Goal: Task Accomplishment & Management: Use online tool/utility

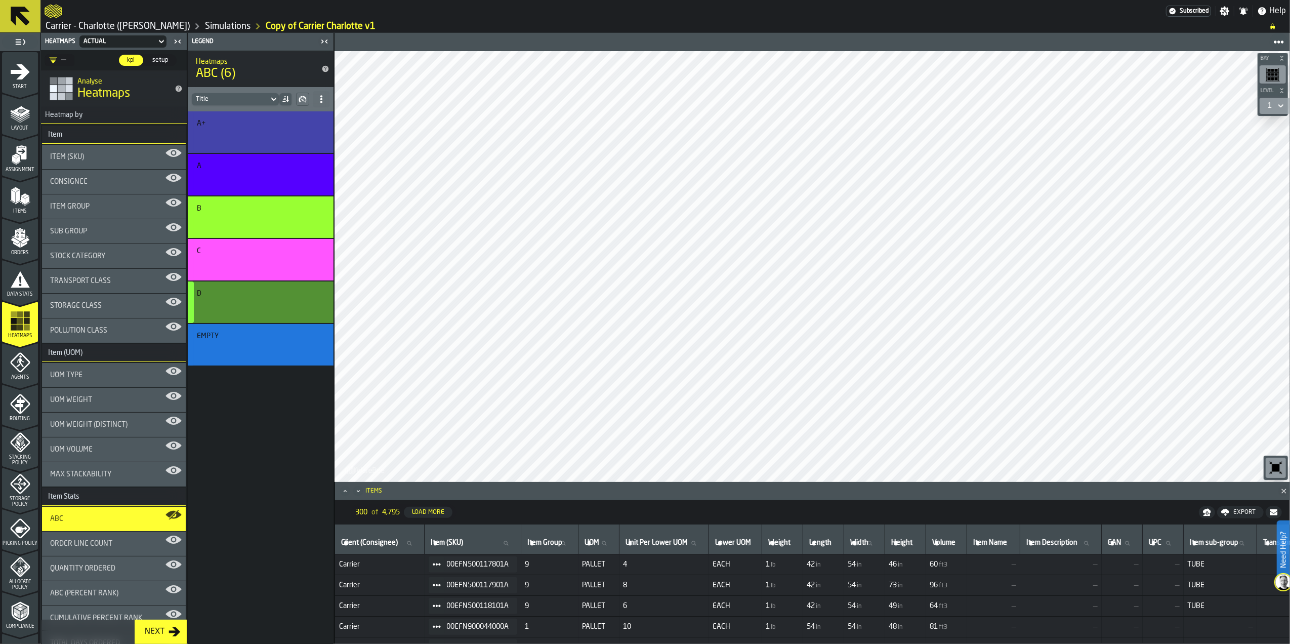
scroll to position [202, 0]
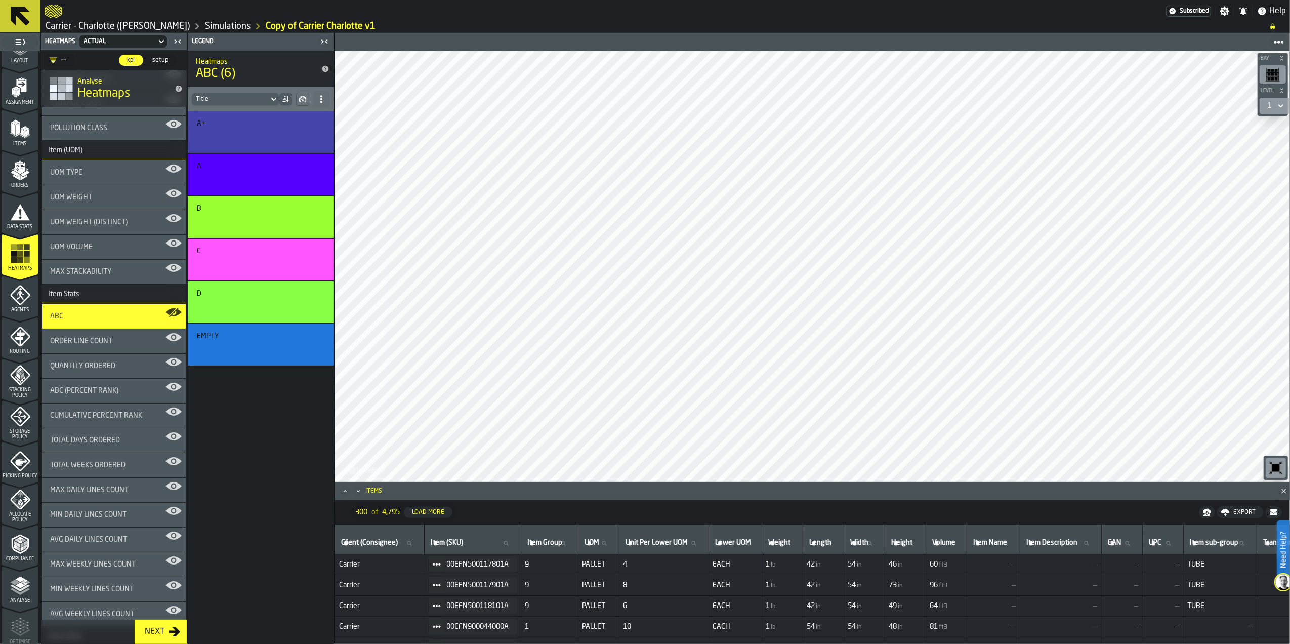
click at [25, 101] on span "Assignment" at bounding box center [20, 103] width 36 height 6
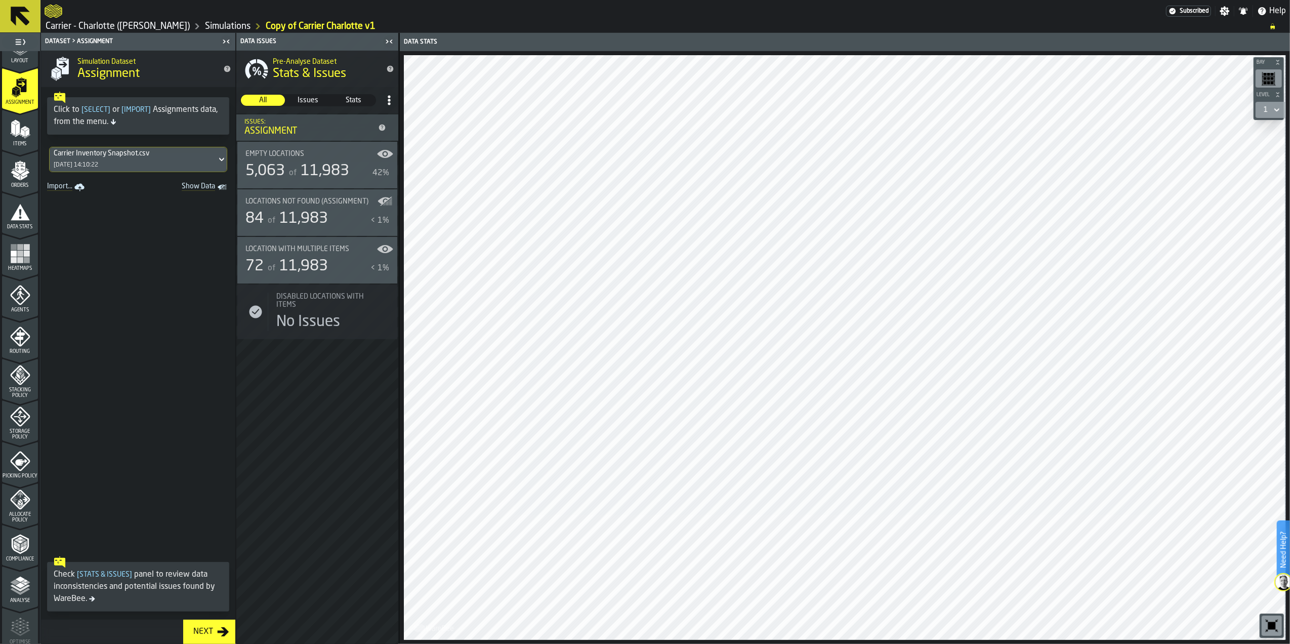
click at [217, 161] on icon at bounding box center [222, 159] width 10 height 12
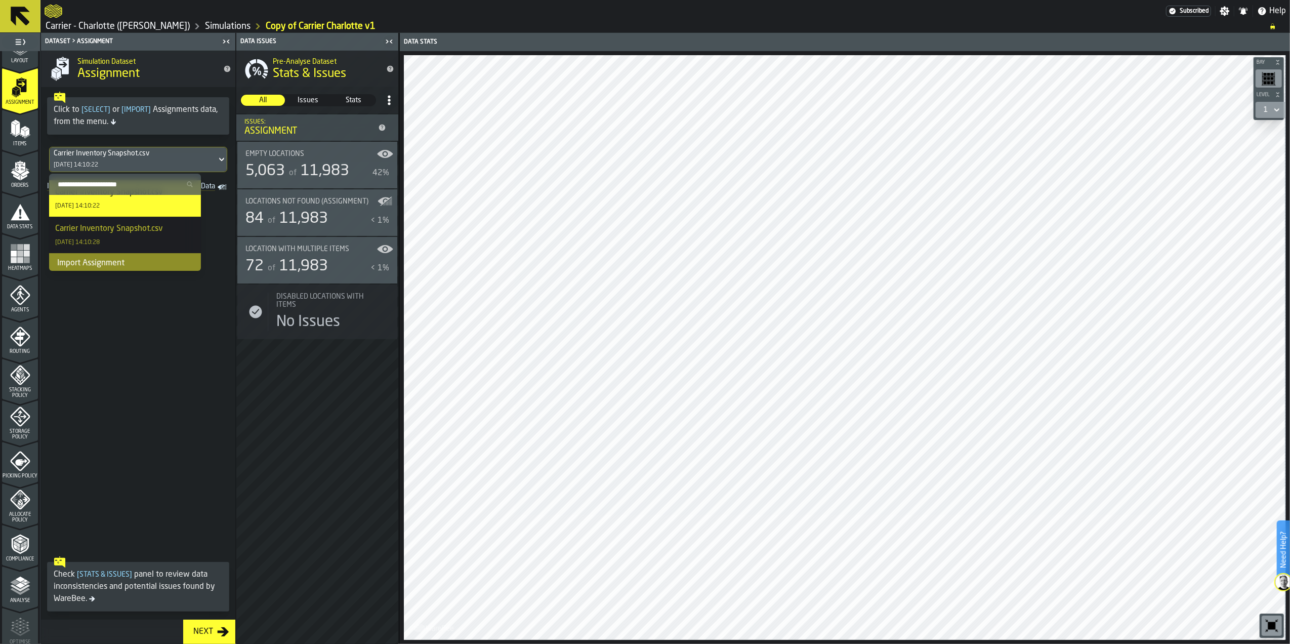
scroll to position [18, 0]
click at [122, 258] on div "Import Assignment" at bounding box center [125, 261] width 152 height 20
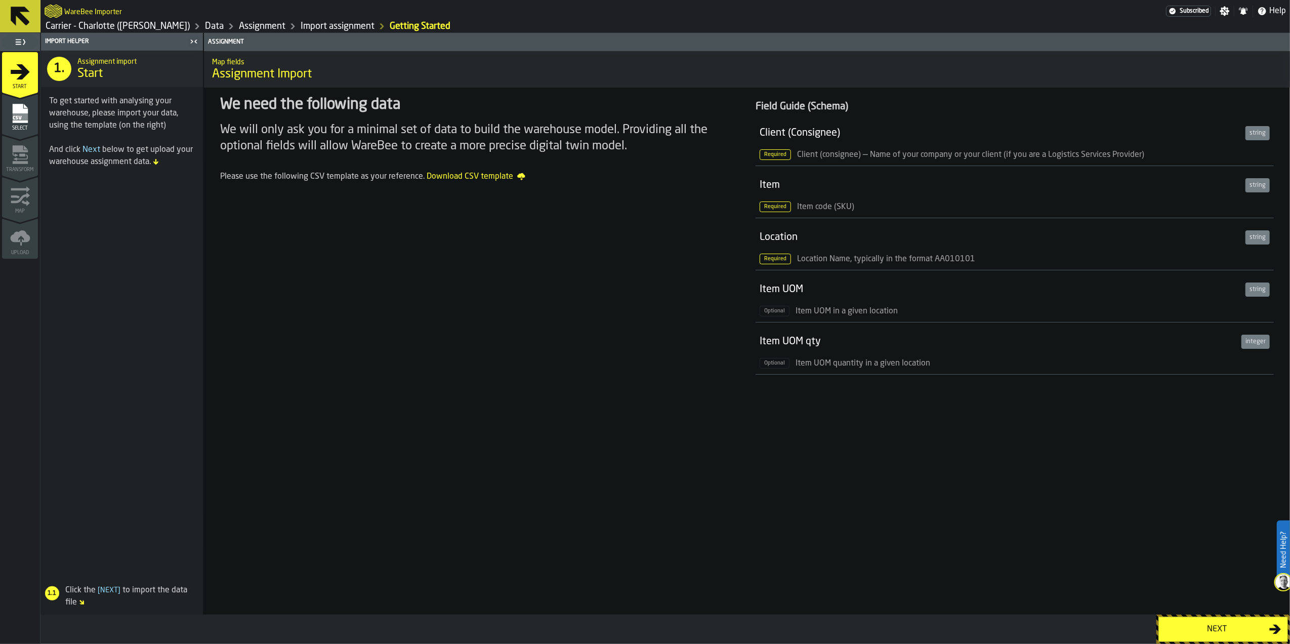
click at [1211, 621] on button "Next" at bounding box center [1224, 629] width 130 height 25
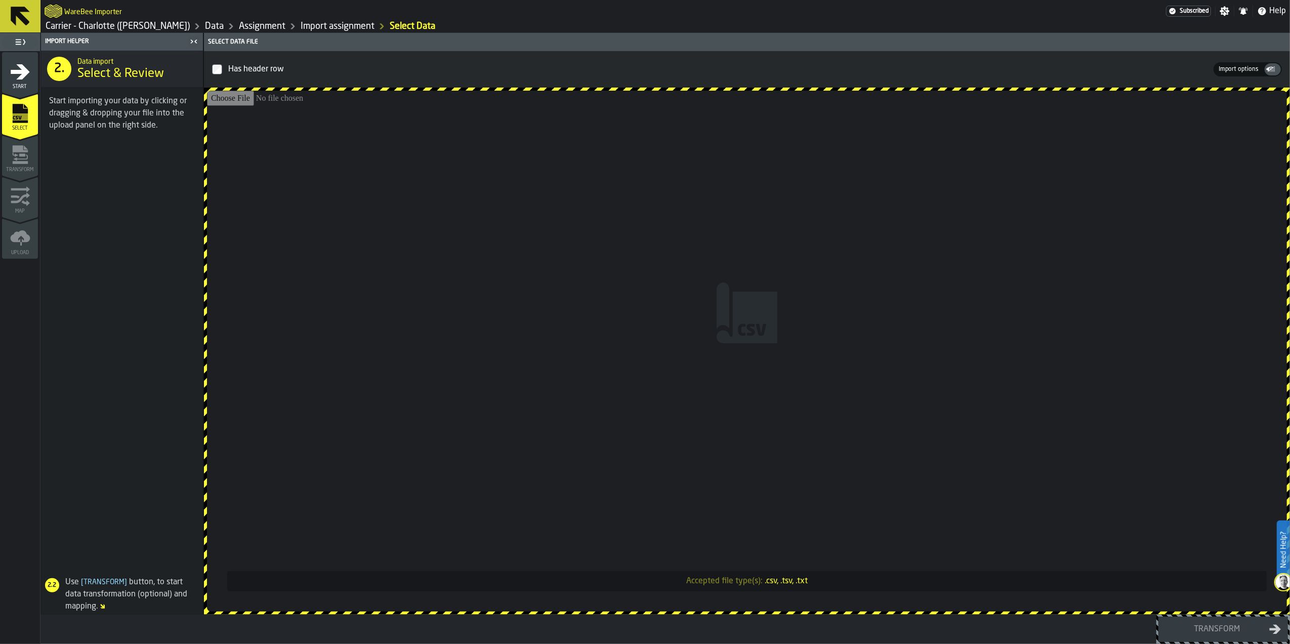
click at [790, 288] on input "Accepted file type(s): .csv, .tsv, .txt" at bounding box center [747, 351] width 1080 height 521
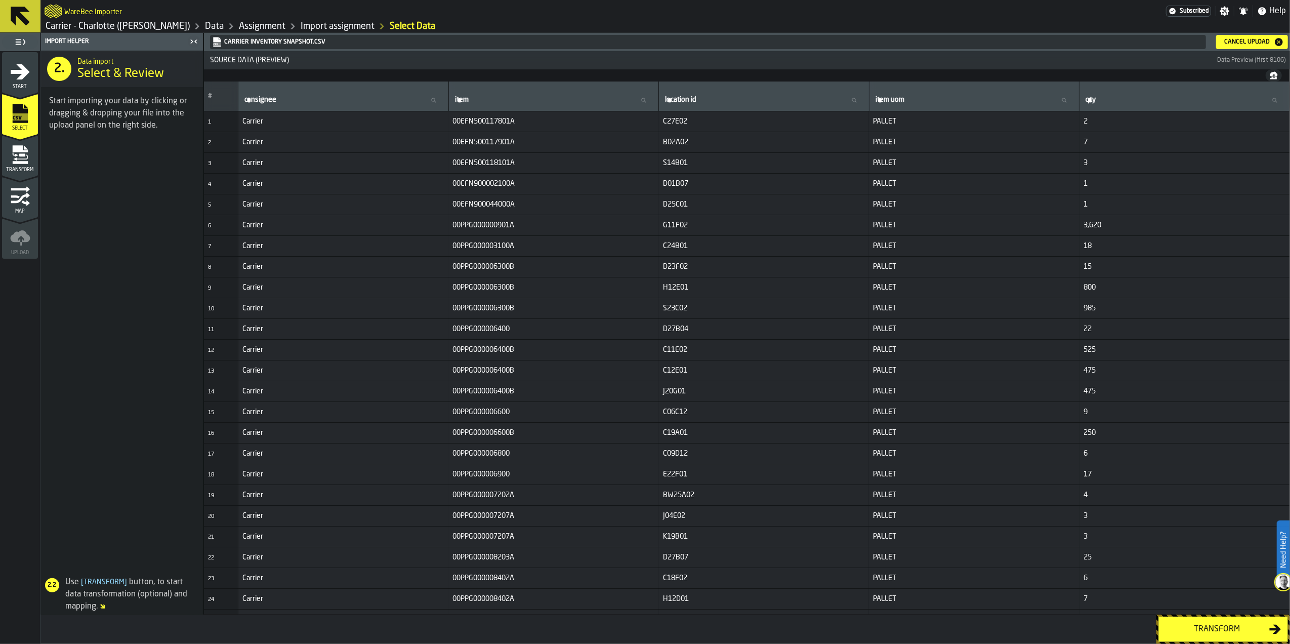
click at [1222, 622] on button "Transform" at bounding box center [1224, 629] width 130 height 25
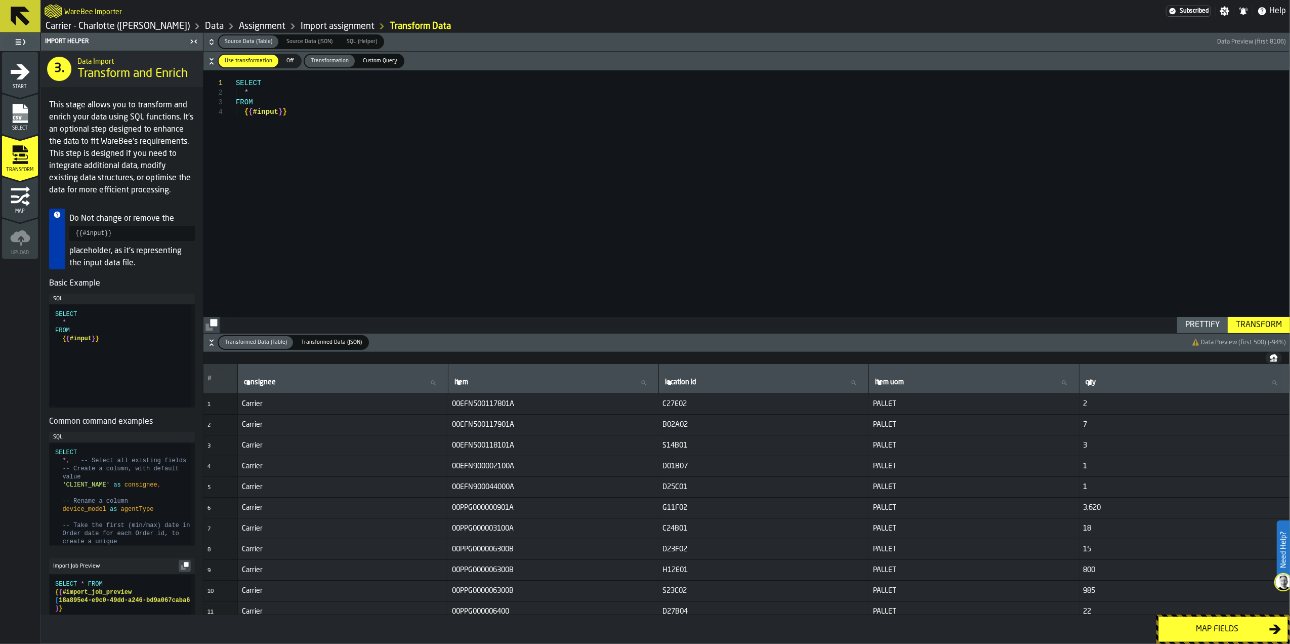
click at [1222, 622] on button "Map fields" at bounding box center [1224, 629] width 130 height 25
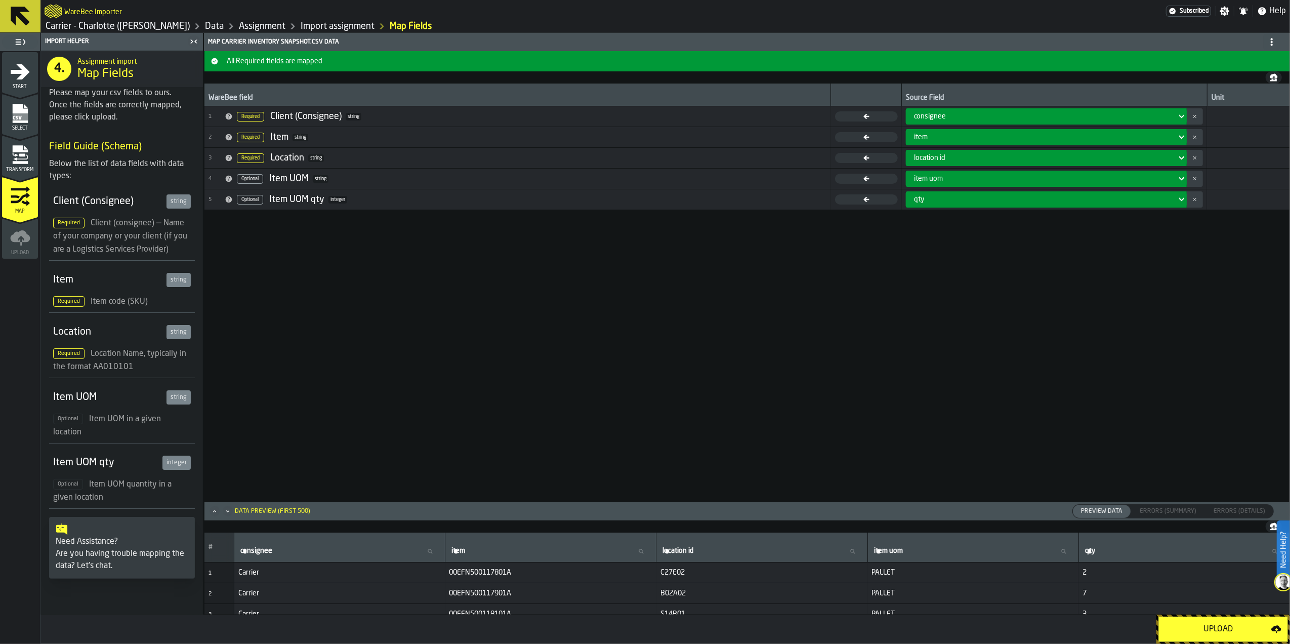
click at [1221, 626] on div "Upload" at bounding box center [1218, 629] width 106 height 12
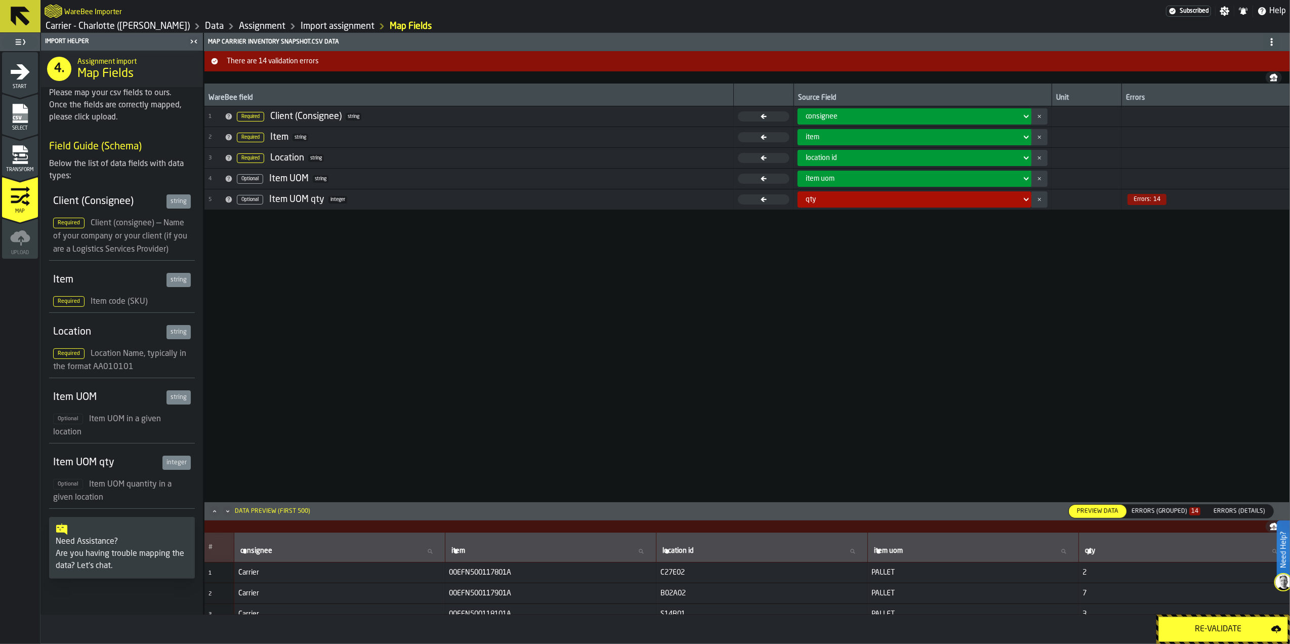
click at [1185, 509] on div "Errors (Grouped) 14" at bounding box center [1166, 511] width 69 height 7
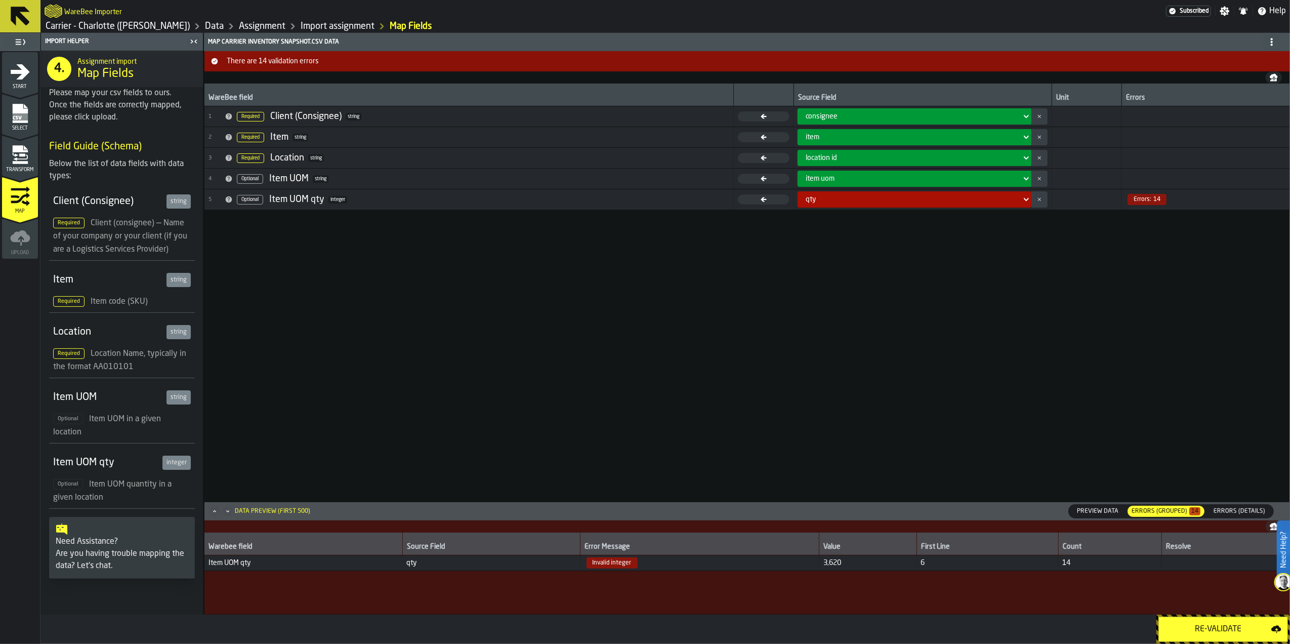
click at [1226, 514] on span "Errors (Details)" at bounding box center [1240, 511] width 60 height 9
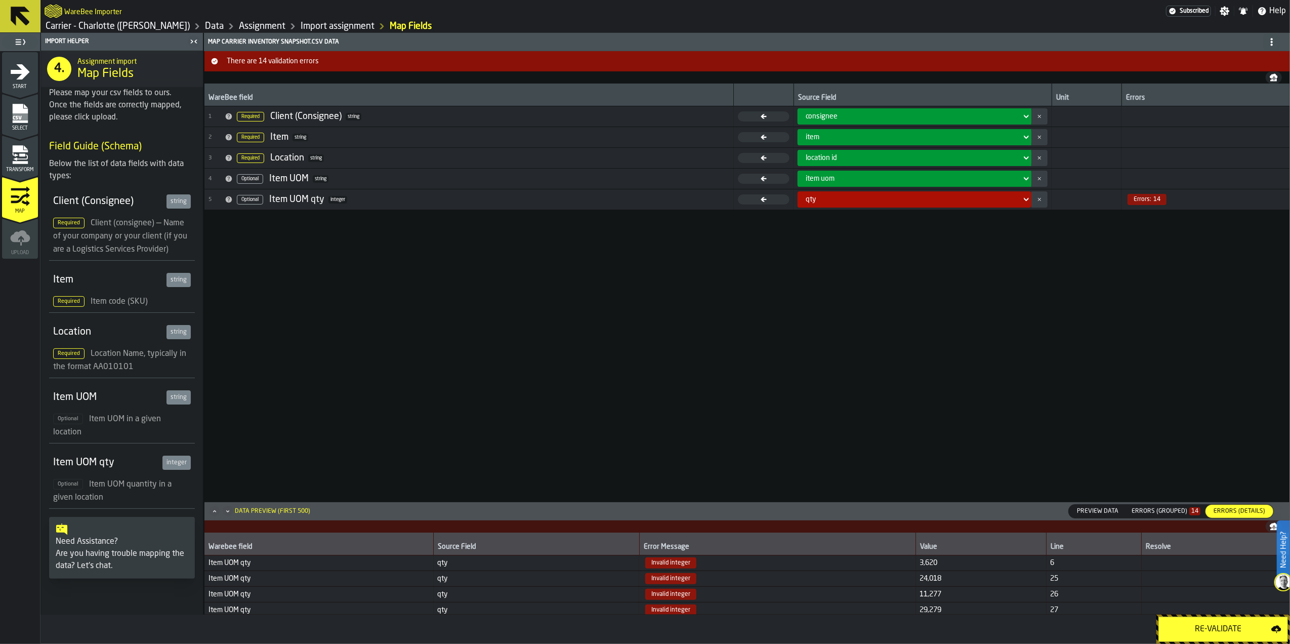
click at [23, 117] on rect "menu Select" at bounding box center [19, 116] width 15 height 7
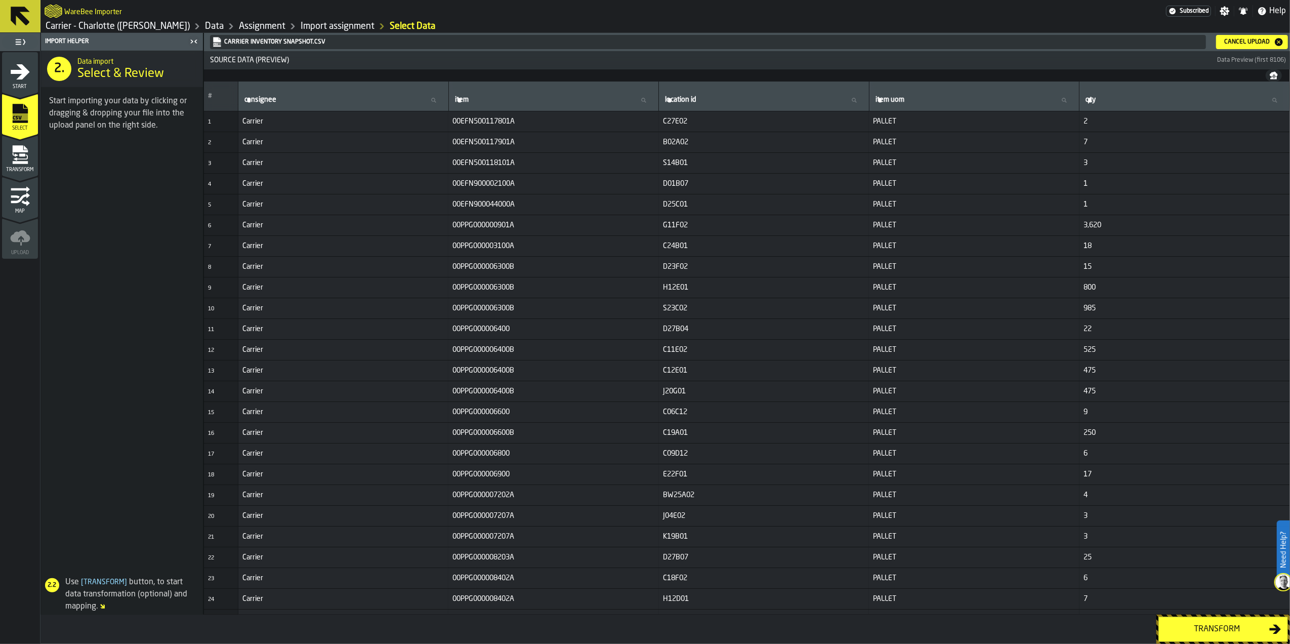
click at [1248, 37] on div "Cancel Upload" at bounding box center [1252, 42] width 64 height 10
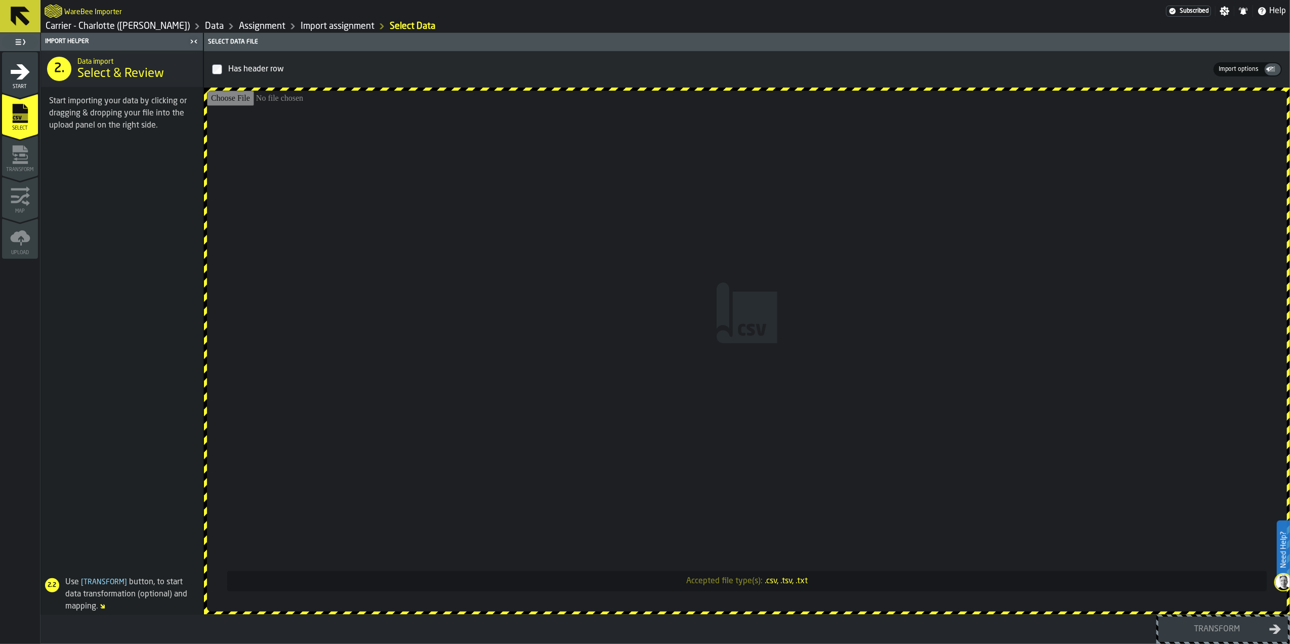
click at [717, 338] on input "Accepted file type(s): .csv, .tsv, .txt" at bounding box center [747, 351] width 1080 height 521
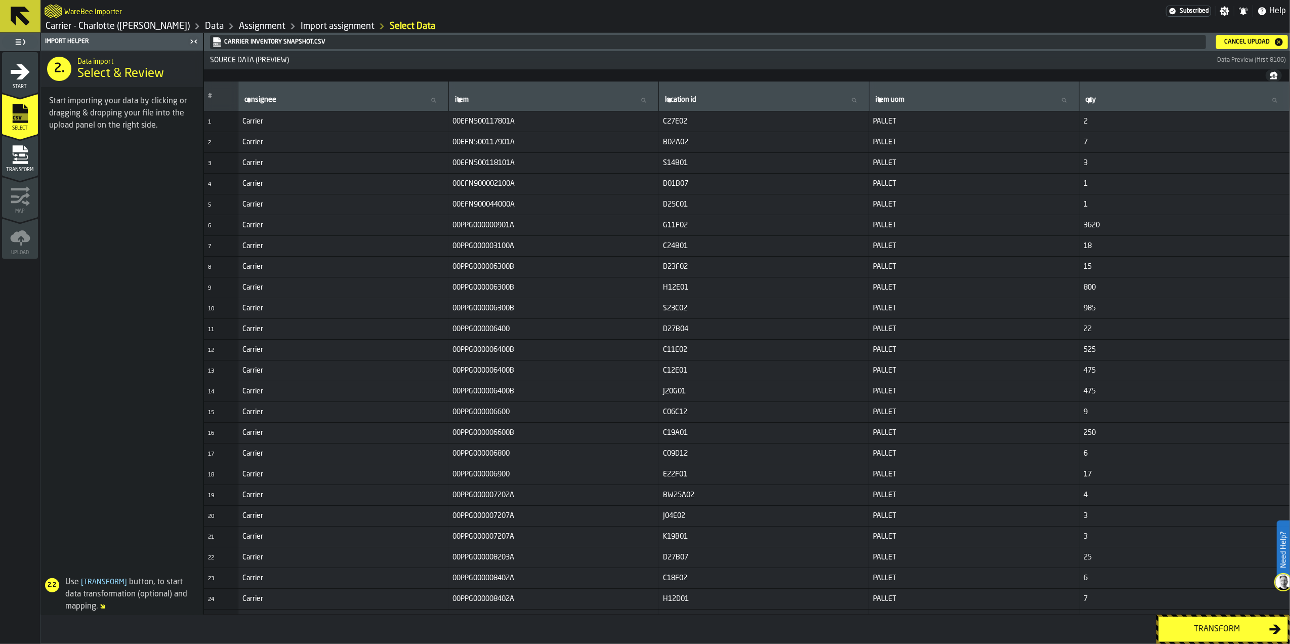
click at [1171, 624] on div "Transform" at bounding box center [1217, 629] width 104 height 12
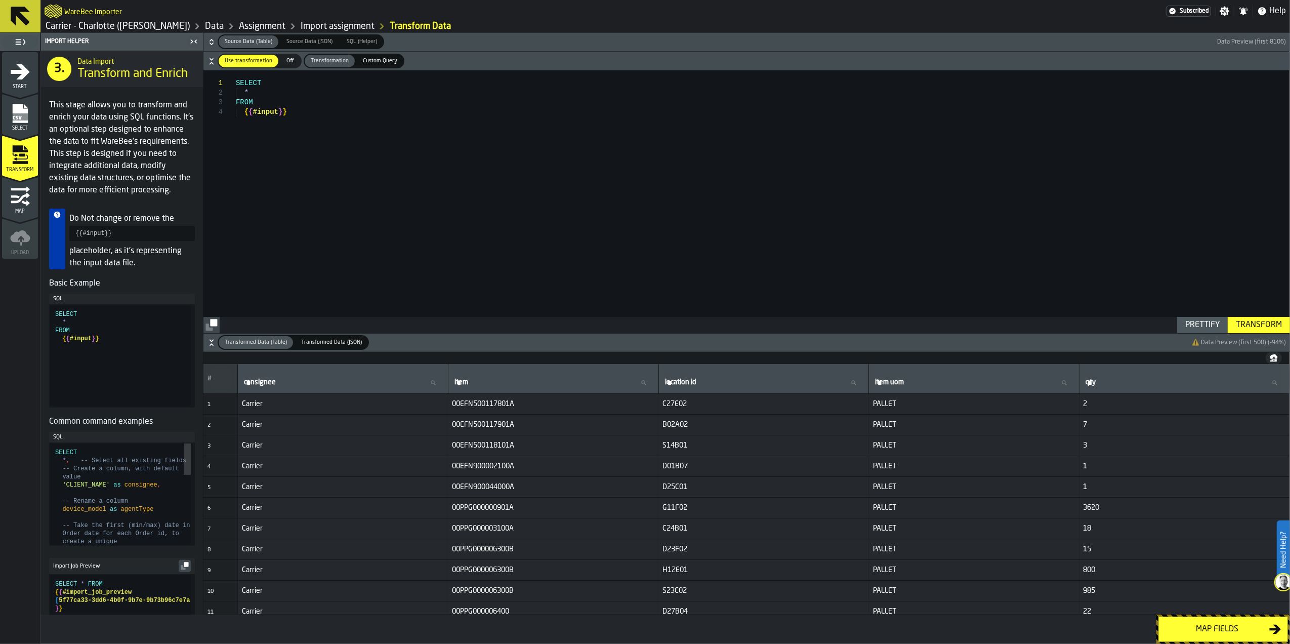
click at [1179, 624] on div "Map fields" at bounding box center [1217, 629] width 104 height 12
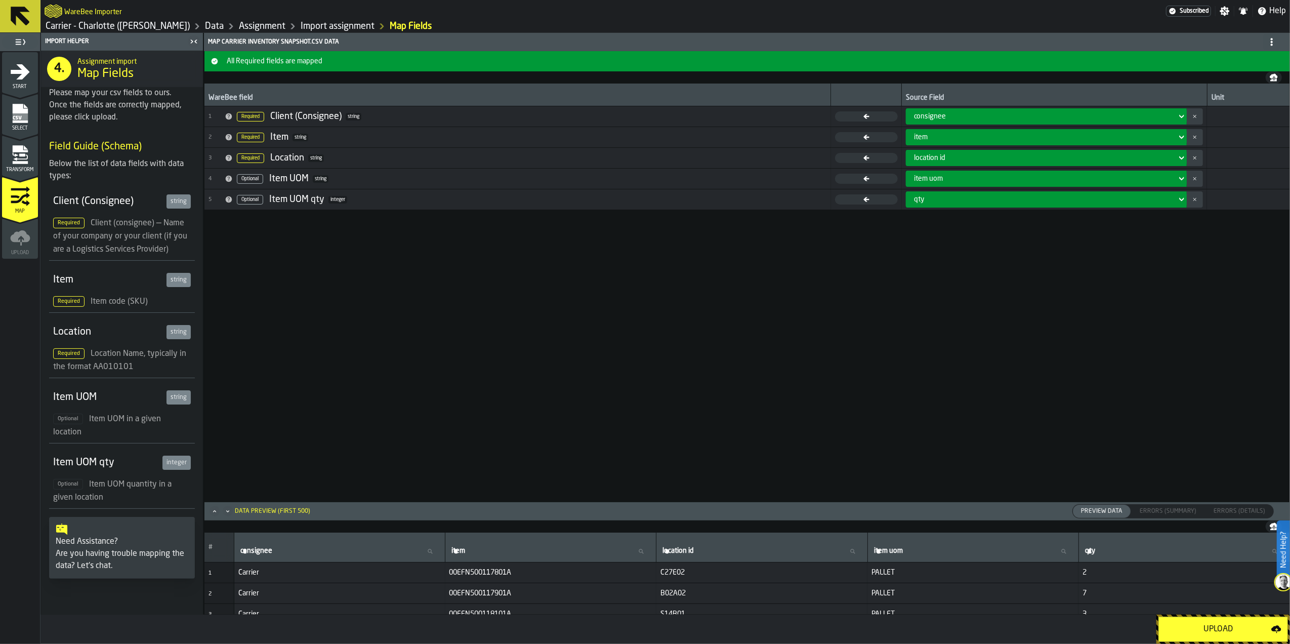
click at [1179, 624] on div "Upload" at bounding box center [1218, 629] width 106 height 12
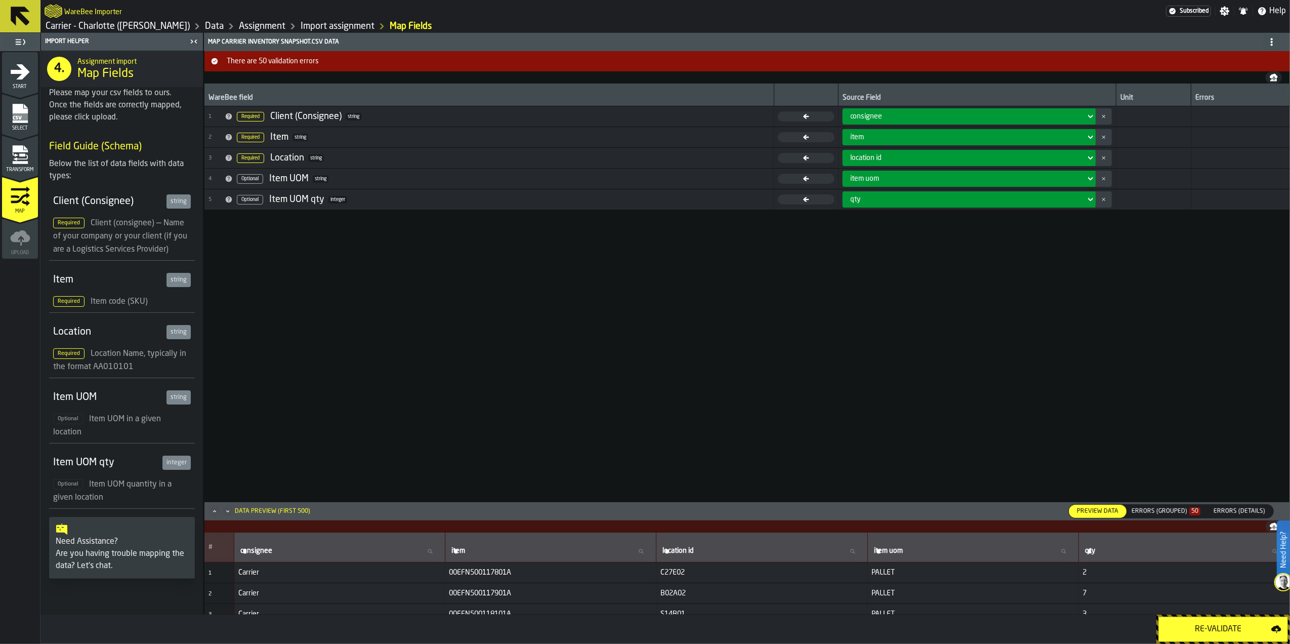
click at [1185, 624] on div "Re-Validate" at bounding box center [1218, 629] width 106 height 12
click at [1152, 508] on div "Errors (Grouped) 50" at bounding box center [1166, 511] width 69 height 7
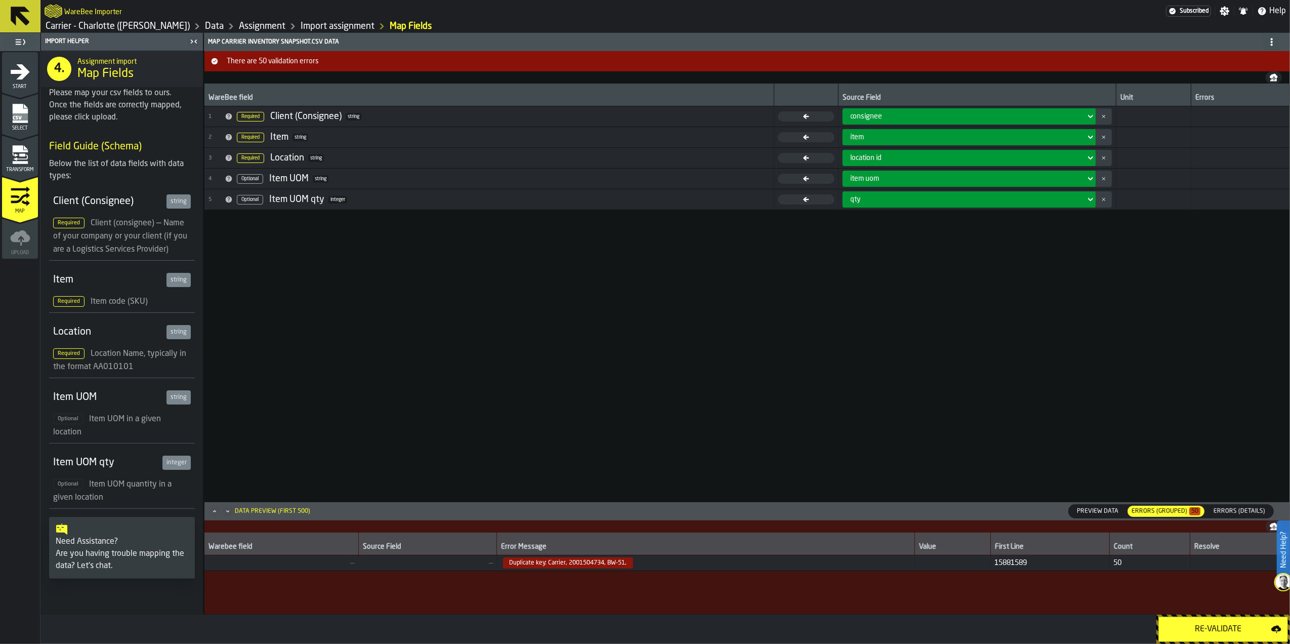
click at [588, 563] on span "Duplicate key: Carrier, 2001504734, BW-51," at bounding box center [568, 562] width 130 height 11
click at [17, 121] on icon "menu Select" at bounding box center [19, 113] width 15 height 19
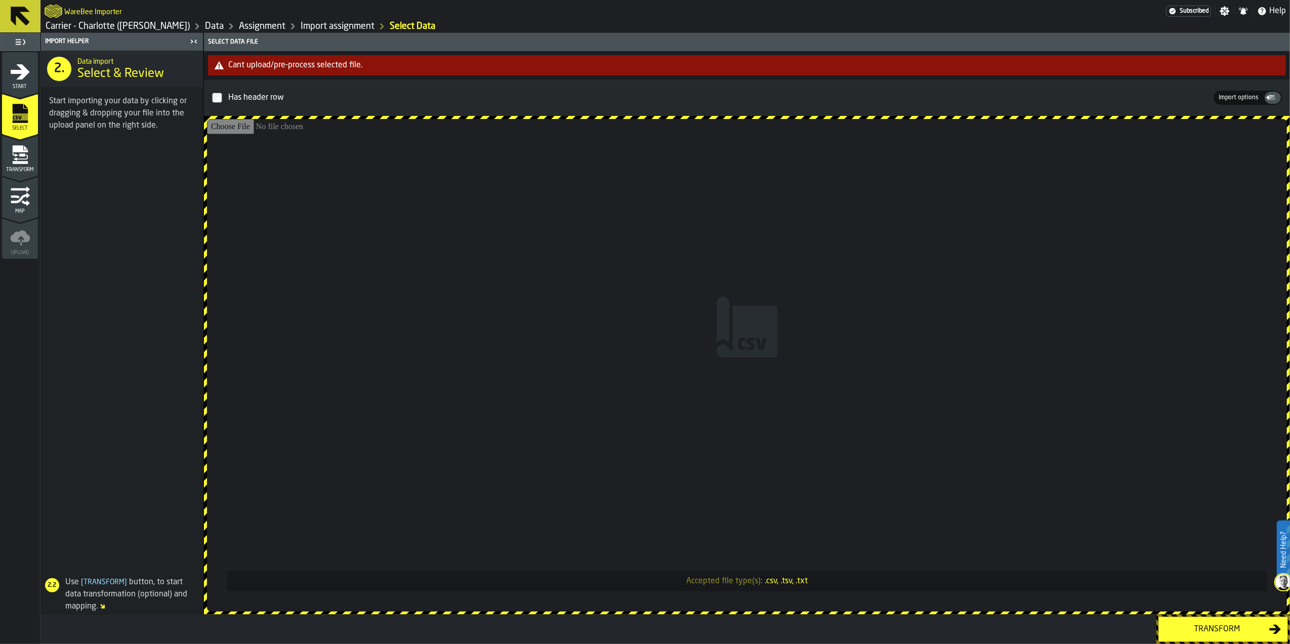
click at [665, 331] on input "Accepted file type(s): .csv, .tsv, .txt" at bounding box center [747, 365] width 1080 height 492
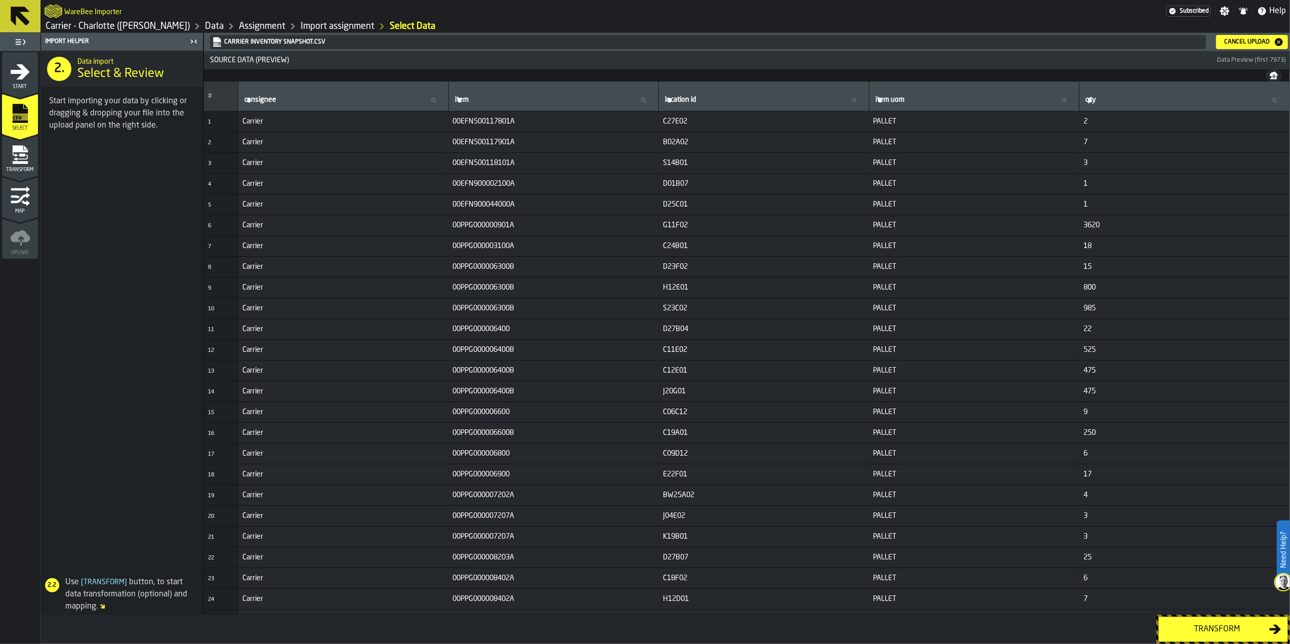
click at [1191, 622] on button "Transform" at bounding box center [1224, 629] width 130 height 25
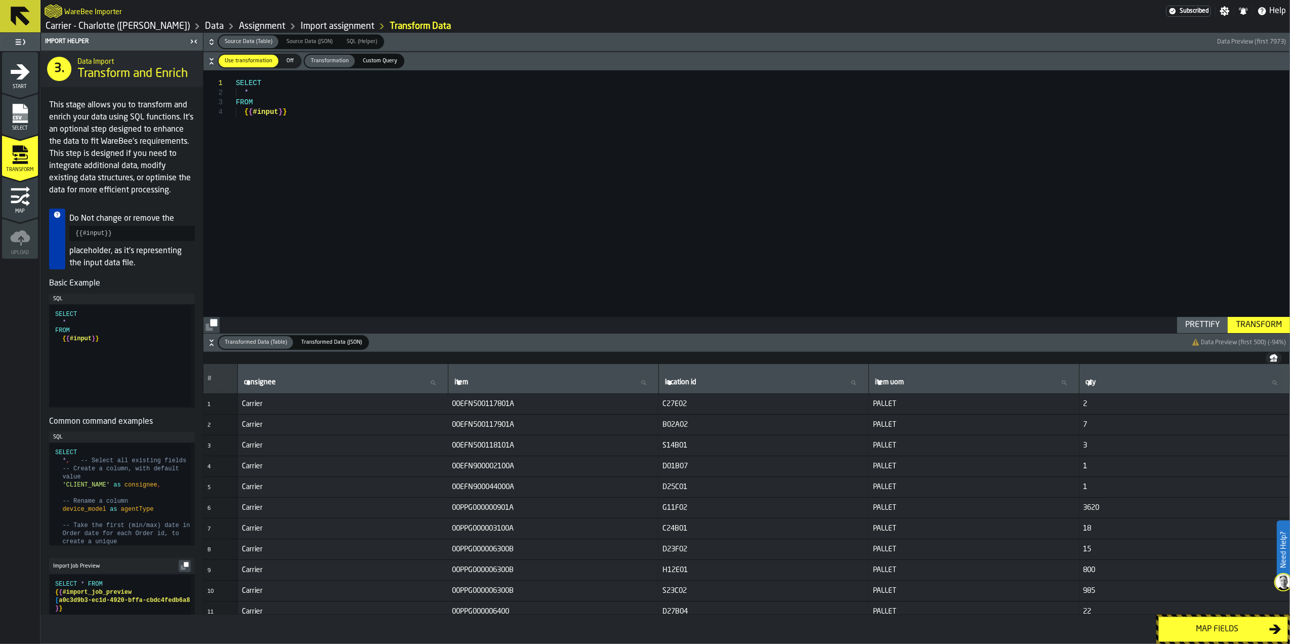
click at [1191, 622] on button "Map fields" at bounding box center [1224, 629] width 130 height 25
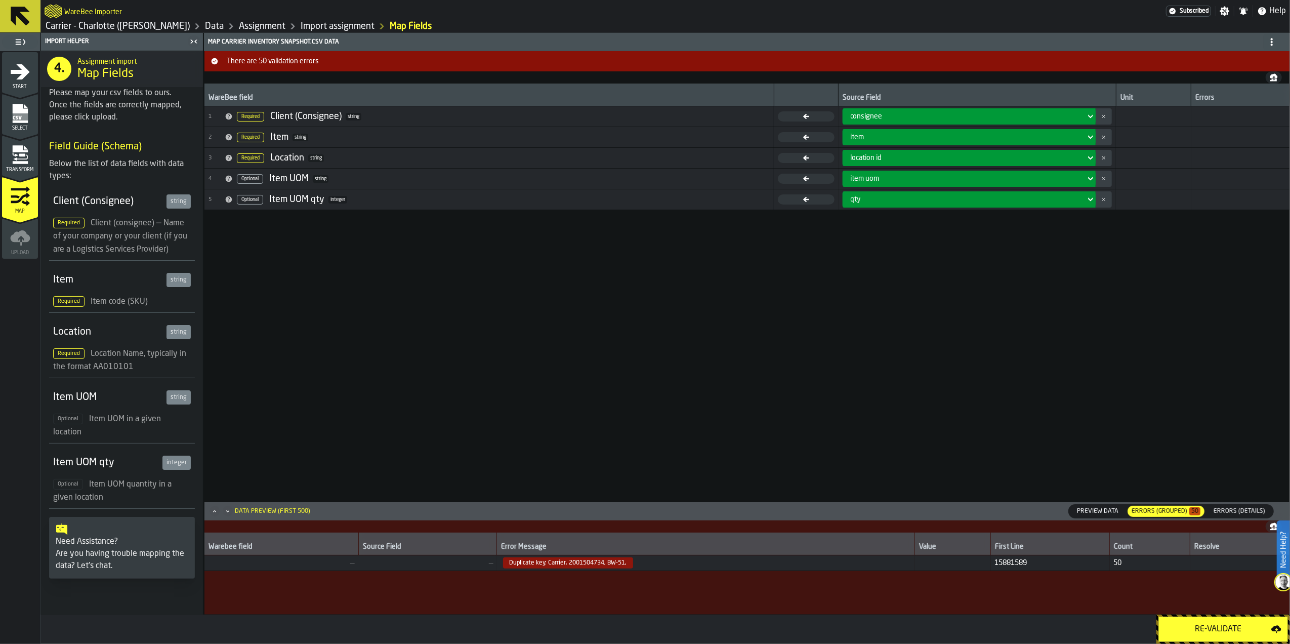
click at [1191, 622] on button "Re-Validate" at bounding box center [1224, 629] width 130 height 25
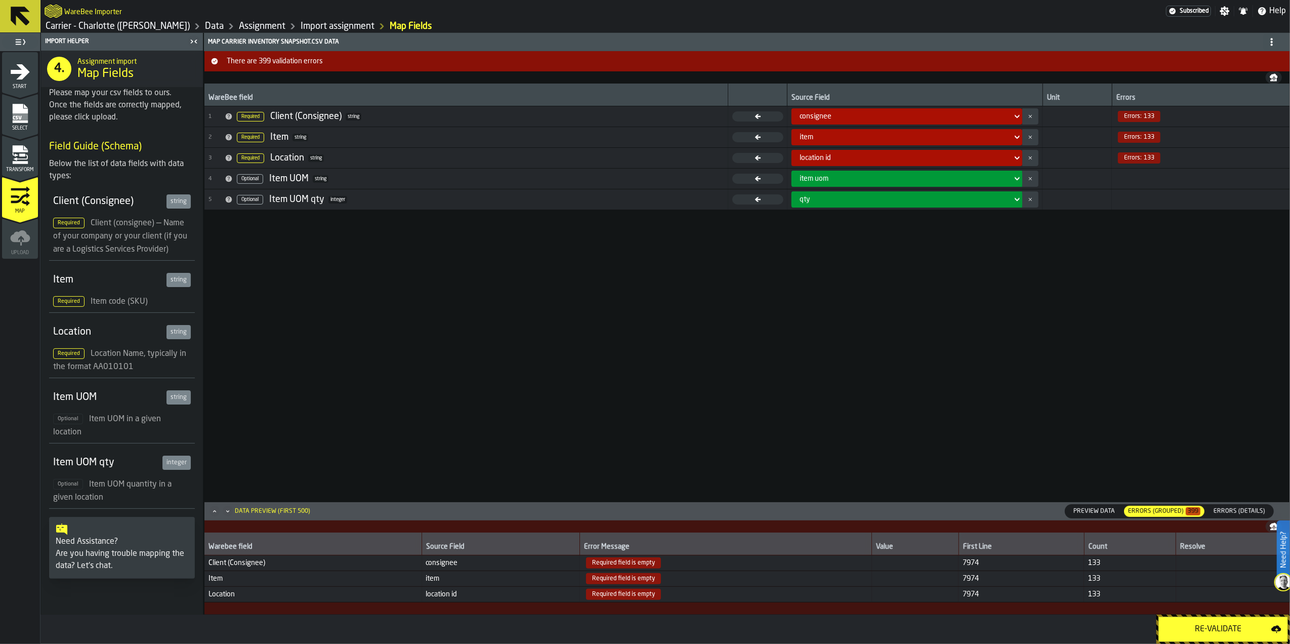
click at [941, 406] on div "WareBee field Source Field Unit Errors 1 Required Client (Consignee) string con…" at bounding box center [747, 293] width 1086 height 418
click at [19, 136] on icon "menu Select" at bounding box center [20, 135] width 36 height 10
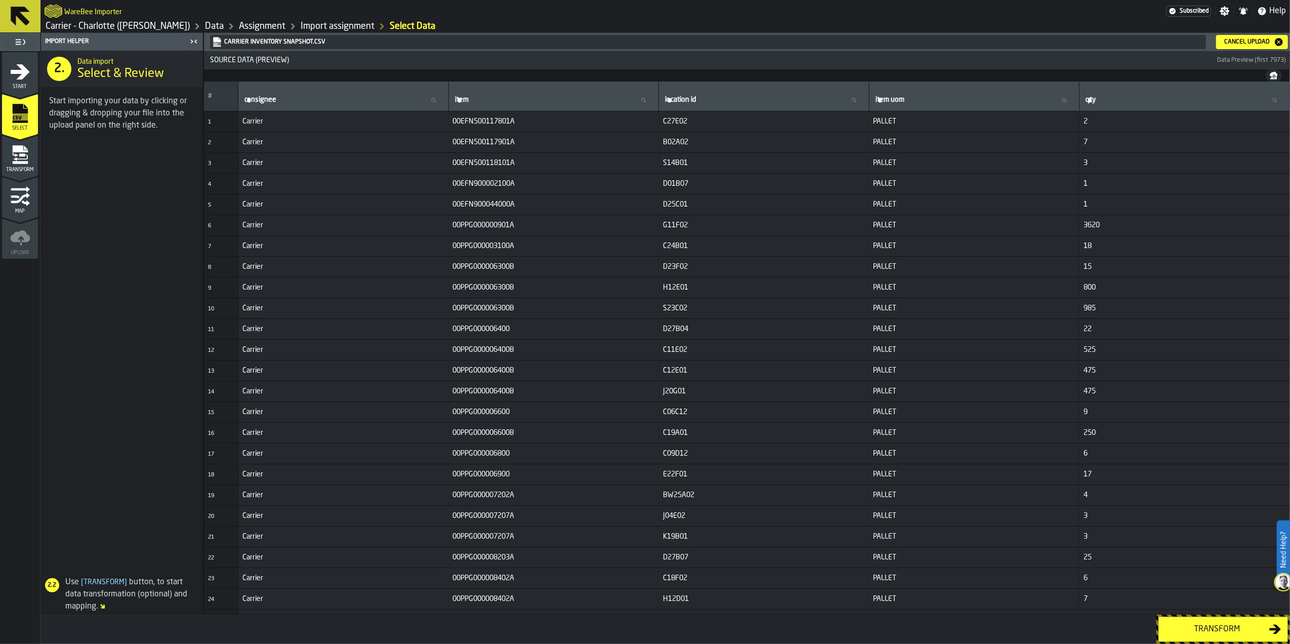
click at [1240, 43] on div "Cancel Upload" at bounding box center [1247, 41] width 54 height 7
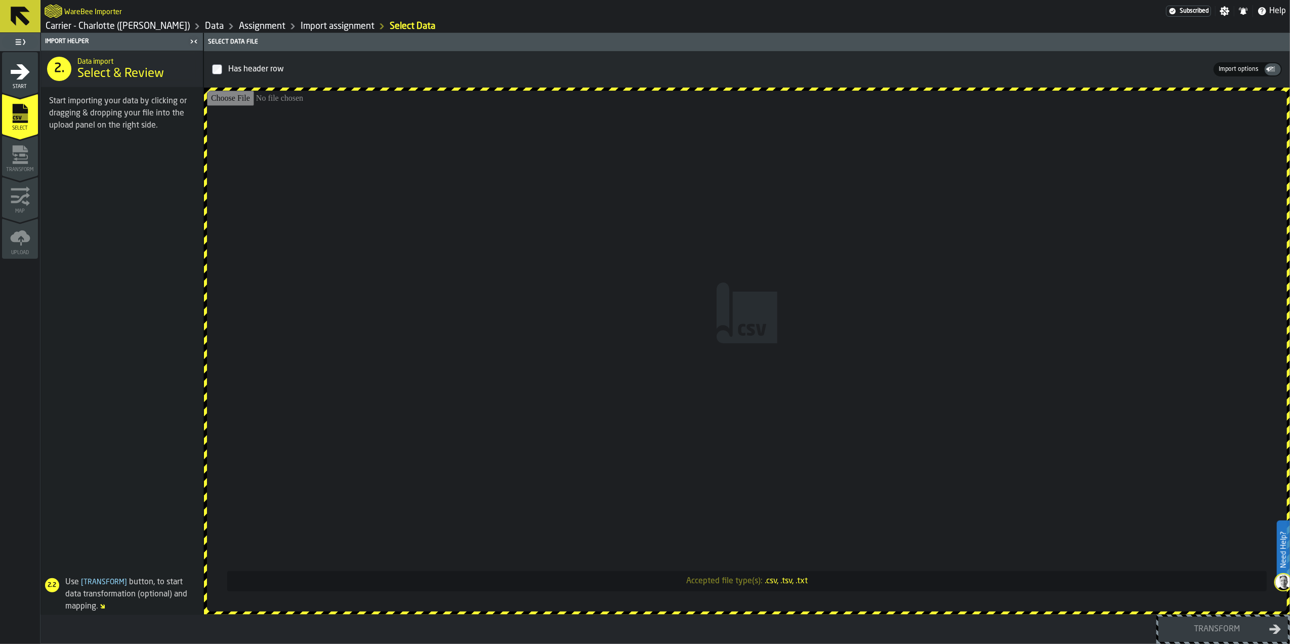
click at [735, 284] on input "Accepted file type(s): .csv, .tsv, .txt" at bounding box center [747, 351] width 1080 height 521
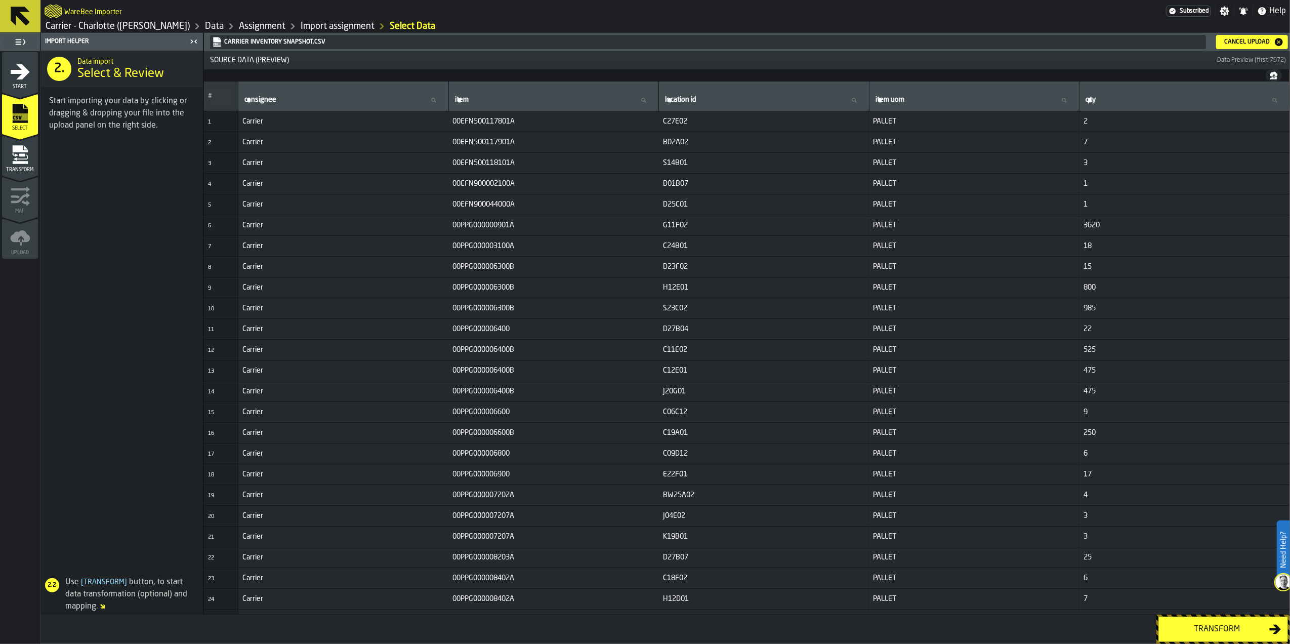
click at [1192, 623] on div "Transform" at bounding box center [1217, 629] width 104 height 12
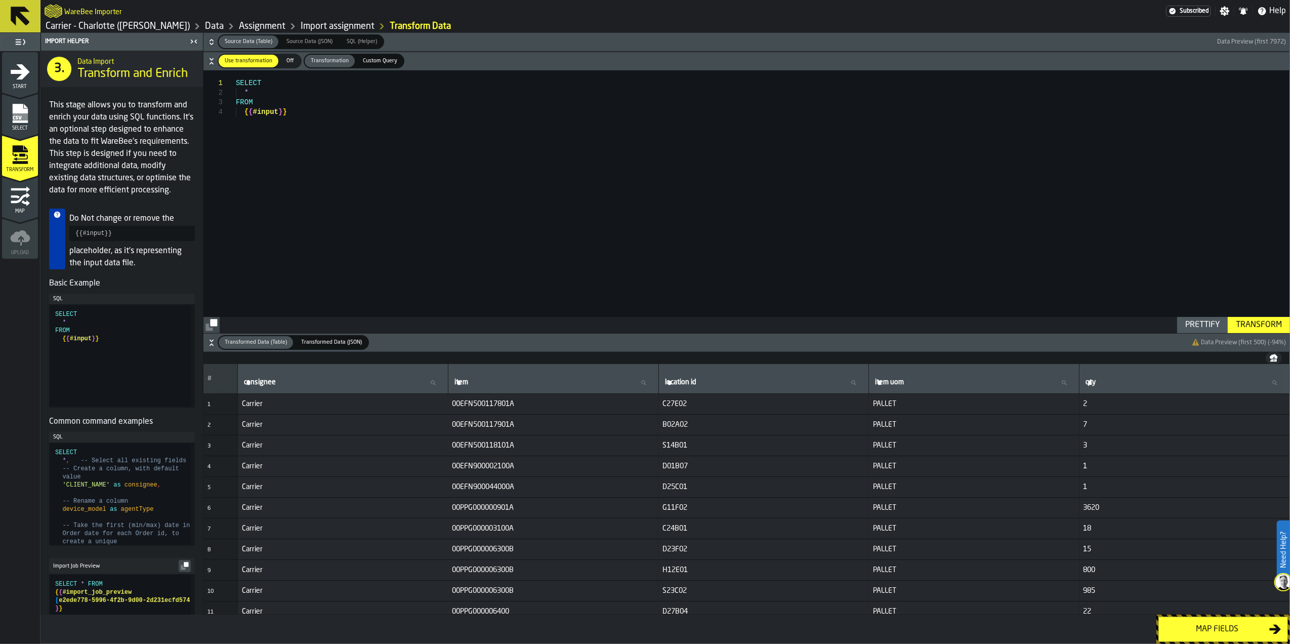
click at [1200, 623] on div "Map fields" at bounding box center [1217, 629] width 104 height 12
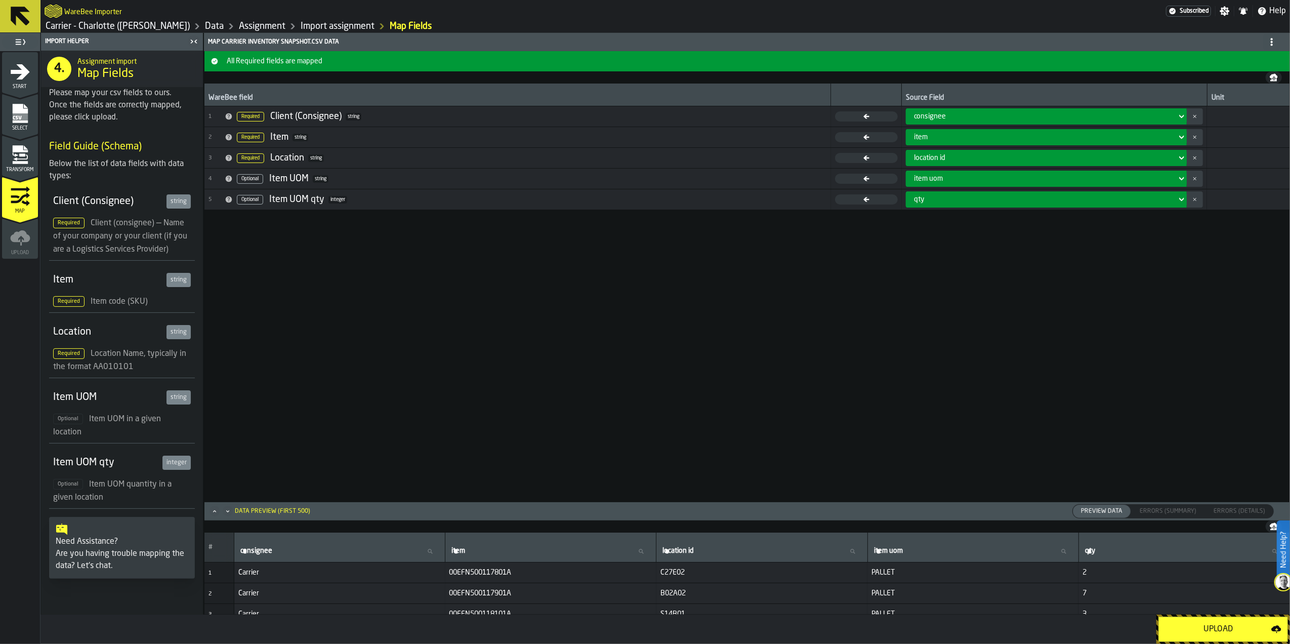
click at [1200, 623] on div "Upload" at bounding box center [1218, 629] width 106 height 12
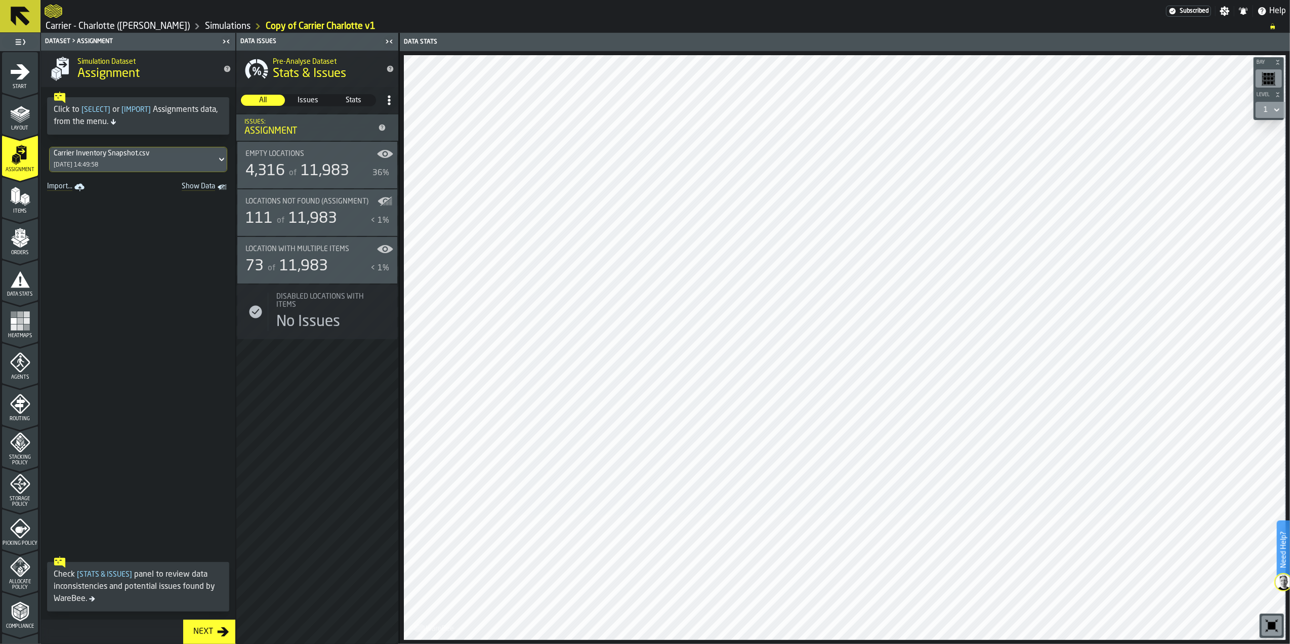
click at [322, 96] on span "Issues" at bounding box center [307, 100] width 43 height 10
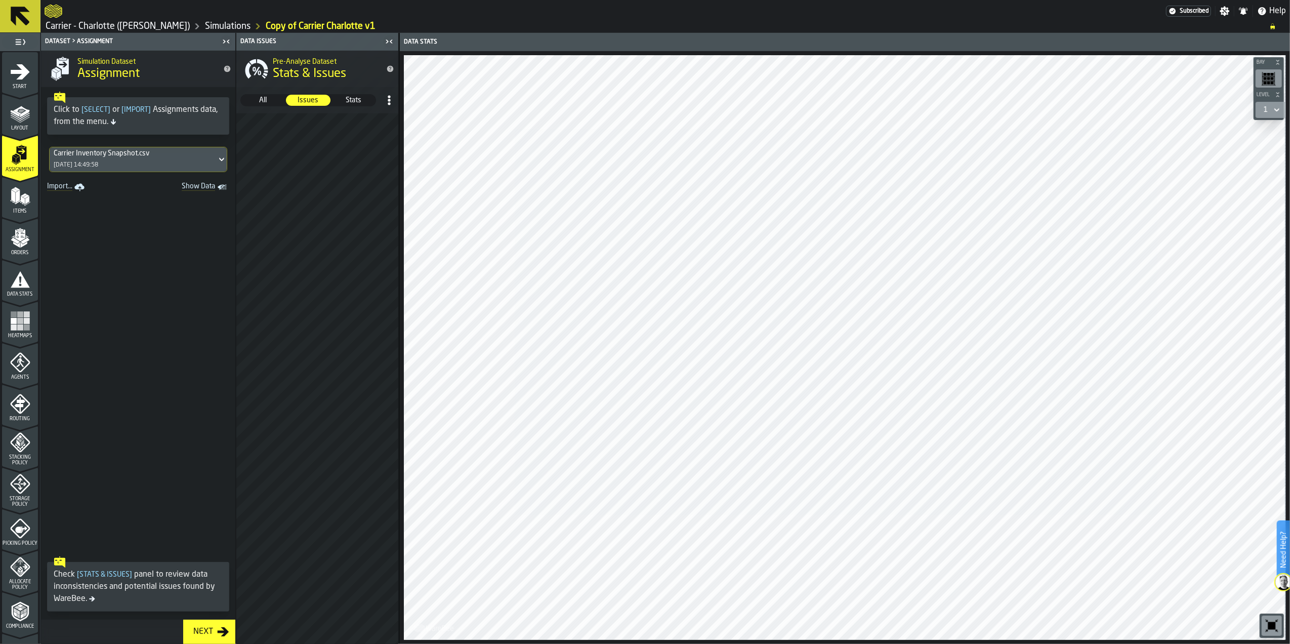
click at [259, 102] on span "All" at bounding box center [262, 100] width 43 height 10
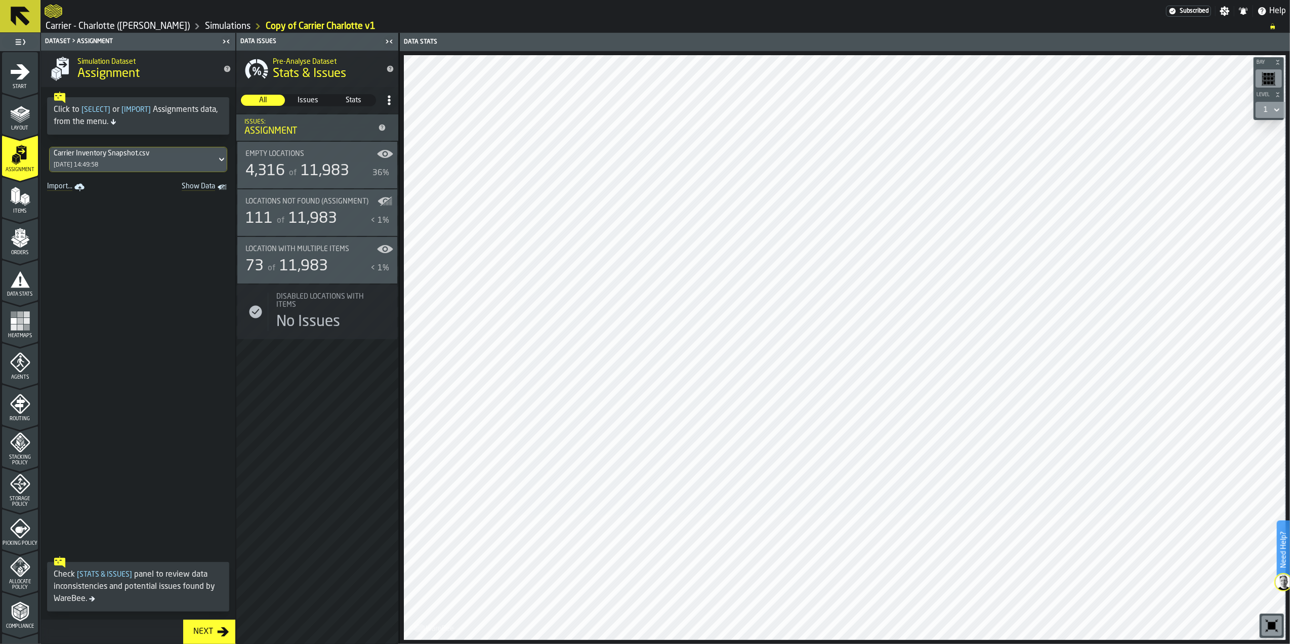
click at [19, 318] on icon "menu Heatmaps" at bounding box center [20, 321] width 20 height 20
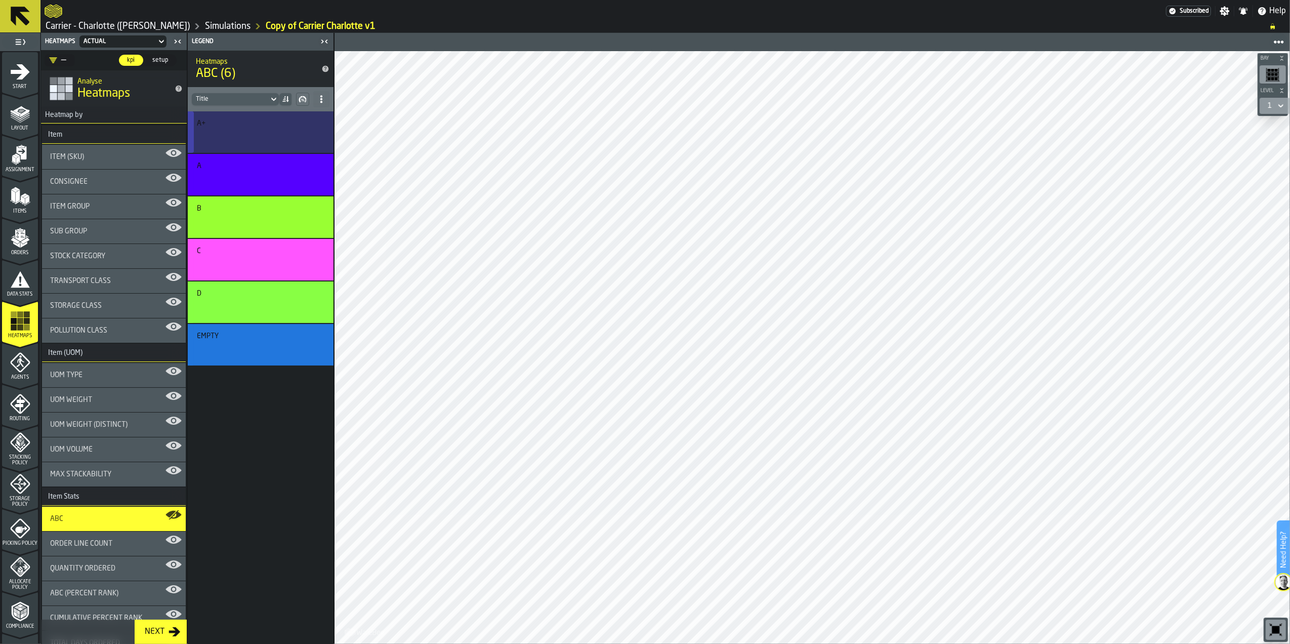
click at [264, 132] on div "button-" at bounding box center [258, 136] width 119 height 12
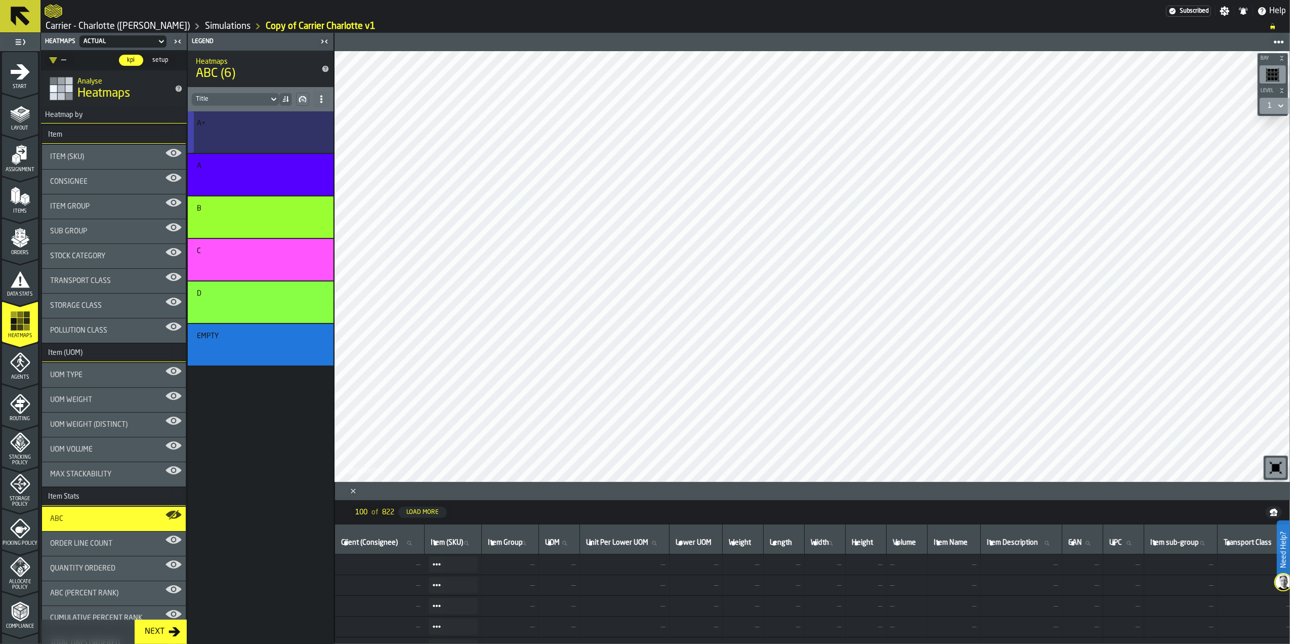
click at [264, 132] on div "button-" at bounding box center [258, 136] width 119 height 12
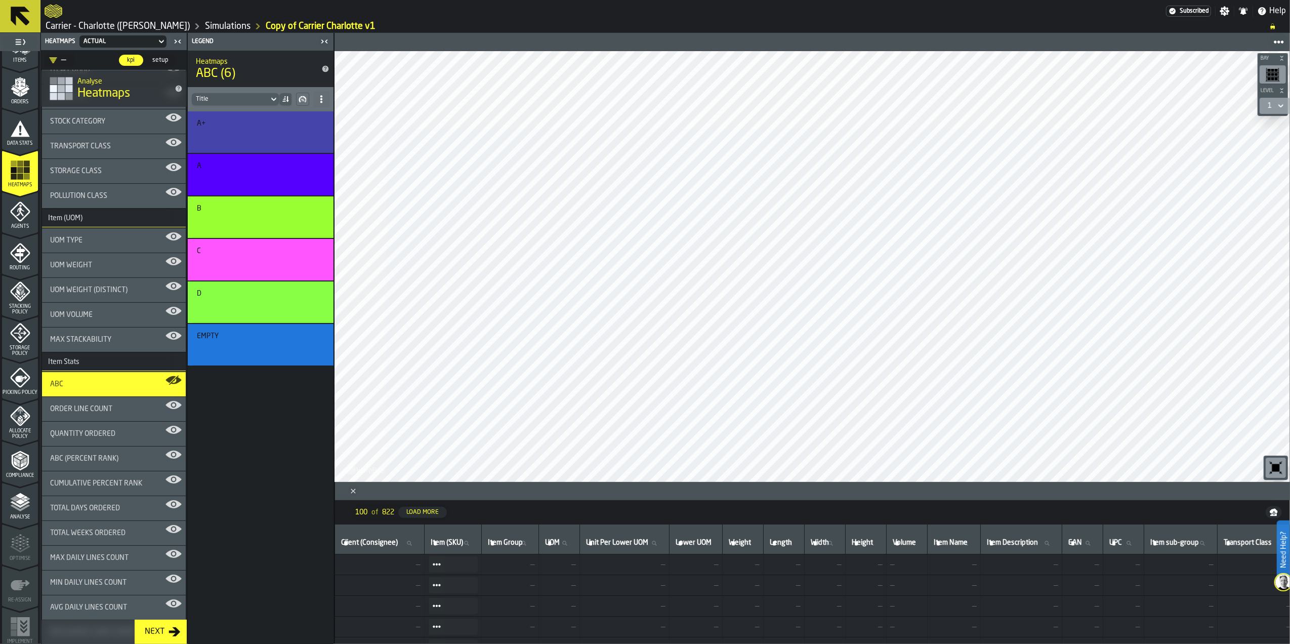
scroll to position [154, 0]
click at [20, 462] on polyline "menu Compliance" at bounding box center [21, 461] width 3 height 5
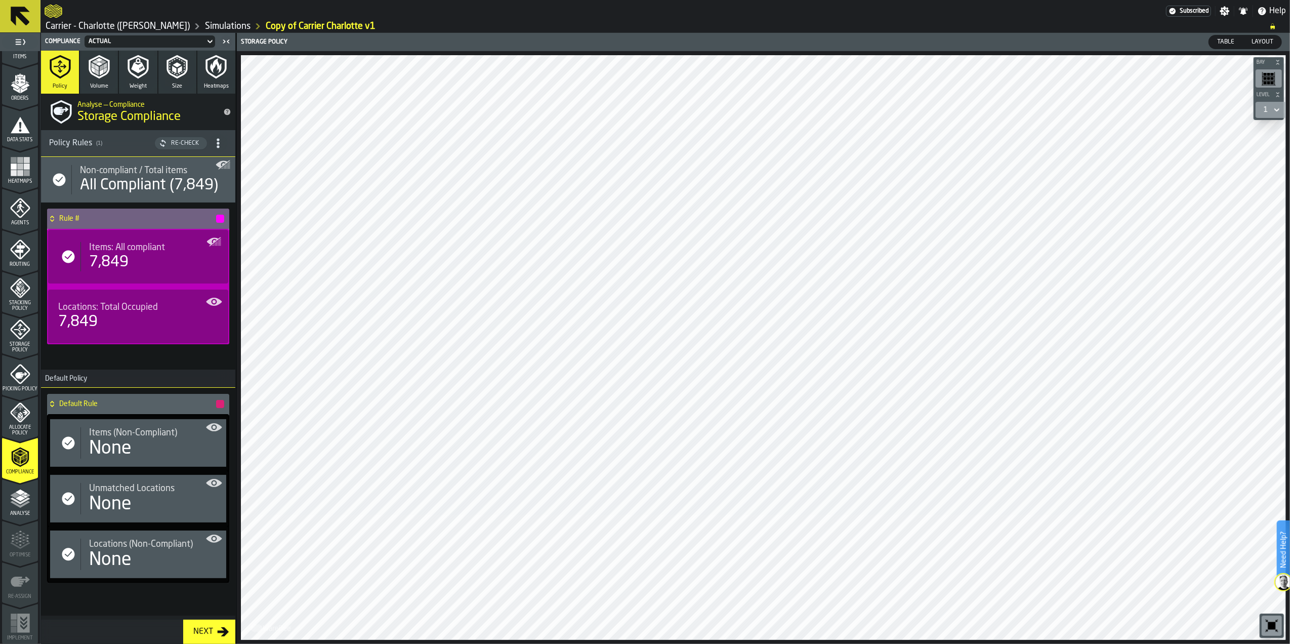
click at [105, 53] on button "Volume" at bounding box center [99, 72] width 38 height 43
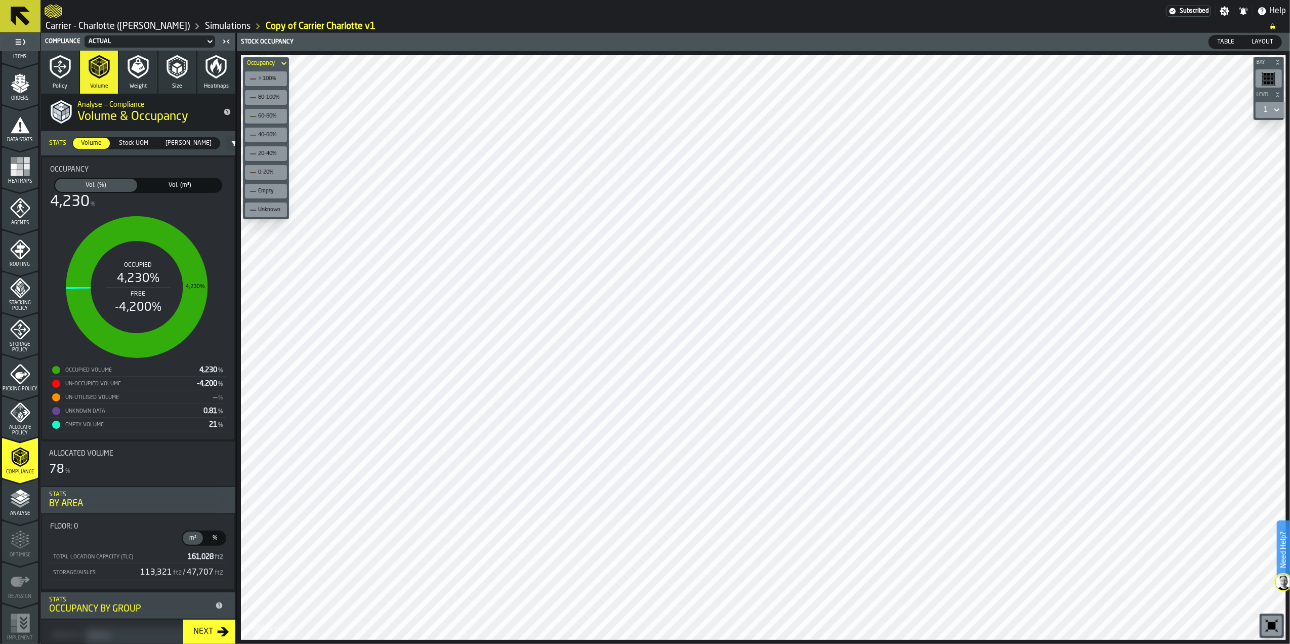
scroll to position [0, 0]
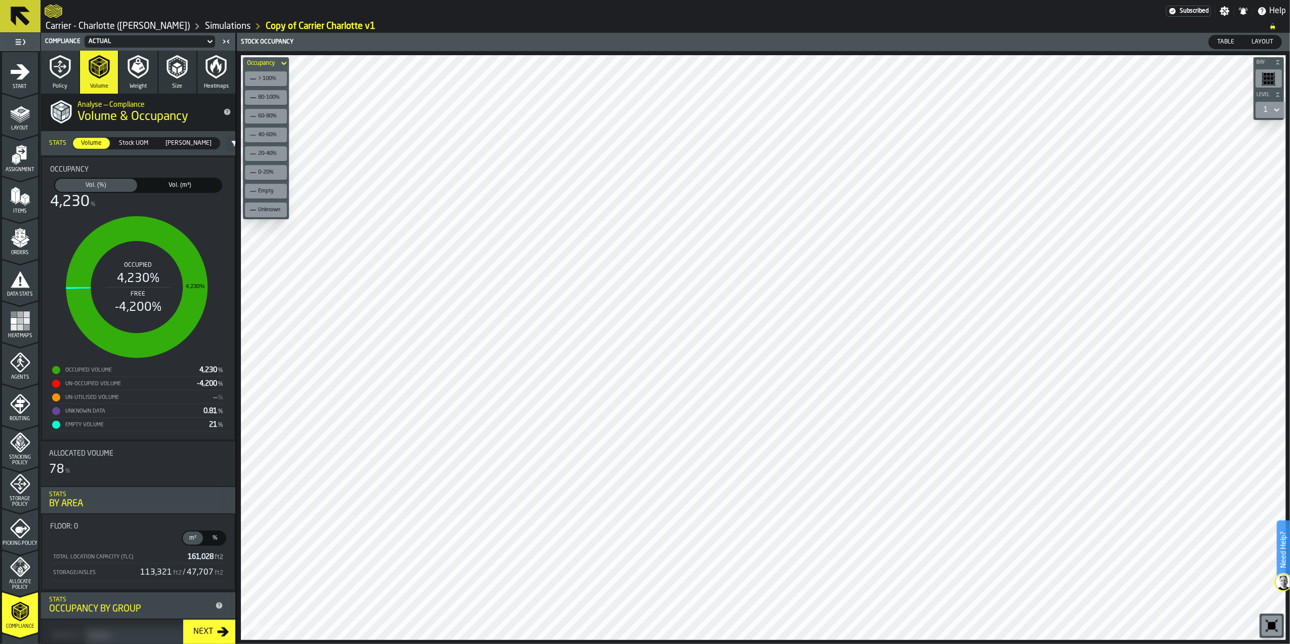
drag, startPoint x: 17, startPoint y: 162, endPoint x: 23, endPoint y: 158, distance: 7.3
click at [17, 162] on polygon "menu Assignment" at bounding box center [18, 162] width 5 height 4
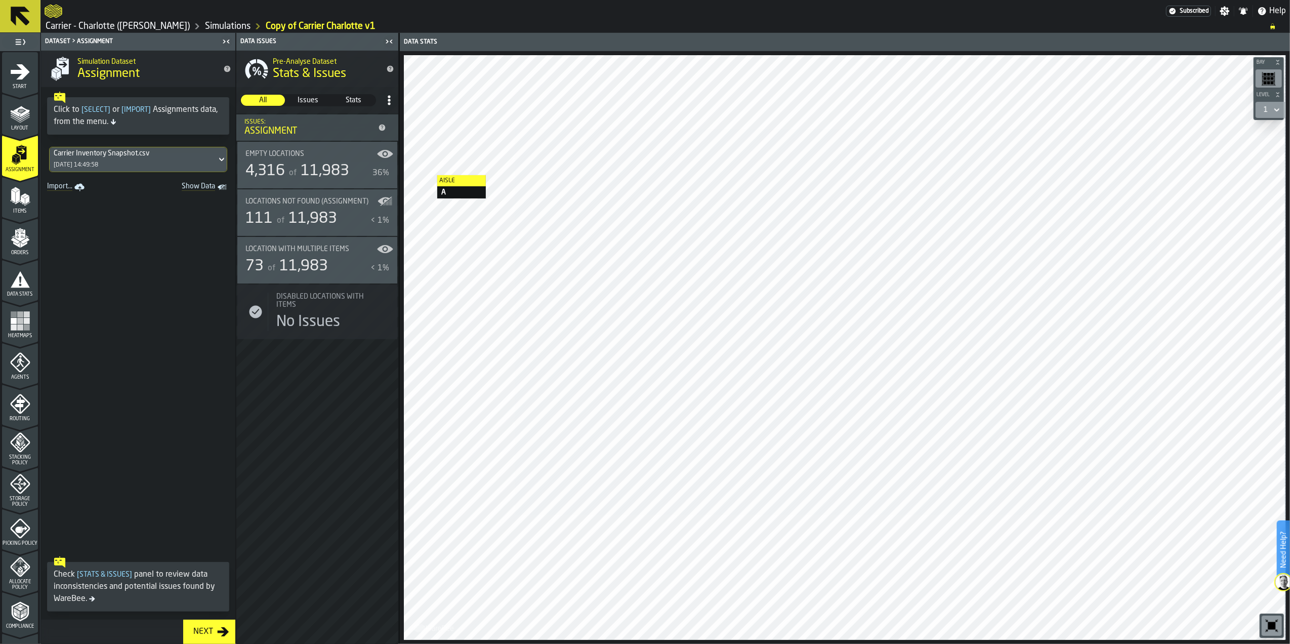
click at [70, 187] on link "Import..." at bounding box center [67, 187] width 48 height 14
click at [182, 154] on div "Carrier Inventory Snapshot.csv" at bounding box center [133, 153] width 159 height 8
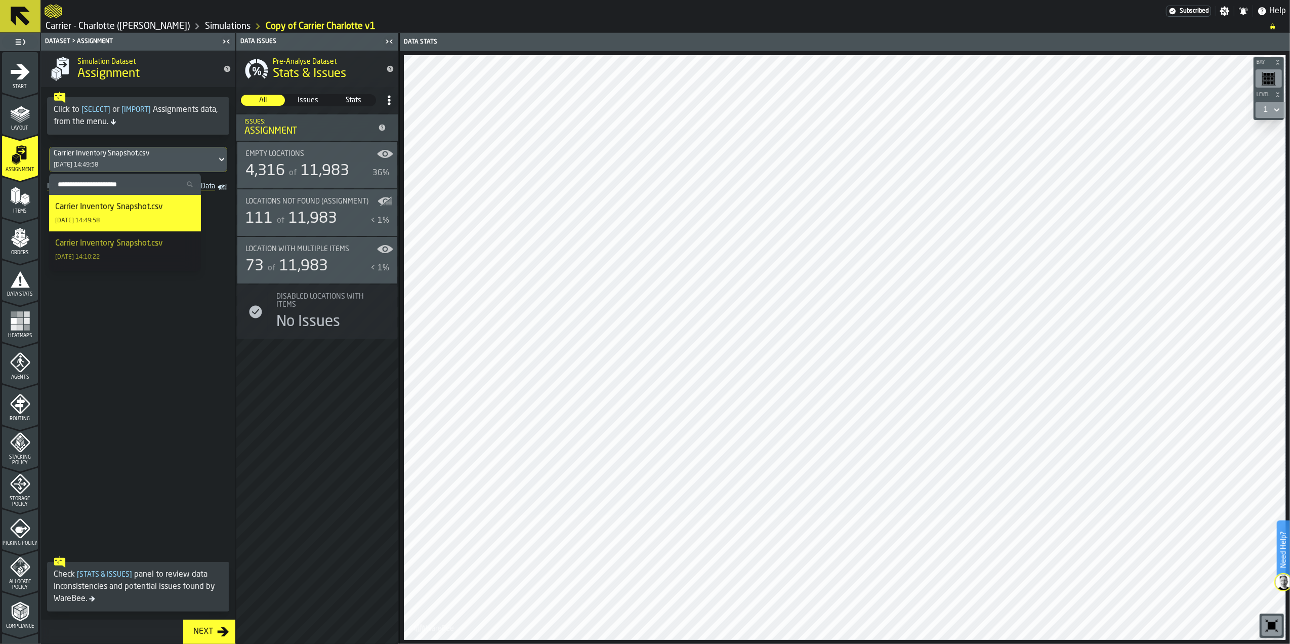
scroll to position [55, 0]
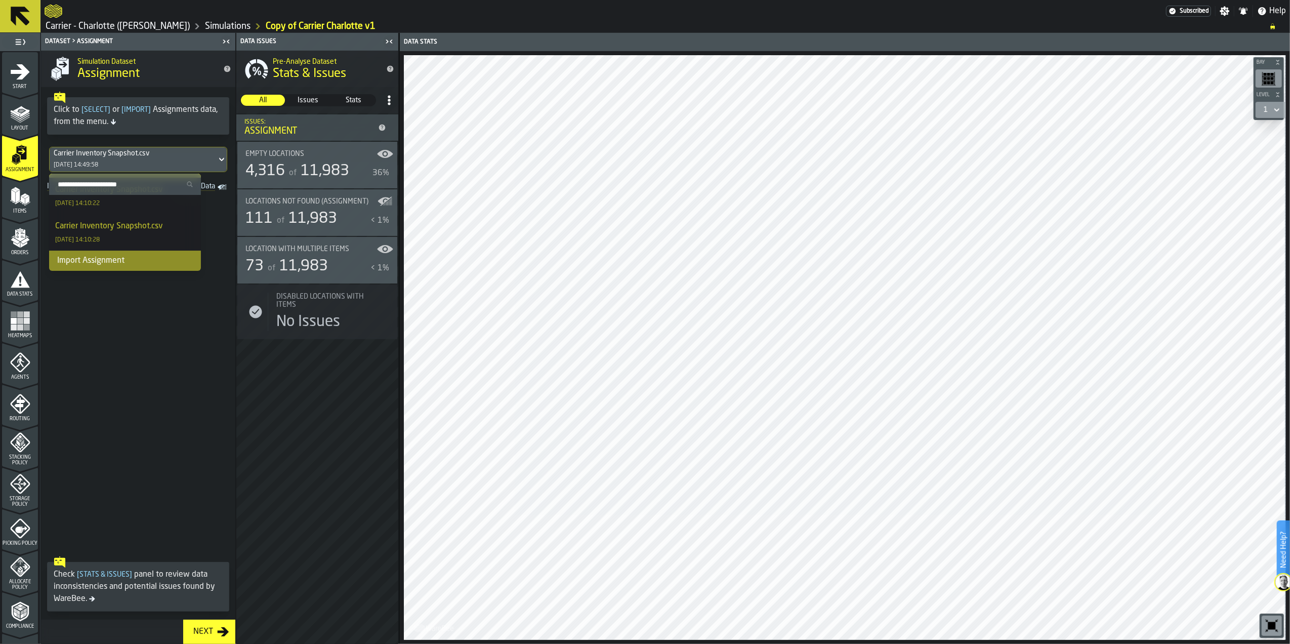
click at [108, 261] on div "Import Assignment" at bounding box center [125, 261] width 152 height 20
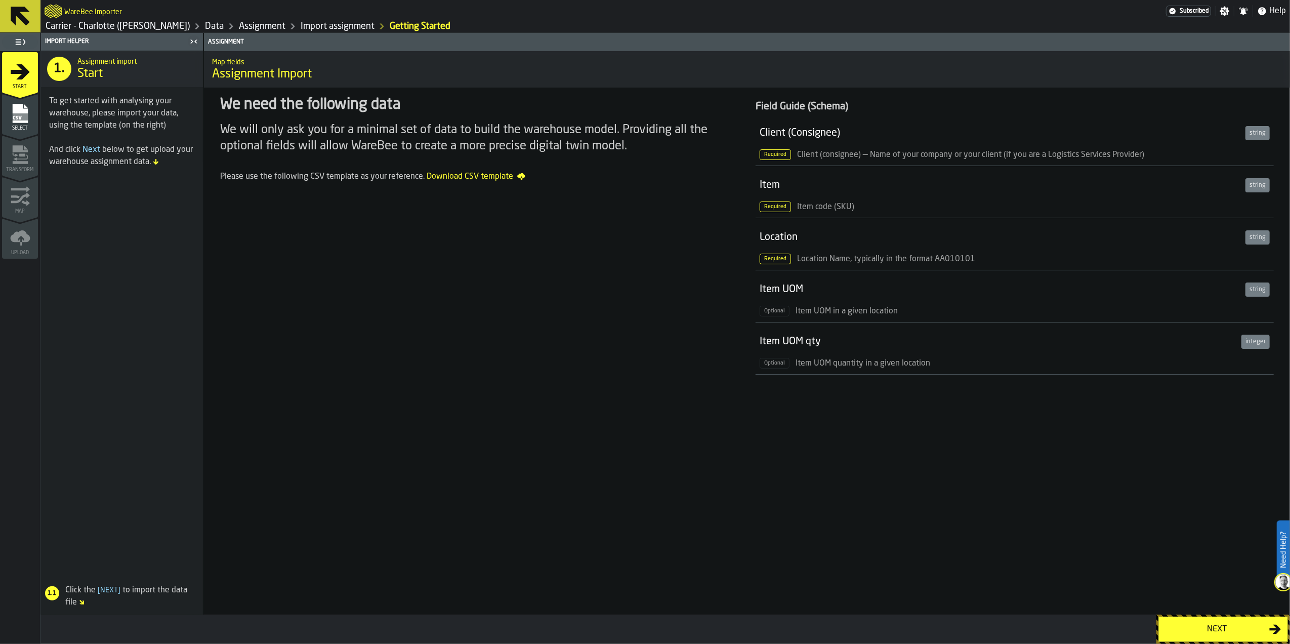
click at [1169, 624] on div "Next" at bounding box center [1217, 629] width 104 height 12
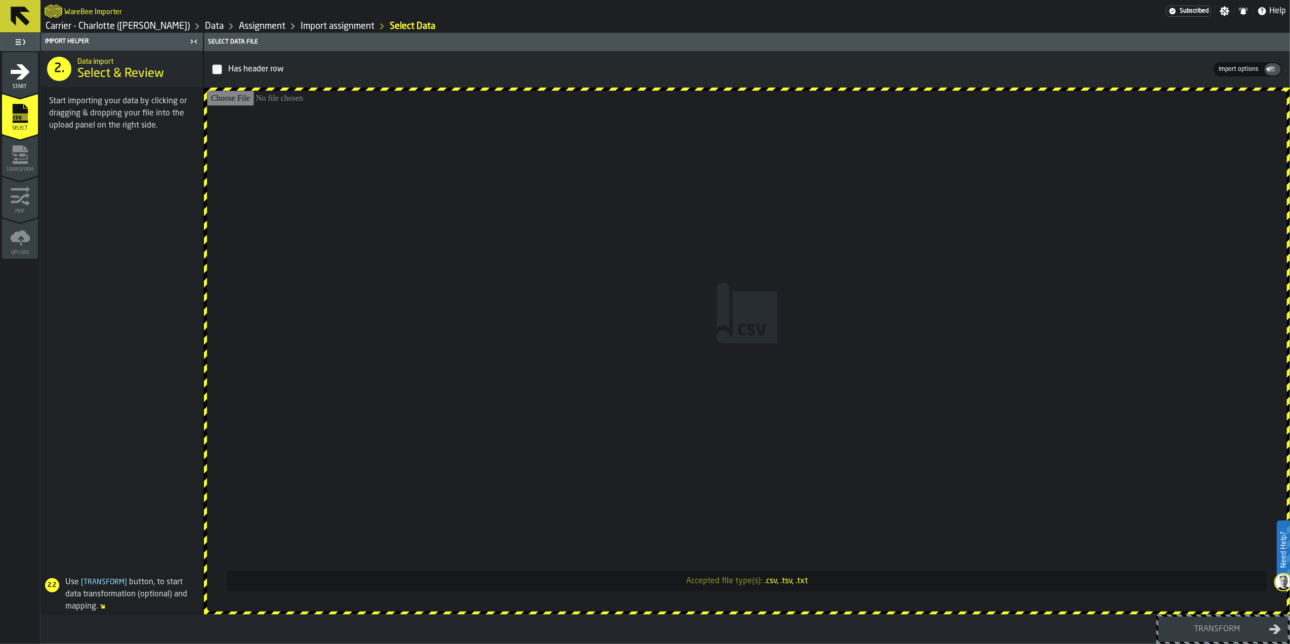
click at [763, 302] on input "Accepted file type(s): .csv, .tsv, .txt" at bounding box center [747, 351] width 1080 height 521
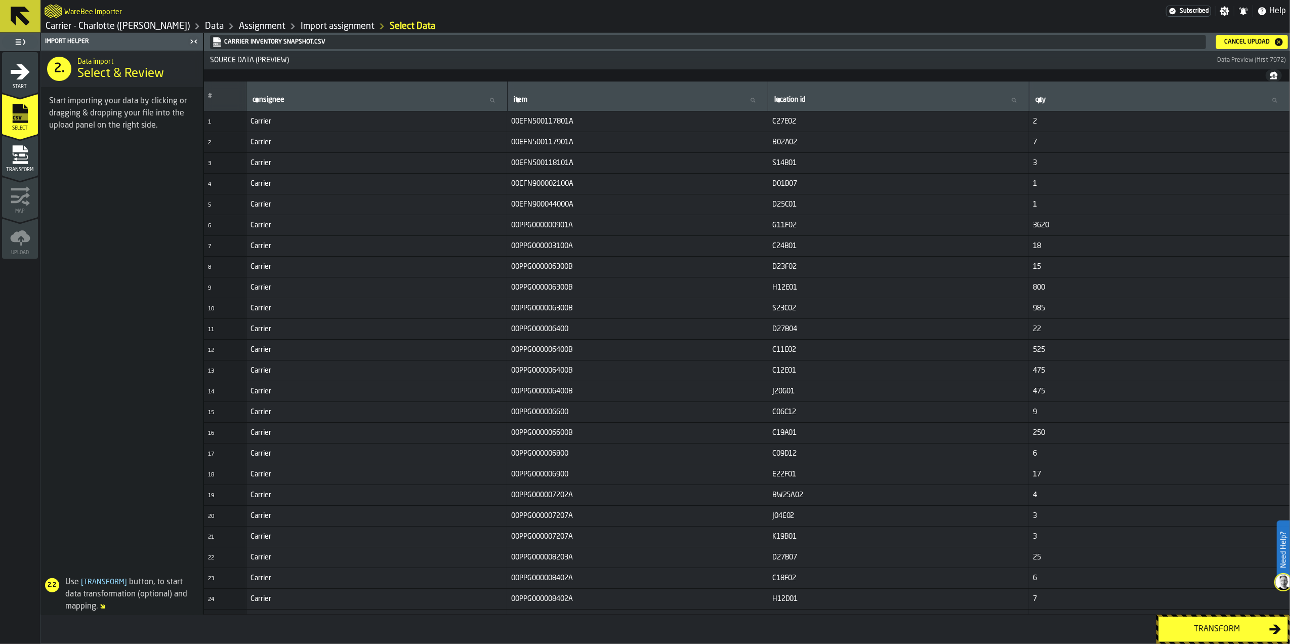
click at [1218, 628] on div "Transform" at bounding box center [1217, 629] width 104 height 12
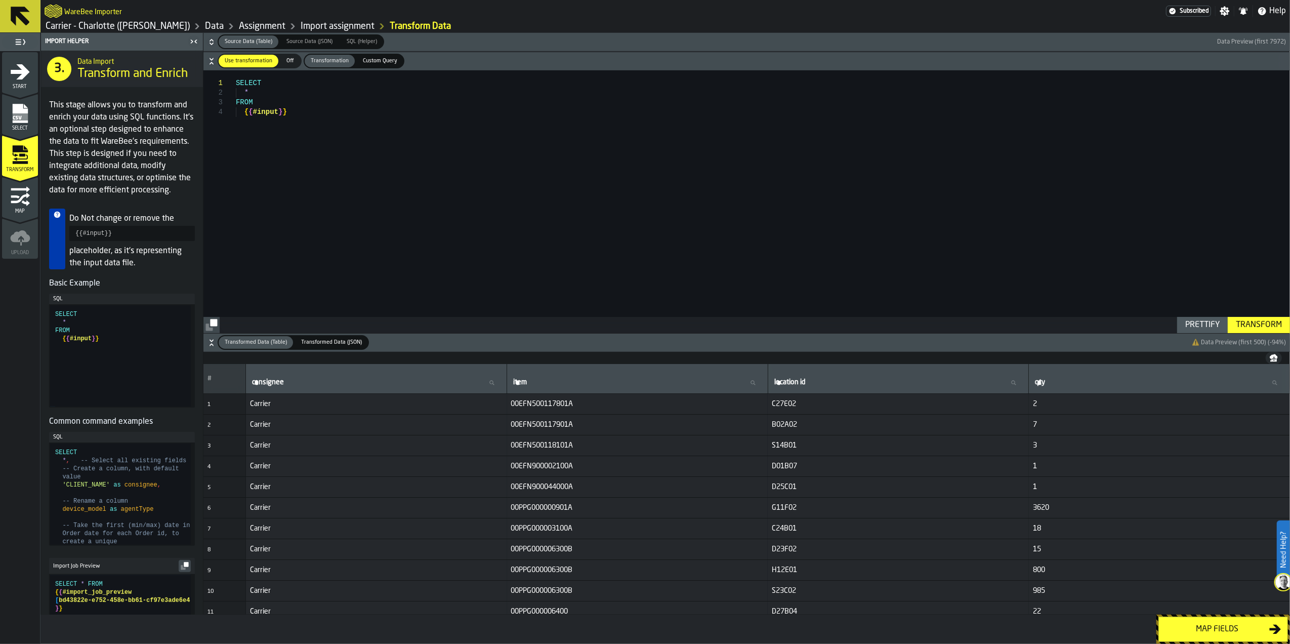
click at [1216, 622] on button "Map fields" at bounding box center [1224, 629] width 130 height 25
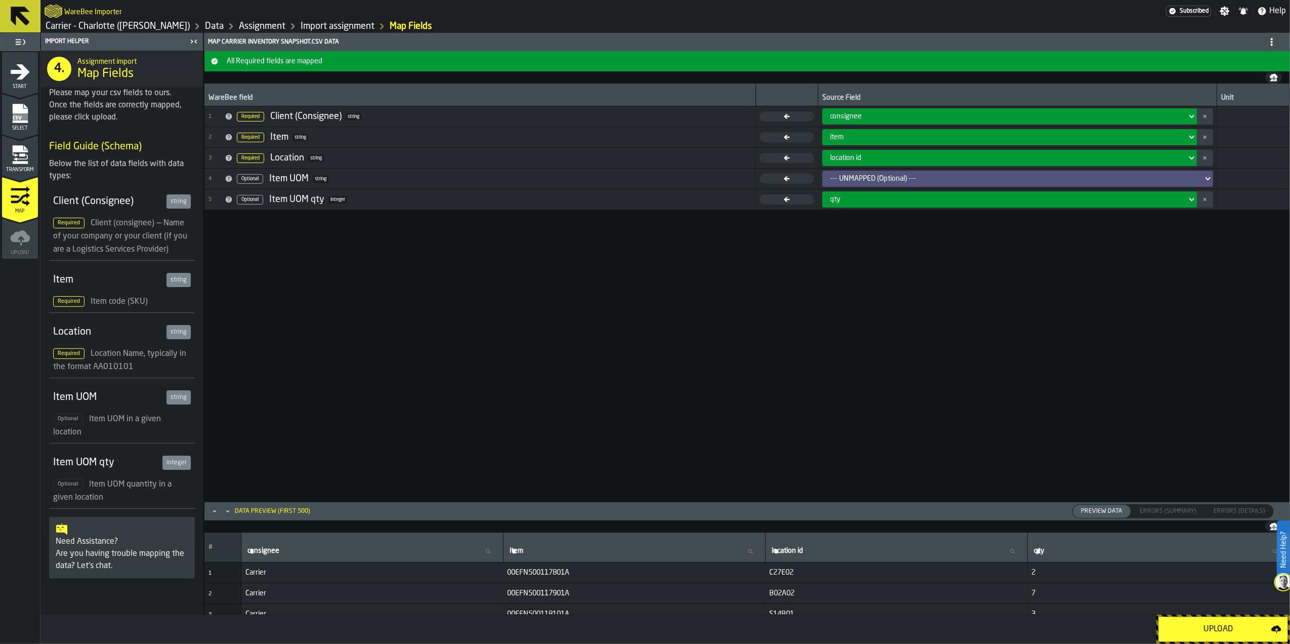
click at [1181, 625] on div "Upload" at bounding box center [1218, 629] width 106 height 12
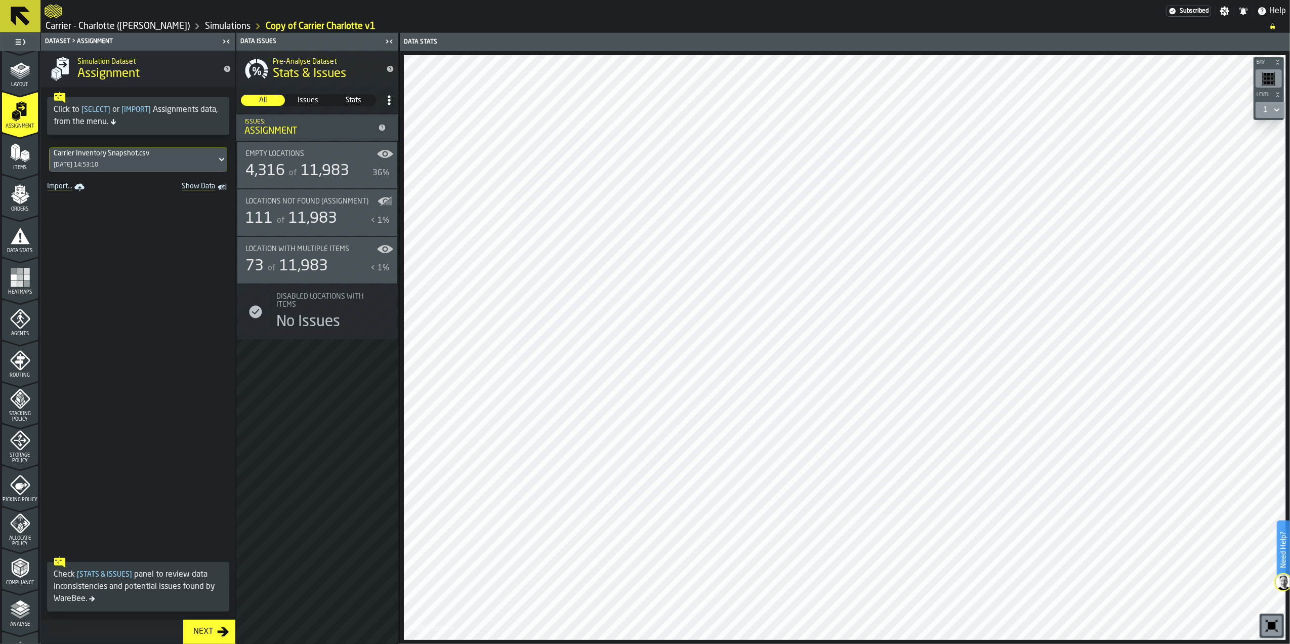
scroll to position [67, 0]
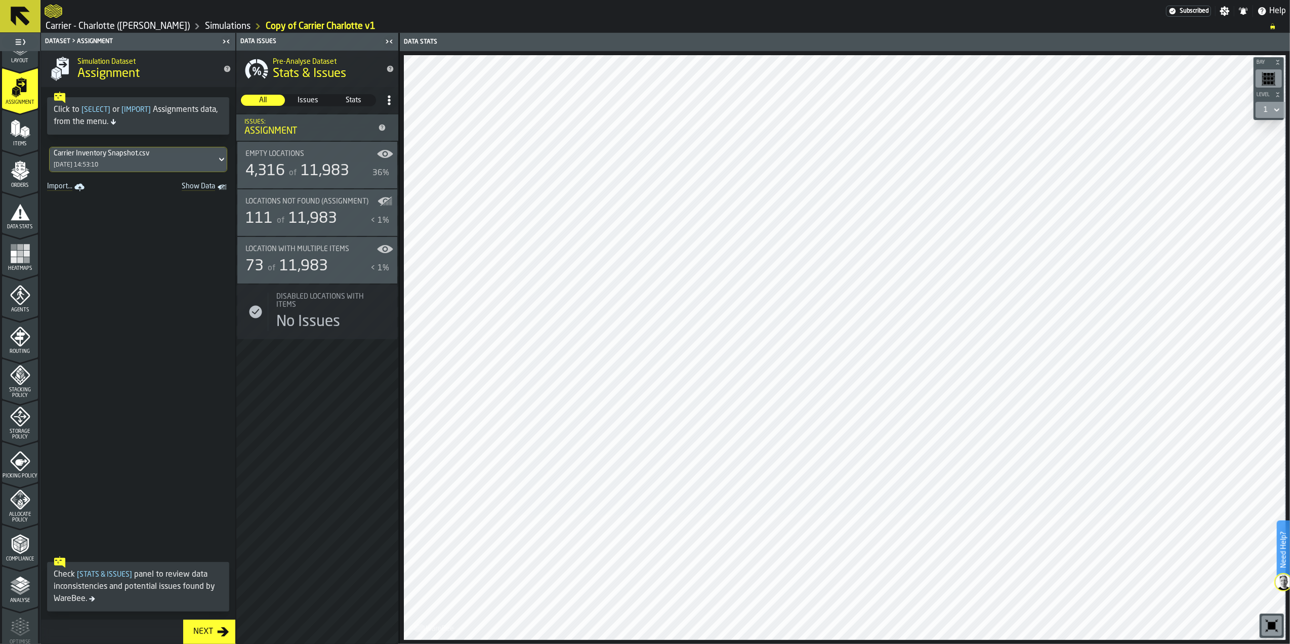
click at [19, 543] on icon "menu Compliance" at bounding box center [20, 544] width 20 height 20
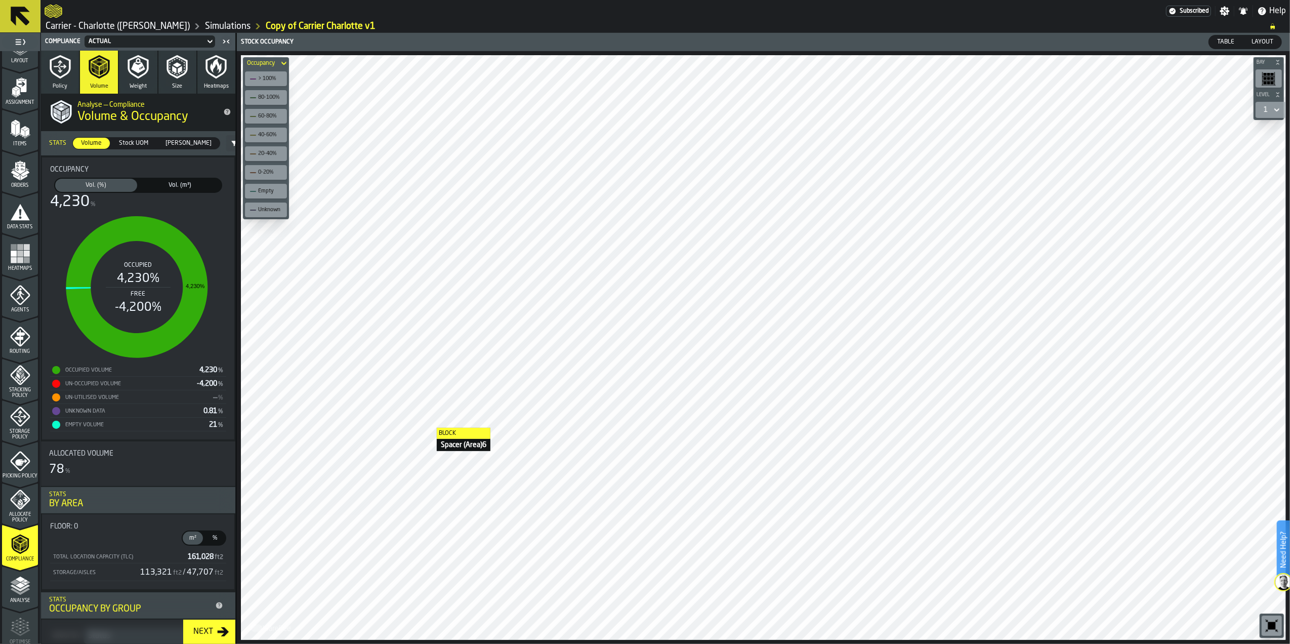
click at [137, 139] on span "Stock UOM" at bounding box center [133, 143] width 37 height 9
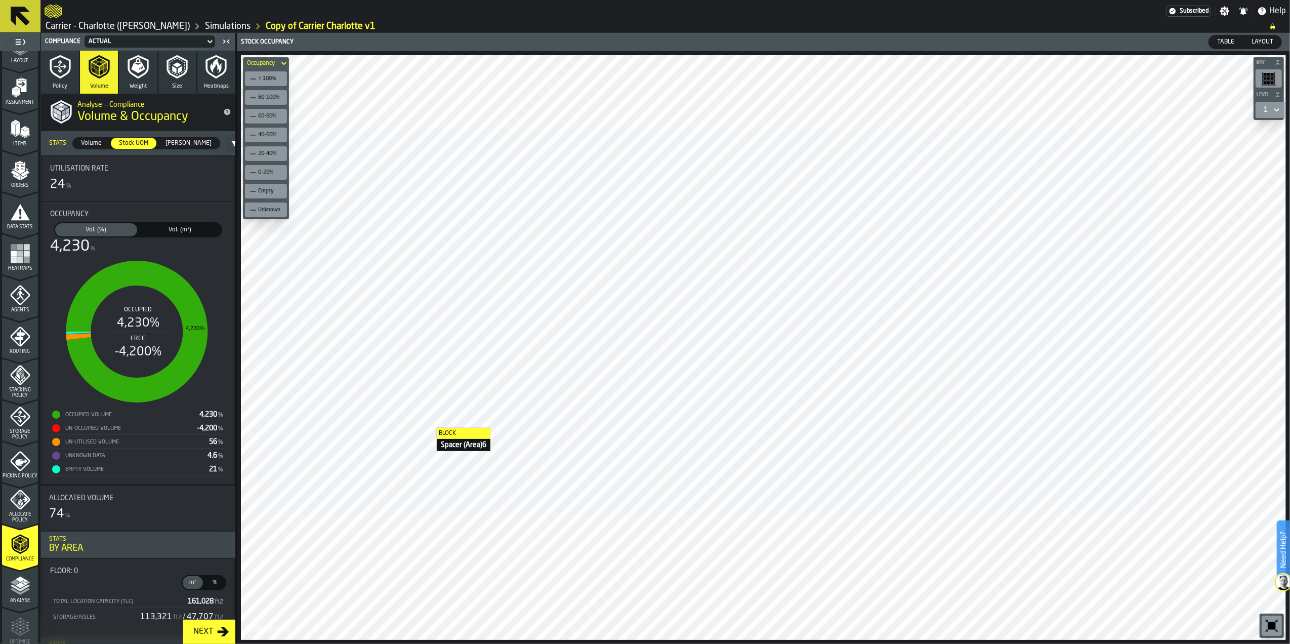
click at [166, 142] on span "[PERSON_NAME]" at bounding box center [188, 143] width 54 height 9
click at [179, 77] on icon "button" at bounding box center [177, 67] width 24 height 24
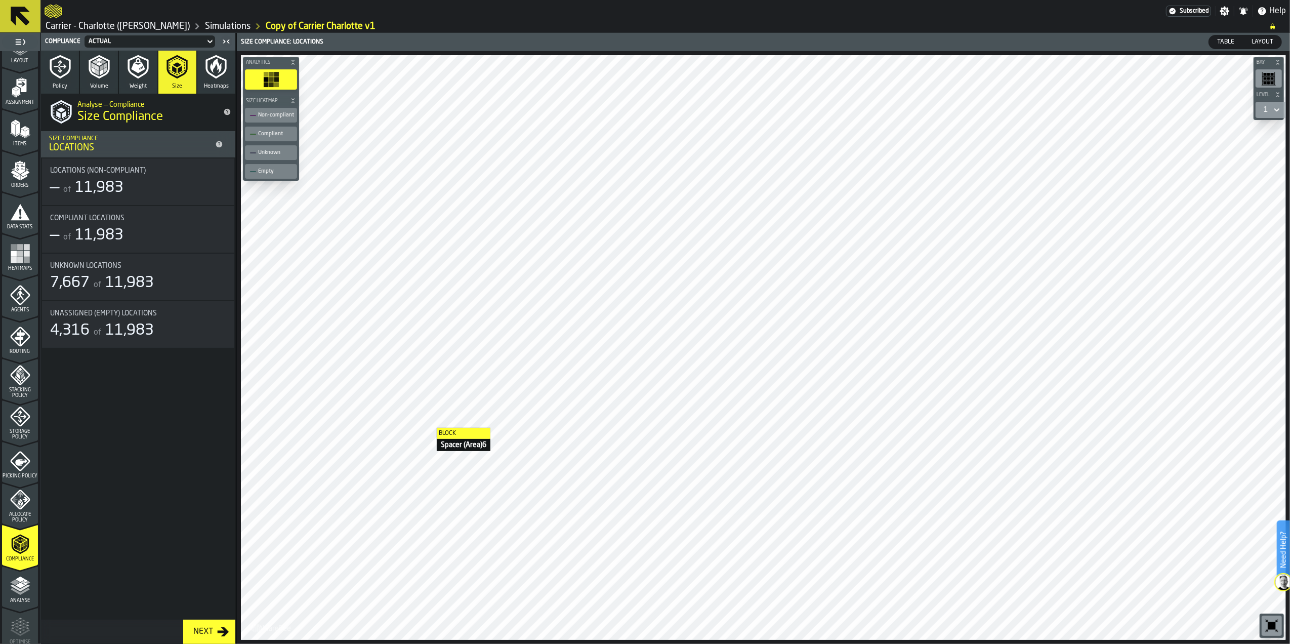
click at [138, 78] on icon "button" at bounding box center [138, 67] width 21 height 24
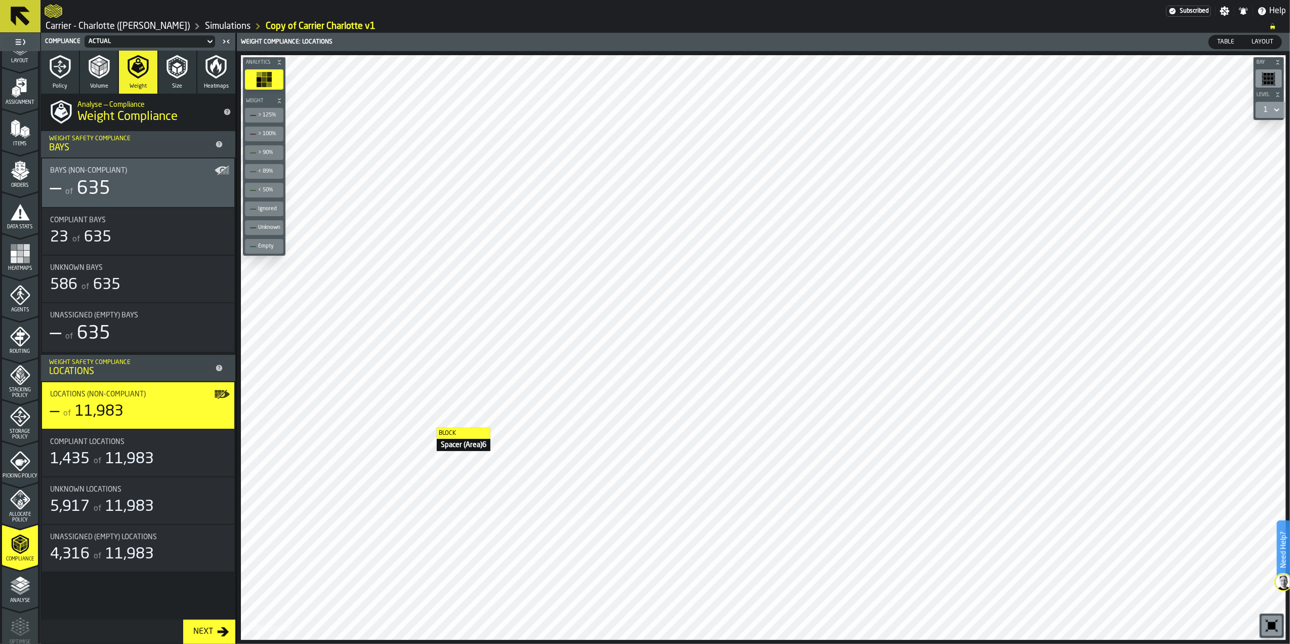
click at [154, 194] on div "— of 635" at bounding box center [136, 189] width 172 height 20
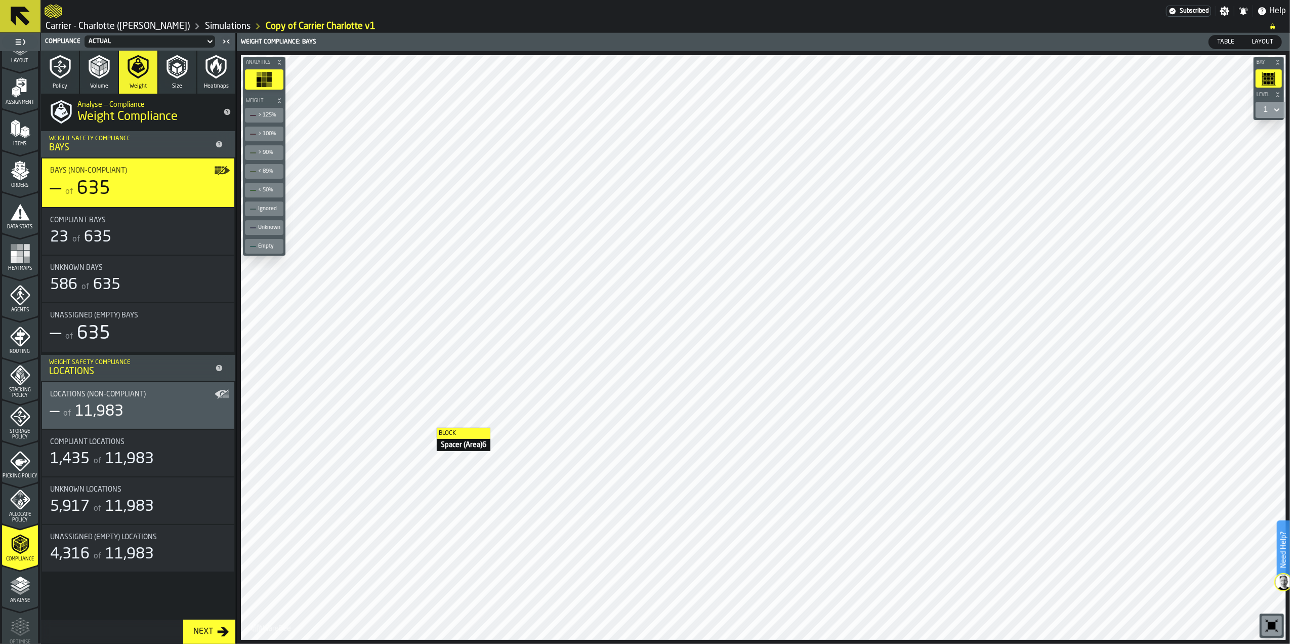
click at [105, 88] on span "Volume" at bounding box center [99, 86] width 18 height 7
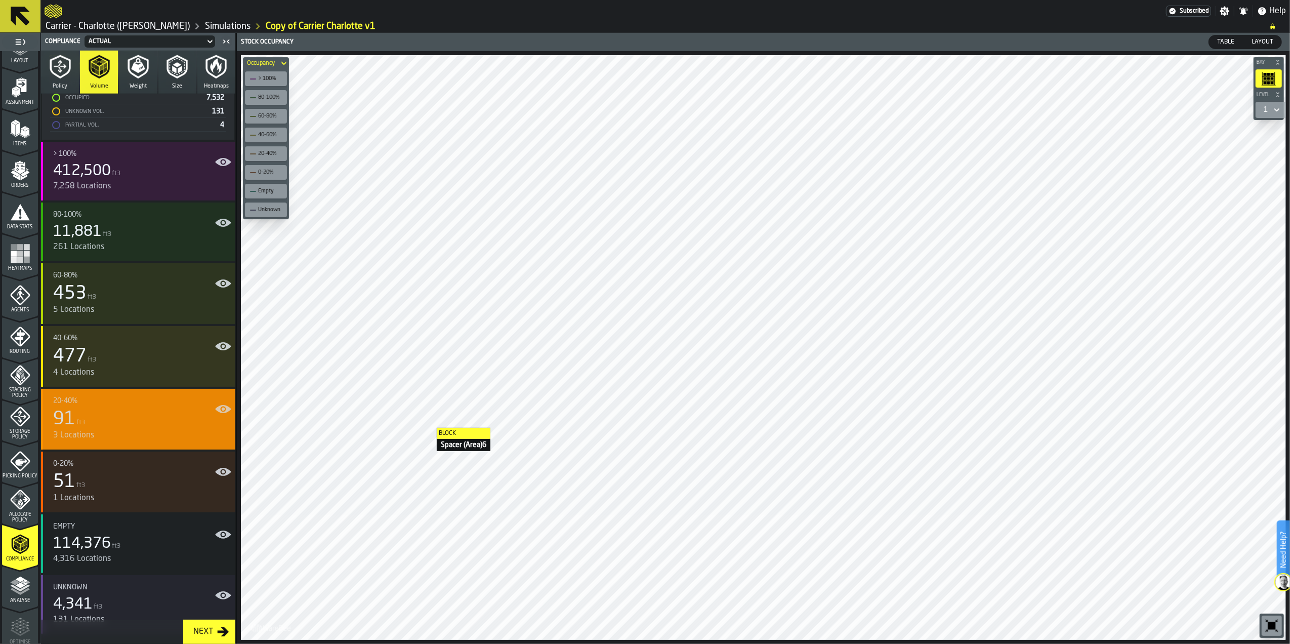
scroll to position [810, 0]
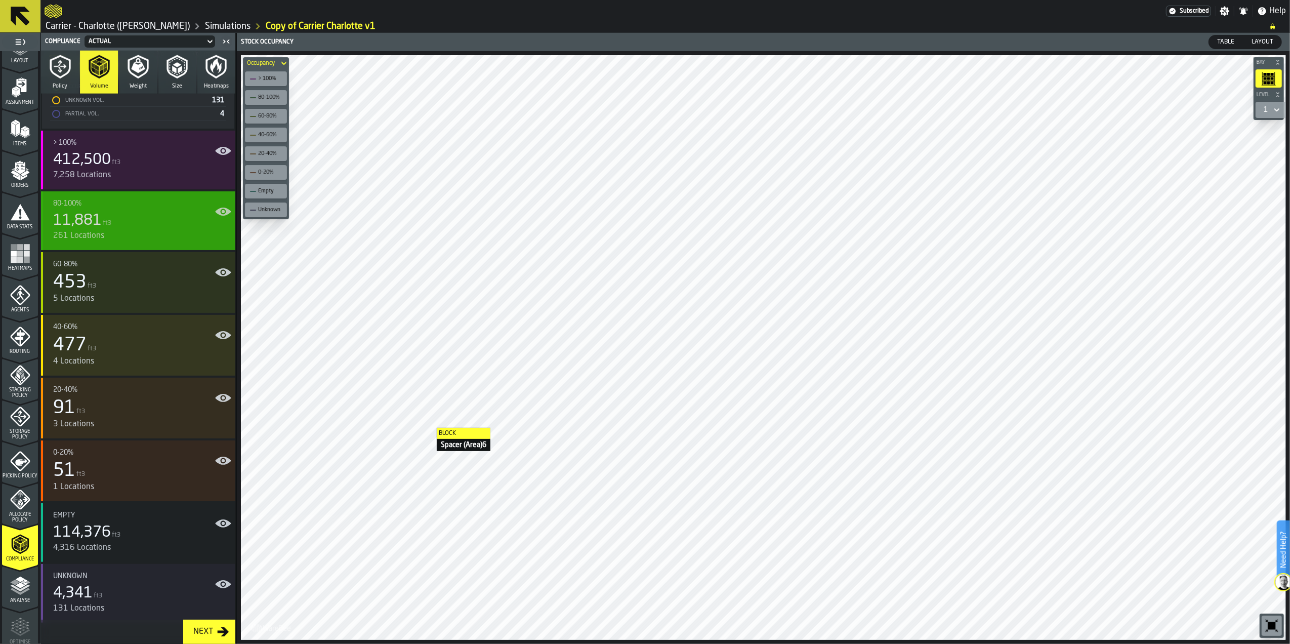
click at [140, 226] on div "11,881 ft3" at bounding box center [140, 221] width 174 height 18
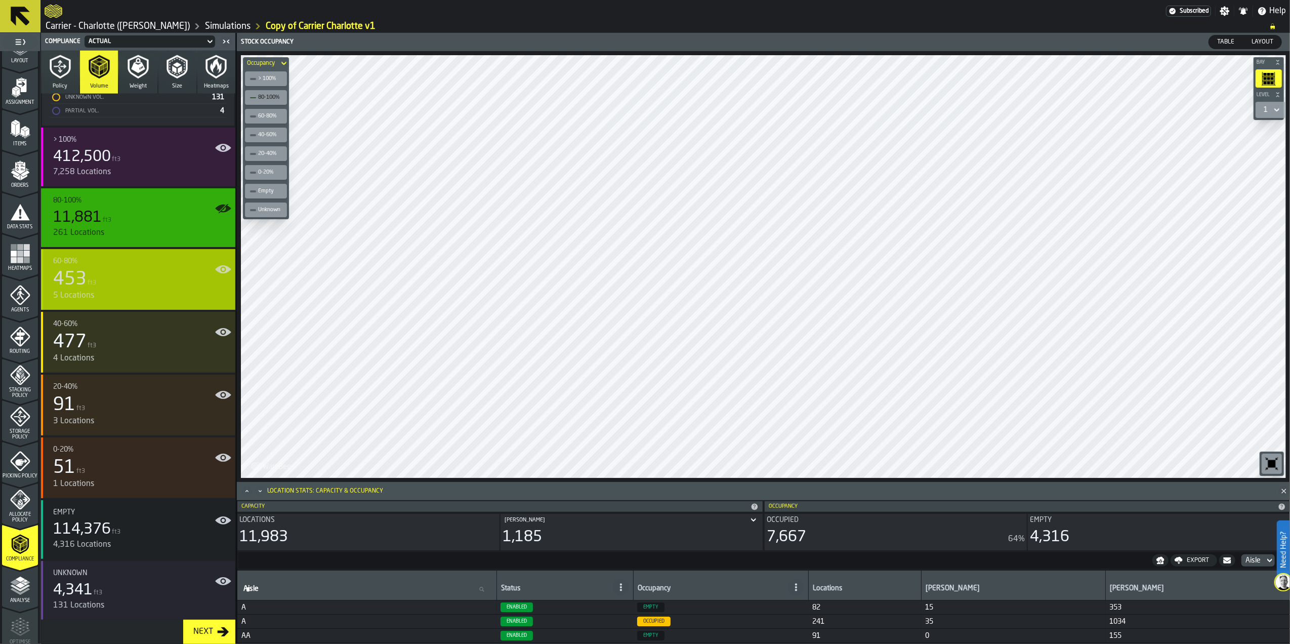
scroll to position [816, 0]
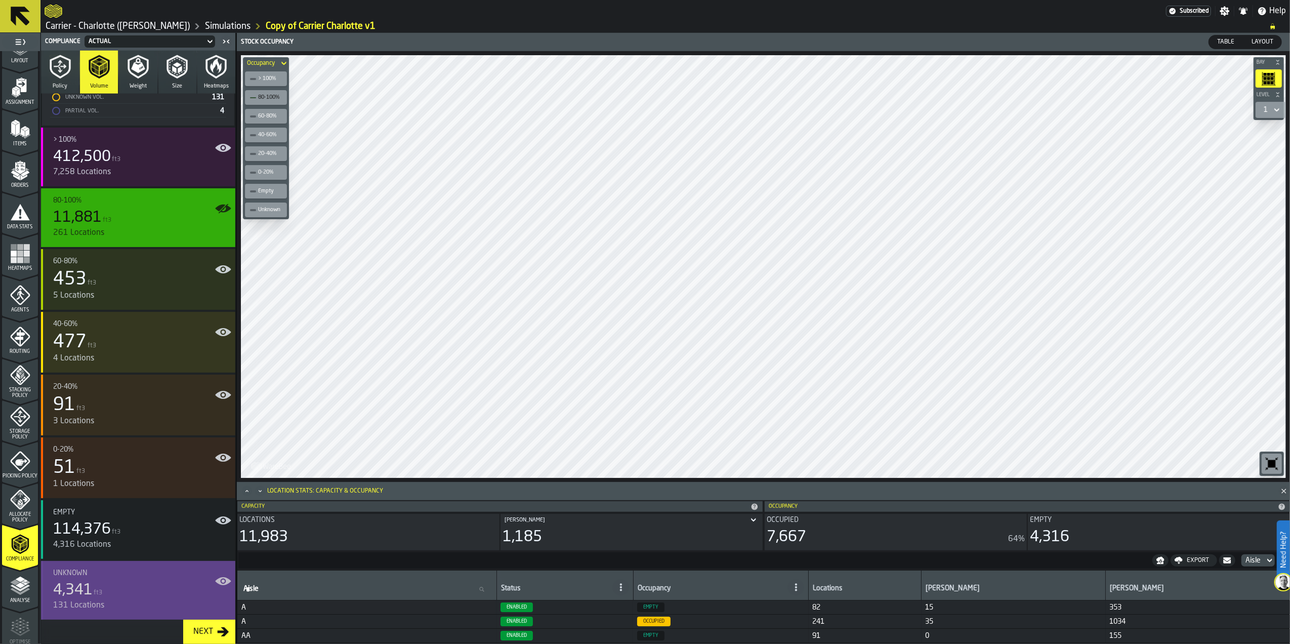
click at [138, 576] on div "Unknown" at bounding box center [140, 573] width 174 height 8
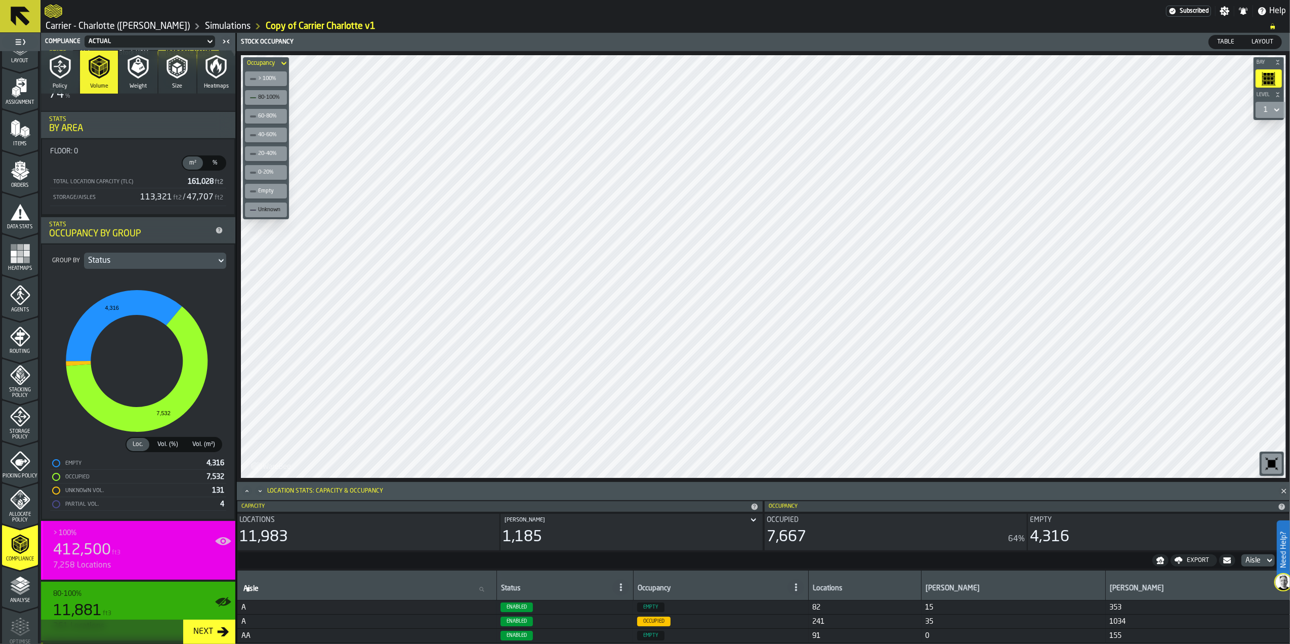
scroll to position [411, 0]
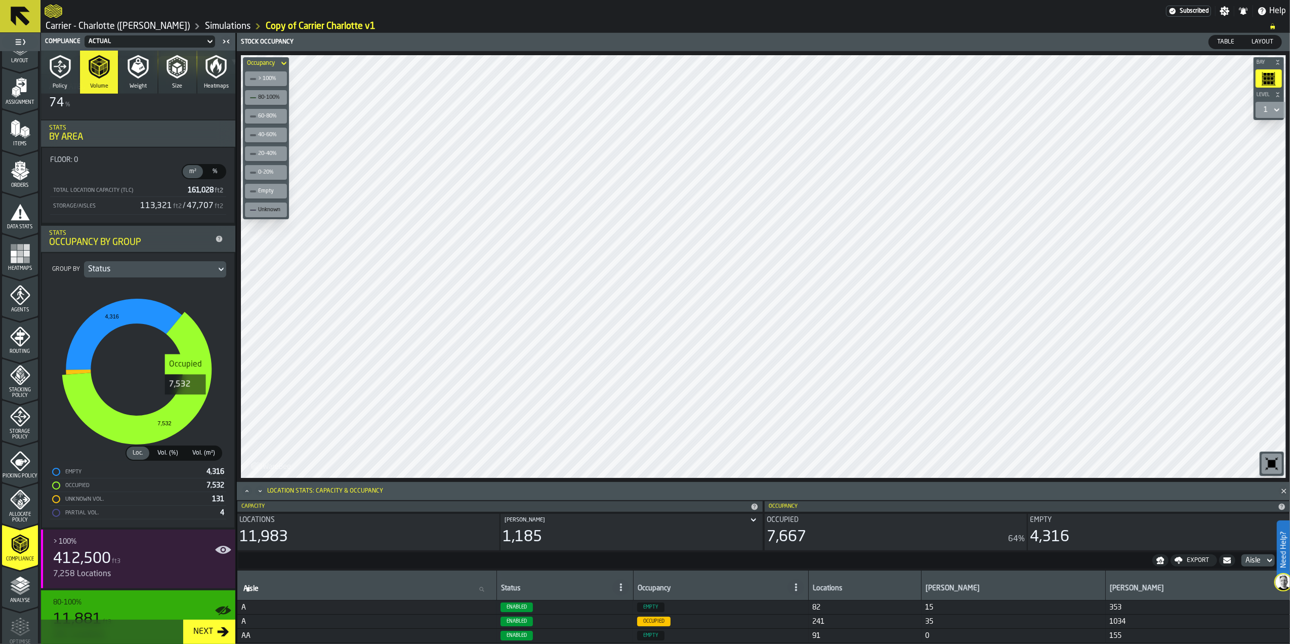
click at [187, 404] on icon "stat-" at bounding box center [137, 378] width 150 height 133
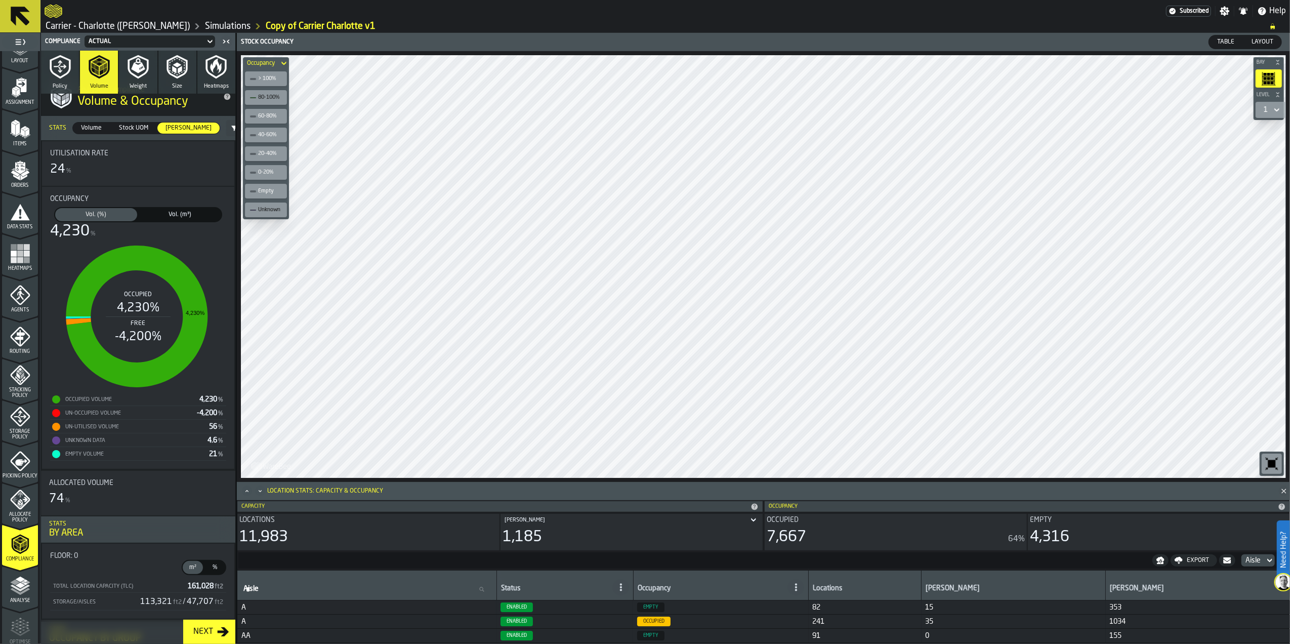
scroll to position [0, 0]
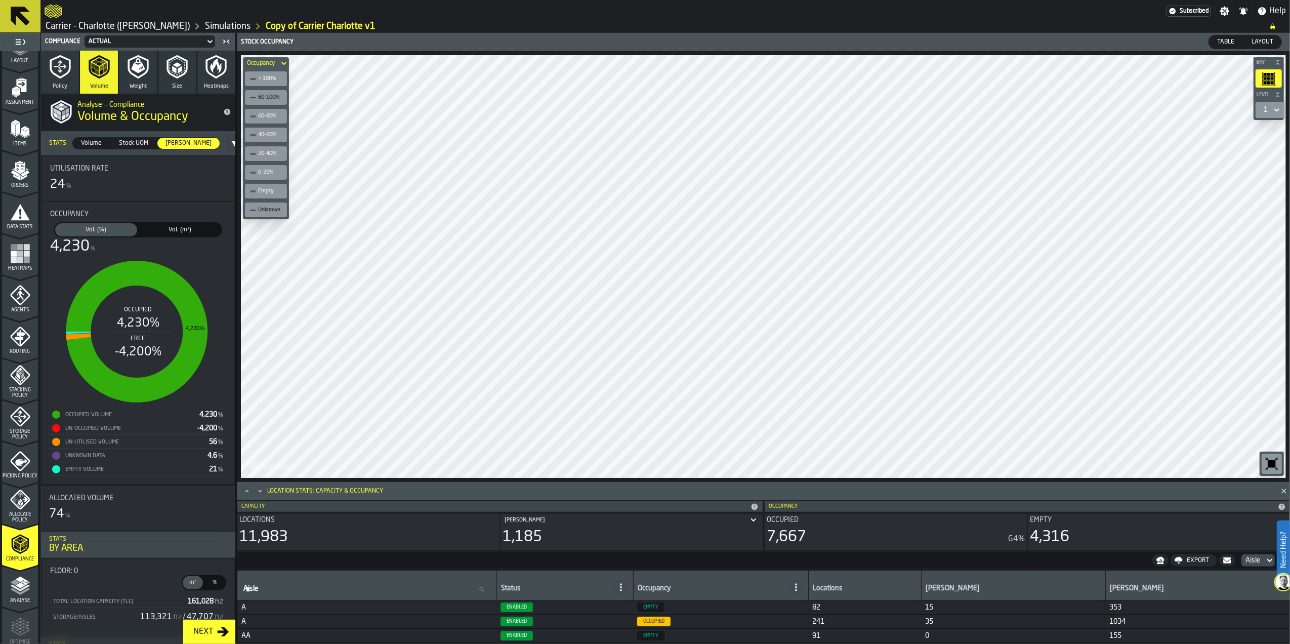
click at [189, 227] on span "Vol. (m³)" at bounding box center [180, 229] width 78 height 9
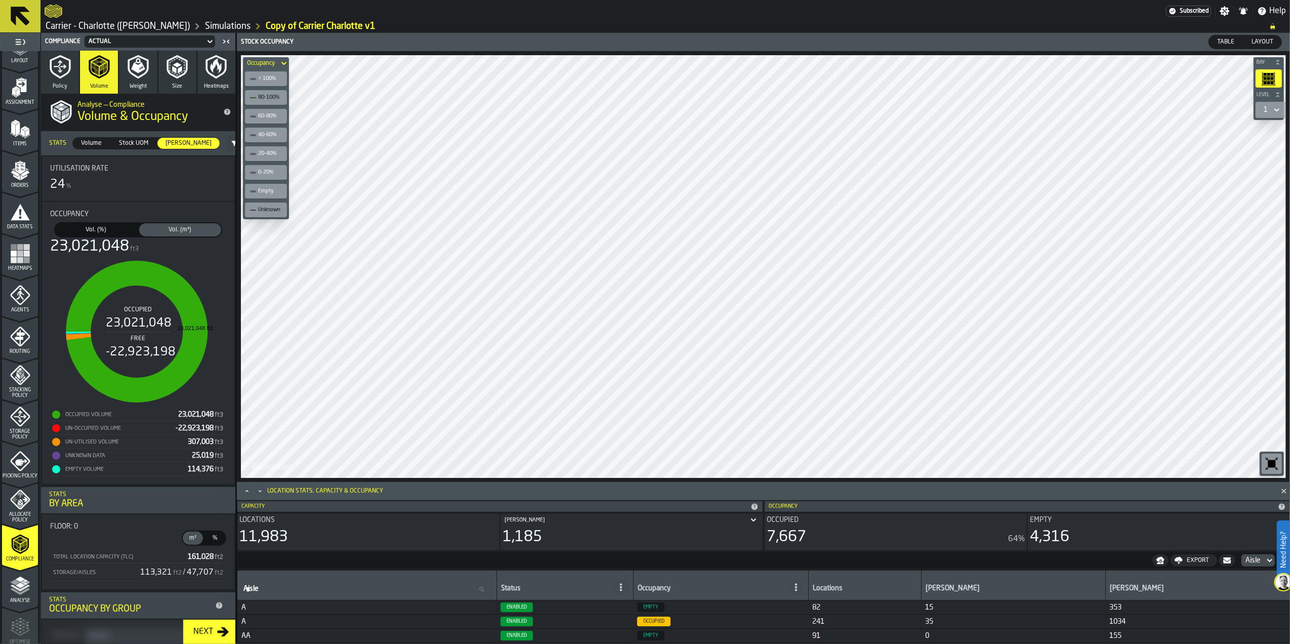
click at [10, 137] on icon "menu Items" at bounding box center [20, 129] width 20 height 20
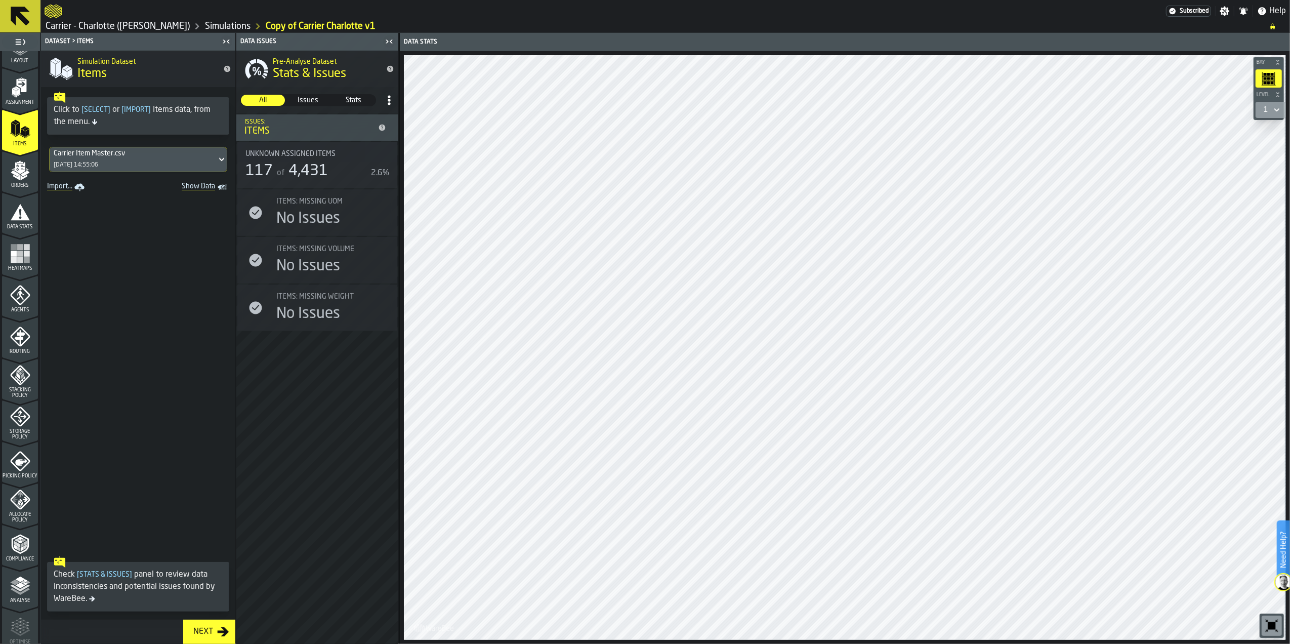
click at [298, 150] on span "Unknown assigned items" at bounding box center [290, 154] width 90 height 8
click at [140, 300] on span at bounding box center [138, 372] width 194 height 357
click at [201, 192] on span "Show Data" at bounding box center [180, 187] width 69 height 10
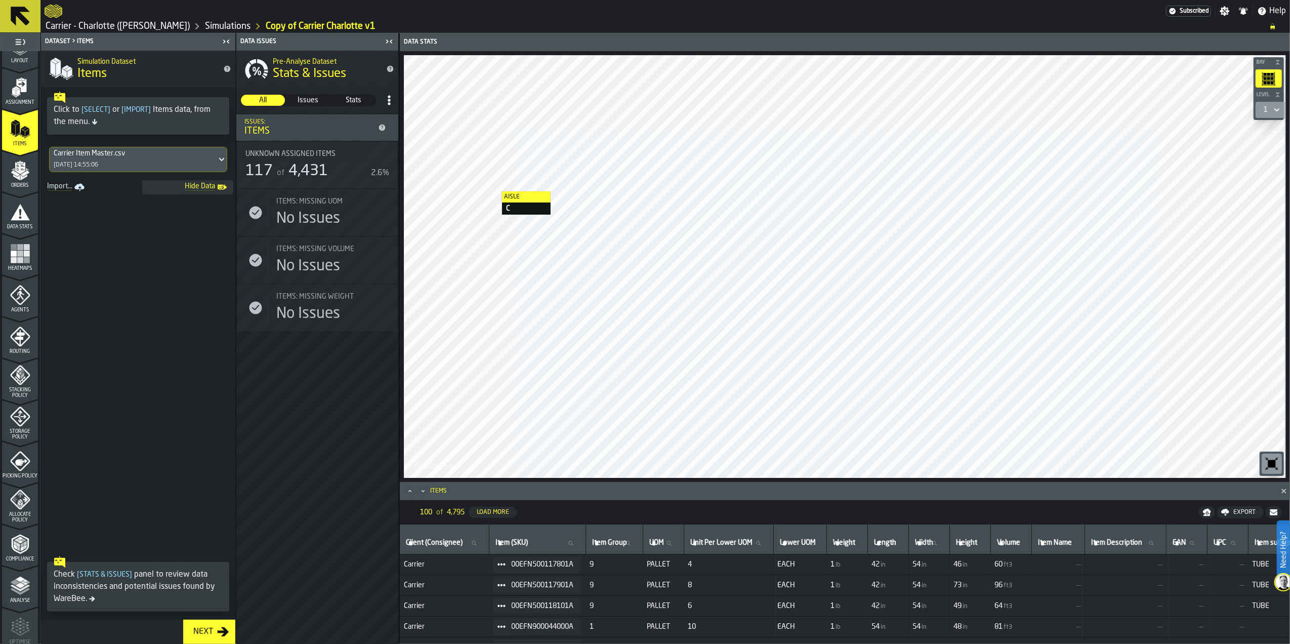
click at [201, 192] on span "Hide Data" at bounding box center [180, 187] width 69 height 10
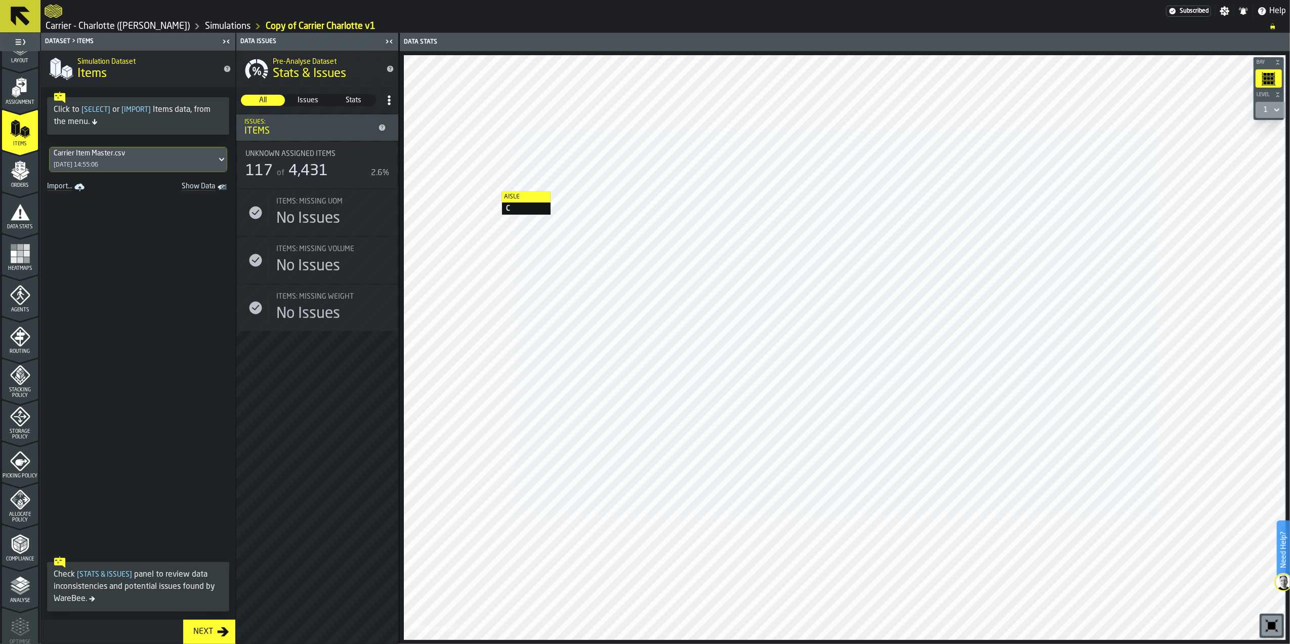
click at [33, 92] on div "Assignment" at bounding box center [20, 91] width 36 height 28
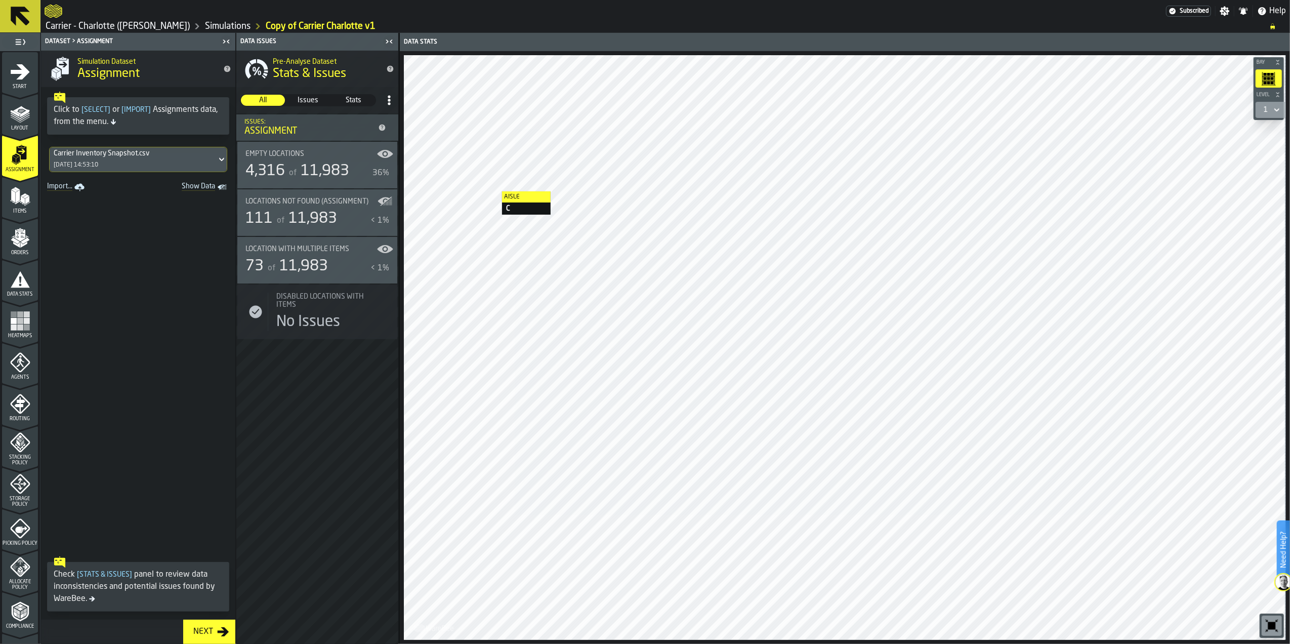
click at [23, 239] on polygon "menu Orders" at bounding box center [25, 240] width 9 height 6
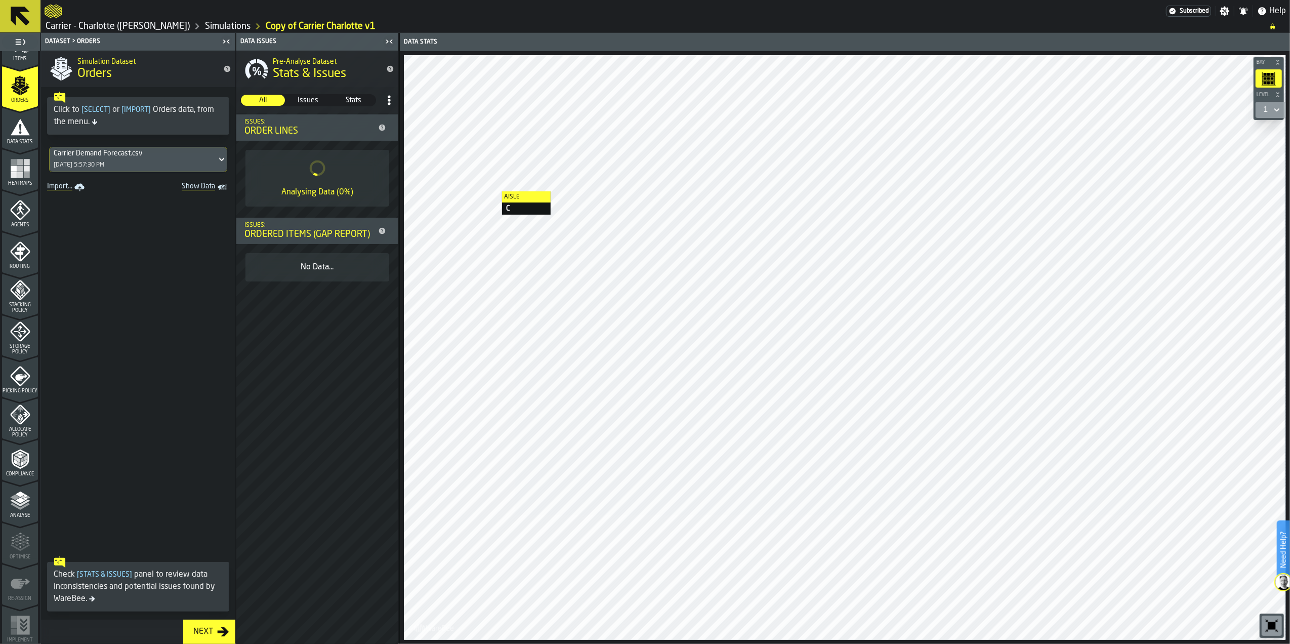
scroll to position [154, 0]
click at [16, 298] on div "Stacking Policy" at bounding box center [20, 294] width 36 height 33
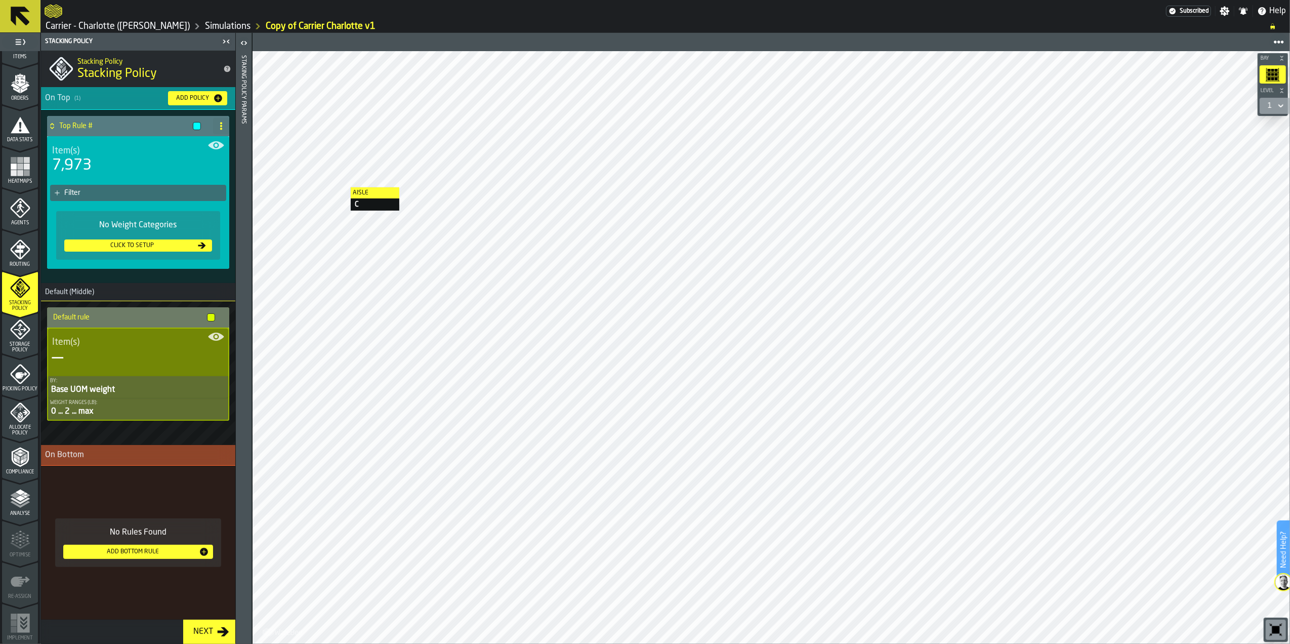
click at [22, 324] on icon "menu Storage Policy" at bounding box center [20, 329] width 20 height 20
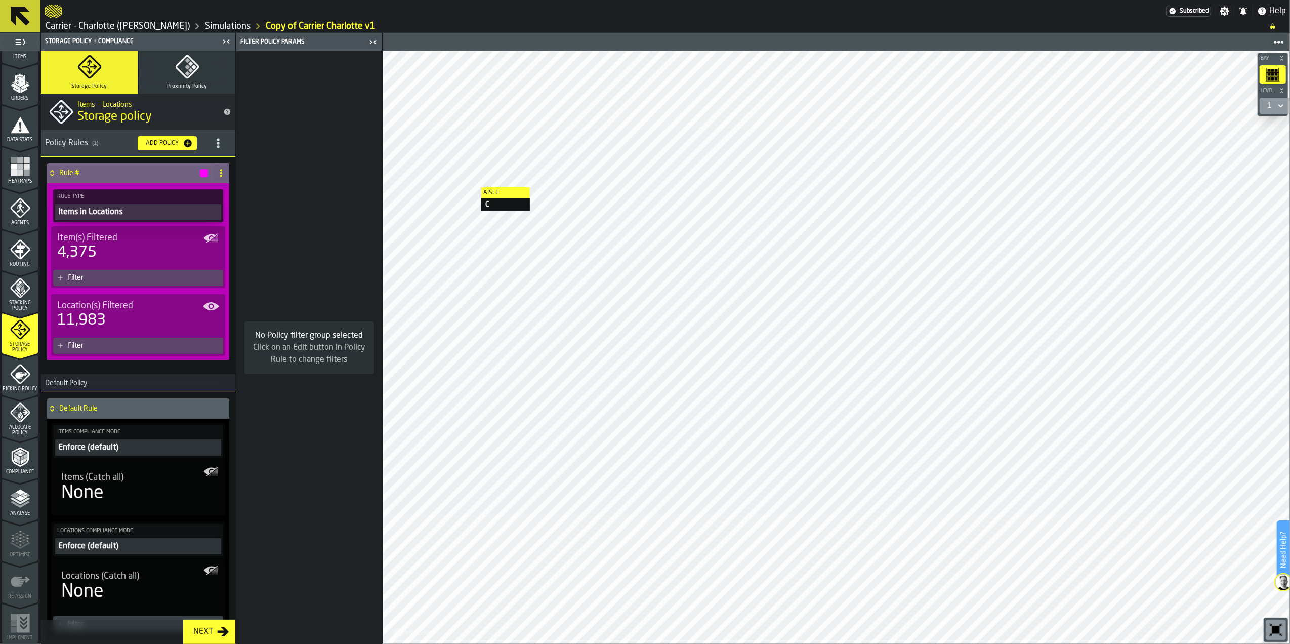
click at [23, 386] on span "Picking Policy" at bounding box center [20, 389] width 36 height 6
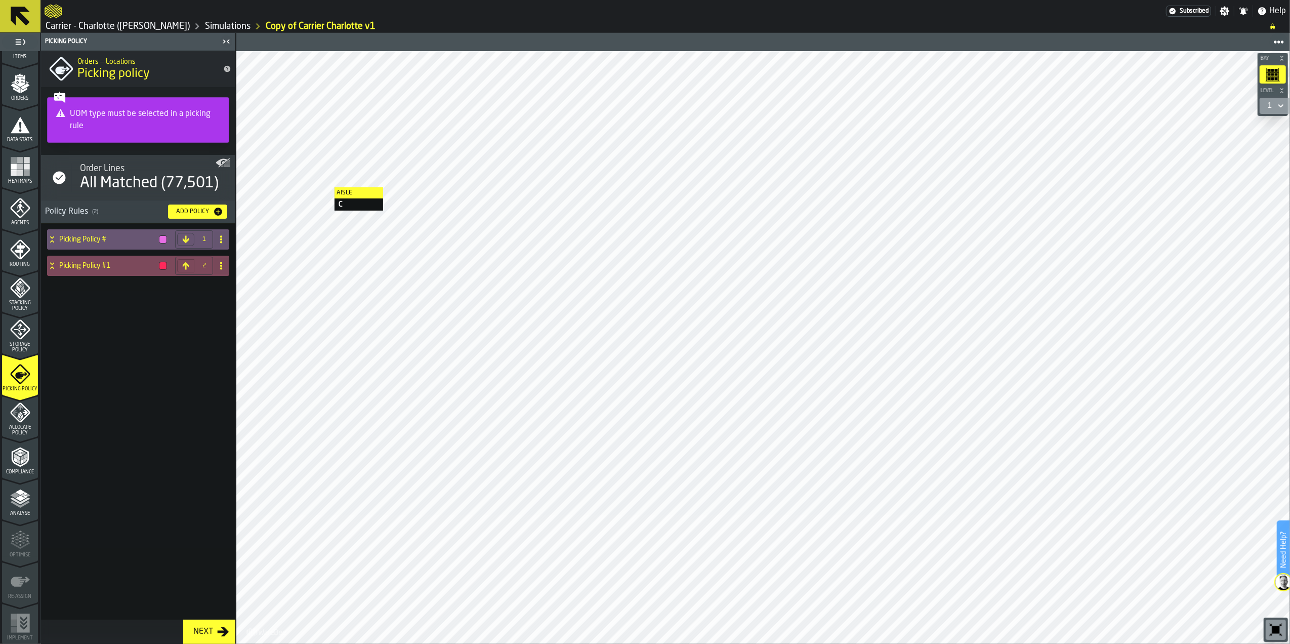
click at [51, 268] on icon at bounding box center [52, 267] width 4 height 3
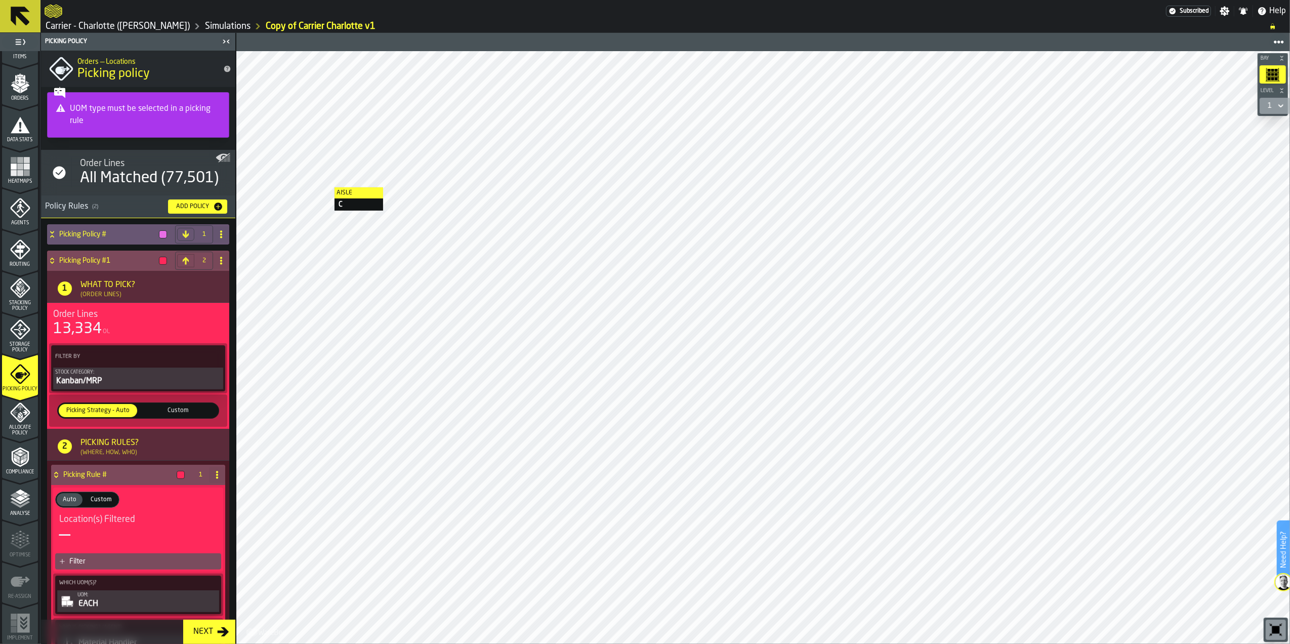
scroll to position [0, 0]
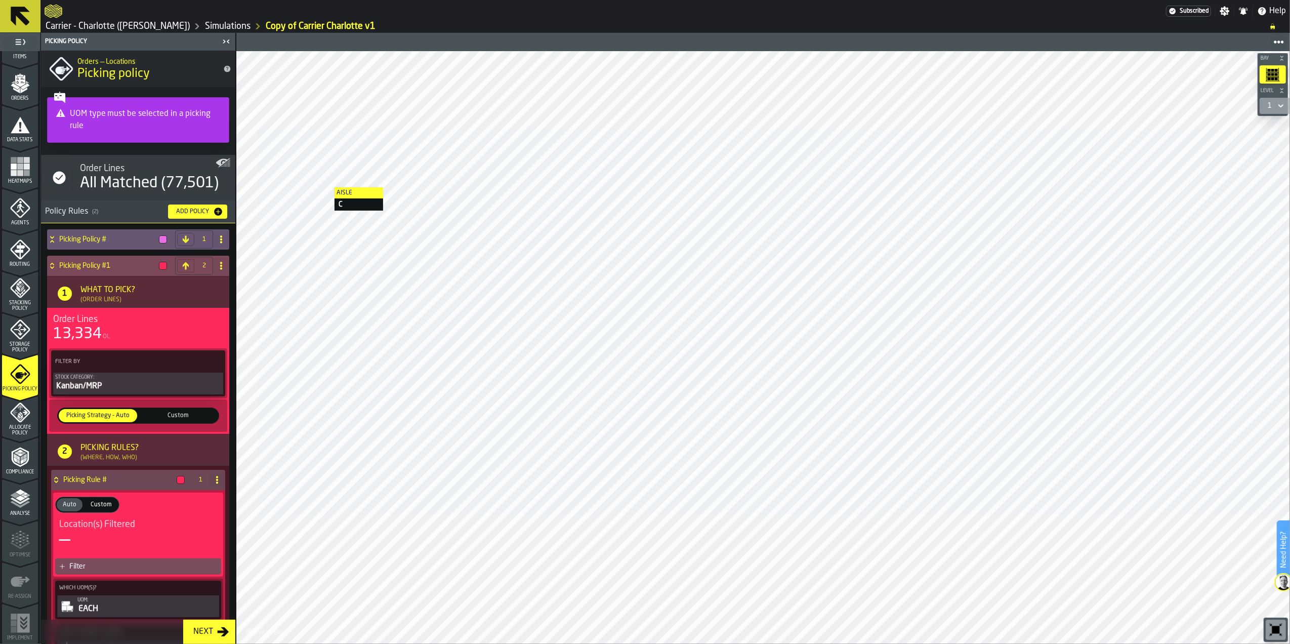
click at [49, 266] on icon at bounding box center [52, 266] width 10 height 8
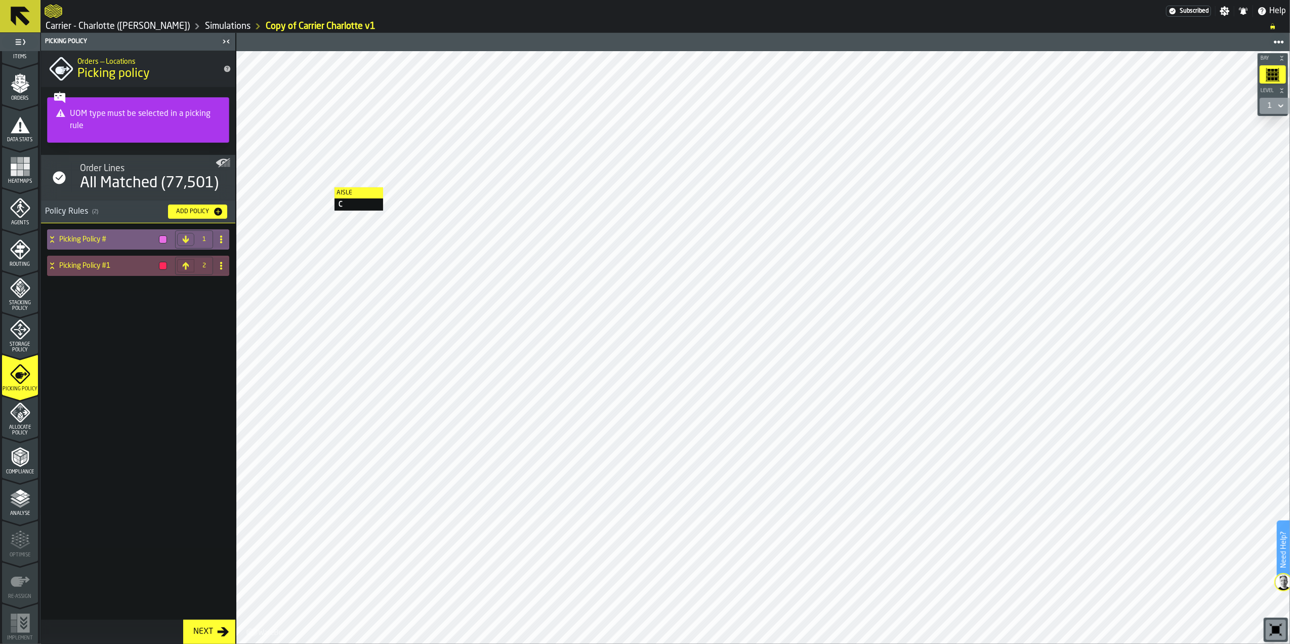
click at [51, 237] on icon at bounding box center [52, 237] width 4 height 3
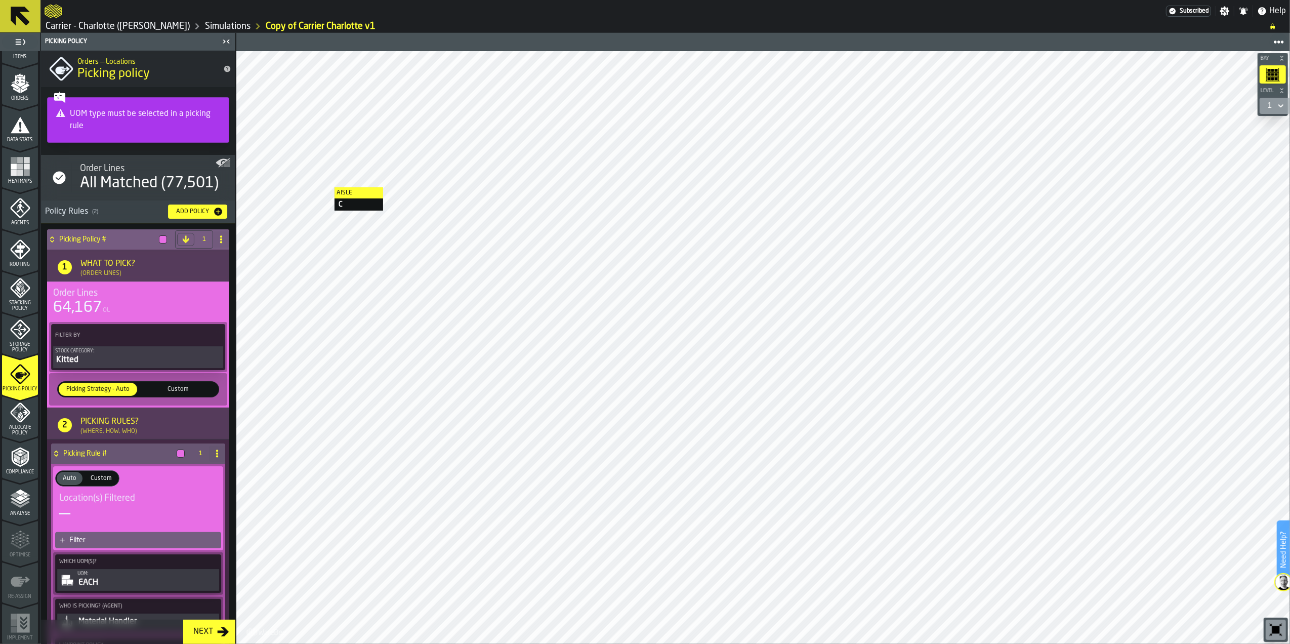
click at [51, 236] on icon at bounding box center [52, 239] width 10 height 8
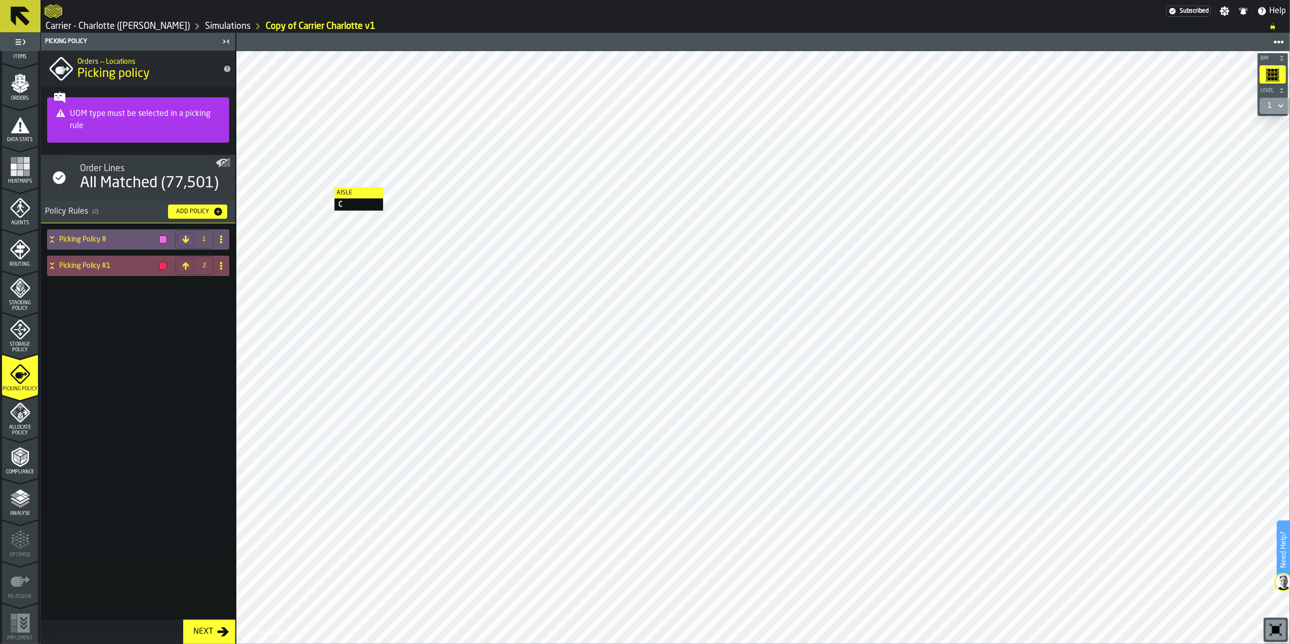
click at [54, 270] on div "Picking Policy #1" at bounding box center [109, 266] width 124 height 20
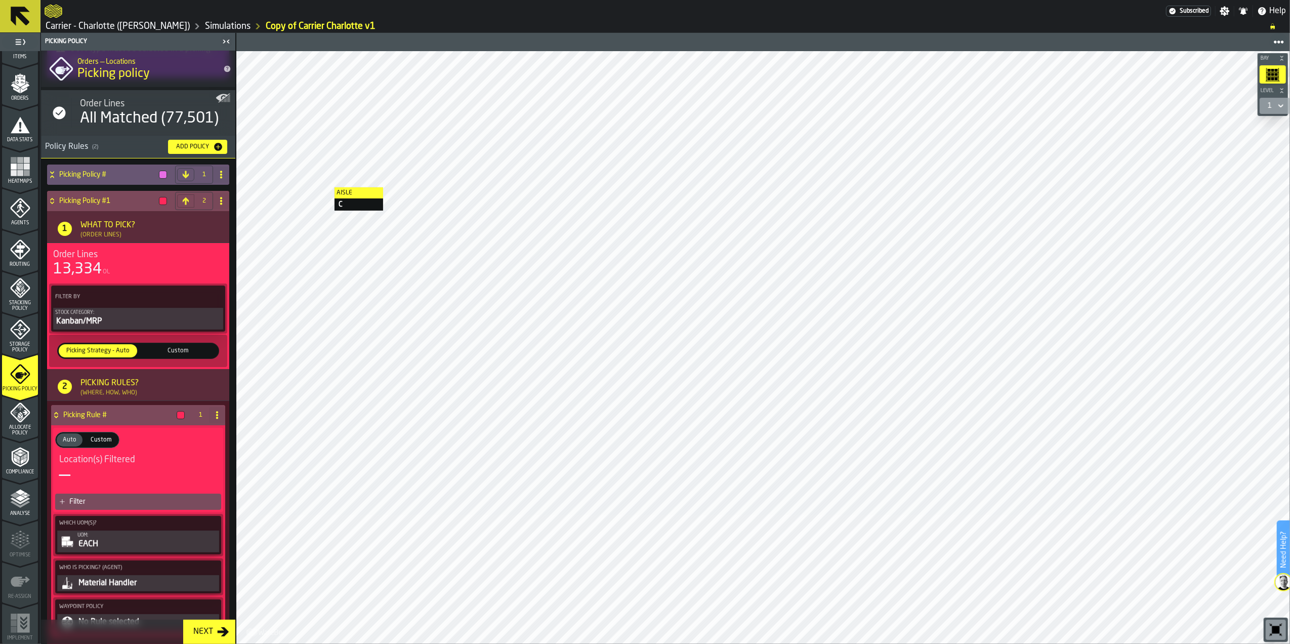
scroll to position [121, 0]
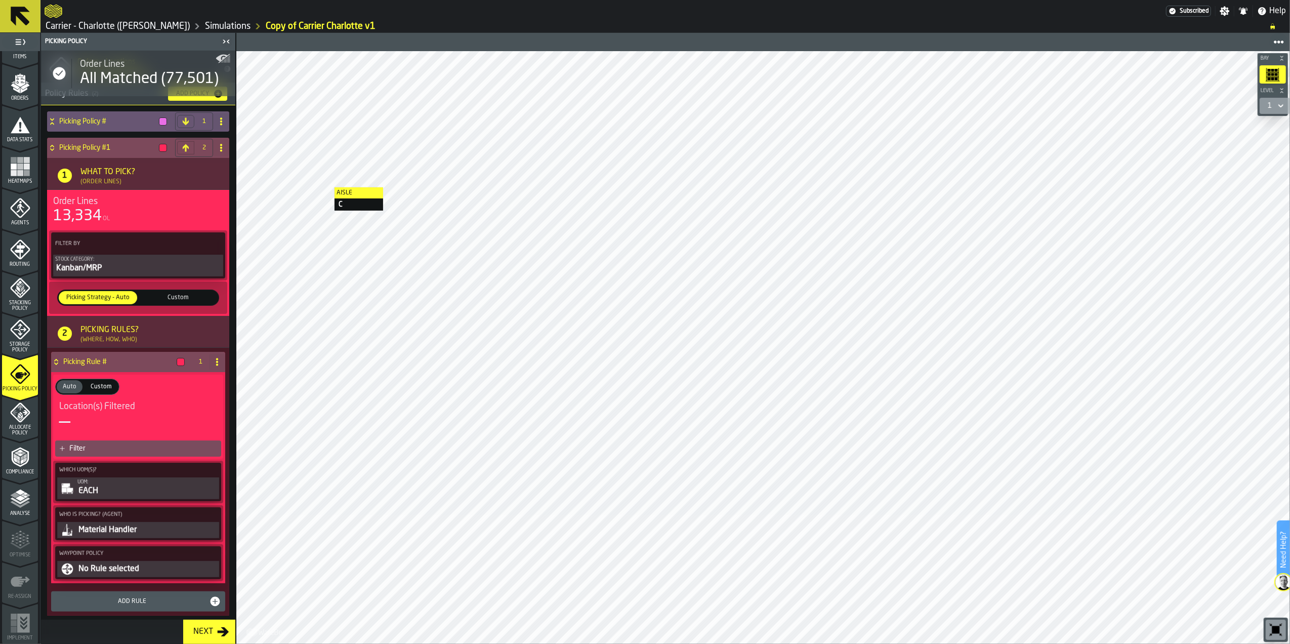
click at [90, 486] on div "EACH" at bounding box center [147, 491] width 140 height 12
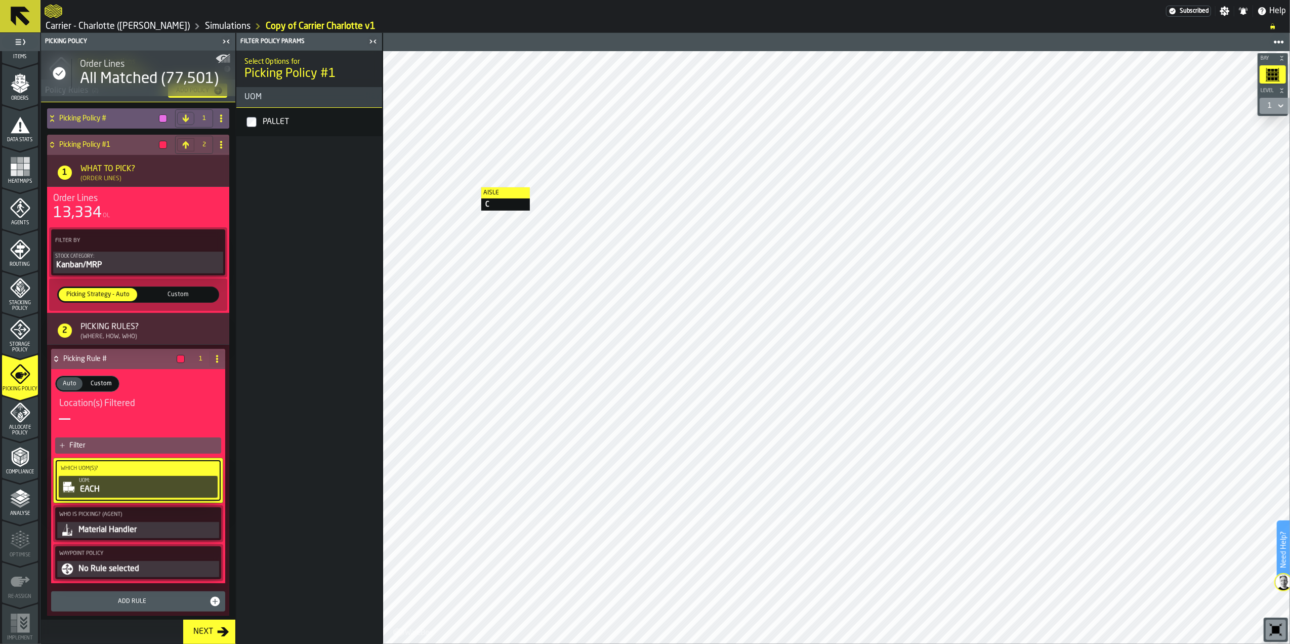
click at [257, 121] on label "PALLET" at bounding box center [309, 122] width 142 height 24
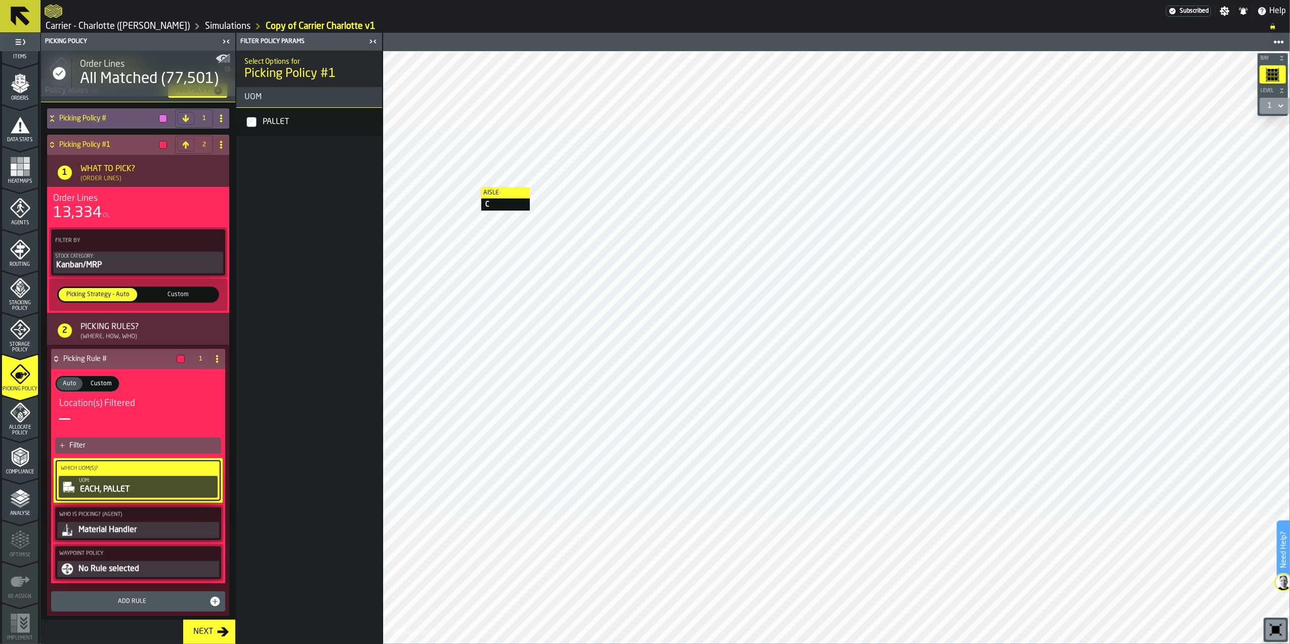
click at [79, 496] on div "EACH, PALLET" at bounding box center [147, 489] width 137 height 12
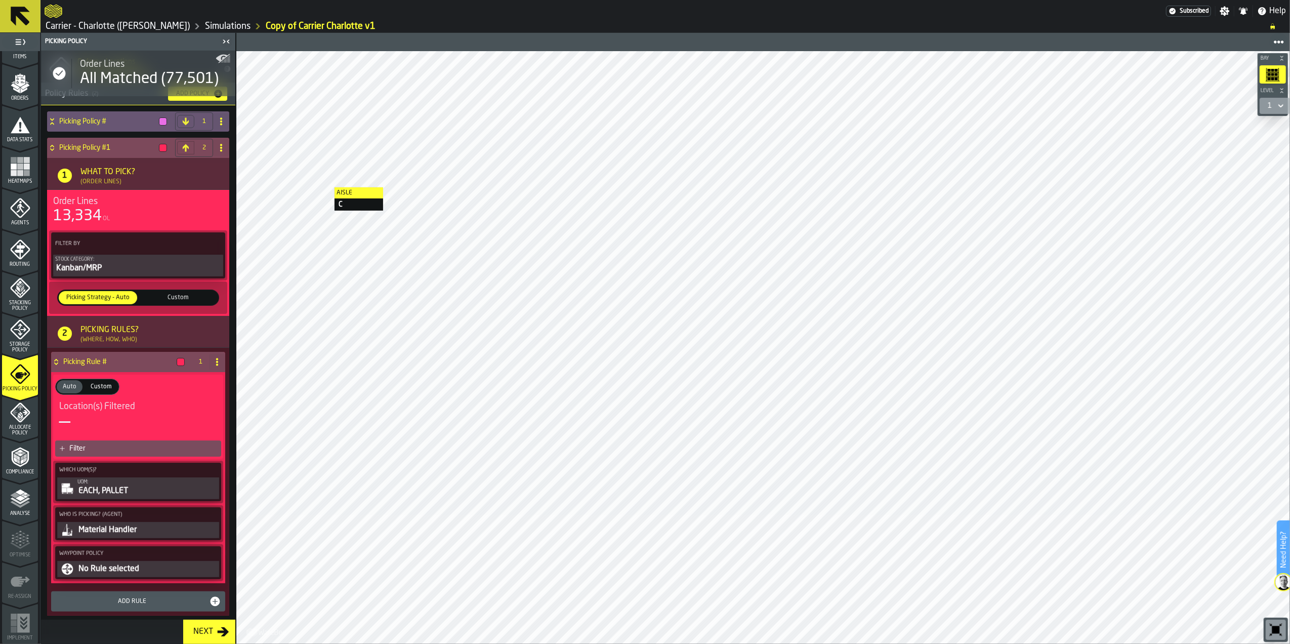
click at [79, 493] on div "EACH, PALLET" at bounding box center [147, 491] width 140 height 12
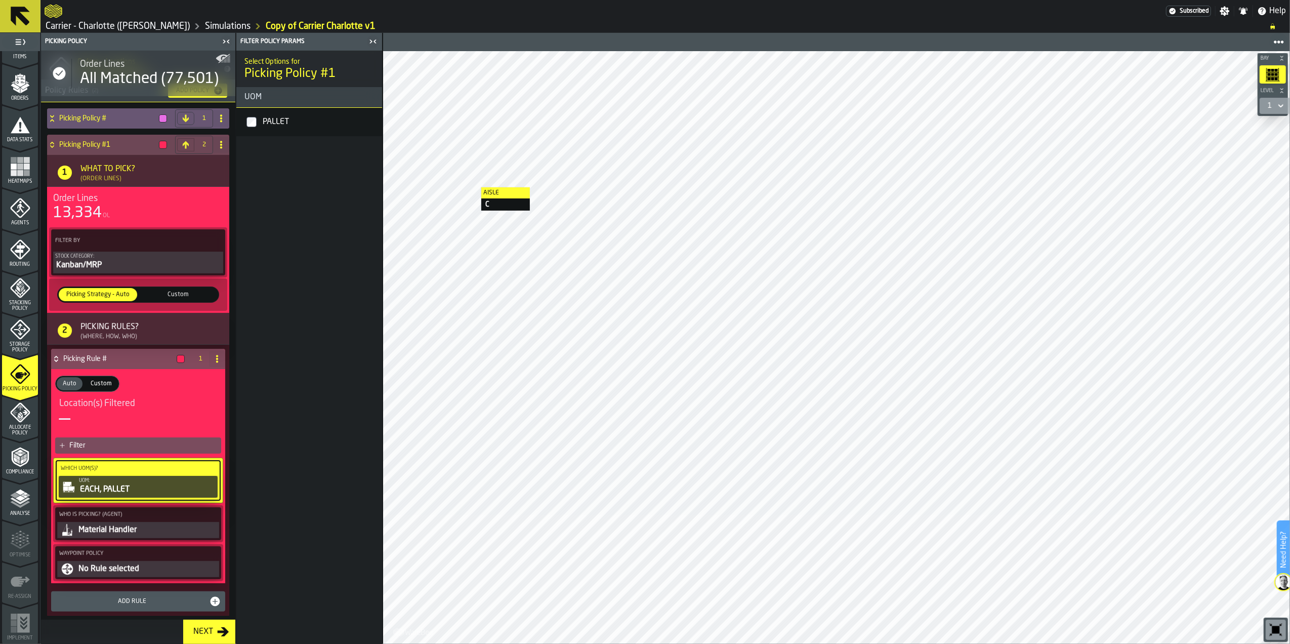
click at [254, 93] on span "UOM" at bounding box center [248, 97] width 25 height 12
click at [371, 46] on icon "button-toggle-Close me" at bounding box center [373, 41] width 12 height 12
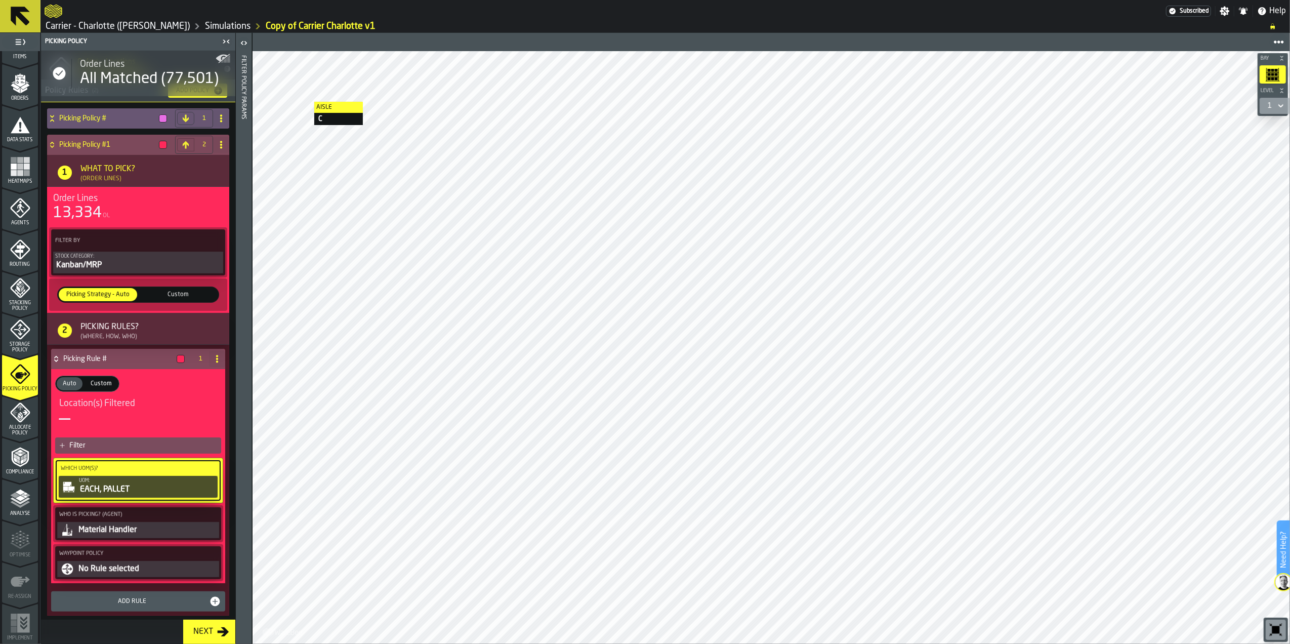
click at [130, 535] on div "Material Handler" at bounding box center [147, 530] width 140 height 12
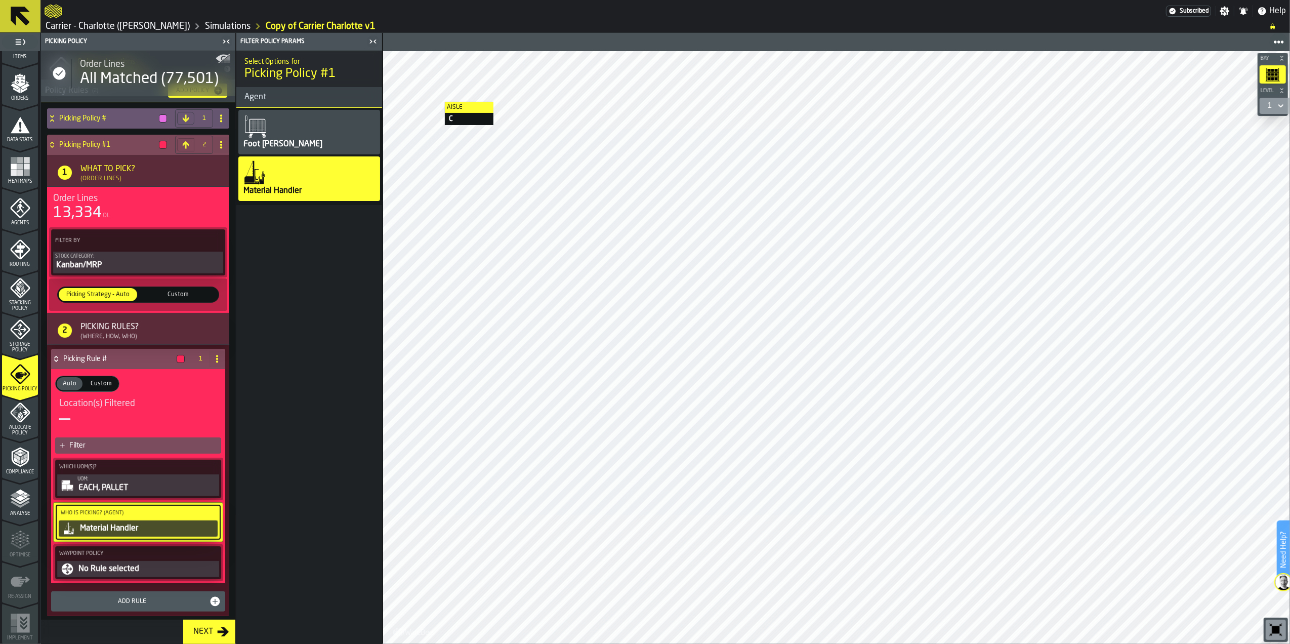
click at [129, 494] on div "EACH, PALLET" at bounding box center [147, 488] width 140 height 12
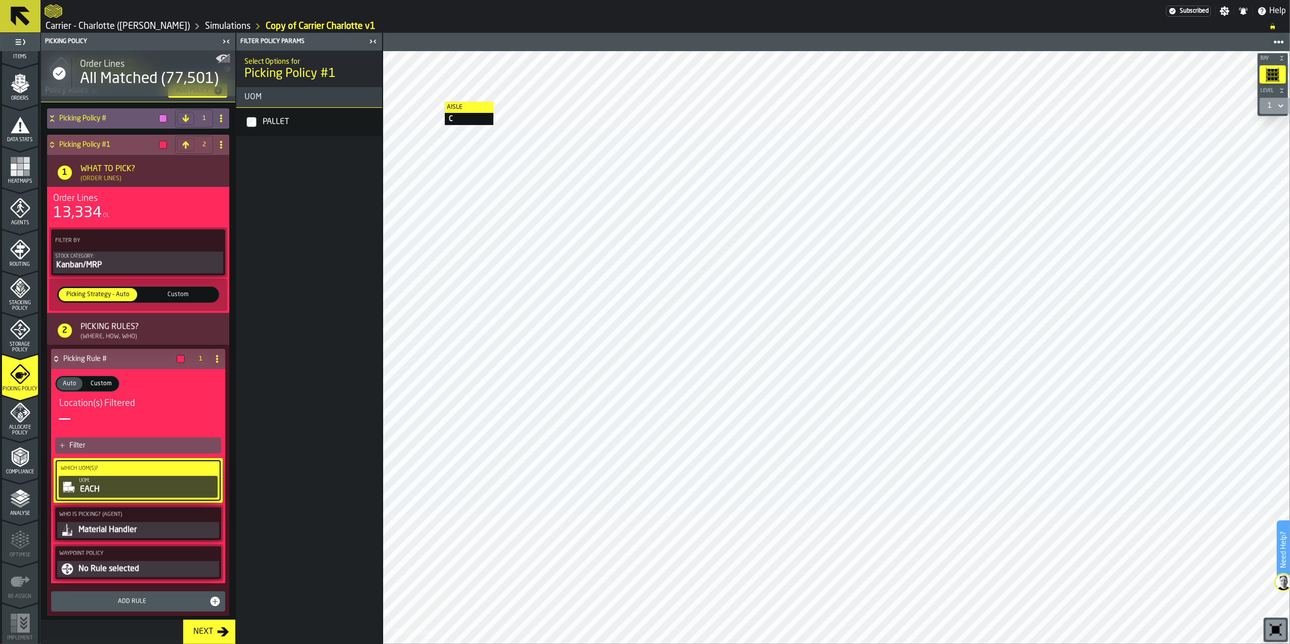
click at [134, 214] on div "13,334 OL" at bounding box center [138, 213] width 170 height 18
click at [104, 266] on div "Kanban/MRP" at bounding box center [138, 265] width 166 height 12
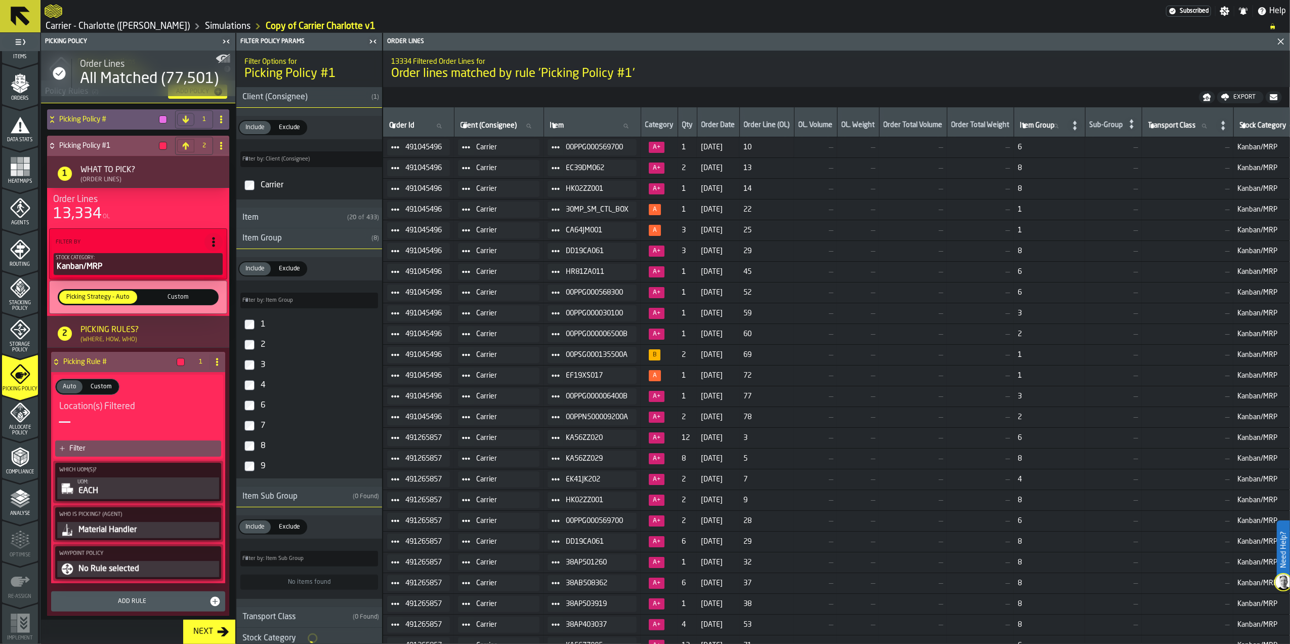
click at [142, 480] on button "UOM: EACH" at bounding box center [138, 488] width 162 height 22
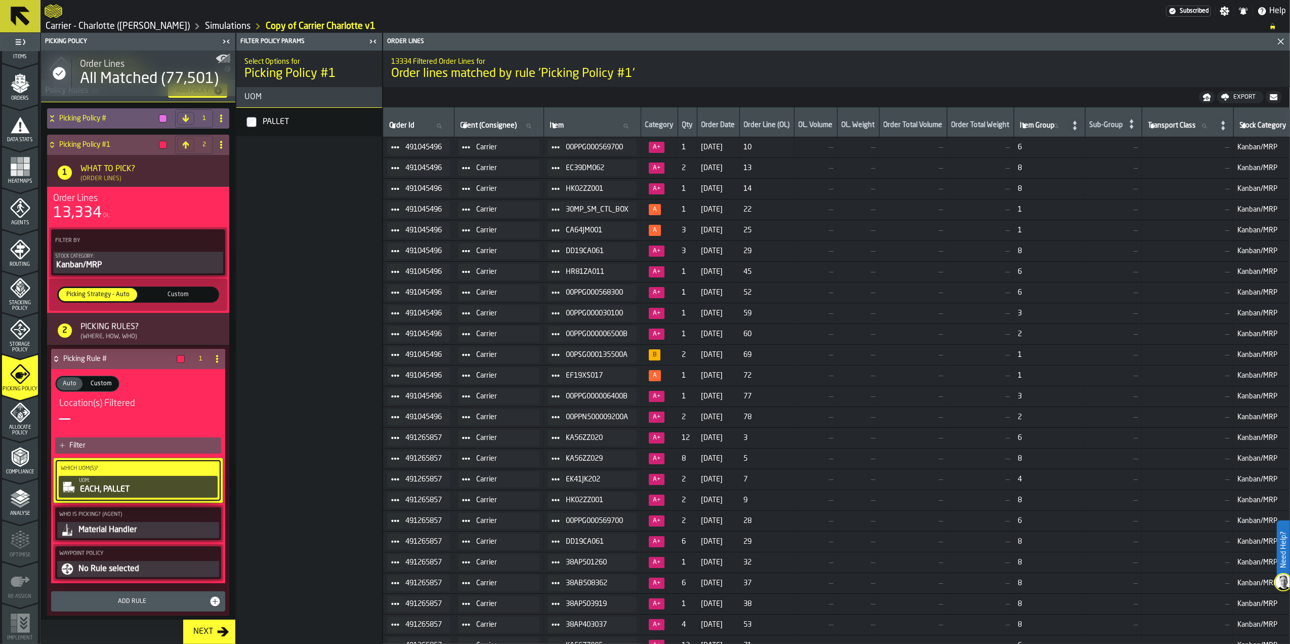
click at [1281, 43] on polygon "Close" at bounding box center [1281, 41] width 7 height 7
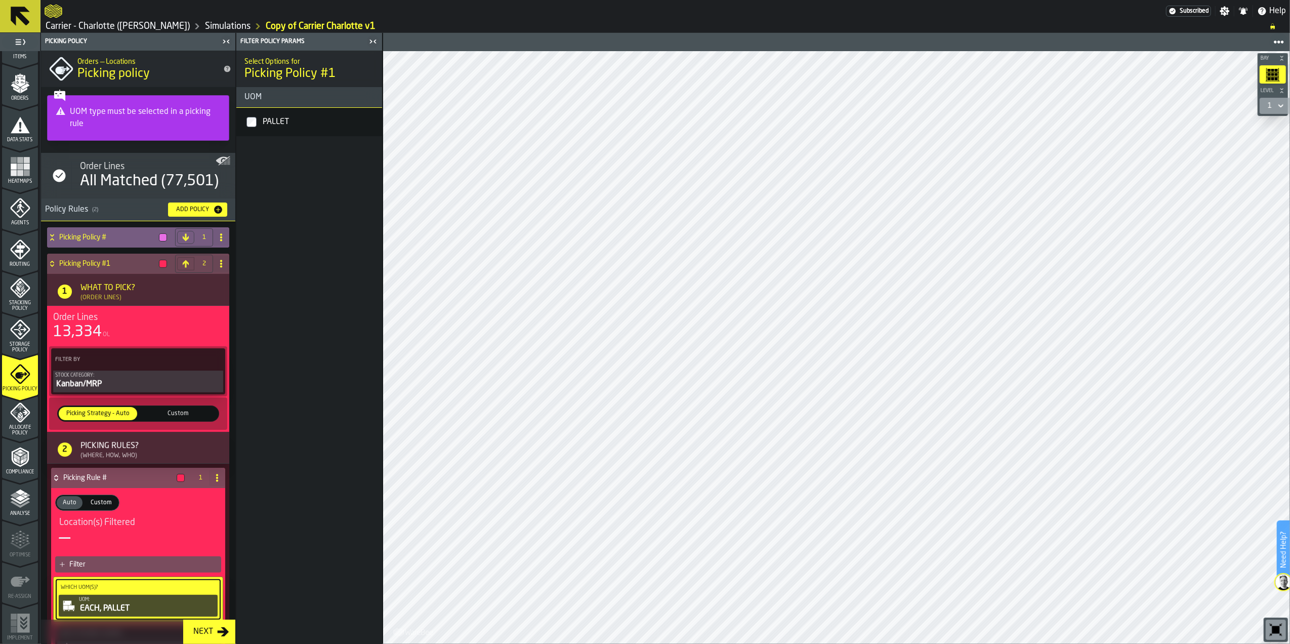
scroll to position [0, 0]
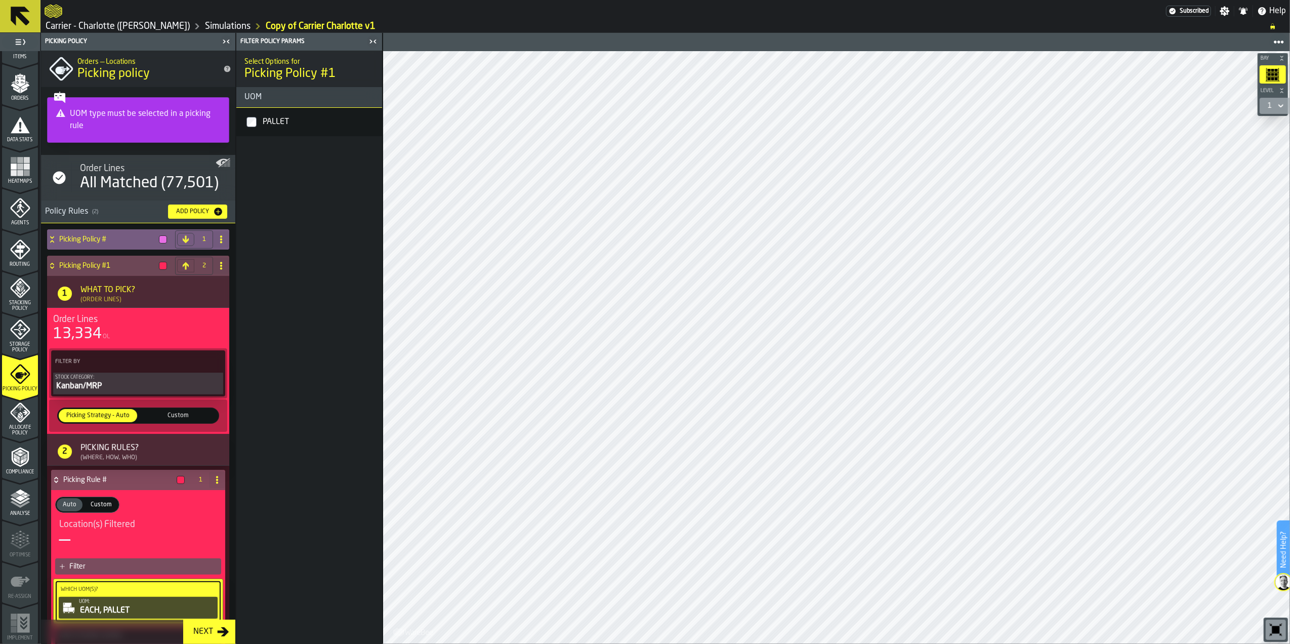
click at [217, 238] on icon at bounding box center [221, 239] width 8 height 8
click at [188, 259] on div "Rename" at bounding box center [178, 260] width 85 height 12
drag, startPoint x: 138, startPoint y: 241, endPoint x: 57, endPoint y: 241, distance: 80.5
click at [57, 241] on div "**********" at bounding box center [128, 239] width 162 height 20
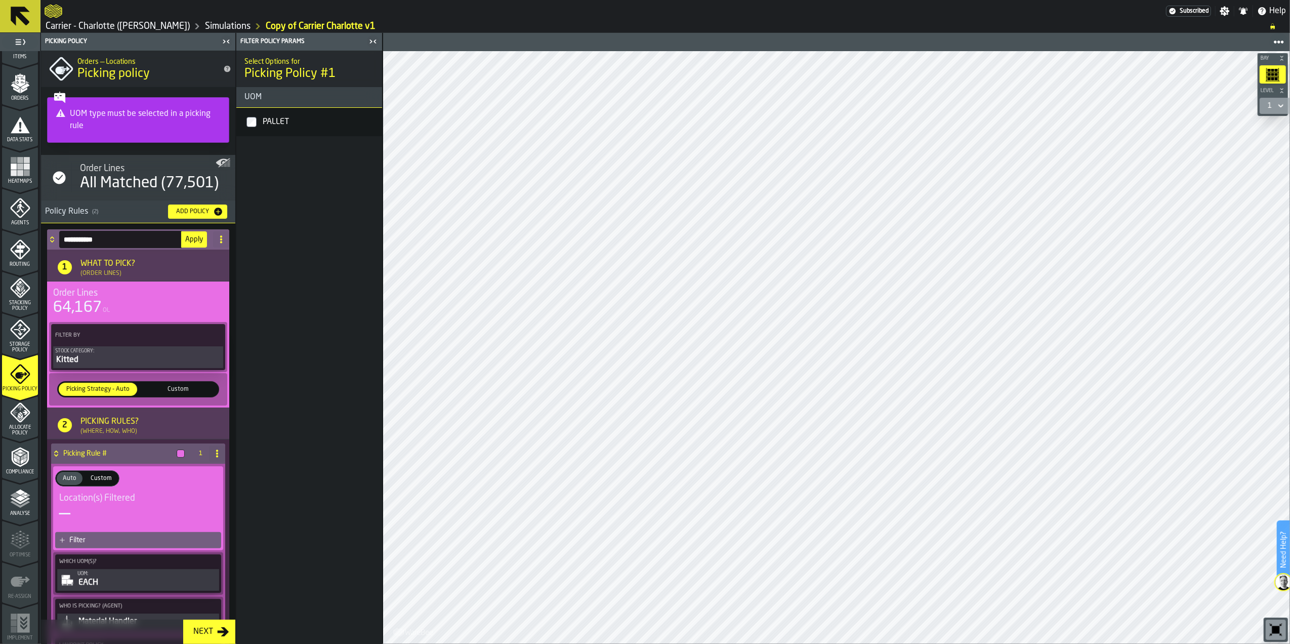
type input "**********"
click at [197, 239] on span "Apply" at bounding box center [194, 239] width 18 height 7
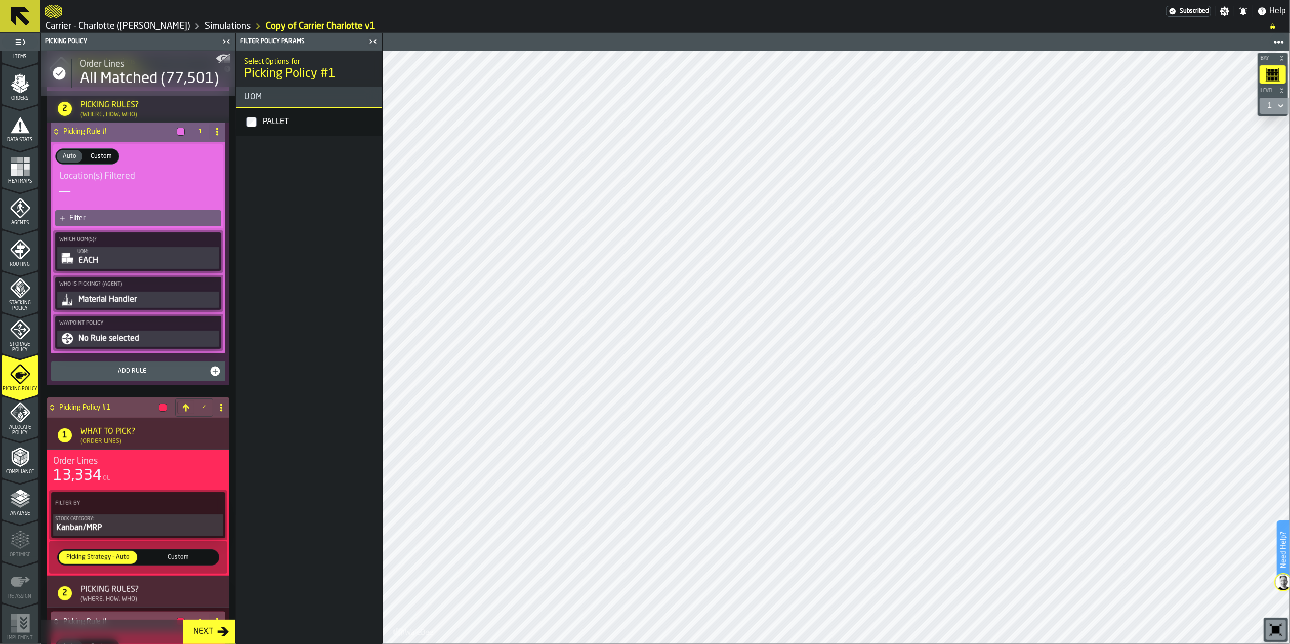
scroll to position [337, 0]
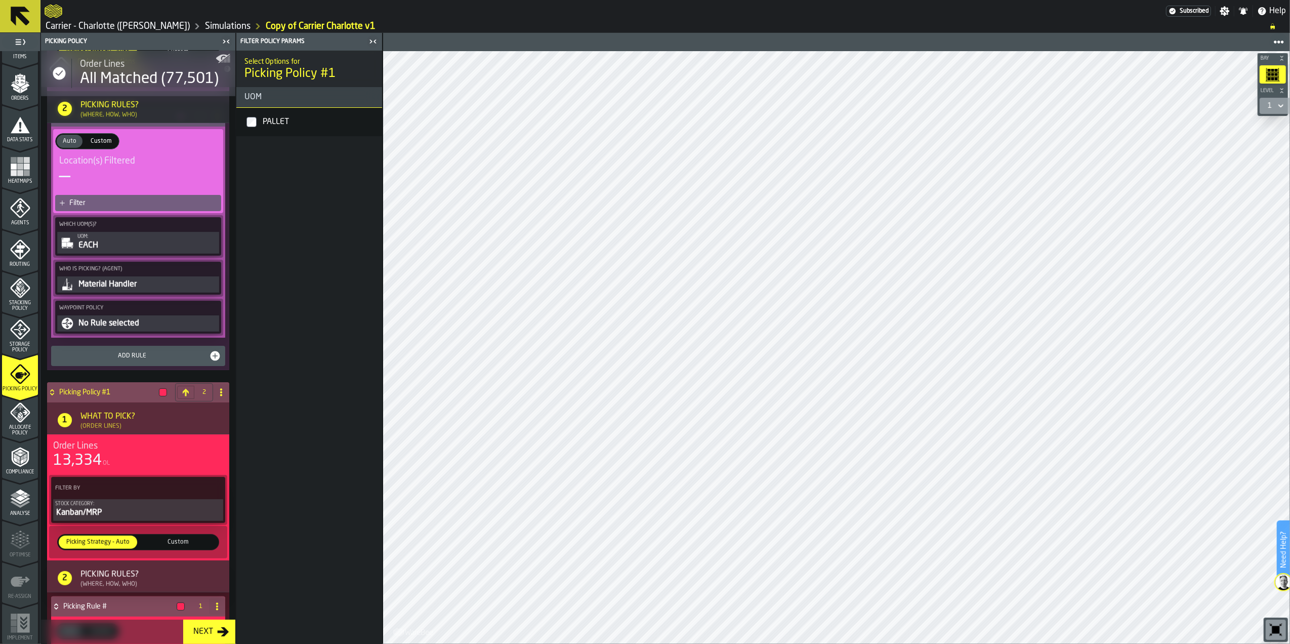
click at [222, 396] on icon at bounding box center [221, 392] width 8 height 8
click at [209, 406] on li "Rename" at bounding box center [178, 416] width 97 height 24
drag, startPoint x: 130, startPoint y: 391, endPoint x: 58, endPoint y: 391, distance: 71.9
click at [58, 391] on div "**********" at bounding box center [128, 392] width 162 height 20
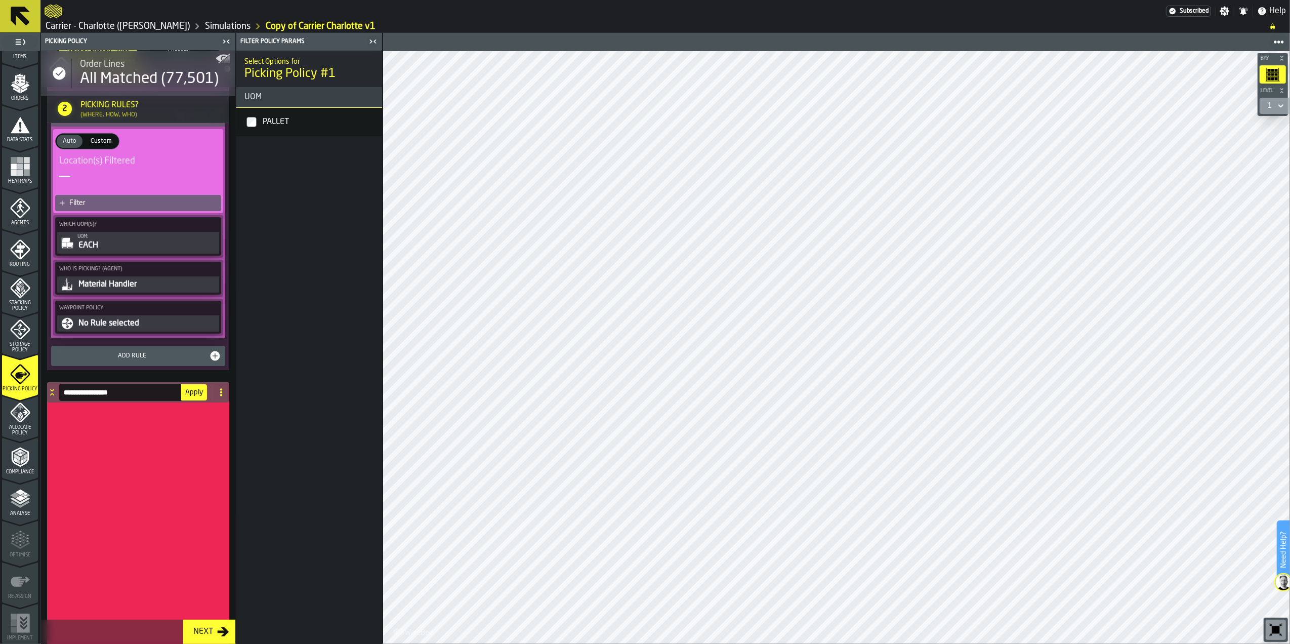
scroll to position [128, 0]
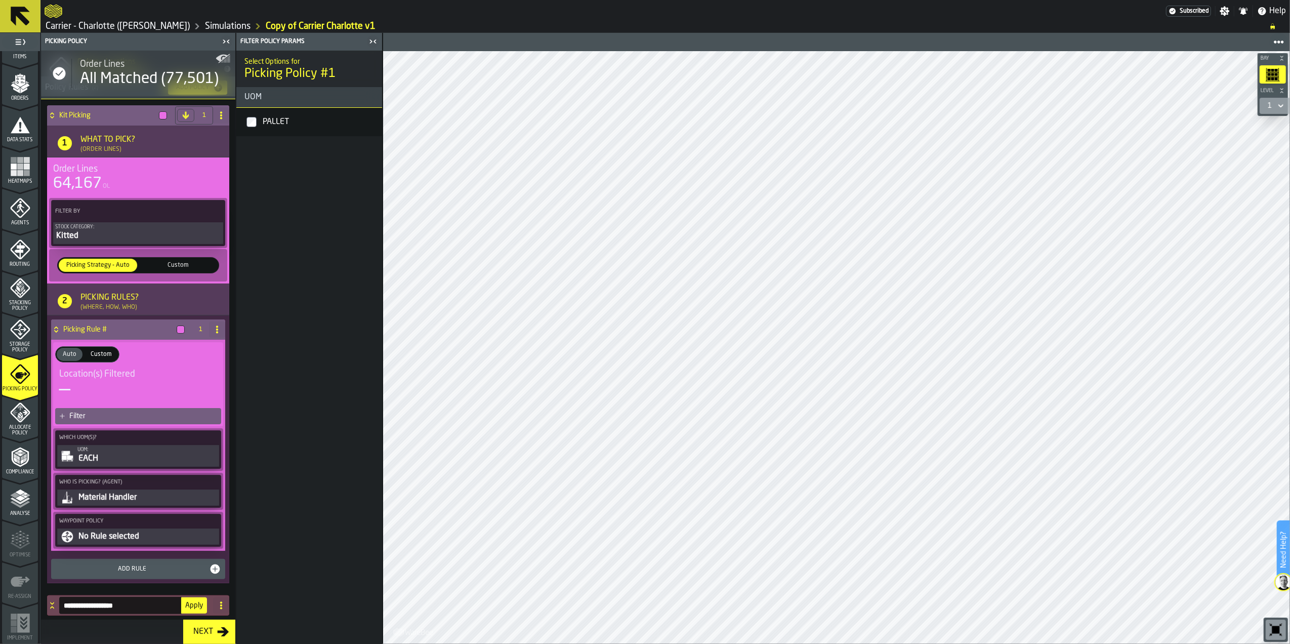
type input "**********"
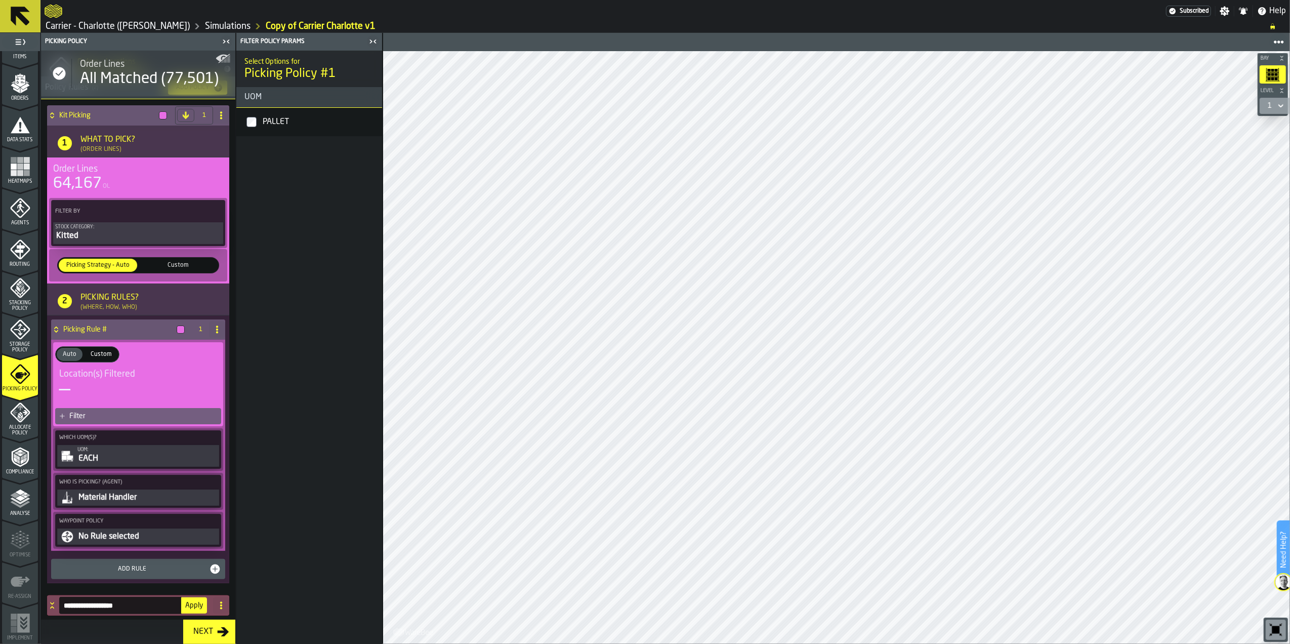
click at [187, 608] on span "Apply" at bounding box center [194, 605] width 18 height 7
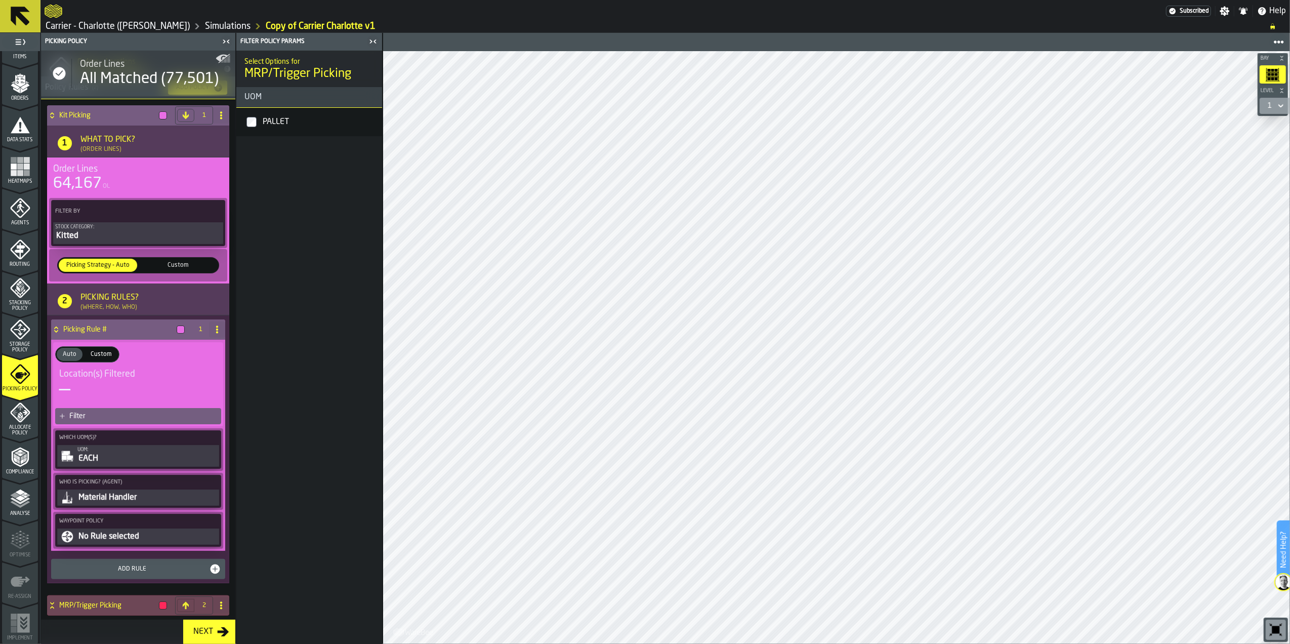
click at [199, 493] on div "Material Handler" at bounding box center [147, 497] width 140 height 12
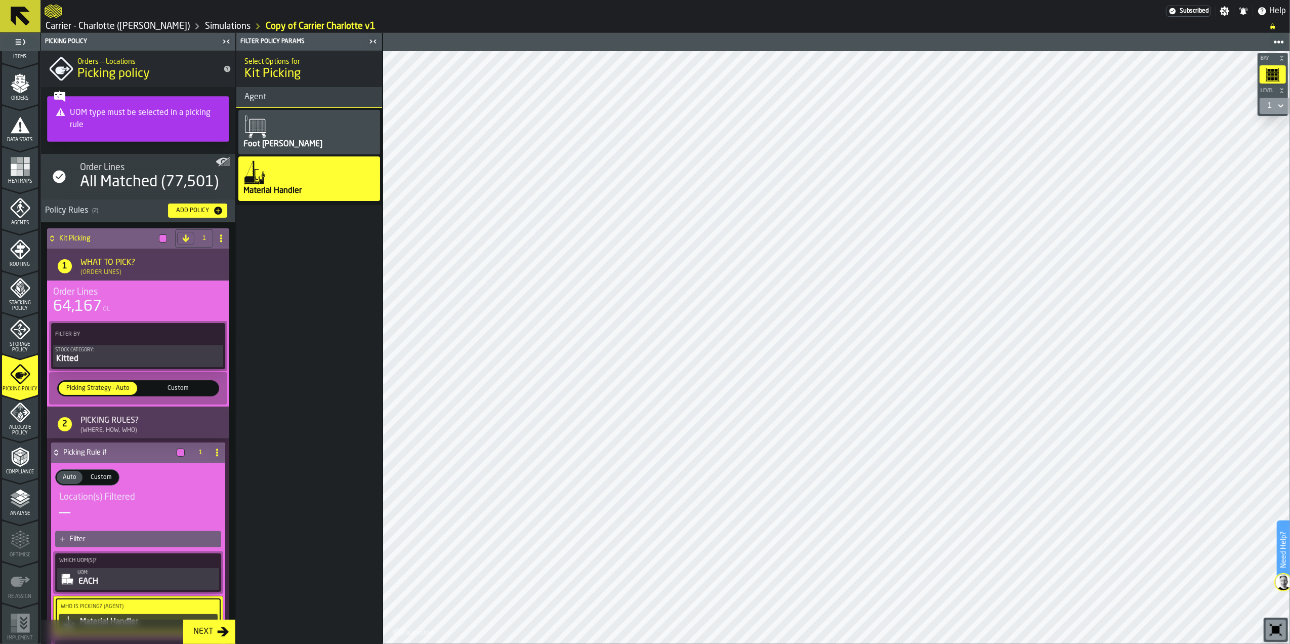
scroll to position [0, 0]
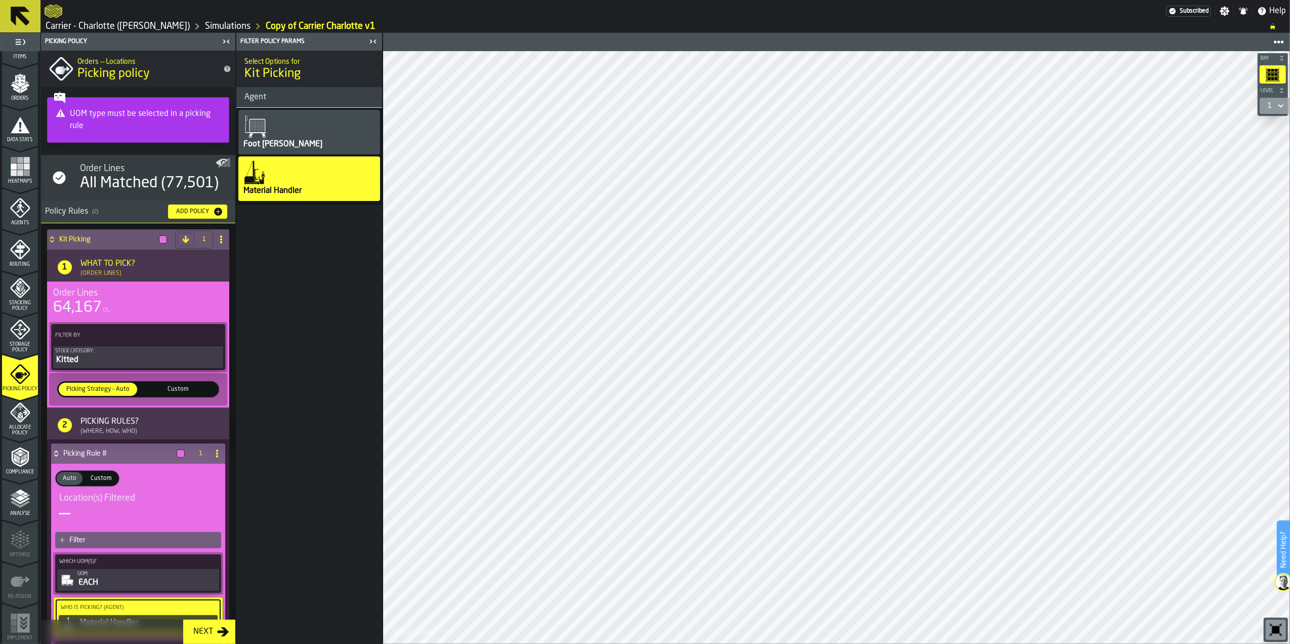
click at [323, 122] on div "Foot [PERSON_NAME]" at bounding box center [309, 132] width 142 height 45
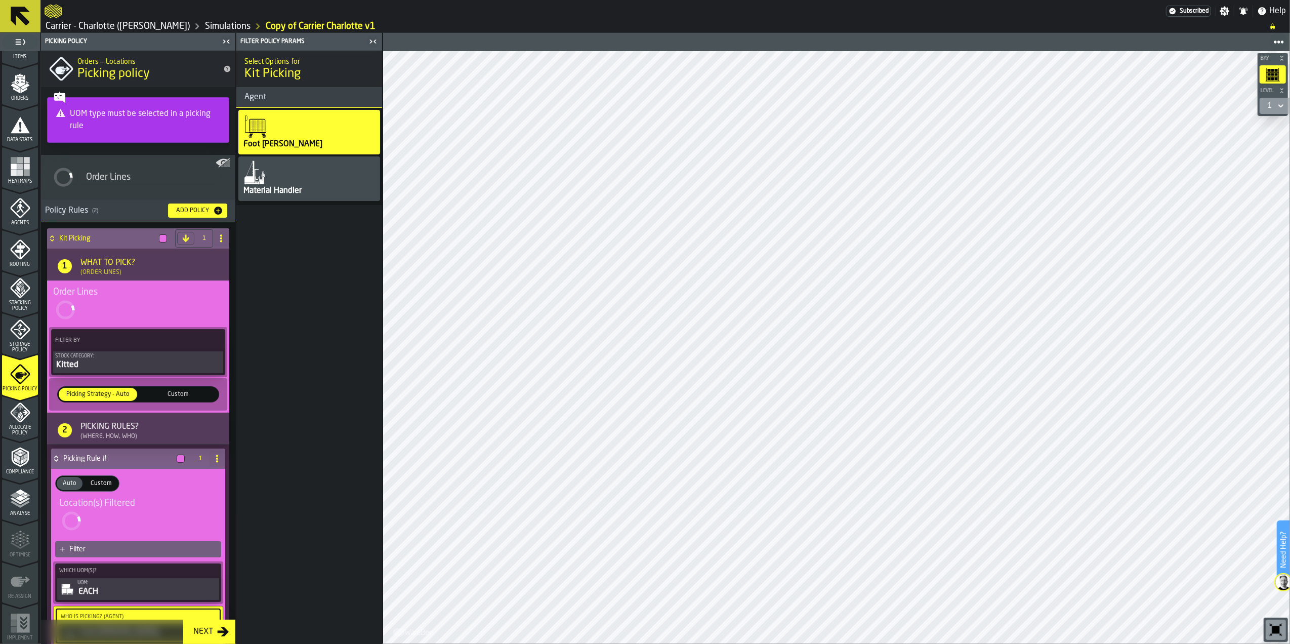
scroll to position [67, 0]
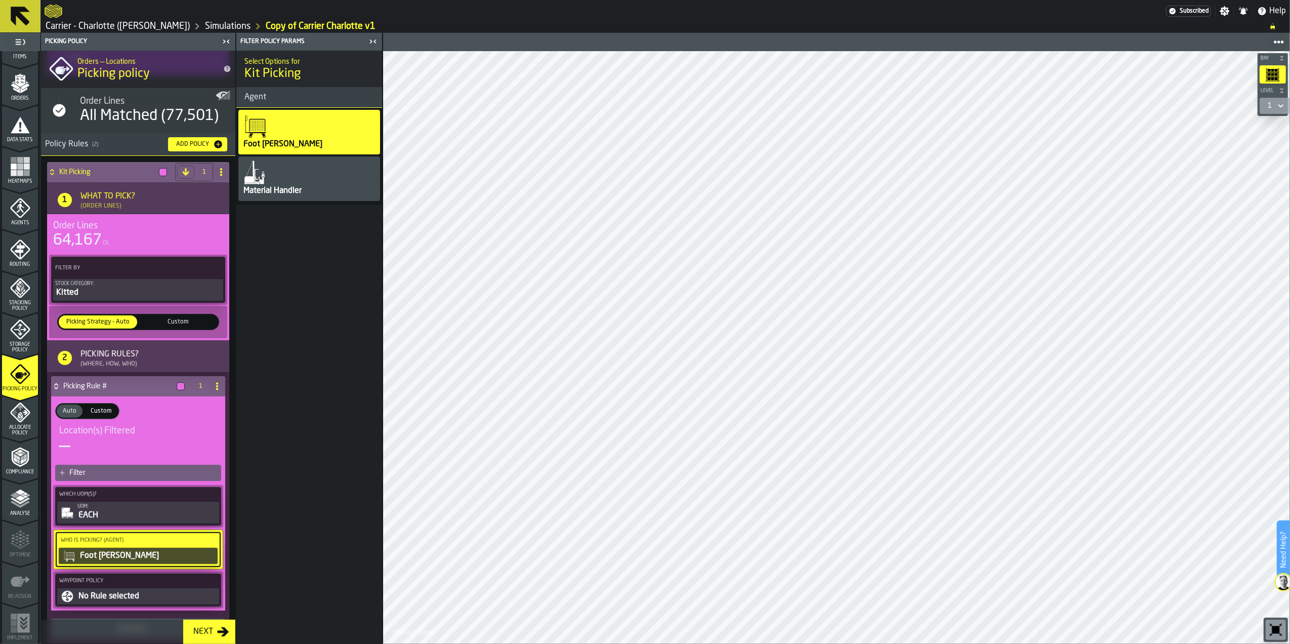
click at [52, 167] on div "Kit Picking" at bounding box center [109, 172] width 124 height 20
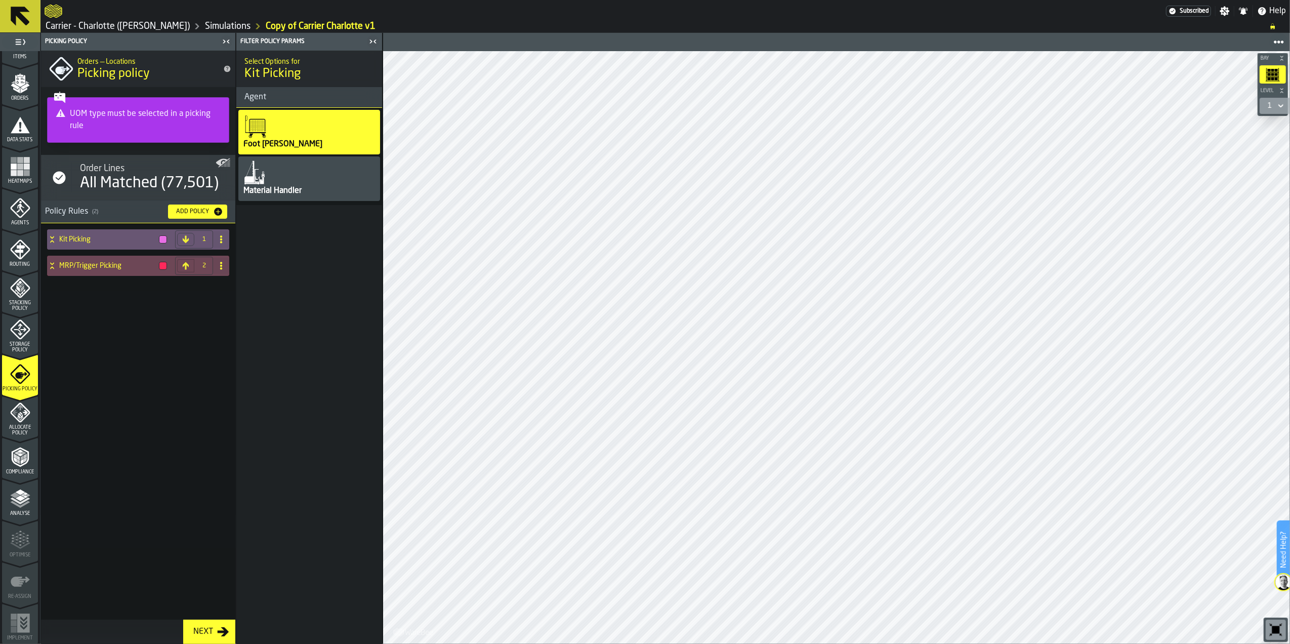
scroll to position [0, 0]
click at [54, 267] on icon at bounding box center [52, 266] width 10 height 8
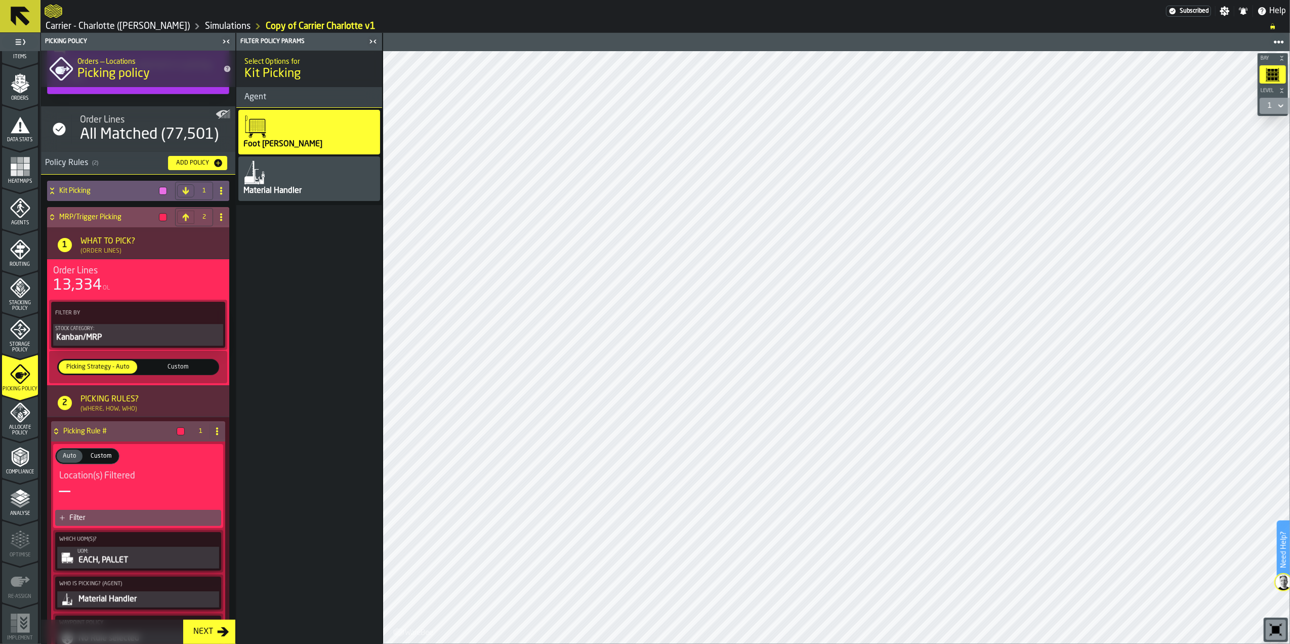
scroll to position [121, 0]
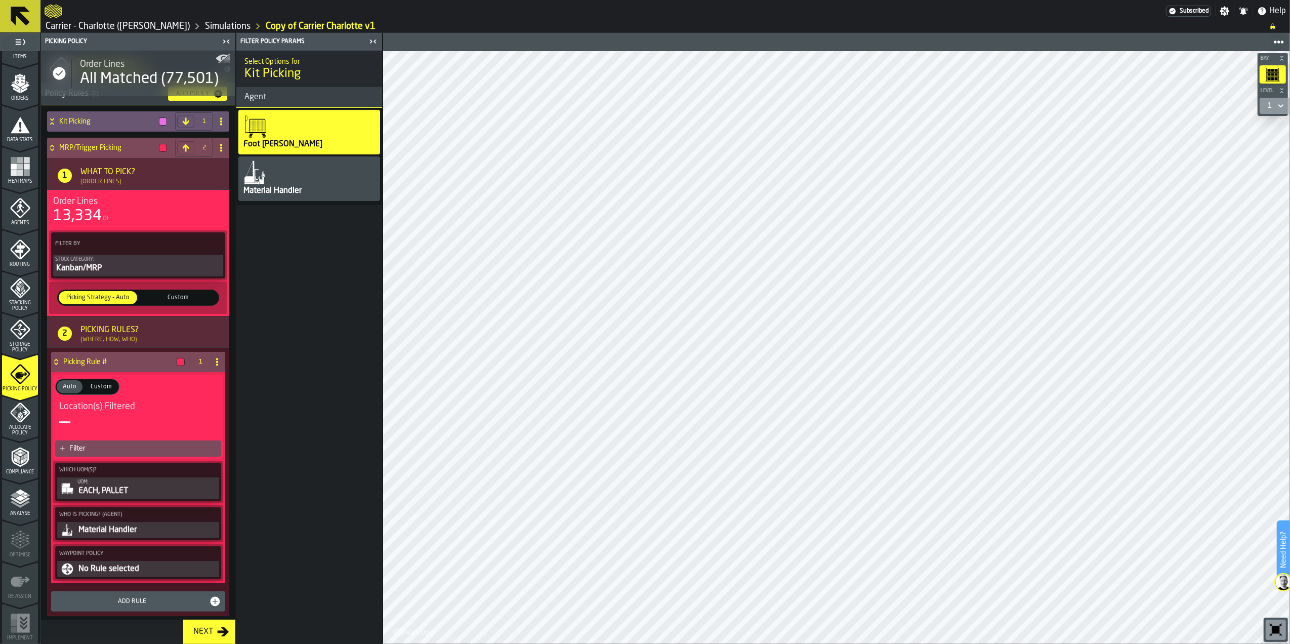
click at [128, 492] on div "EACH, PALLET" at bounding box center [147, 491] width 140 height 12
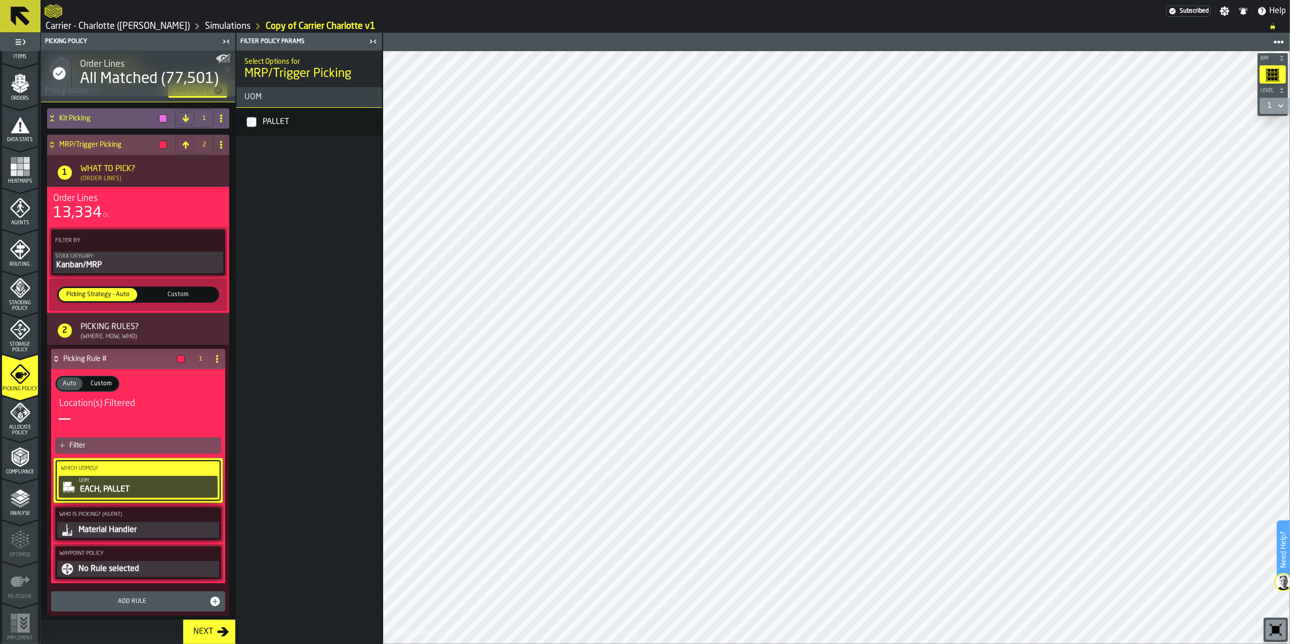
click at [373, 42] on icon "button-toggle-Close me" at bounding box center [373, 41] width 12 height 12
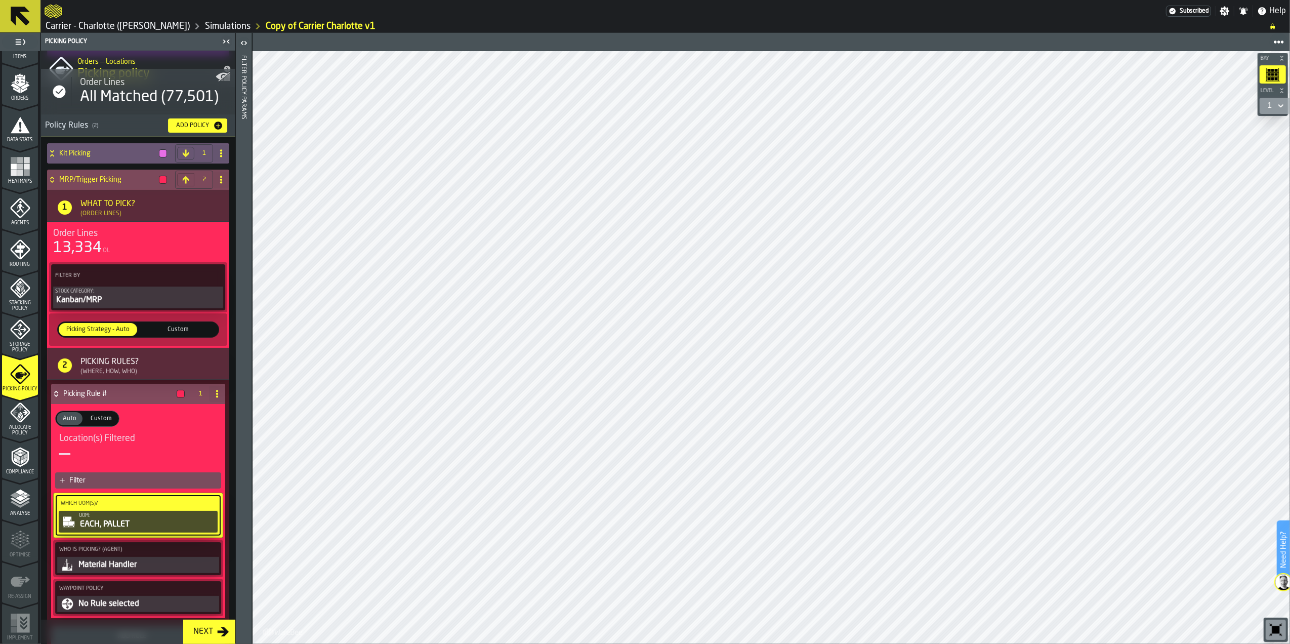
scroll to position [0, 0]
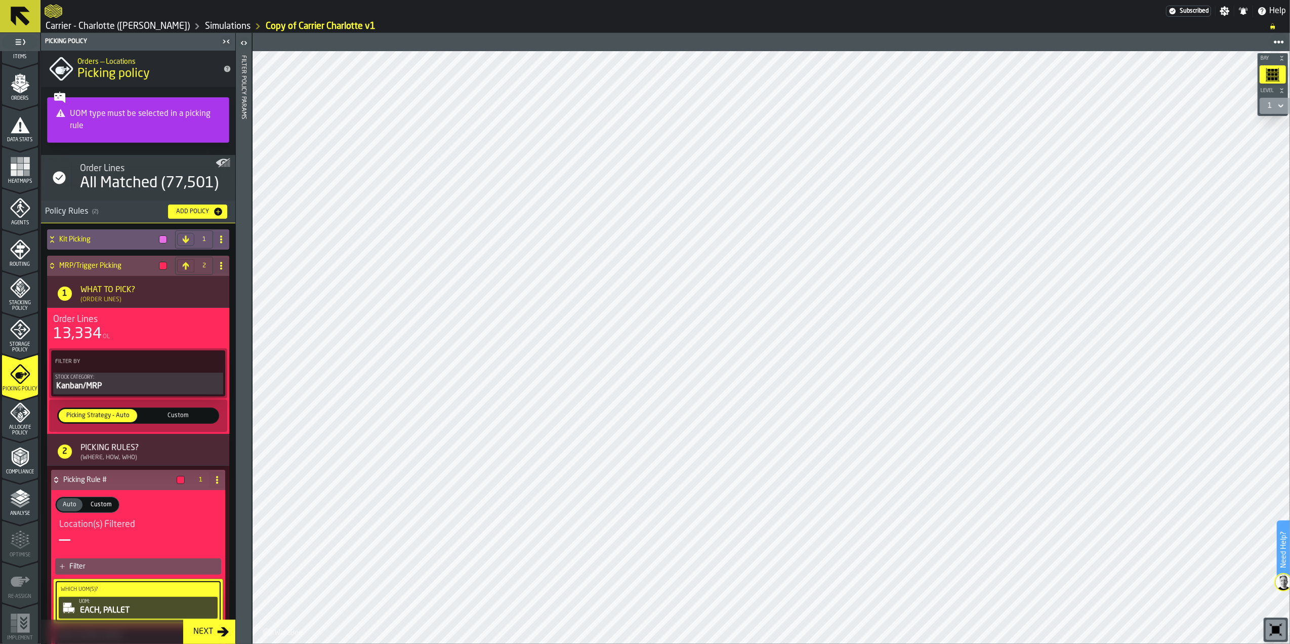
click at [19, 466] on icon "menu Compliance" at bounding box center [20, 457] width 20 height 20
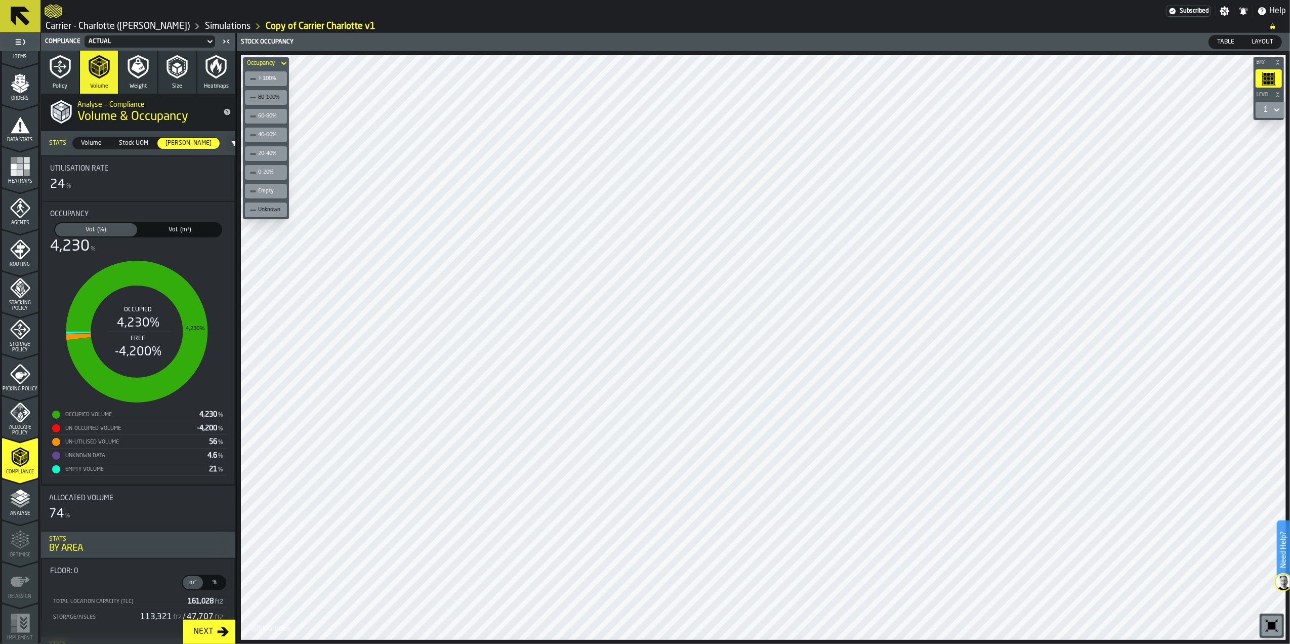
click at [158, 223] on label "Vol. (m³) Vol. (m³)" at bounding box center [180, 229] width 84 height 15
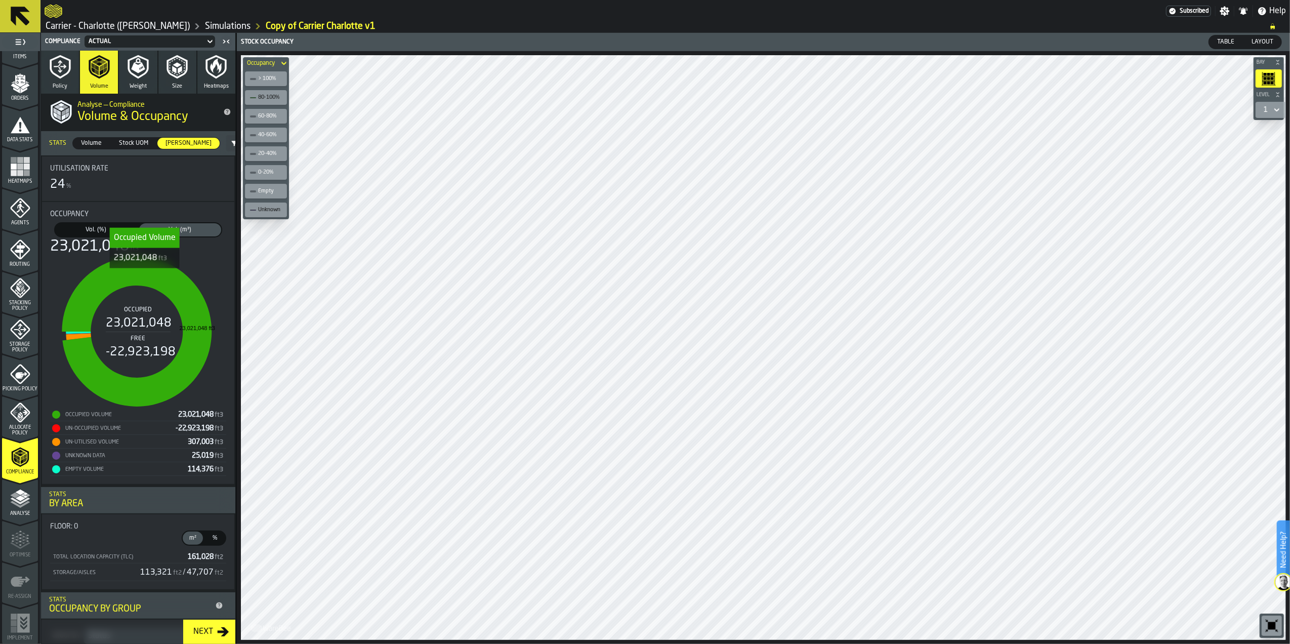
click at [144, 276] on icon "stat-Occupancy" at bounding box center [137, 332] width 150 height 150
click at [195, 415] on span "23,021,048 ft3" at bounding box center [201, 414] width 46 height 7
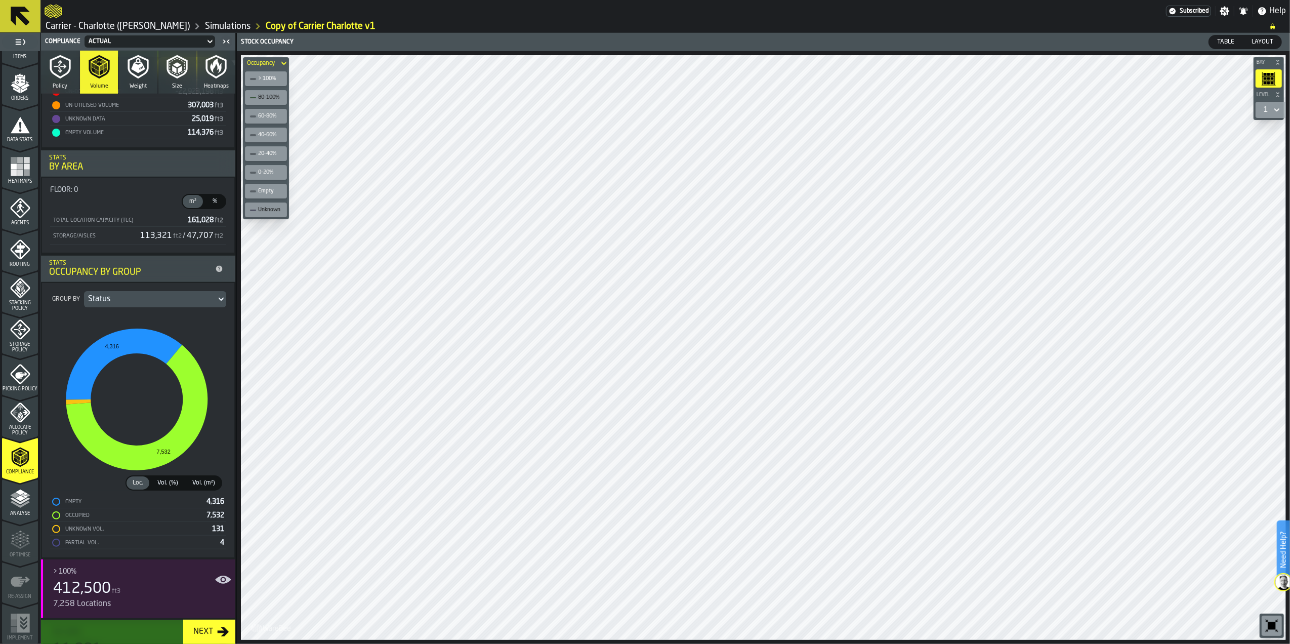
scroll to position [337, 0]
click at [197, 302] on div "Status" at bounding box center [150, 299] width 124 height 12
click at [195, 355] on div "Level" at bounding box center [191, 353] width 53 height 12
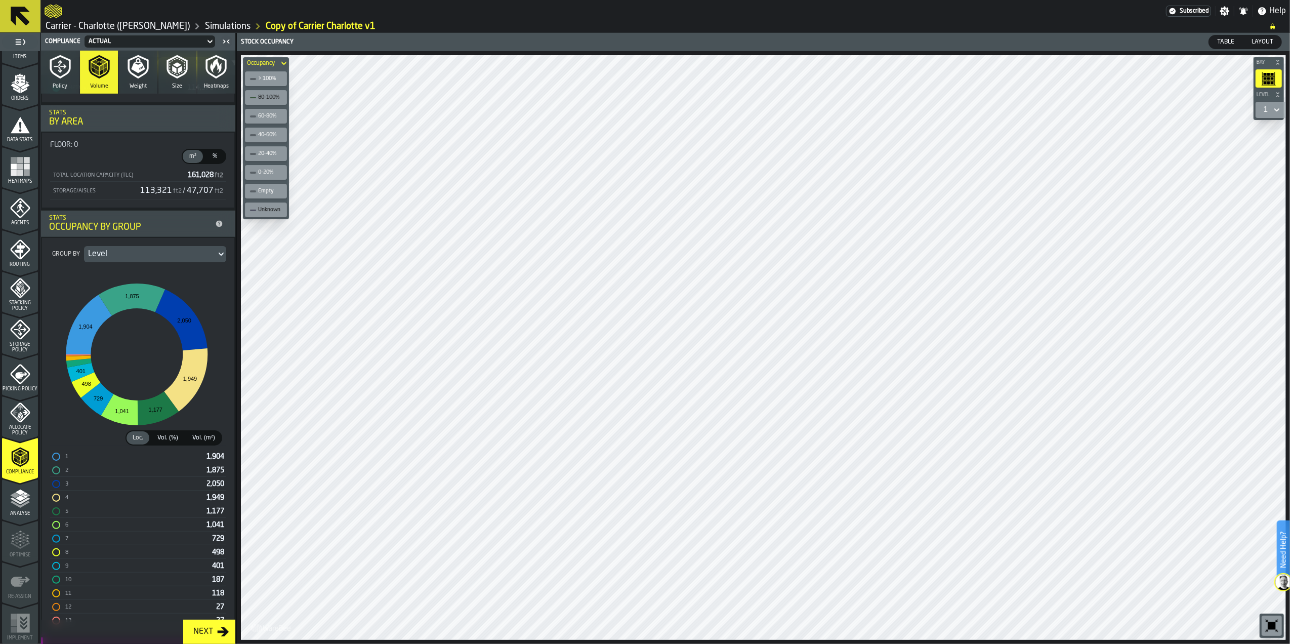
scroll to position [405, 0]
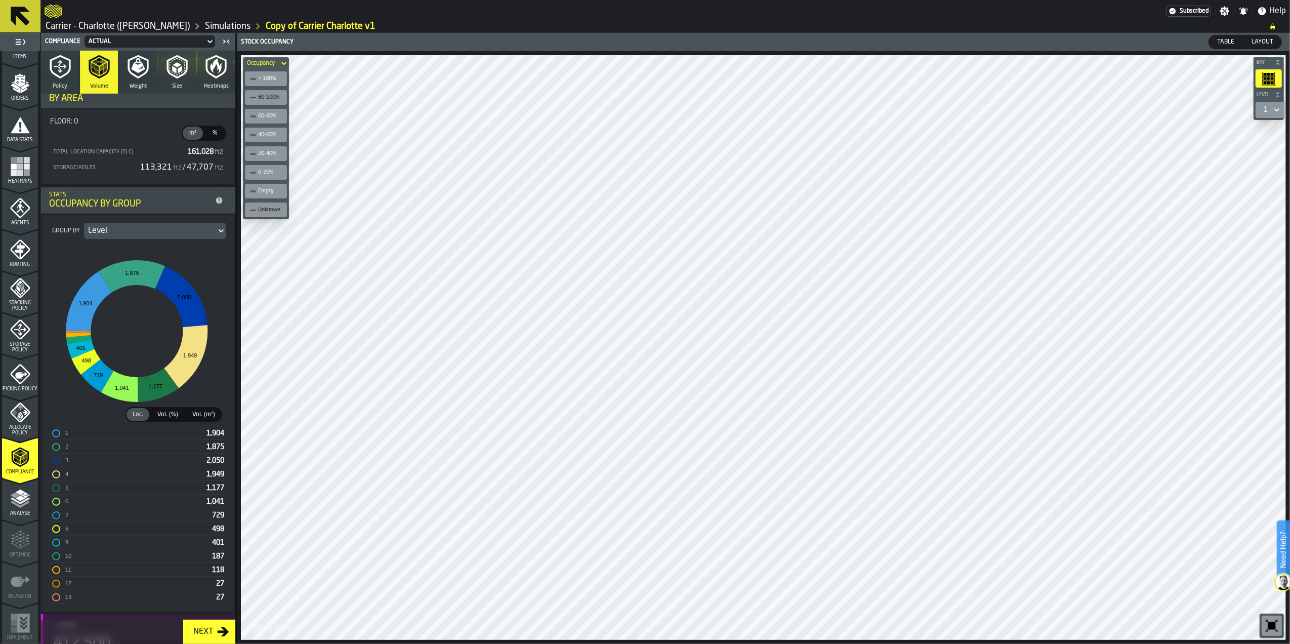
click at [176, 418] on span "Vol. (%)" at bounding box center [167, 414] width 29 height 9
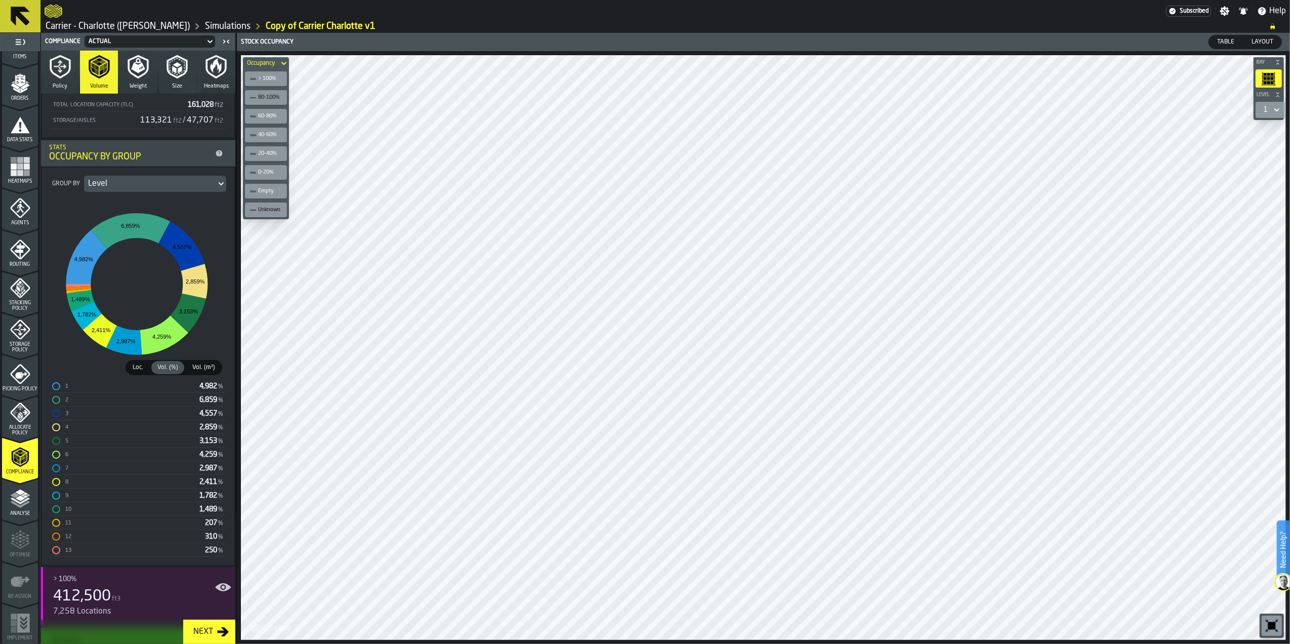
scroll to position [472, 0]
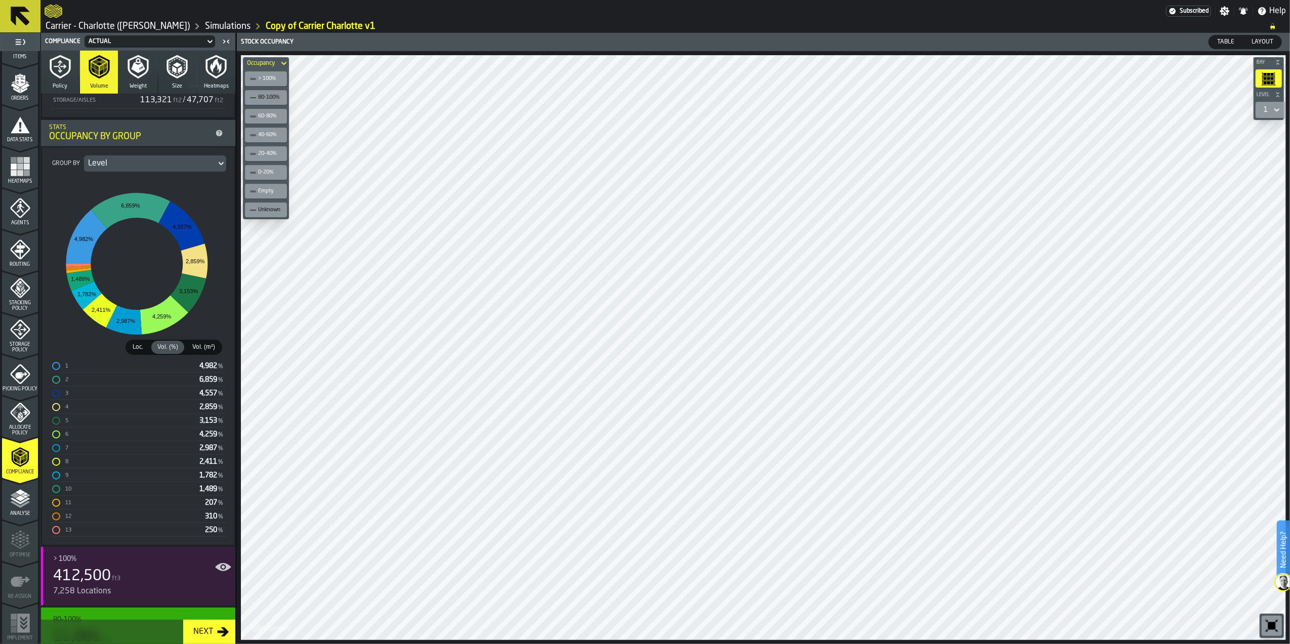
click at [208, 350] on span "Vol. (m²)" at bounding box center [203, 347] width 31 height 9
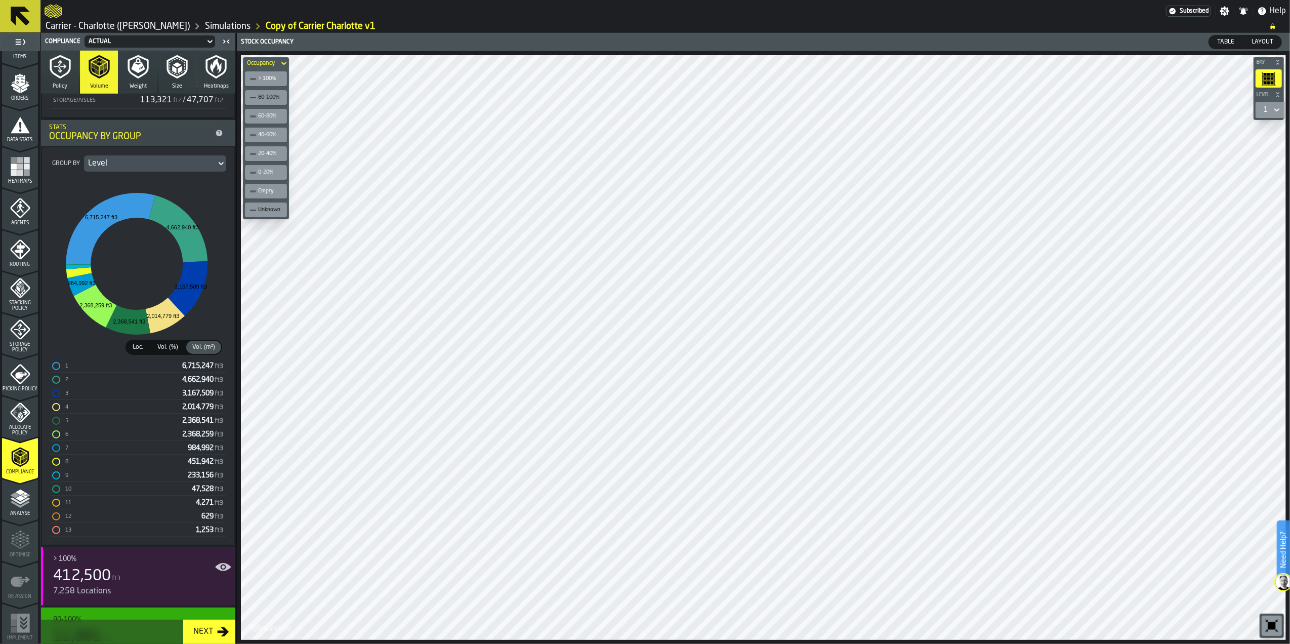
click at [170, 349] on span "Vol. (%)" at bounding box center [167, 347] width 29 height 9
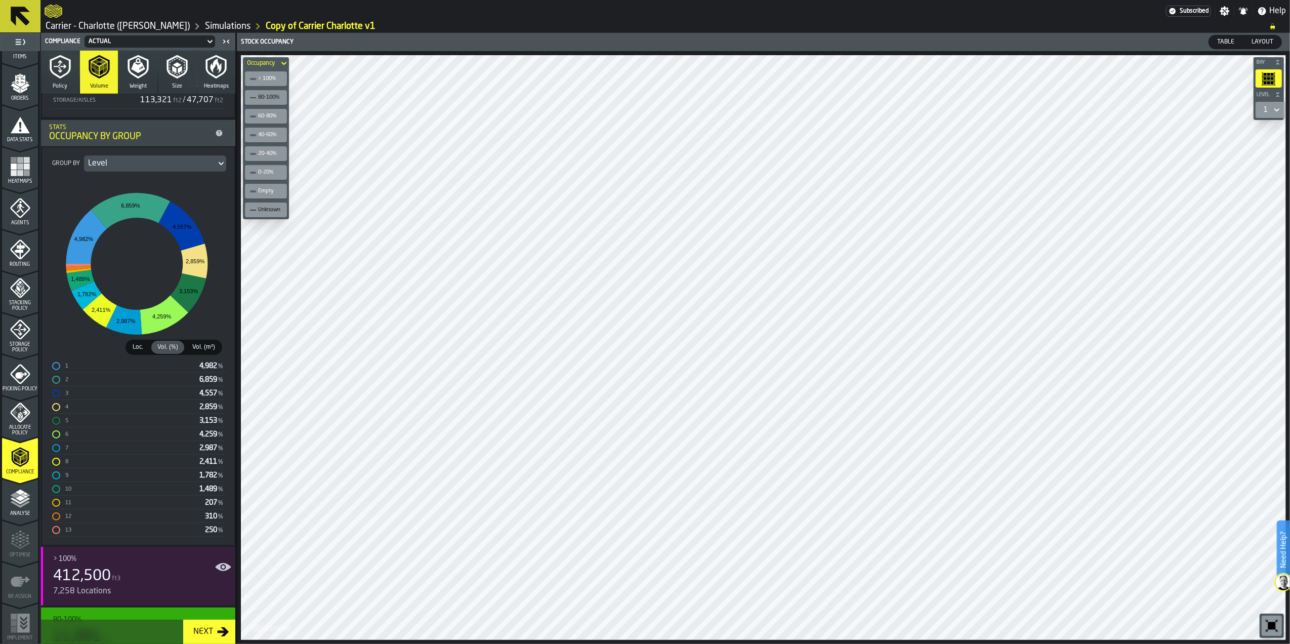
click at [201, 347] on span "Vol. (m²)" at bounding box center [203, 347] width 31 height 9
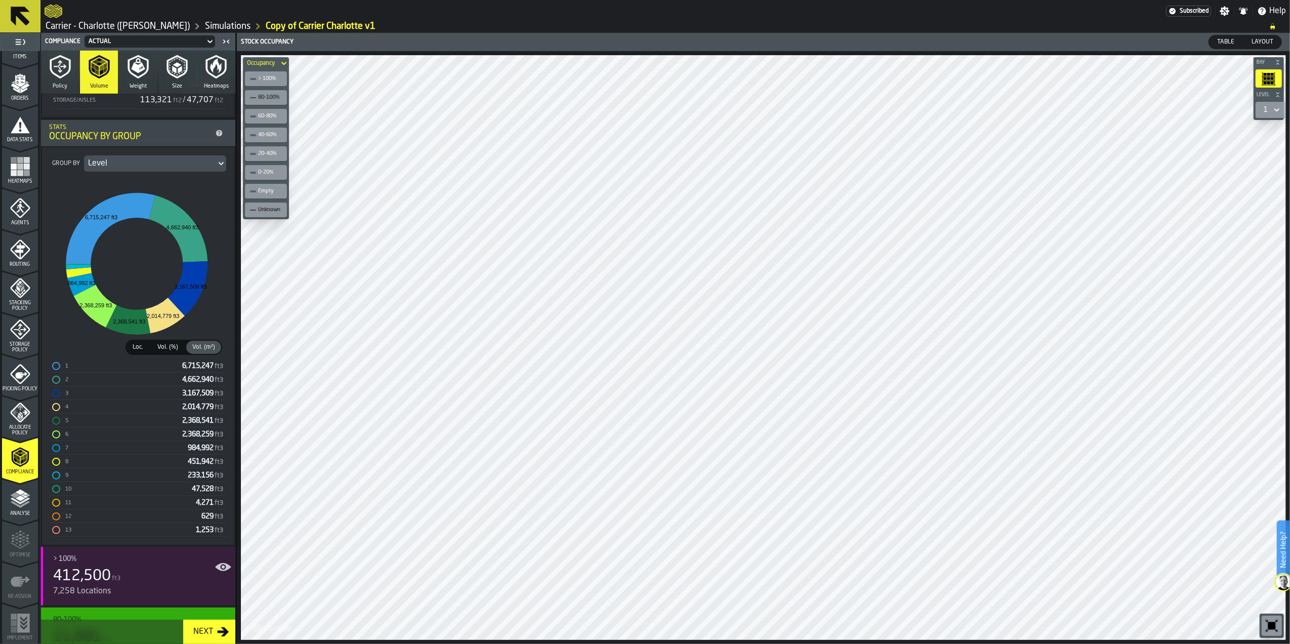
click at [171, 347] on span "Vol. (%)" at bounding box center [167, 347] width 29 height 9
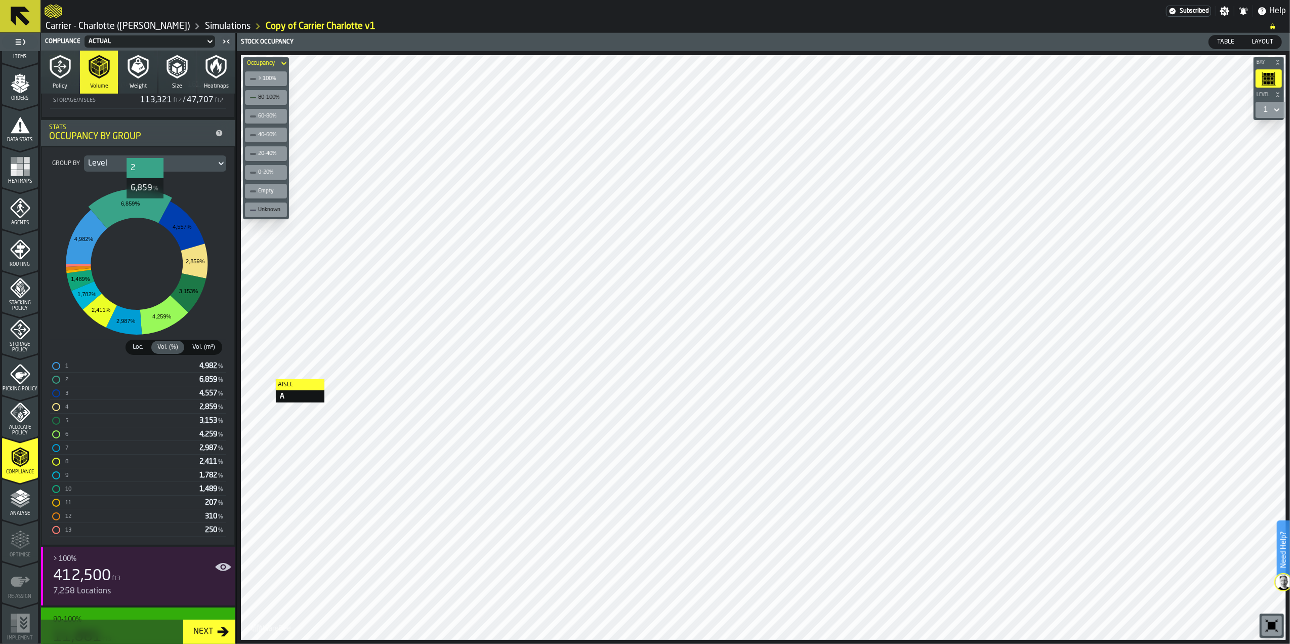
click at [145, 208] on icon "stat-" at bounding box center [131, 209] width 84 height 40
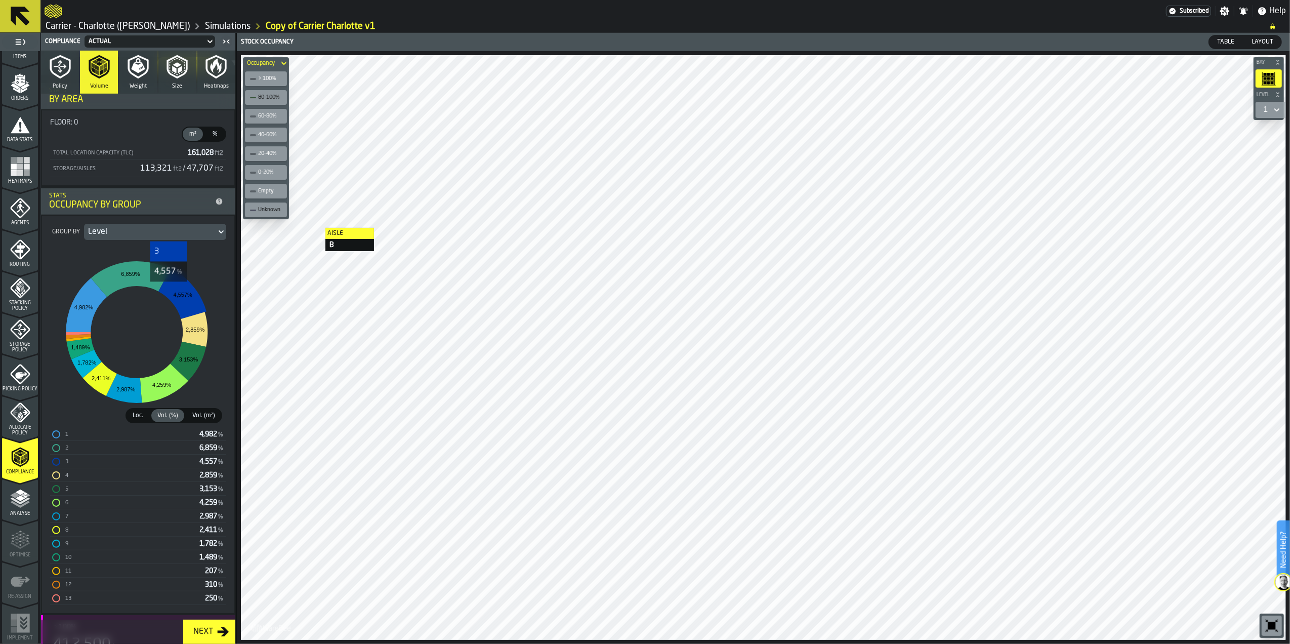
scroll to position [405, 0]
click at [130, 233] on div "Level" at bounding box center [150, 231] width 124 height 12
click at [189, 314] on div "Area" at bounding box center [191, 310] width 53 height 12
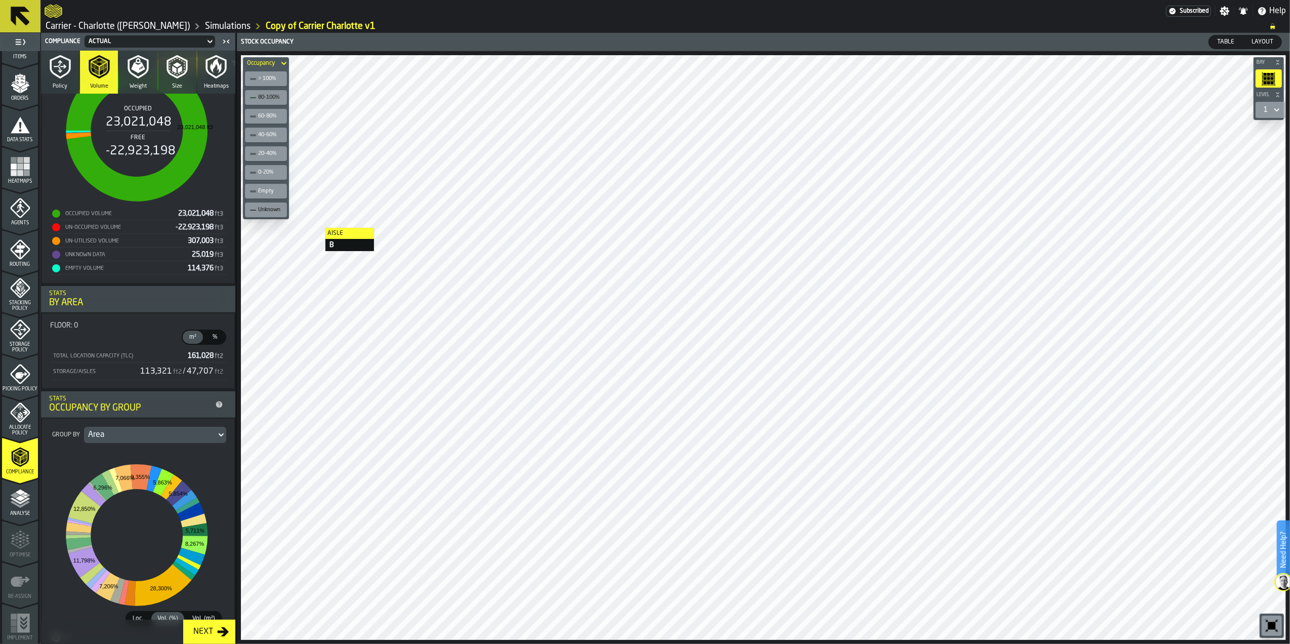
scroll to position [337, 0]
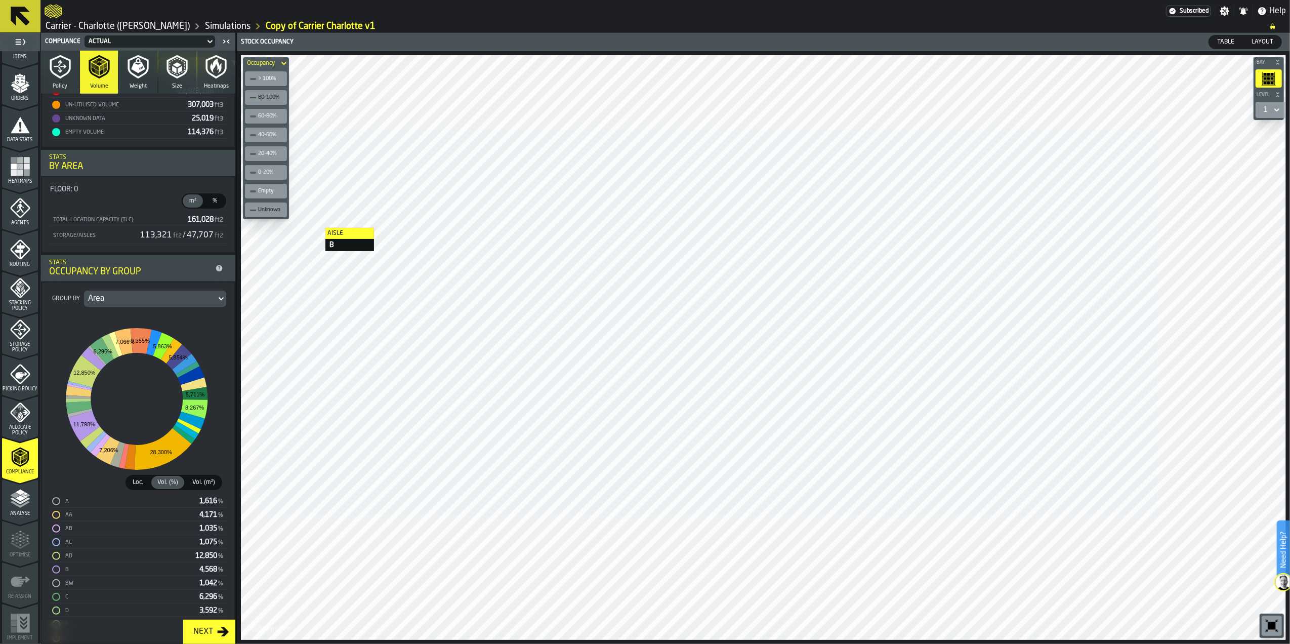
click at [154, 293] on div "Area" at bounding box center [150, 299] width 132 height 16
click at [203, 379] on div "Location Type" at bounding box center [191, 378] width 53 height 12
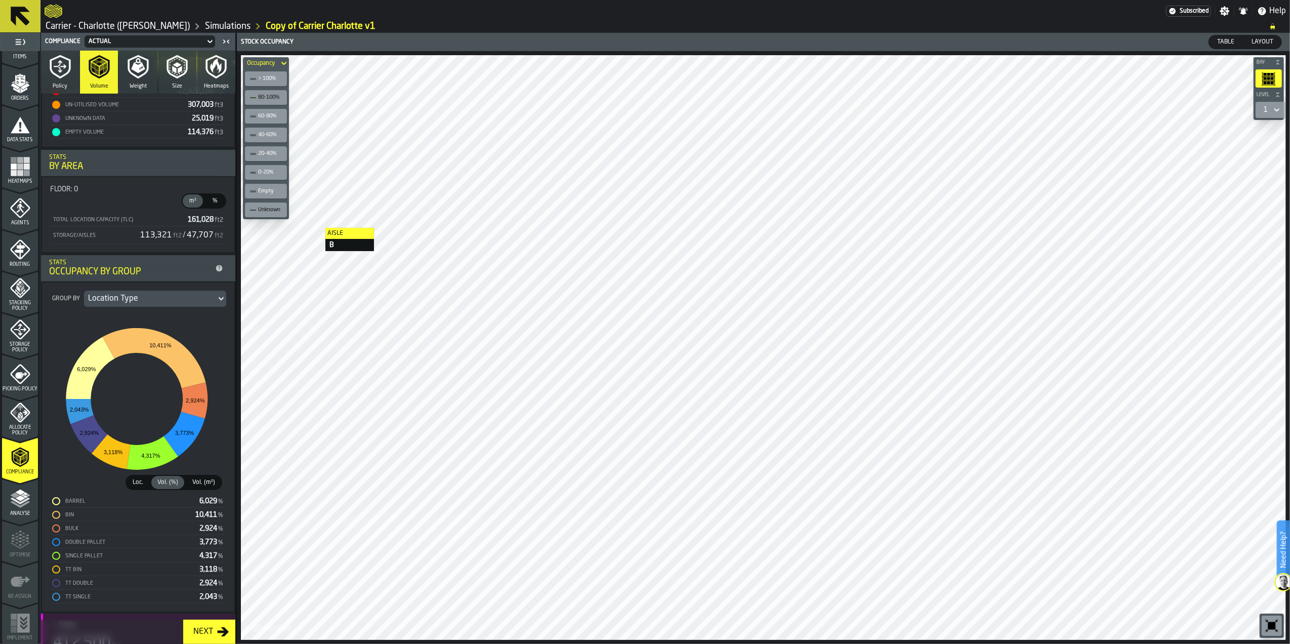
click at [193, 296] on div "Location Type" at bounding box center [150, 299] width 124 height 12
click at [195, 398] on div "Usage Type" at bounding box center [191, 402] width 53 height 12
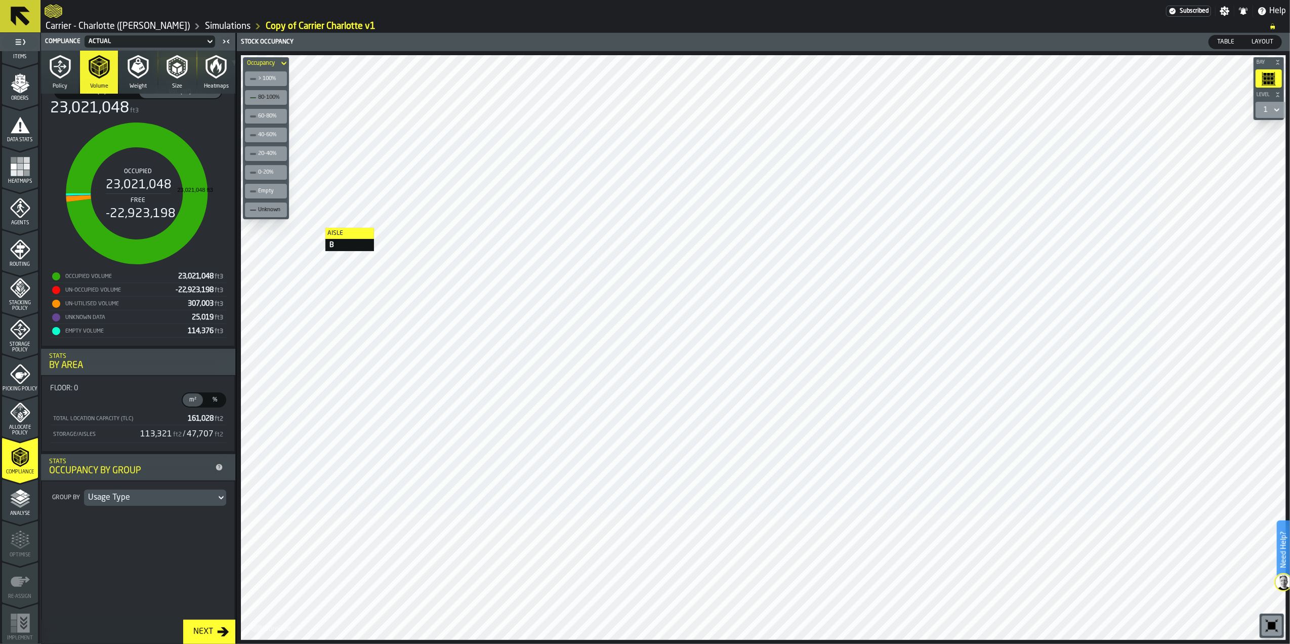
scroll to position [135, 0]
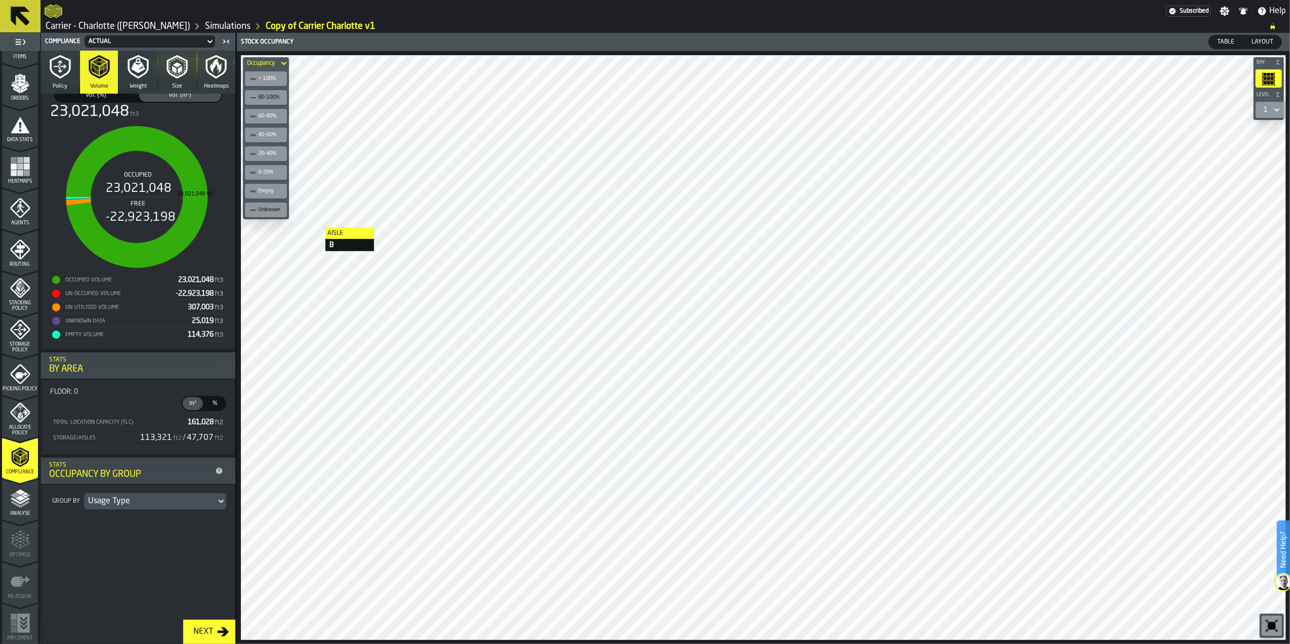
click at [210, 405] on span "%" at bounding box center [215, 403] width 16 height 9
click at [190, 408] on span "m²" at bounding box center [193, 403] width 16 height 9
click at [199, 506] on div "Usage Type" at bounding box center [150, 501] width 124 height 12
click at [183, 523] on li "Status" at bounding box center [191, 531] width 65 height 24
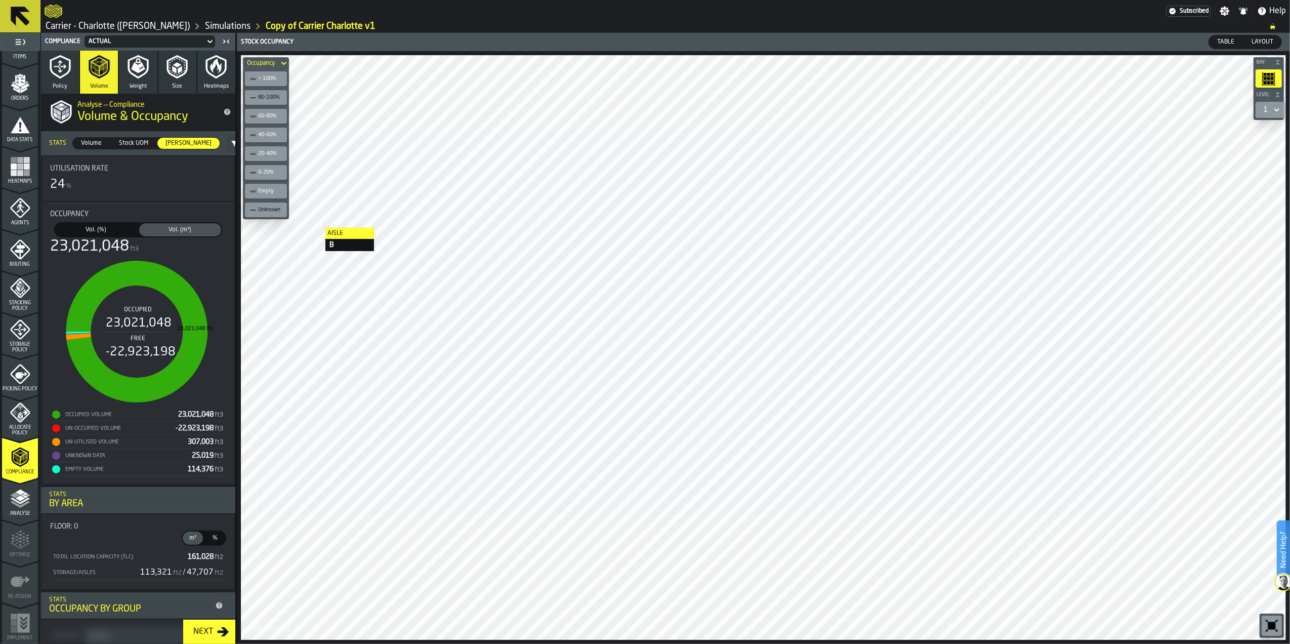
click at [147, 142] on span "Stock UOM" at bounding box center [133, 143] width 37 height 9
click at [175, 145] on span "[PERSON_NAME]" at bounding box center [188, 143] width 54 height 9
click at [117, 230] on span "Vol. (%)" at bounding box center [96, 229] width 78 height 9
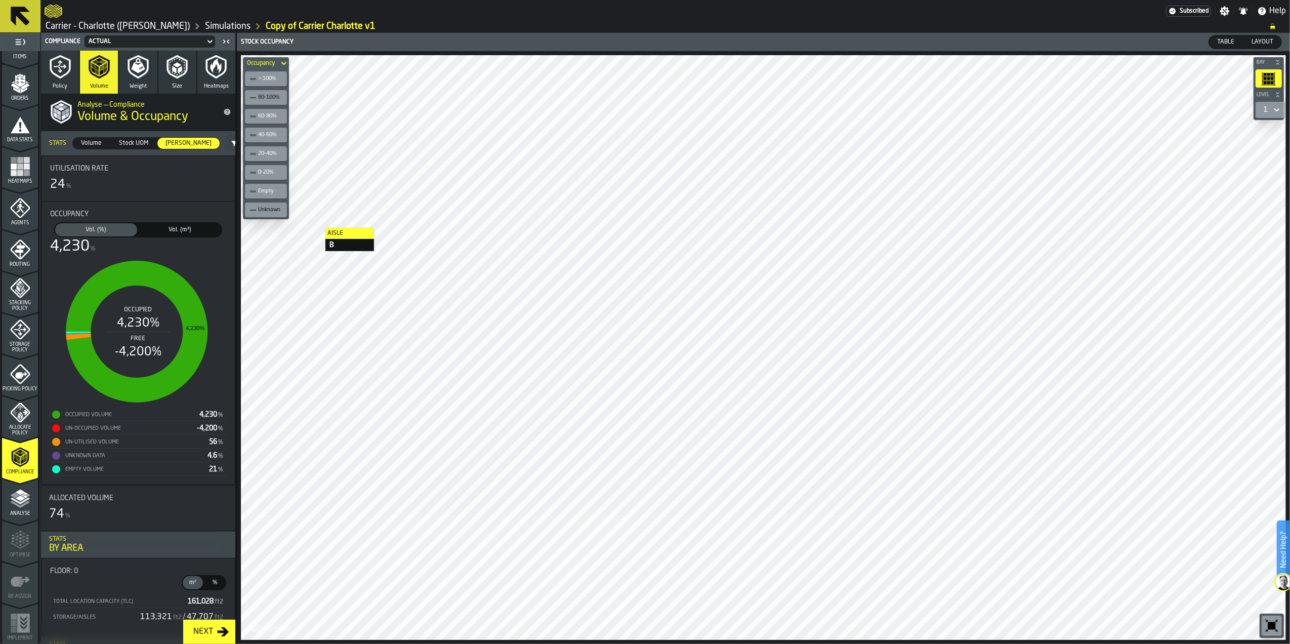
click at [125, 146] on span "Stock UOM" at bounding box center [133, 143] width 37 height 9
click at [182, 144] on span "[PERSON_NAME]" at bounding box center [188, 143] width 54 height 9
click at [184, 229] on span "Vol. (m³)" at bounding box center [180, 229] width 78 height 9
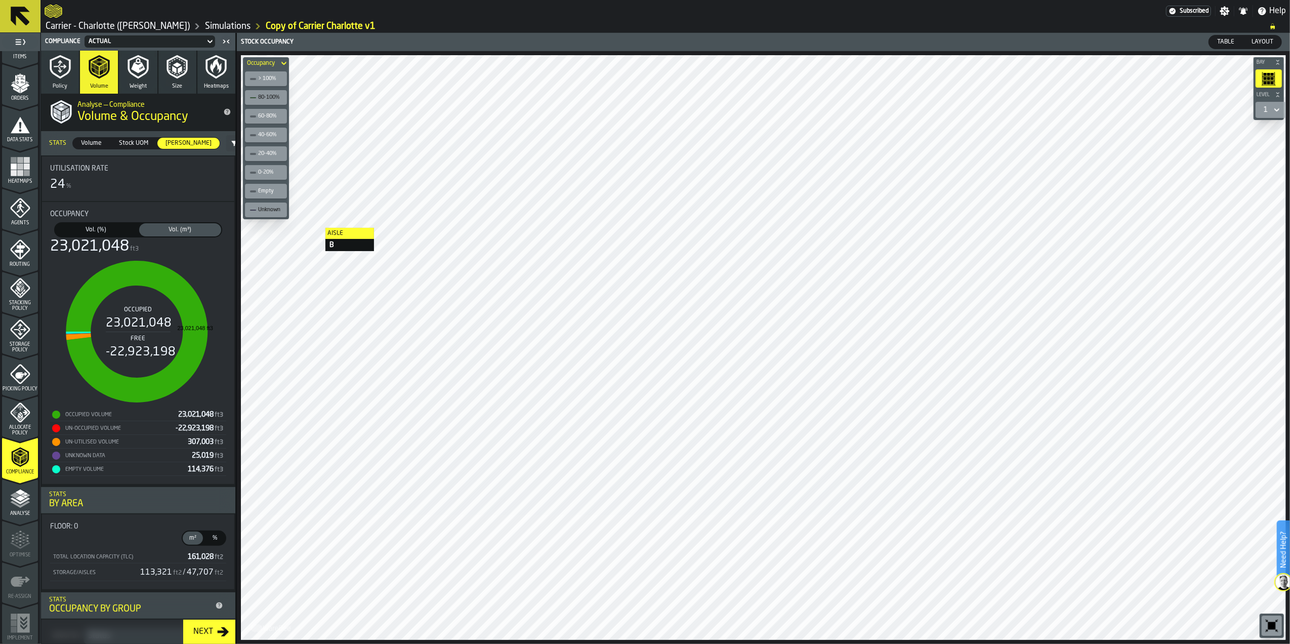
click at [138, 148] on span "Stock UOM" at bounding box center [133, 143] width 37 height 9
click at [1226, 36] on div "Table" at bounding box center [1225, 41] width 33 height 13
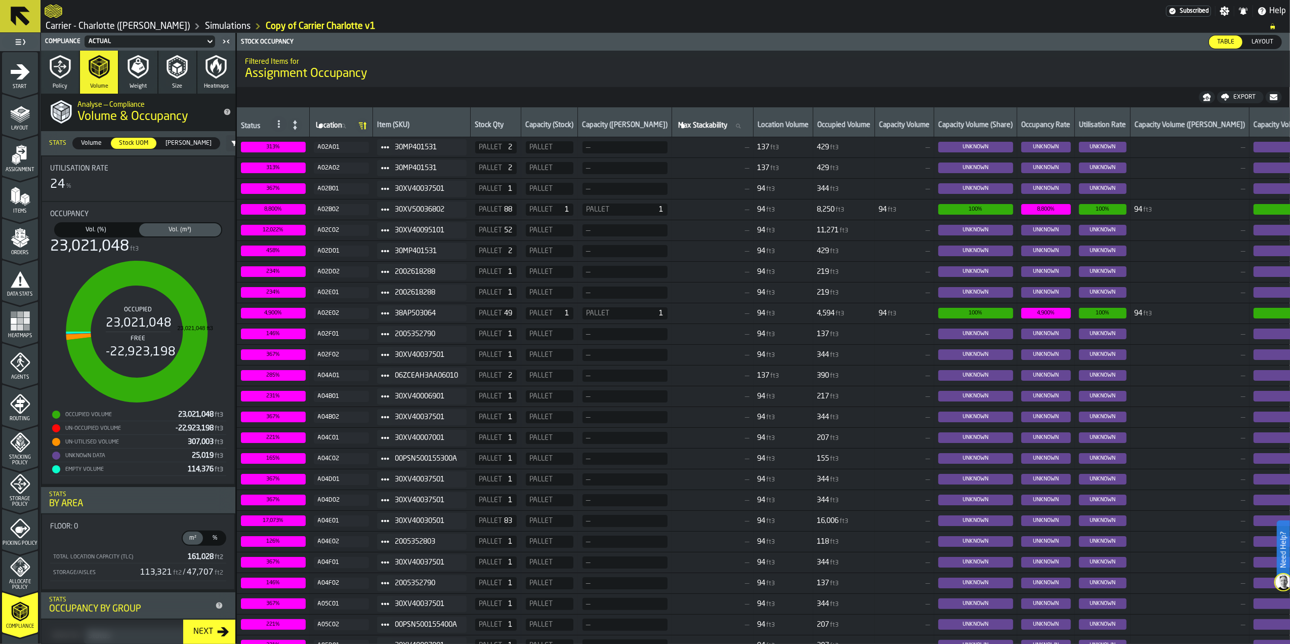
click at [11, 163] on icon "menu Assignment" at bounding box center [20, 155] width 20 height 20
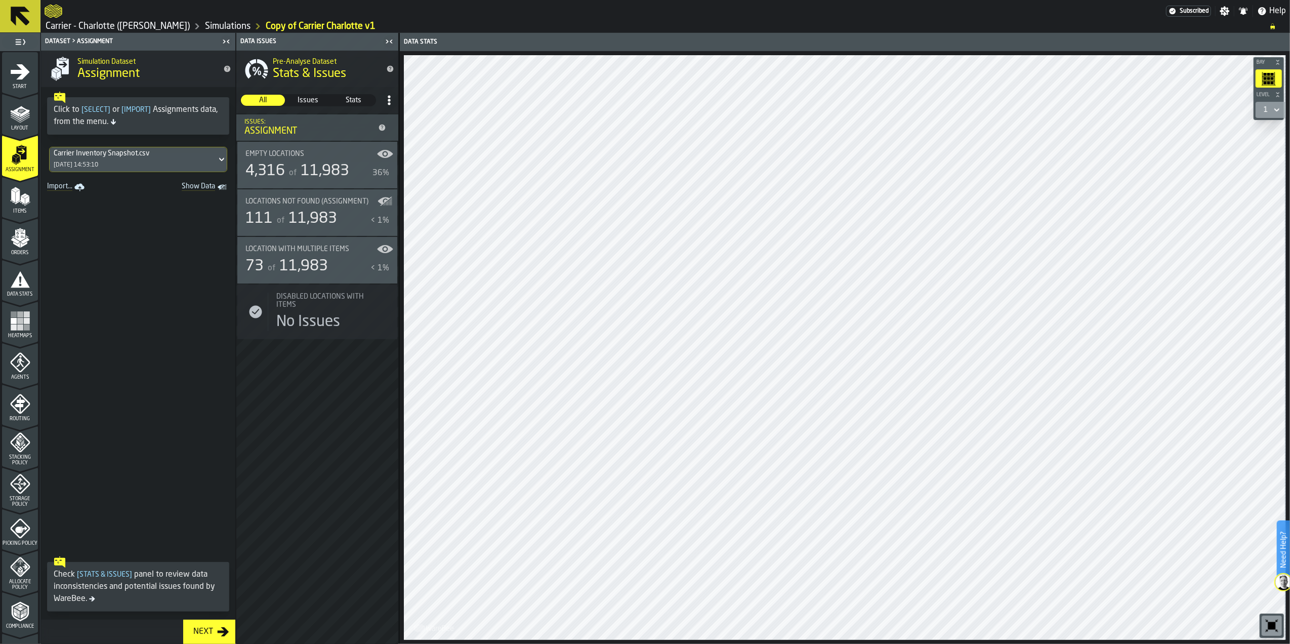
click at [126, 165] on div "Carrier Inventory Snapshot.csv [DATE] 14:53:10" at bounding box center [133, 159] width 167 height 24
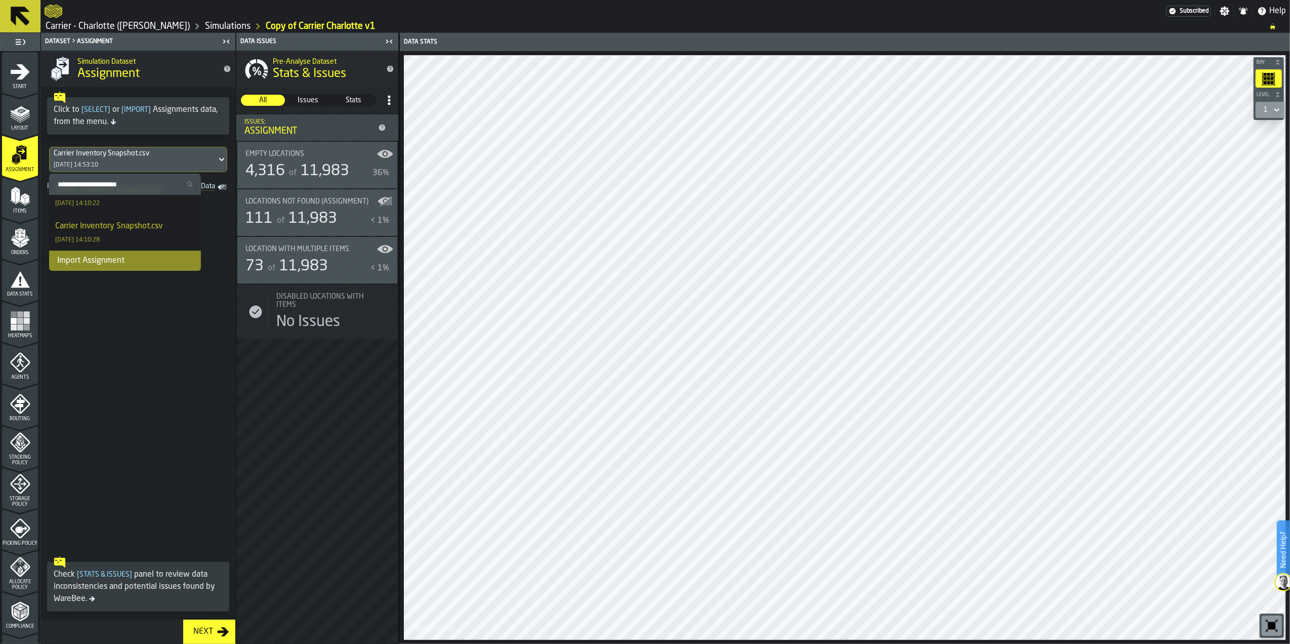
click at [119, 258] on div "Import Assignment" at bounding box center [125, 261] width 152 height 20
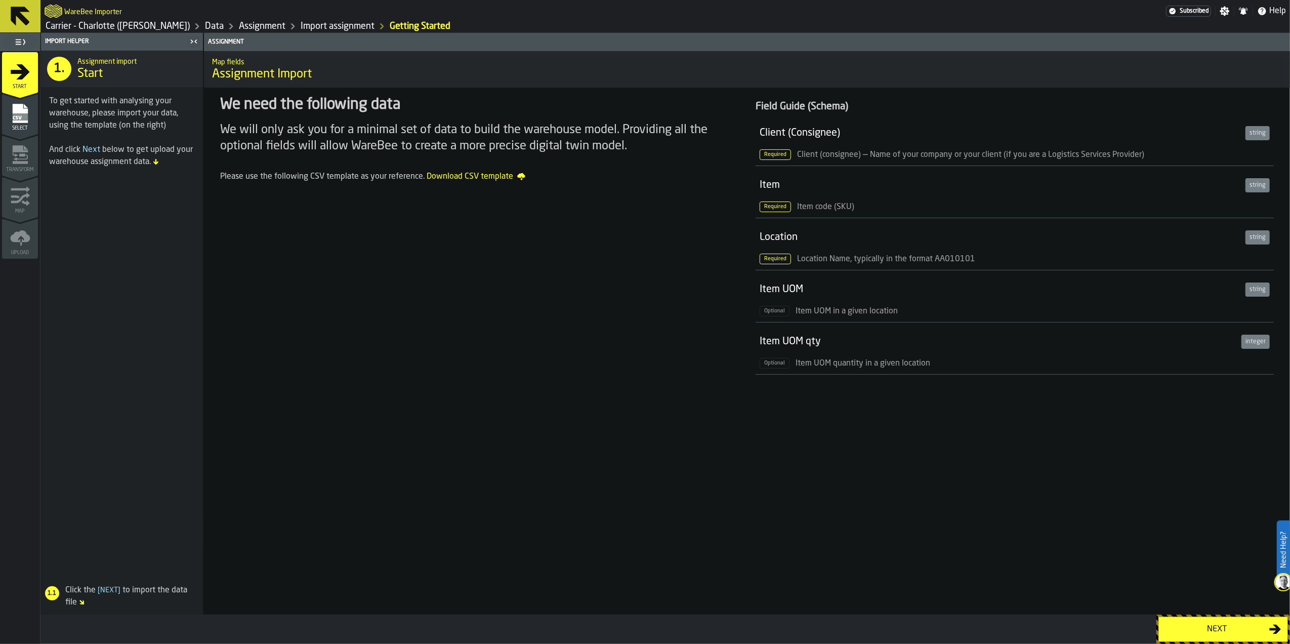
click at [1240, 635] on button "Next" at bounding box center [1224, 629] width 130 height 25
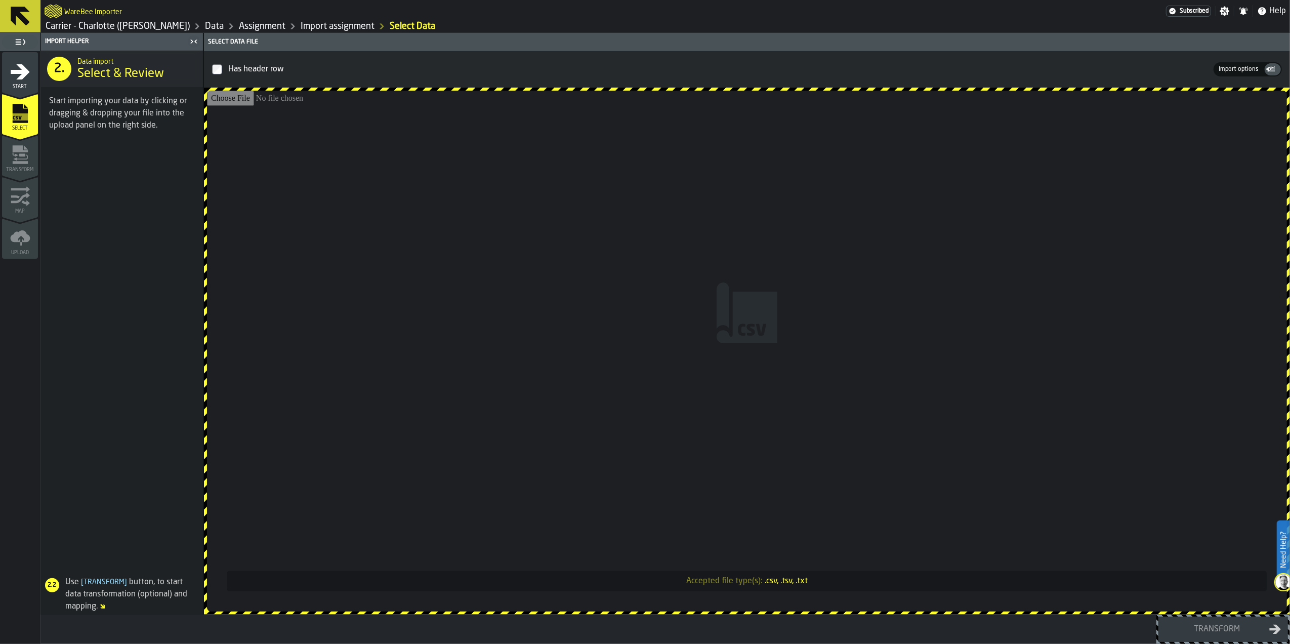
click at [789, 341] on input "Accepted file type(s): .csv, .tsv, .txt" at bounding box center [747, 351] width 1080 height 521
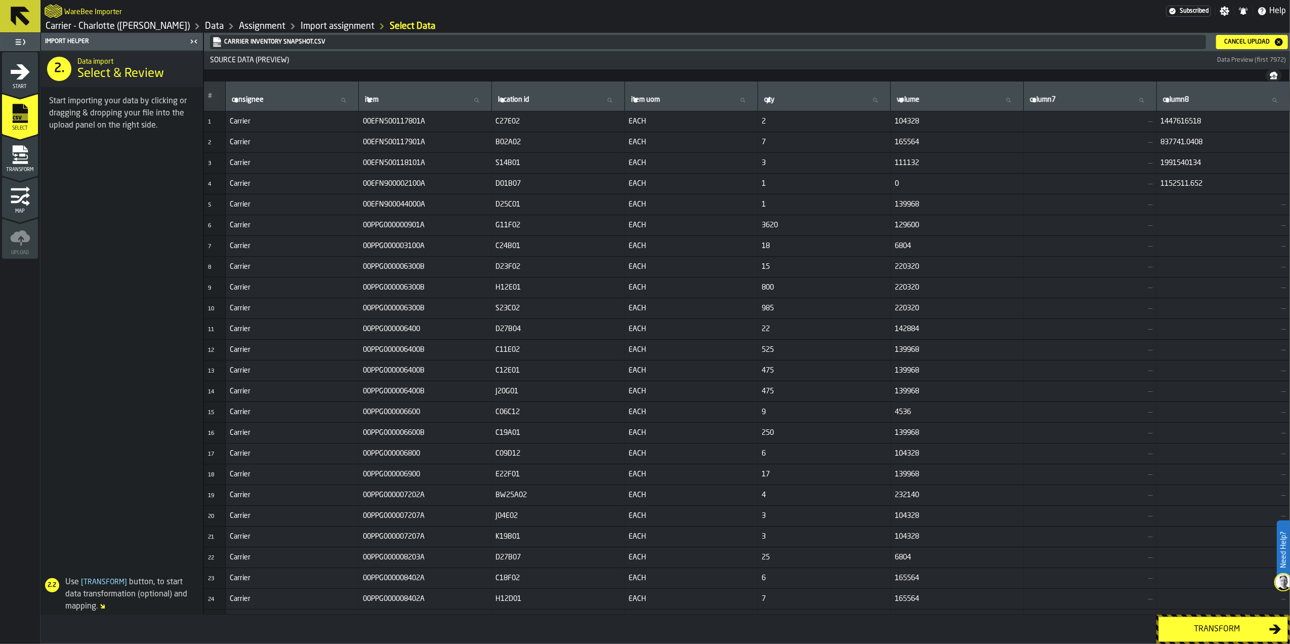
click at [1223, 630] on div "Transform" at bounding box center [1217, 629] width 104 height 12
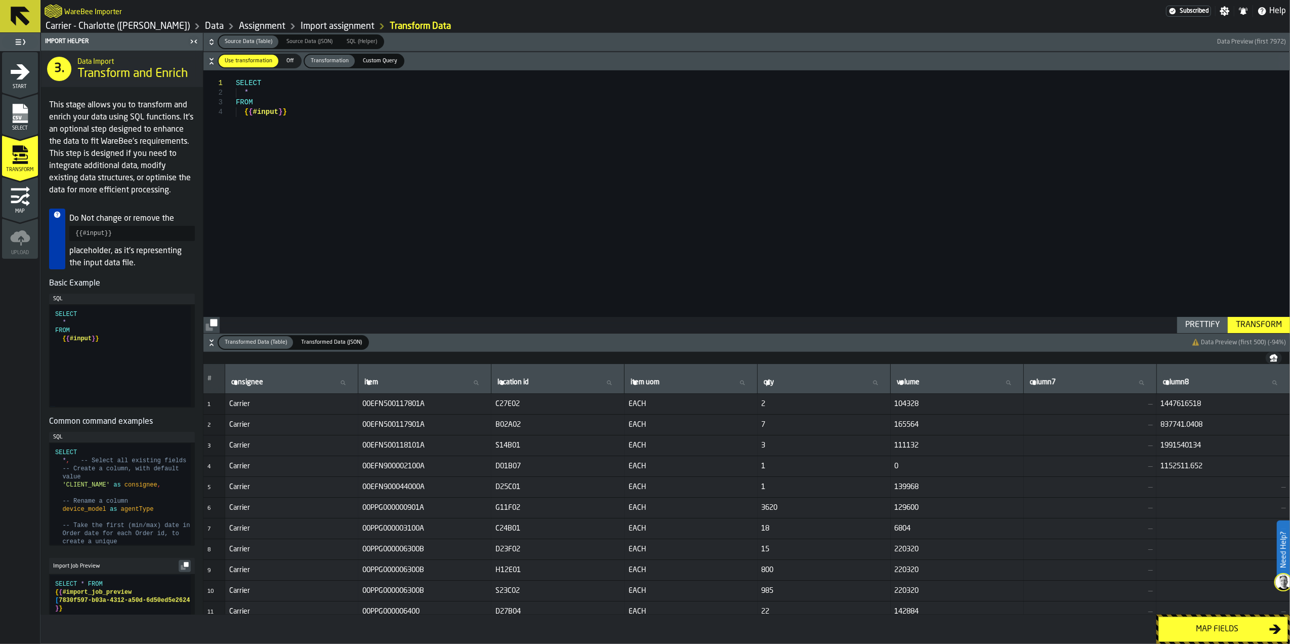
click at [1223, 630] on div "Map fields" at bounding box center [1217, 629] width 104 height 12
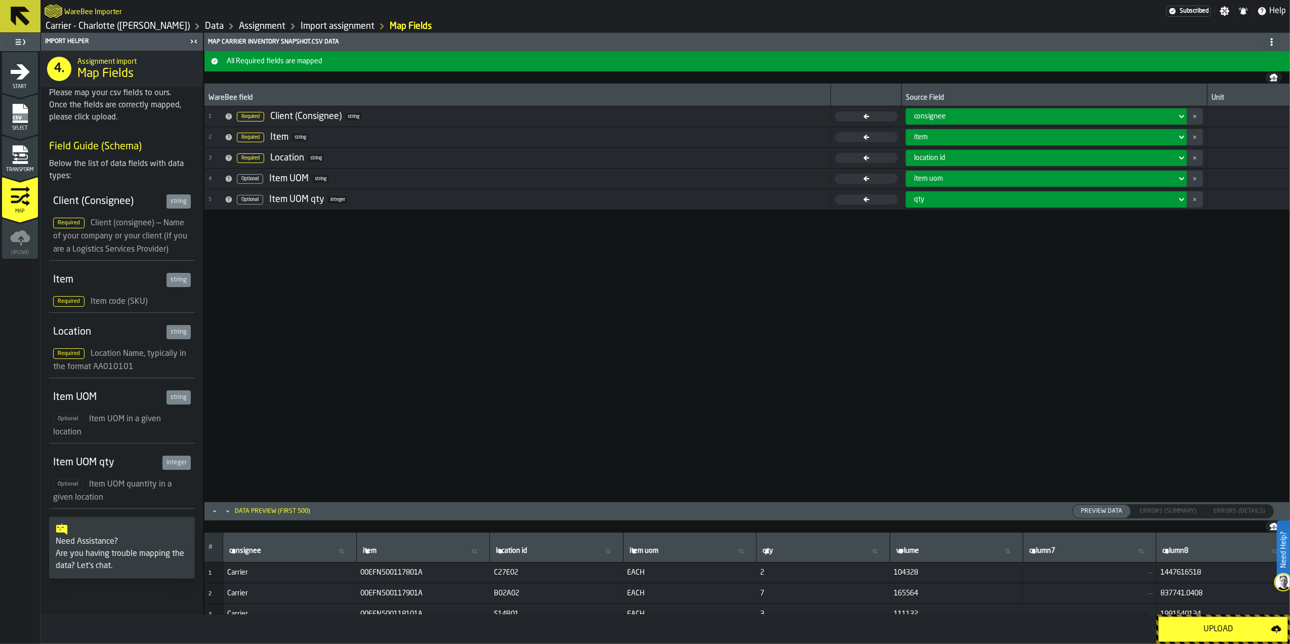
click at [1223, 630] on div "Upload" at bounding box center [1218, 629] width 106 height 12
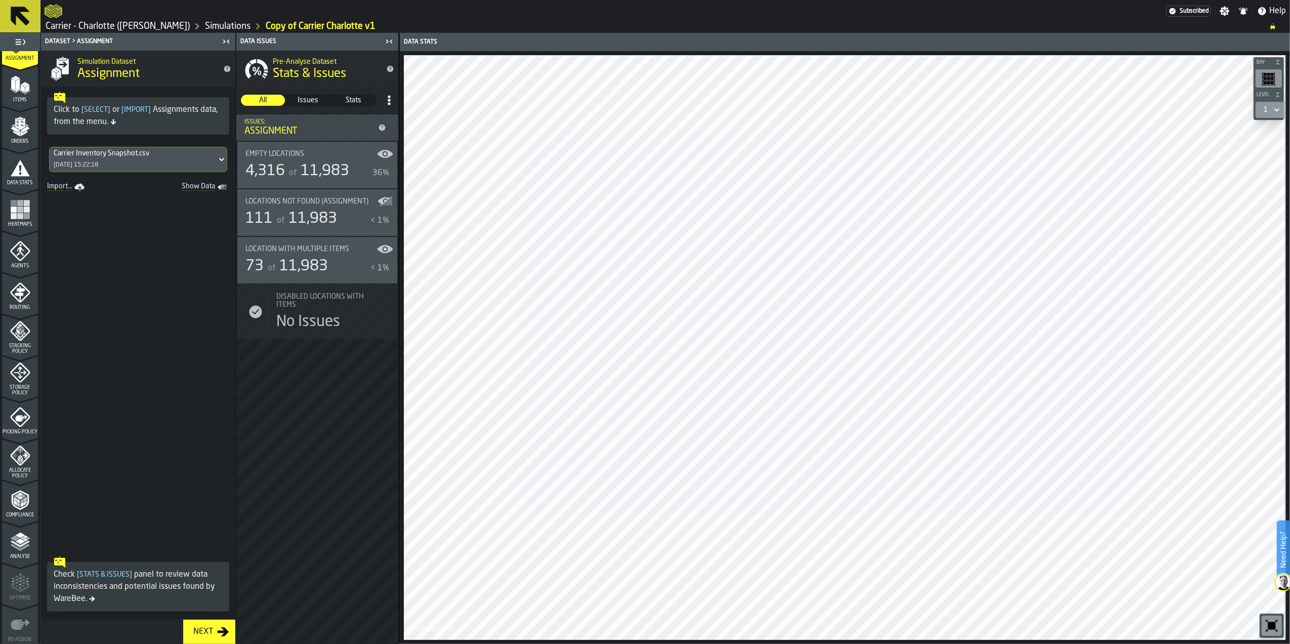
scroll to position [135, 0]
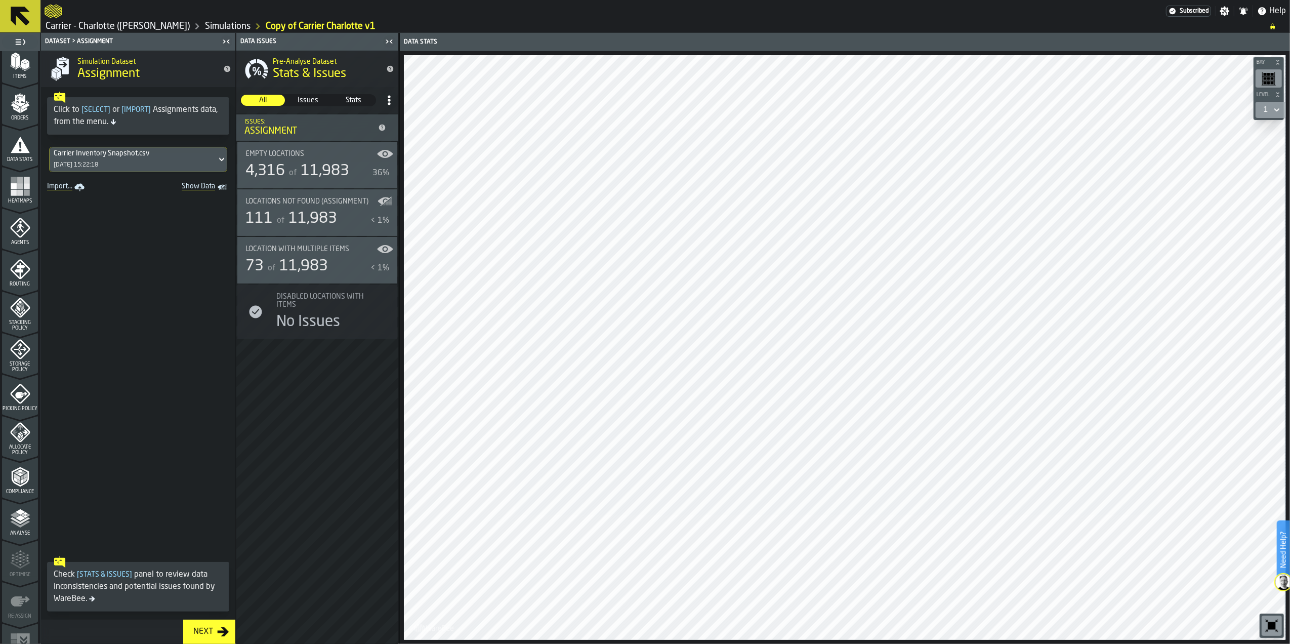
click at [24, 485] on icon "menu Compliance" at bounding box center [20, 477] width 20 height 20
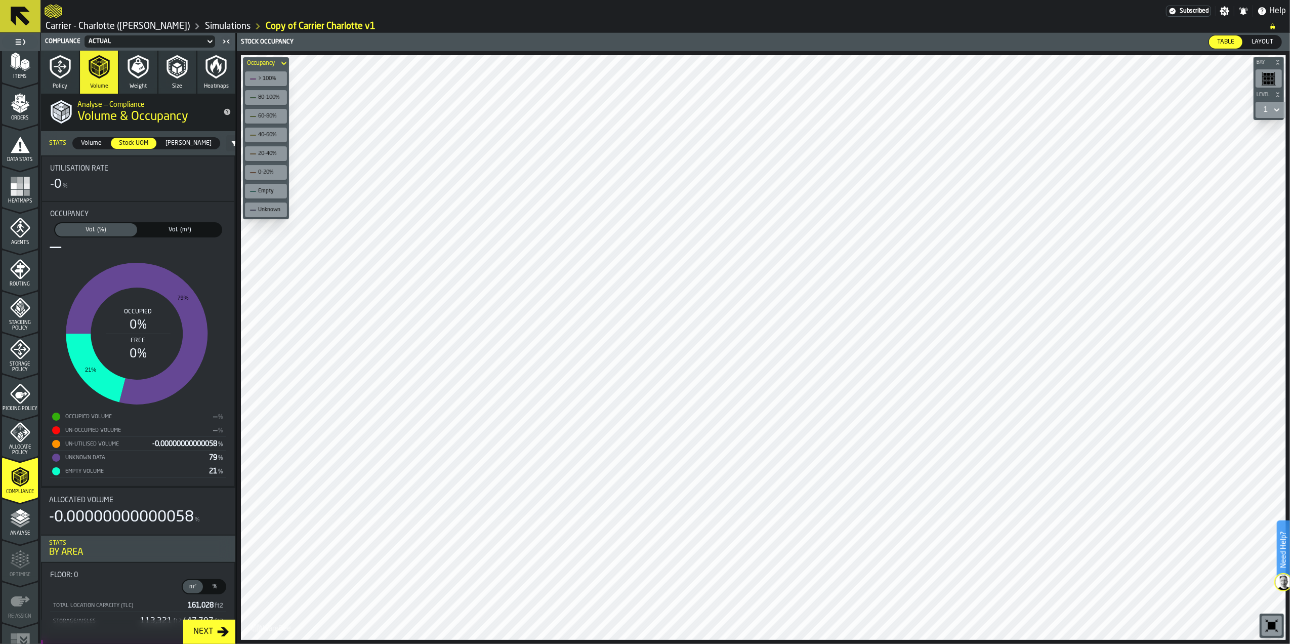
click at [175, 232] on span "Vol. (m³)" at bounding box center [180, 229] width 78 height 9
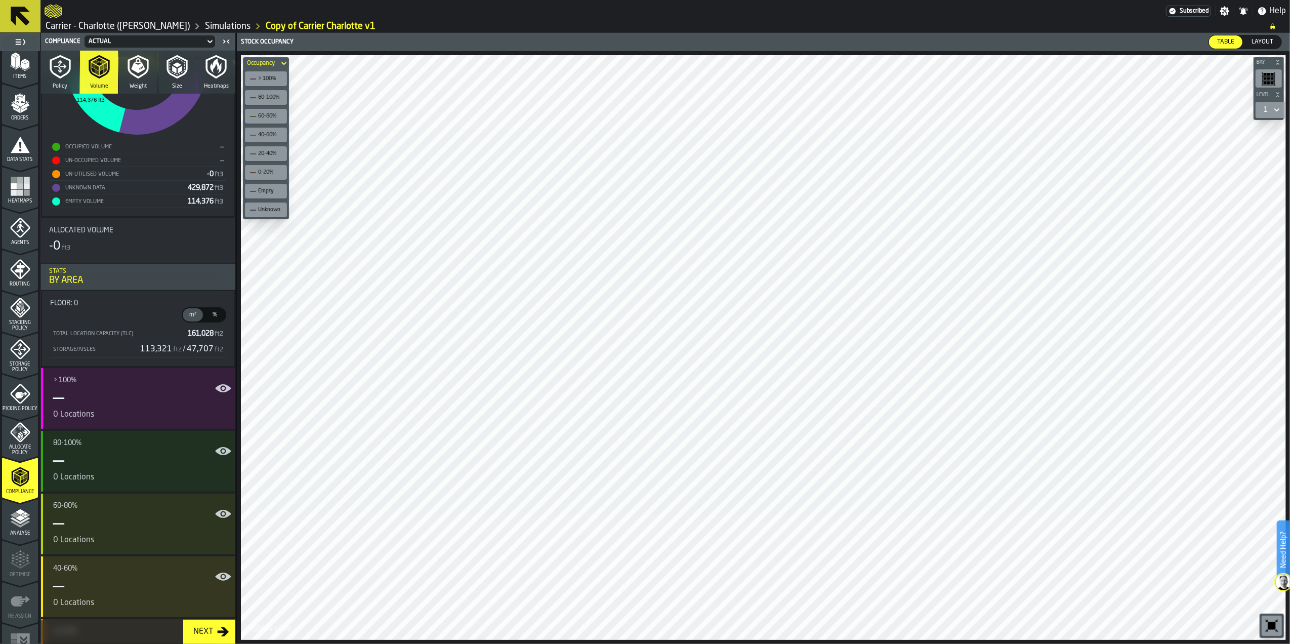
scroll to position [0, 0]
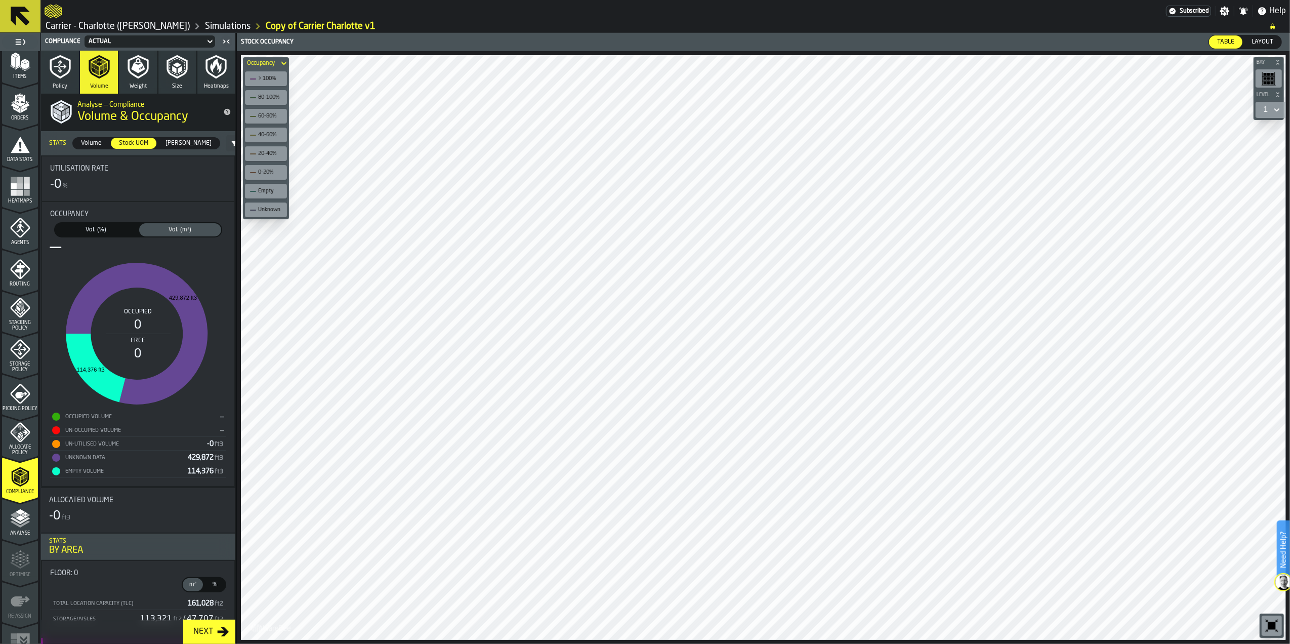
click at [189, 79] on button "Size" at bounding box center [177, 72] width 38 height 43
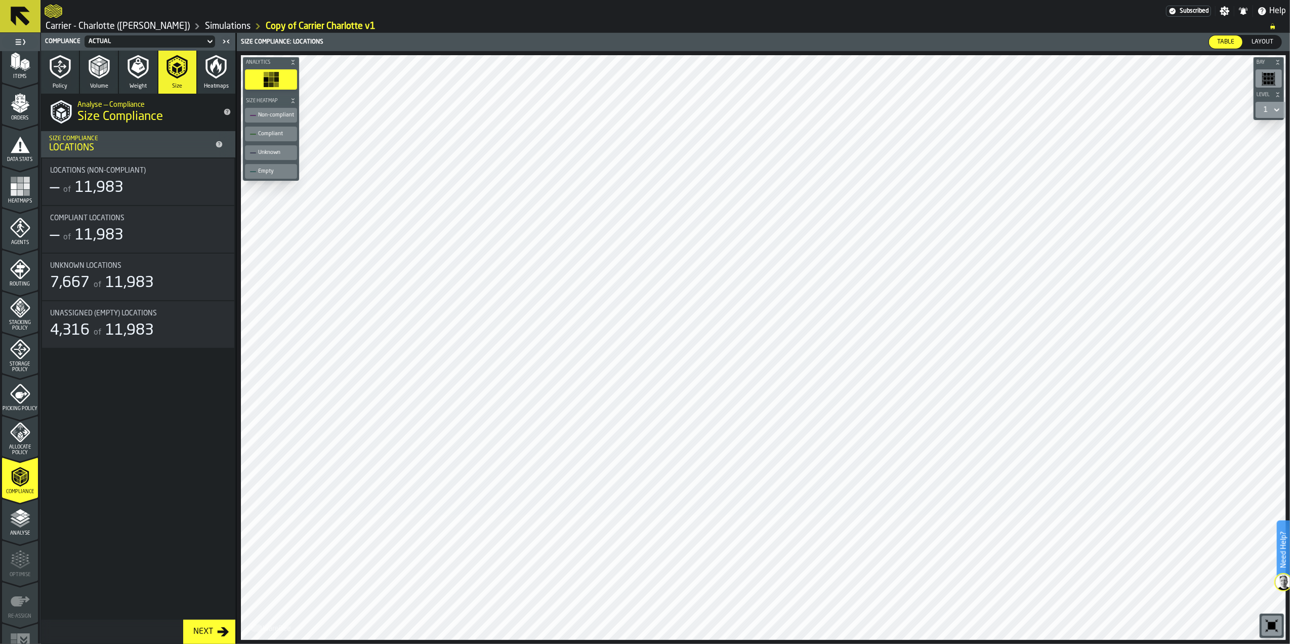
click at [69, 70] on icon "button" at bounding box center [60, 67] width 21 height 24
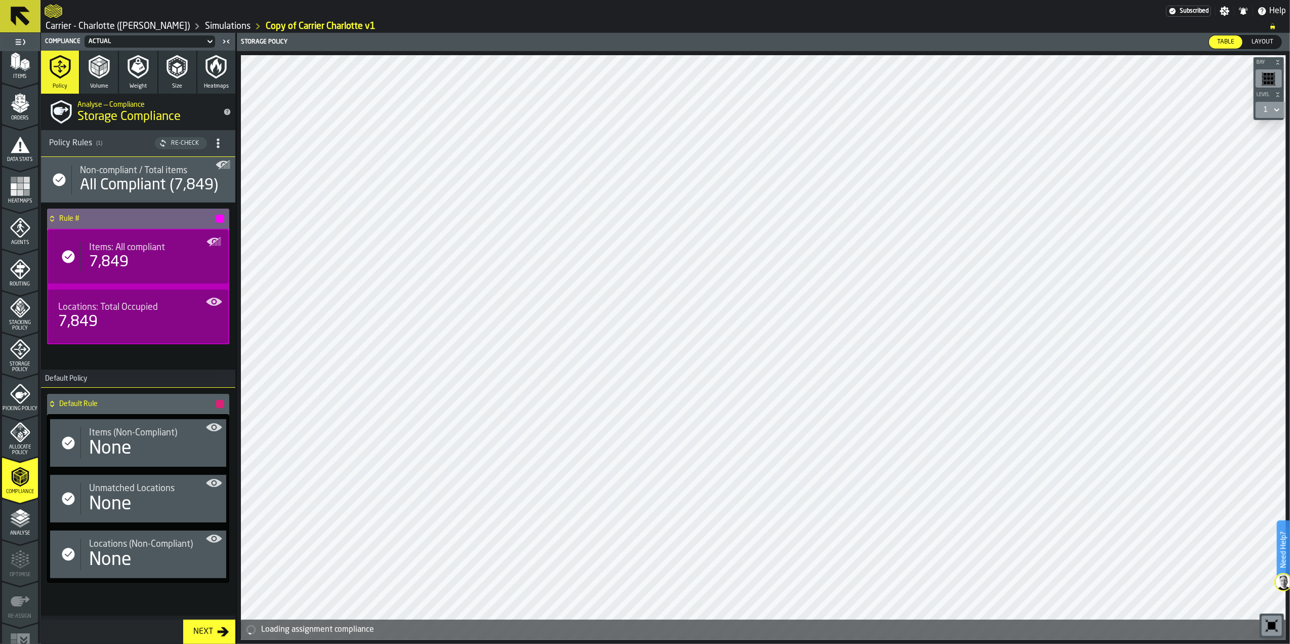
click at [102, 71] on polyline "button" at bounding box center [102, 72] width 4 height 6
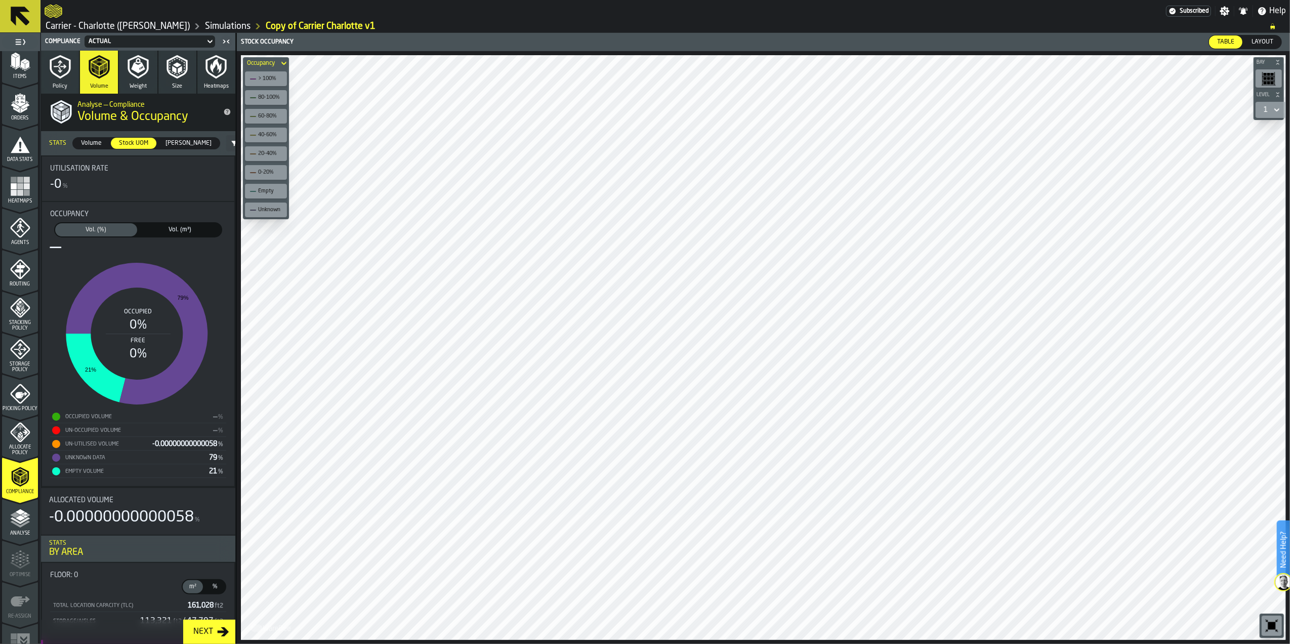
click at [173, 144] on span "[PERSON_NAME]" at bounding box center [188, 143] width 54 height 9
click at [127, 145] on span "Stock UOM" at bounding box center [133, 143] width 37 height 9
click at [96, 147] on span "Volume" at bounding box center [91, 143] width 29 height 9
click at [169, 226] on span "Vol. (m³)" at bounding box center [180, 229] width 78 height 9
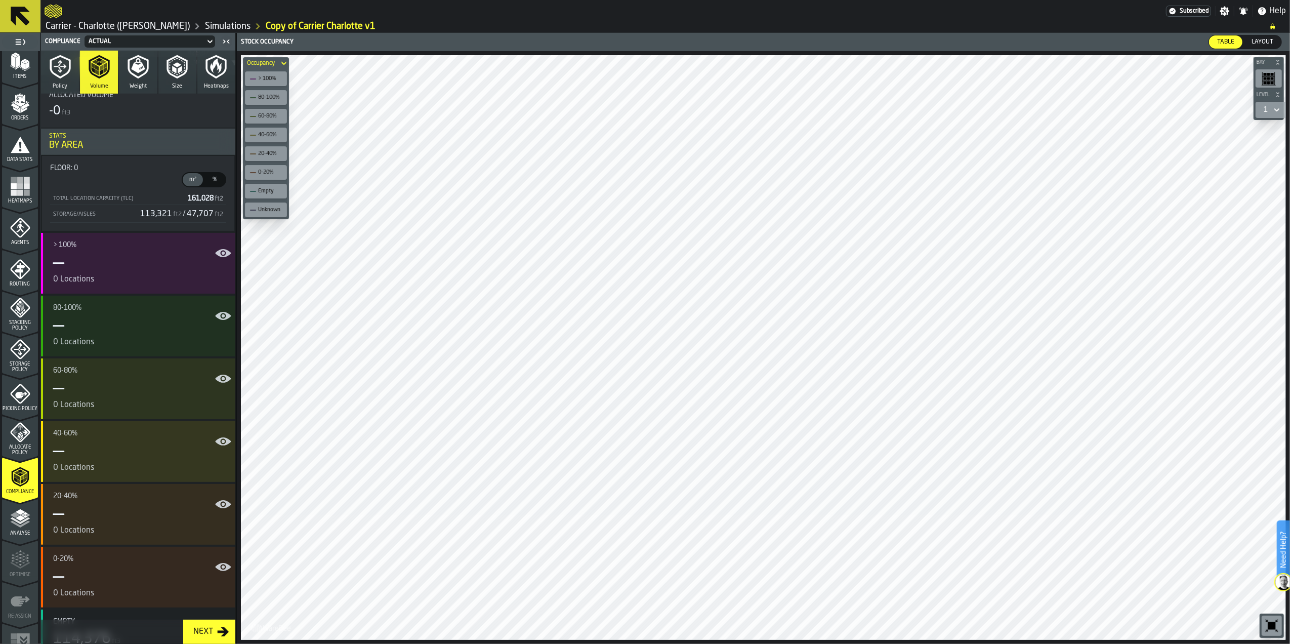
scroll to position [516, 0]
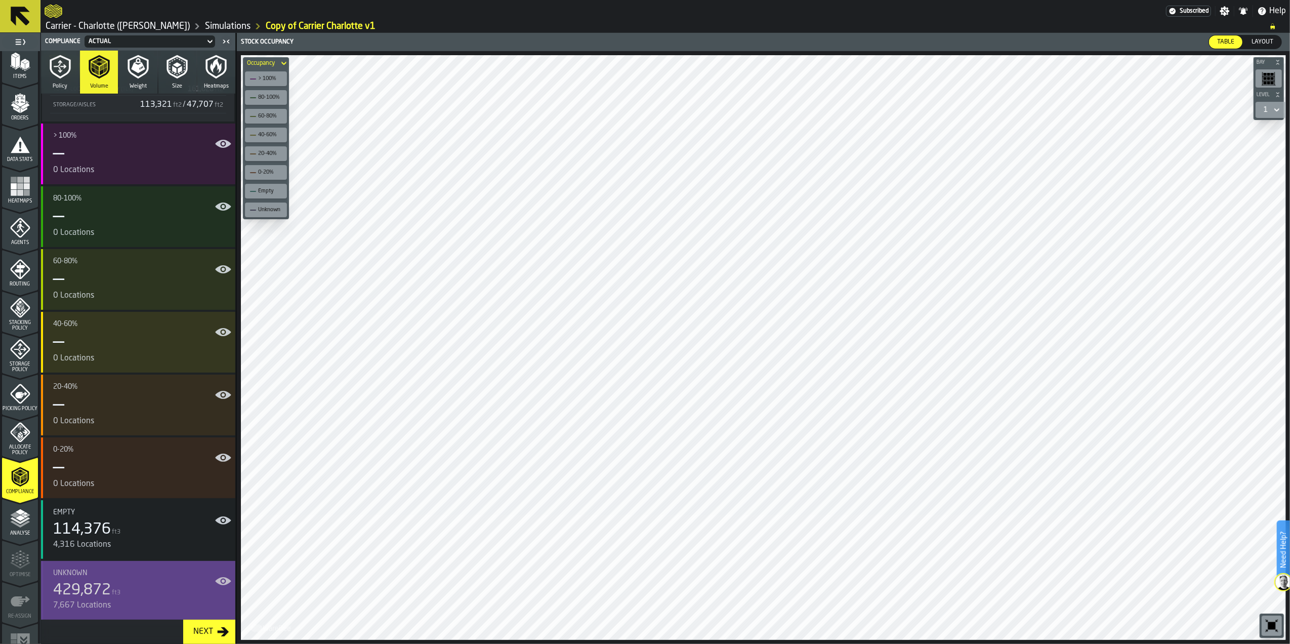
click at [128, 586] on div "429,872 ft3" at bounding box center [140, 590] width 174 height 18
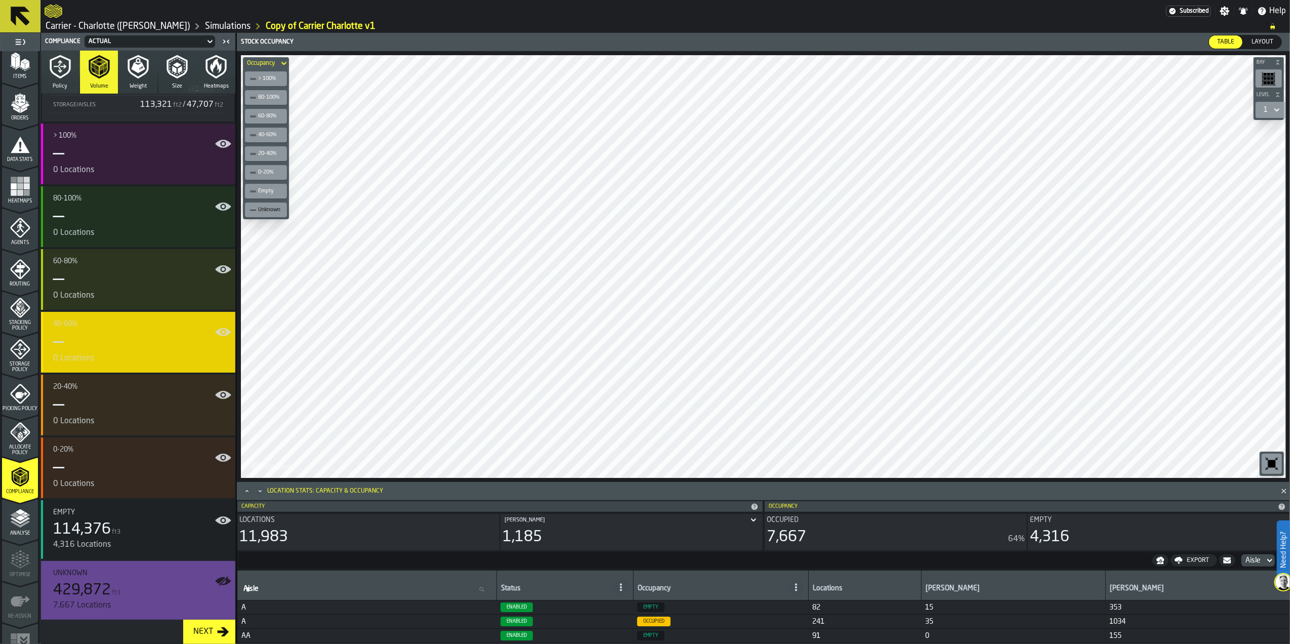
scroll to position [0, 0]
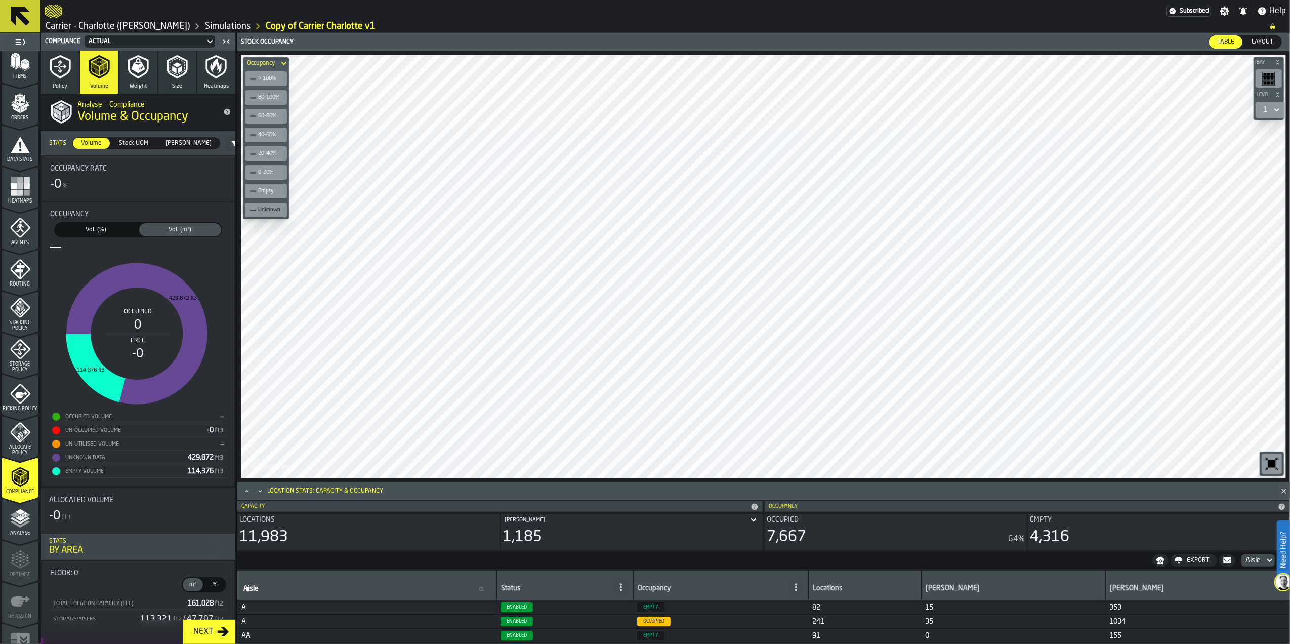
click at [104, 231] on span "Vol. (%)" at bounding box center [96, 229] width 78 height 9
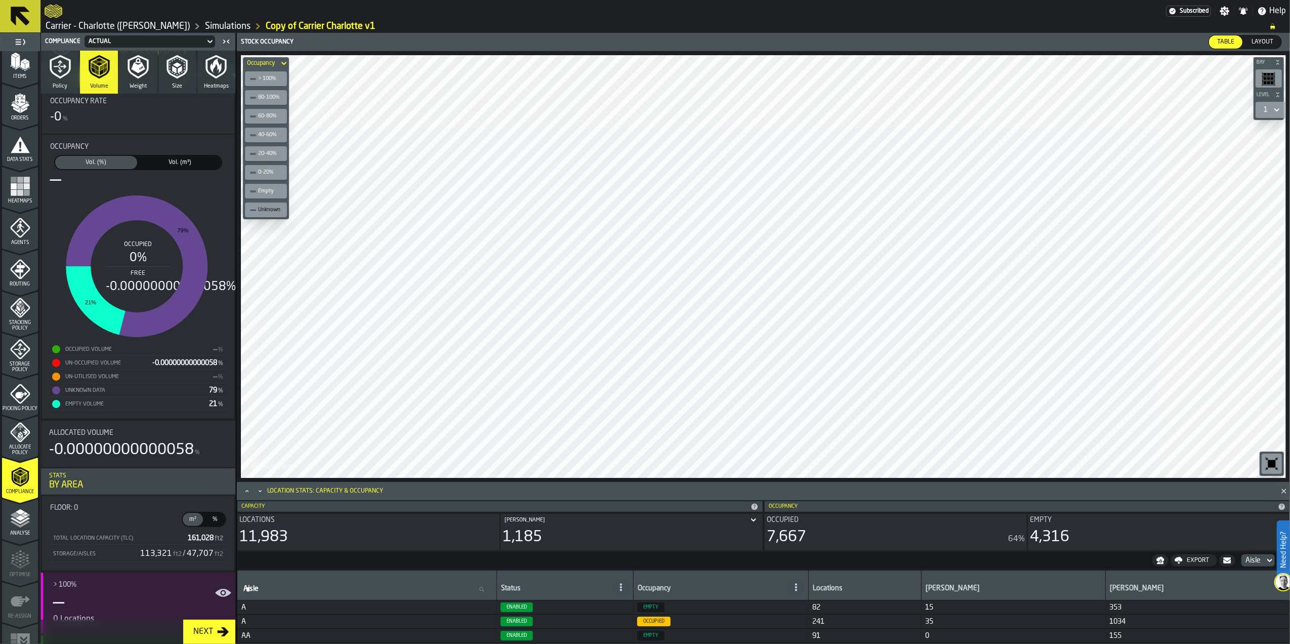
scroll to position [135, 0]
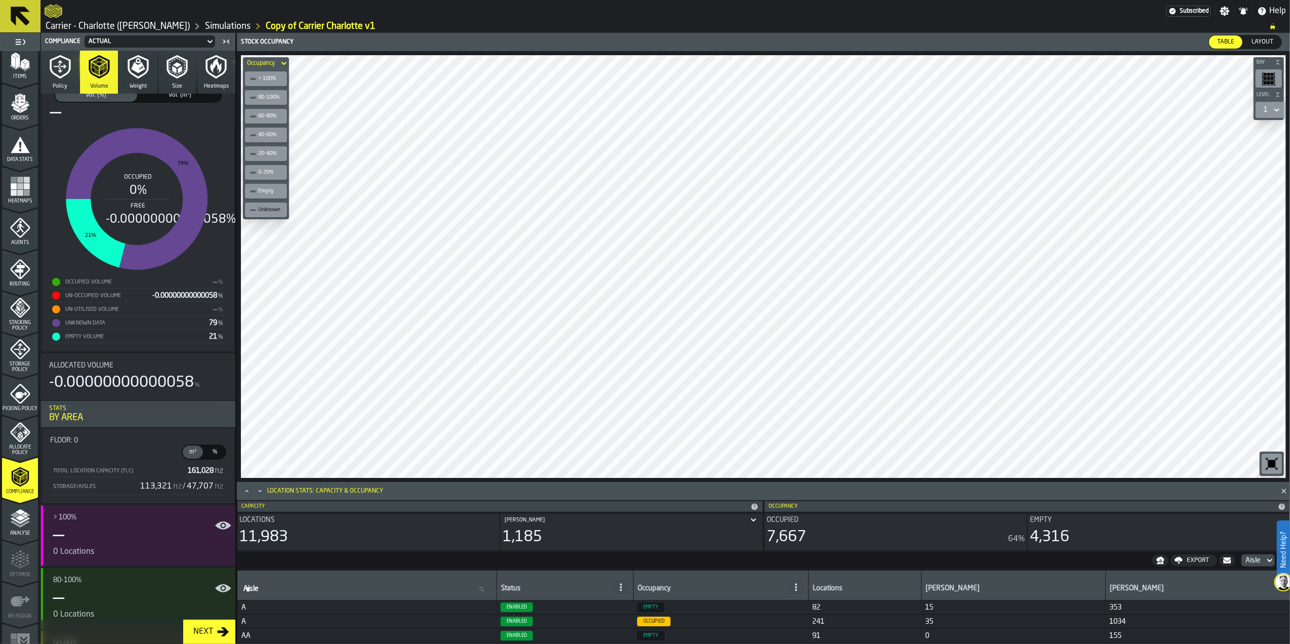
click at [19, 365] on span "Storage Policy" at bounding box center [20, 366] width 36 height 11
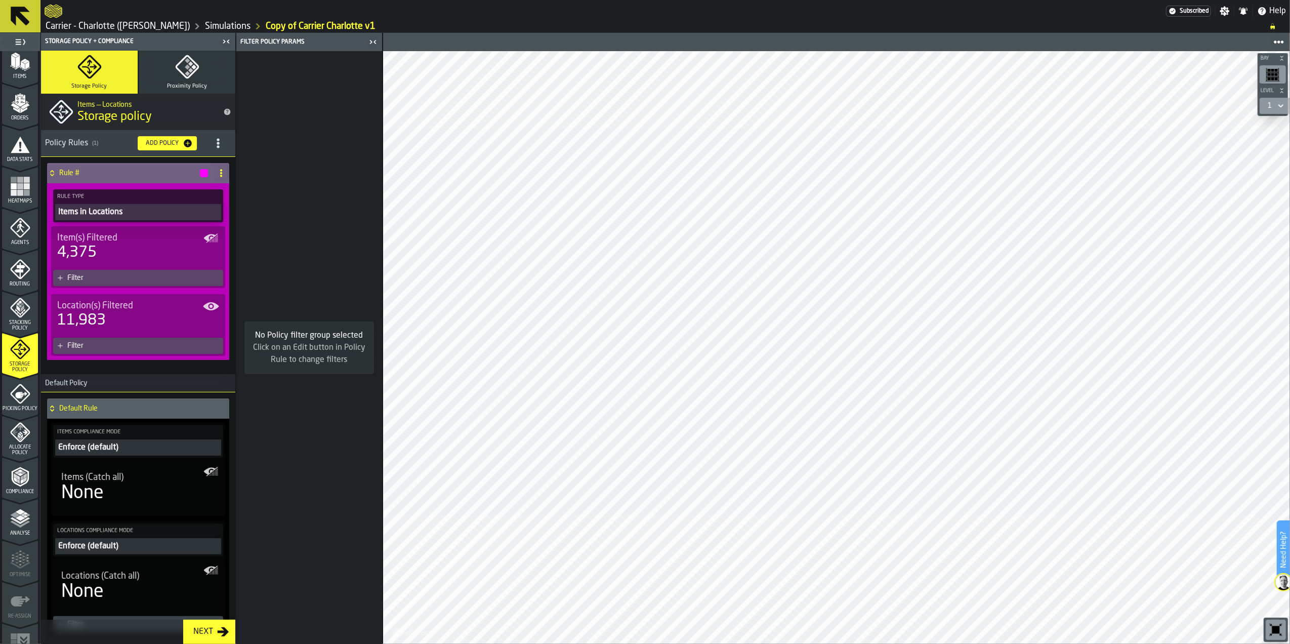
click at [24, 479] on icon "menu Compliance" at bounding box center [25, 479] width 3 height 5
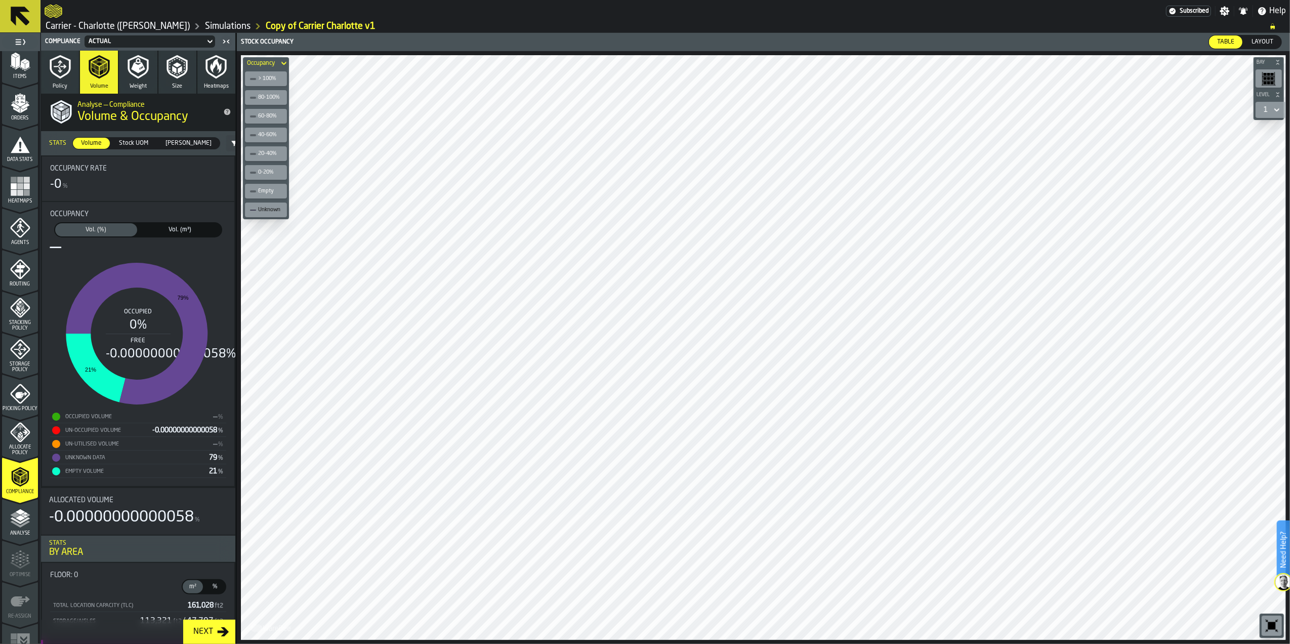
click at [128, 77] on icon "button" at bounding box center [138, 67] width 24 height 24
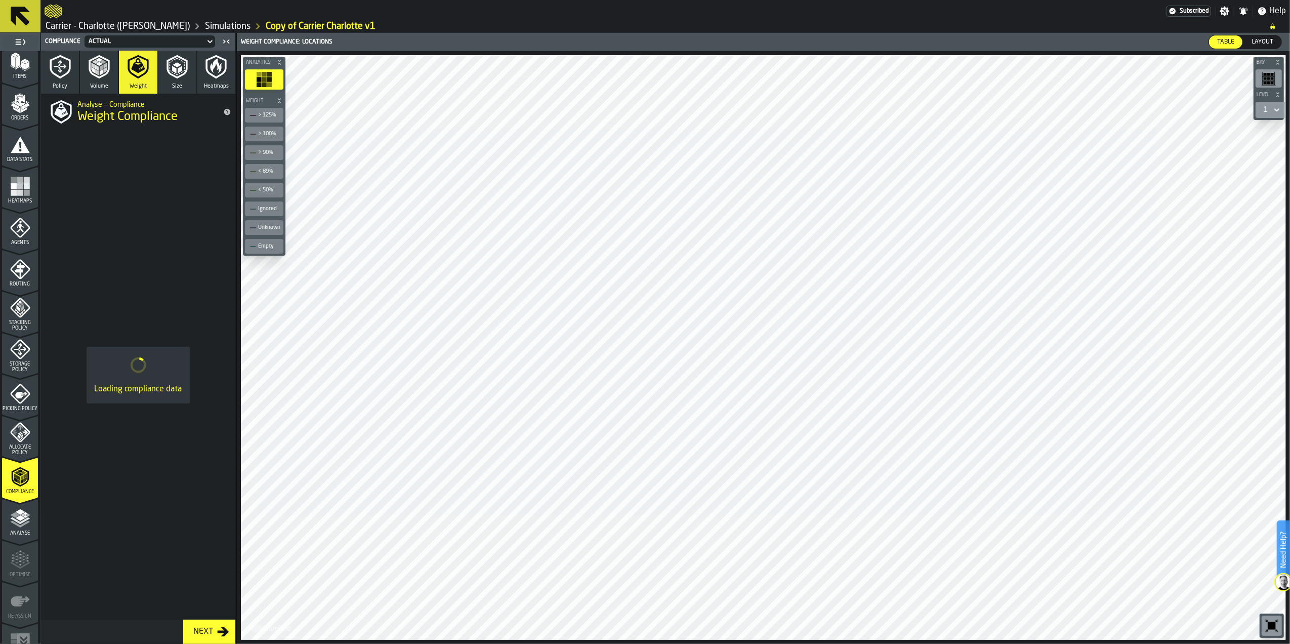
drag, startPoint x: 122, startPoint y: 200, endPoint x: 114, endPoint y: 181, distance: 20.9
click at [122, 200] on div "Loading compliance data" at bounding box center [138, 374] width 194 height 489
drag, startPoint x: 100, startPoint y: 75, endPoint x: 95, endPoint y: 79, distance: 6.1
click at [100, 76] on icon "button" at bounding box center [99, 67] width 24 height 24
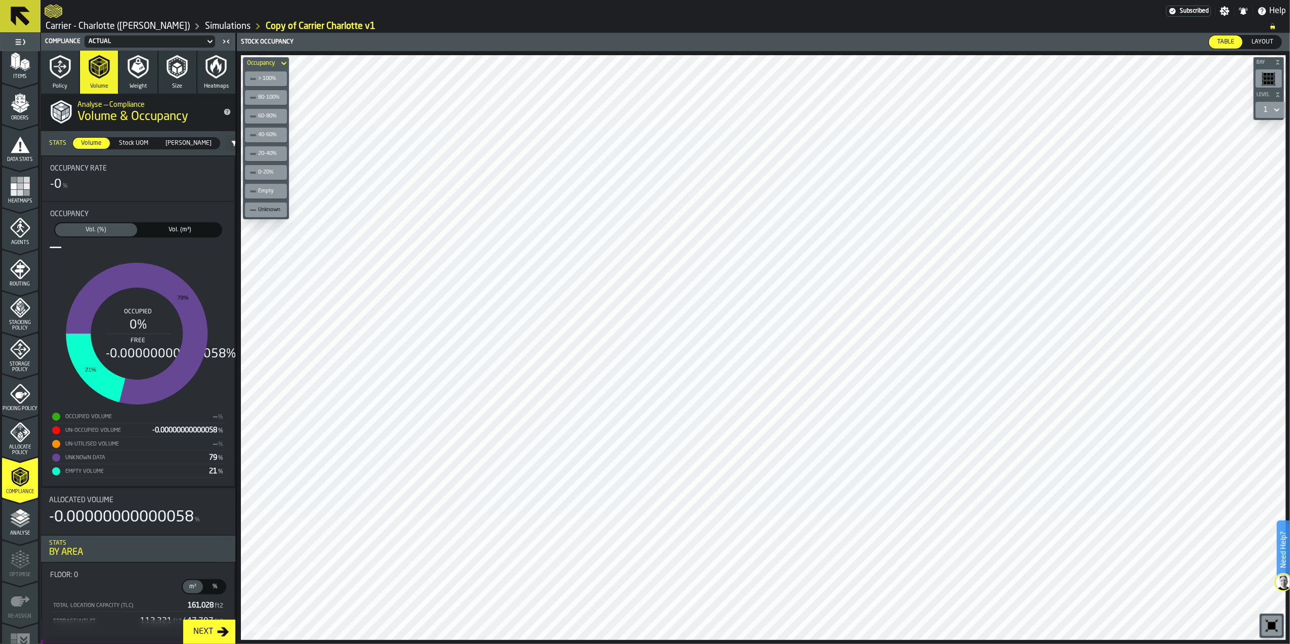
click at [136, 141] on span "Stock UOM" at bounding box center [133, 143] width 37 height 9
click at [182, 147] on span "[PERSON_NAME]" at bounding box center [188, 143] width 54 height 9
click at [185, 233] on span "Vol. (m³)" at bounding box center [180, 229] width 78 height 9
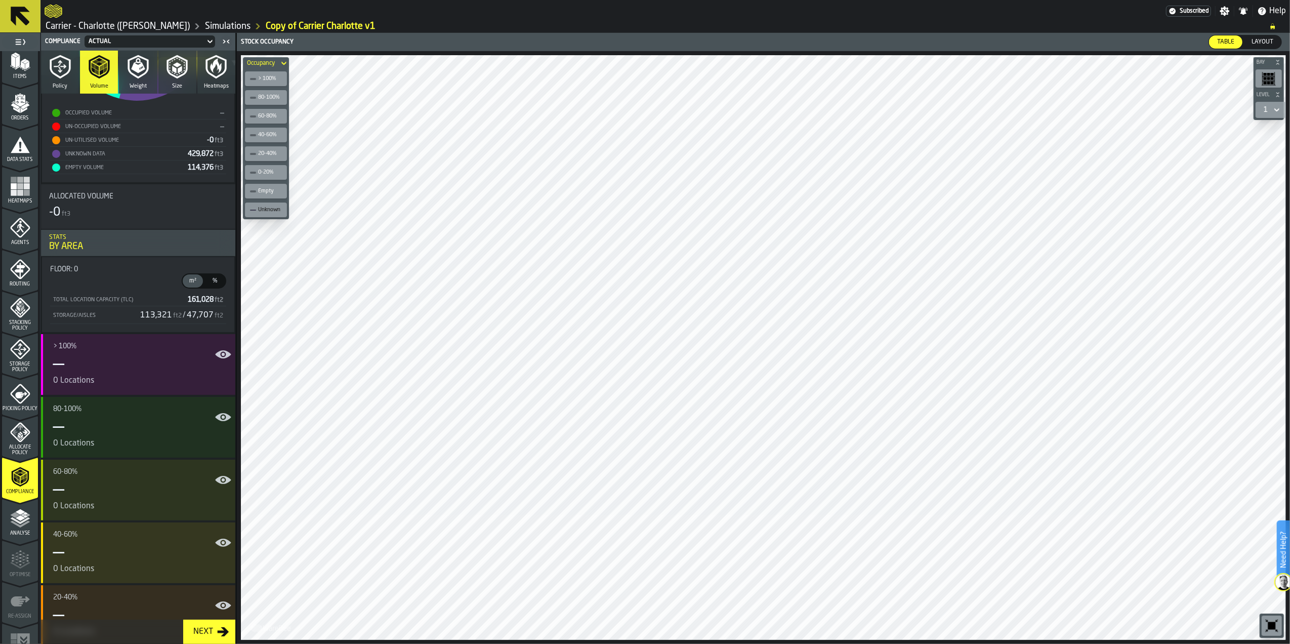
scroll to position [337, 0]
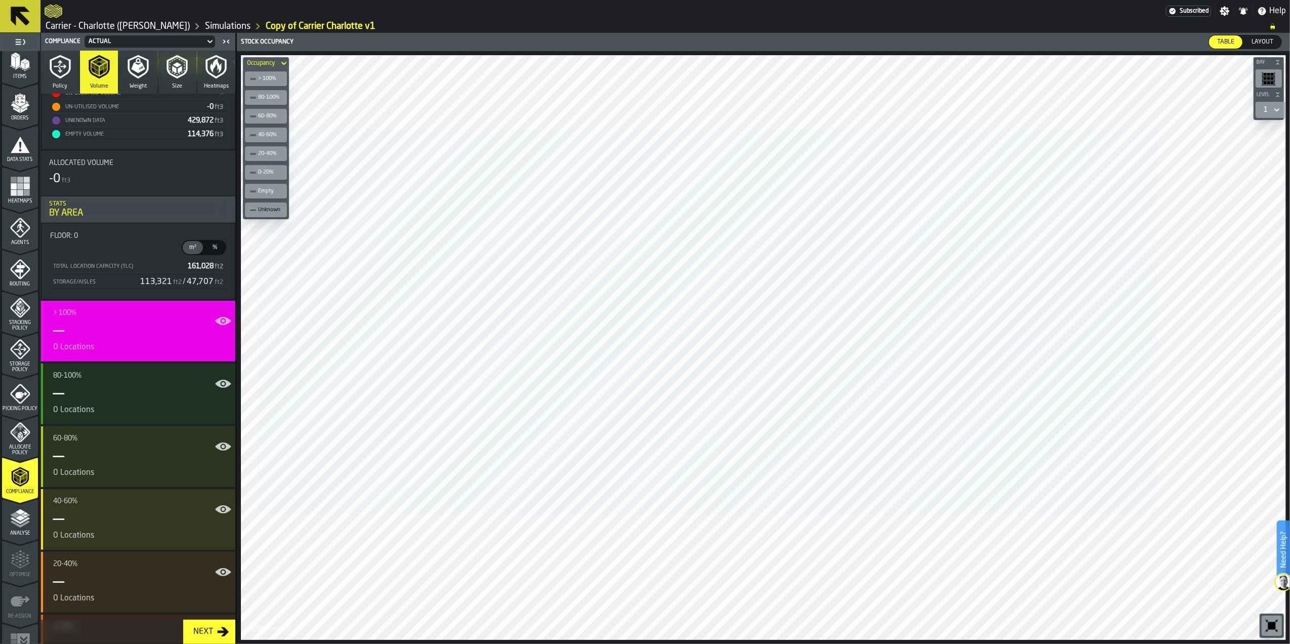
click at [163, 324] on div "—" at bounding box center [140, 331] width 174 height 20
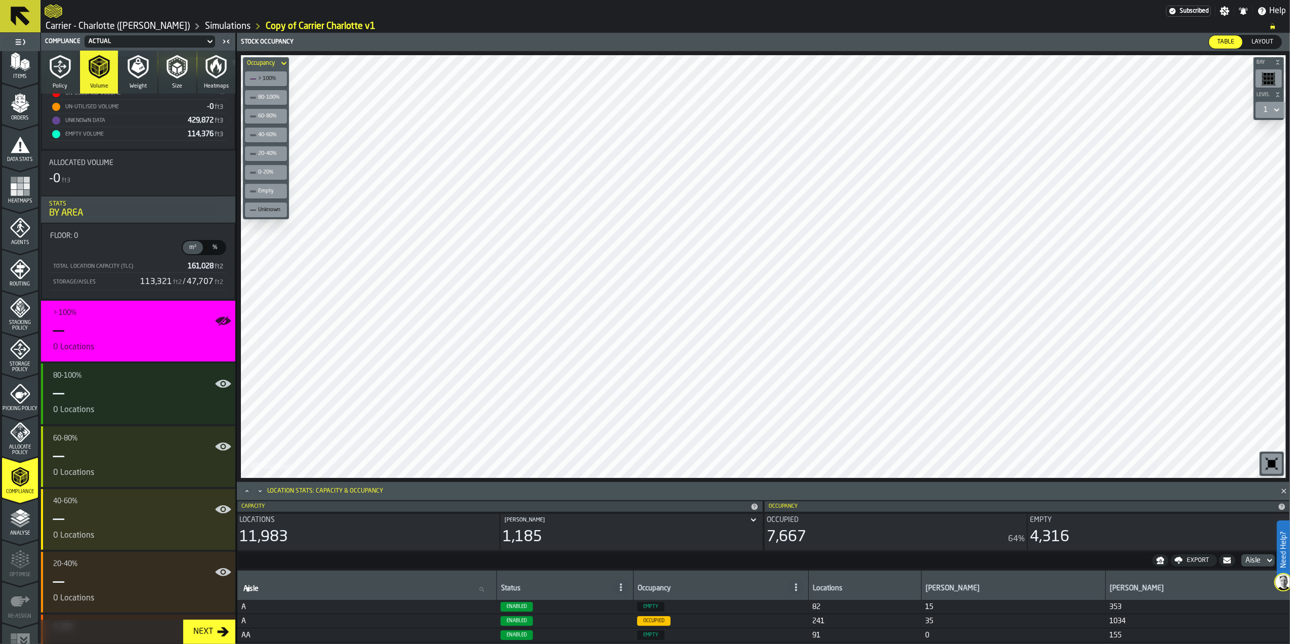
scroll to position [0, 0]
click at [1226, 39] on span "Table" at bounding box center [1225, 41] width 25 height 9
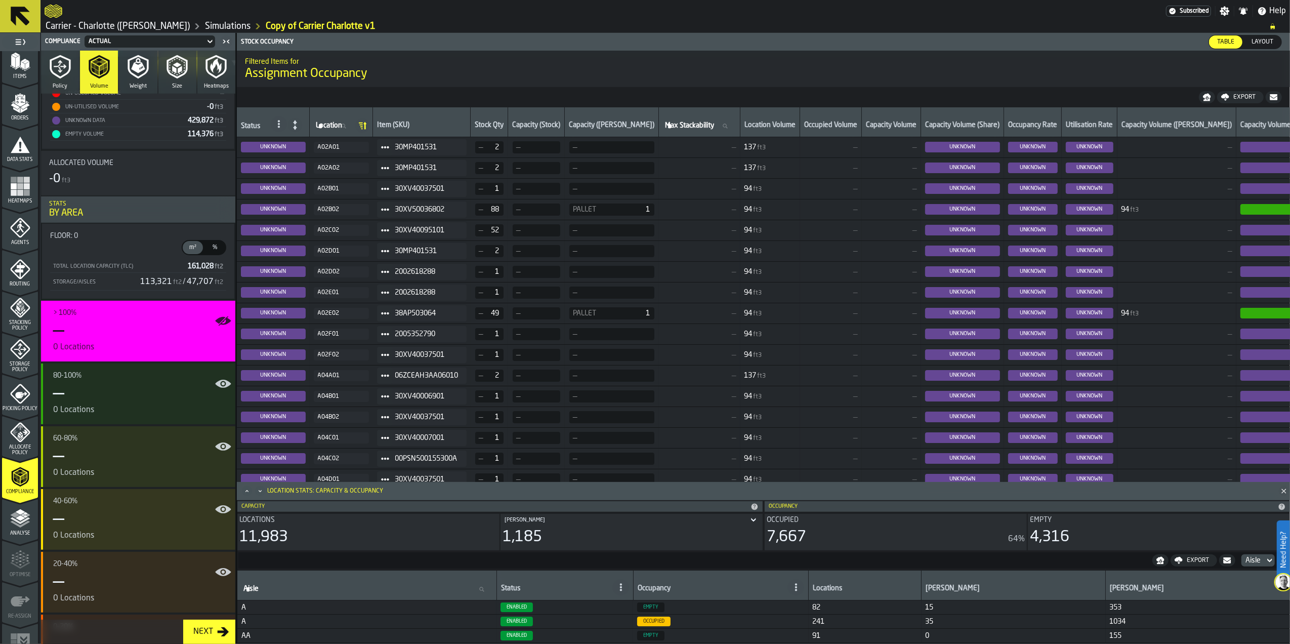
click at [537, 194] on span "—" at bounding box center [537, 189] width 48 height 12
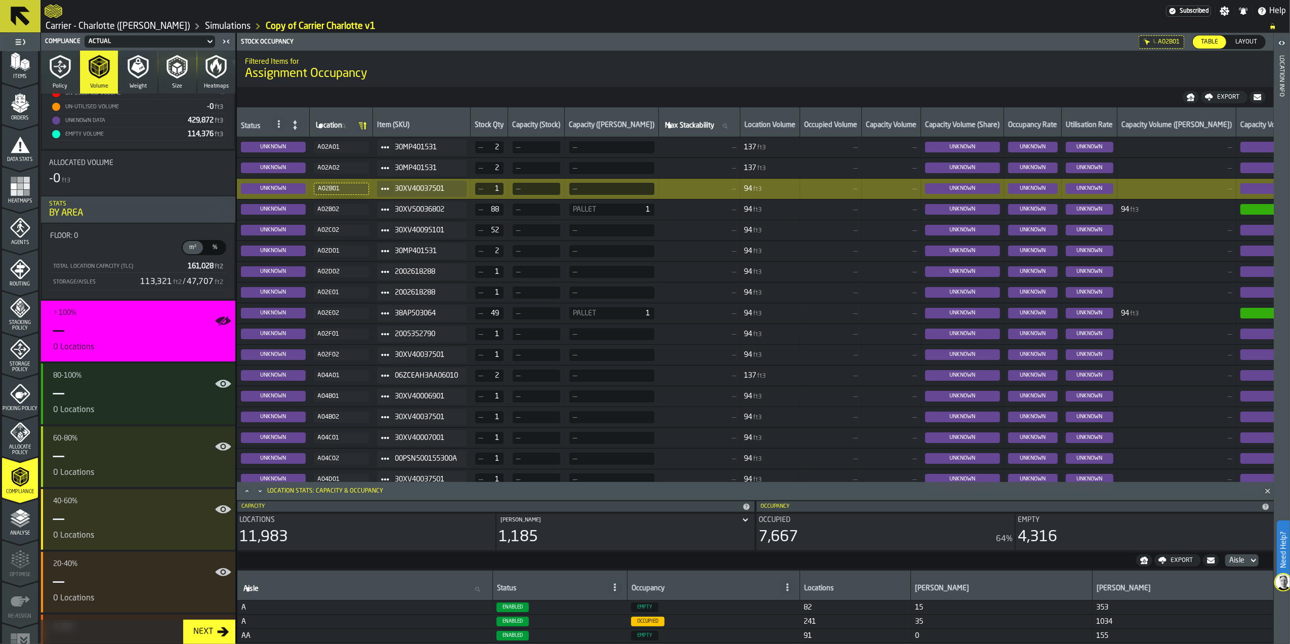
click at [583, 189] on span "—" at bounding box center [610, 189] width 75 height 8
click at [535, 189] on span "—" at bounding box center [535, 189] width 37 height 8
click at [343, 186] on div "A02B01" at bounding box center [341, 188] width 46 height 7
click at [440, 187] on span "30XV40037501" at bounding box center [426, 189] width 63 height 8
drag, startPoint x: 447, startPoint y: 186, endPoint x: 364, endPoint y: 187, distance: 83.0
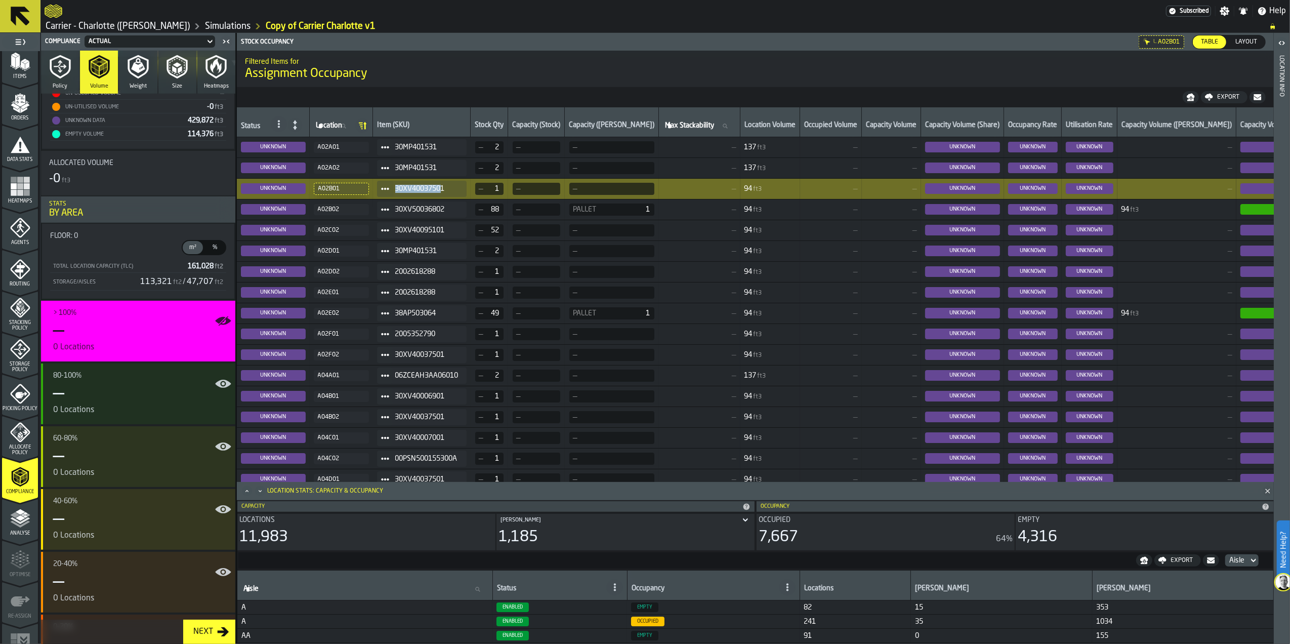
click at [364, 187] on tr "UNKNOWN A02B01 30XV40037501 — 1 — — — 94 ft3 — — UNKNOWN UNKNOWN UNKNOWN — UNKN…" at bounding box center [923, 188] width 1372 height 21
drag, startPoint x: 364, startPoint y: 187, endPoint x: 458, endPoint y: 189, distance: 93.7
click at [458, 189] on span "30XV40037501" at bounding box center [426, 189] width 63 height 8
drag, startPoint x: 458, startPoint y: 189, endPoint x: 397, endPoint y: 189, distance: 60.2
click at [397, 189] on div "30XV40037501" at bounding box center [422, 189] width 90 height 16
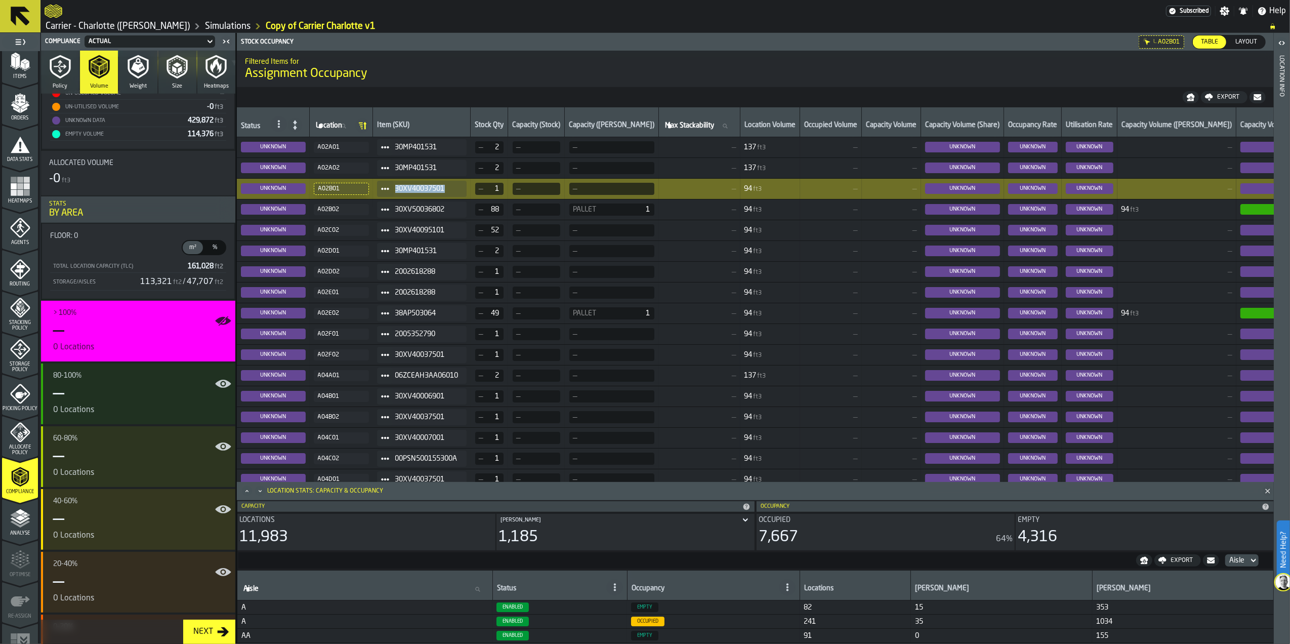
copy span "30XV40037501"
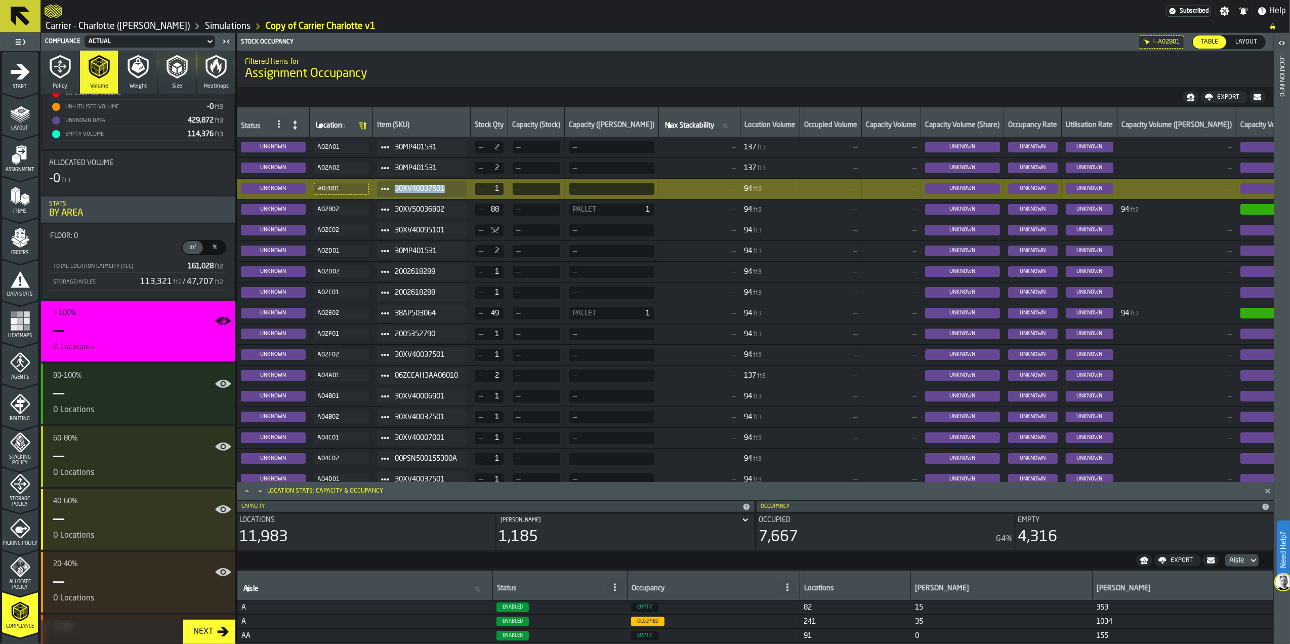
click at [17, 203] on icon "menu Items" at bounding box center [20, 196] width 20 height 20
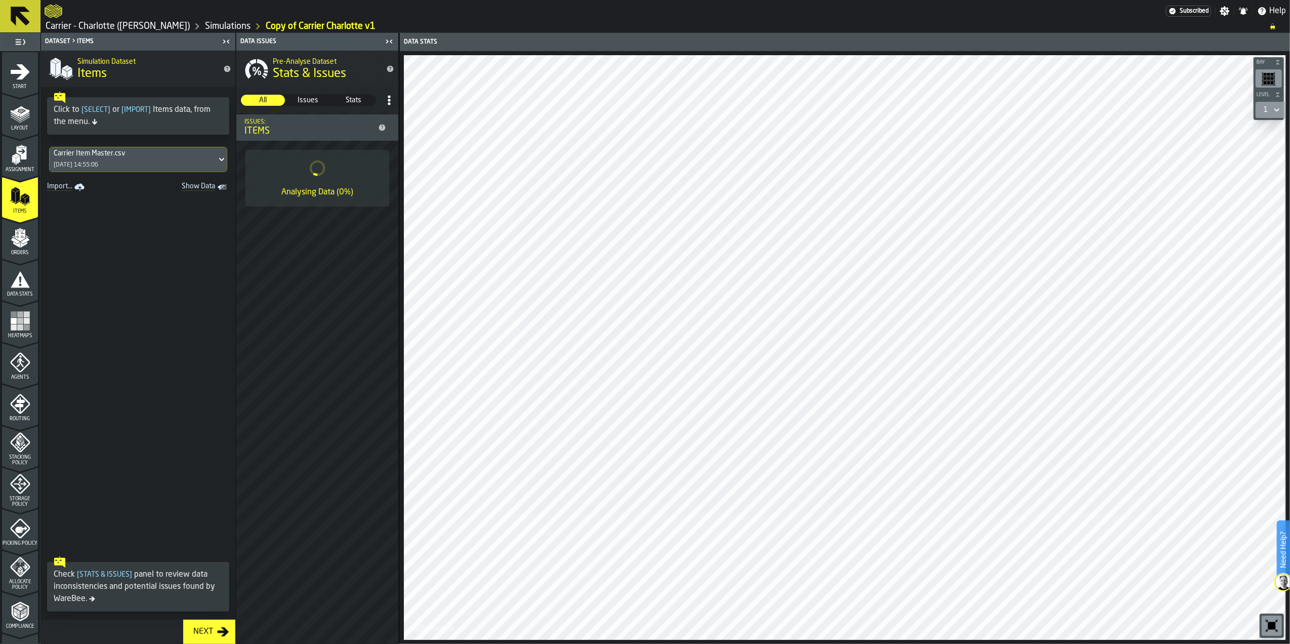
click at [88, 156] on div "Carrier Item Master.csv" at bounding box center [133, 153] width 159 height 8
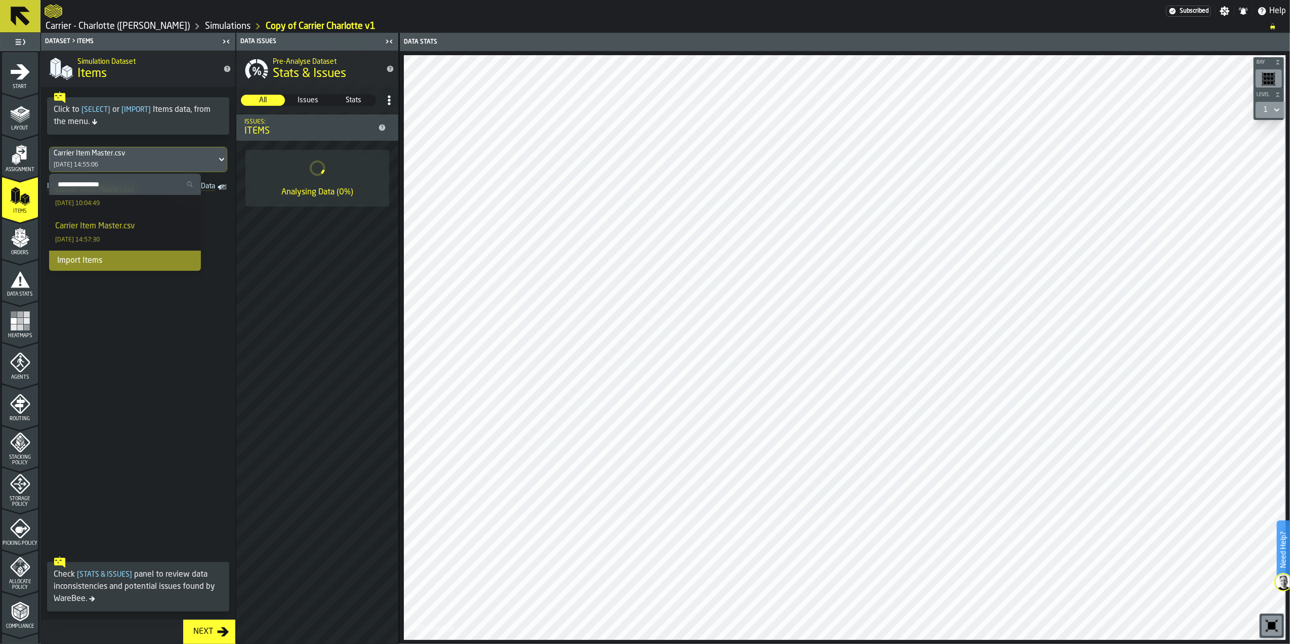
click at [90, 264] on div "Import Items" at bounding box center [125, 261] width 152 height 20
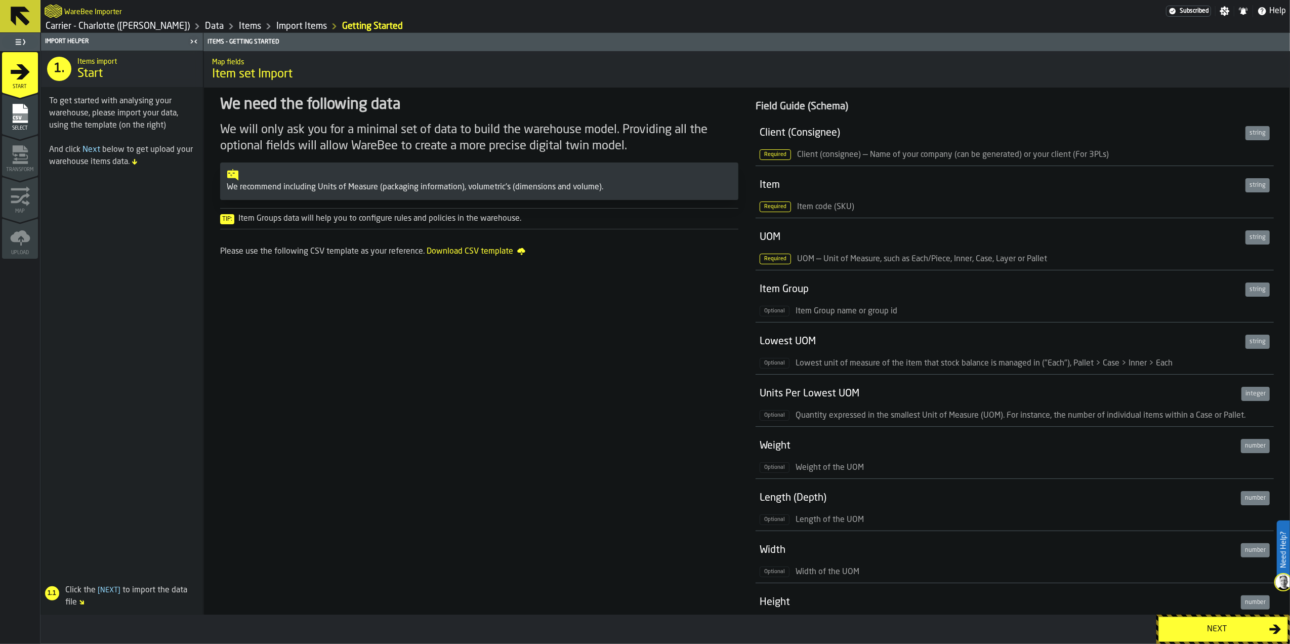
click at [1199, 634] on div "Next" at bounding box center [1217, 629] width 104 height 12
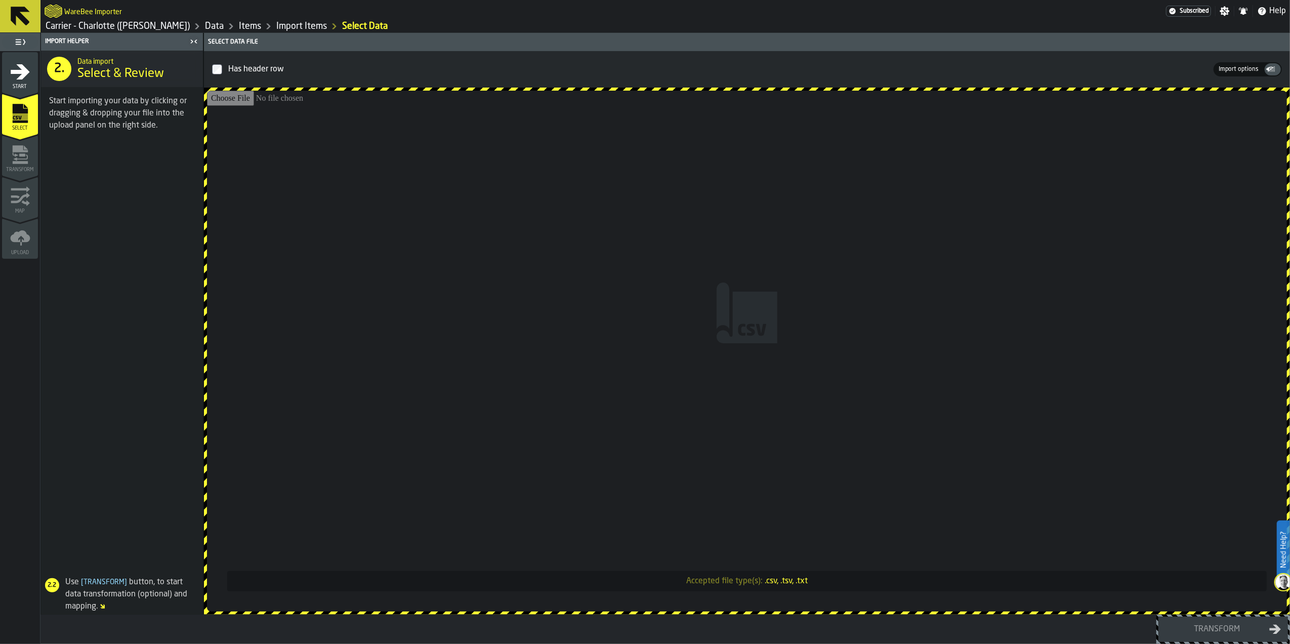
click at [855, 397] on input "Accepted file type(s): .csv, .tsv, .txt" at bounding box center [747, 351] width 1080 height 521
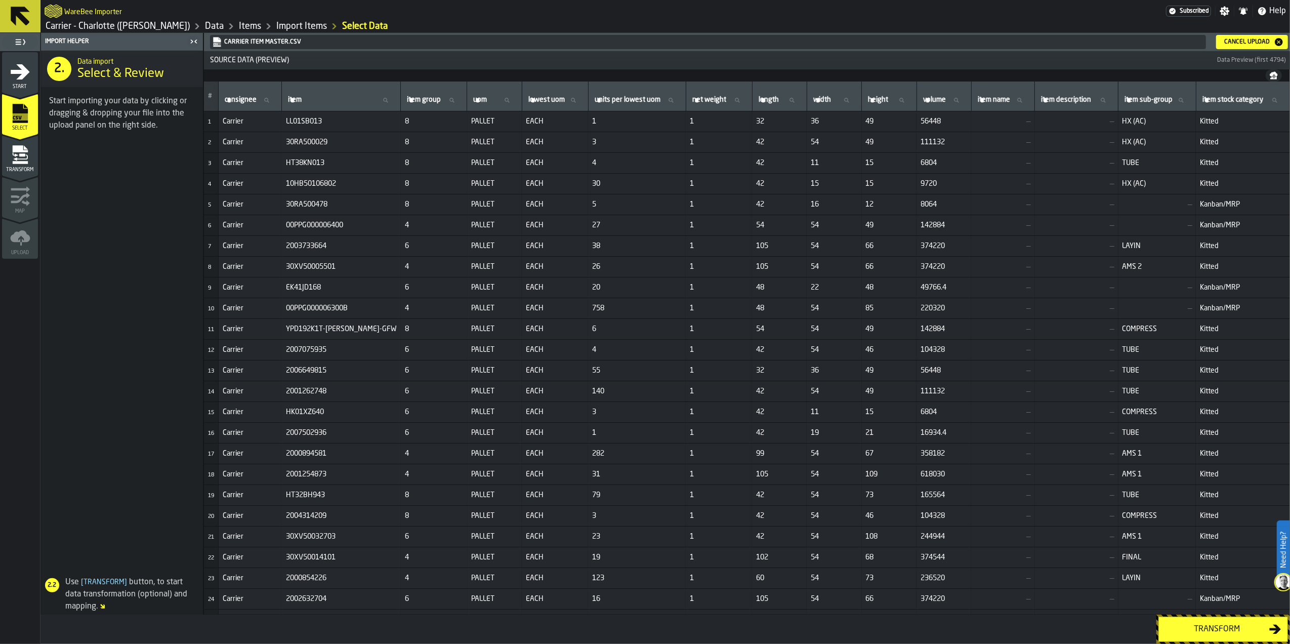
click at [1187, 627] on div "Transform" at bounding box center [1217, 629] width 104 height 12
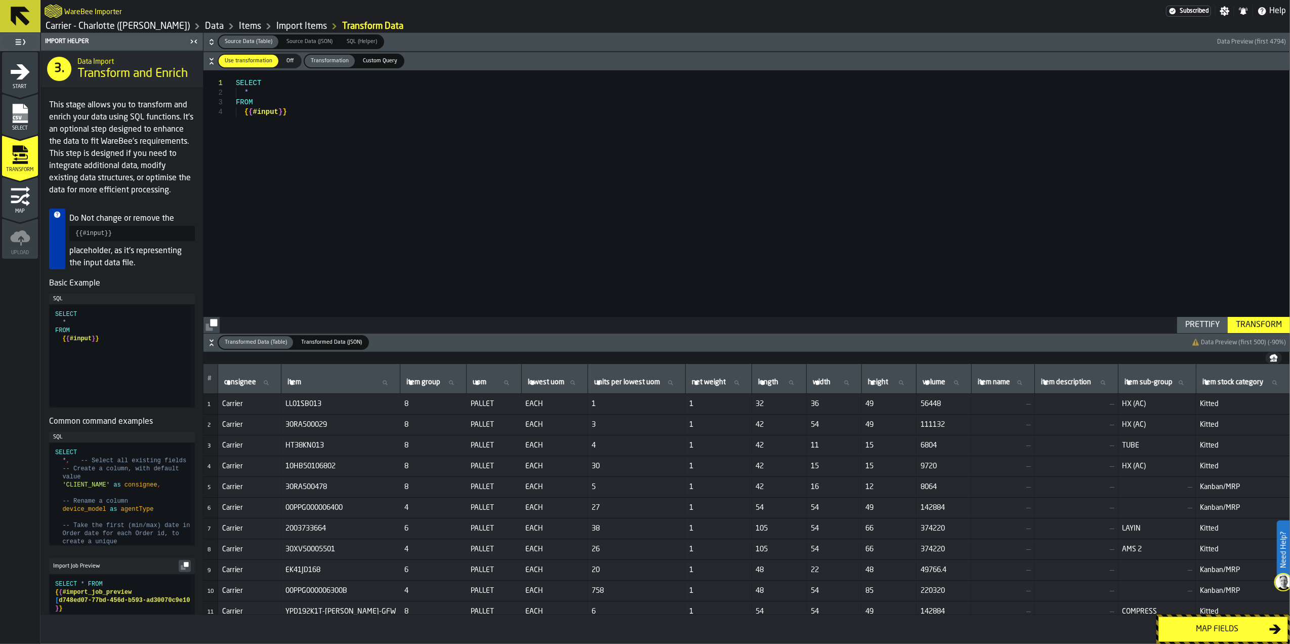
click at [1184, 630] on div "Map fields" at bounding box center [1217, 629] width 104 height 12
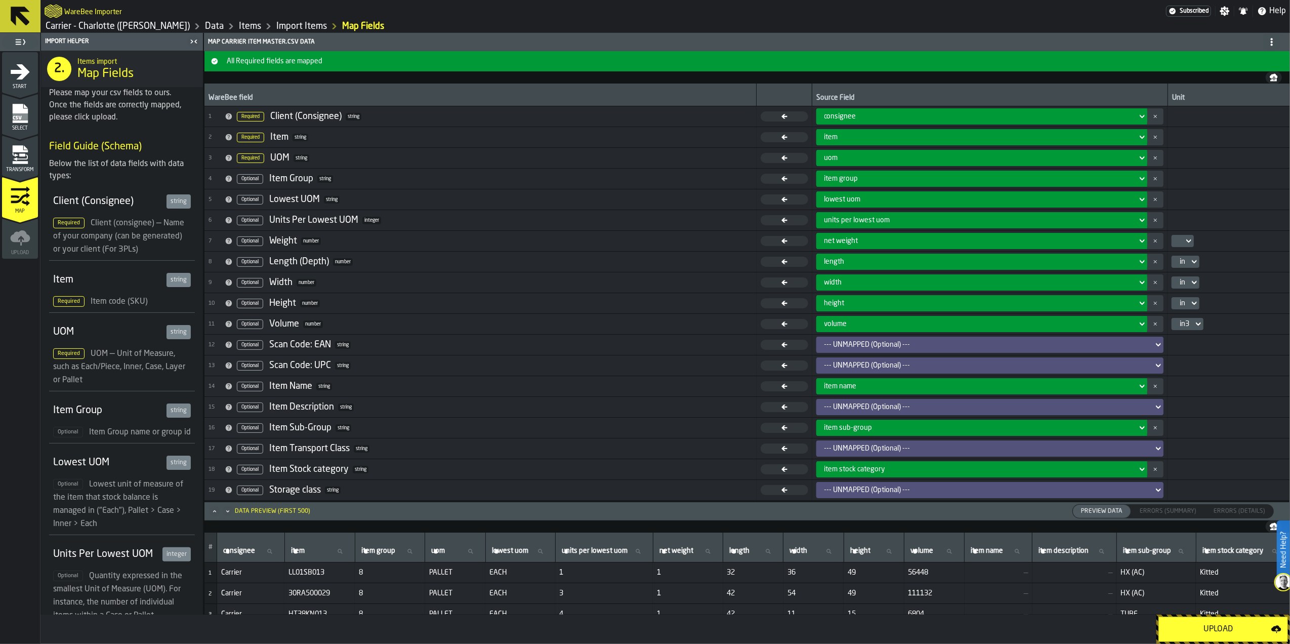
click at [1143, 263] on icon at bounding box center [1142, 262] width 10 height 12
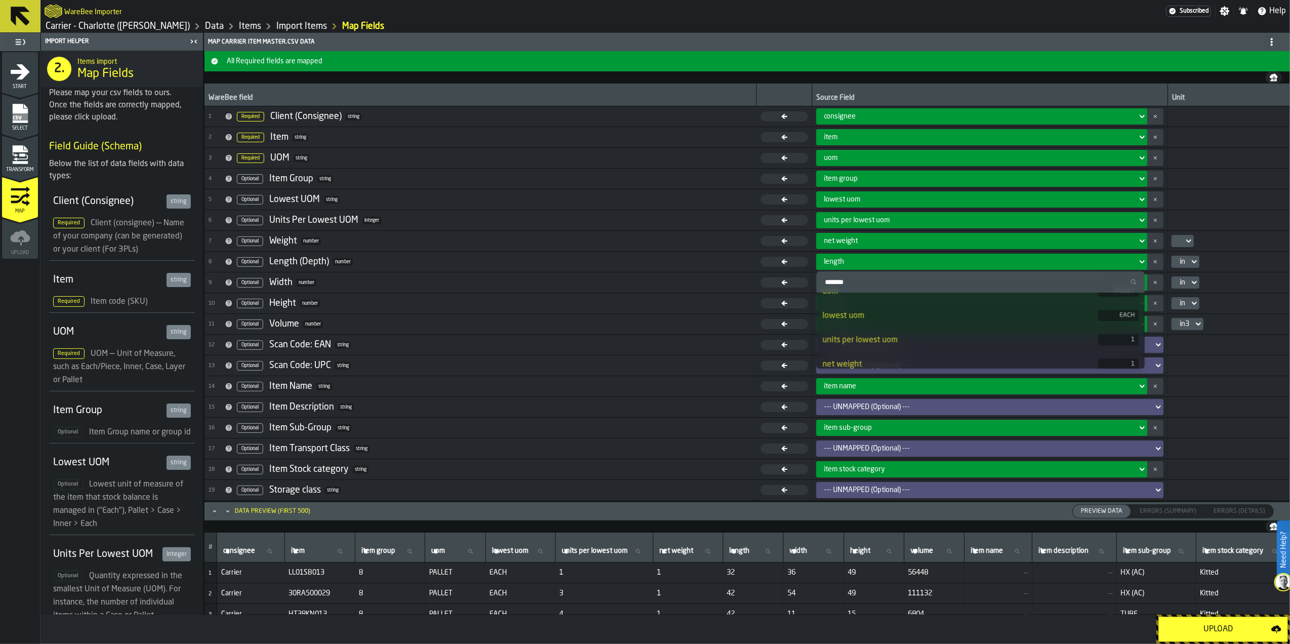
scroll to position [19, 0]
click at [1127, 267] on div "length" at bounding box center [978, 262] width 317 height 12
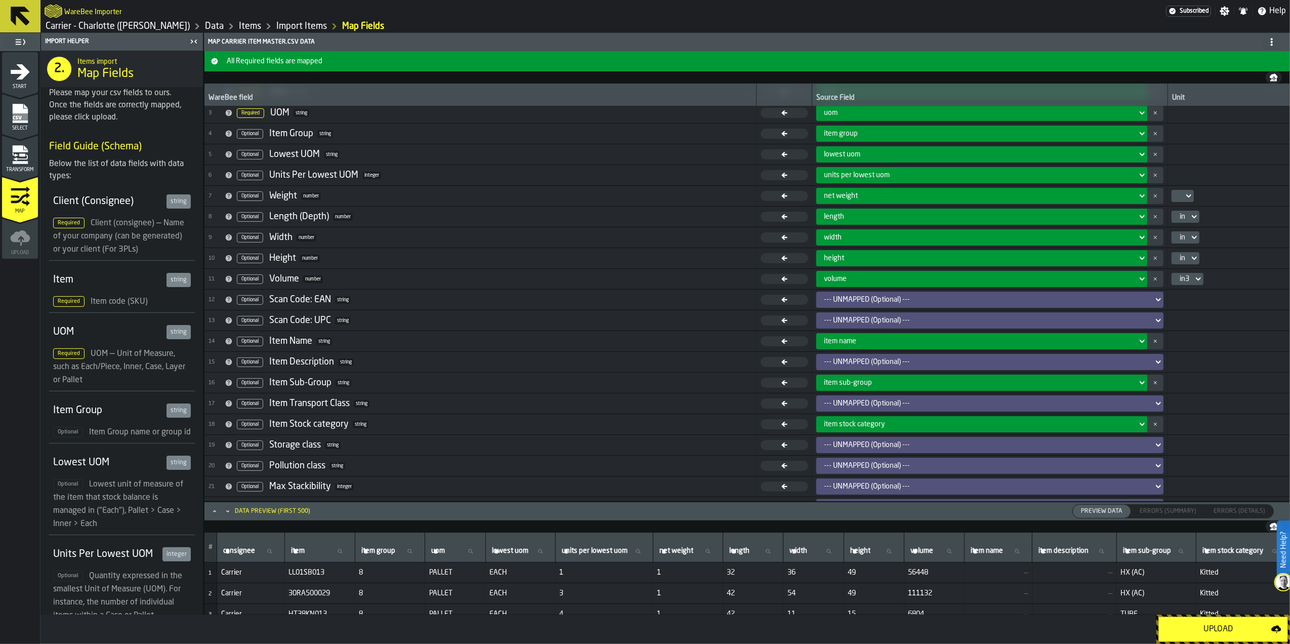
scroll to position [66, 0]
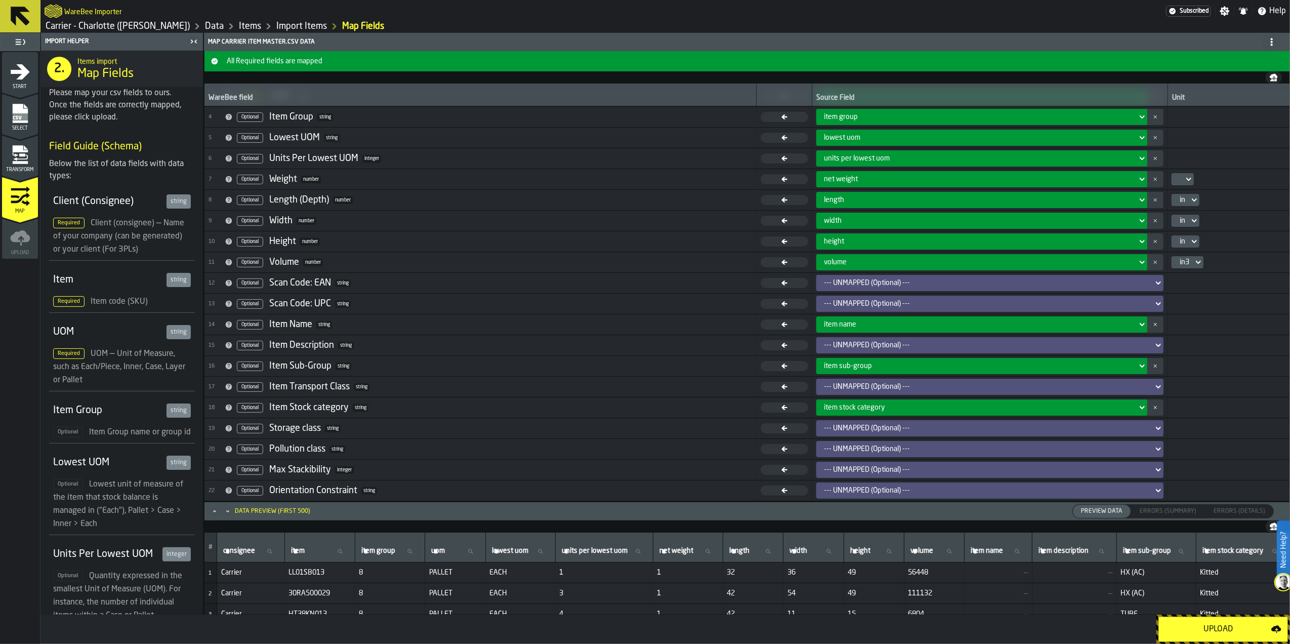
drag, startPoint x: 1224, startPoint y: 424, endPoint x: 1212, endPoint y: 596, distance: 173.0
click at [1224, 424] on td at bounding box center [1229, 428] width 122 height 21
click at [1218, 632] on div "Upload" at bounding box center [1218, 629] width 106 height 12
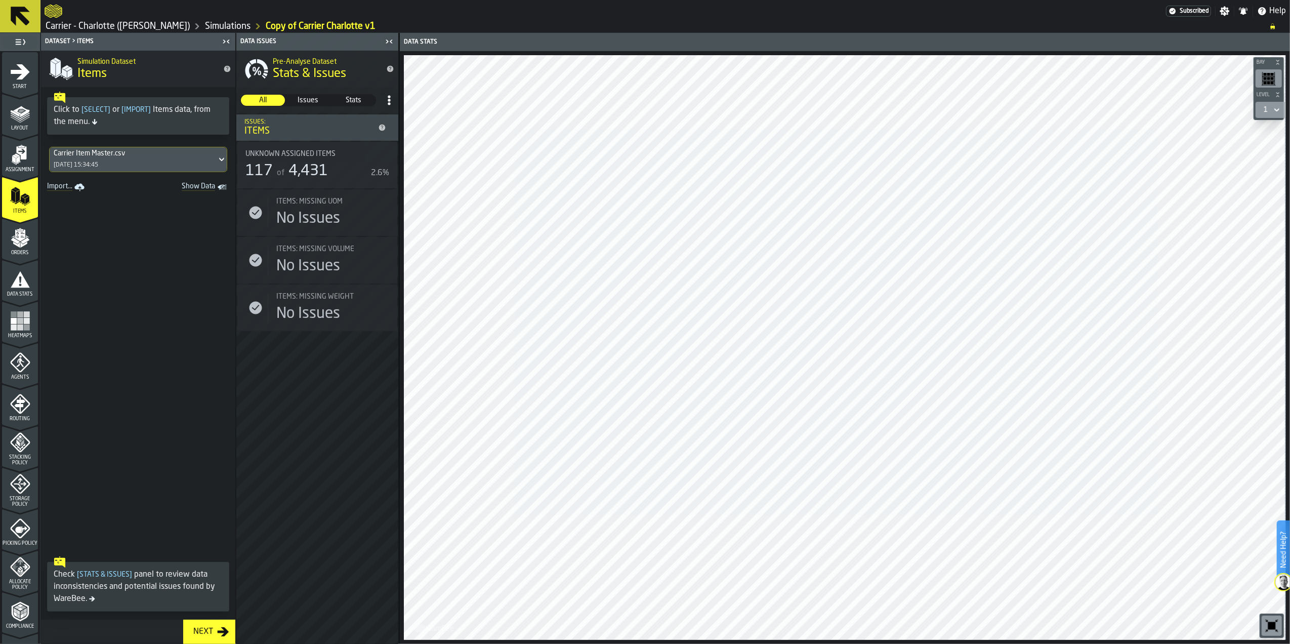
click at [141, 292] on span at bounding box center [138, 372] width 194 height 357
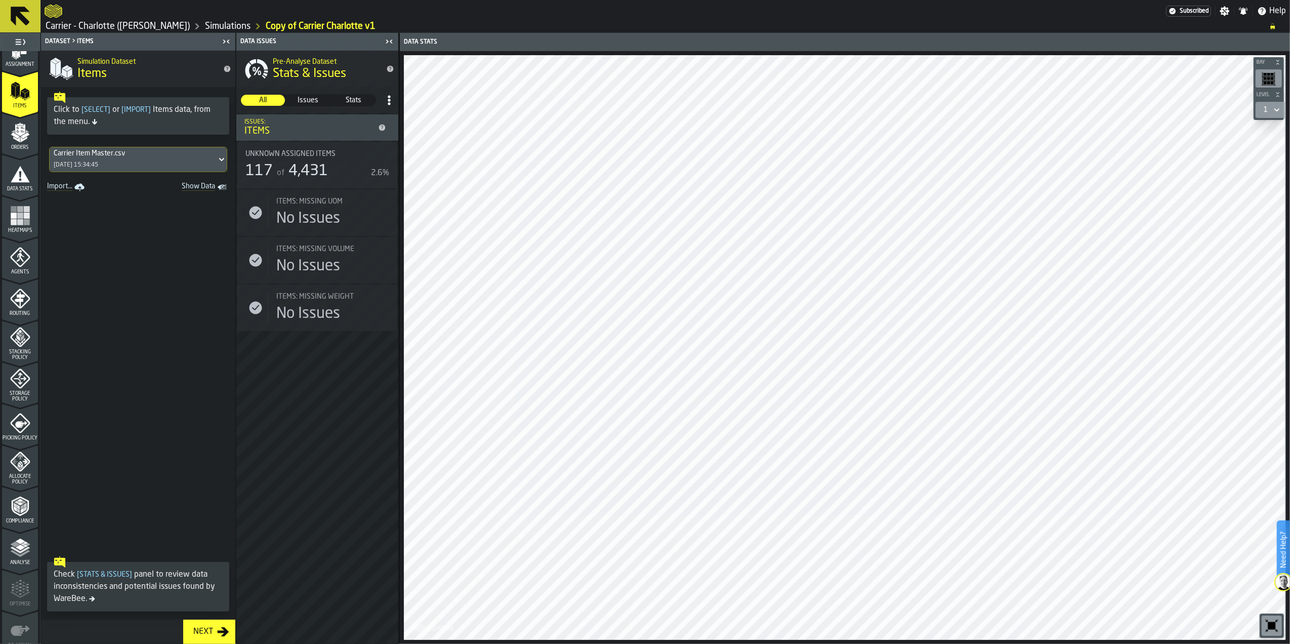
scroll to position [135, 0]
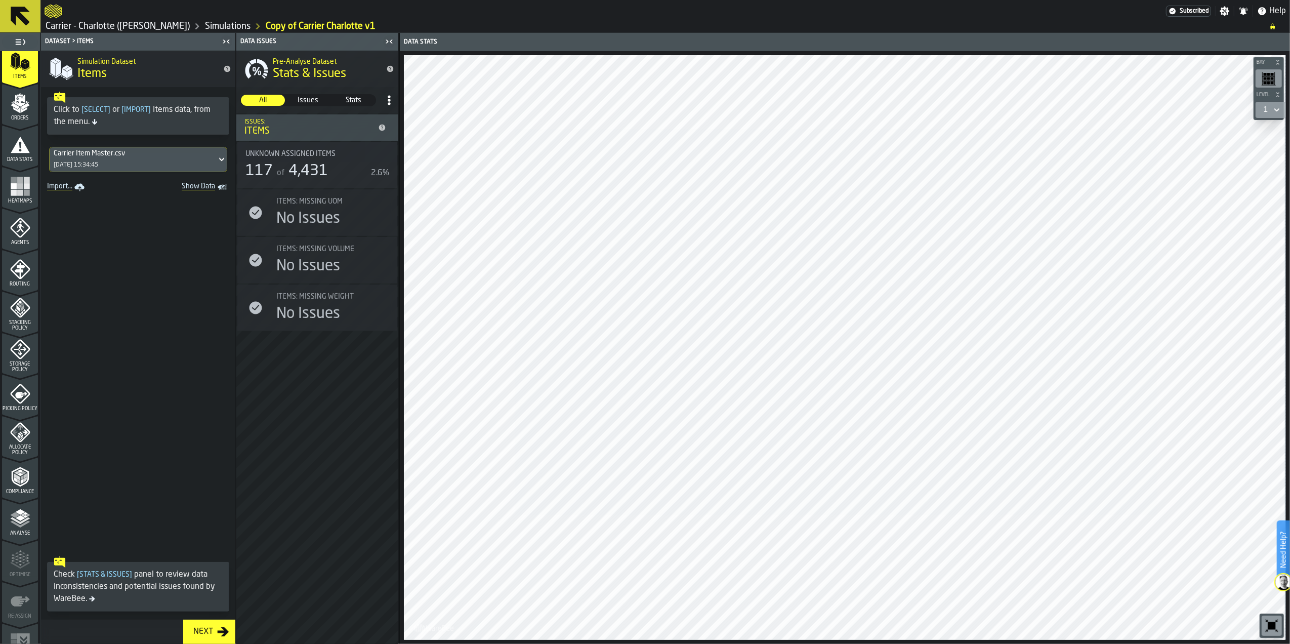
click at [14, 479] on icon "menu Compliance" at bounding box center [15, 479] width 3 height 5
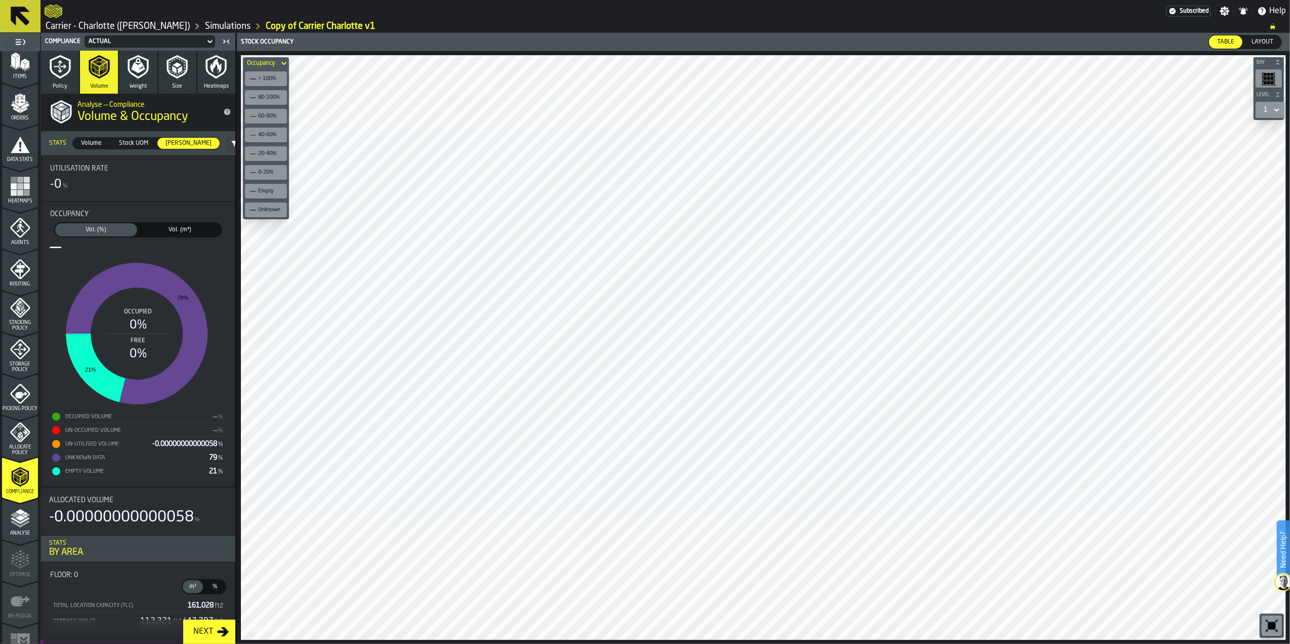
click at [1226, 41] on span "Table" at bounding box center [1225, 41] width 25 height 9
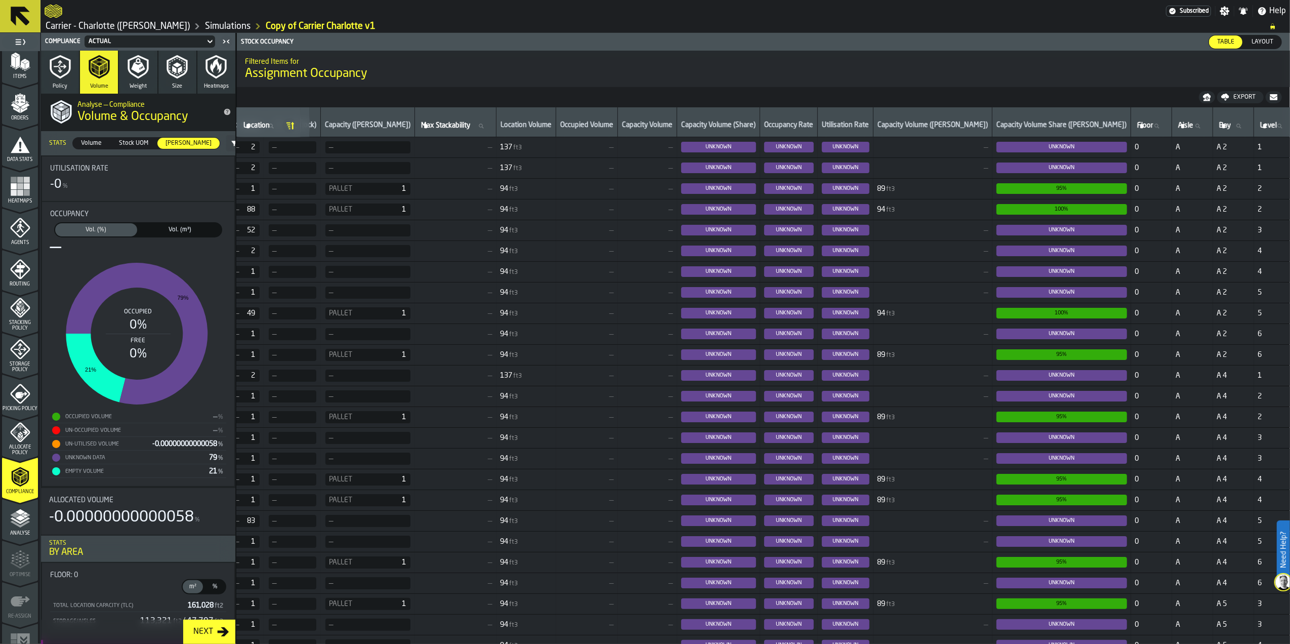
scroll to position [0, 279]
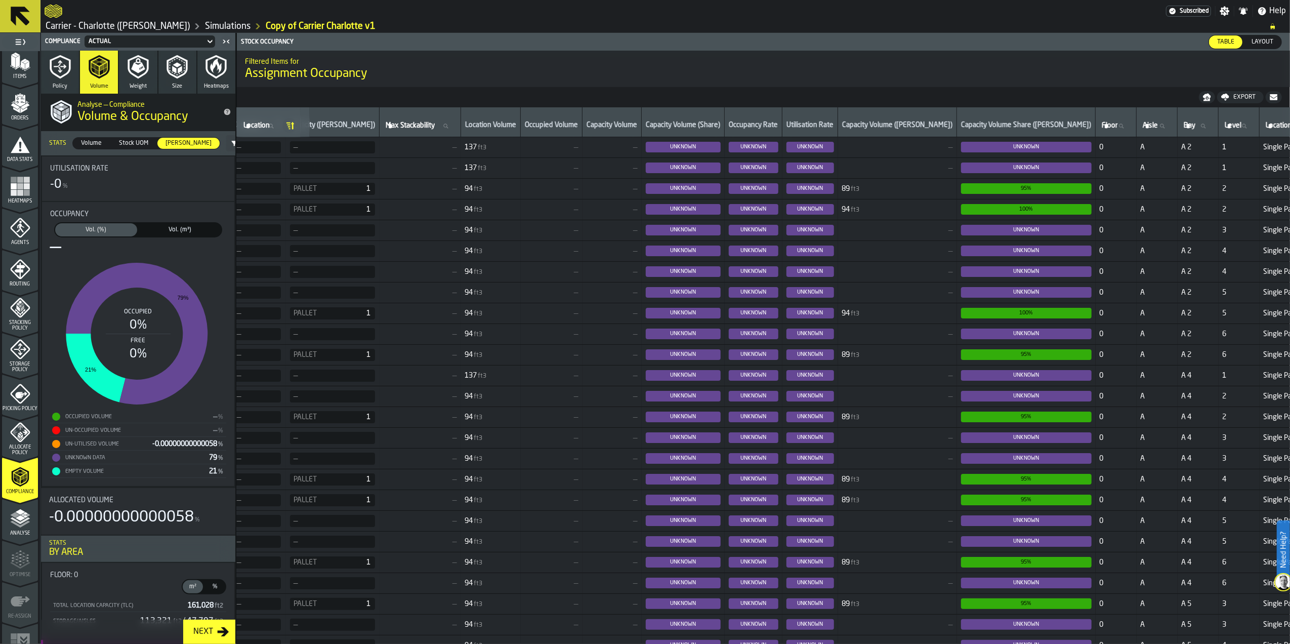
click at [679, 188] on span "UNKNOWN" at bounding box center [683, 188] width 75 height 11
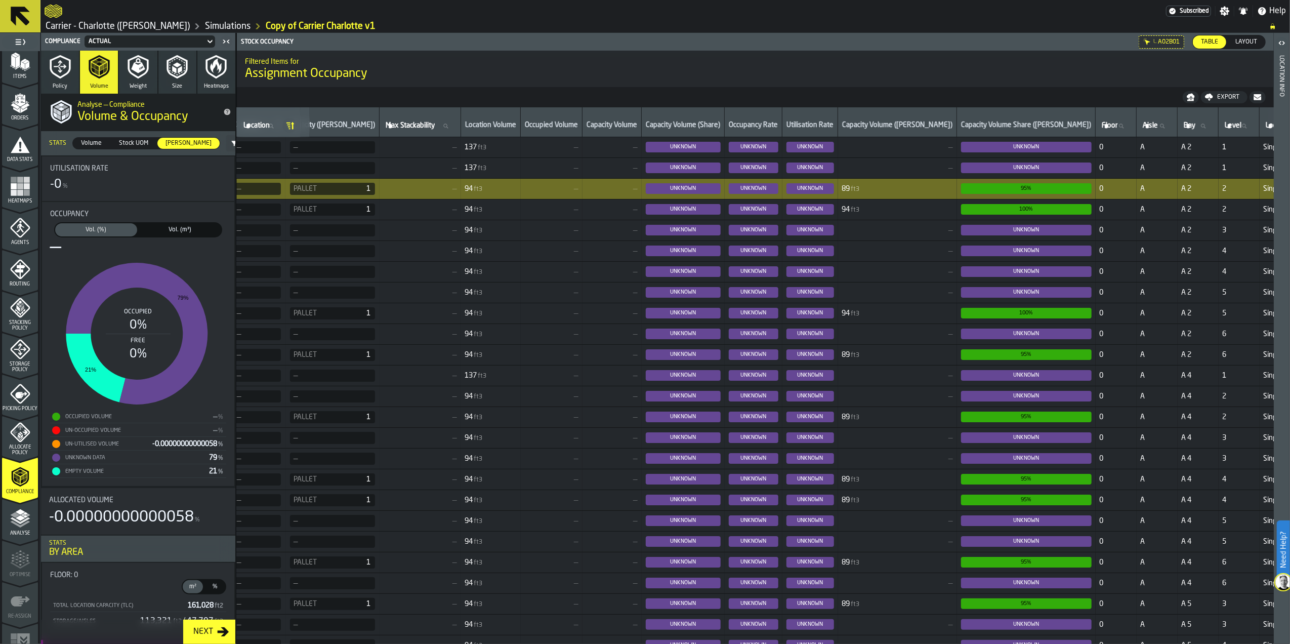
click at [1163, 40] on span "A02B01" at bounding box center [1169, 41] width 22 height 7
drag, startPoint x: 492, startPoint y: 639, endPoint x: 498, endPoint y: 642, distance: 6.3
click at [501, 642] on div "Status Location Location Item (SKU) Stock Qty Capacity (Stock) Capacity (Max UO…" at bounding box center [763, 375] width 1053 height 537
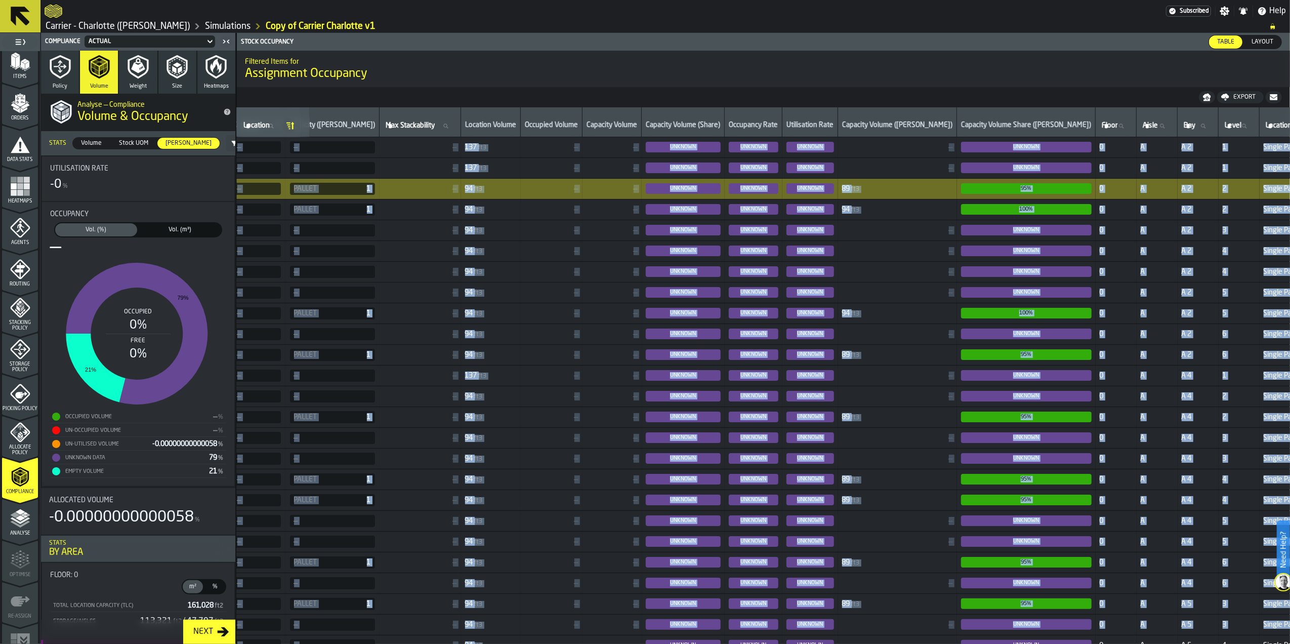
scroll to position [14, 279]
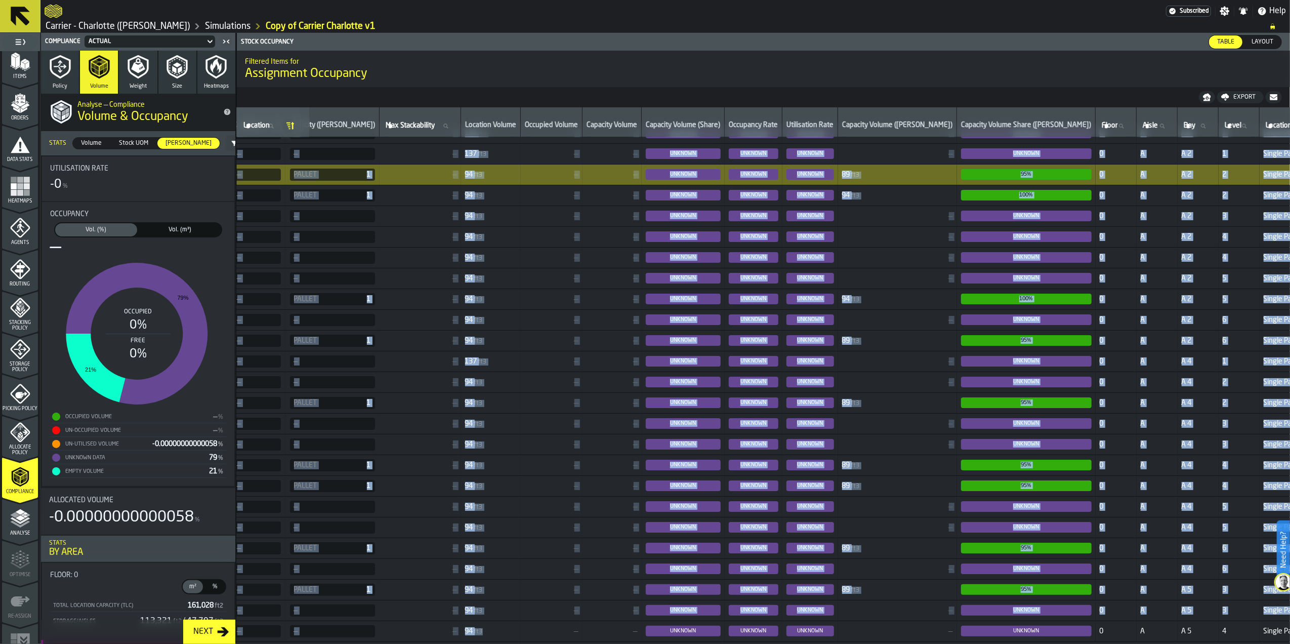
drag, startPoint x: 498, startPoint y: 642, endPoint x: 492, endPoint y: 642, distance: 5.6
click at [497, 635] on span "94 ft3" at bounding box center [491, 631] width 52 height 8
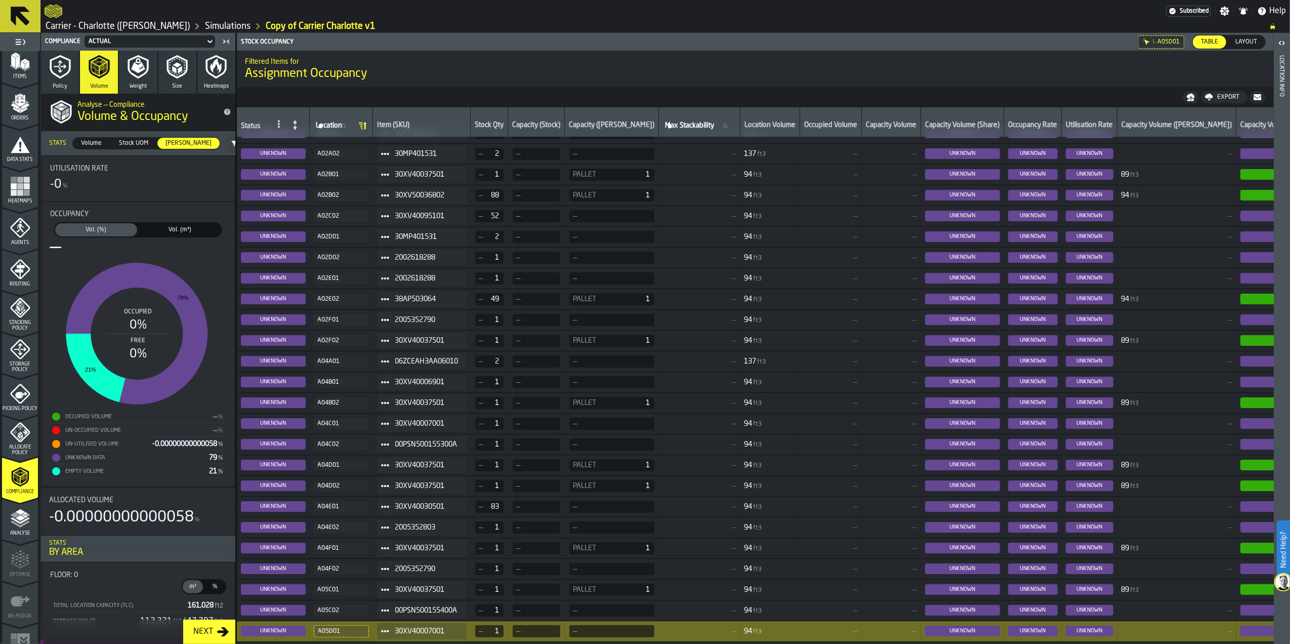
scroll to position [0, 0]
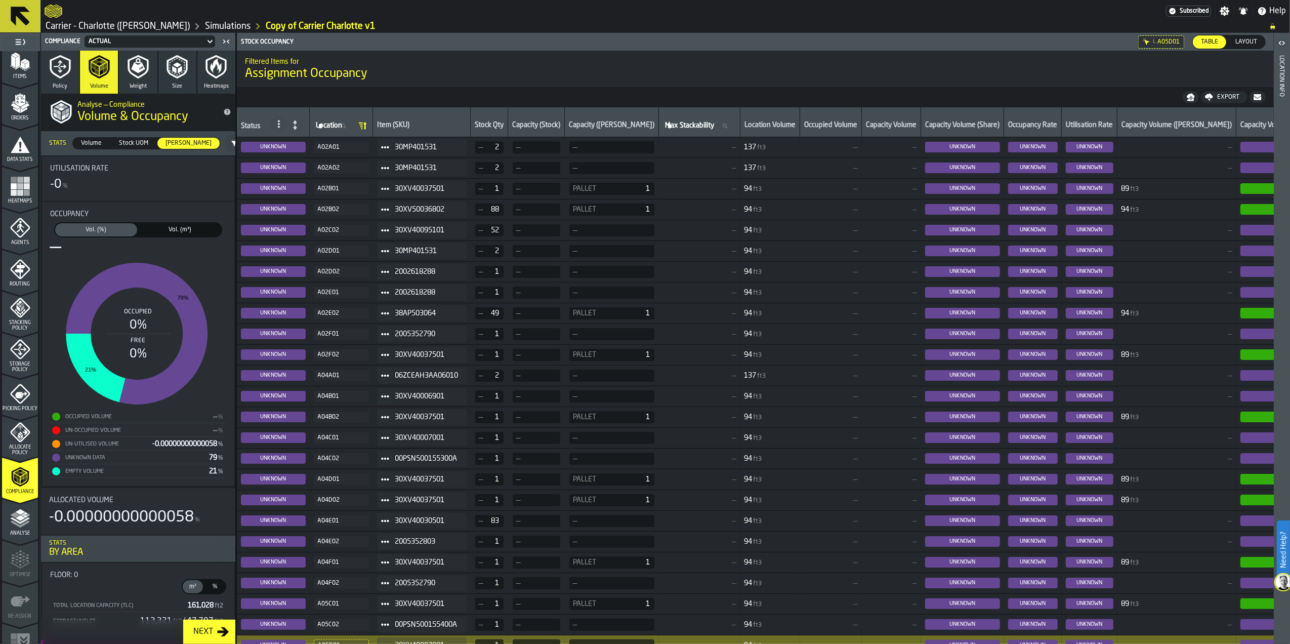
drag, startPoint x: 525, startPoint y: 149, endPoint x: 507, endPoint y: 84, distance: 67.2
click at [507, 84] on div "Filtered Items for Assignment Occupancy" at bounding box center [755, 69] width 1037 height 43
click at [188, 221] on div "Occupancy Vol. (%) Vol. (%) Vol. (m³) Vol. (m³) — Occupied 0% Free 0% 79% 21% O…" at bounding box center [138, 344] width 176 height 268
click at [171, 229] on span "Vol. (m³)" at bounding box center [180, 229] width 78 height 9
drag, startPoint x: 454, startPoint y: 231, endPoint x: 398, endPoint y: 232, distance: 55.7
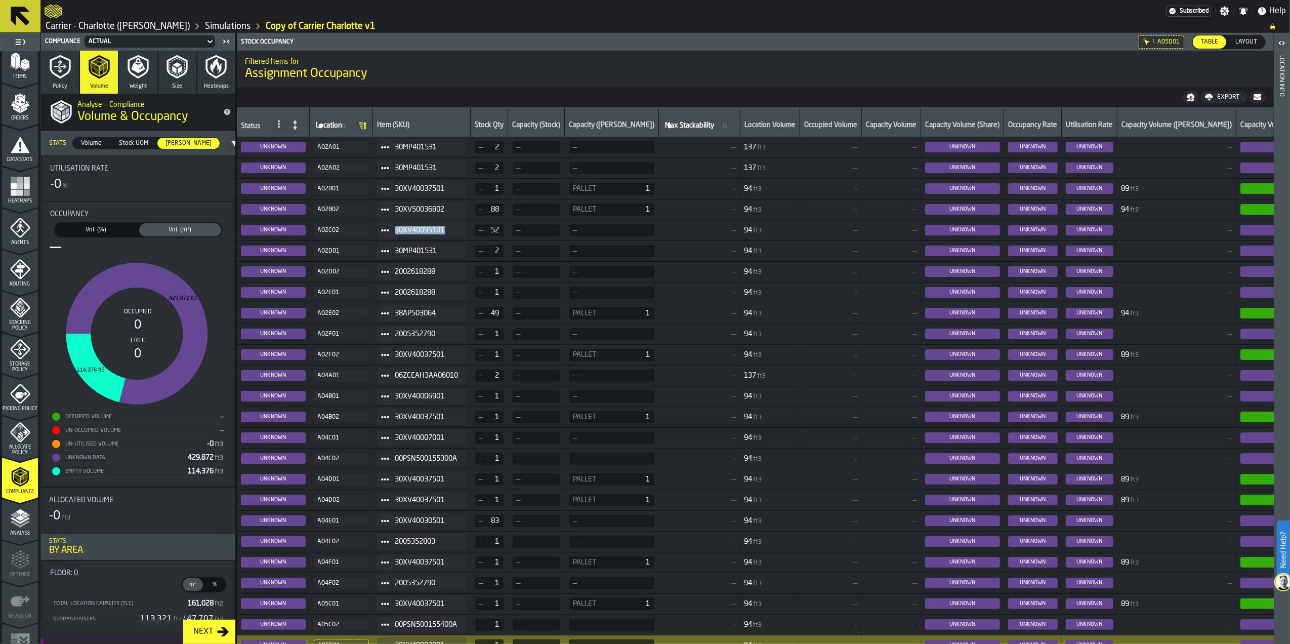
click at [398, 232] on span "30XV40095101" at bounding box center [426, 230] width 63 height 8
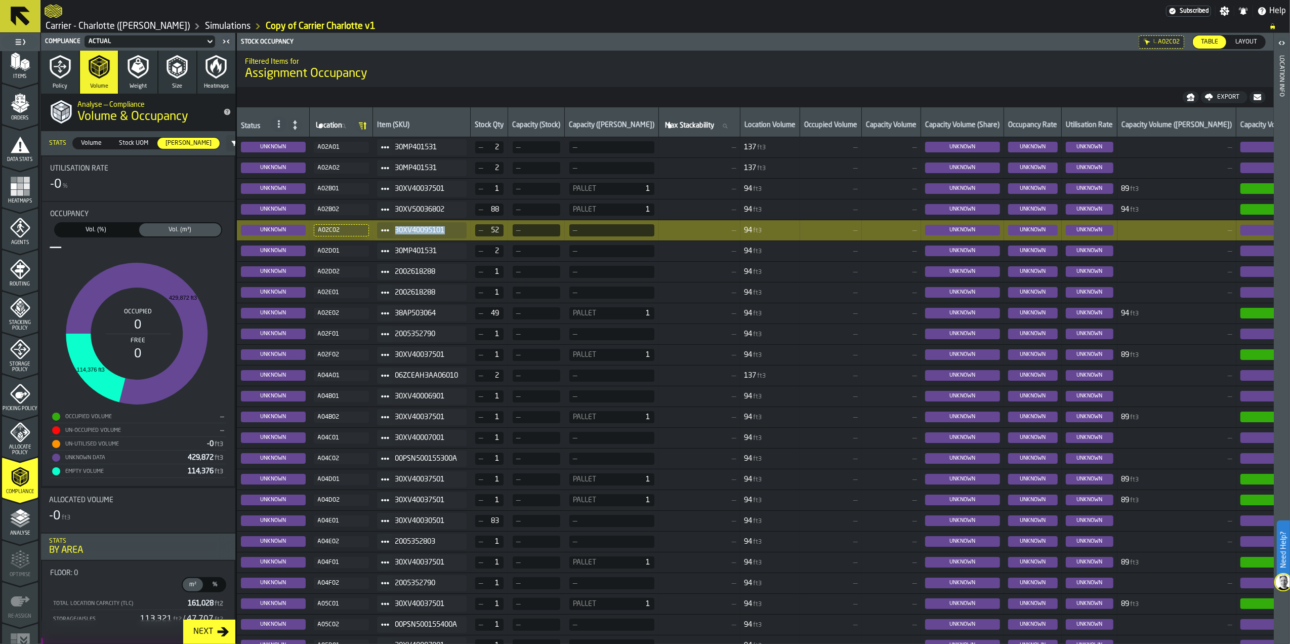
drag, startPoint x: 460, startPoint y: 233, endPoint x: 399, endPoint y: 232, distance: 61.3
click at [399, 232] on span "30XV40095101" at bounding box center [426, 230] width 63 height 8
copy span "30XV40095101"
click at [681, 227] on span "—" at bounding box center [699, 230] width 73 height 8
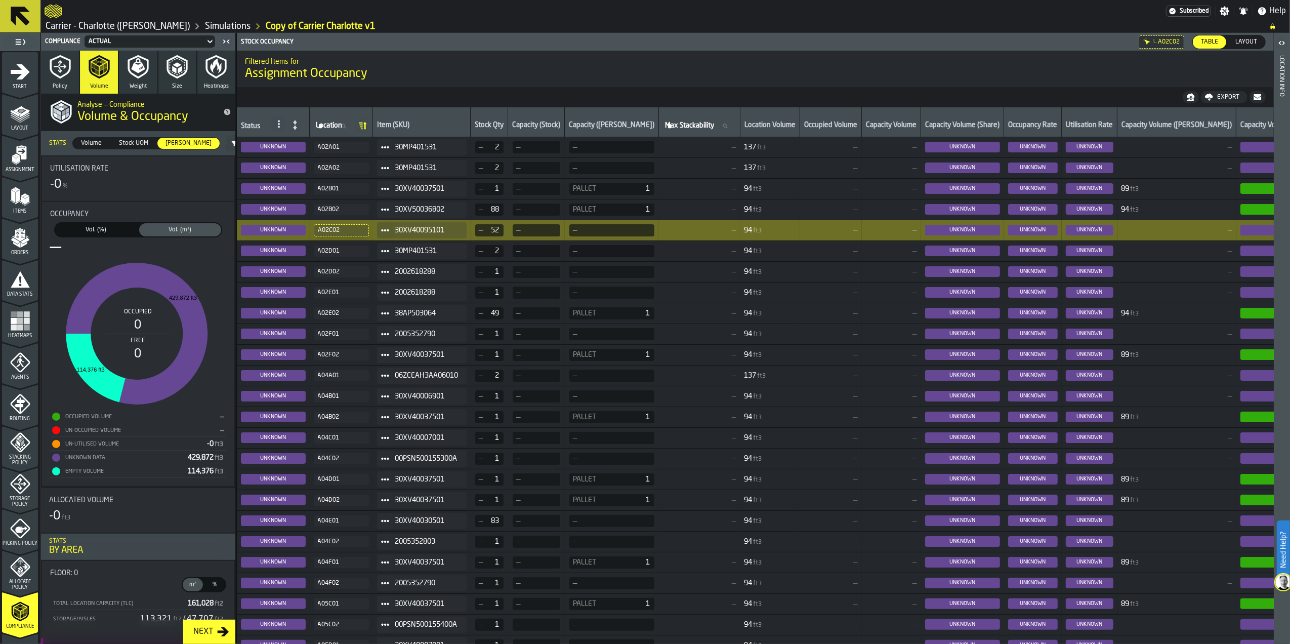
drag, startPoint x: 27, startPoint y: 160, endPoint x: 35, endPoint y: 156, distance: 8.8
click at [27, 160] on icon "menu Assignment" at bounding box center [20, 155] width 20 height 20
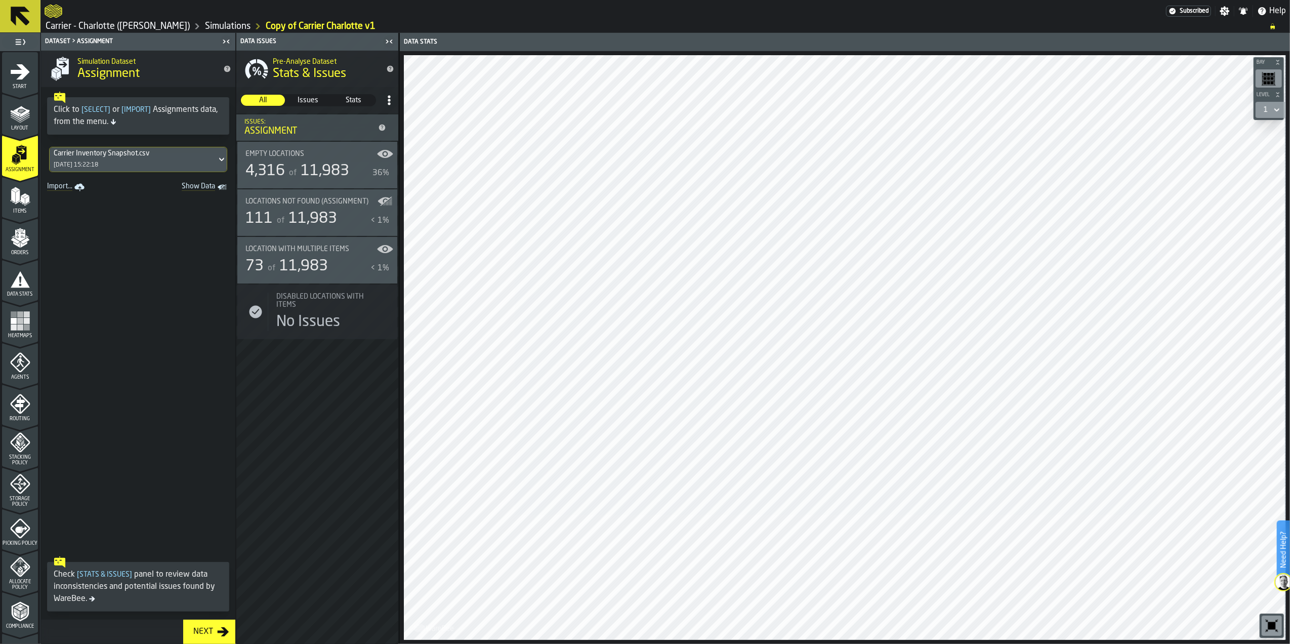
click at [17, 209] on span "Items" at bounding box center [20, 212] width 36 height 6
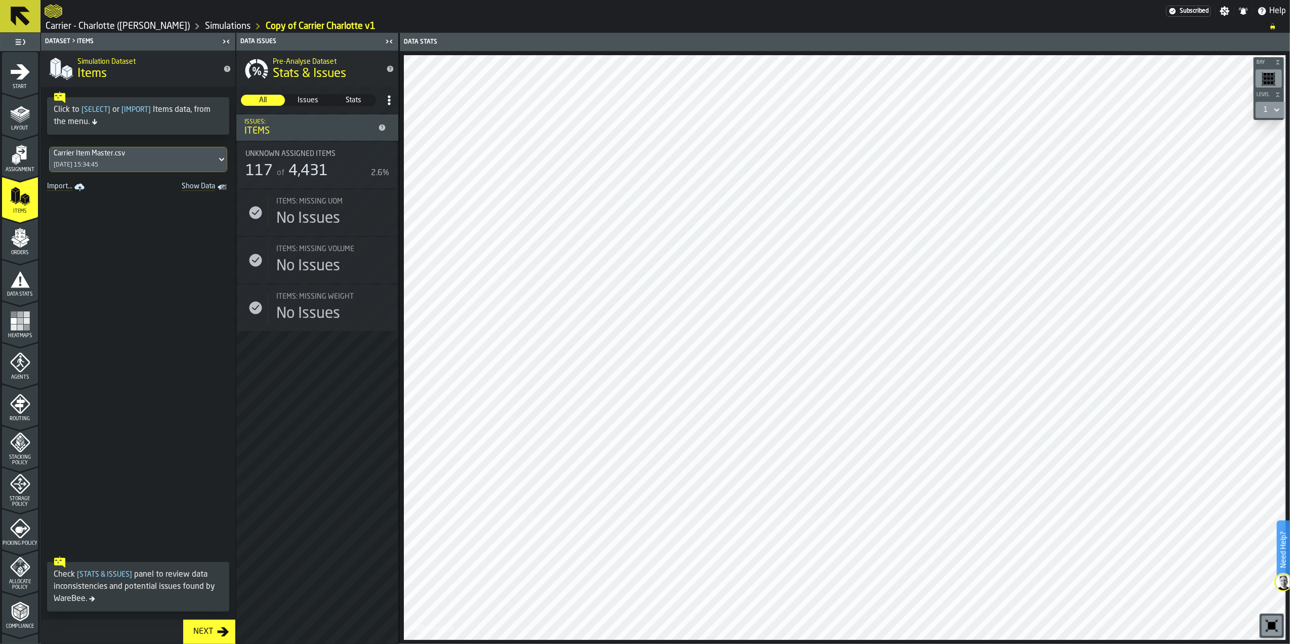
click at [112, 160] on div "Carrier Item Master.csv [DATE] 15:34:45" at bounding box center [133, 159] width 167 height 24
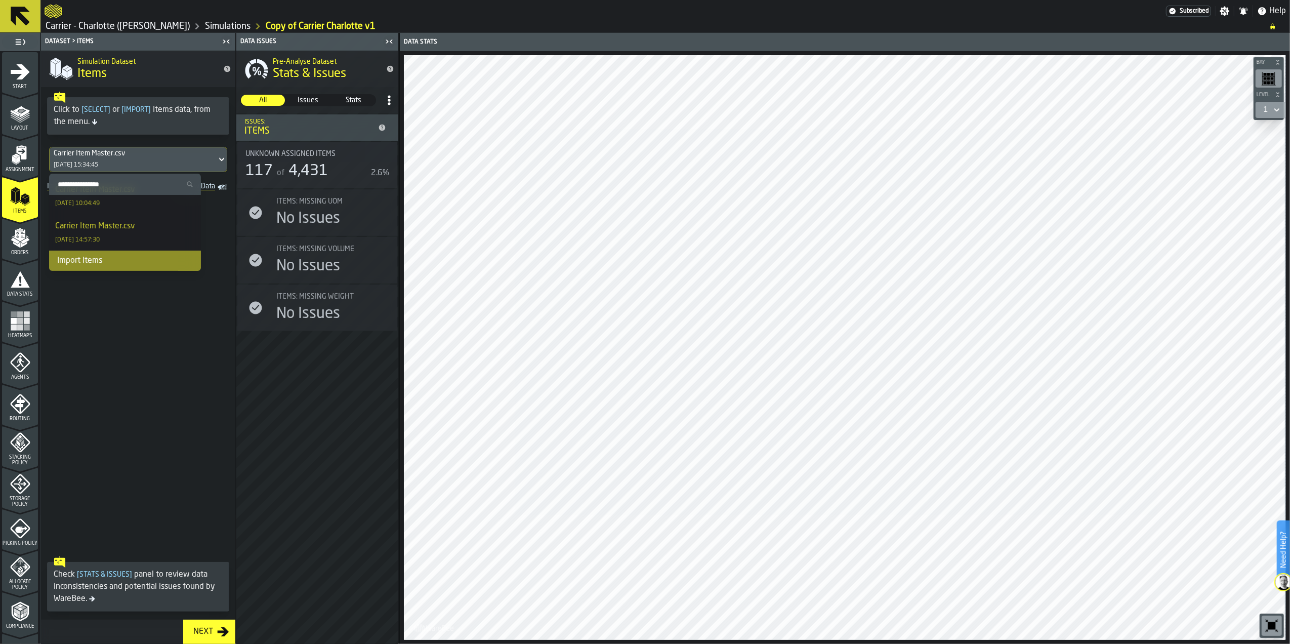
click at [98, 258] on div "Import Items" at bounding box center [125, 261] width 152 height 20
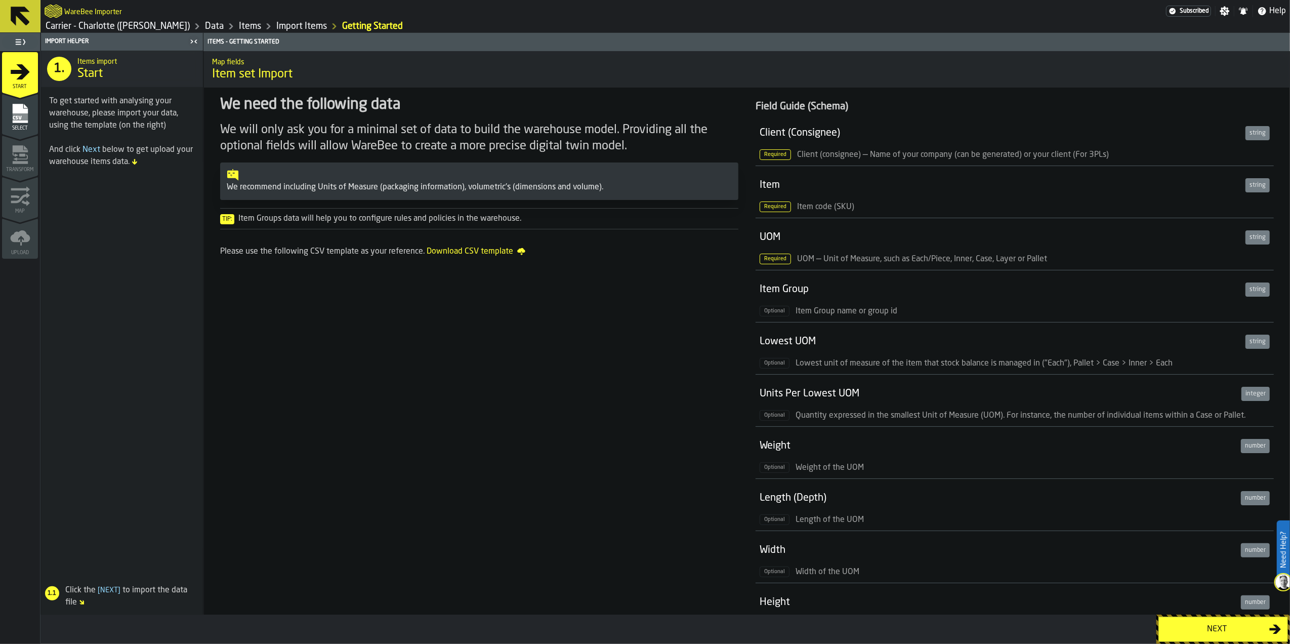
click at [1217, 631] on div "Next" at bounding box center [1217, 629] width 104 height 12
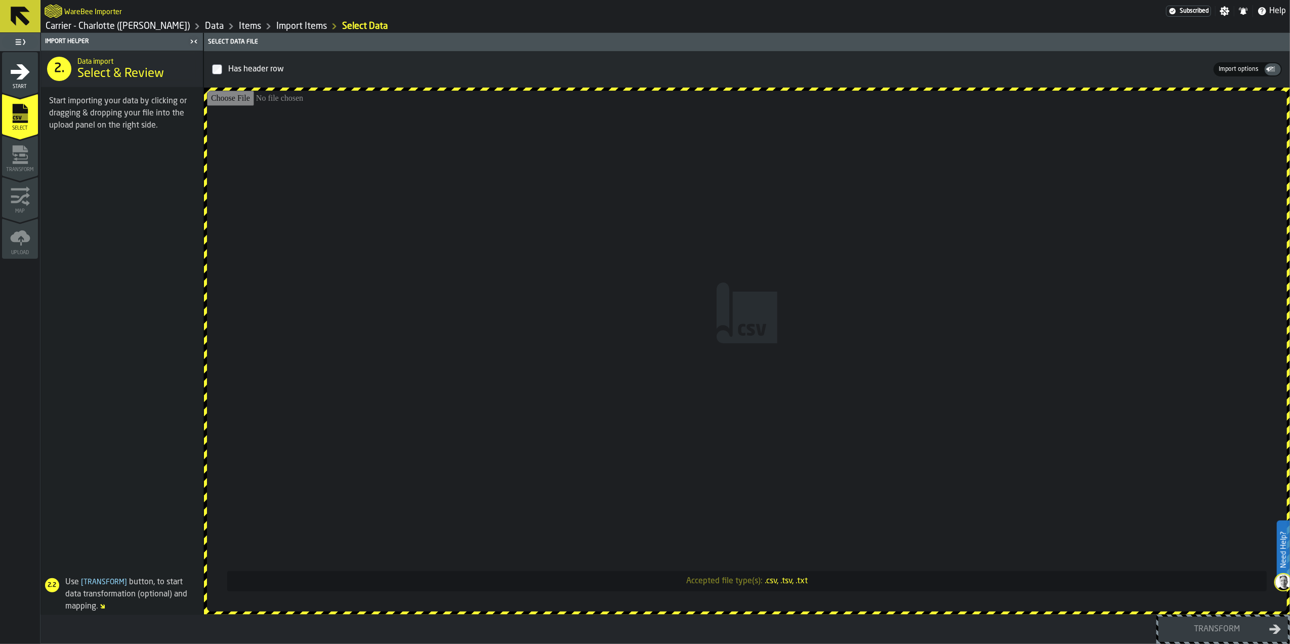
click at [814, 395] on input "Accepted file type(s): .csv, .tsv, .txt" at bounding box center [747, 351] width 1080 height 521
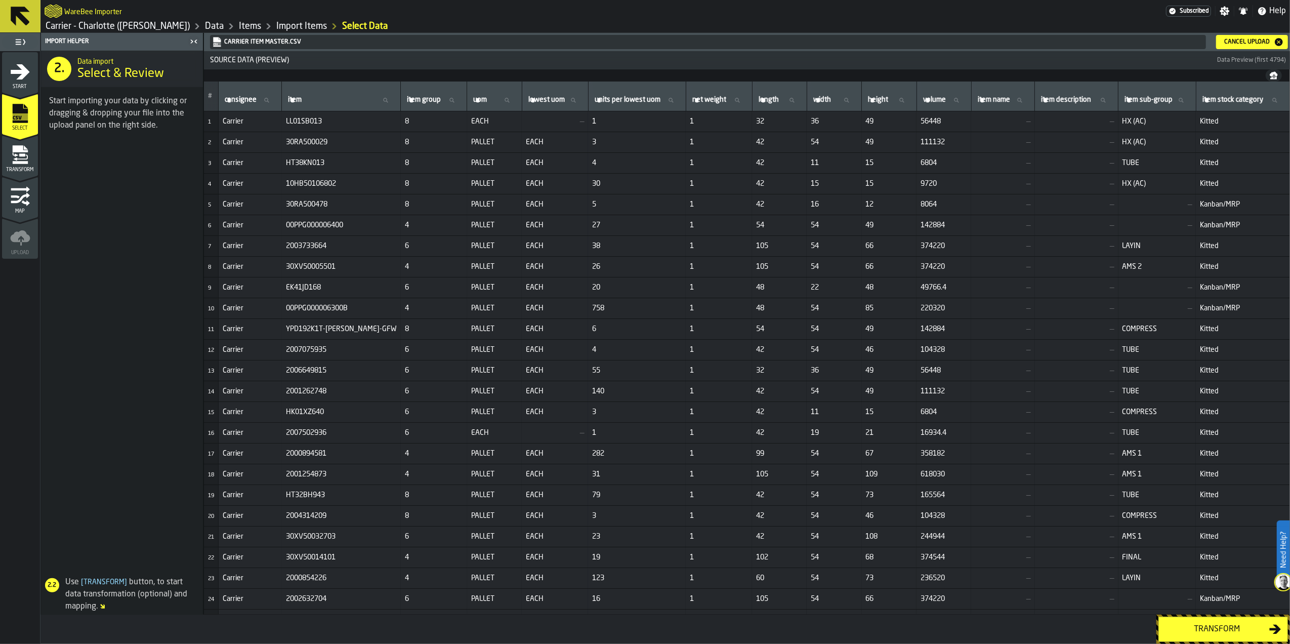
click at [1228, 631] on div "Transform" at bounding box center [1217, 629] width 104 height 12
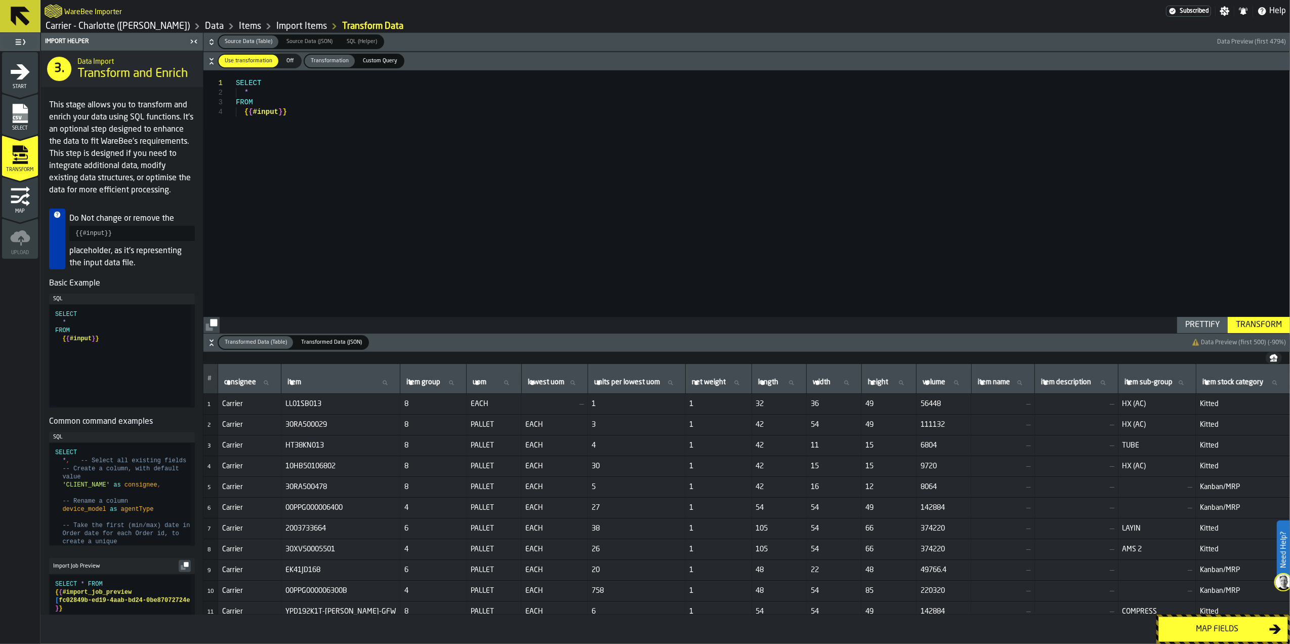
click at [1228, 631] on div "Map fields" at bounding box center [1217, 629] width 104 height 12
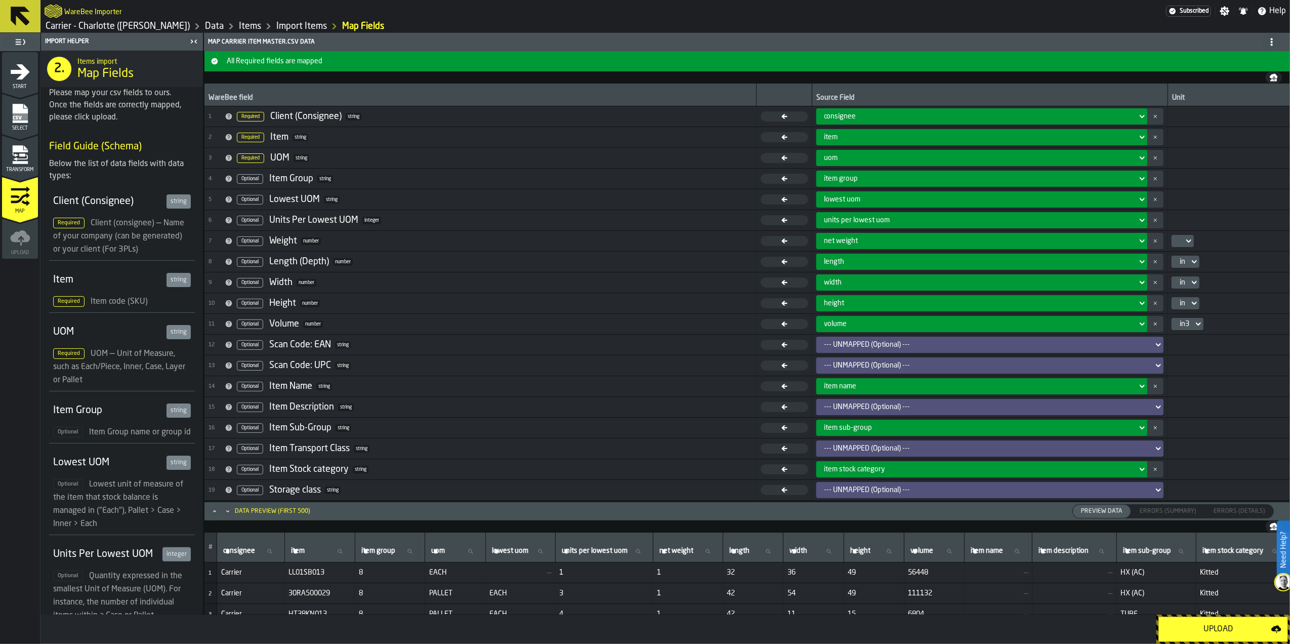
click at [1184, 240] on icon at bounding box center [1189, 241] width 10 height 12
click at [1188, 260] on div "lb" at bounding box center [1201, 261] width 53 height 12
click at [1214, 636] on button "Upload" at bounding box center [1224, 629] width 130 height 25
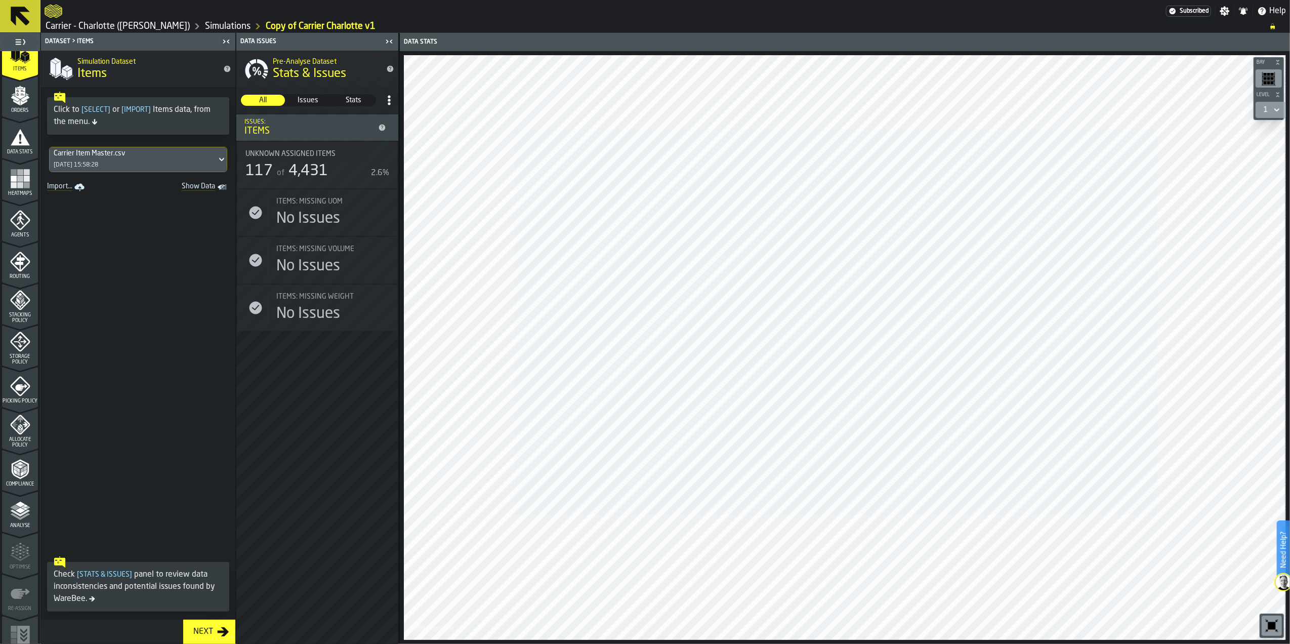
scroll to position [154, 0]
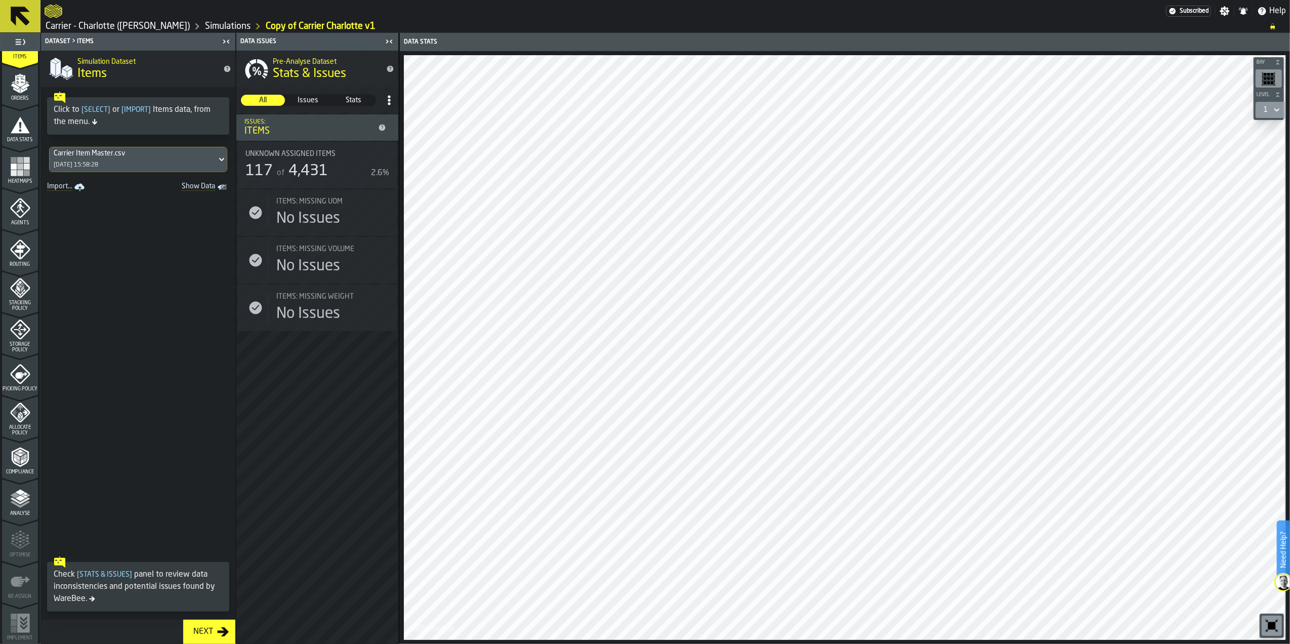
click at [23, 454] on icon "menu Compliance" at bounding box center [20, 457] width 20 height 20
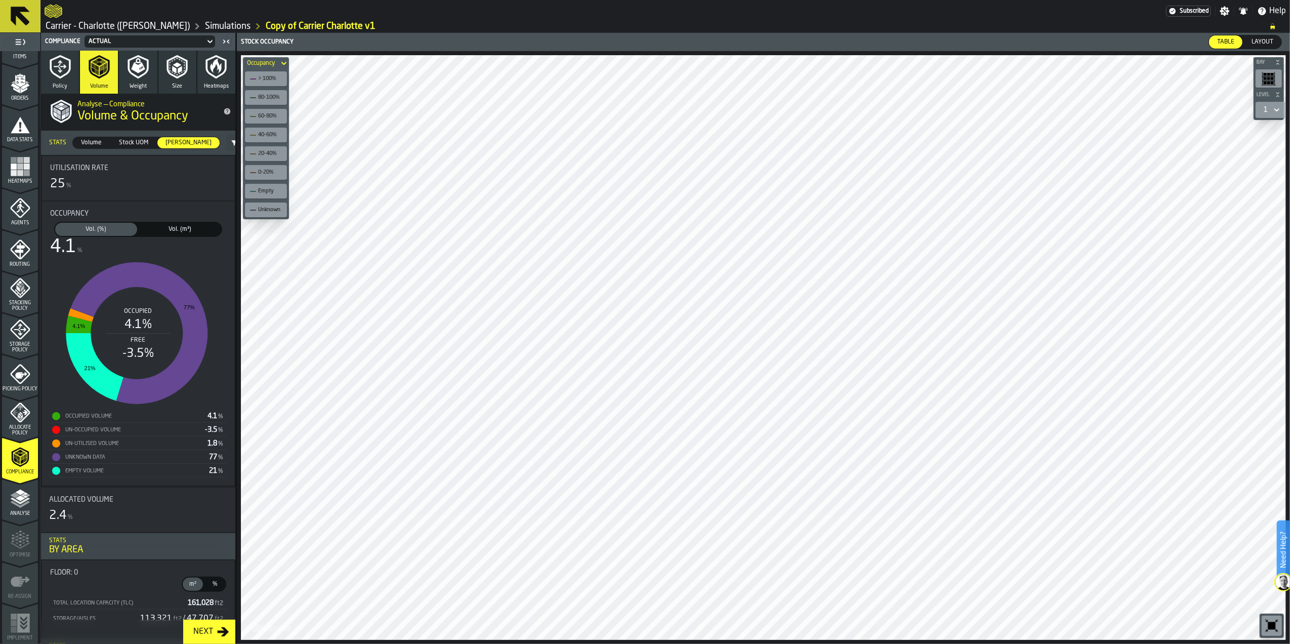
scroll to position [0, 0]
click at [198, 225] on div "Vol. (m³)" at bounding box center [180, 229] width 82 height 13
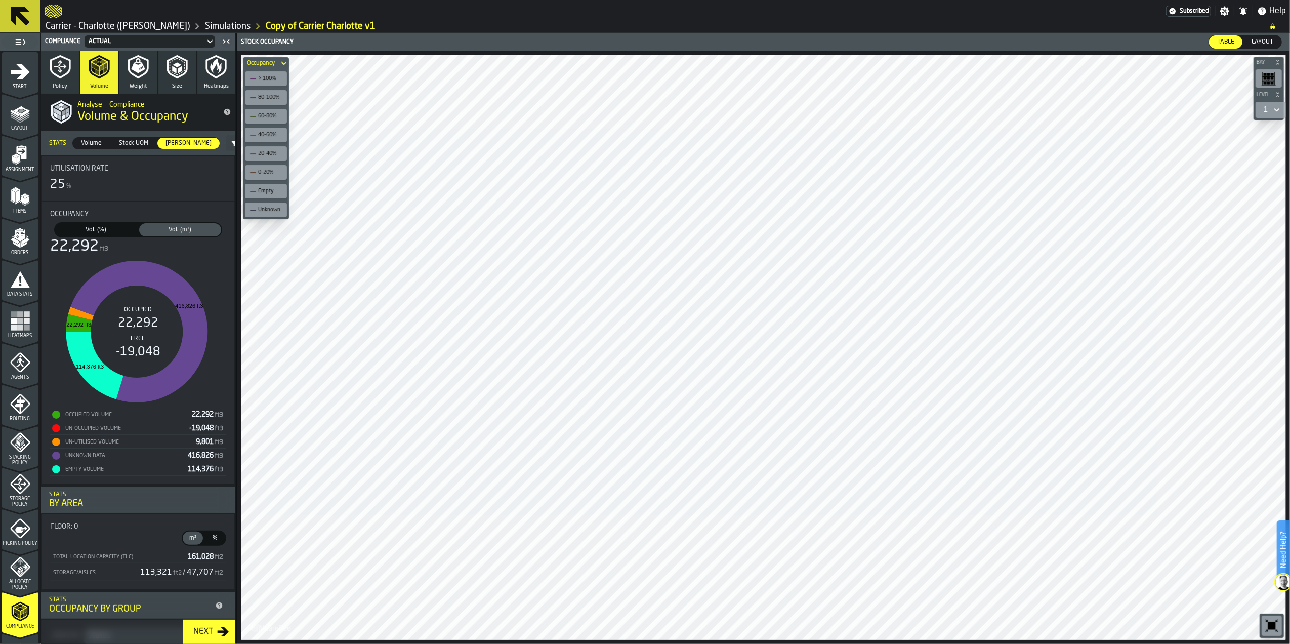
click at [17, 196] on polygon "menu Items" at bounding box center [18, 196] width 4 height 13
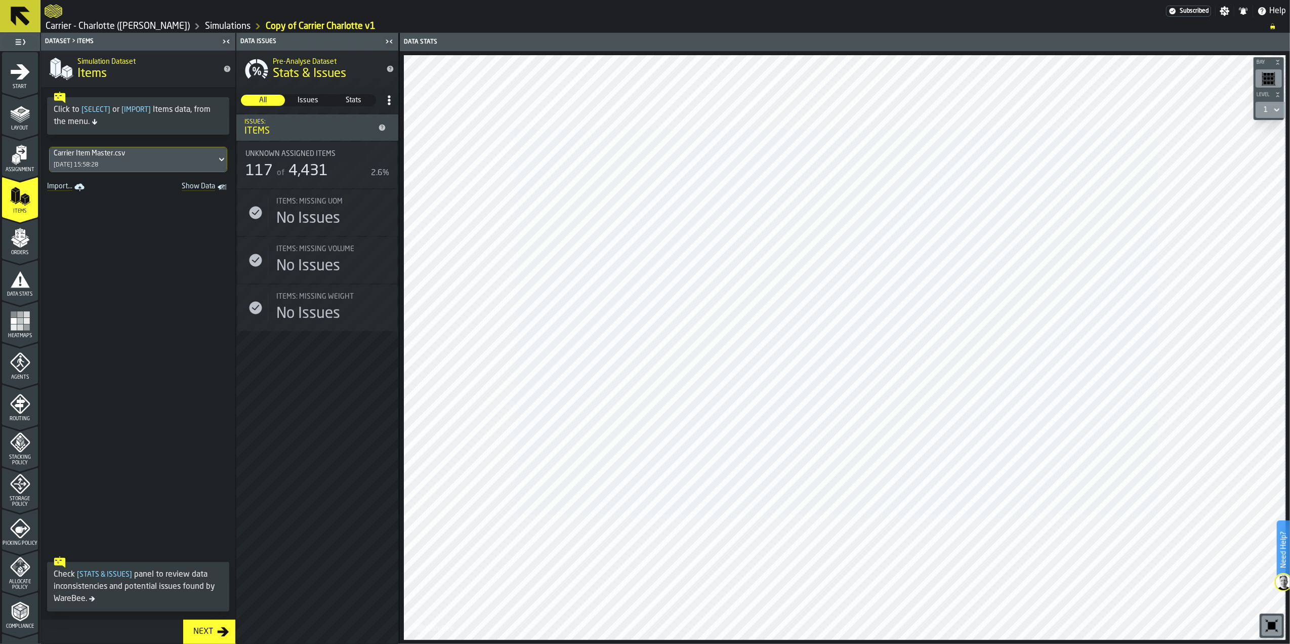
click at [98, 168] on div "[DATE] 15:58:28" at bounding box center [76, 164] width 45 height 7
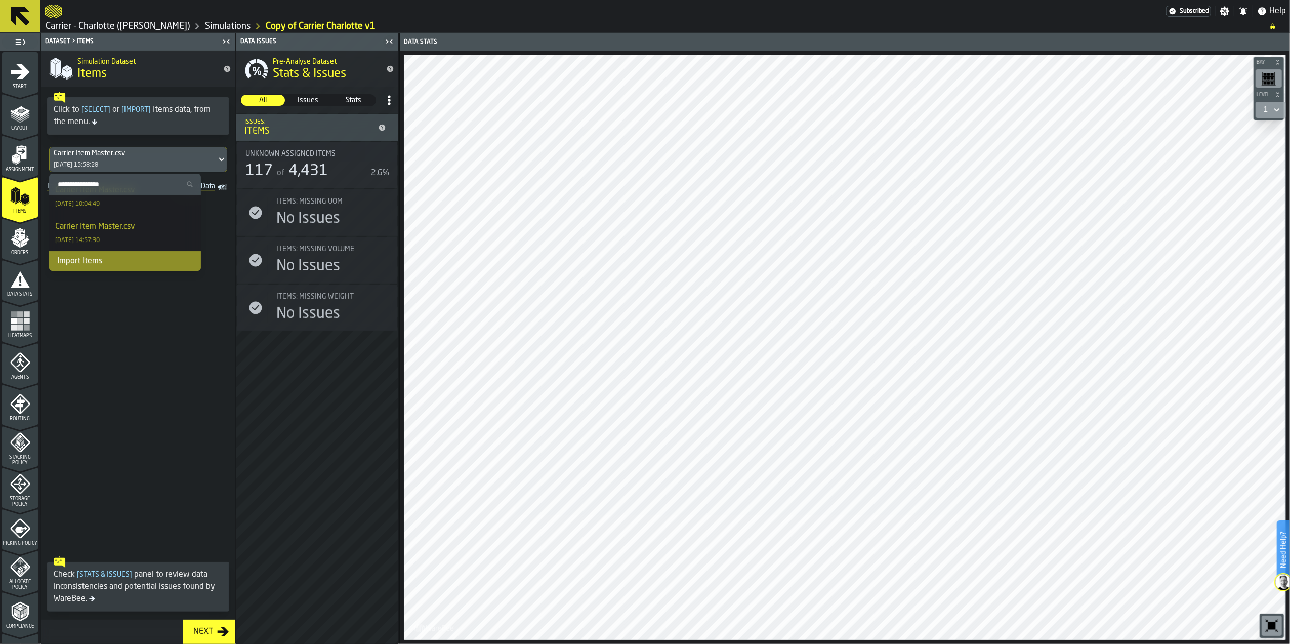
scroll to position [349, 0]
click at [90, 262] on div "Import Items" at bounding box center [125, 261] width 152 height 20
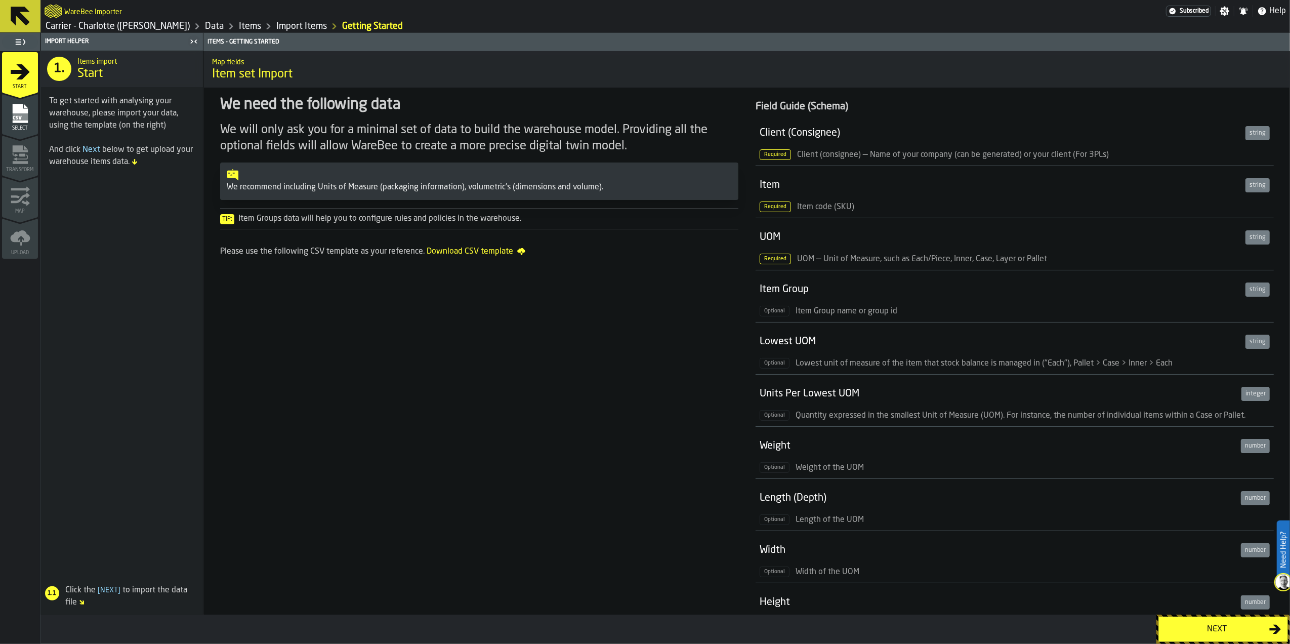
click at [1211, 628] on div "Next" at bounding box center [1217, 629] width 104 height 12
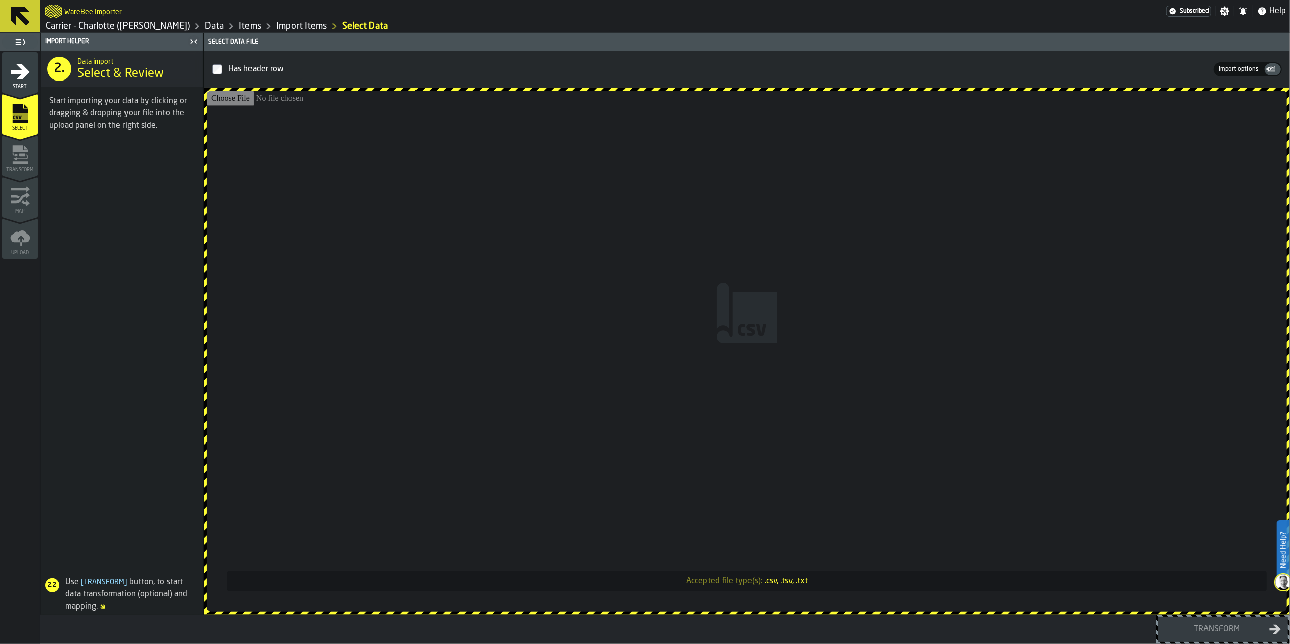
click at [790, 358] on input "Accepted file type(s): .csv, .tsv, .txt" at bounding box center [747, 351] width 1080 height 521
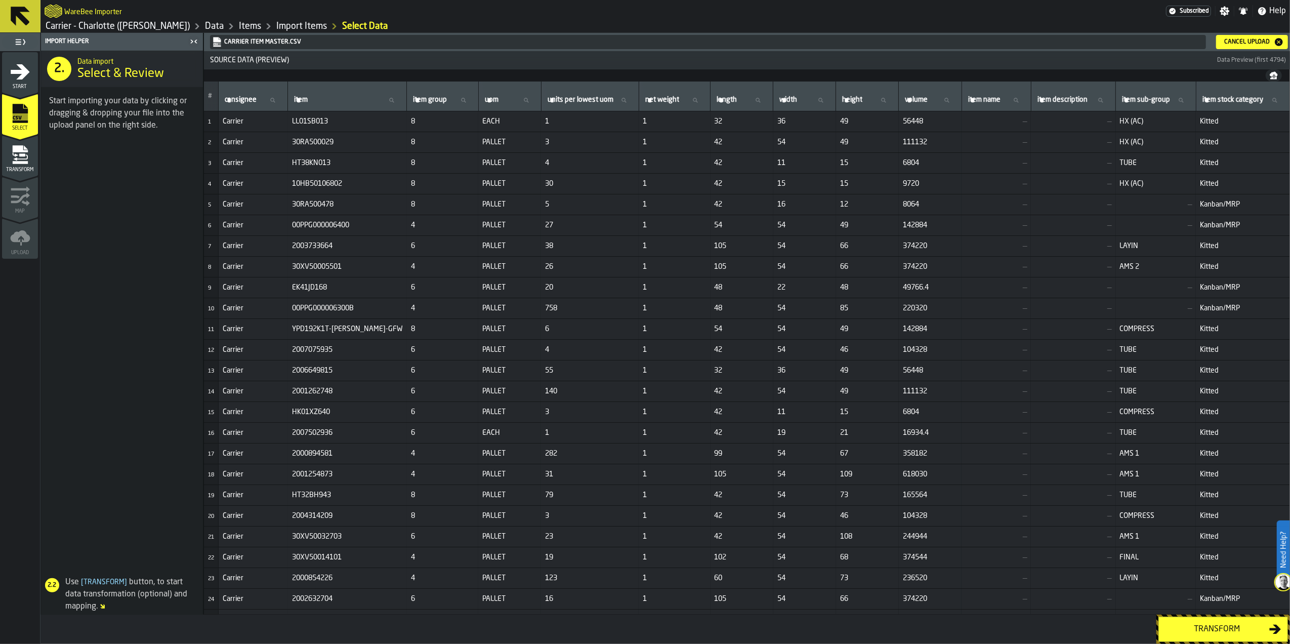
click at [1231, 627] on div "Transform" at bounding box center [1217, 629] width 104 height 12
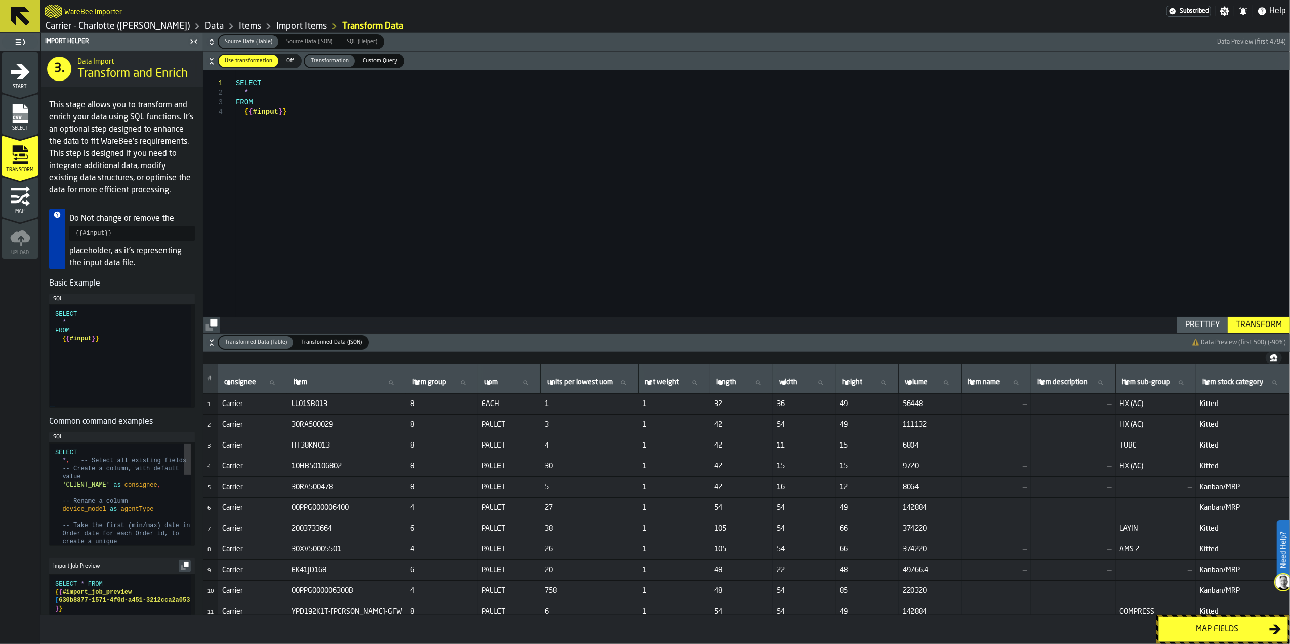
click at [1231, 627] on div "Map fields" at bounding box center [1217, 629] width 104 height 12
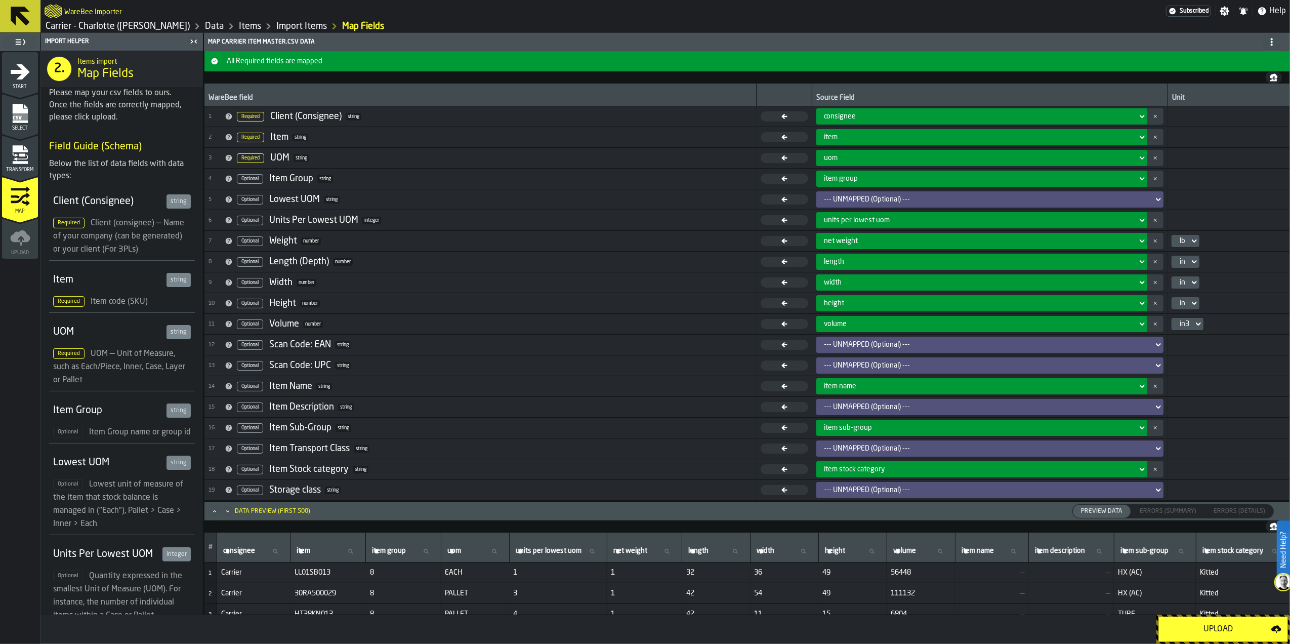
click at [1226, 624] on div "Upload" at bounding box center [1218, 629] width 106 height 12
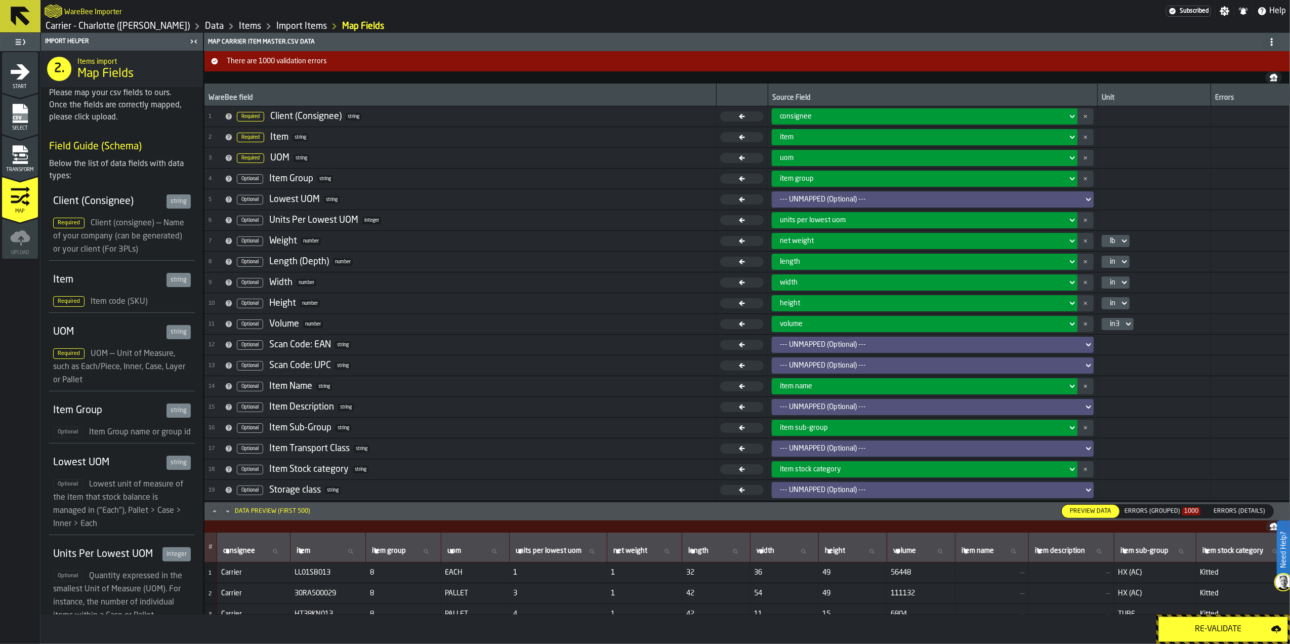
click at [1167, 506] on div "Errors (Grouped) 1000" at bounding box center [1163, 511] width 84 height 11
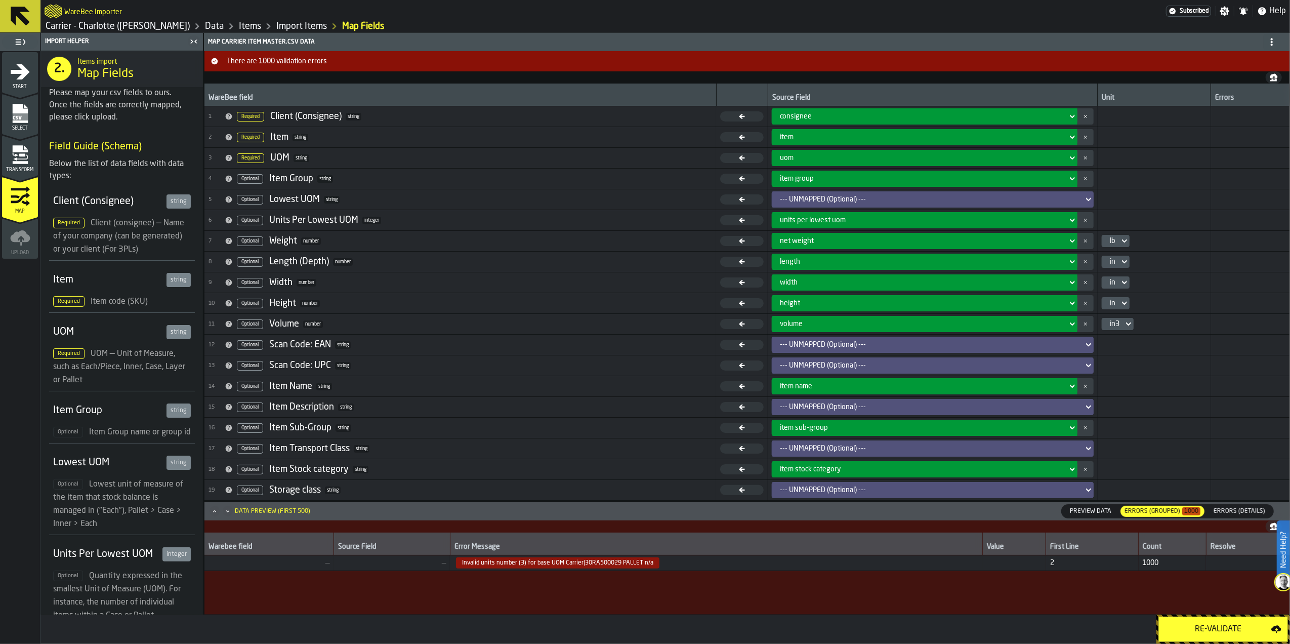
click at [1216, 511] on span "Errors (Details)" at bounding box center [1240, 511] width 60 height 9
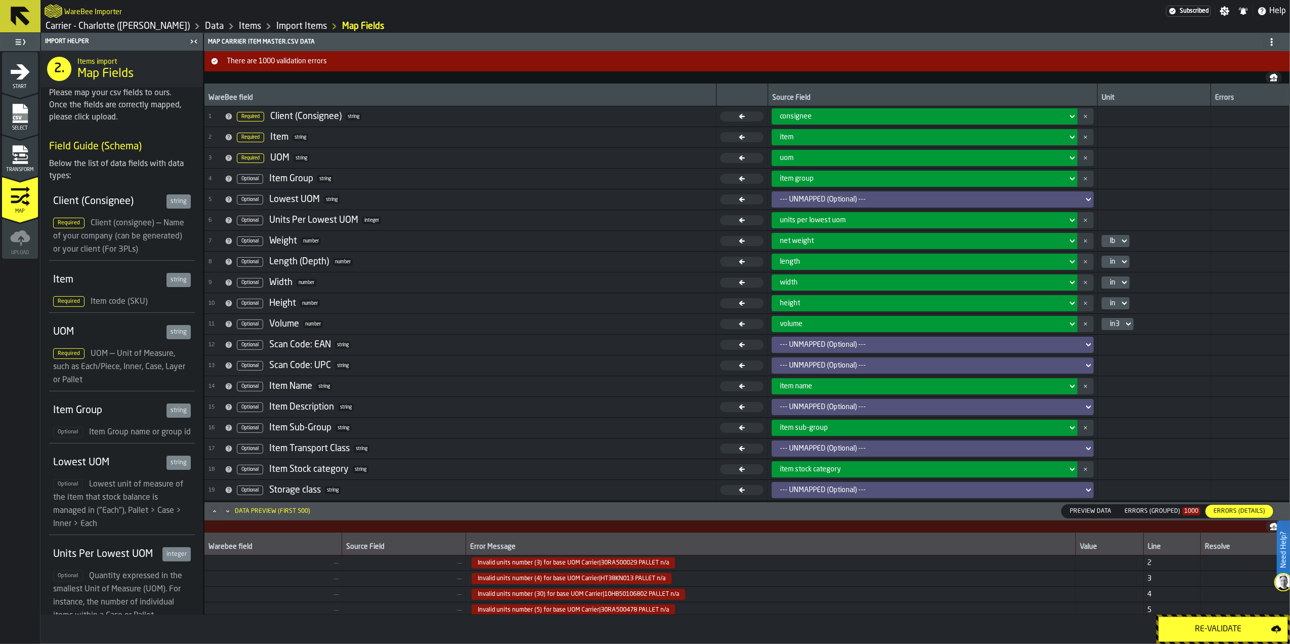
click at [1117, 242] on div "lb" at bounding box center [1113, 241] width 14 height 12
click at [1117, 279] on div "oz" at bounding box center [1134, 285] width 53 height 12
click at [569, 564] on span "Invalid units number (3) for base UOM Carrier|30RA500029 PALLET n/a" at bounding box center [573, 562] width 203 height 11
click at [652, 564] on span "Invalid units number (3) for base UOM Carrier|30RA500029 PALLET n/a" at bounding box center [573, 562] width 203 height 11
click at [1184, 511] on span "1000" at bounding box center [1191, 511] width 18 height 8
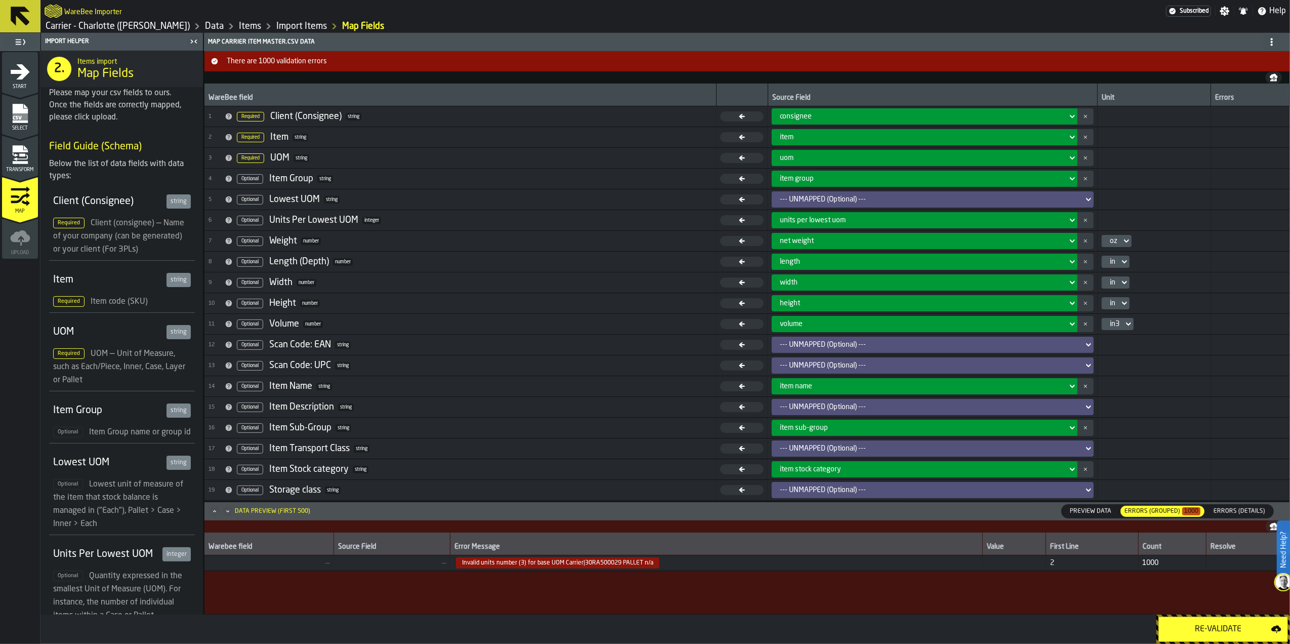
click at [573, 560] on span "Invalid units number (3) for base UOM Carrier|30RA500029 PALLET n/a" at bounding box center [557, 562] width 203 height 11
drag, startPoint x: 573, startPoint y: 560, endPoint x: 628, endPoint y: 607, distance: 72.5
click at [628, 607] on div "Warebee field Source Field Error Message Value First Line Count Resolve — — Inv…" at bounding box center [747, 573] width 1086 height 82
click at [584, 585] on div "Warebee field Source Field Error Message Value First Line Count Resolve — — Inv…" at bounding box center [747, 573] width 1086 height 82
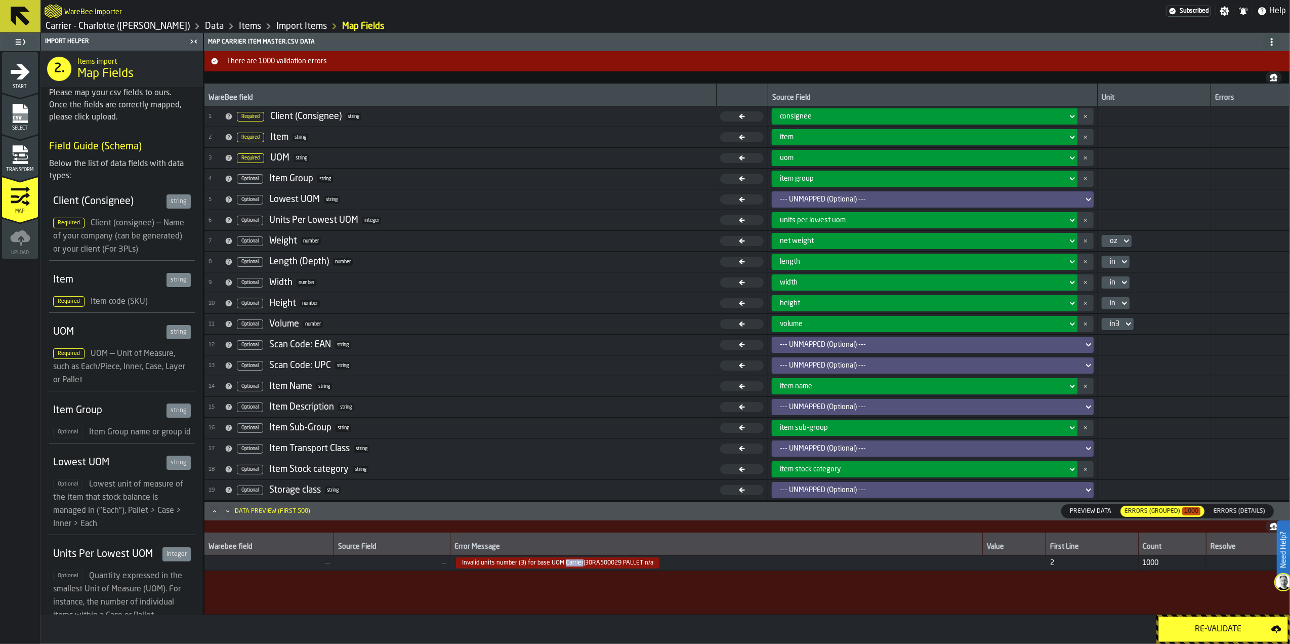
click at [563, 563] on span "Invalid units number (3) for base UOM Carrier|30RA500029 PALLET n/a" at bounding box center [557, 562] width 203 height 11
click at [1238, 507] on span "Errors (Details)" at bounding box center [1240, 511] width 60 height 9
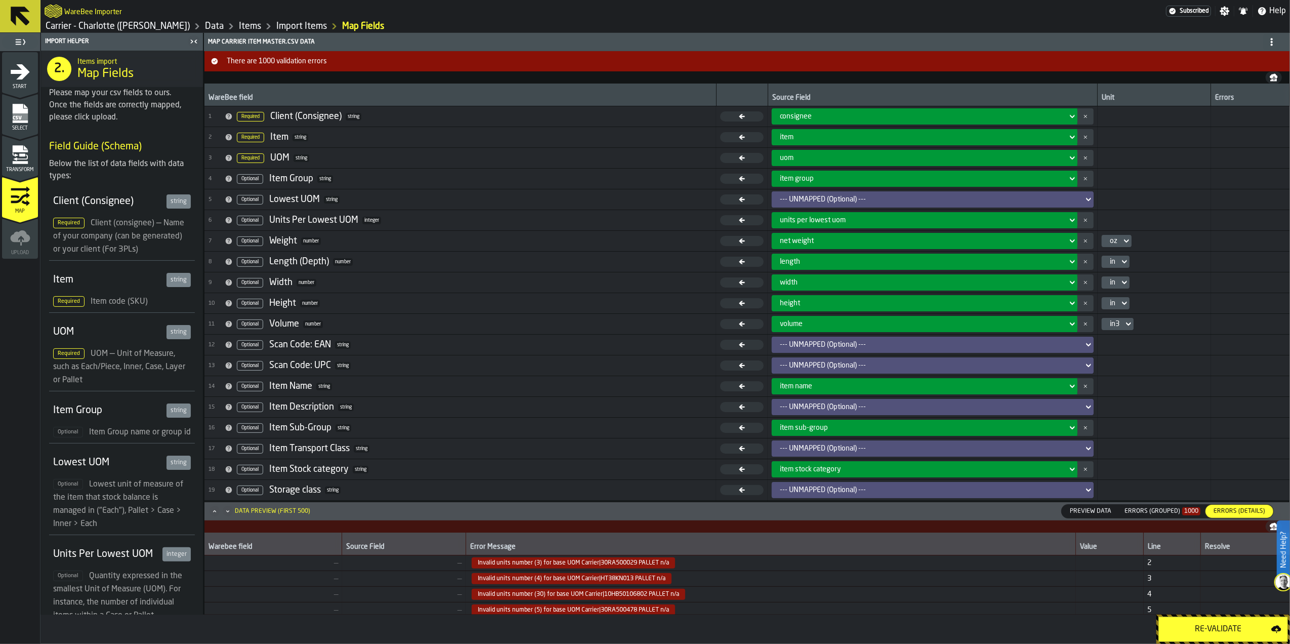
click at [26, 114] on rect "menu Select" at bounding box center [19, 116] width 15 height 7
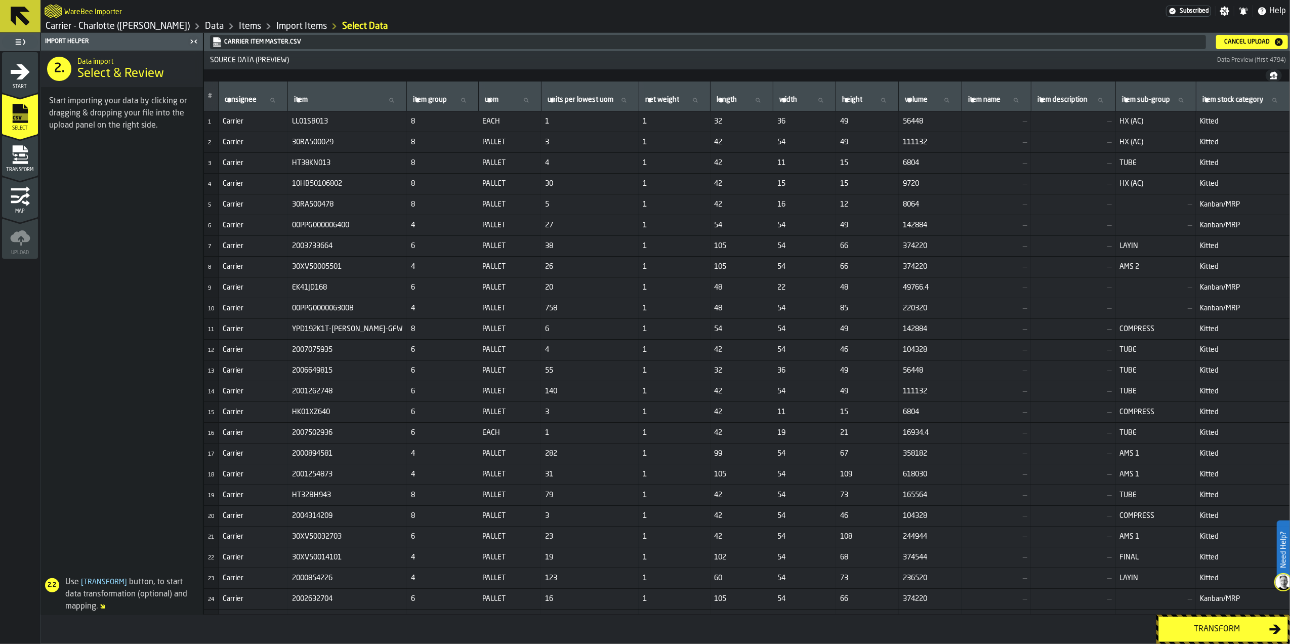
click at [1242, 39] on div "Cancel Upload" at bounding box center [1247, 41] width 54 height 7
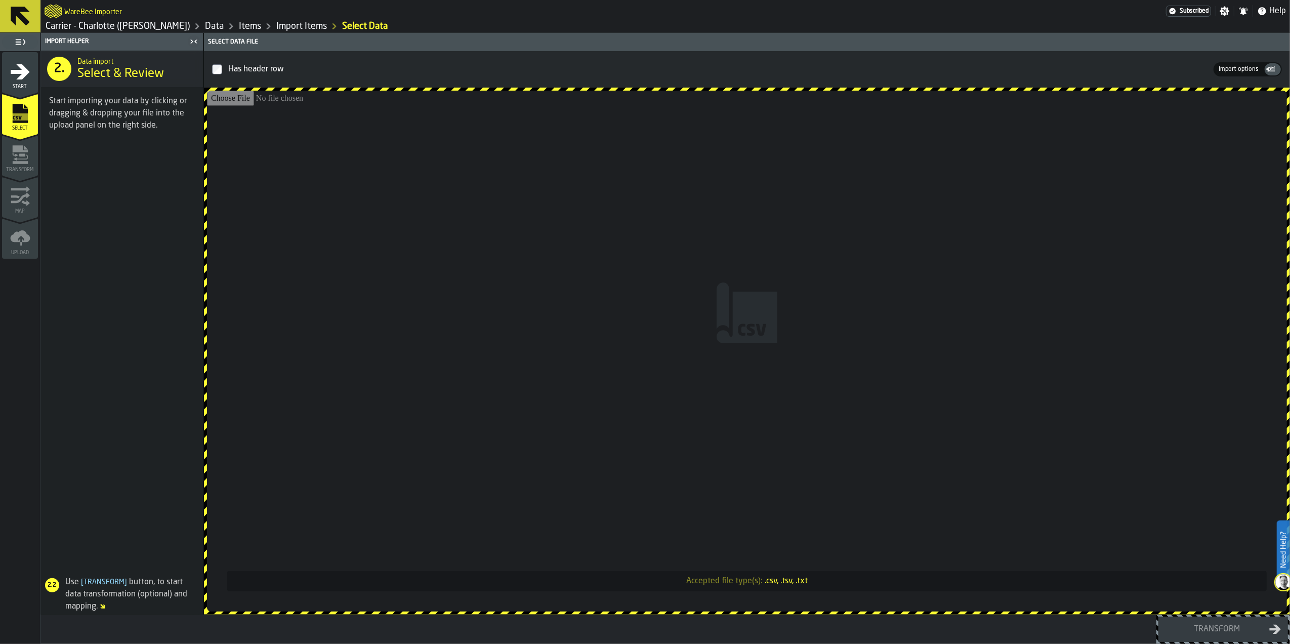
click at [720, 267] on input "Accepted file type(s): .csv, .tsv, .txt" at bounding box center [747, 351] width 1080 height 521
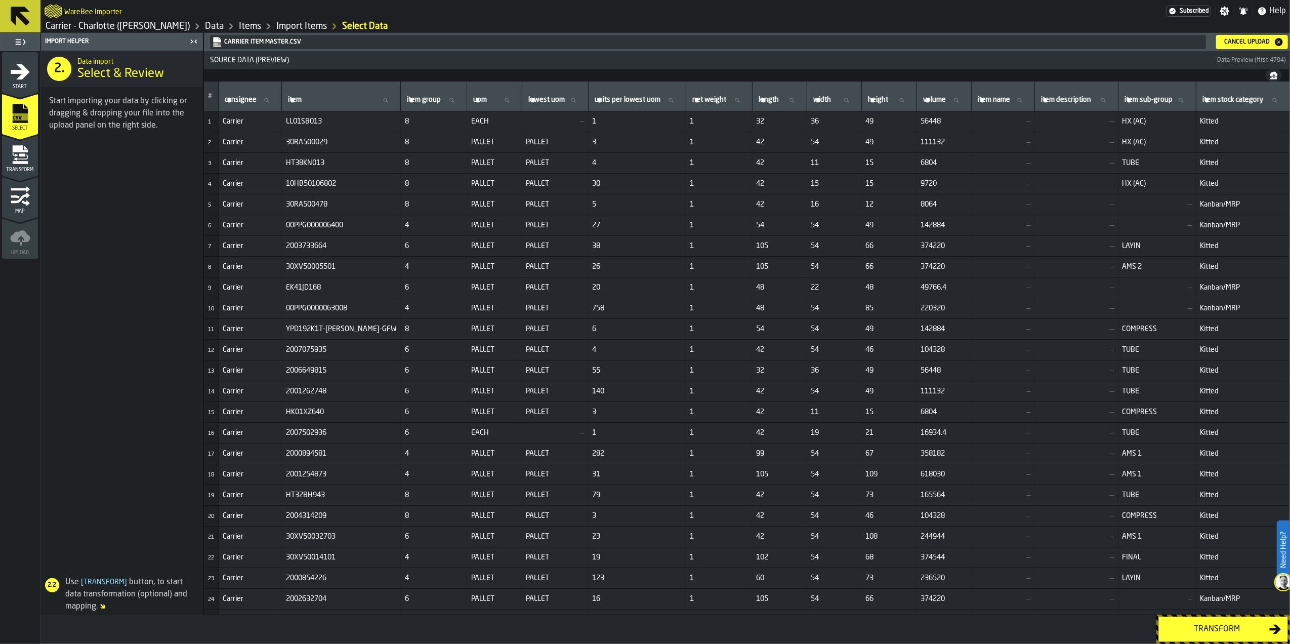
click at [1196, 628] on div "Transform" at bounding box center [1217, 629] width 104 height 12
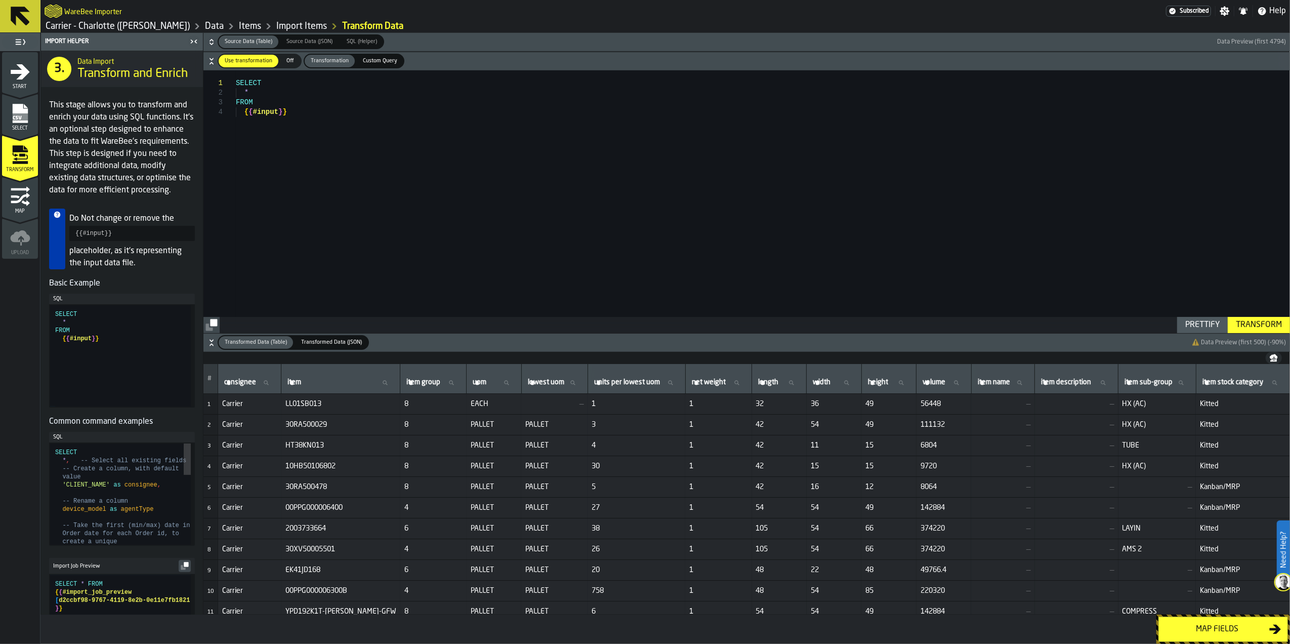
click at [1196, 628] on div "Map fields" at bounding box center [1217, 629] width 104 height 12
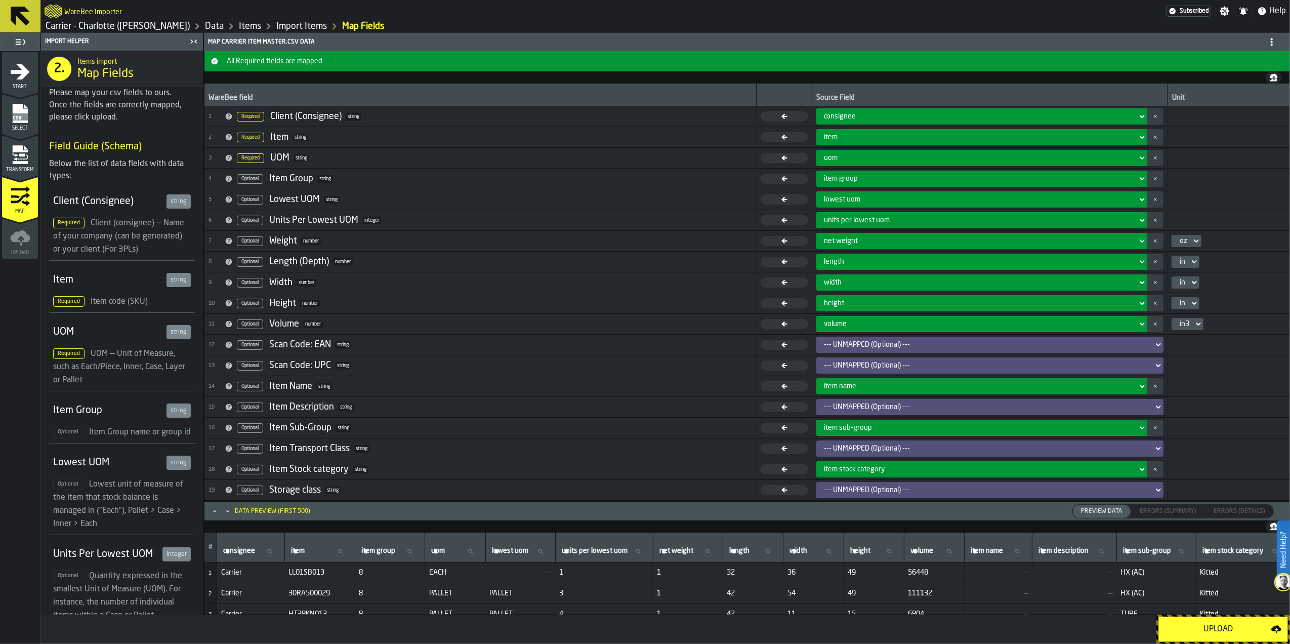
click at [1196, 628] on div "Upload" at bounding box center [1218, 629] width 106 height 12
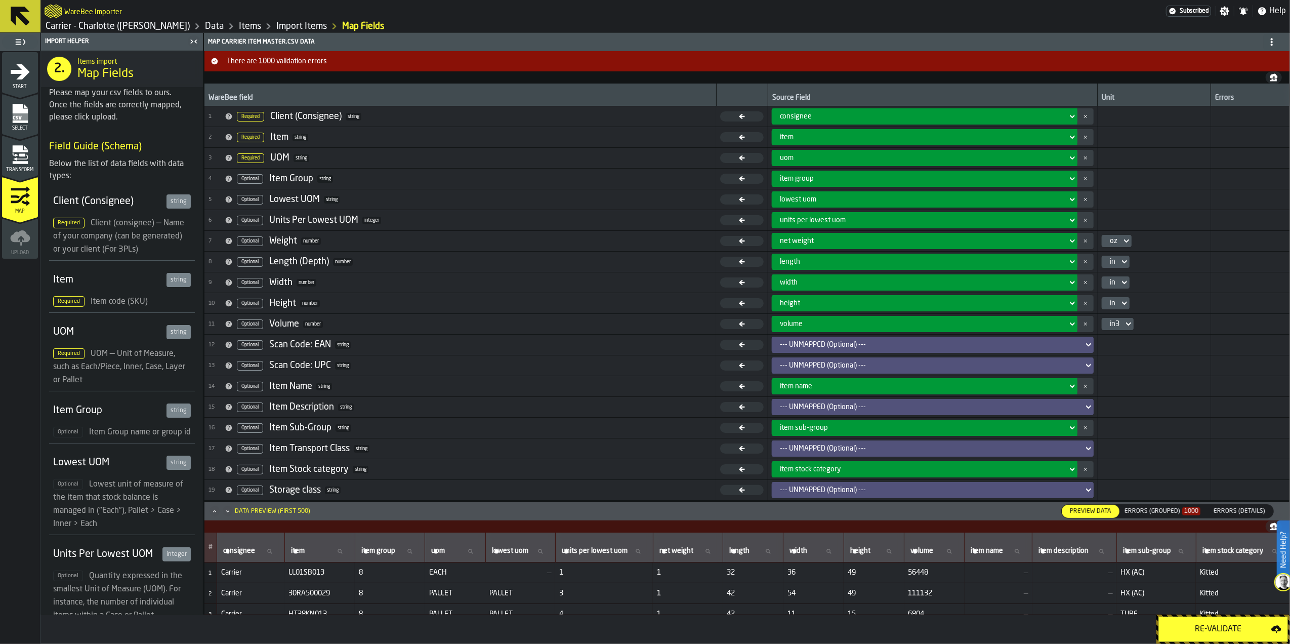
click at [1157, 511] on div "Errors (Grouped) 1000" at bounding box center [1163, 511] width 76 height 7
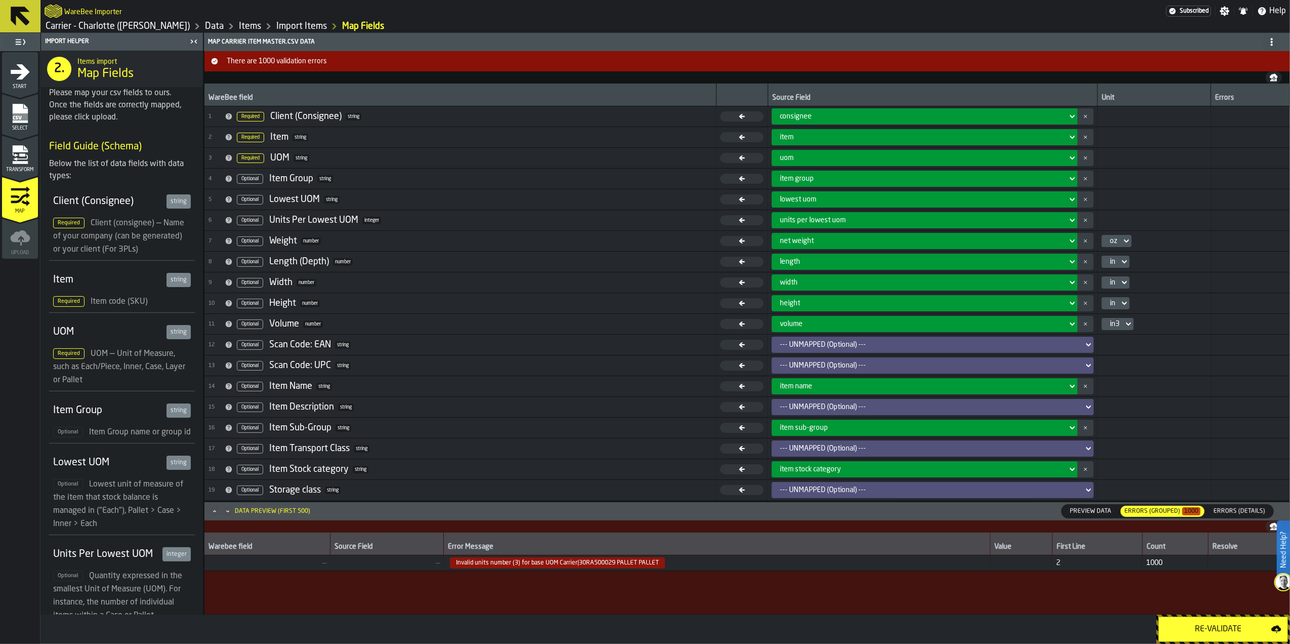
click at [1258, 508] on span "Errors (Details)" at bounding box center [1240, 511] width 60 height 9
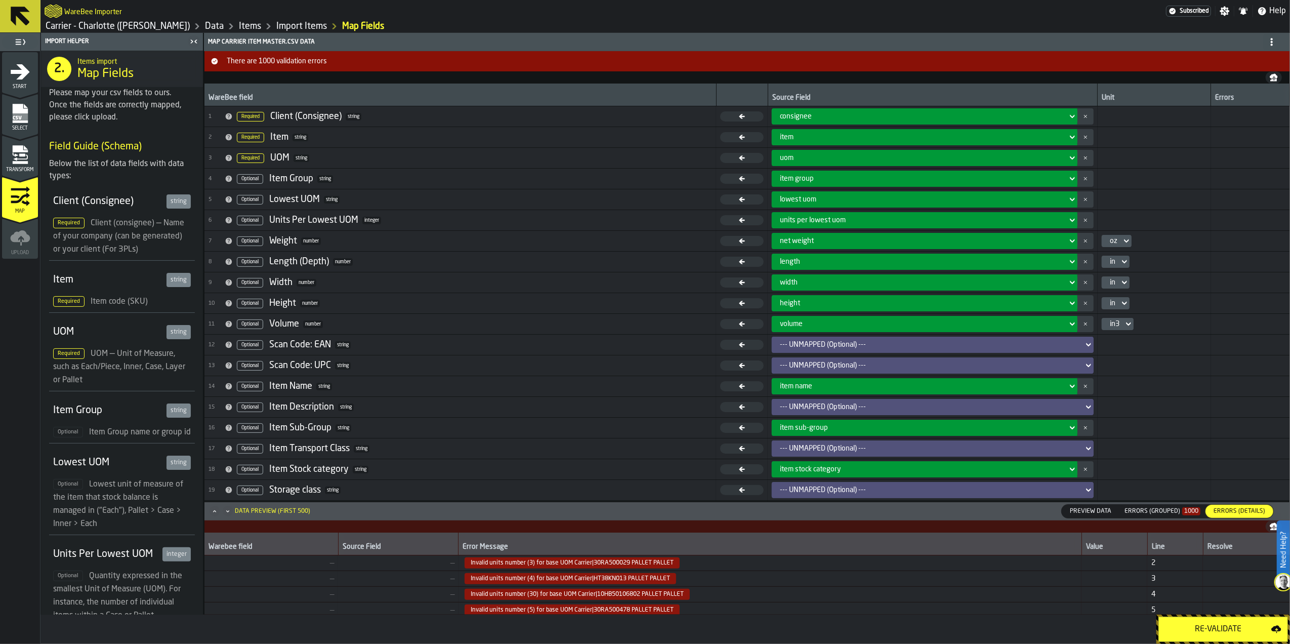
click at [25, 120] on icon "menu Select" at bounding box center [19, 113] width 15 height 19
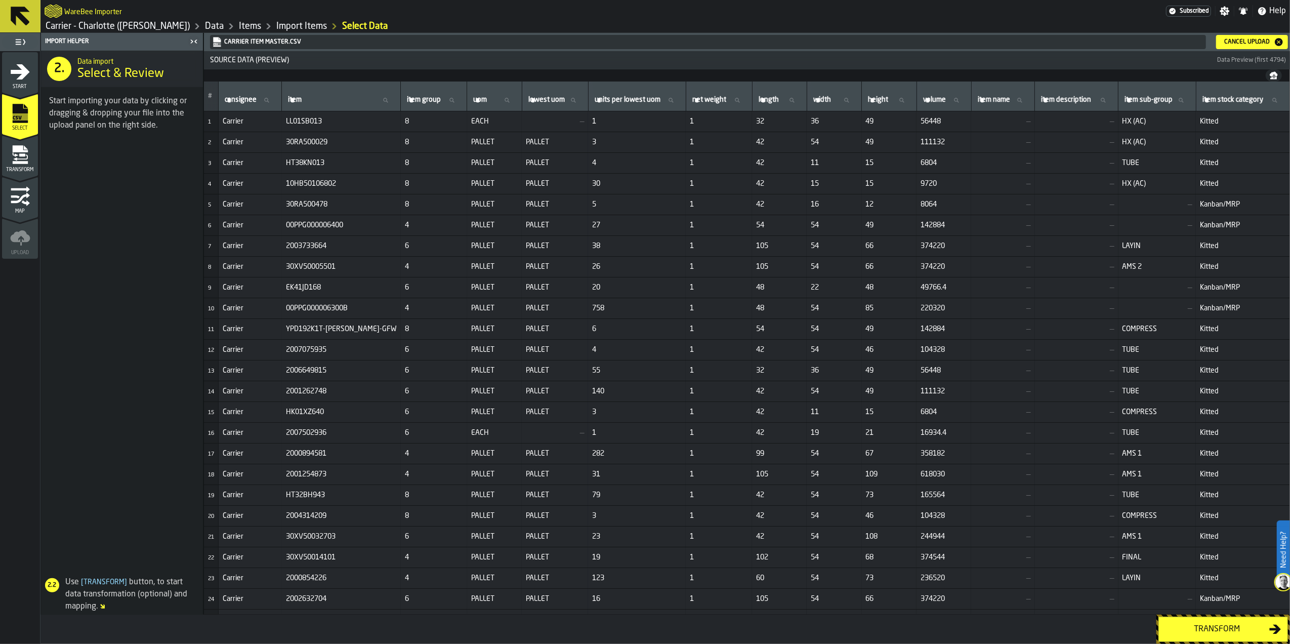
click at [1254, 39] on div "Cancel Upload" at bounding box center [1247, 41] width 54 height 7
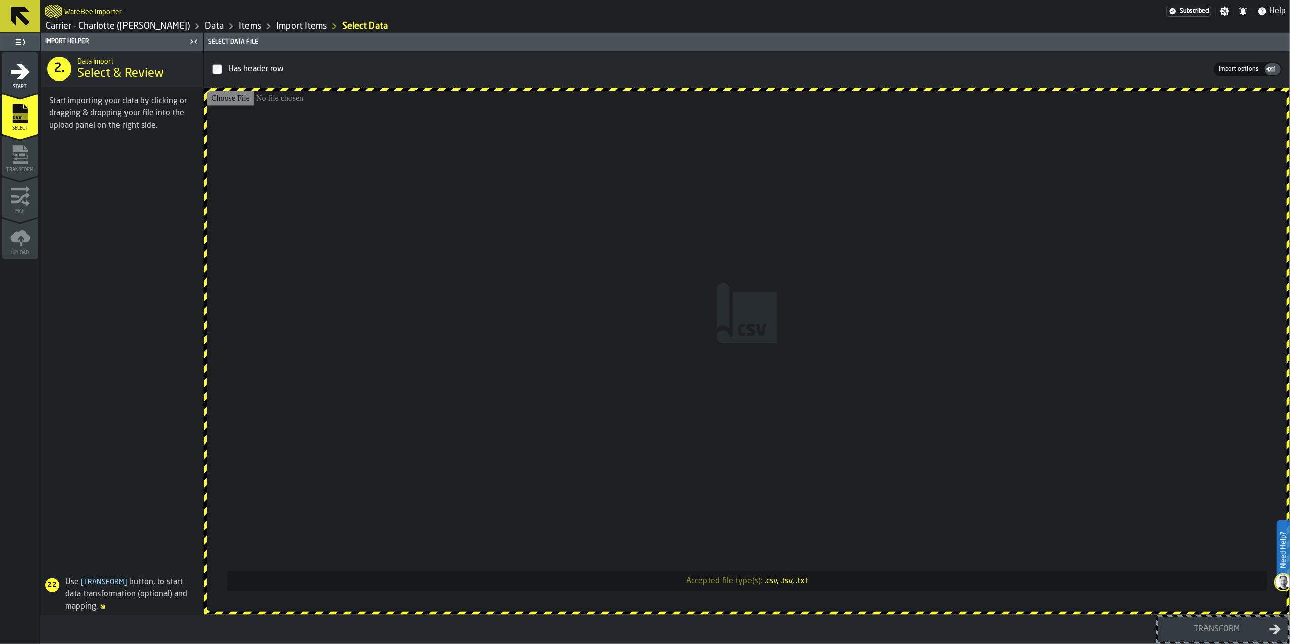
click at [713, 296] on input "Accepted file type(s): .csv, .tsv, .txt" at bounding box center [747, 351] width 1080 height 521
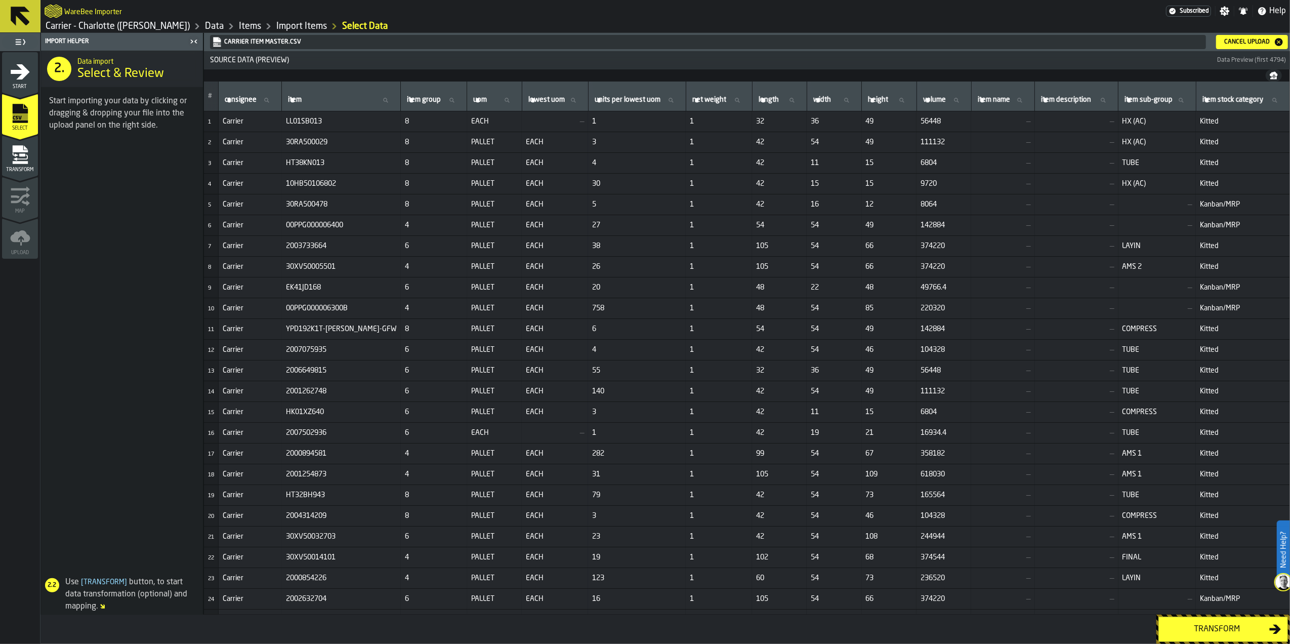
click at [1213, 636] on button "Transform" at bounding box center [1224, 629] width 130 height 25
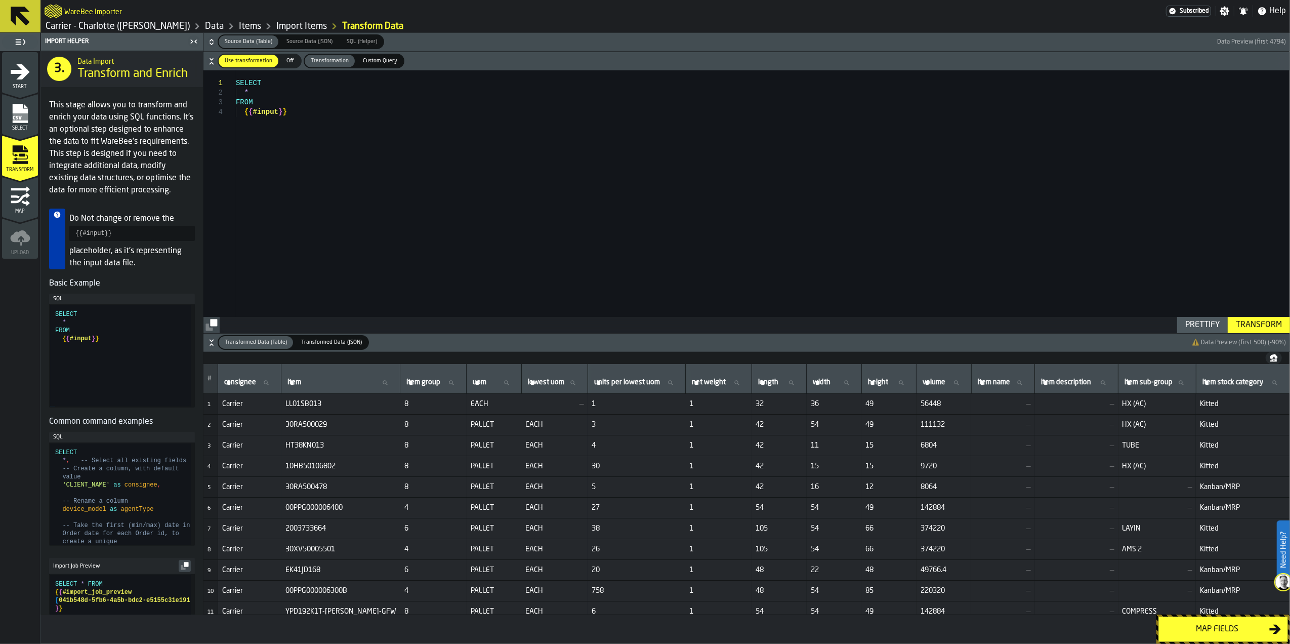
click at [1209, 623] on div "Map fields" at bounding box center [1217, 629] width 104 height 12
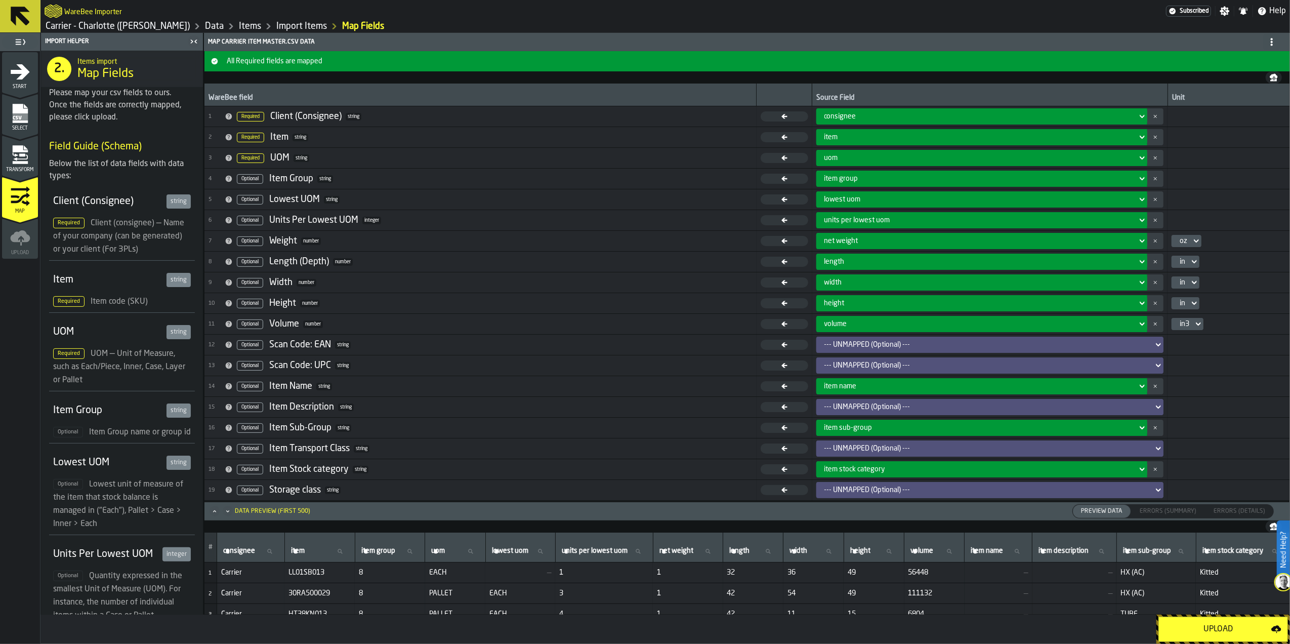
click at [1208, 624] on div "Upload" at bounding box center [1218, 629] width 106 height 12
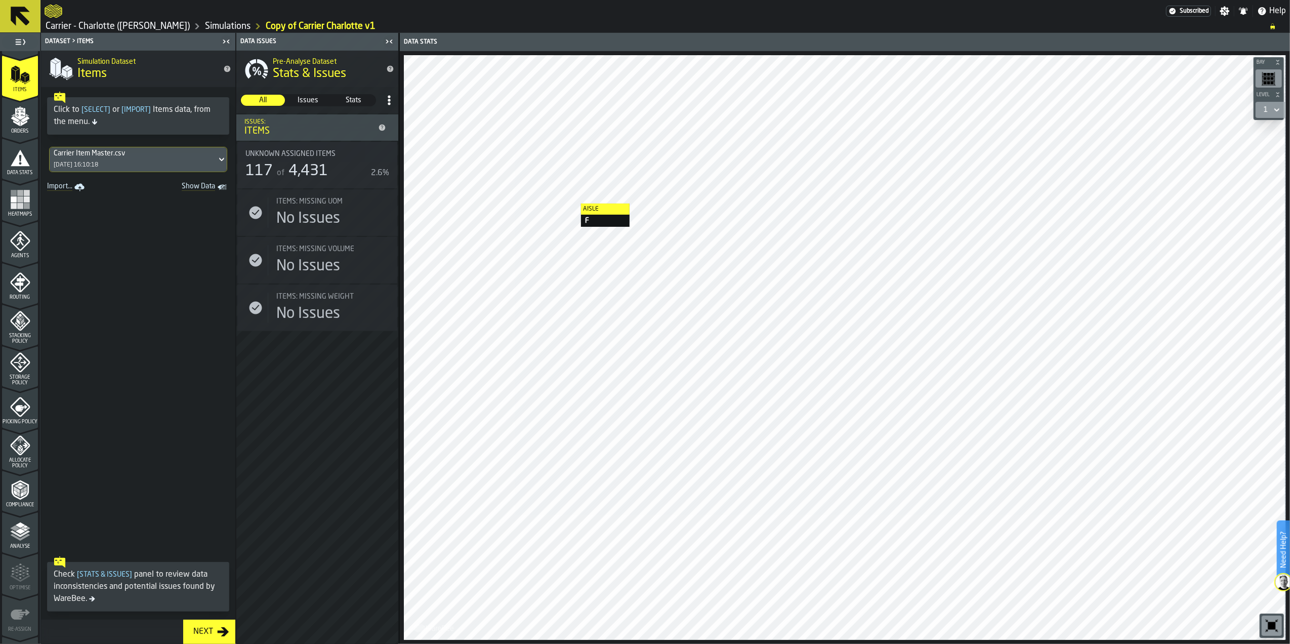
scroll to position [135, 0]
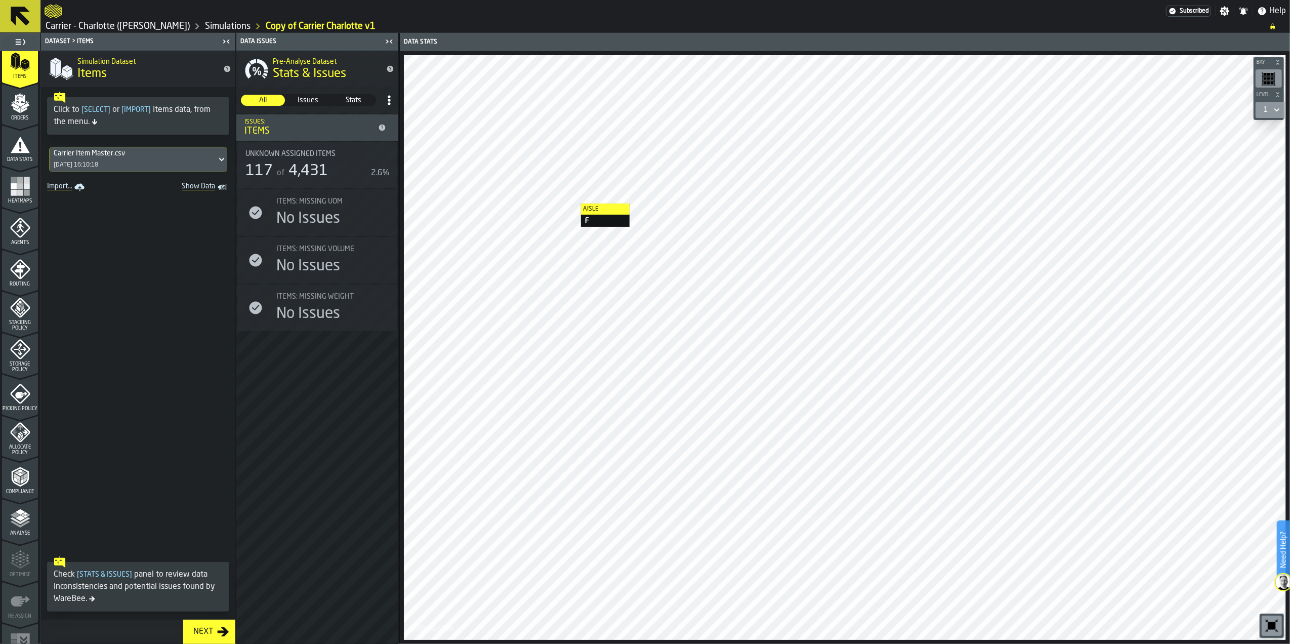
click at [23, 484] on icon "menu Compliance" at bounding box center [20, 477] width 20 height 20
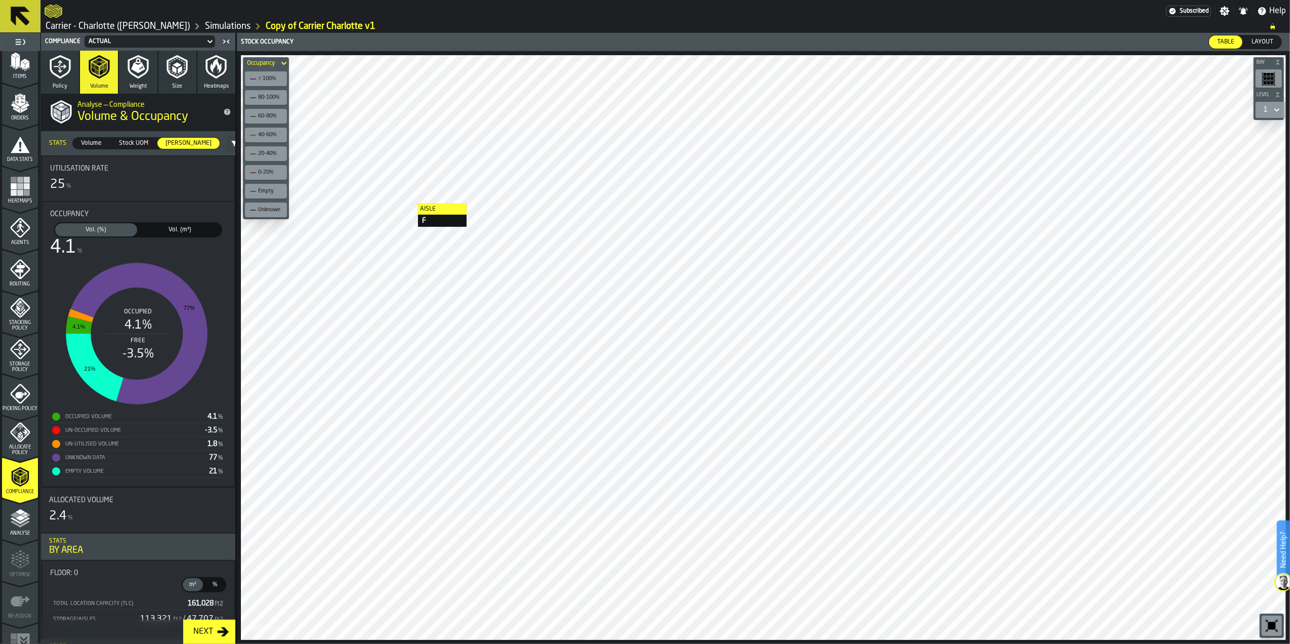
click at [167, 233] on span "Vol. (m³)" at bounding box center [180, 229] width 78 height 9
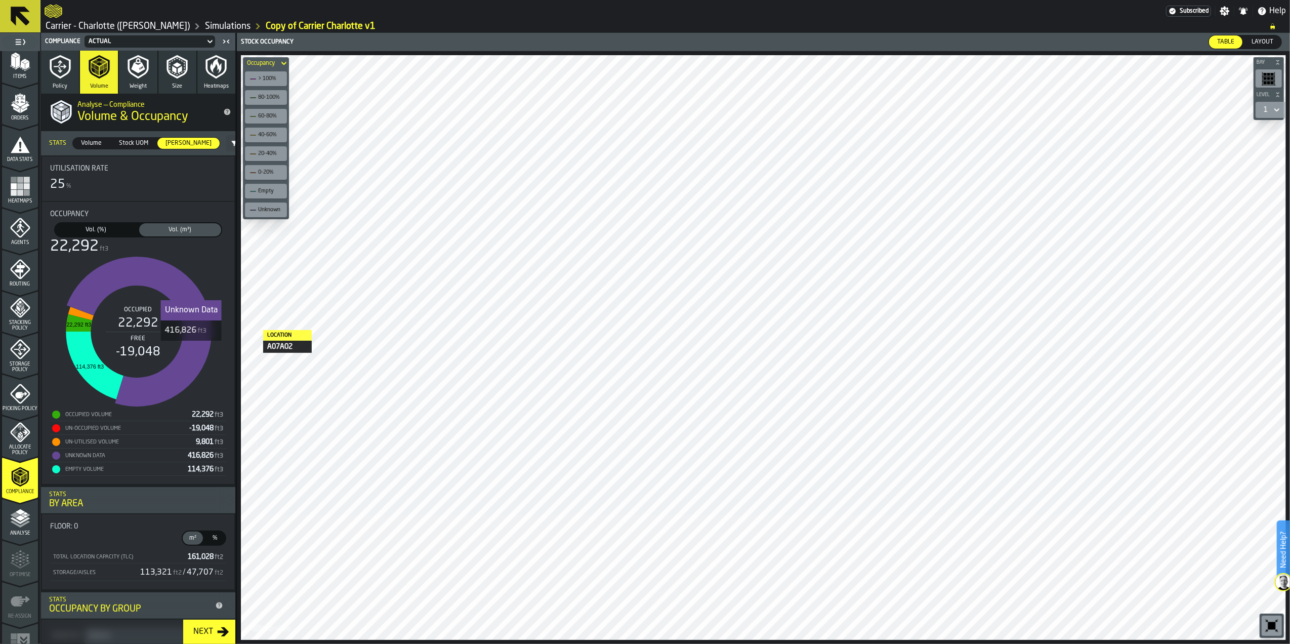
click at [191, 348] on icon "stat-Occupancy" at bounding box center [139, 332] width 145 height 150
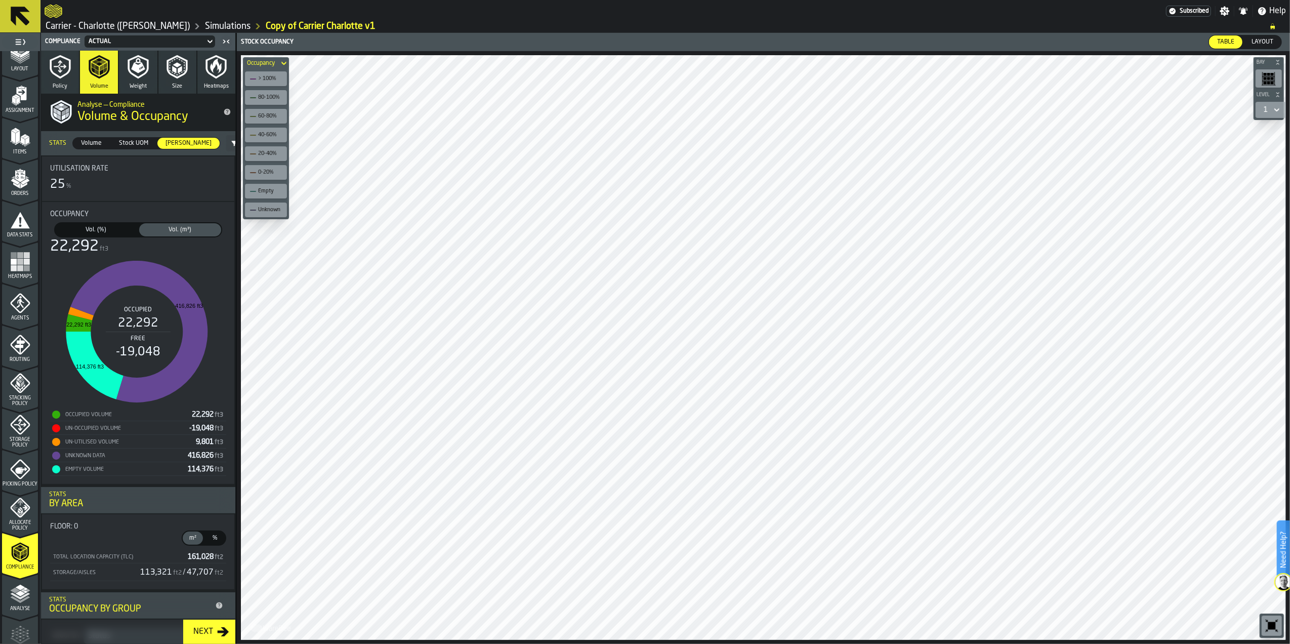
scroll to position [0, 0]
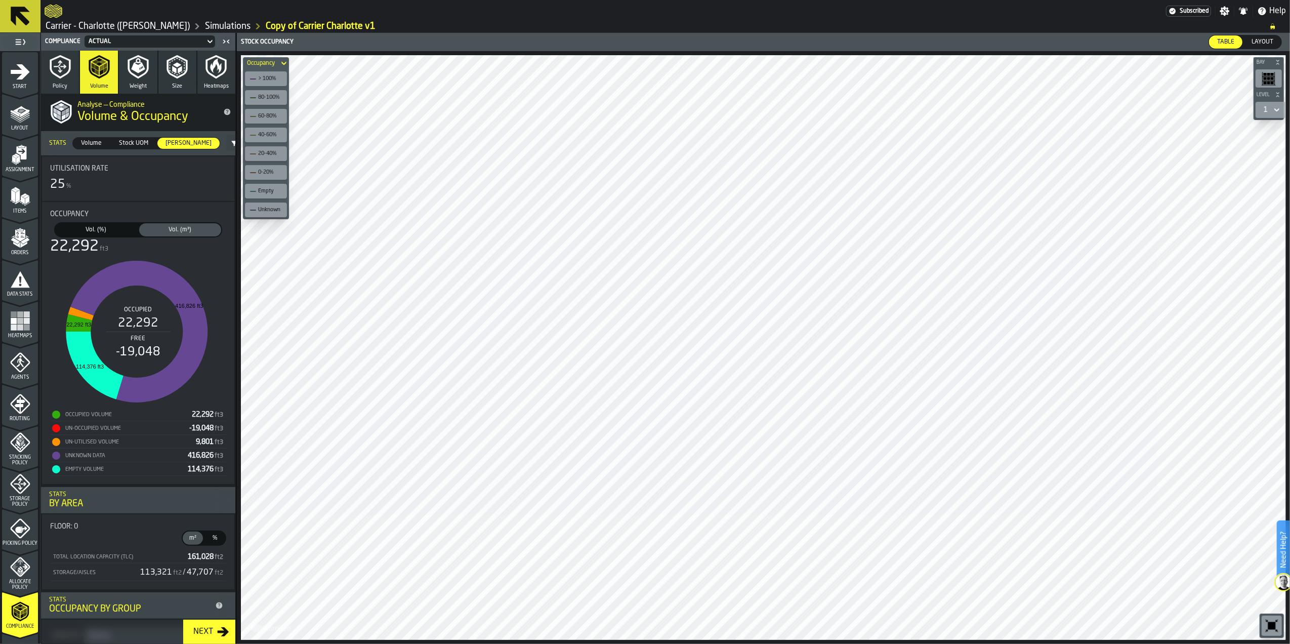
click at [17, 167] on span "Assignment" at bounding box center [20, 170] width 36 height 6
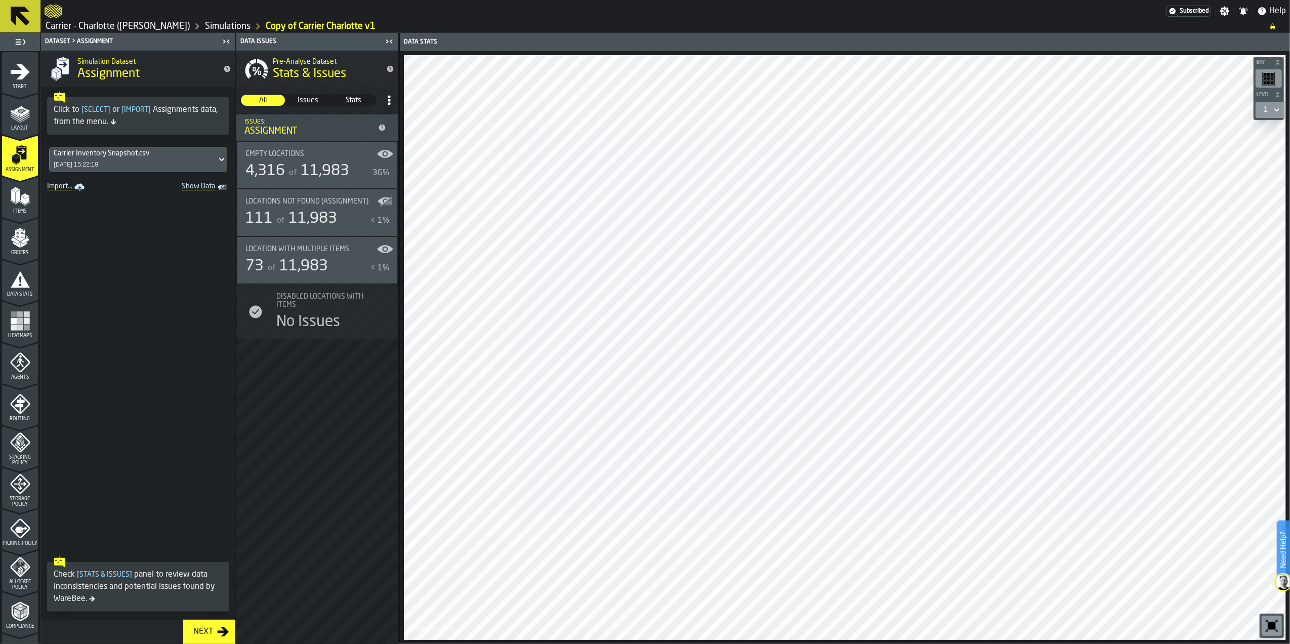
click at [90, 157] on div "Carrier Inventory Snapshot.csv" at bounding box center [102, 153] width 96 height 8
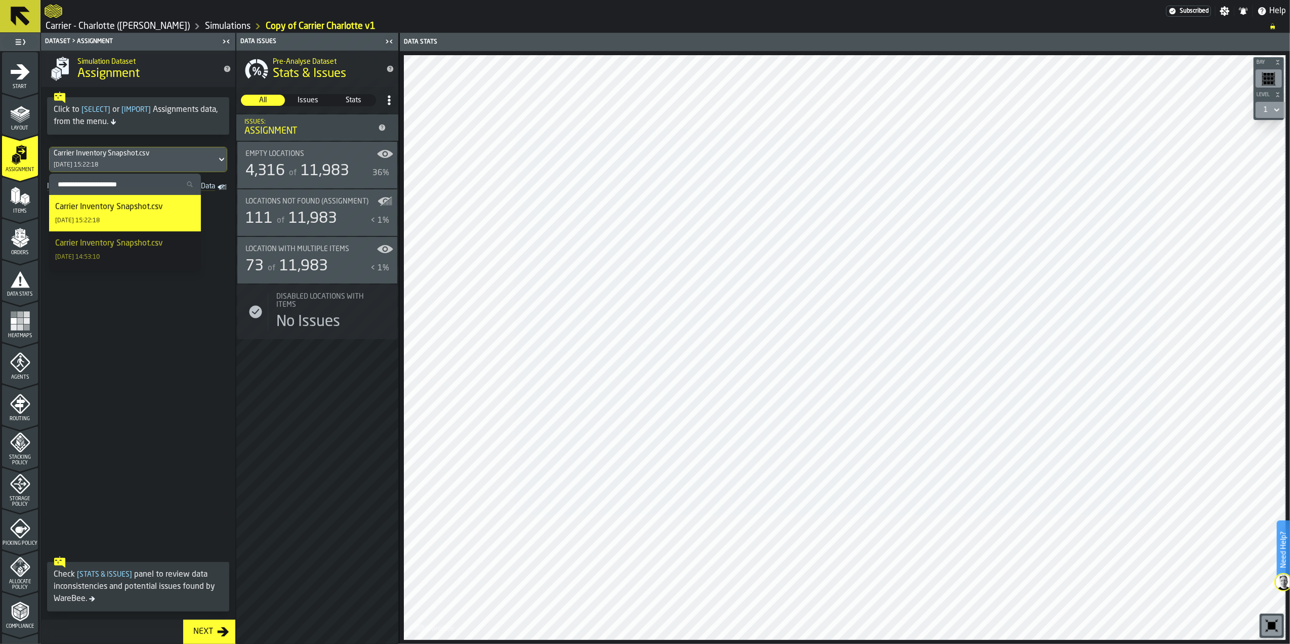
scroll to position [128, 0]
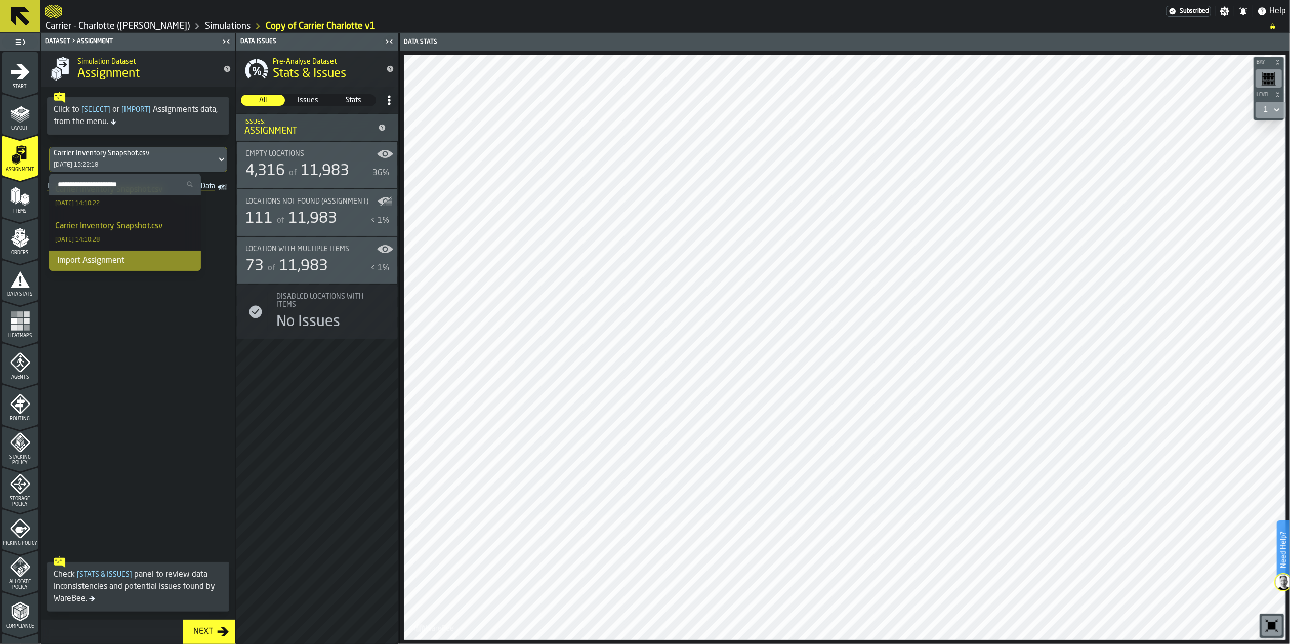
click at [108, 264] on div "Import Assignment" at bounding box center [125, 261] width 152 height 20
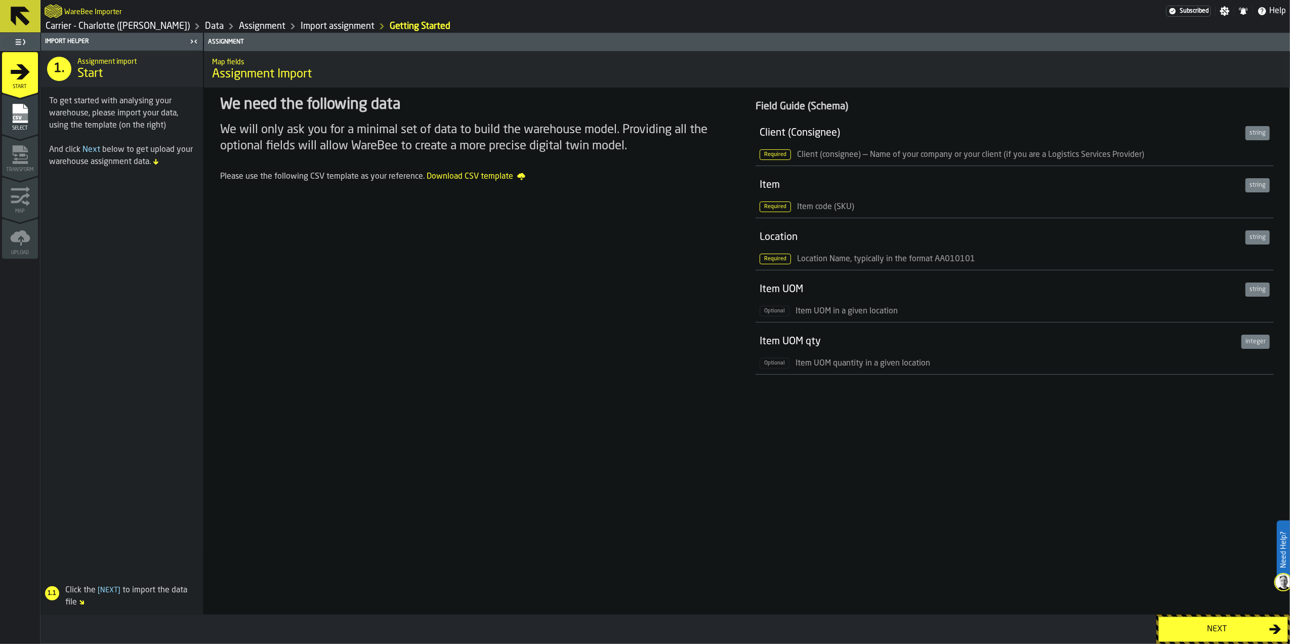
click at [1219, 633] on div "Next" at bounding box center [1217, 629] width 104 height 12
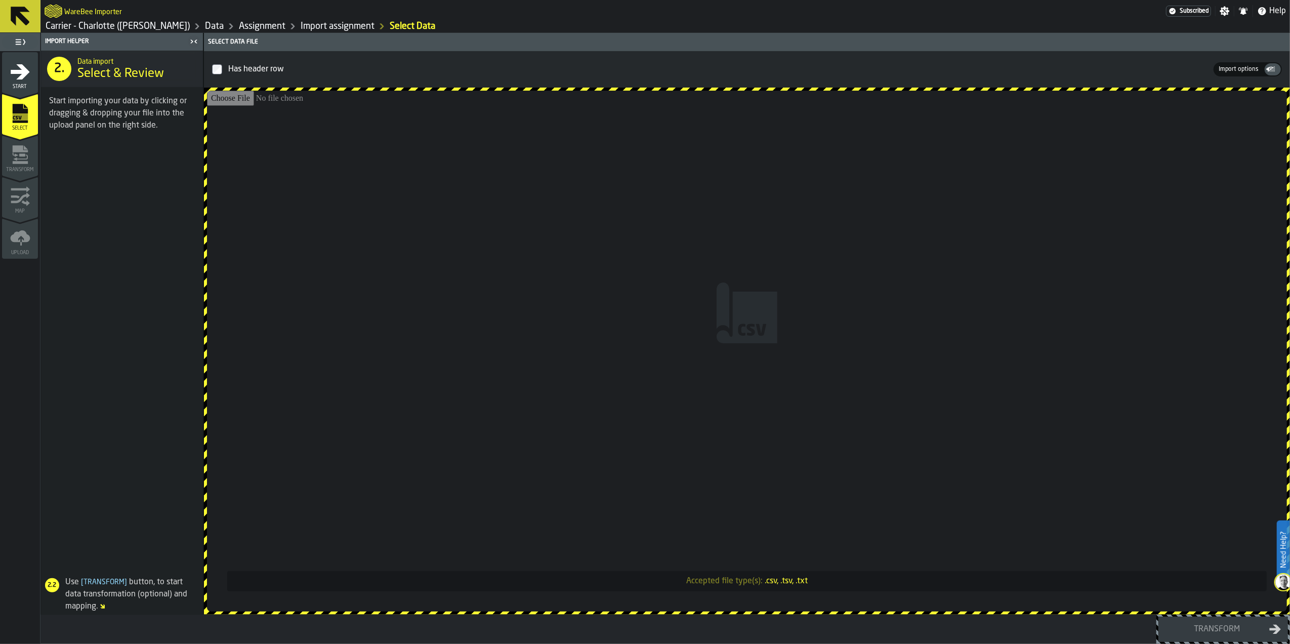
click at [812, 359] on input "Accepted file type(s): .csv, .tsv, .txt" at bounding box center [747, 351] width 1080 height 521
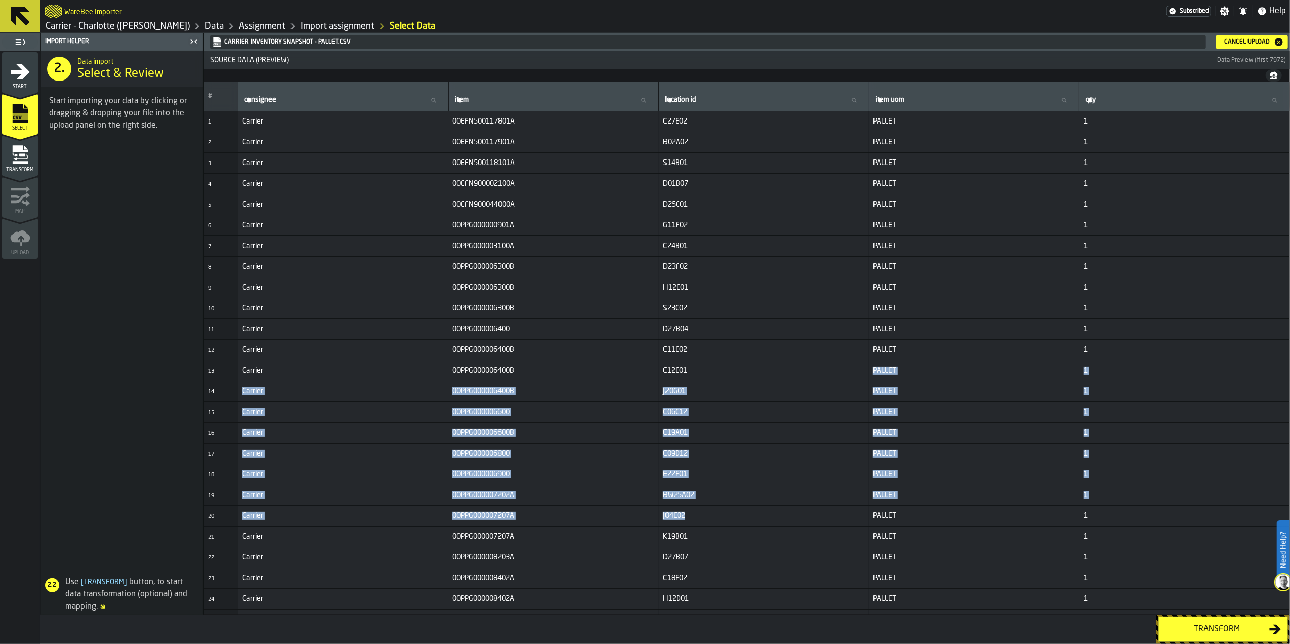
drag, startPoint x: 806, startPoint y: 476, endPoint x: 850, endPoint y: 520, distance: 63.0
click at [826, 86] on div "location id location id" at bounding box center [764, 96] width 202 height 21
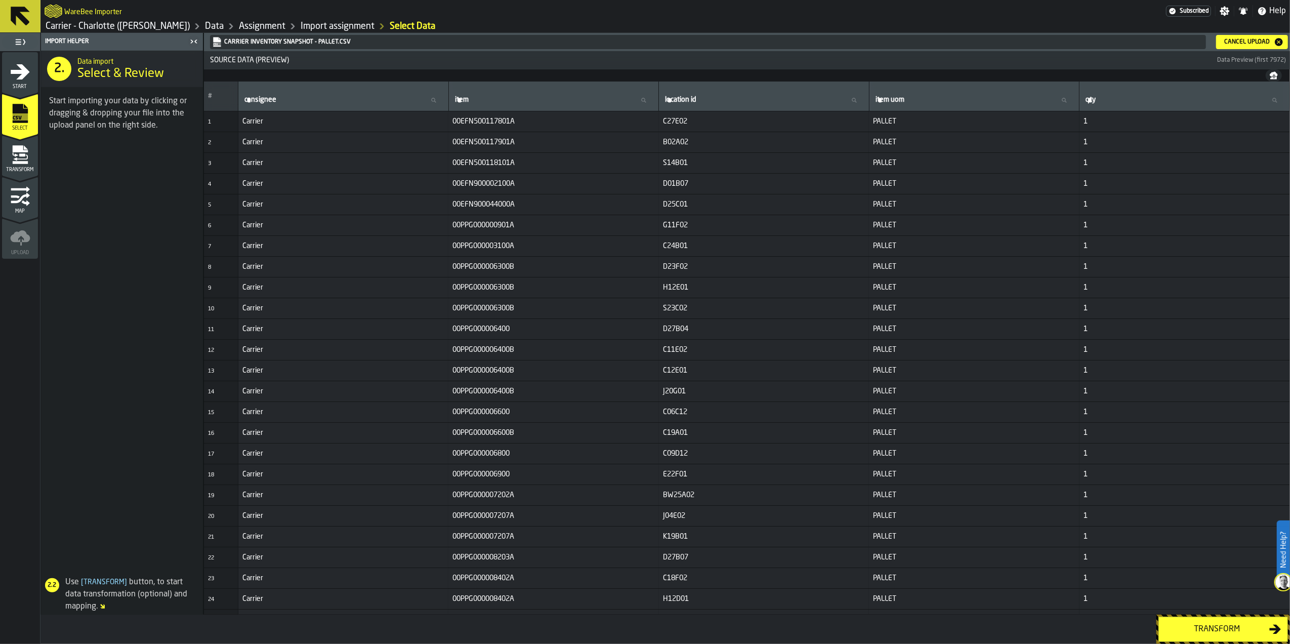
click at [1195, 636] on button "Transform" at bounding box center [1224, 629] width 130 height 25
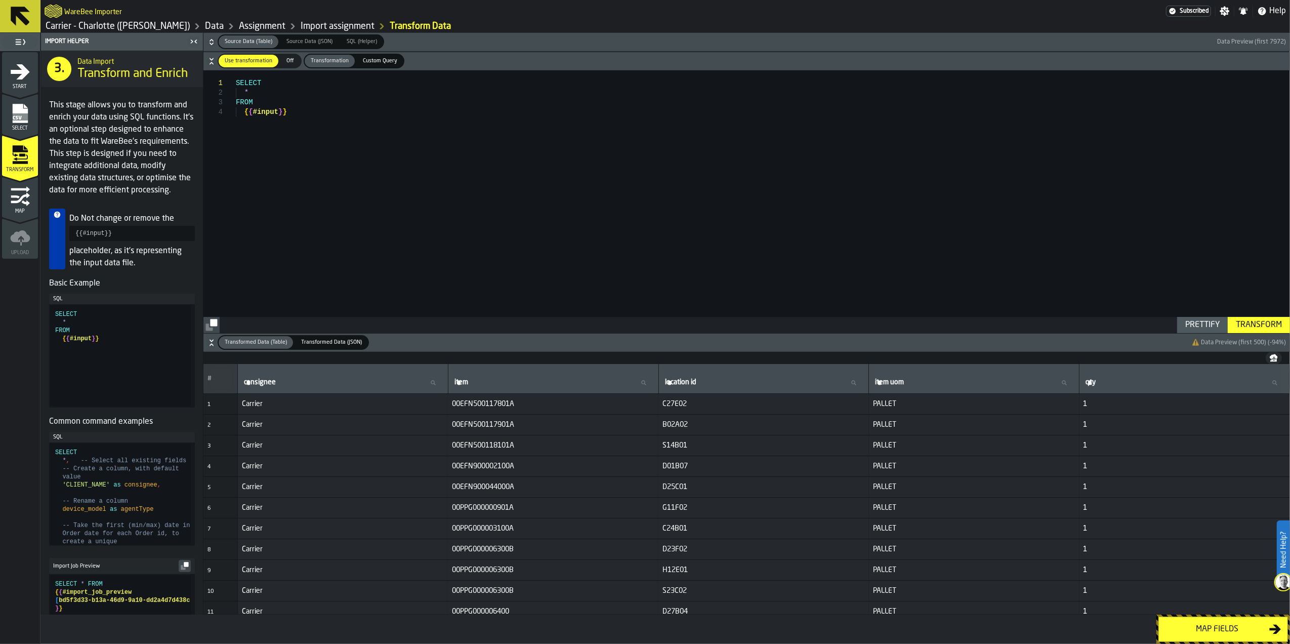
click at [1190, 630] on div "Map fields" at bounding box center [1217, 629] width 104 height 12
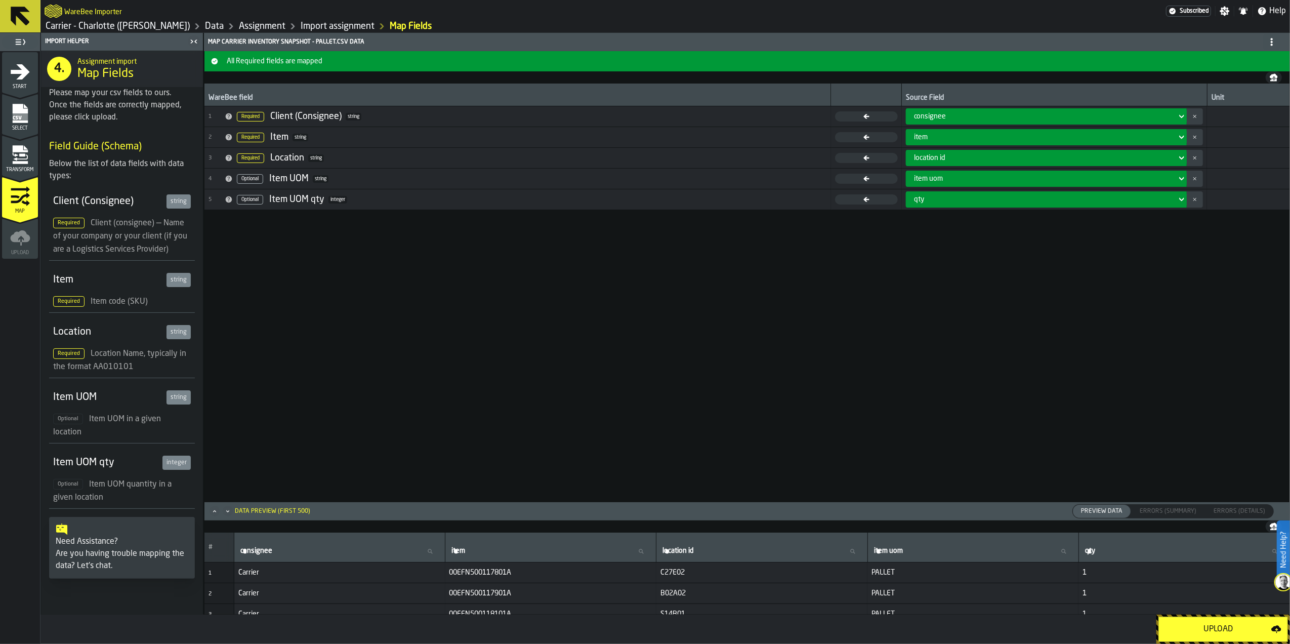
click at [1190, 630] on div "Upload" at bounding box center [1218, 629] width 106 height 12
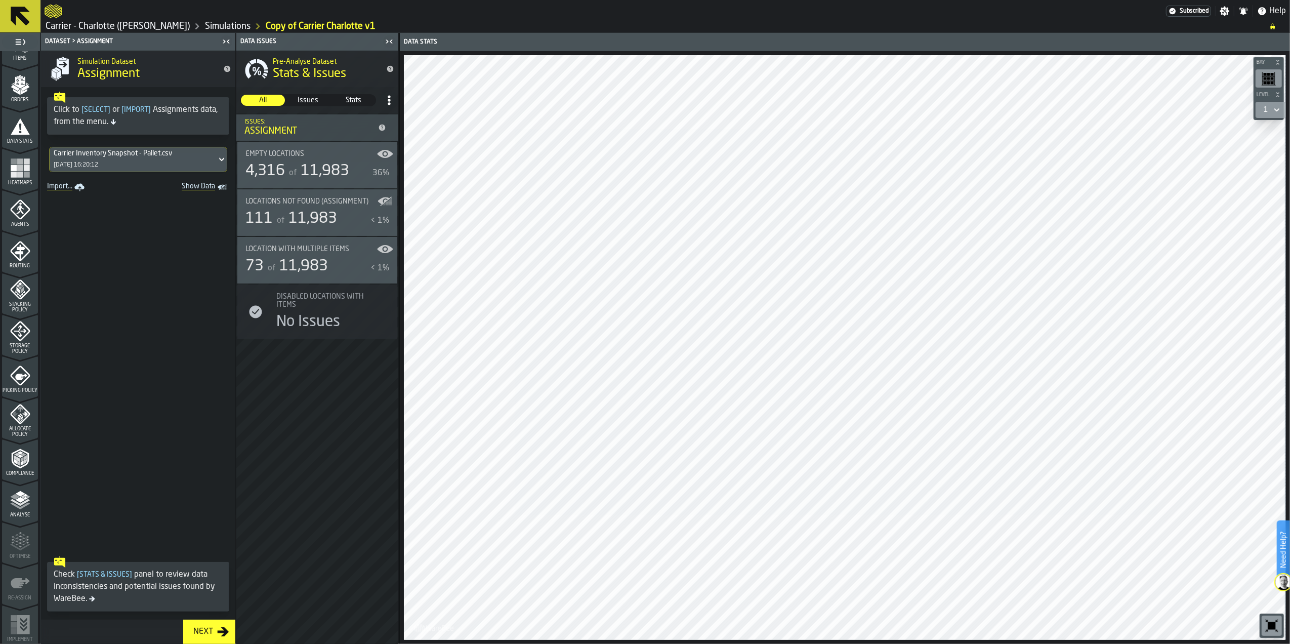
scroll to position [154, 0]
click at [10, 464] on icon "menu Compliance" at bounding box center [20, 457] width 20 height 20
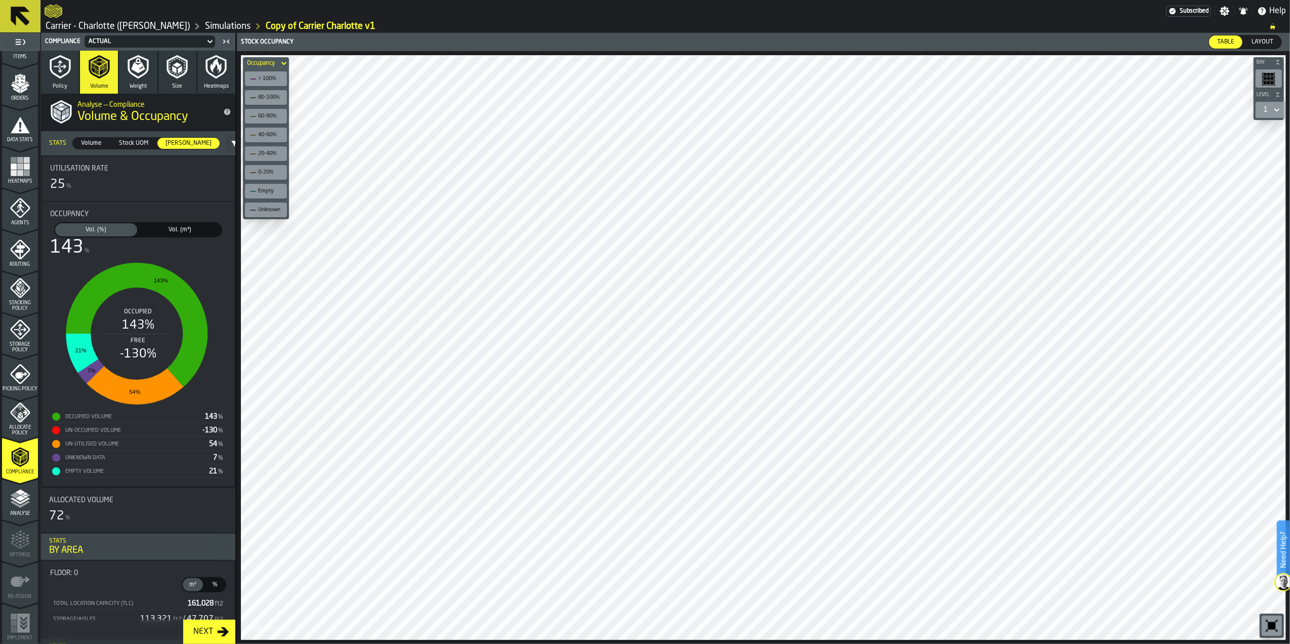
click at [172, 230] on span "Vol. (m³)" at bounding box center [180, 229] width 78 height 9
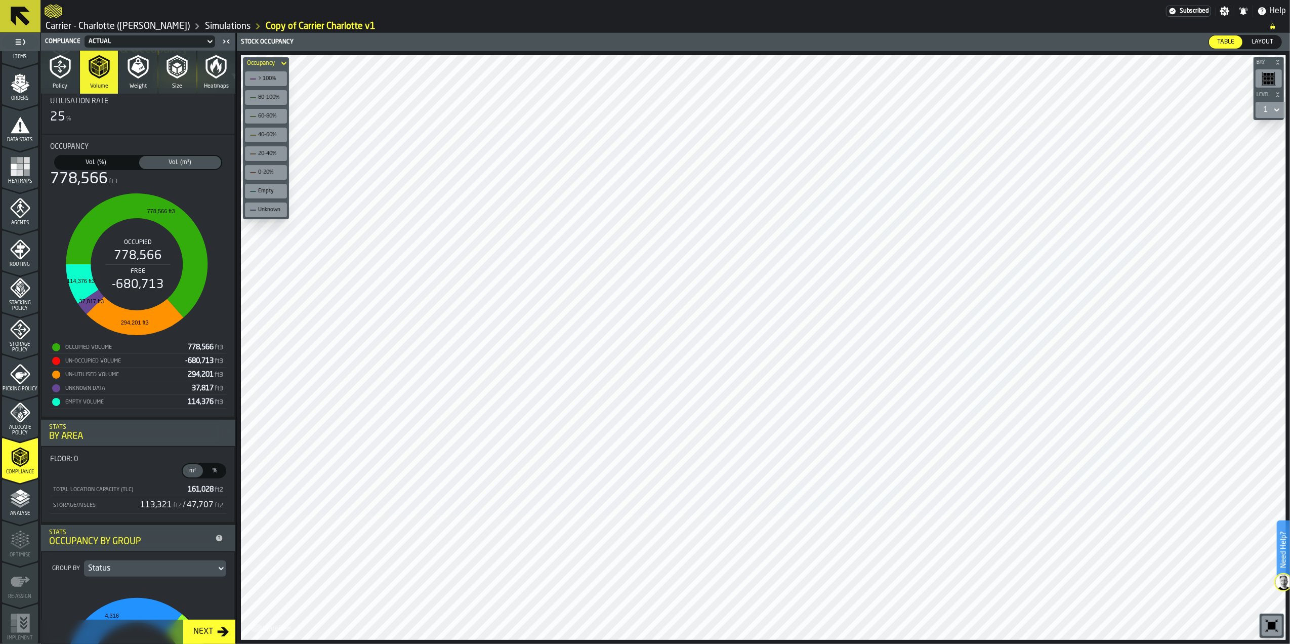
scroll to position [0, 0]
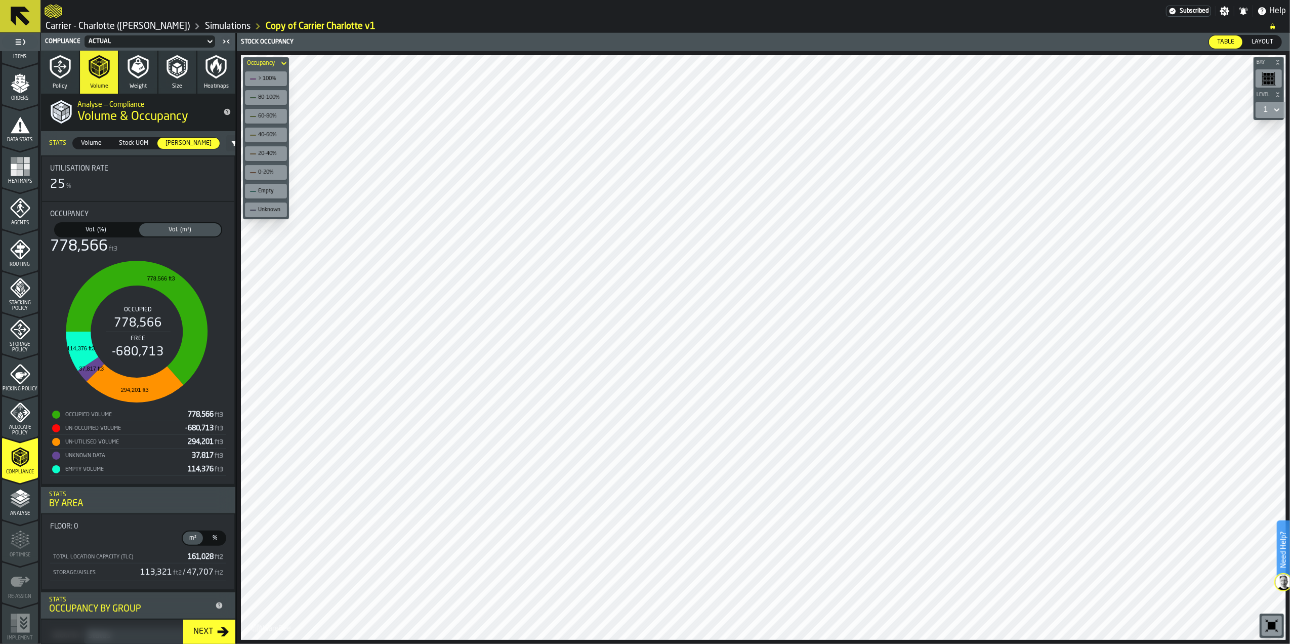
click at [93, 225] on span "Vol. (%)" at bounding box center [96, 229] width 78 height 9
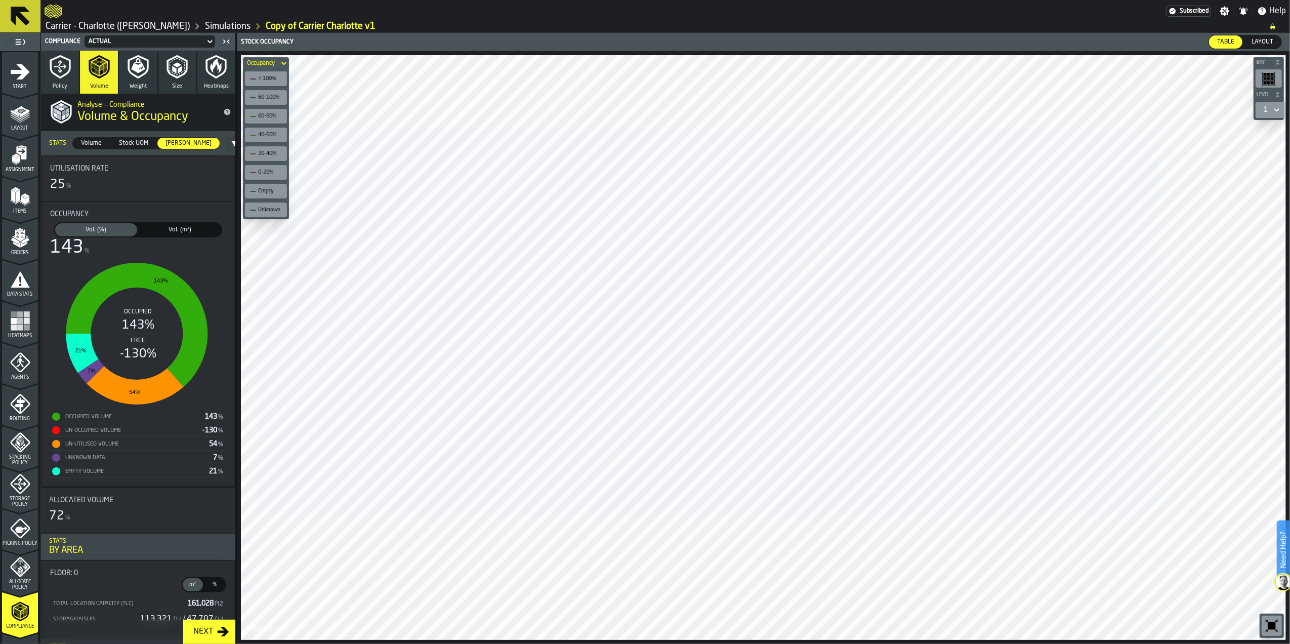
click at [14, 153] on icon "menu Assignment" at bounding box center [20, 155] width 20 height 20
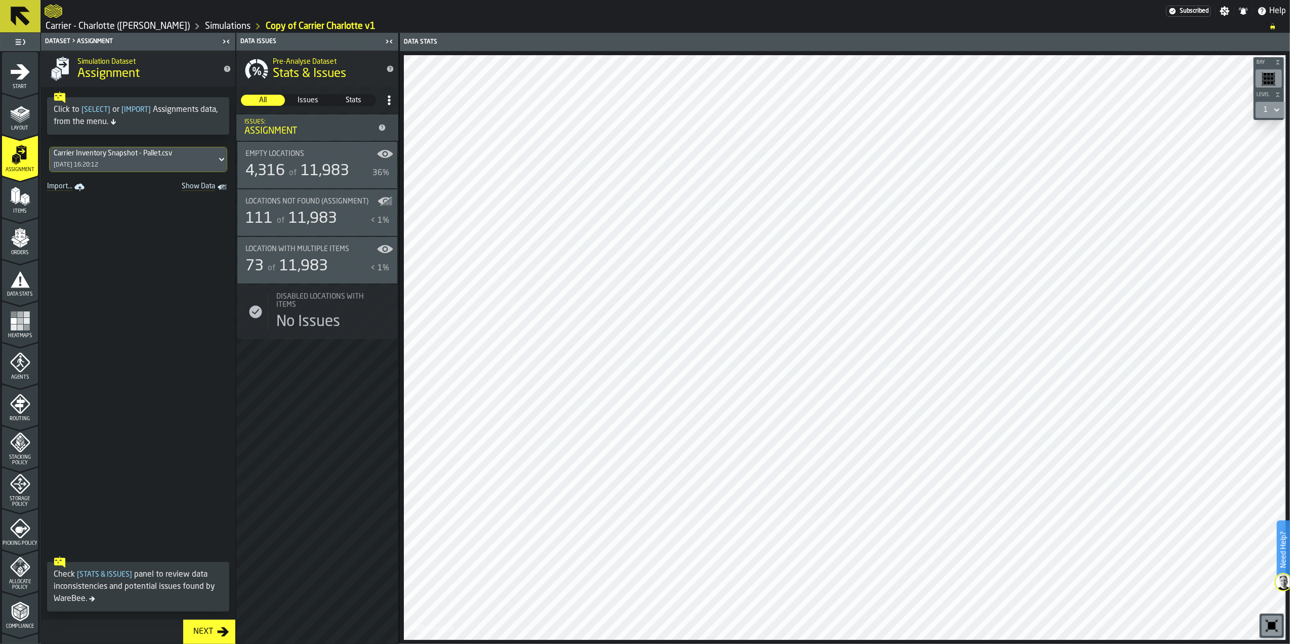
click at [60, 189] on link "Import..." at bounding box center [67, 187] width 48 height 14
click at [113, 152] on div "Carrier Inventory Snapshot - Pallet.csv" at bounding box center [113, 153] width 118 height 8
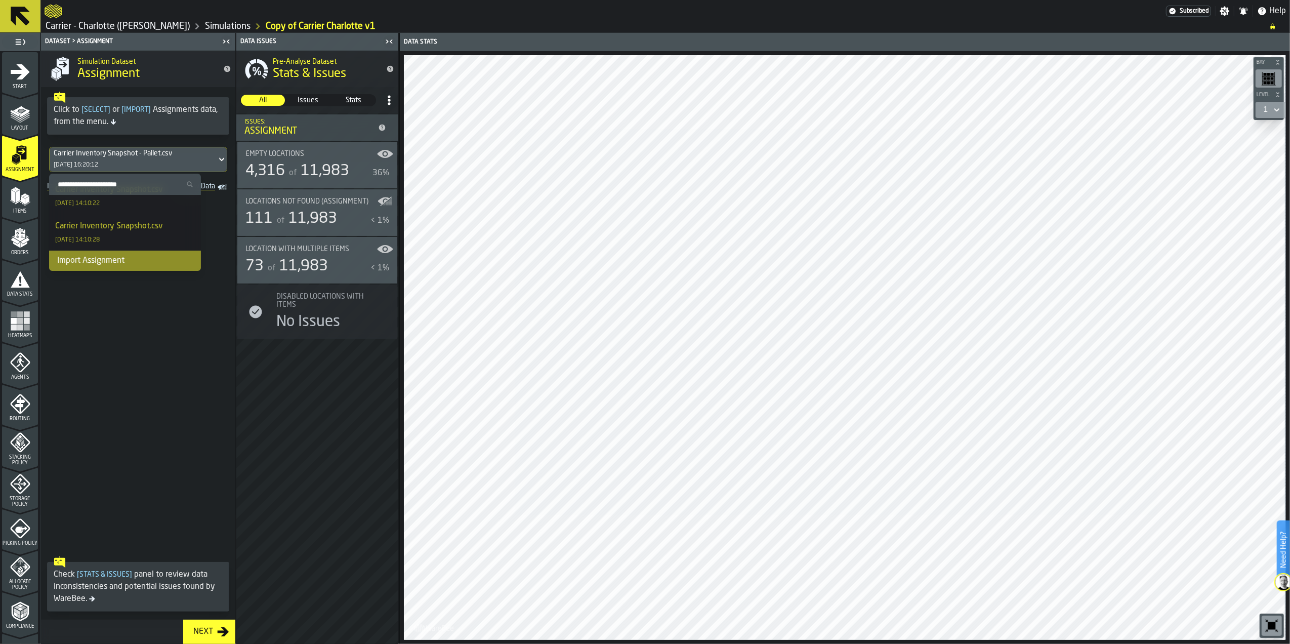
click at [111, 257] on div "Import Assignment" at bounding box center [125, 261] width 152 height 20
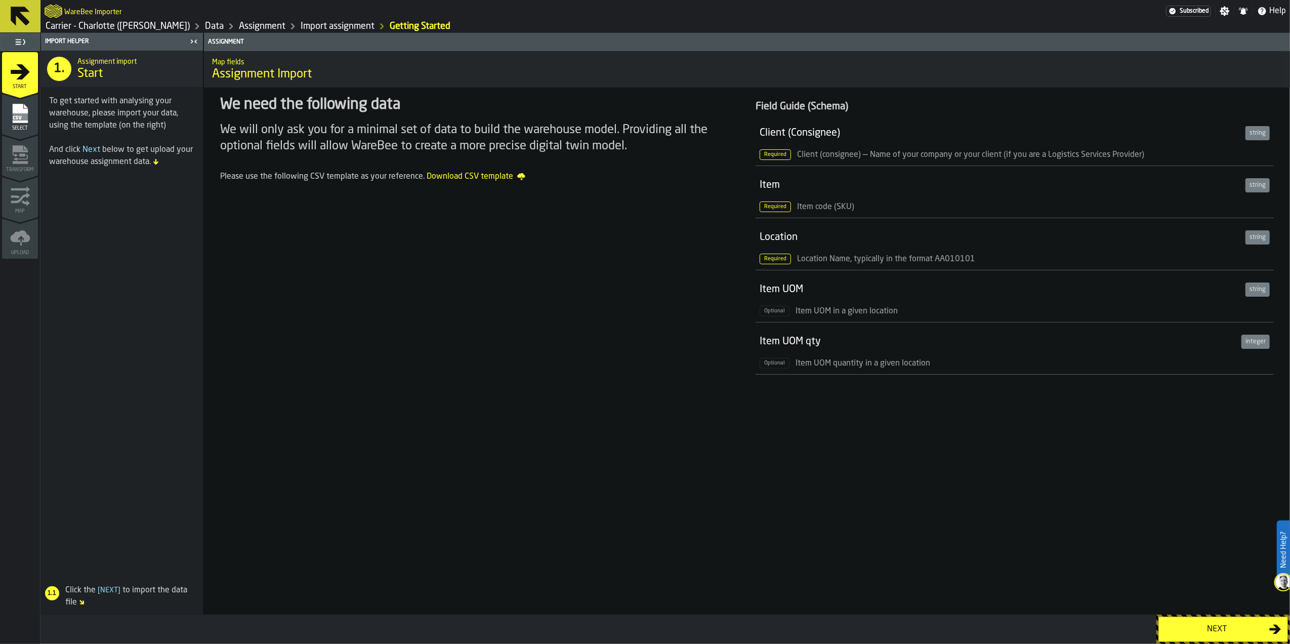
click at [1220, 624] on div "Next" at bounding box center [1217, 629] width 104 height 12
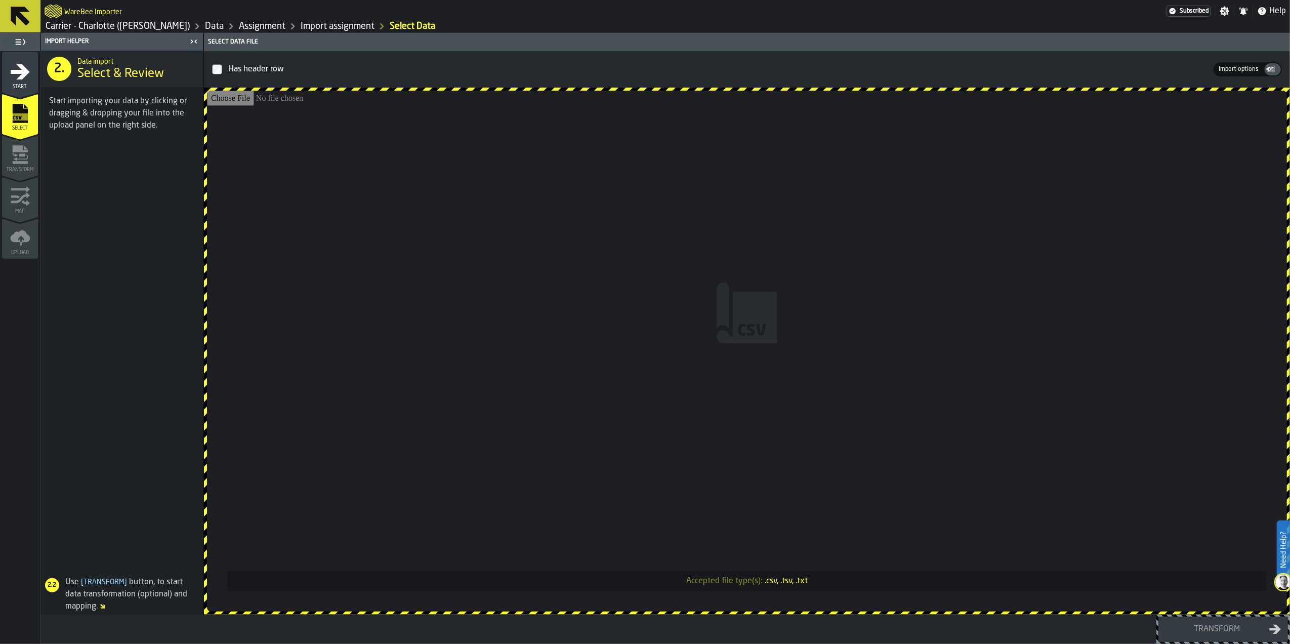
click at [715, 347] on input "Accepted file type(s): .csv, .tsv, .txt" at bounding box center [747, 351] width 1080 height 521
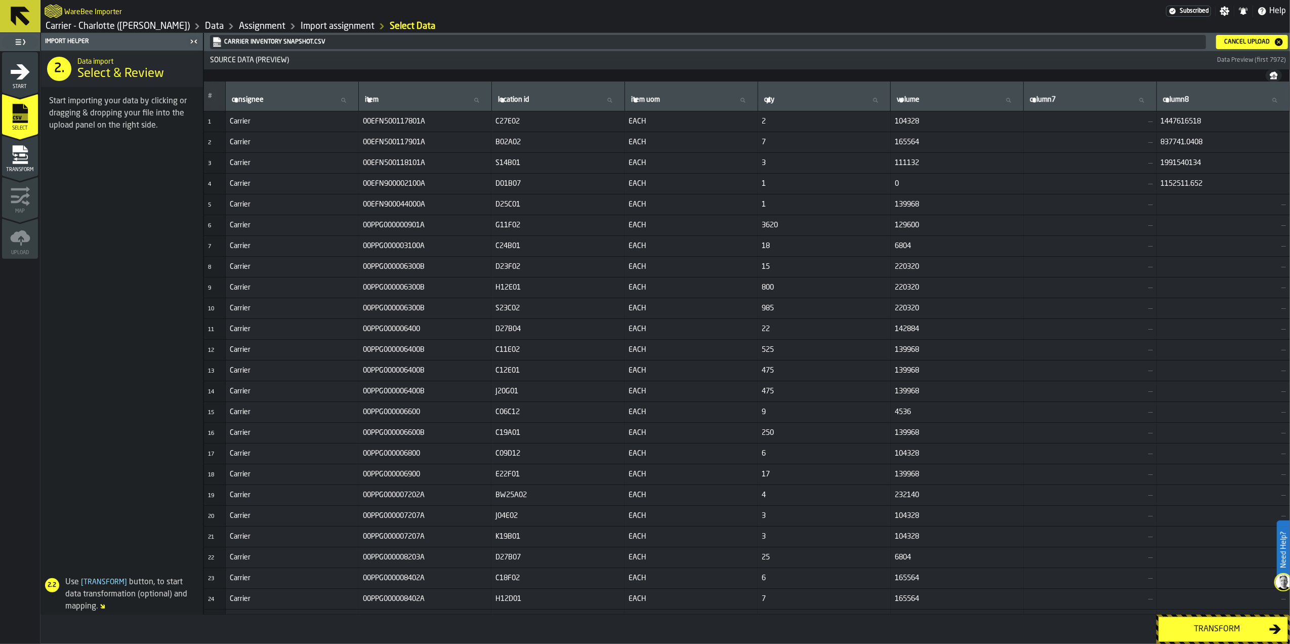
click at [1223, 632] on div "Transform" at bounding box center [1217, 629] width 104 height 12
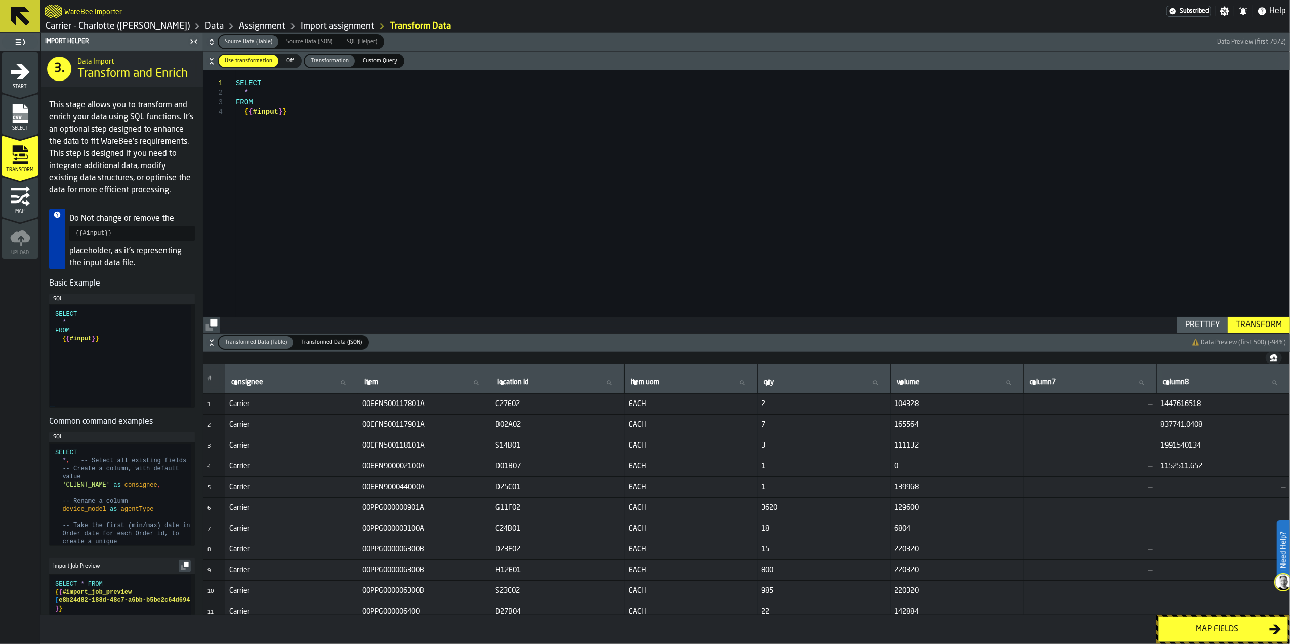
click at [1215, 625] on div "Map fields" at bounding box center [1217, 629] width 104 height 12
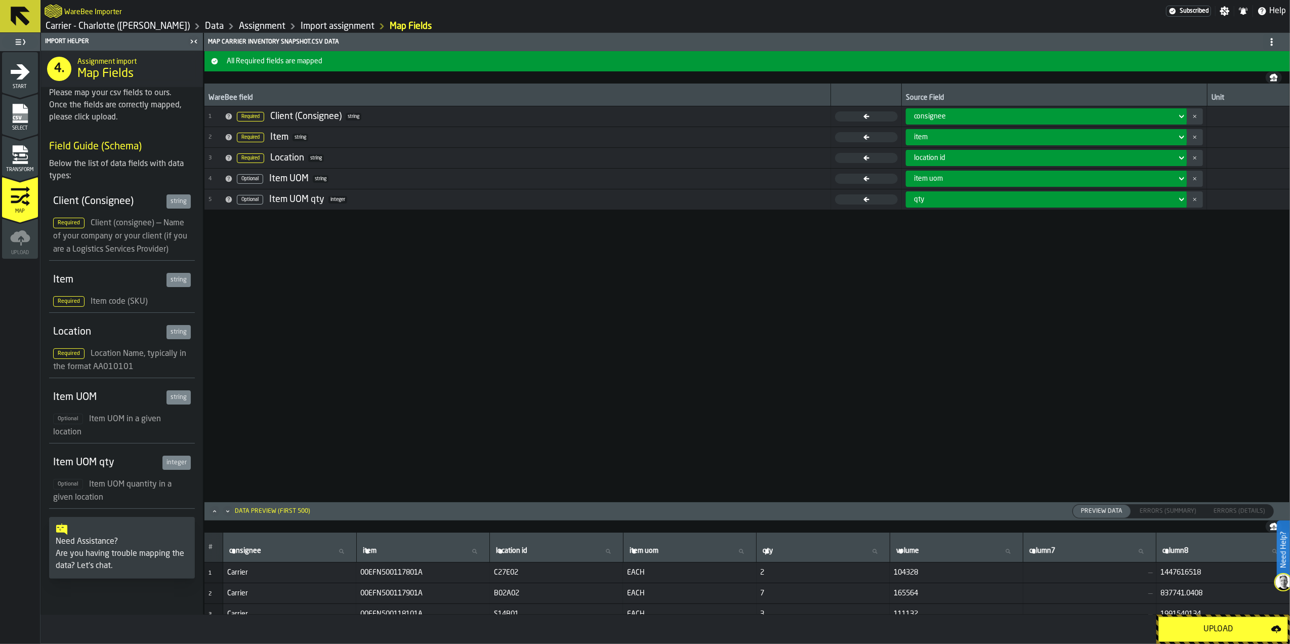
click at [1215, 624] on div "Upload" at bounding box center [1218, 629] width 106 height 12
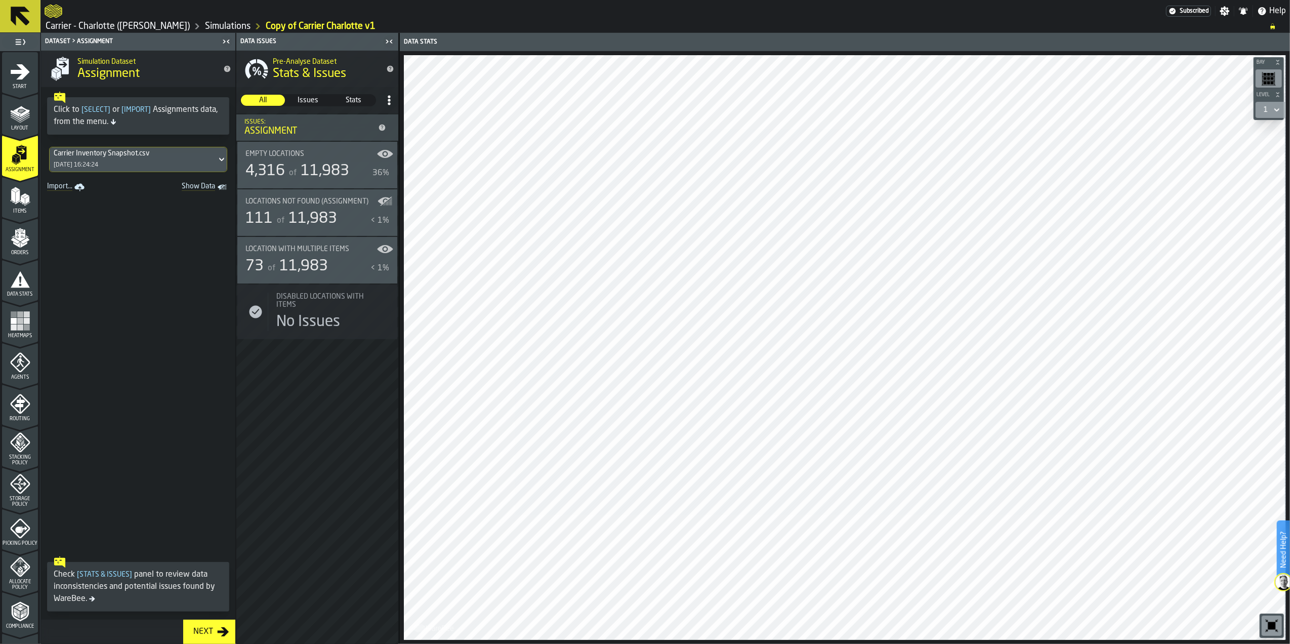
click at [21, 218] on icon "menu Items" at bounding box center [20, 218] width 36 height 10
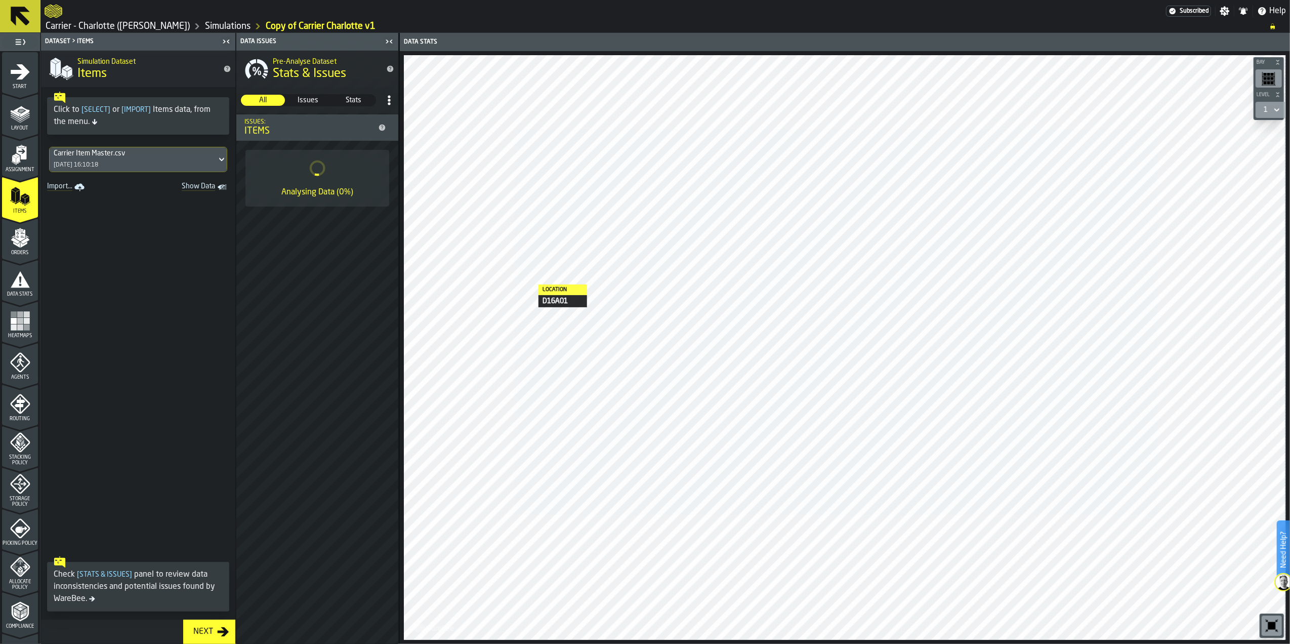
click at [122, 160] on div "Carrier Item Master.csv [DATE] 16:10:18" at bounding box center [133, 159] width 167 height 24
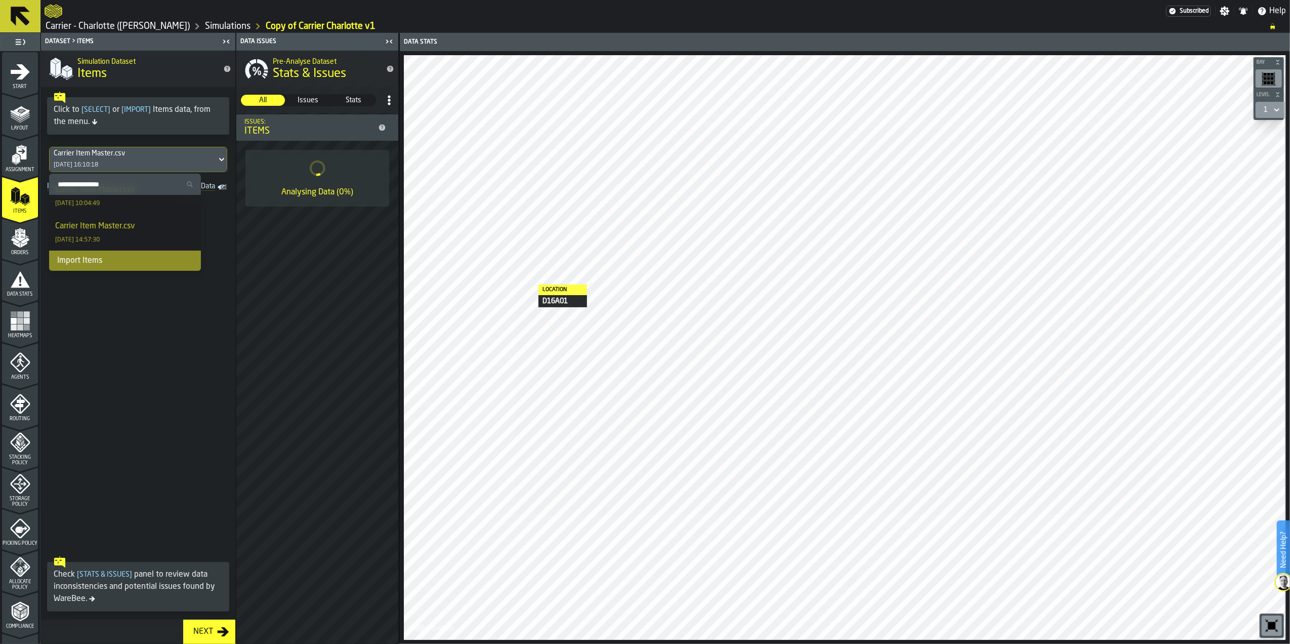
click at [124, 262] on div "Import Items" at bounding box center [125, 261] width 152 height 20
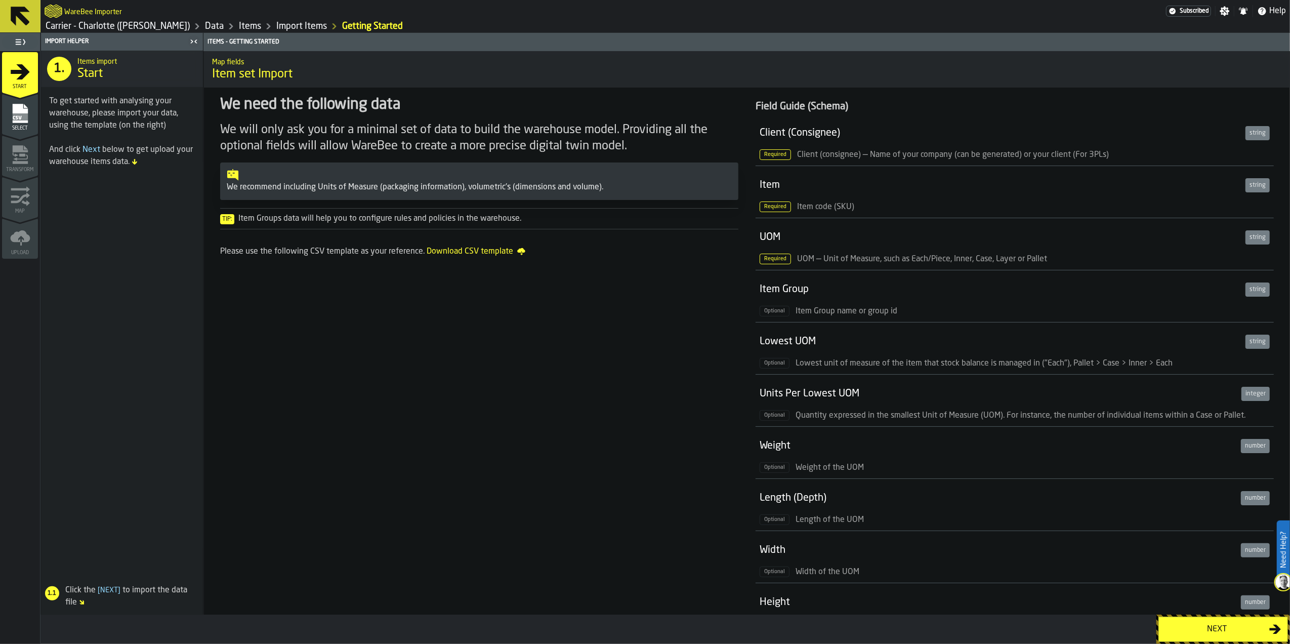
click at [1209, 624] on div "Next" at bounding box center [1217, 629] width 104 height 12
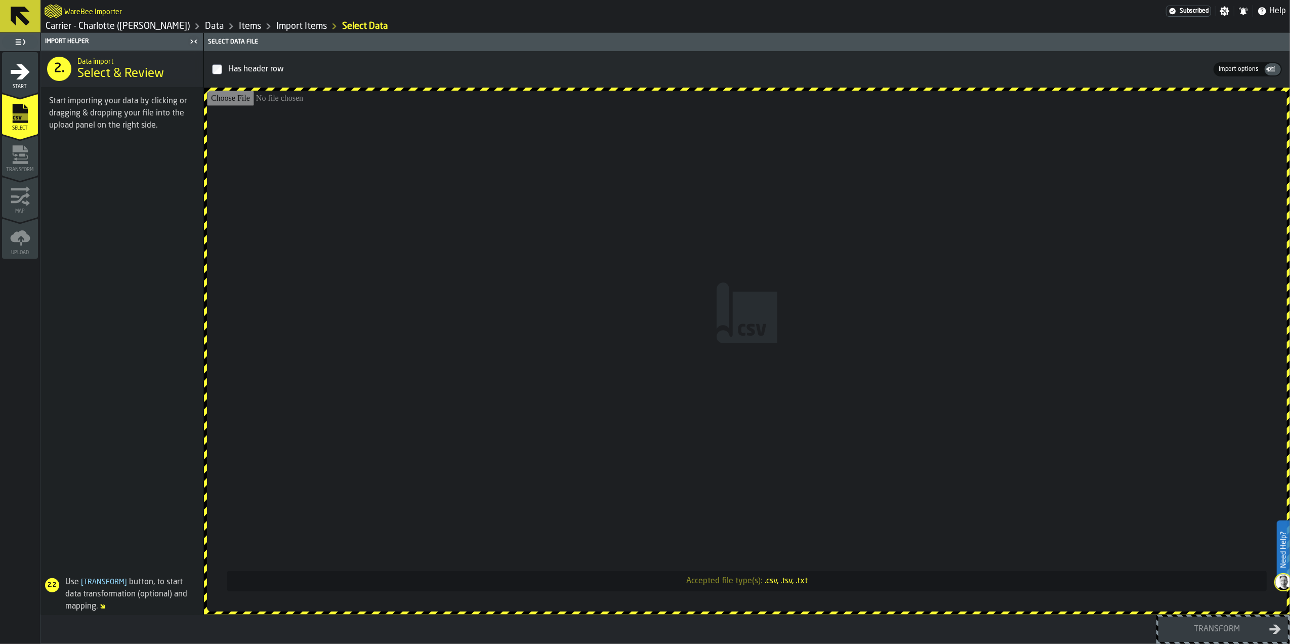
click at [764, 371] on input "Accepted file type(s): .csv, .tsv, .txt" at bounding box center [747, 351] width 1080 height 521
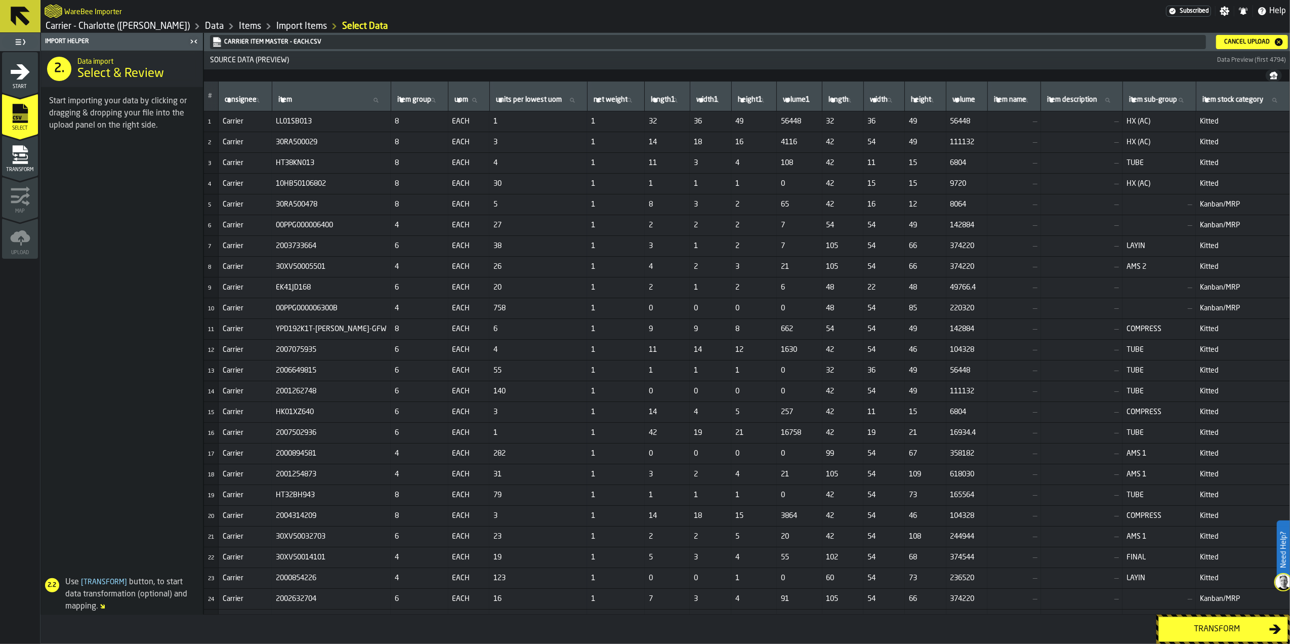
click at [1213, 626] on div "Transform" at bounding box center [1217, 629] width 104 height 12
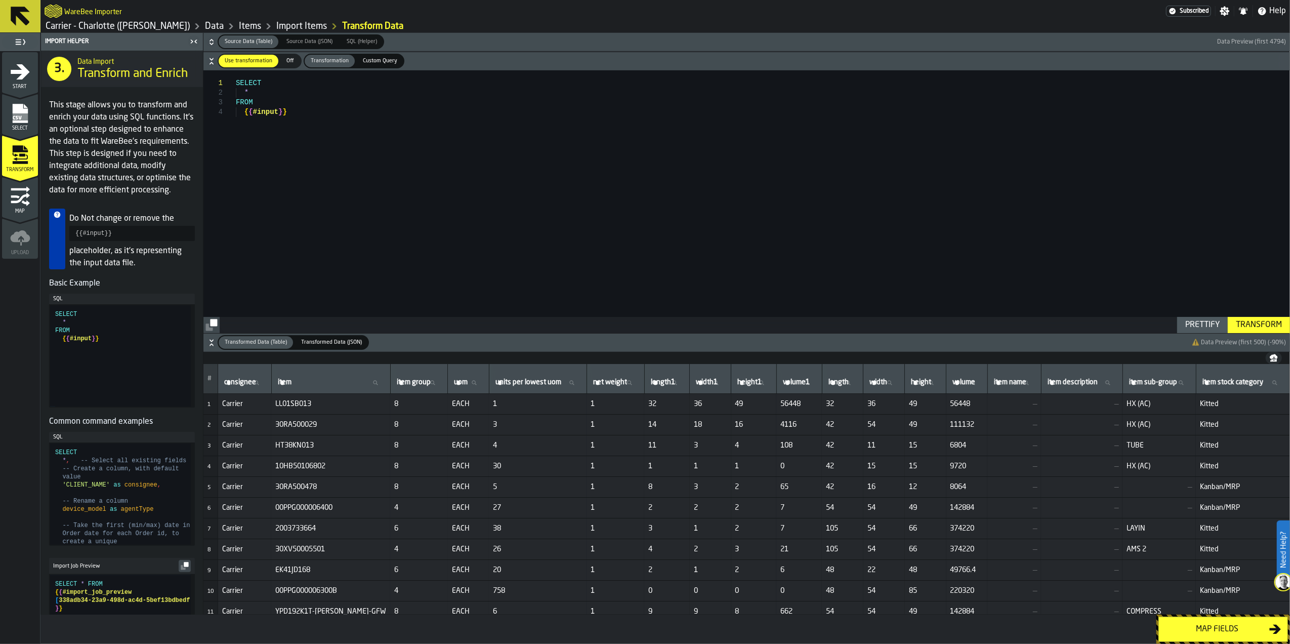
click at [1209, 628] on div "Map fields" at bounding box center [1217, 629] width 104 height 12
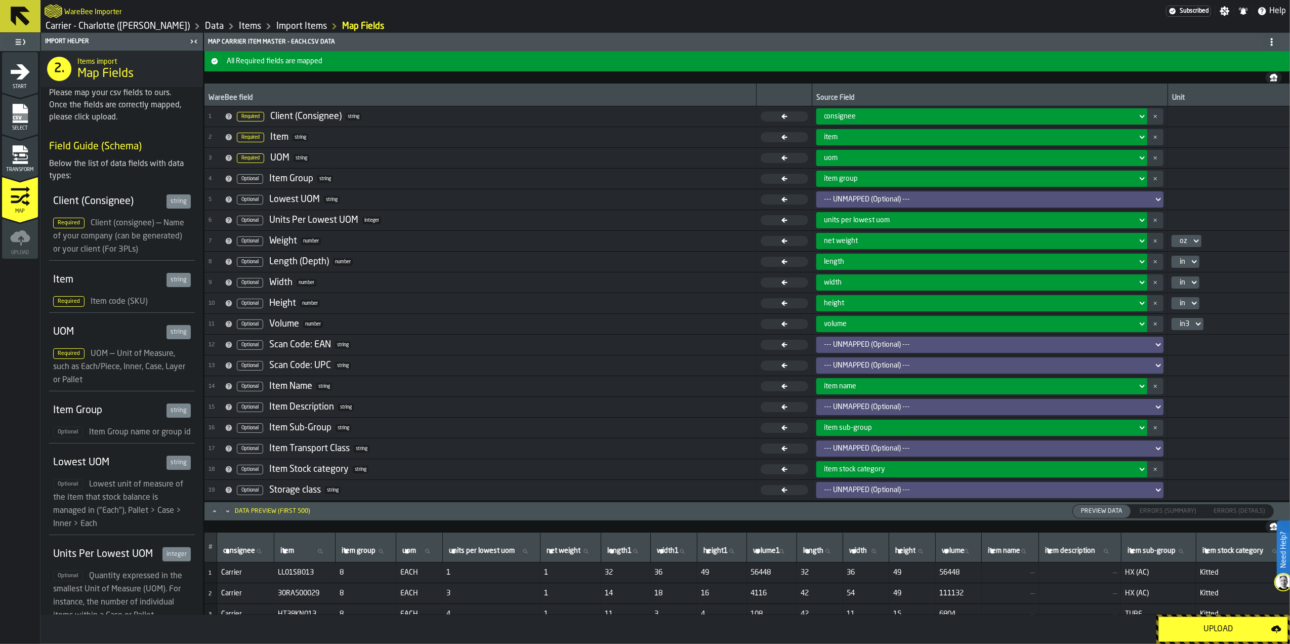
click at [1195, 628] on div "Upload" at bounding box center [1218, 629] width 106 height 12
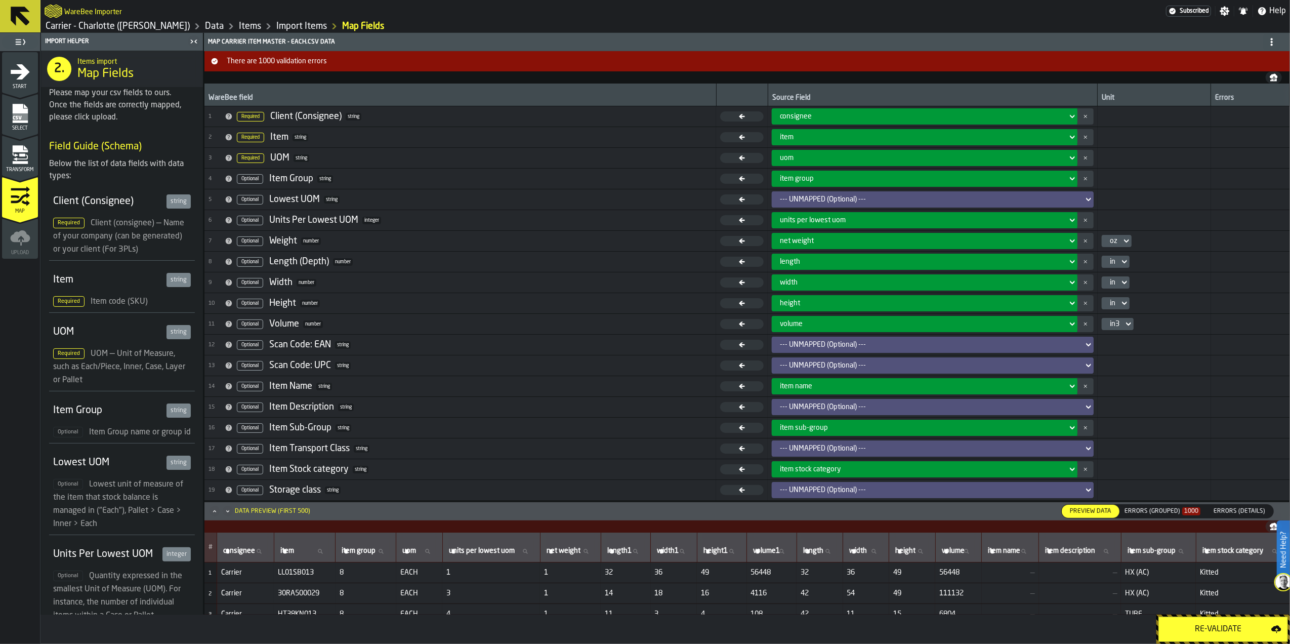
click at [1146, 510] on div "Errors (Grouped) 1000" at bounding box center [1163, 511] width 76 height 7
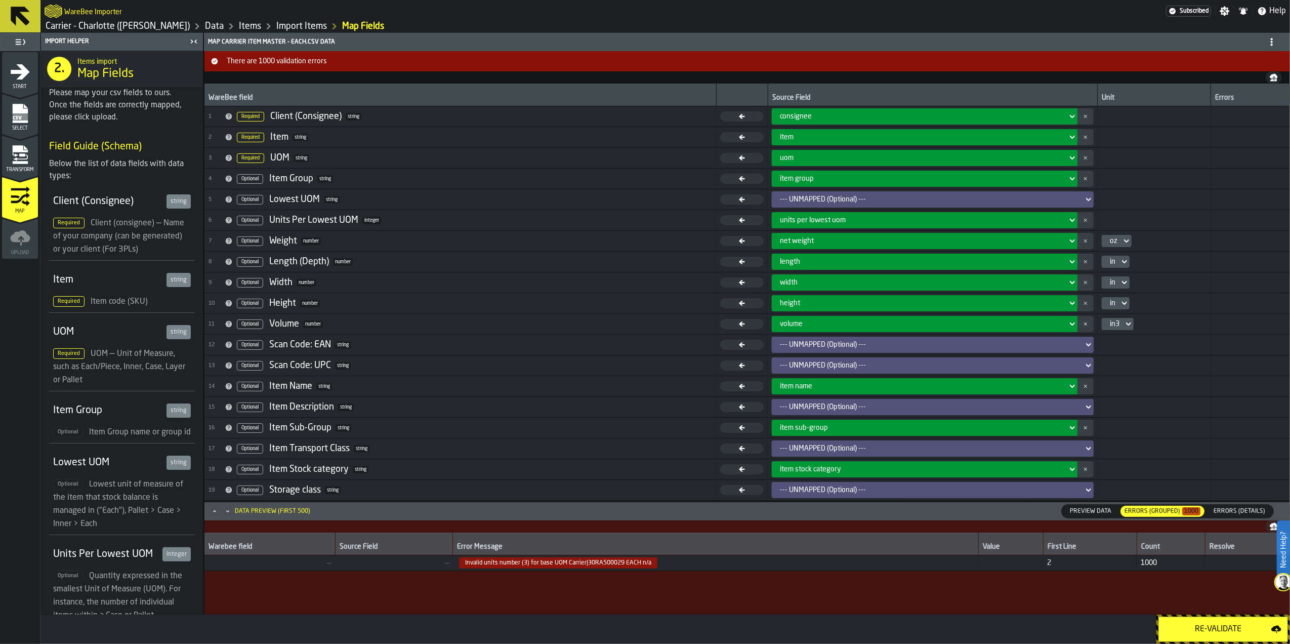
click at [21, 131] on span "Select" at bounding box center [20, 129] width 36 height 6
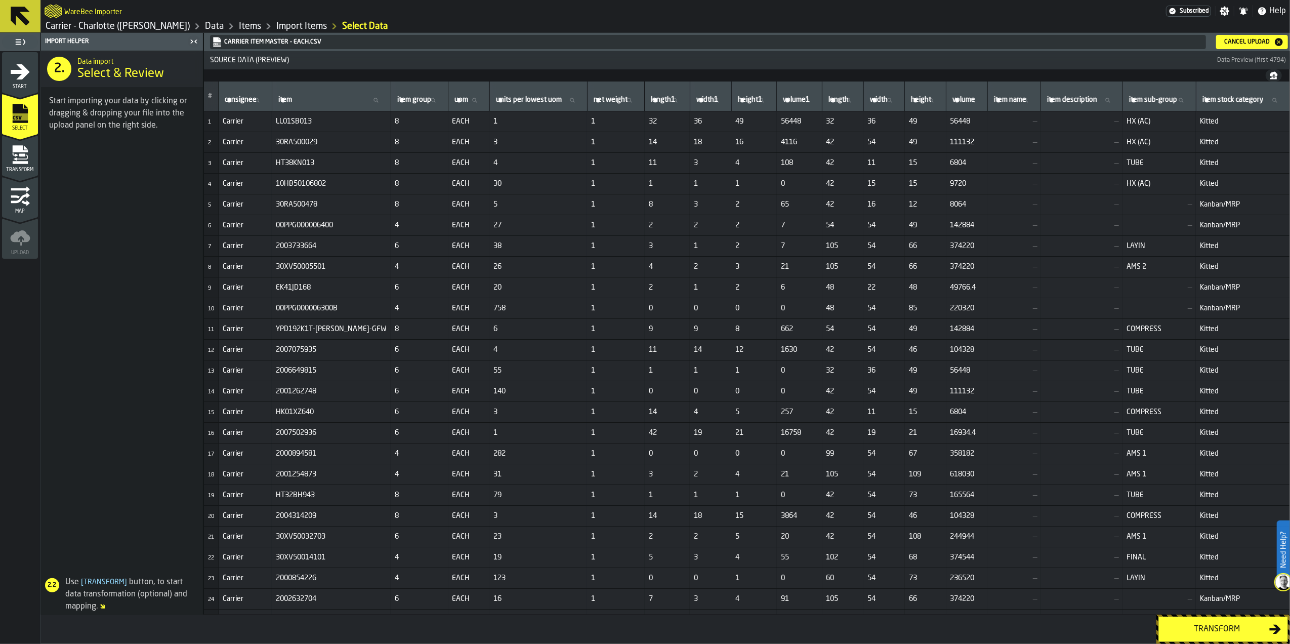
click at [1240, 46] on div "Cancel Upload" at bounding box center [1252, 42] width 64 height 10
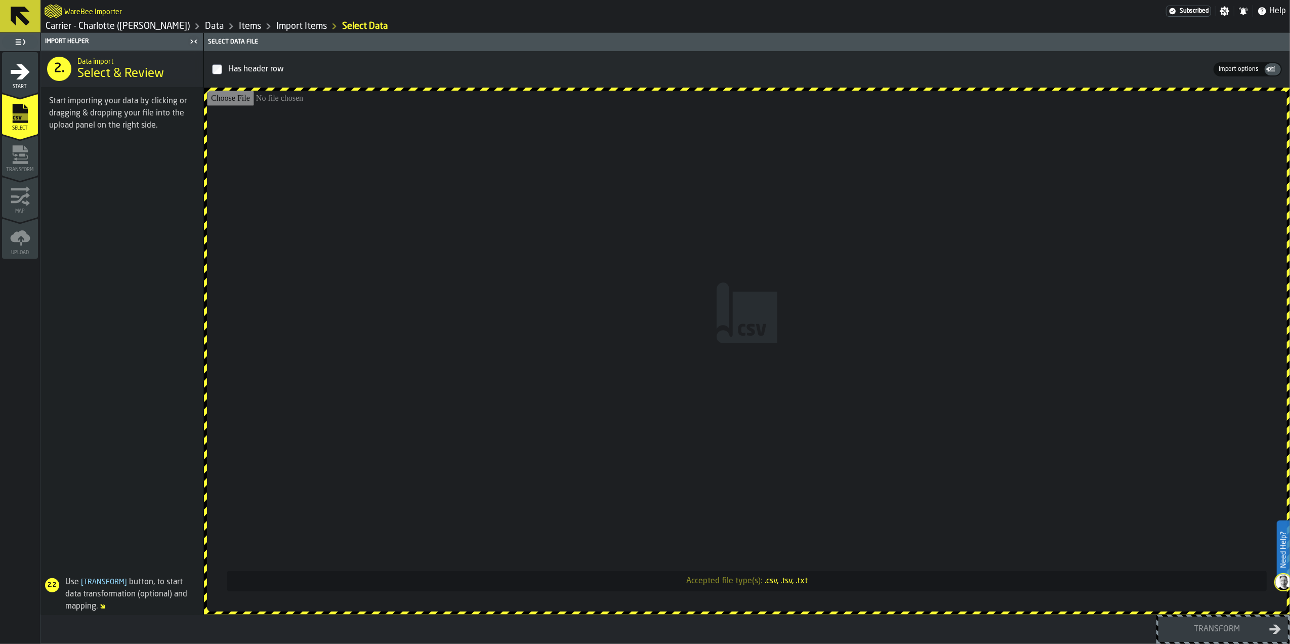
click at [723, 244] on input "Accepted file type(s): .csv, .tsv, .txt" at bounding box center [747, 351] width 1080 height 521
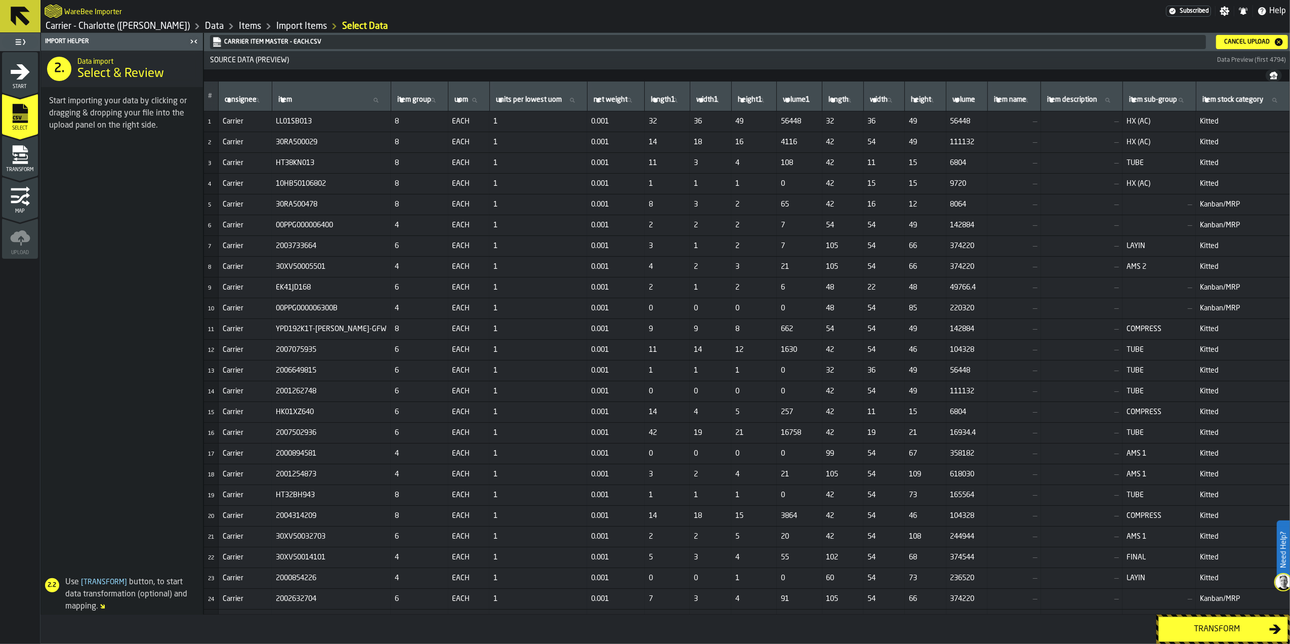
click at [1221, 624] on div "Transform" at bounding box center [1217, 629] width 104 height 12
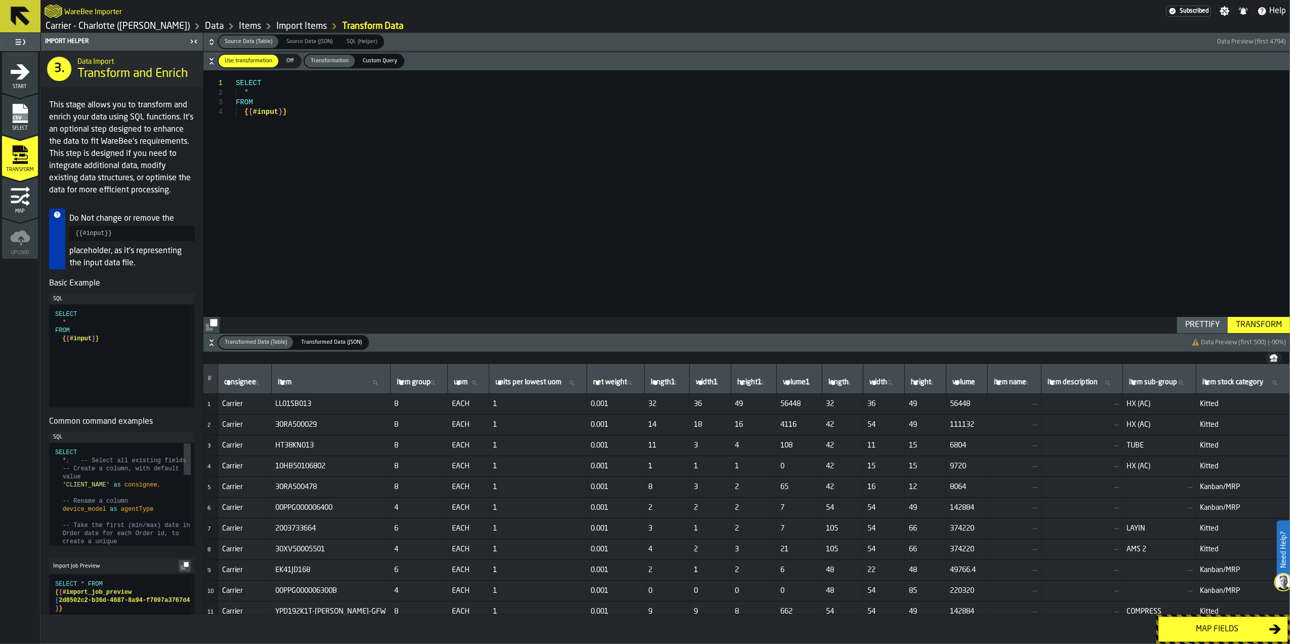
click at [1227, 626] on div "Map fields" at bounding box center [1217, 629] width 104 height 12
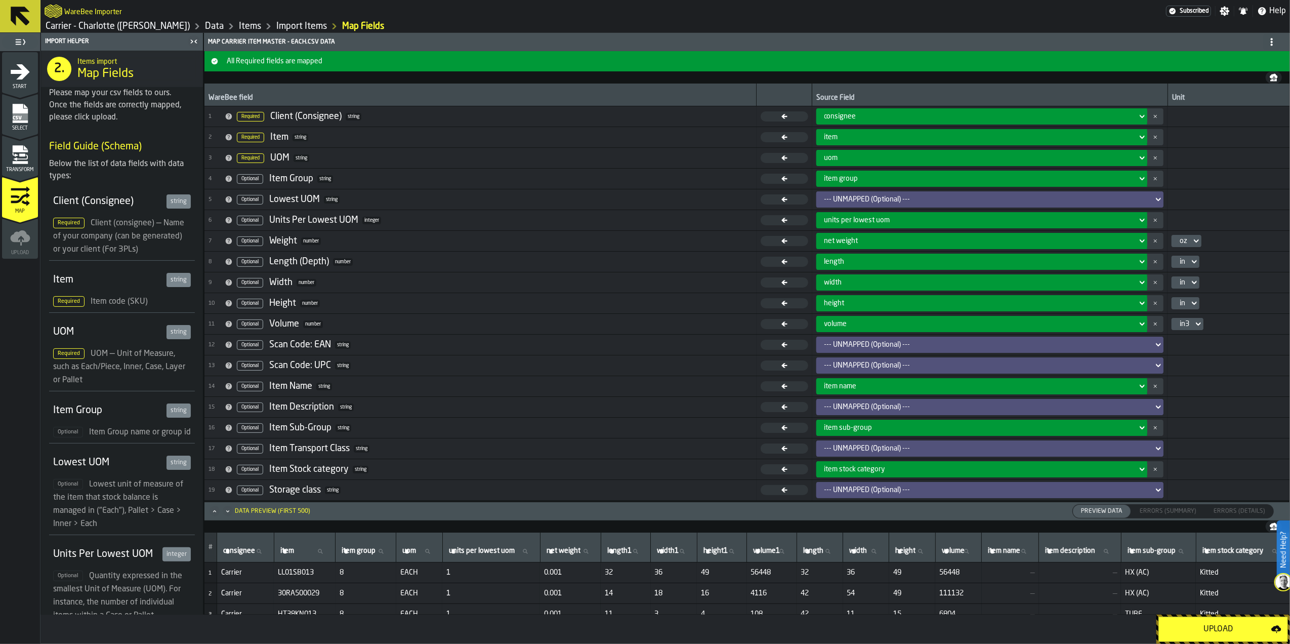
click at [866, 258] on div "length" at bounding box center [978, 262] width 317 height 12
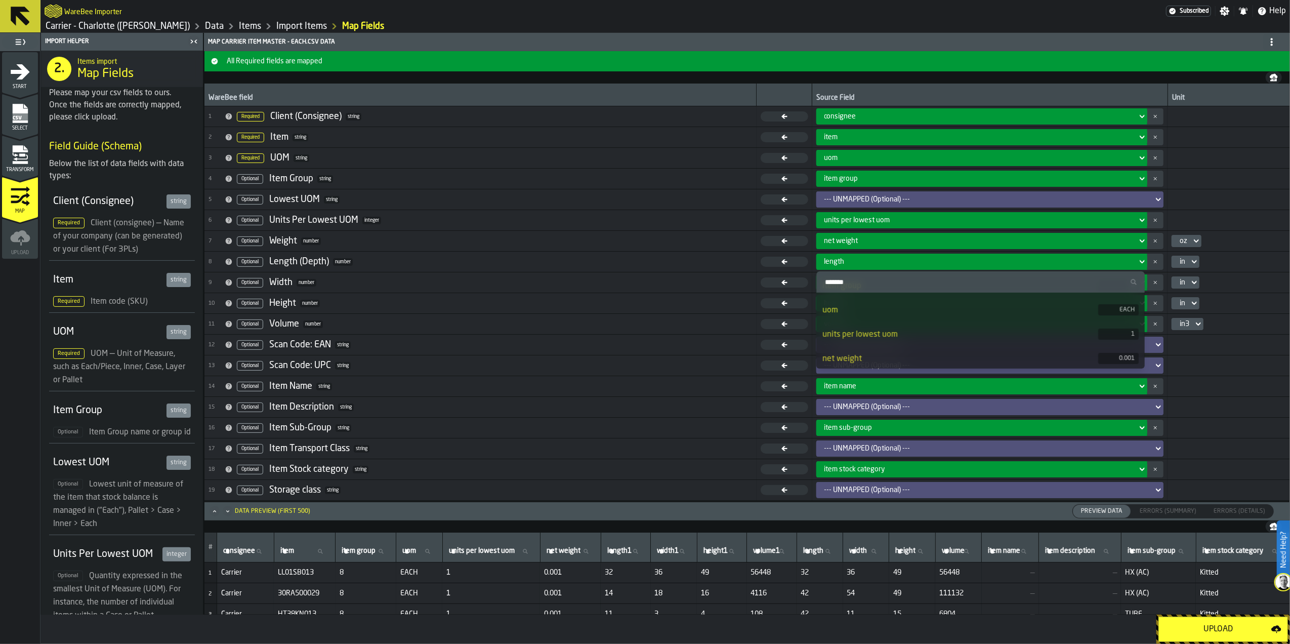
scroll to position [135, 0]
click at [869, 316] on div "length1" at bounding box center [960, 316] width 275 height 12
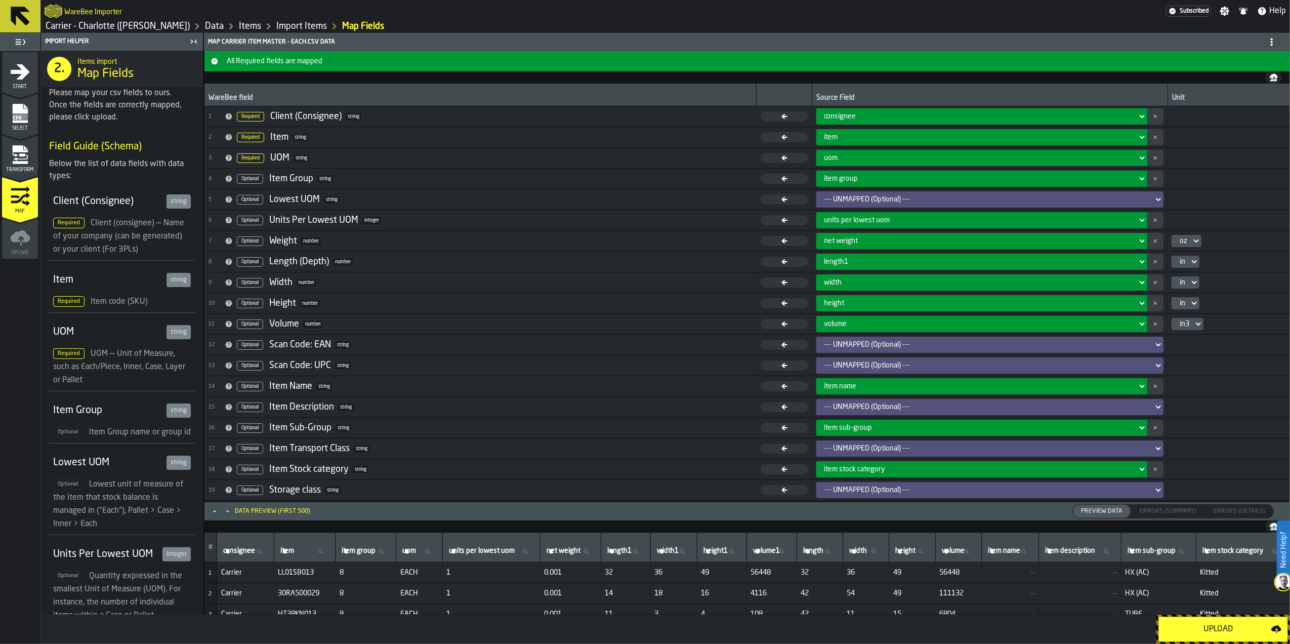
click at [852, 285] on div "width" at bounding box center [979, 282] width 309 height 8
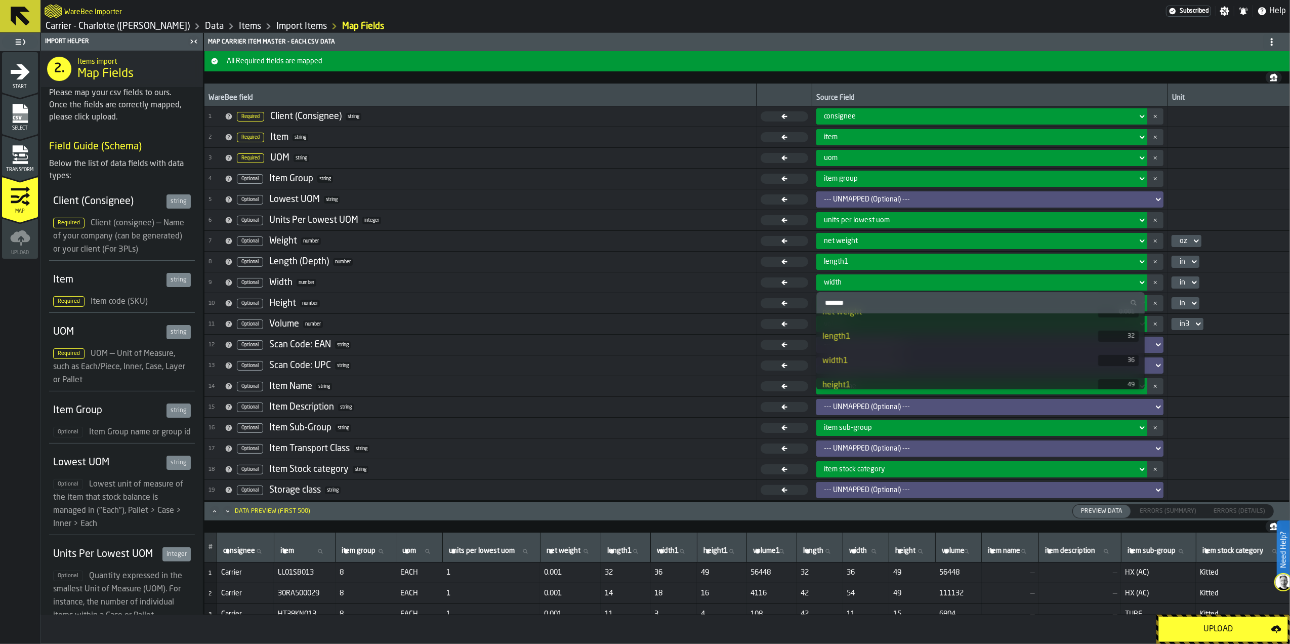
click at [861, 349] on li "width1 36" at bounding box center [980, 361] width 328 height 24
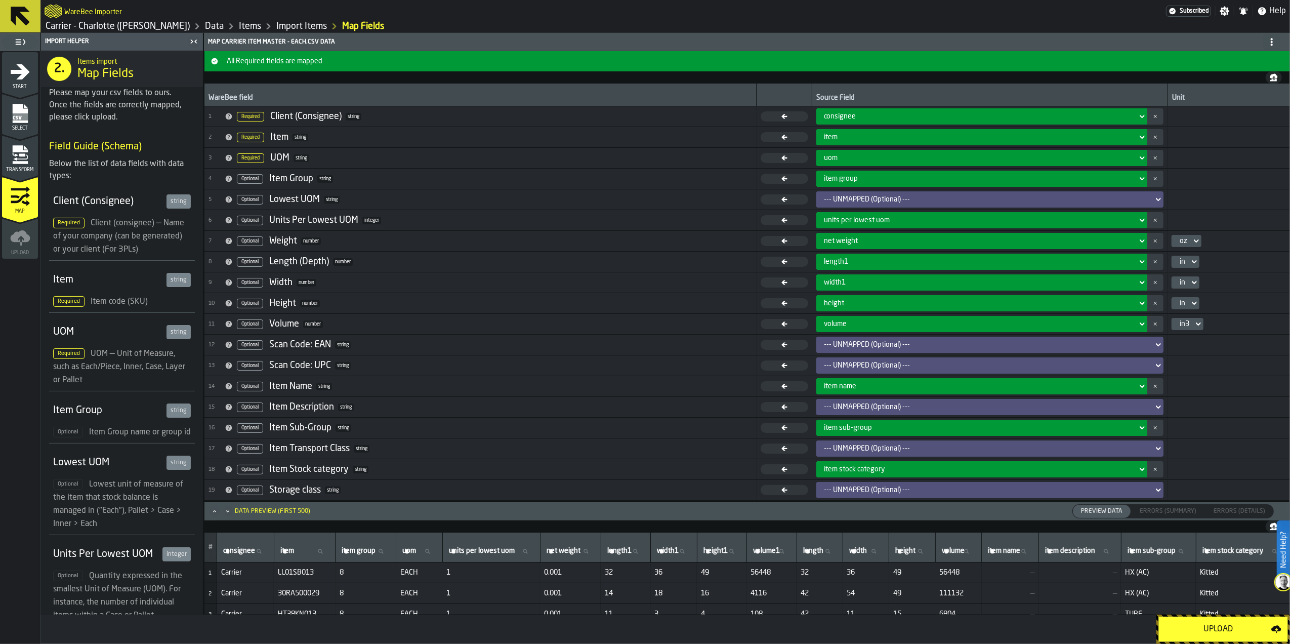
click at [850, 305] on div "height" at bounding box center [979, 303] width 309 height 8
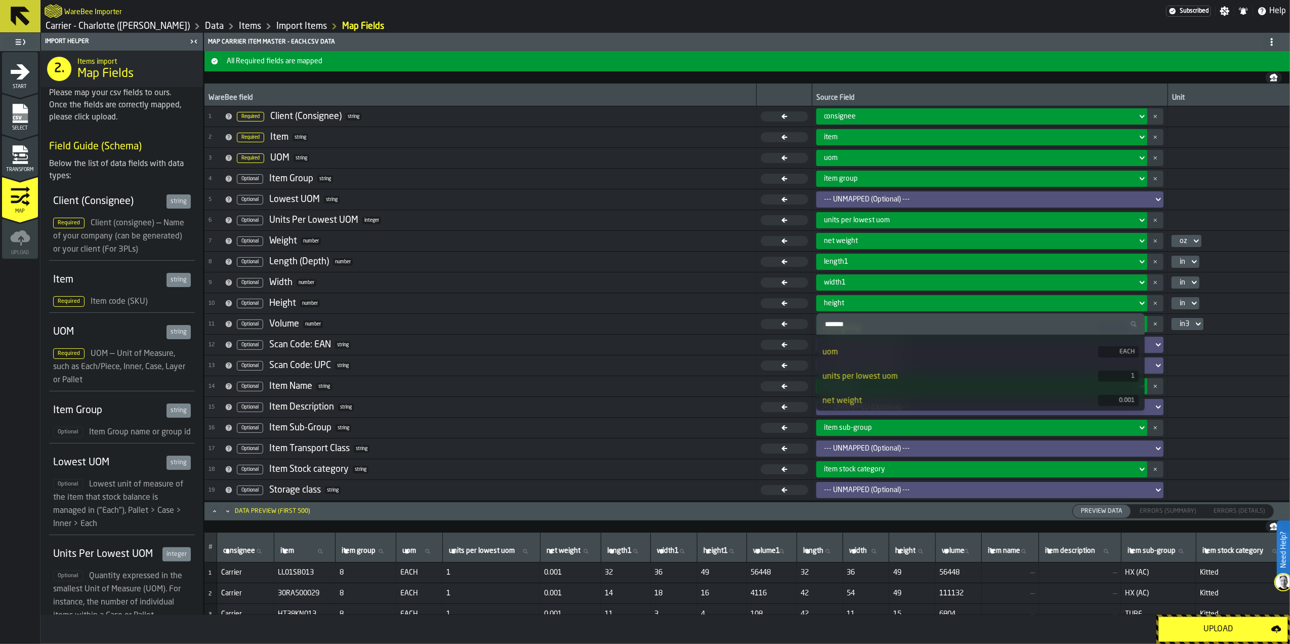
scroll to position [111, 0]
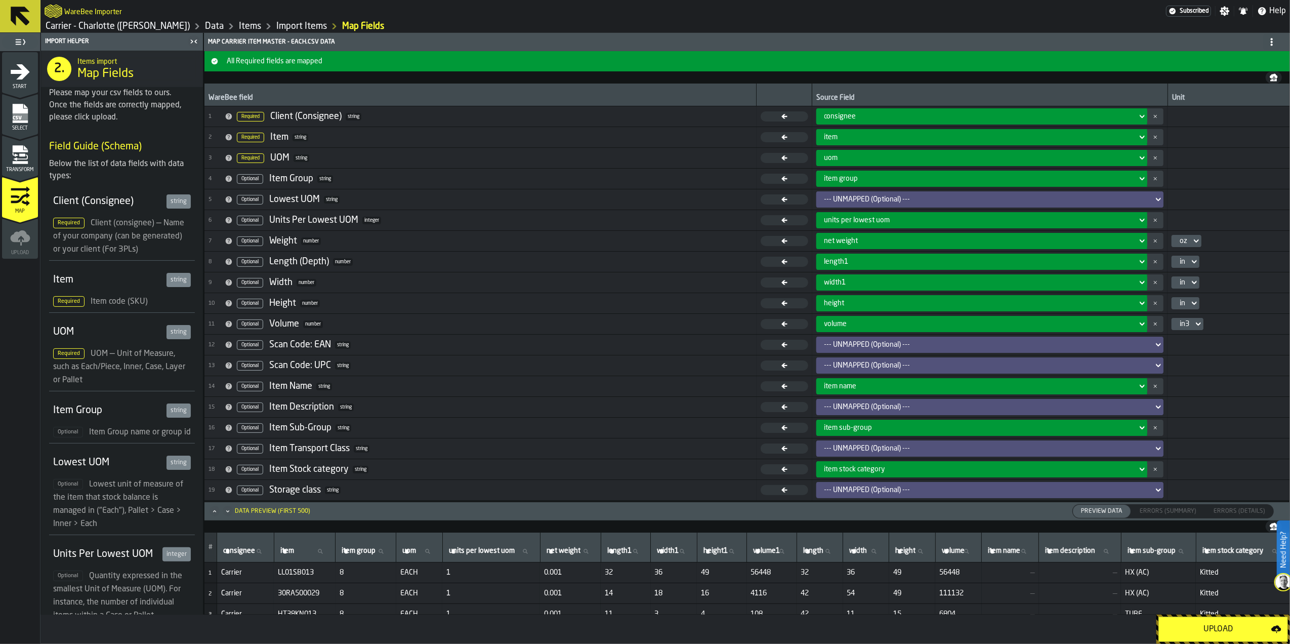
click at [863, 307] on div "height" at bounding box center [979, 303] width 309 height 8
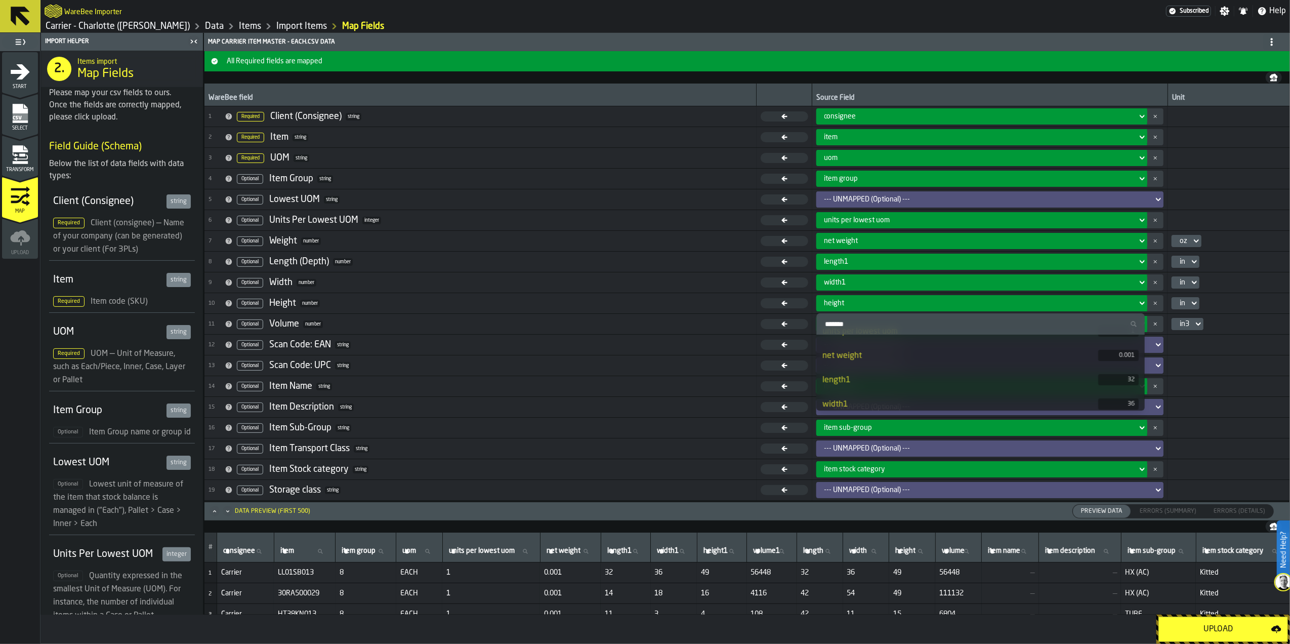
scroll to position [135, 0]
click at [874, 399] on li "height1 49" at bounding box center [980, 406] width 328 height 24
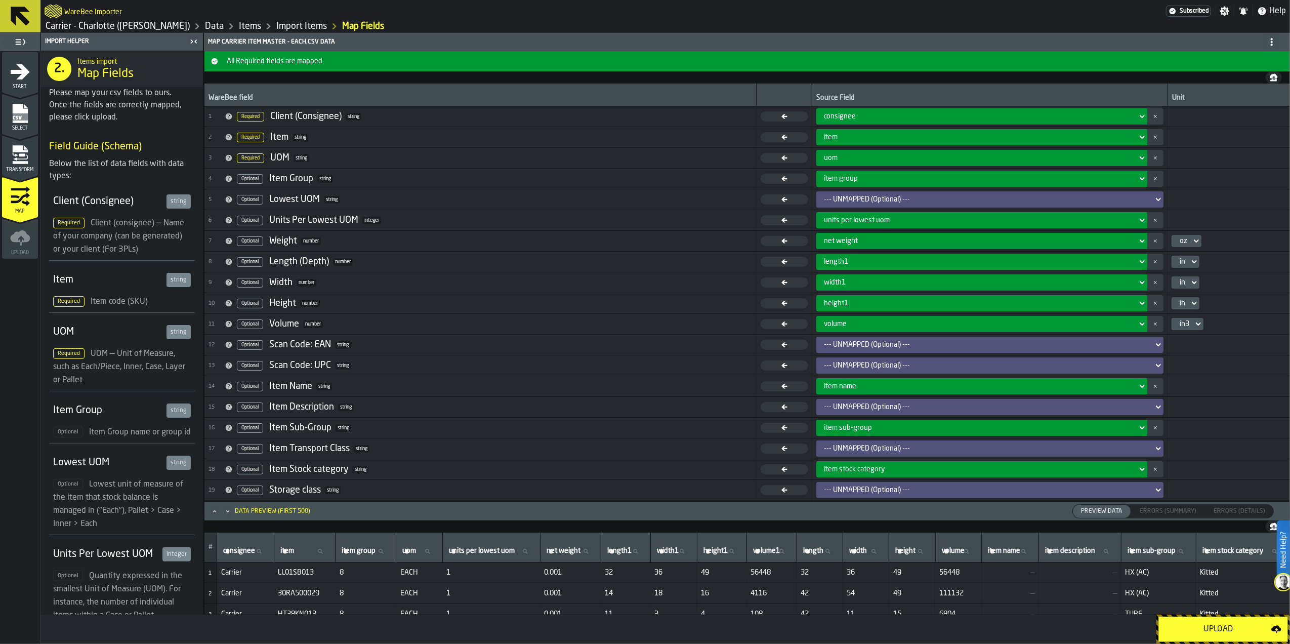
click at [842, 327] on span "volume" at bounding box center [836, 324] width 23 height 8
click at [859, 322] on div "volume" at bounding box center [979, 324] width 309 height 8
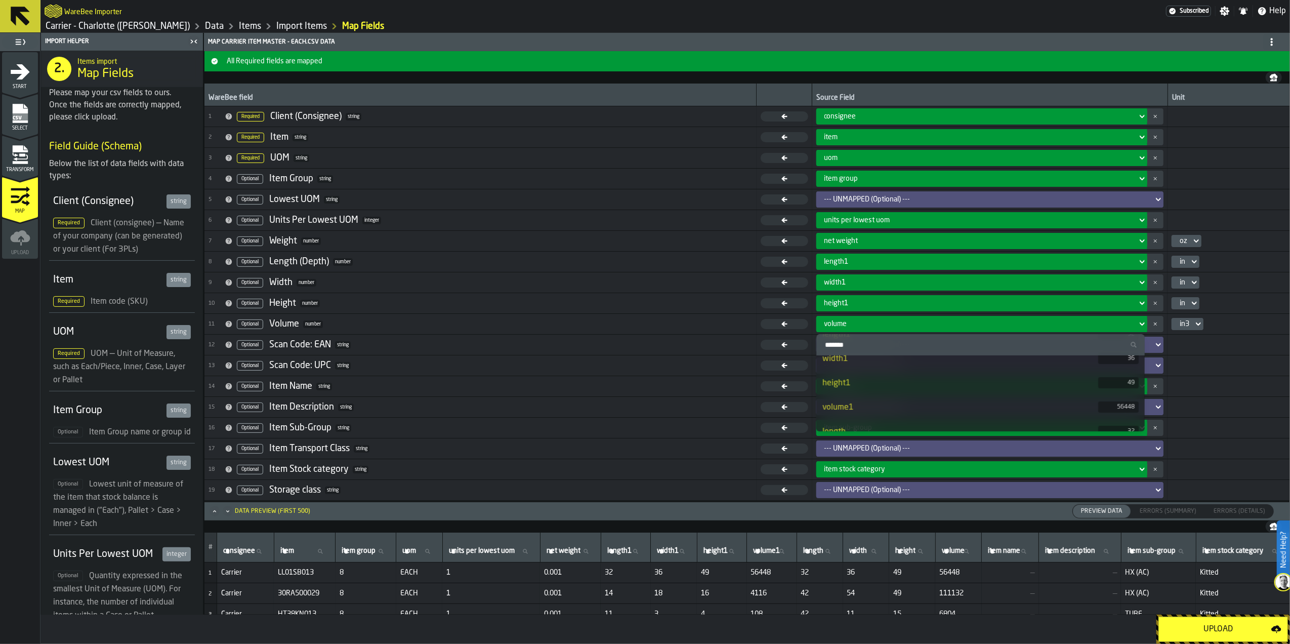
scroll to position [202, 0]
click at [868, 386] on div "volume1" at bounding box center [960, 384] width 275 height 12
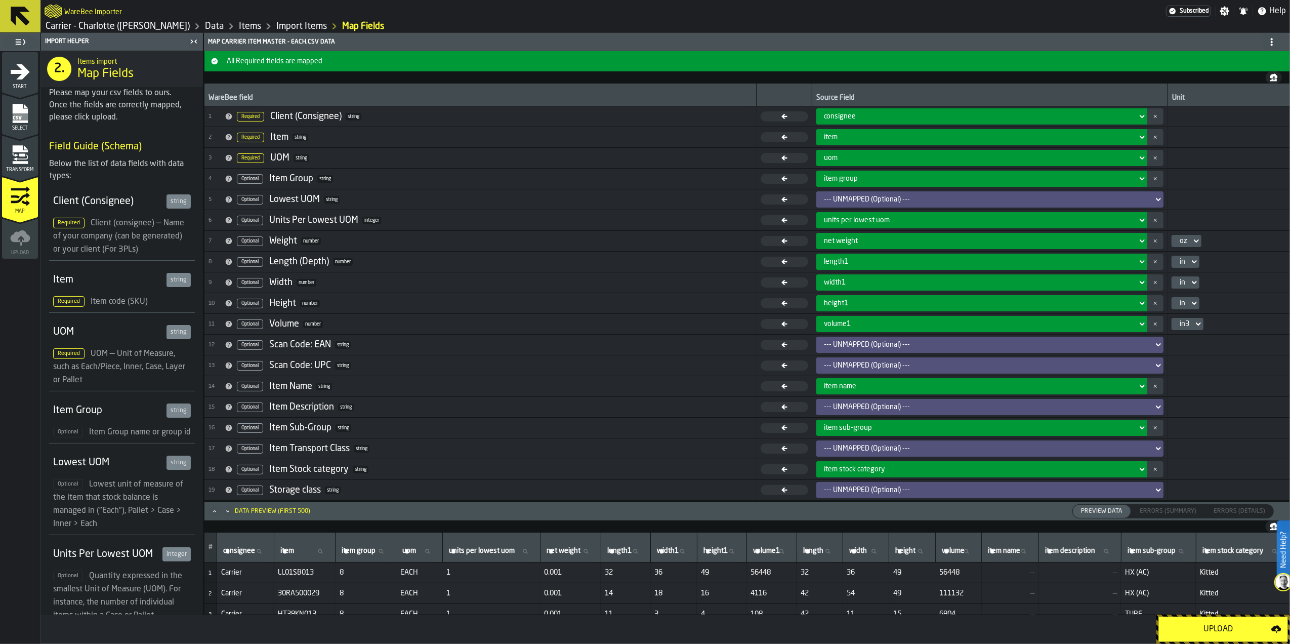
click at [1206, 624] on div "Upload" at bounding box center [1218, 629] width 106 height 12
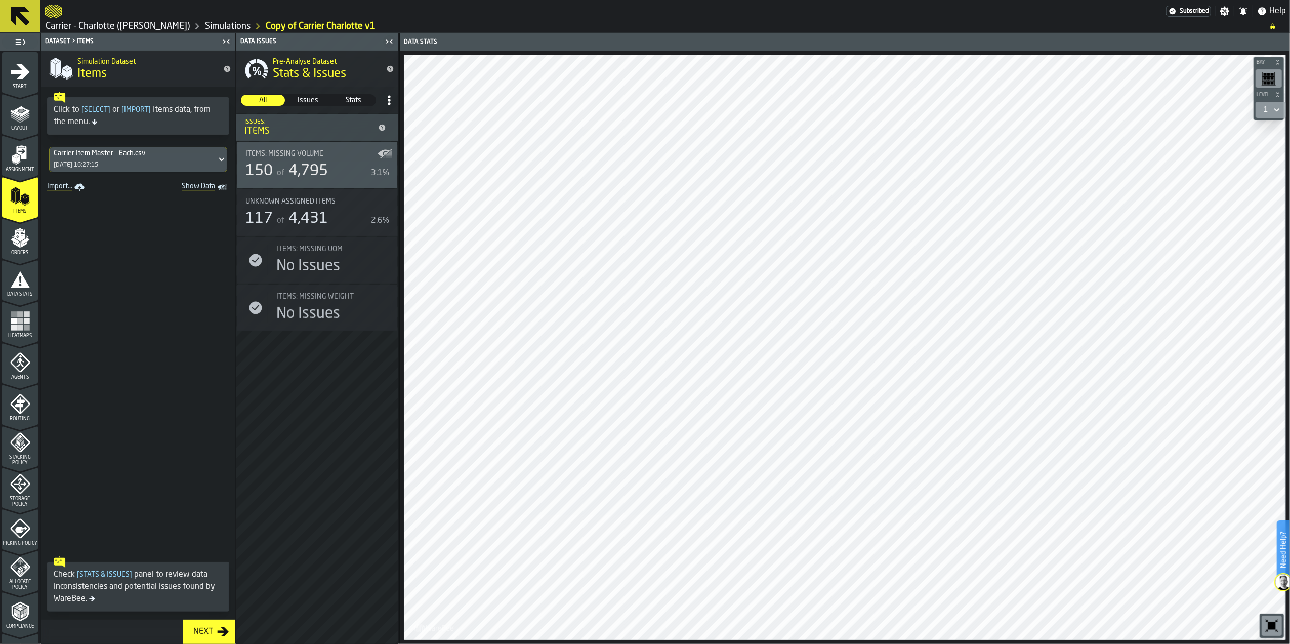
click at [132, 163] on div "Carrier Item Master - Each.csv [DATE] 16:27:15" at bounding box center [133, 159] width 167 height 24
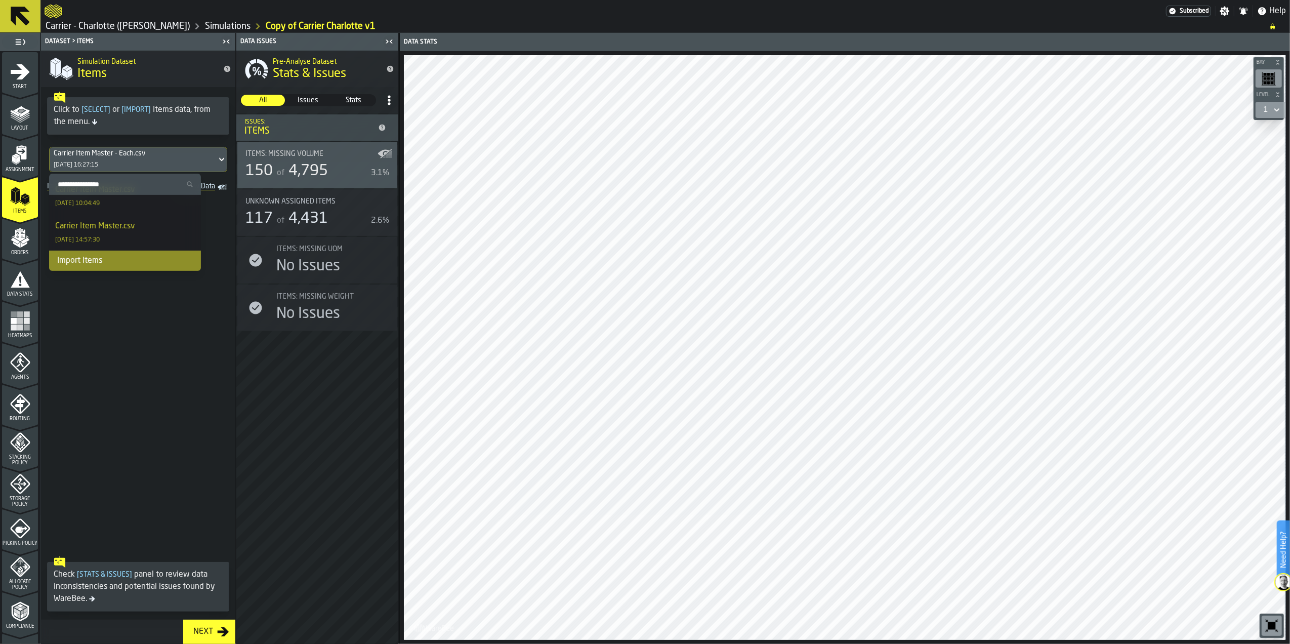
click at [98, 258] on div "Import Items" at bounding box center [125, 261] width 152 height 20
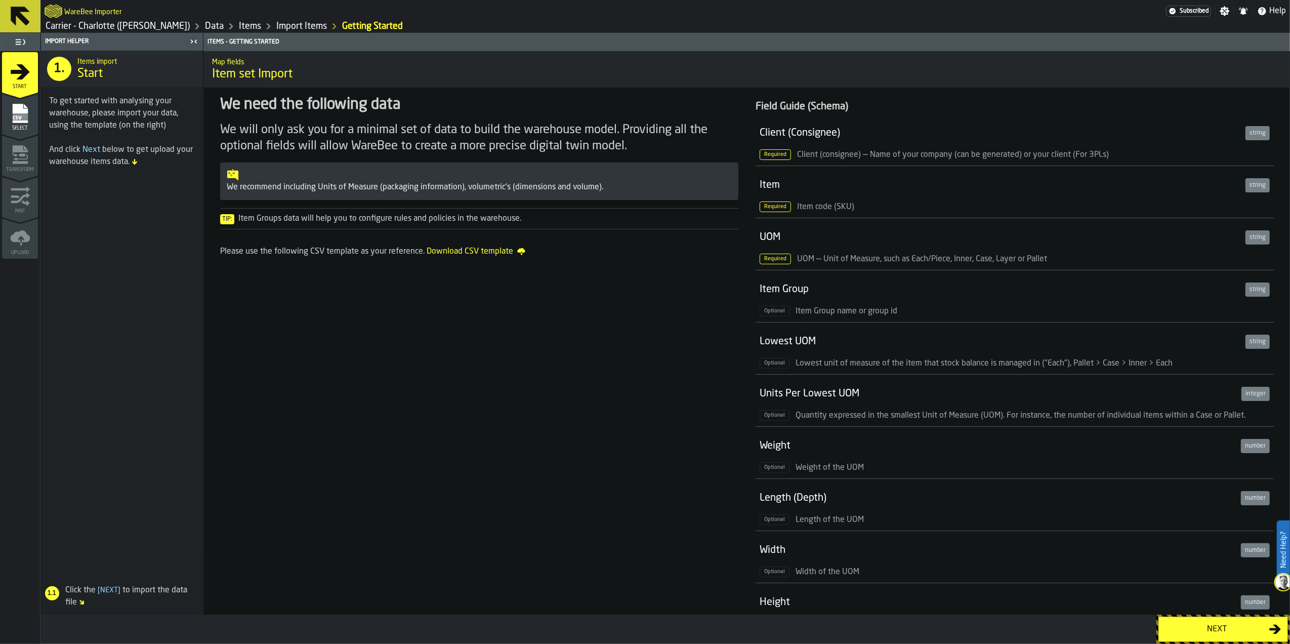
click at [1203, 636] on button "Next" at bounding box center [1224, 629] width 130 height 25
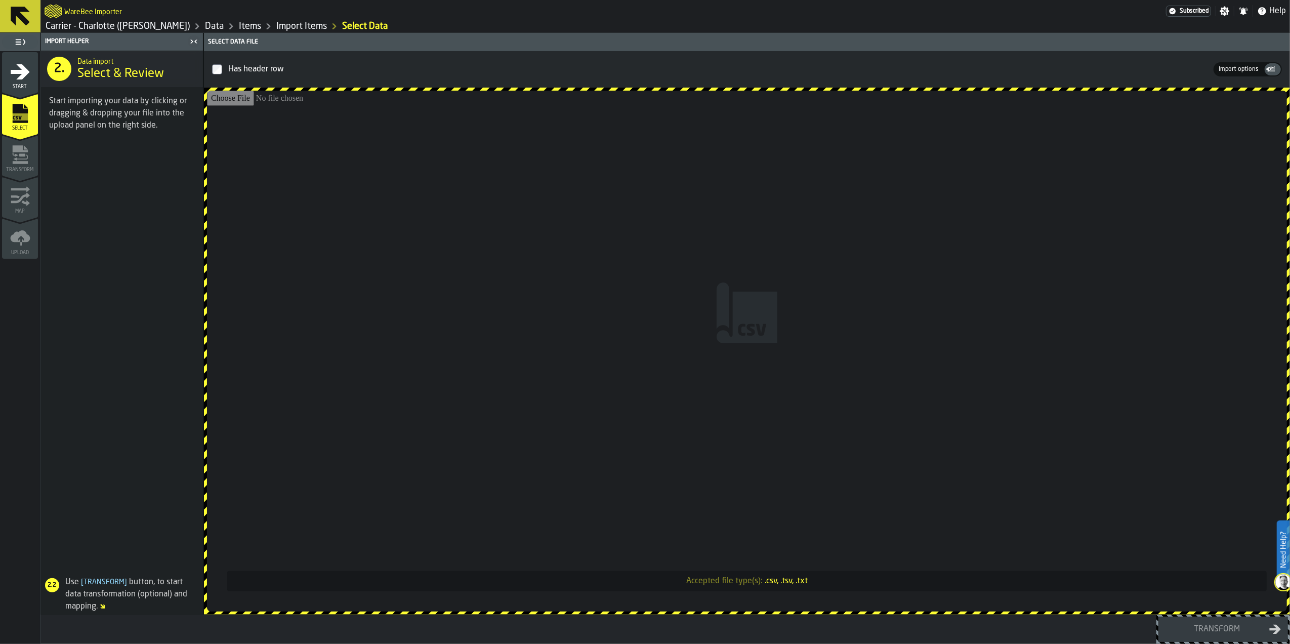
click at [730, 329] on input "Accepted file type(s): .csv, .tsv, .txt" at bounding box center [747, 351] width 1080 height 521
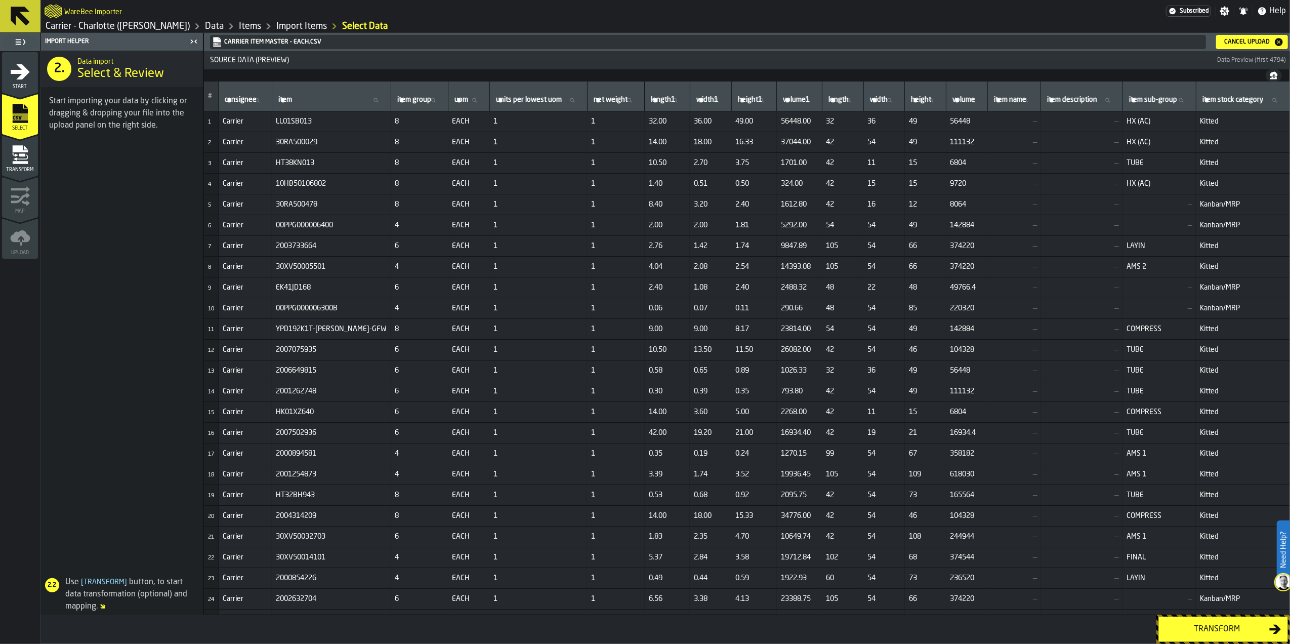
click at [1239, 630] on div "Transform" at bounding box center [1217, 629] width 104 height 12
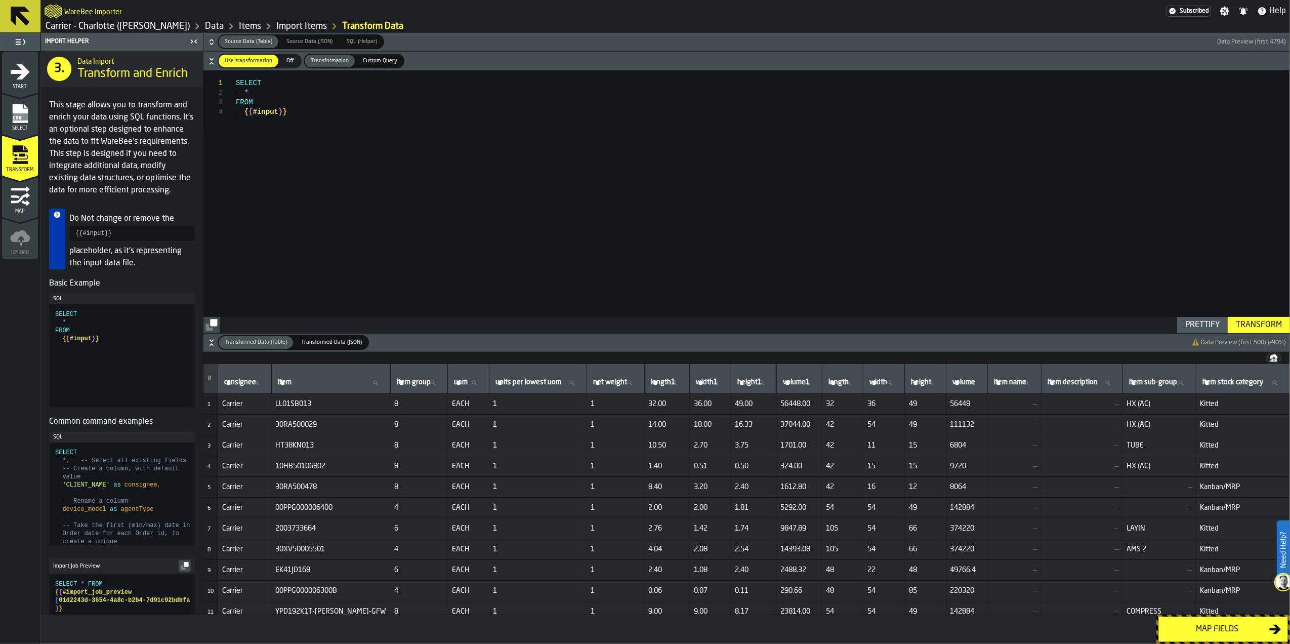
click at [1239, 630] on div "Map fields" at bounding box center [1217, 629] width 104 height 12
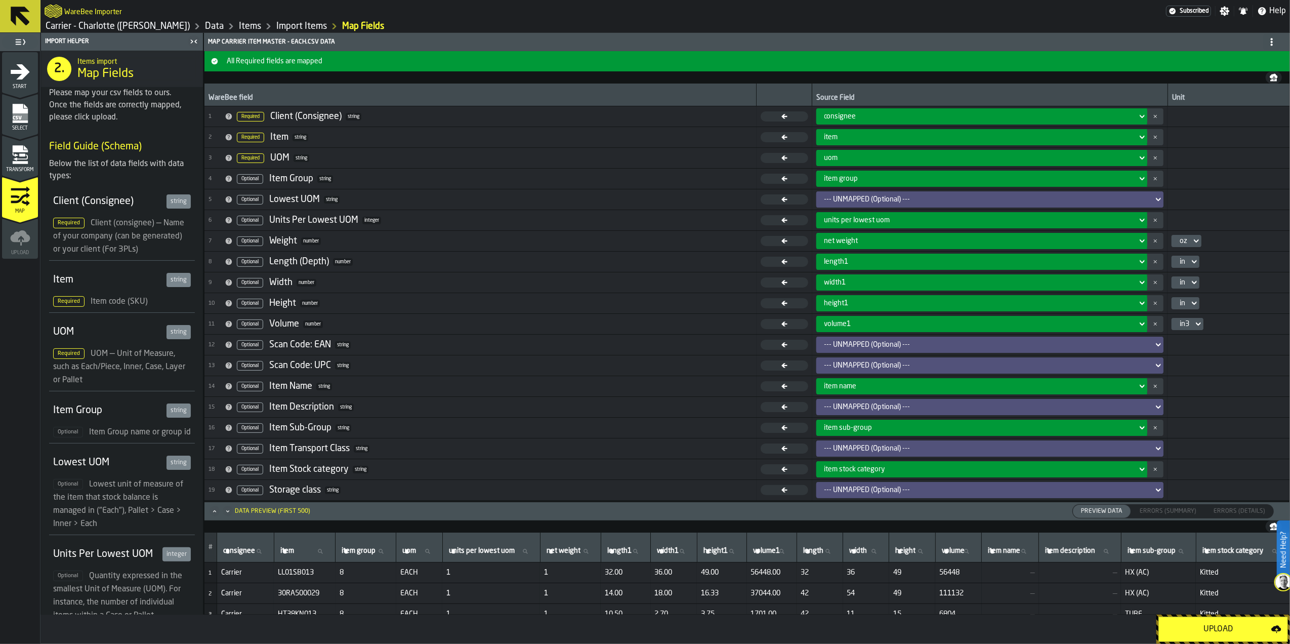
click at [1193, 621] on button "Upload" at bounding box center [1224, 629] width 130 height 25
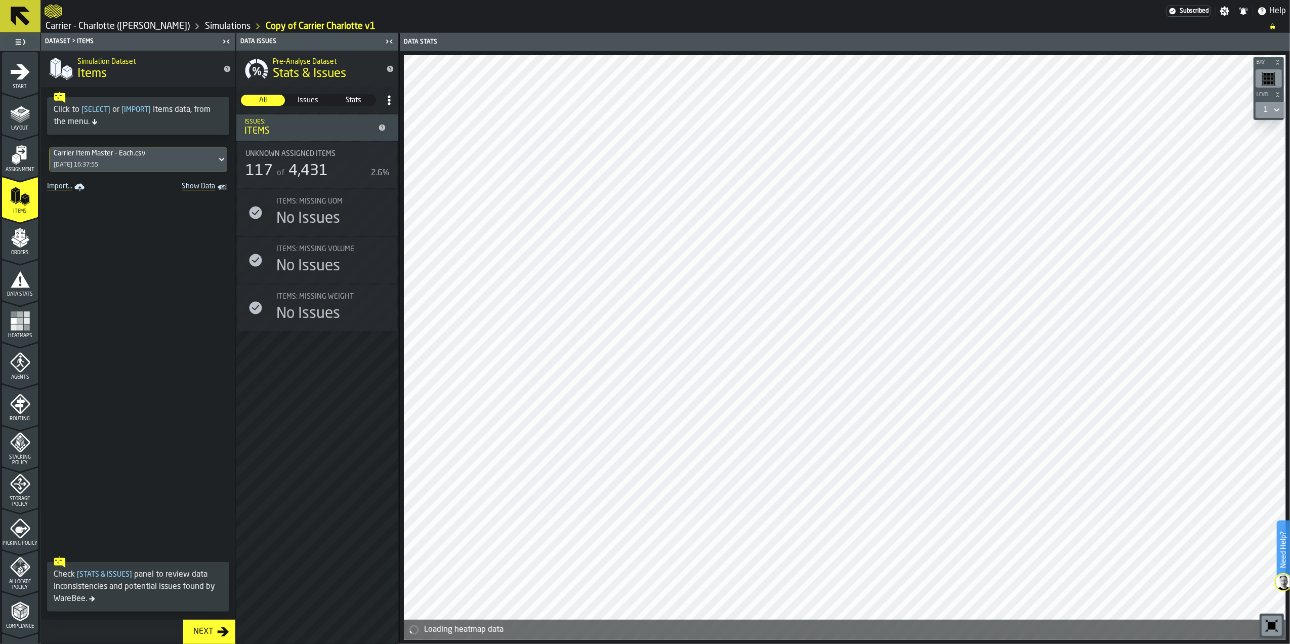
click at [133, 164] on div "Carrier Item Master - Each.csv [DATE] 16:37:55" at bounding box center [133, 159] width 167 height 24
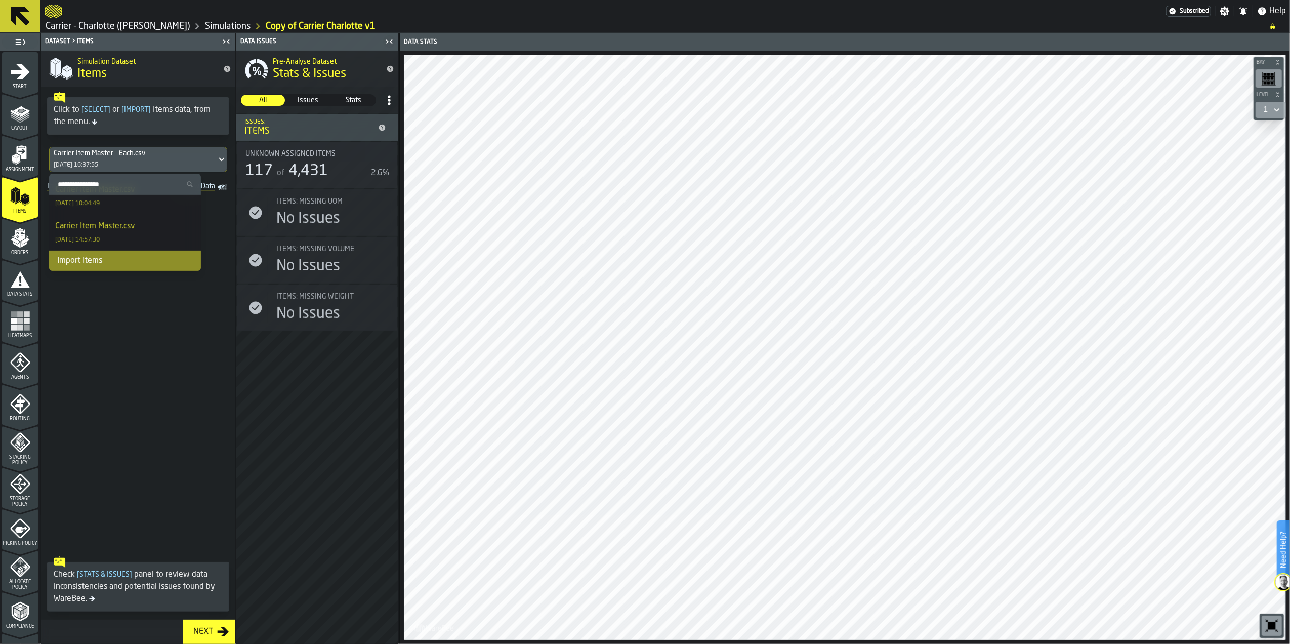
click at [96, 260] on div "Import Items" at bounding box center [125, 261] width 152 height 20
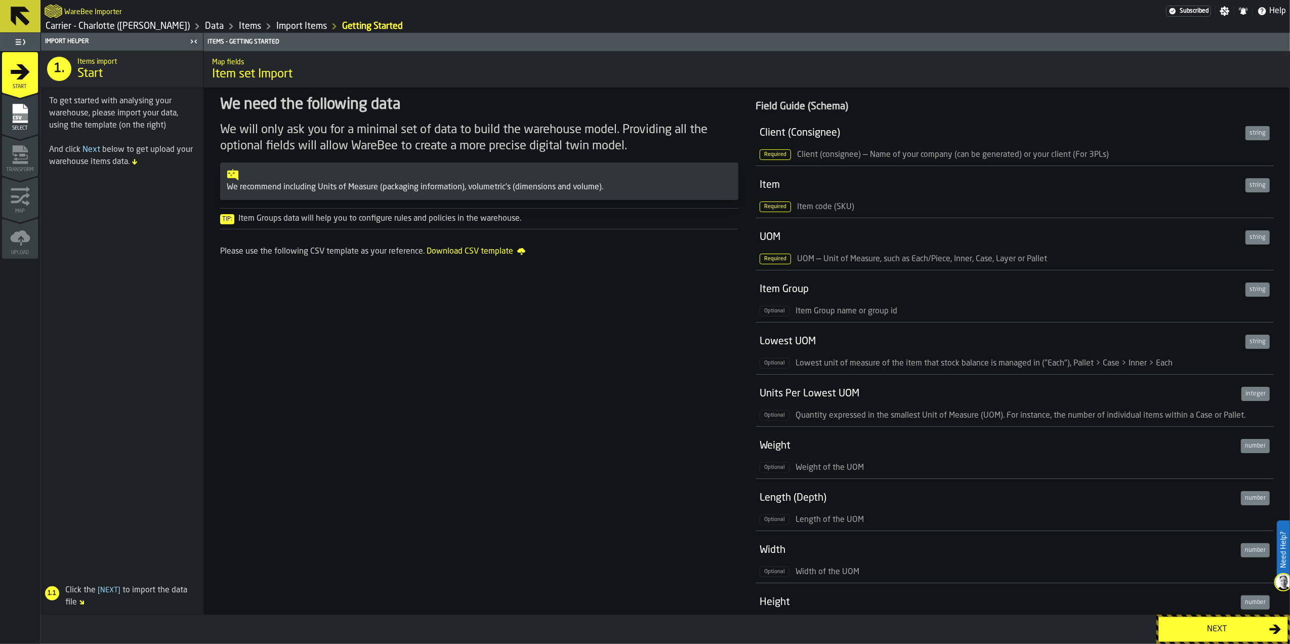
click at [1211, 634] on div "Next" at bounding box center [1217, 629] width 104 height 12
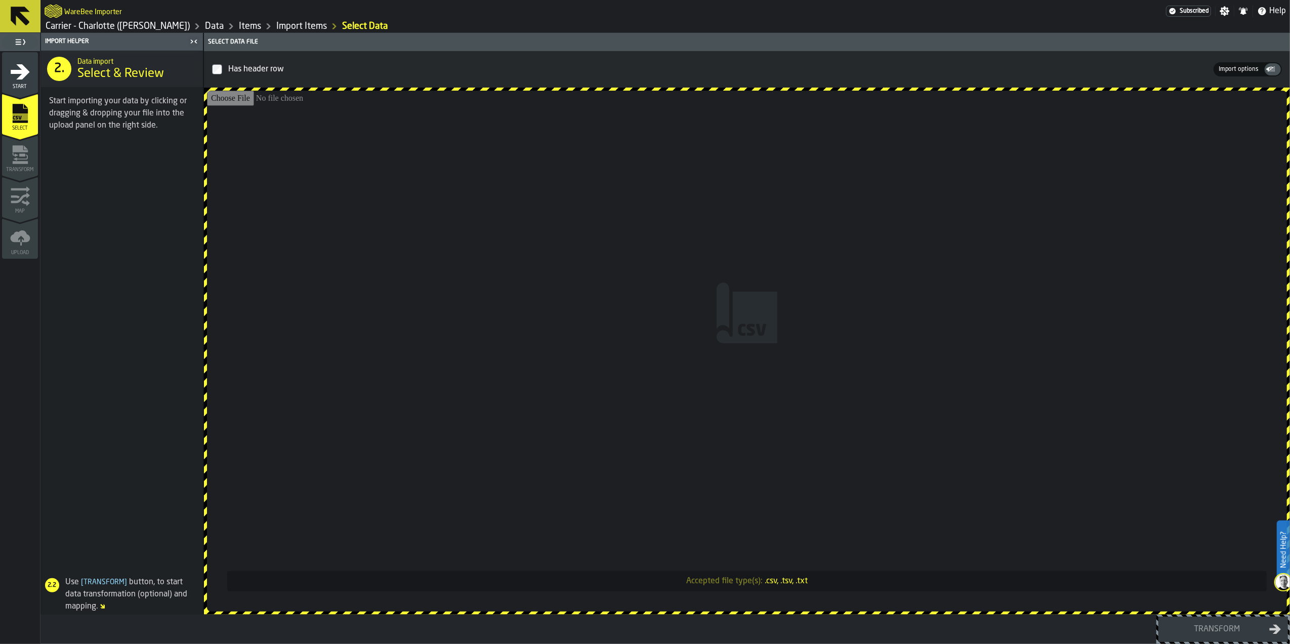
click at [810, 312] on input "Accepted file type(s): .csv, .tsv, .txt" at bounding box center [747, 351] width 1080 height 521
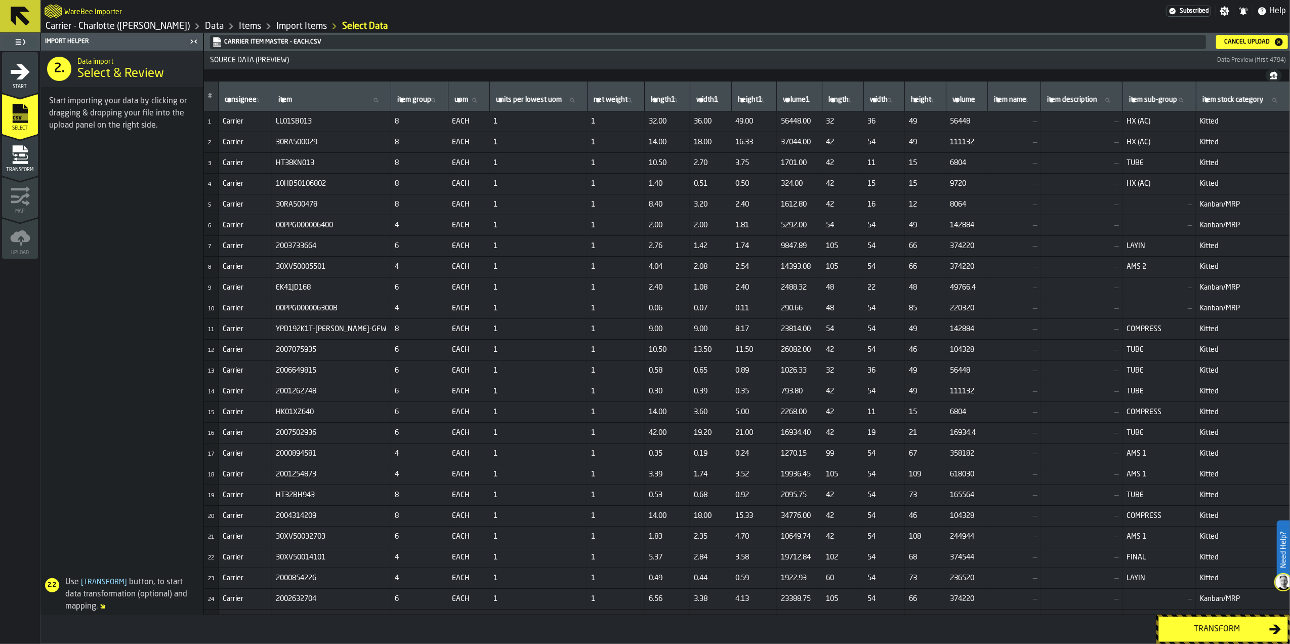
click at [1217, 636] on button "Transform" at bounding box center [1224, 629] width 130 height 25
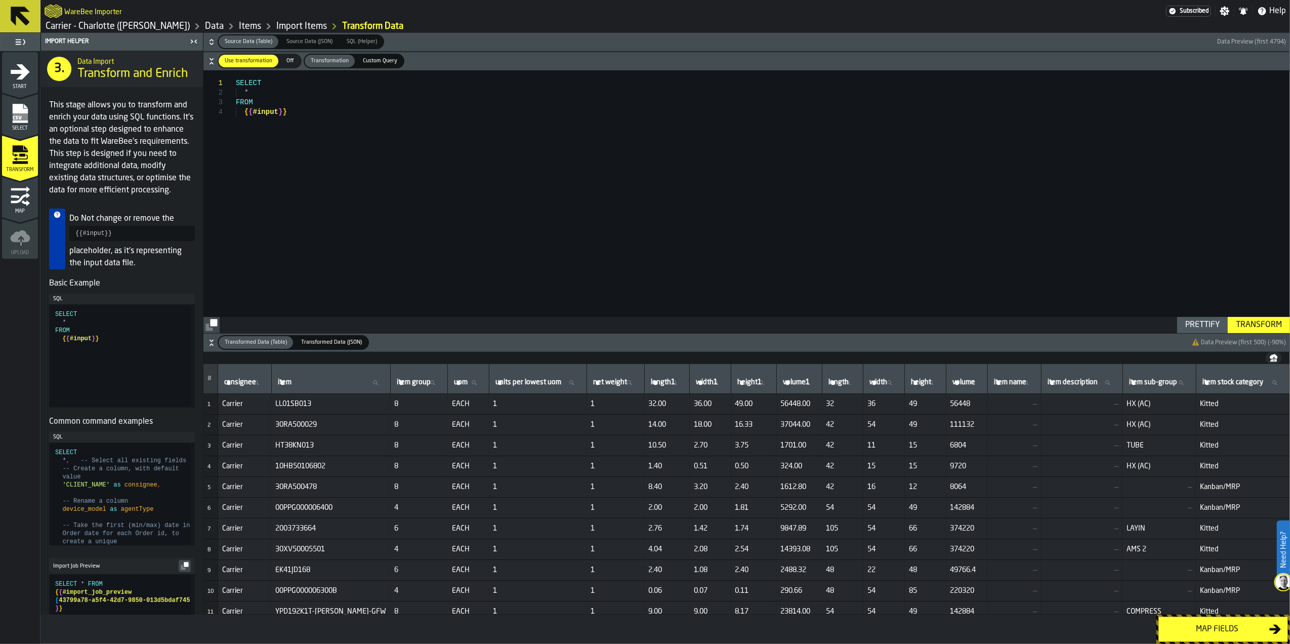
click at [1211, 628] on div "Map fields" at bounding box center [1217, 629] width 104 height 12
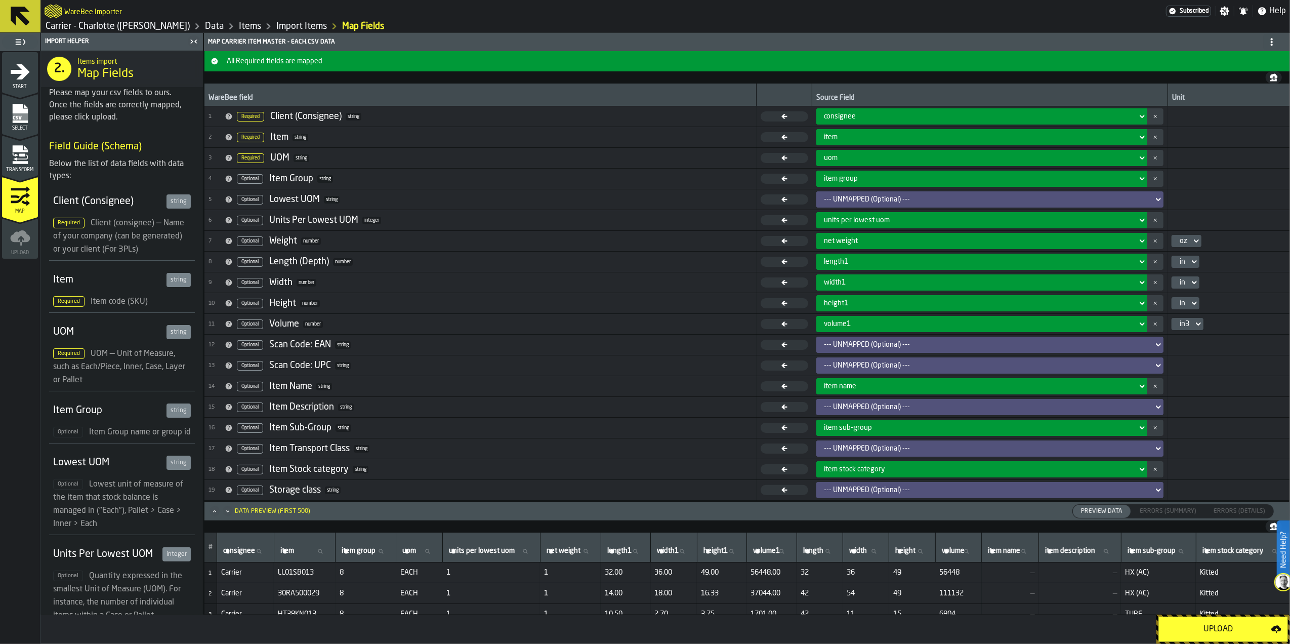
click at [1205, 634] on div "Upload" at bounding box center [1218, 629] width 106 height 12
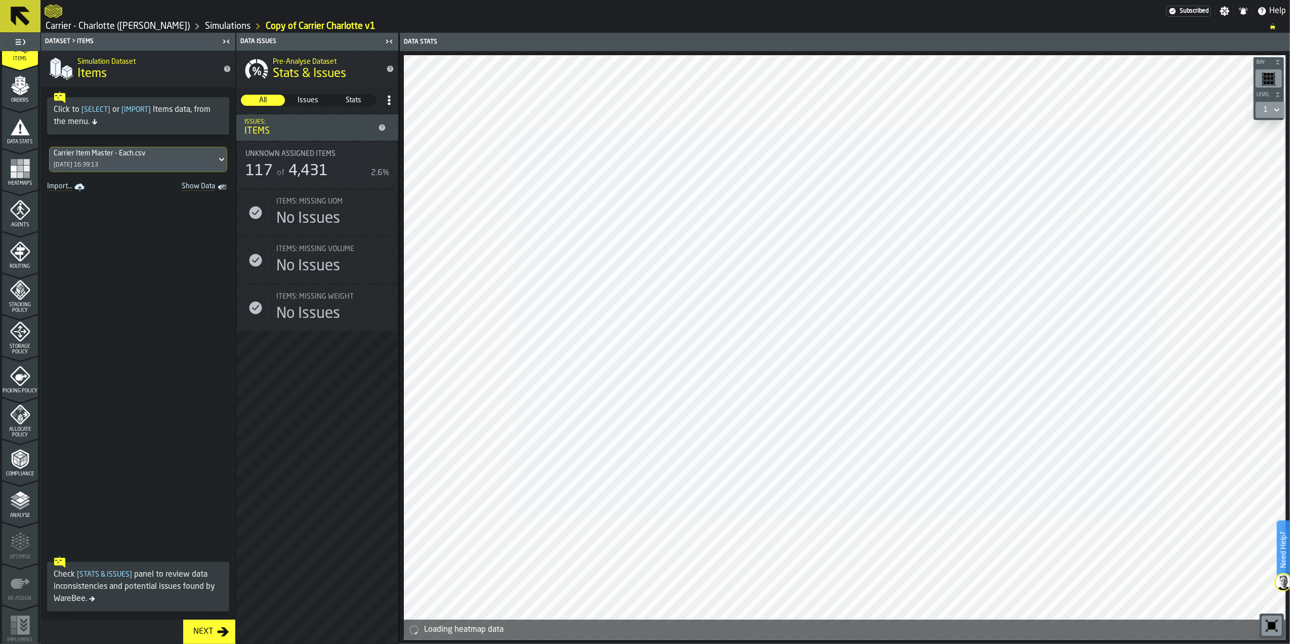
scroll to position [154, 0]
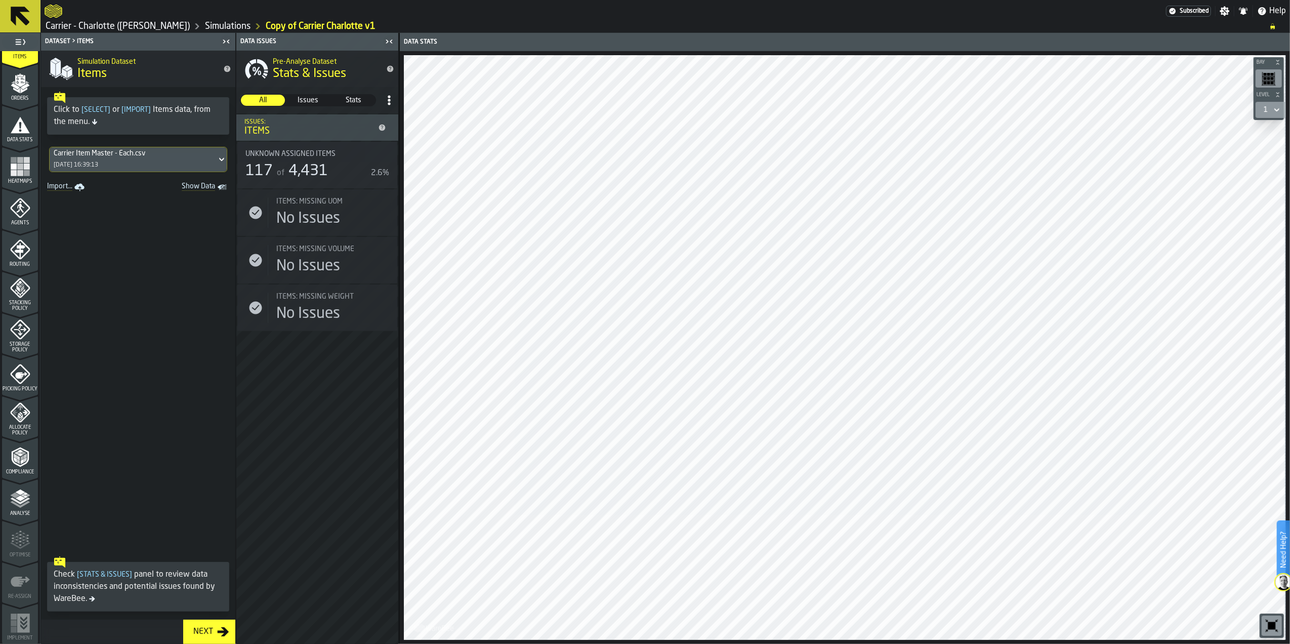
click at [21, 462] on polyline "menu Compliance" at bounding box center [21, 461] width 3 height 5
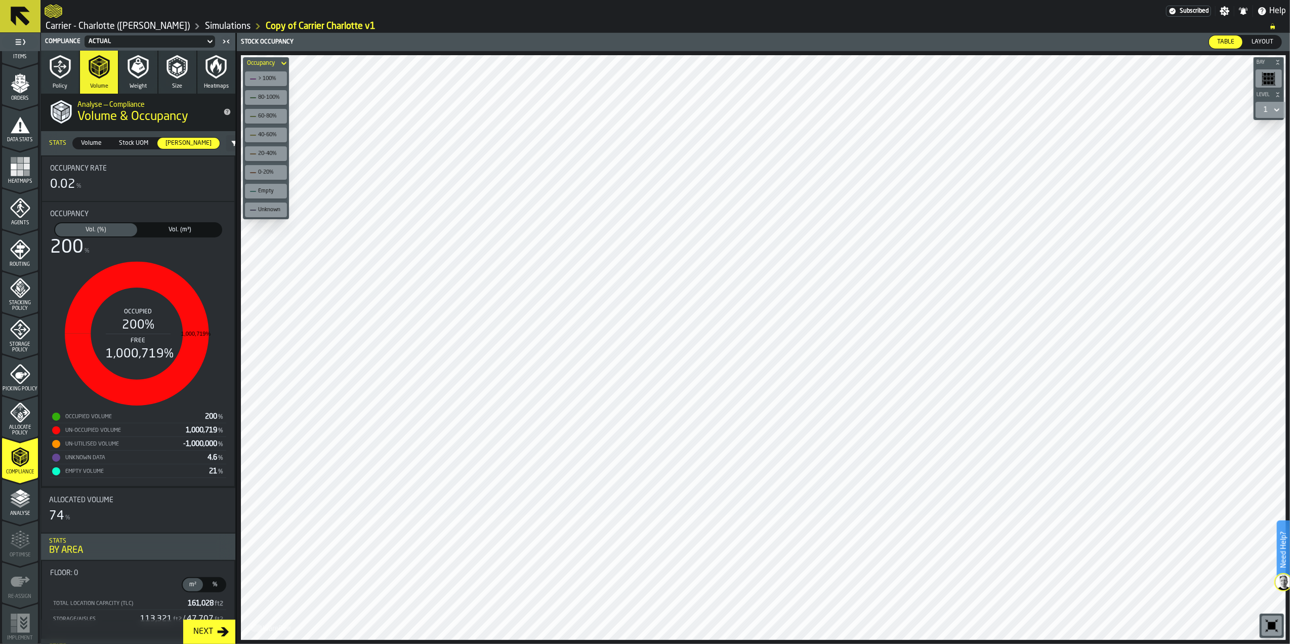
click at [174, 228] on span "Vol. (m³)" at bounding box center [180, 229] width 78 height 9
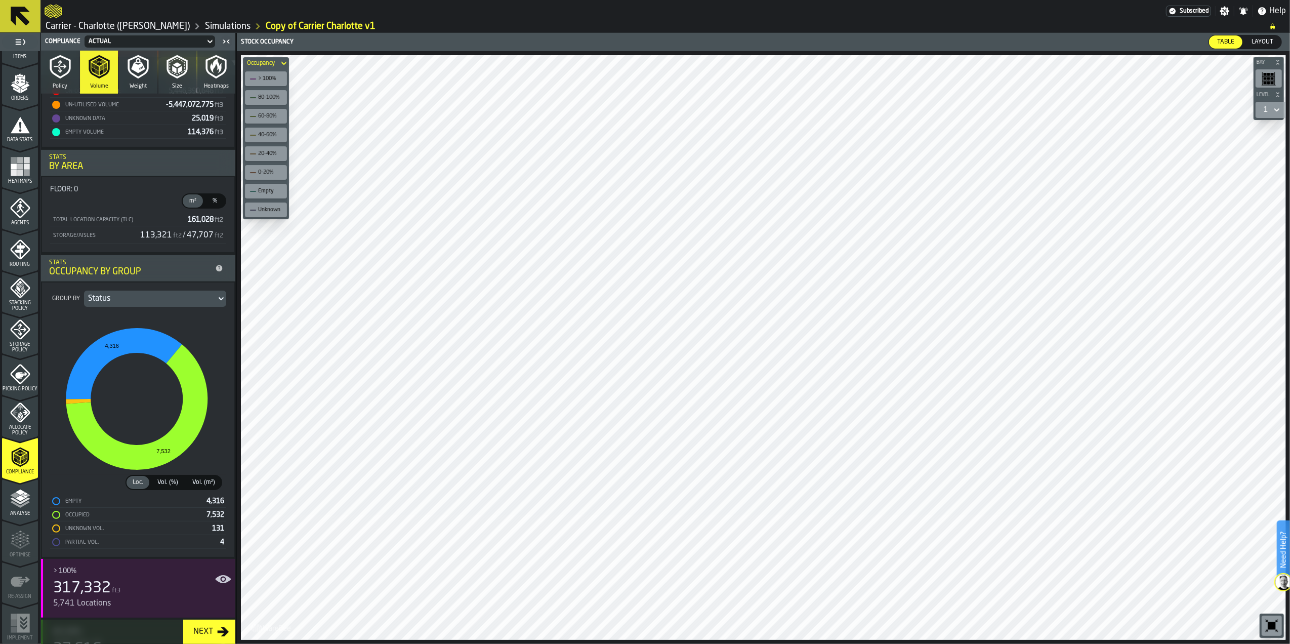
scroll to position [472, 0]
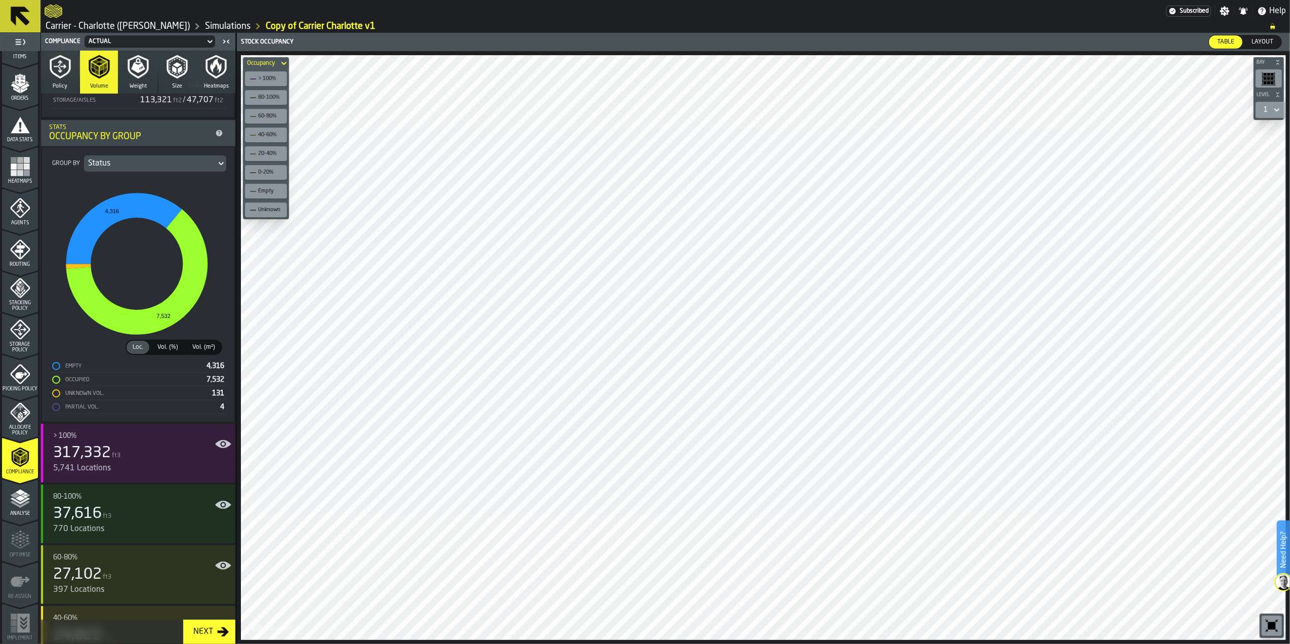
click at [164, 170] on div "Status" at bounding box center [150, 163] width 124 height 12
click at [199, 226] on li "Level" at bounding box center [191, 218] width 65 height 24
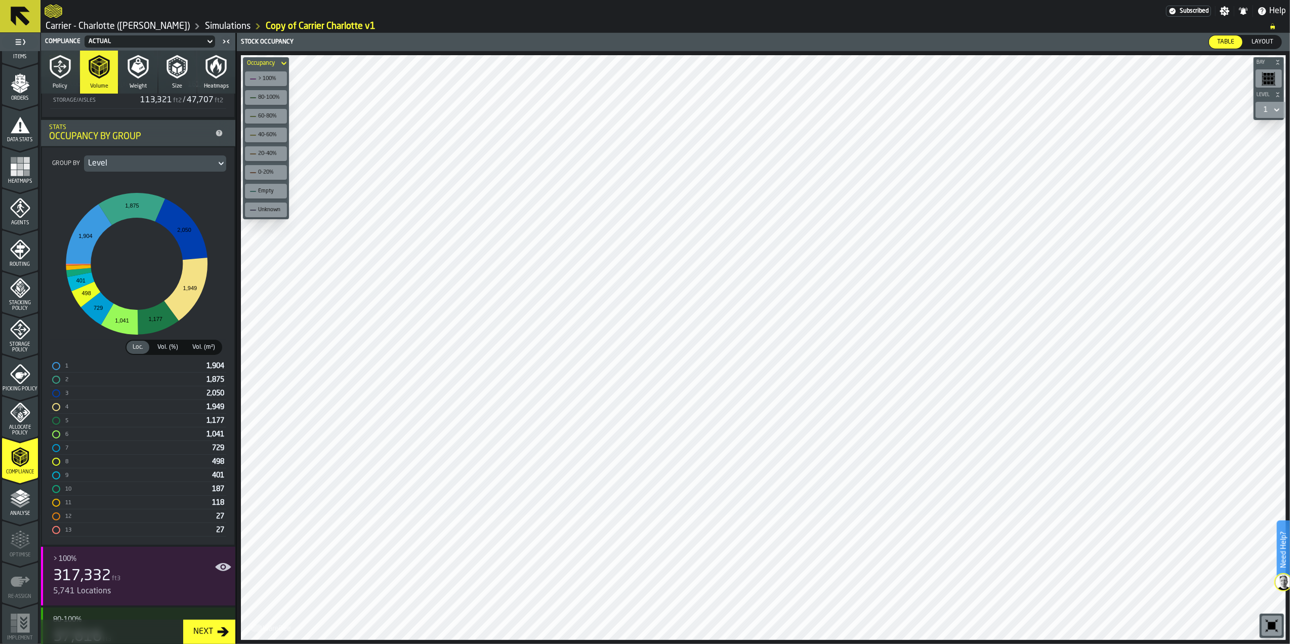
click at [170, 349] on span "Vol. (%)" at bounding box center [167, 347] width 29 height 9
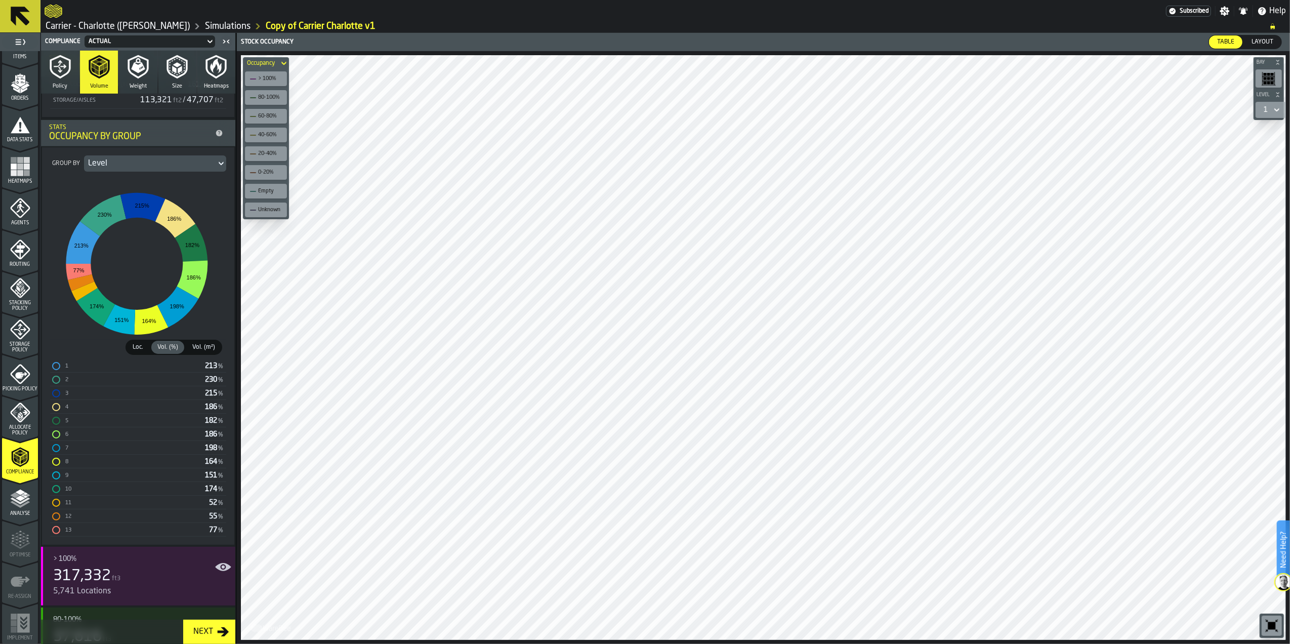
click at [209, 349] on span "Vol. (m²)" at bounding box center [203, 347] width 31 height 9
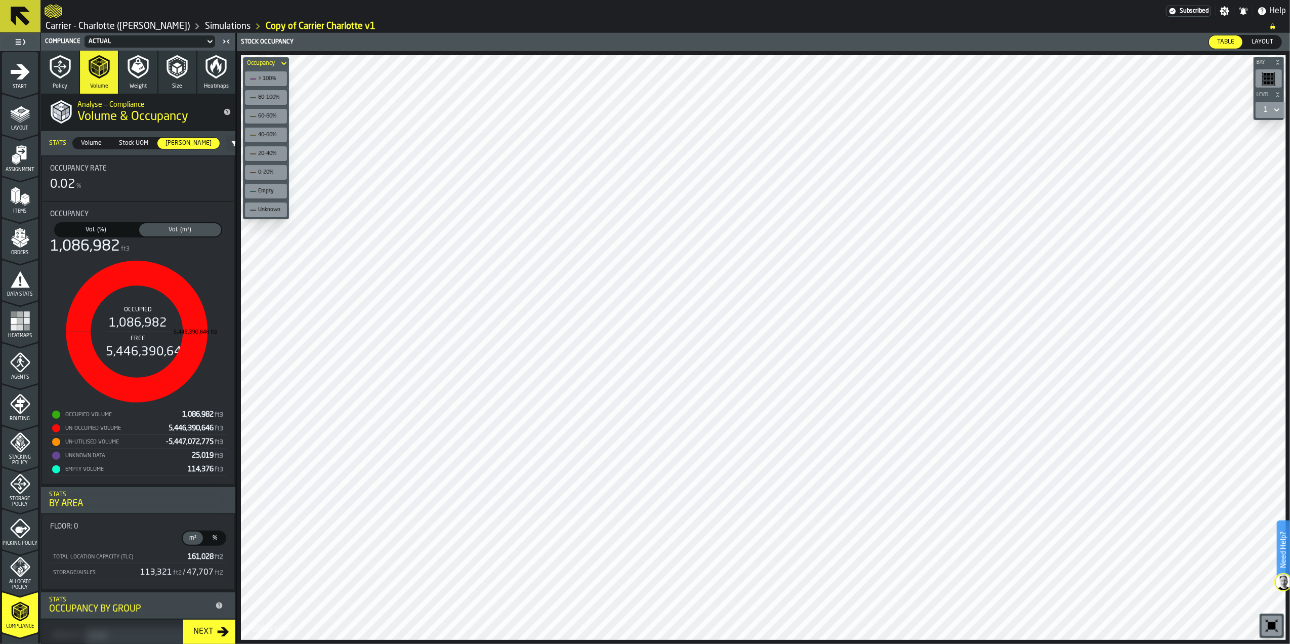
scroll to position [472, 0]
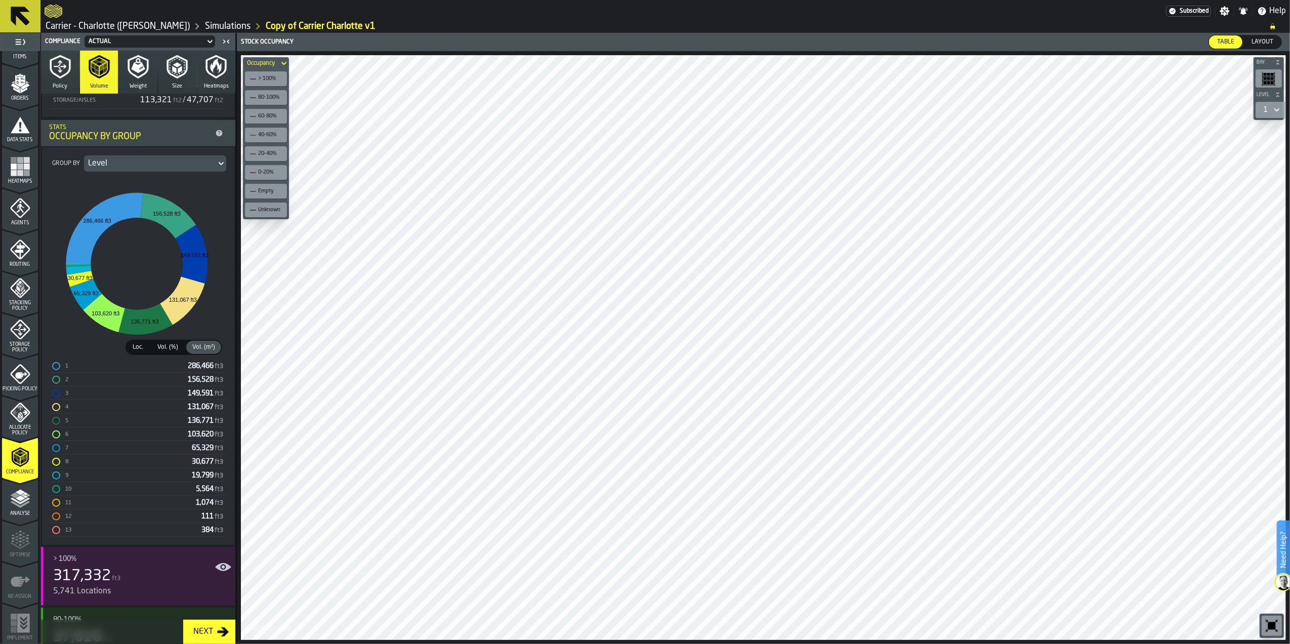
click at [125, 166] on div "Level" at bounding box center [150, 163] width 124 height 12
click at [169, 236] on div "Area" at bounding box center [191, 242] width 53 height 12
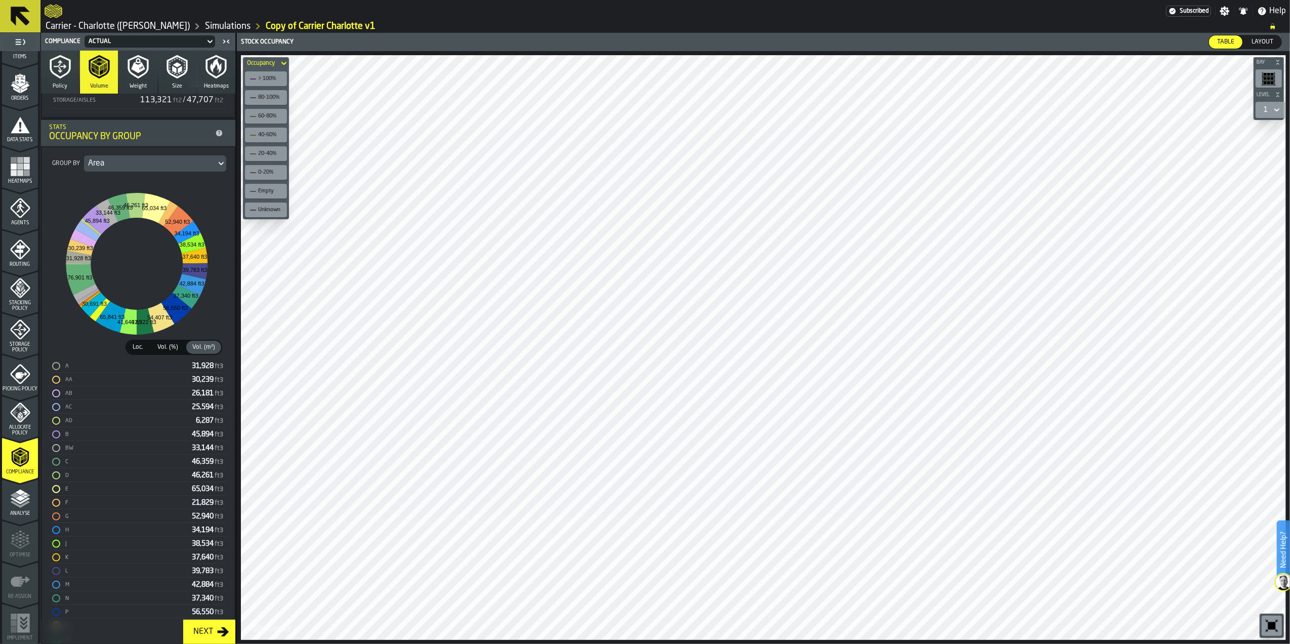
click at [168, 346] on span "Vol. (%)" at bounding box center [167, 347] width 29 height 9
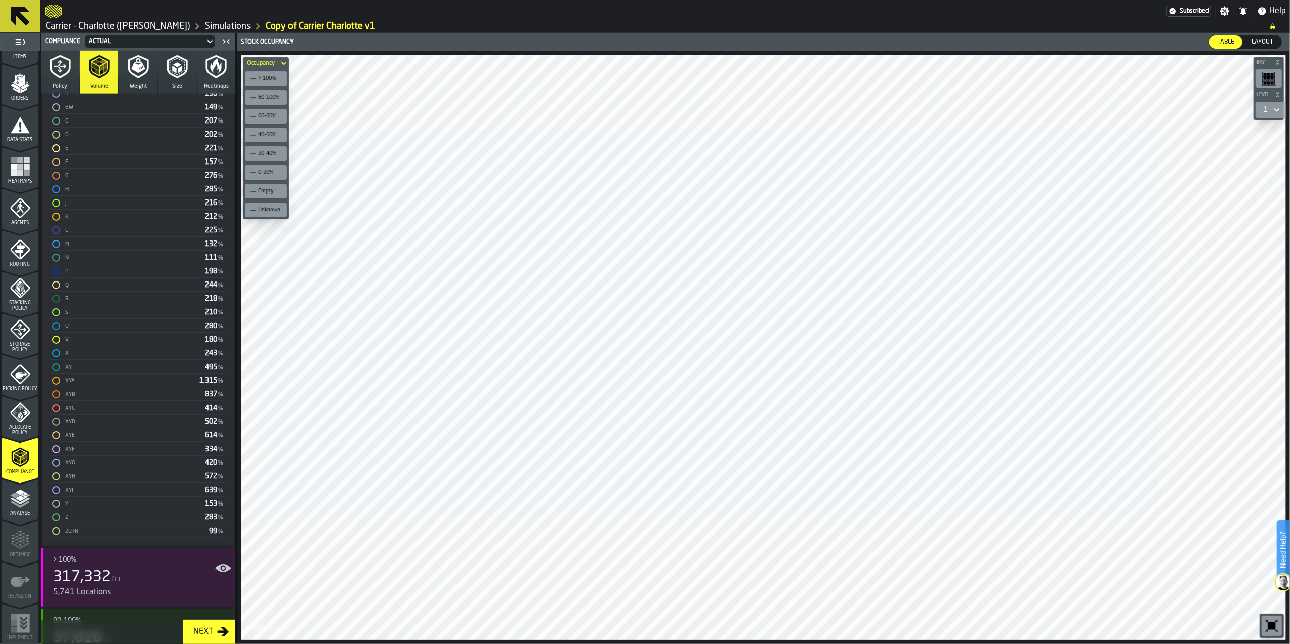
scroll to position [540, 0]
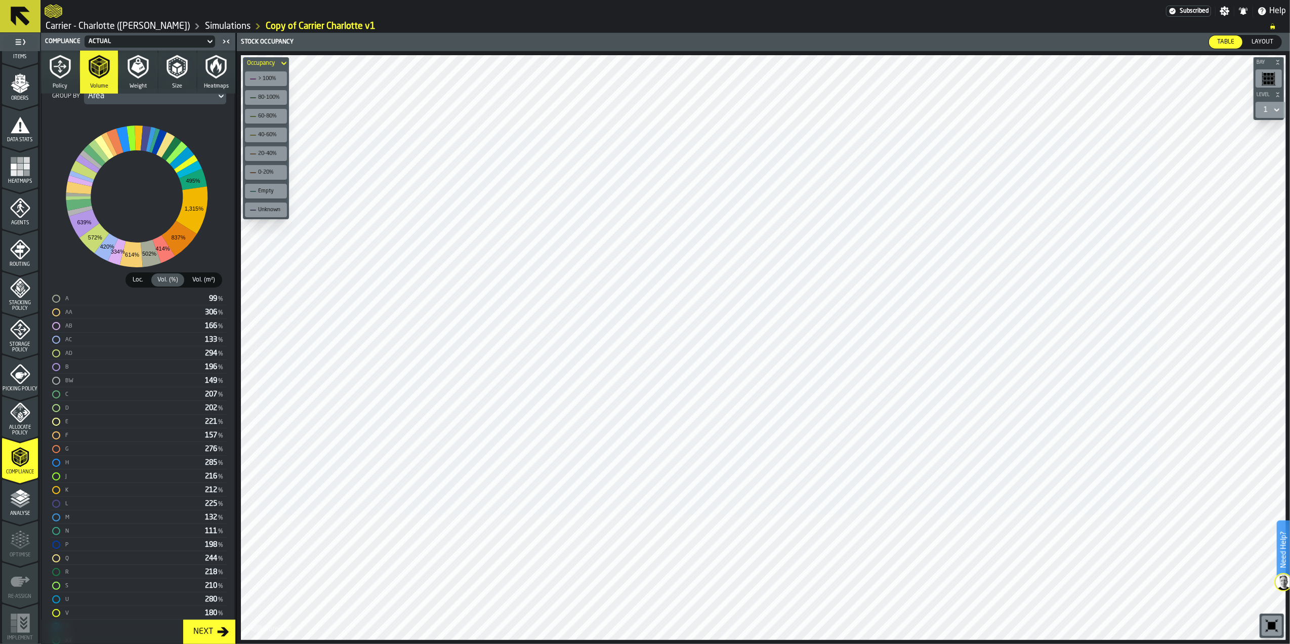
click at [138, 280] on span "Loc." at bounding box center [138, 279] width 19 height 9
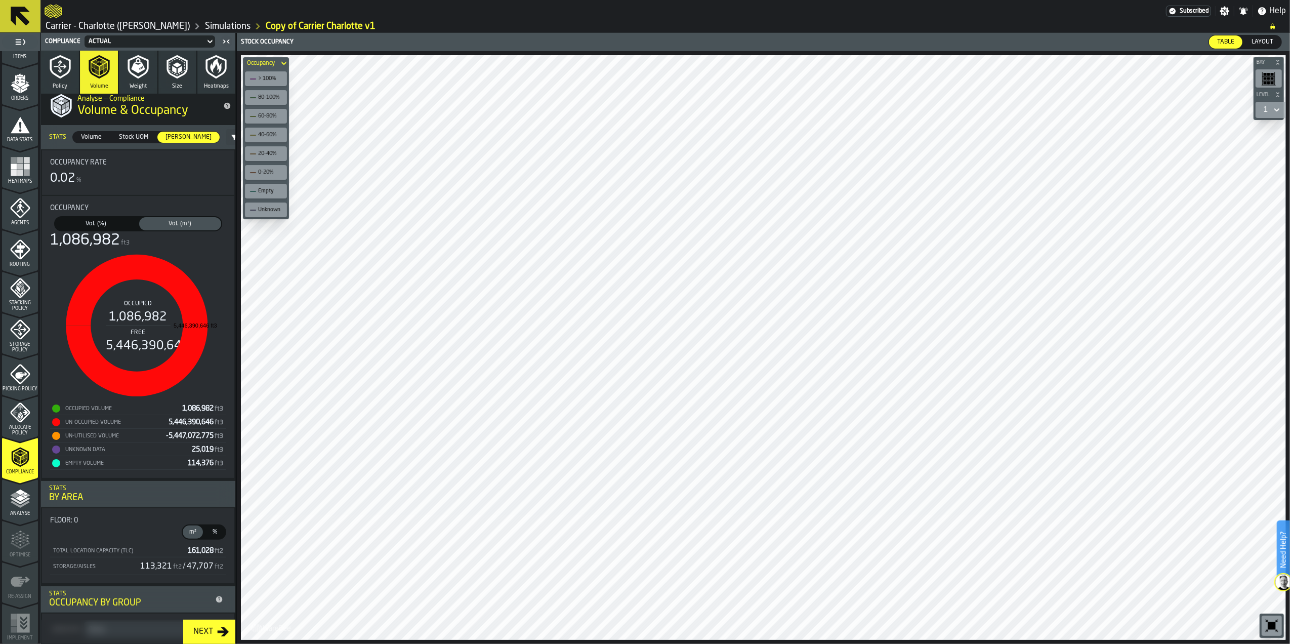
scroll to position [0, 0]
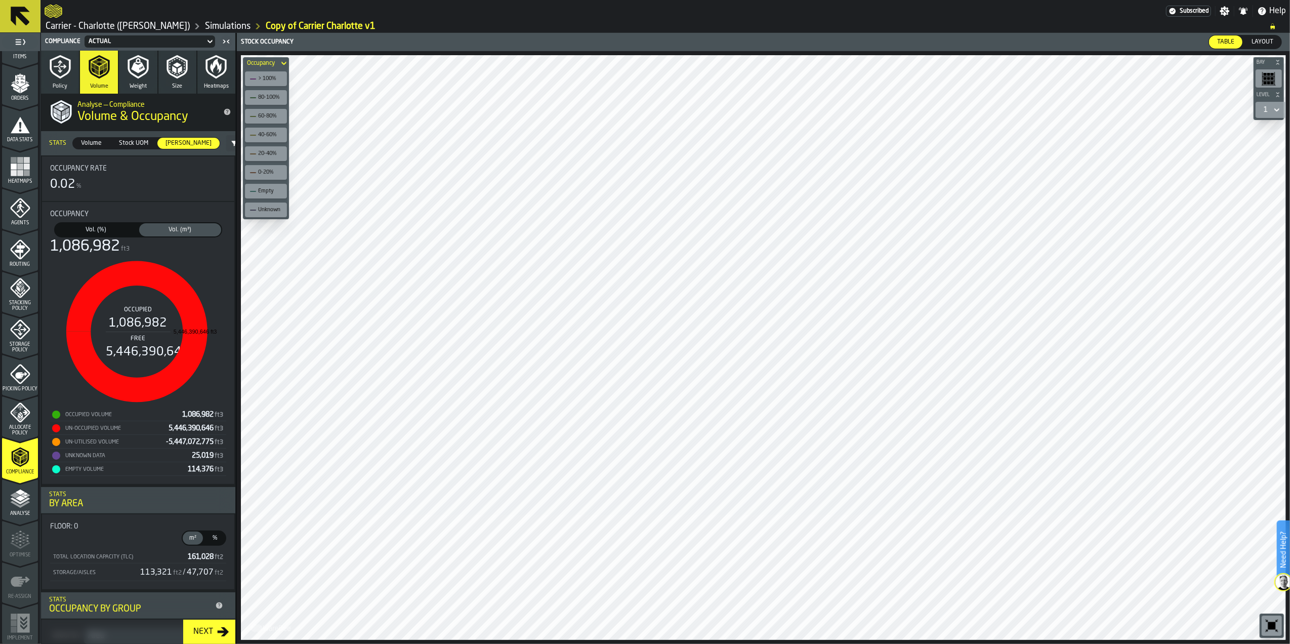
click at [99, 225] on span "Vol. (%)" at bounding box center [96, 229] width 78 height 9
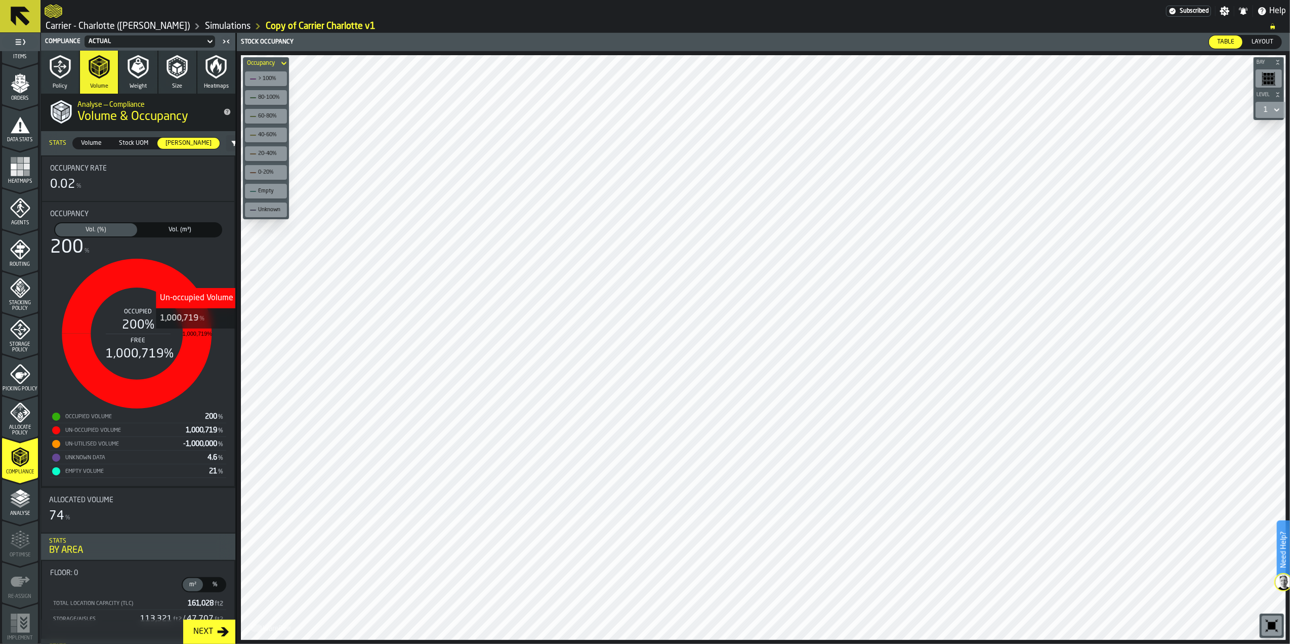
click at [196, 336] on icon "stat-Occupancy" at bounding box center [137, 334] width 150 height 150
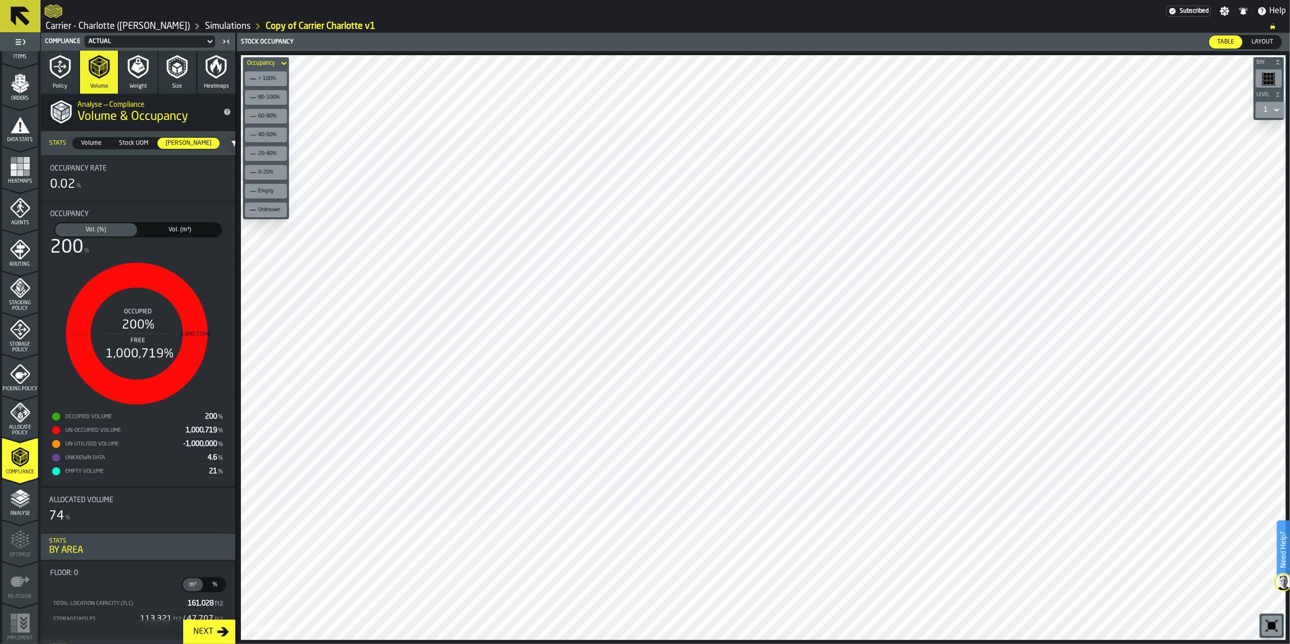
click at [1230, 37] on div "Table" at bounding box center [1225, 41] width 33 height 13
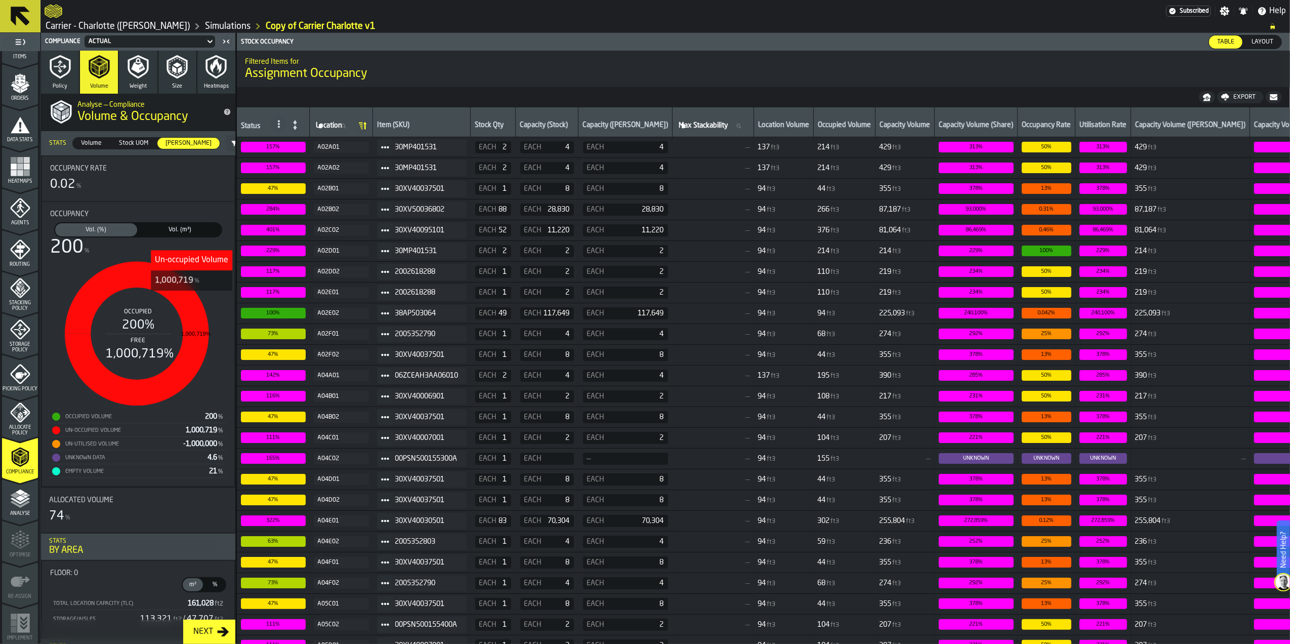
click at [191, 300] on icon "stat-Occupancy" at bounding box center [137, 334] width 144 height 144
click at [96, 432] on div "Un-occupied Volume" at bounding box center [122, 430] width 117 height 7
click at [191, 434] on span "1,000,719 %" at bounding box center [205, 430] width 38 height 7
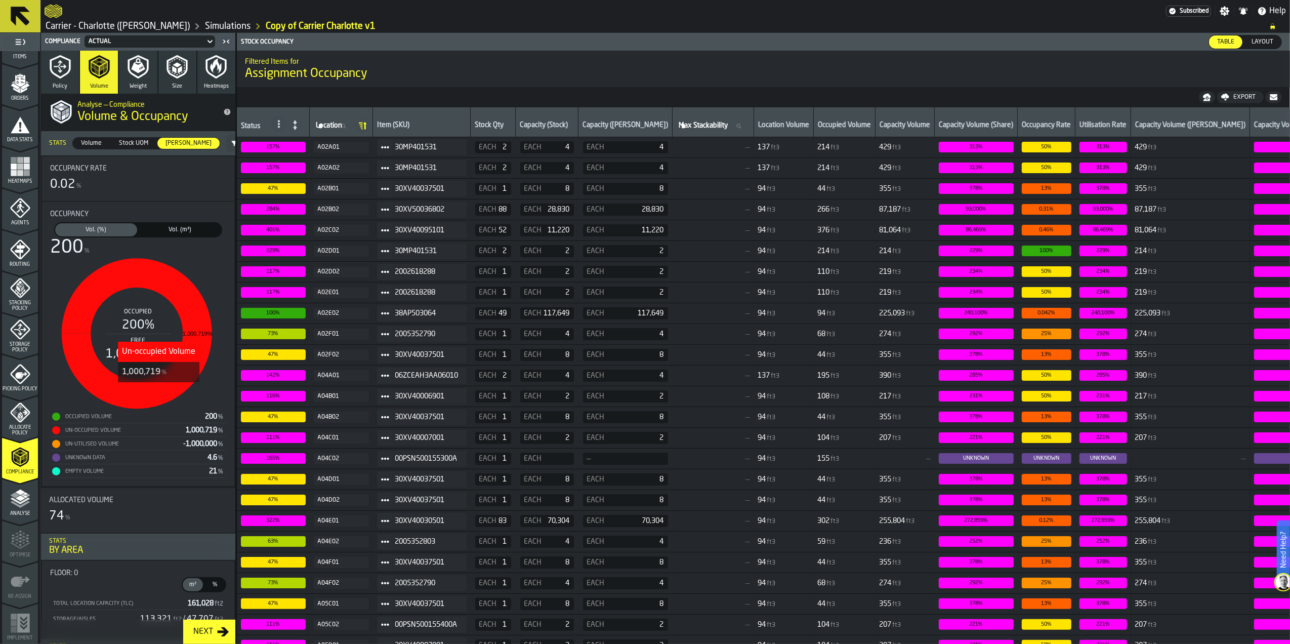
click at [158, 387] on icon "stat-Occupancy" at bounding box center [137, 334] width 150 height 150
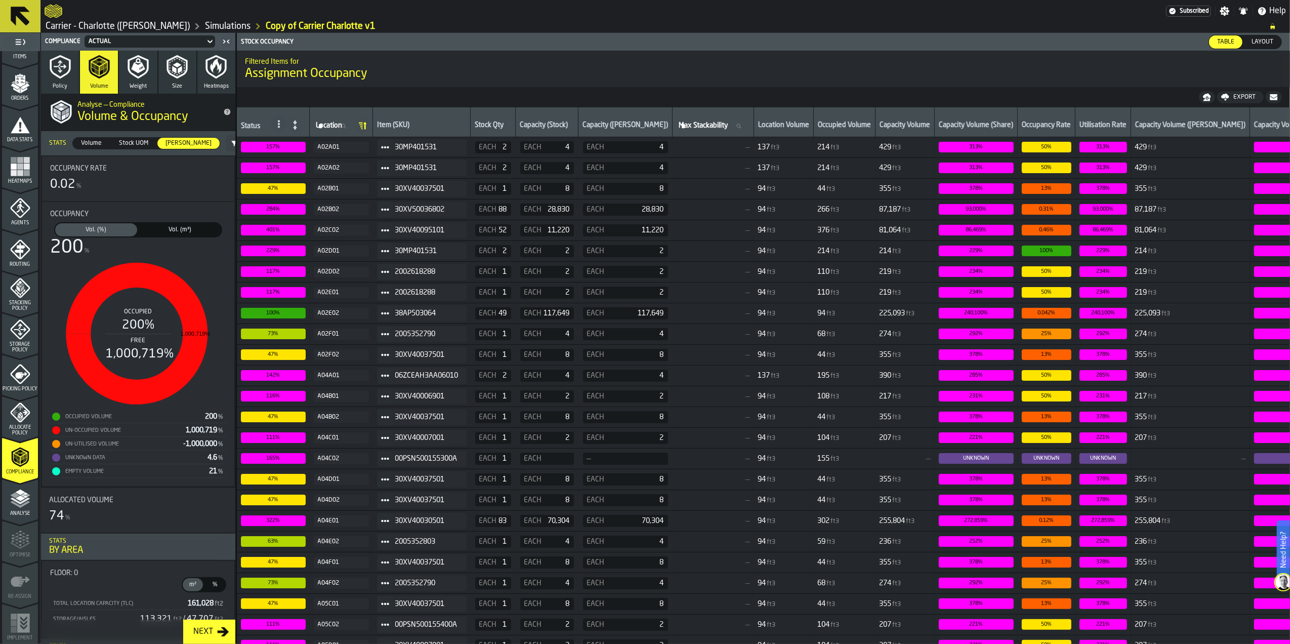
click at [1138, 523] on span "255,804" at bounding box center [1148, 521] width 26 height 8
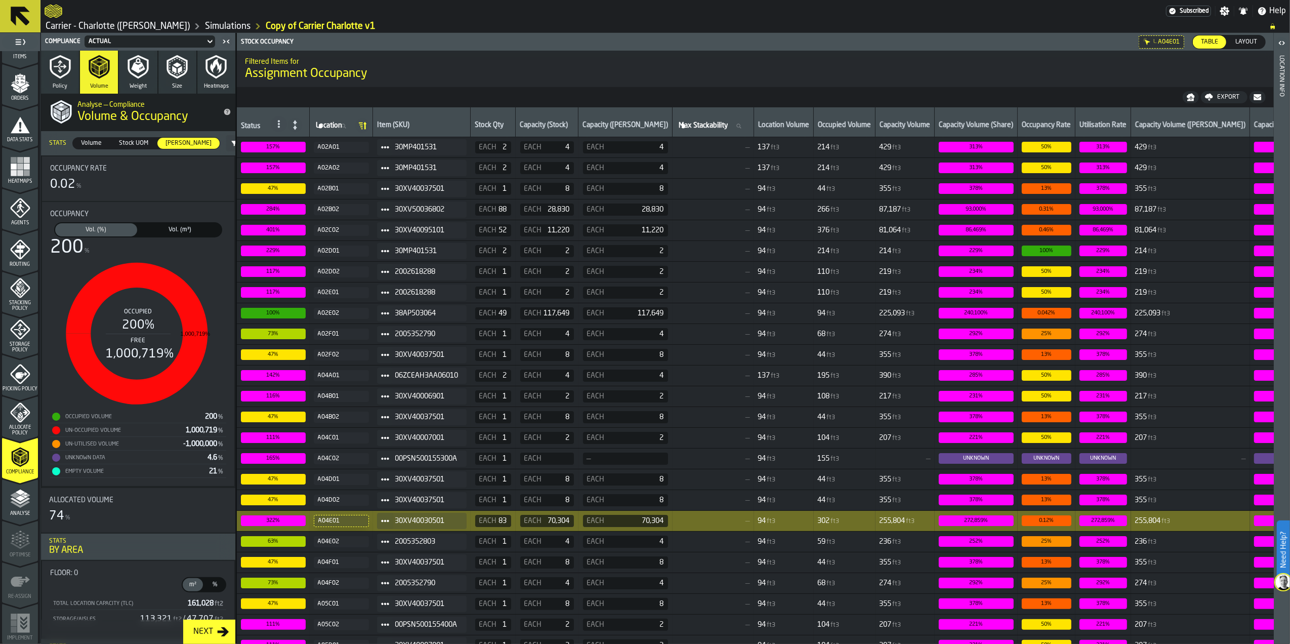
drag, startPoint x: 390, startPoint y: 549, endPoint x: 199, endPoint y: 577, distance: 192.3
drag, startPoint x: 199, startPoint y: 577, endPoint x: 711, endPoint y: 522, distance: 514.6
click at [711, 522] on span "—" at bounding box center [713, 521] width 73 height 8
drag, startPoint x: 458, startPoint y: 522, endPoint x: 399, endPoint y: 523, distance: 58.2
click at [399, 523] on span "30XV40030501" at bounding box center [426, 521] width 63 height 8
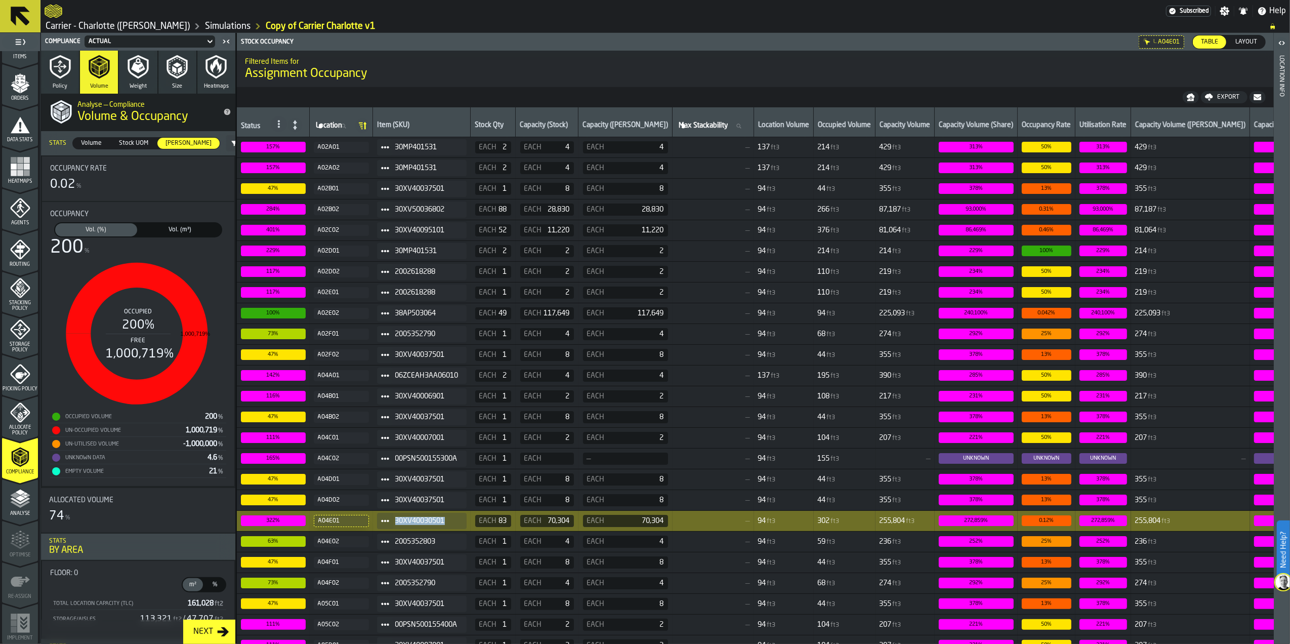
copy span "30XV40030501"
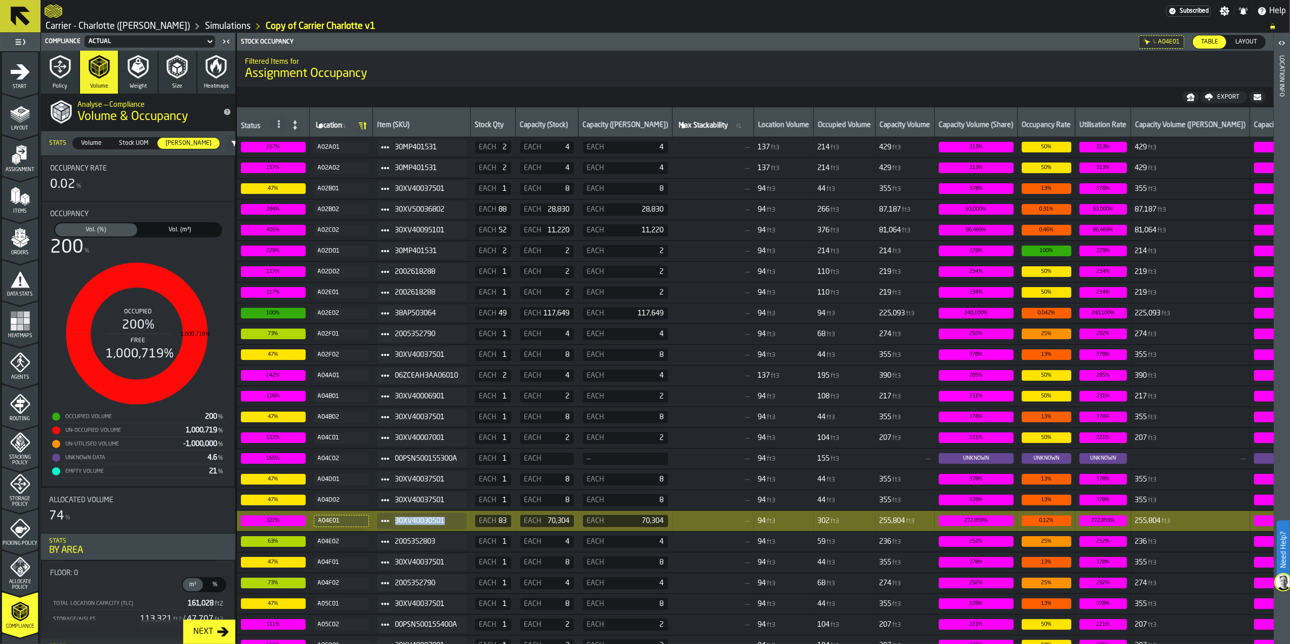
click at [24, 207] on div "Items" at bounding box center [20, 200] width 36 height 28
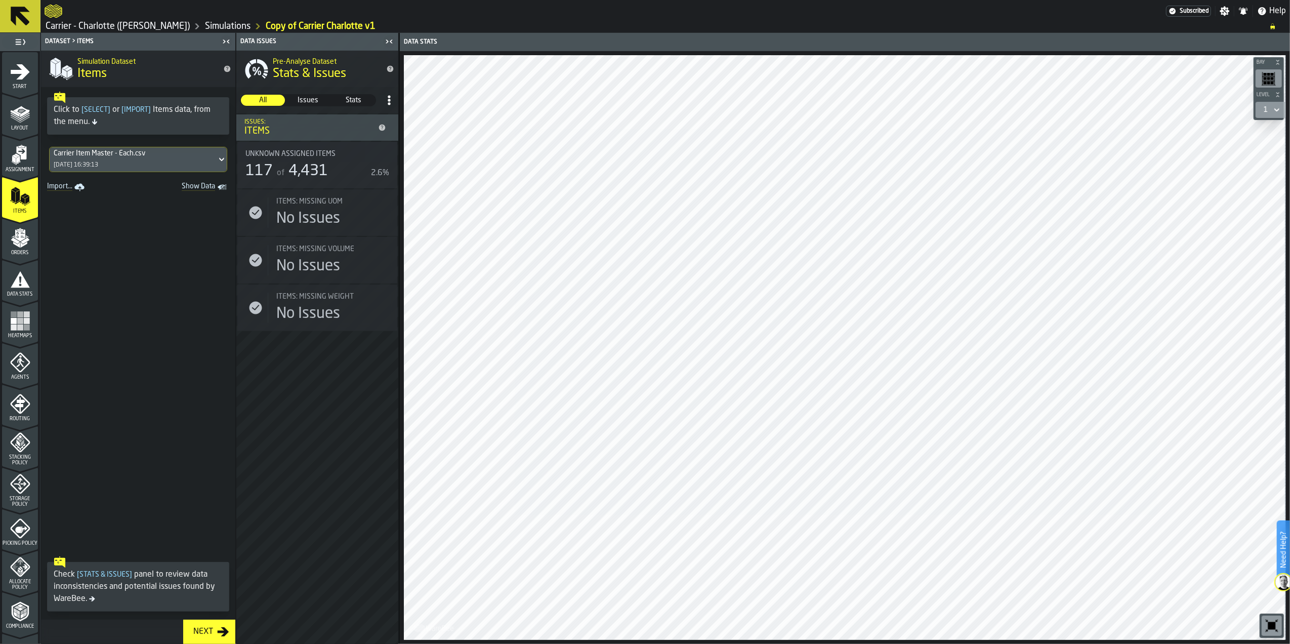
click at [85, 167] on div "[DATE] 16:39:13" at bounding box center [76, 164] width 45 height 7
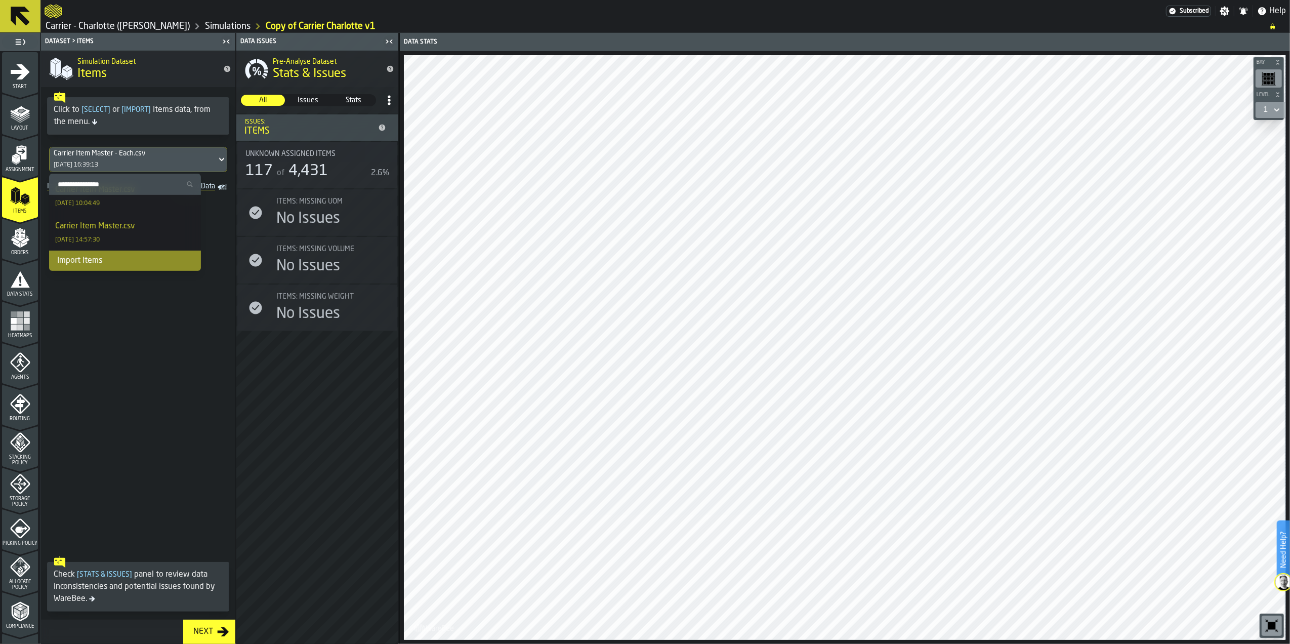
click at [81, 256] on div "Import Items" at bounding box center [125, 261] width 152 height 20
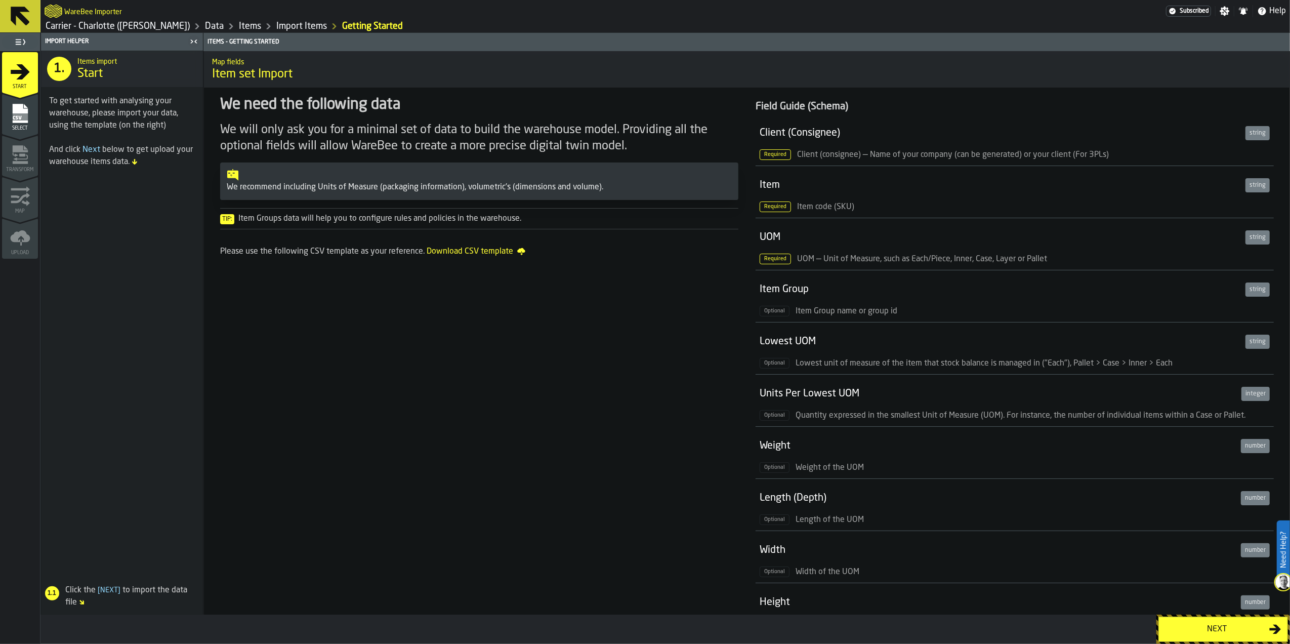
click at [1221, 625] on div "Next" at bounding box center [1217, 629] width 104 height 12
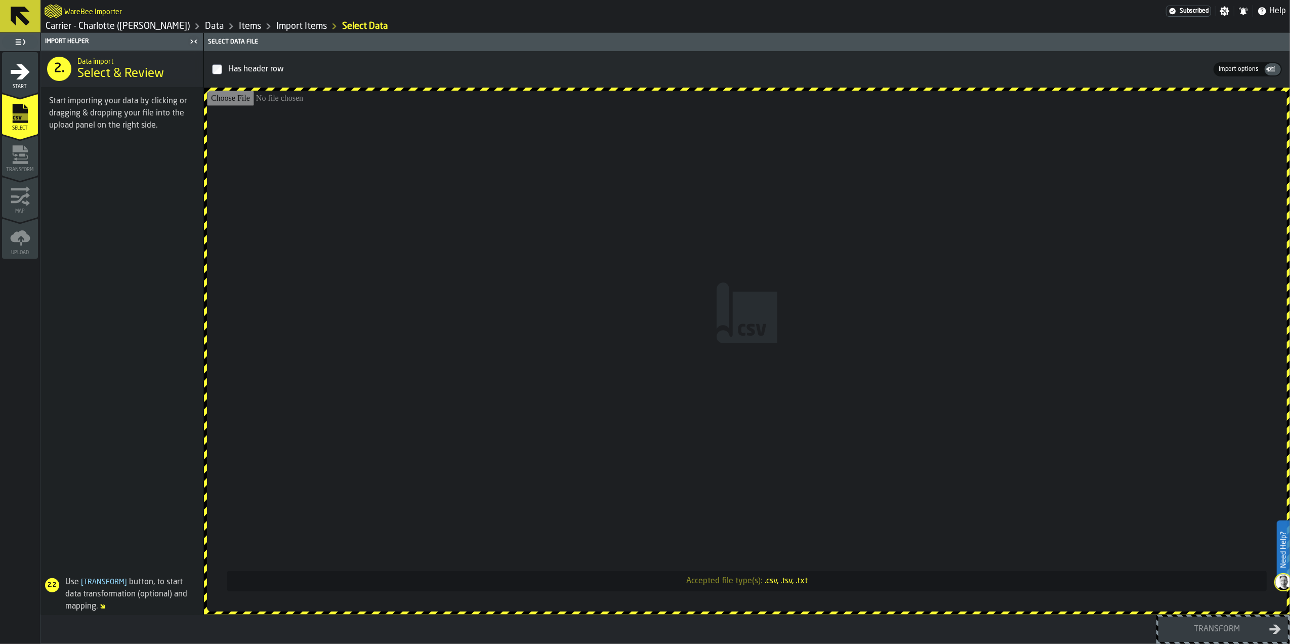
click at [775, 332] on input "Accepted file type(s): .csv, .tsv, .txt" at bounding box center [747, 351] width 1080 height 521
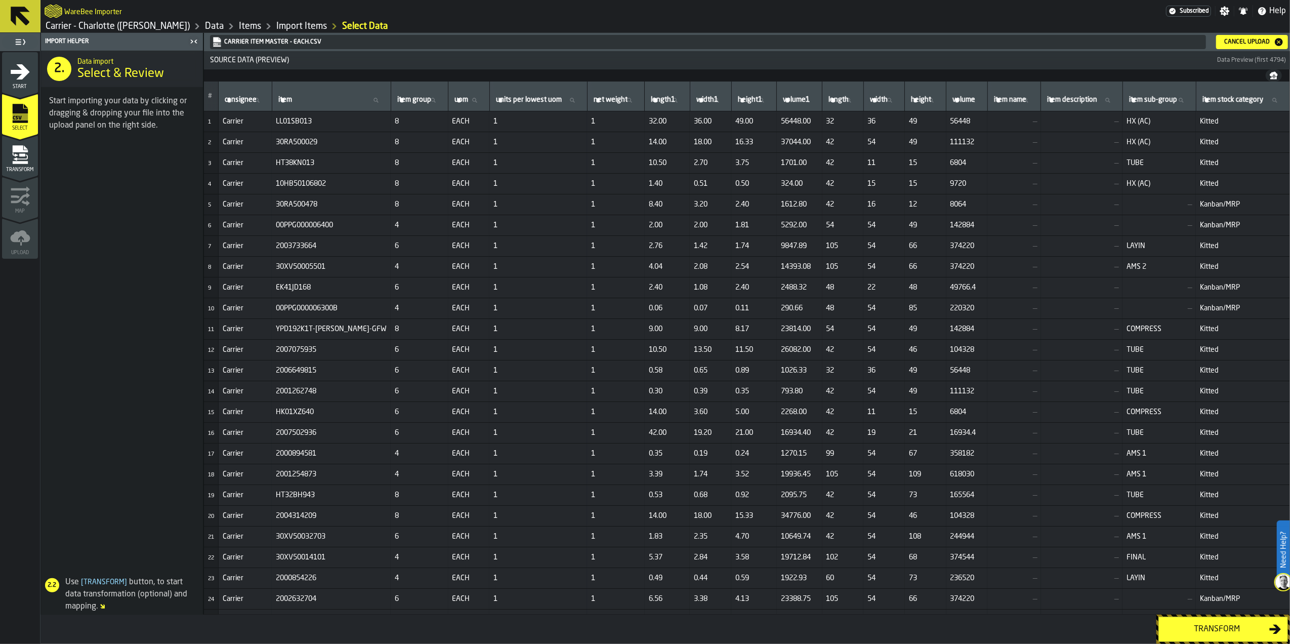
click at [1192, 634] on div "Transform" at bounding box center [1217, 629] width 104 height 12
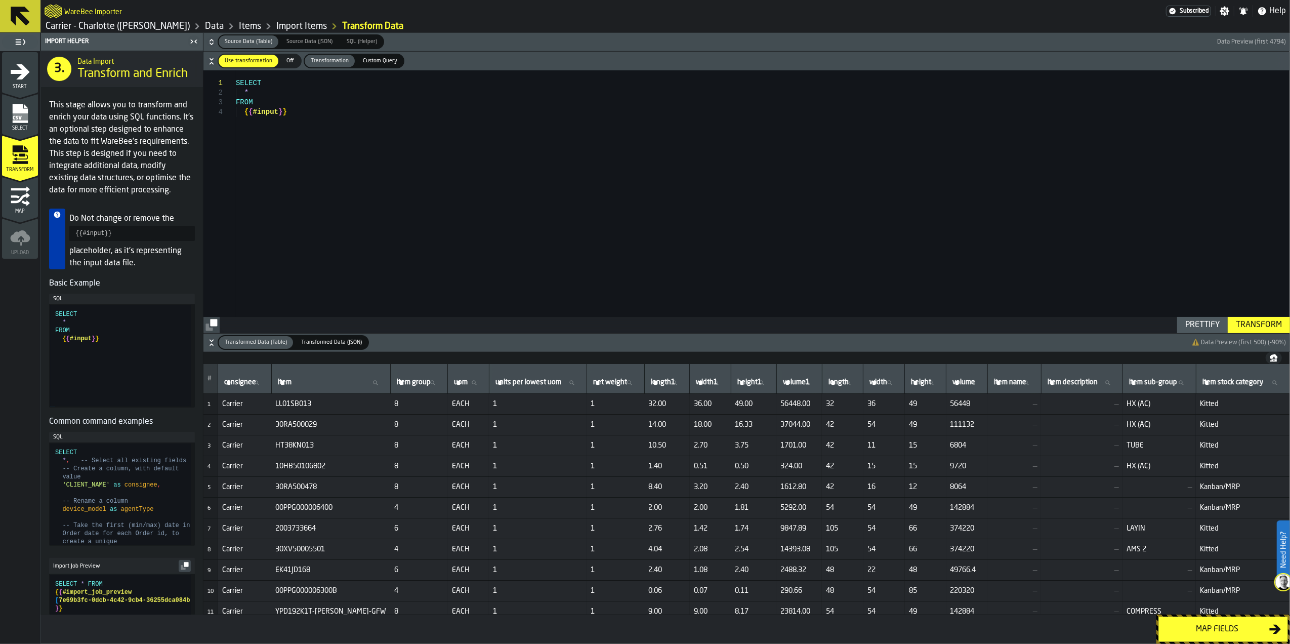
click at [1189, 630] on div "Map fields" at bounding box center [1217, 629] width 104 height 12
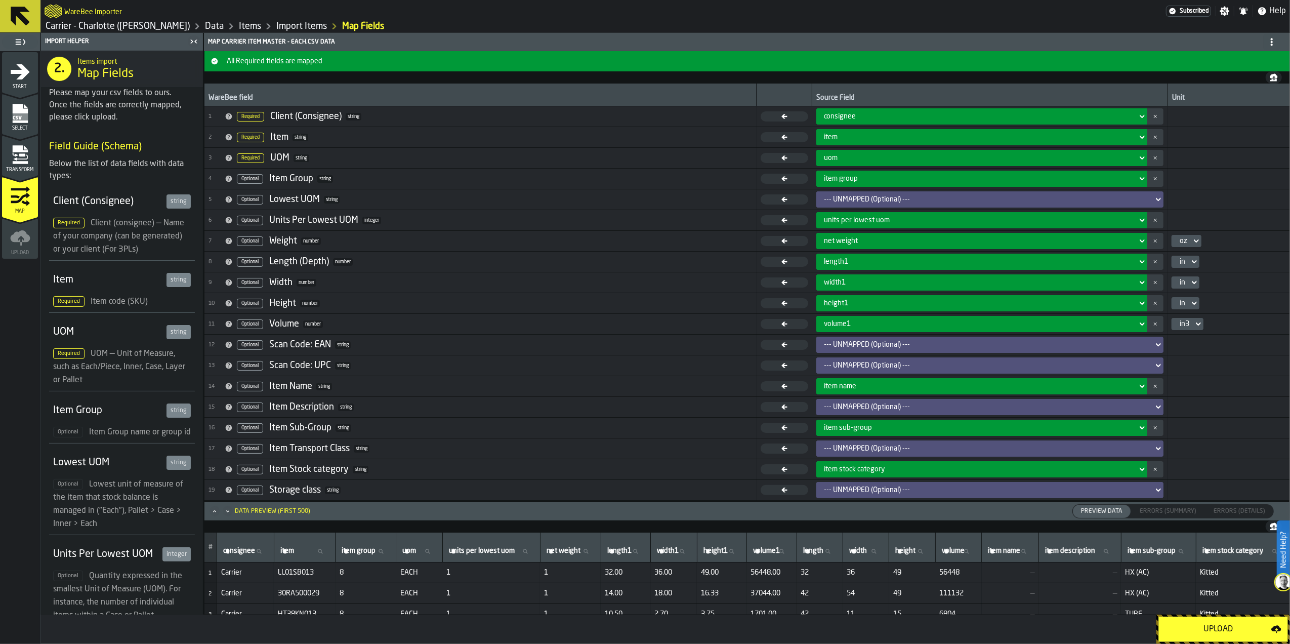
click at [1158, 327] on button "button-" at bounding box center [1155, 324] width 16 height 16
click at [1239, 629] on div "Upload" at bounding box center [1218, 629] width 106 height 12
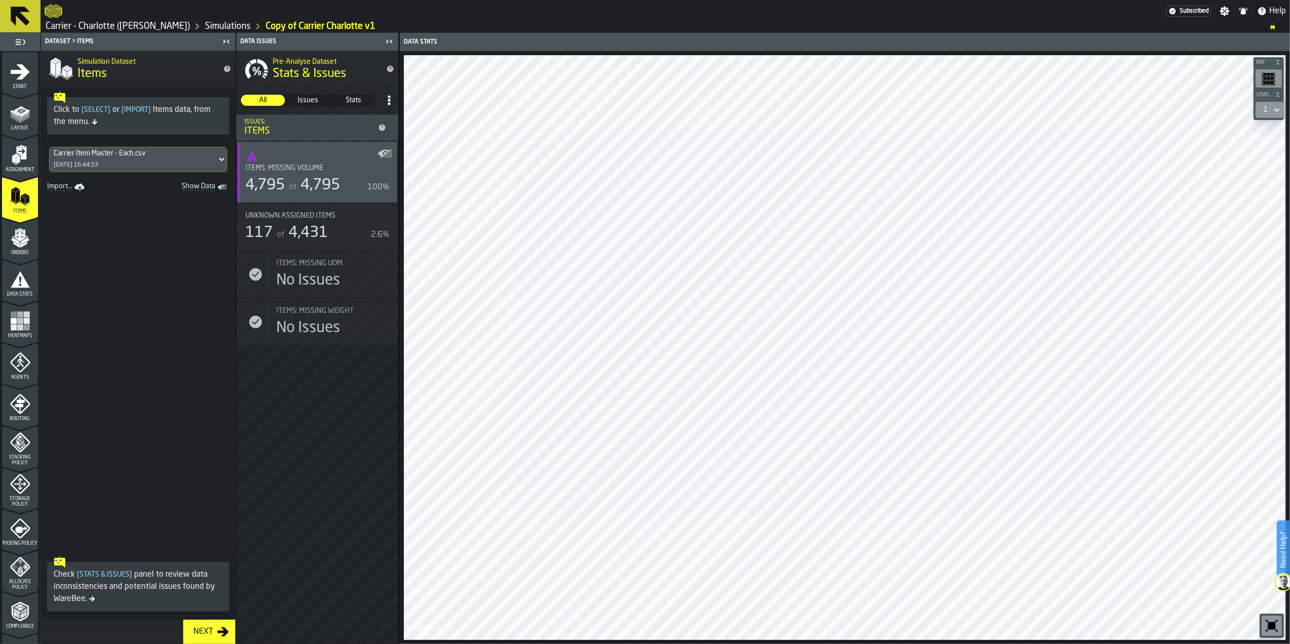
click at [98, 169] on div "25/08/2025, 16:44:53" at bounding box center [76, 164] width 45 height 7
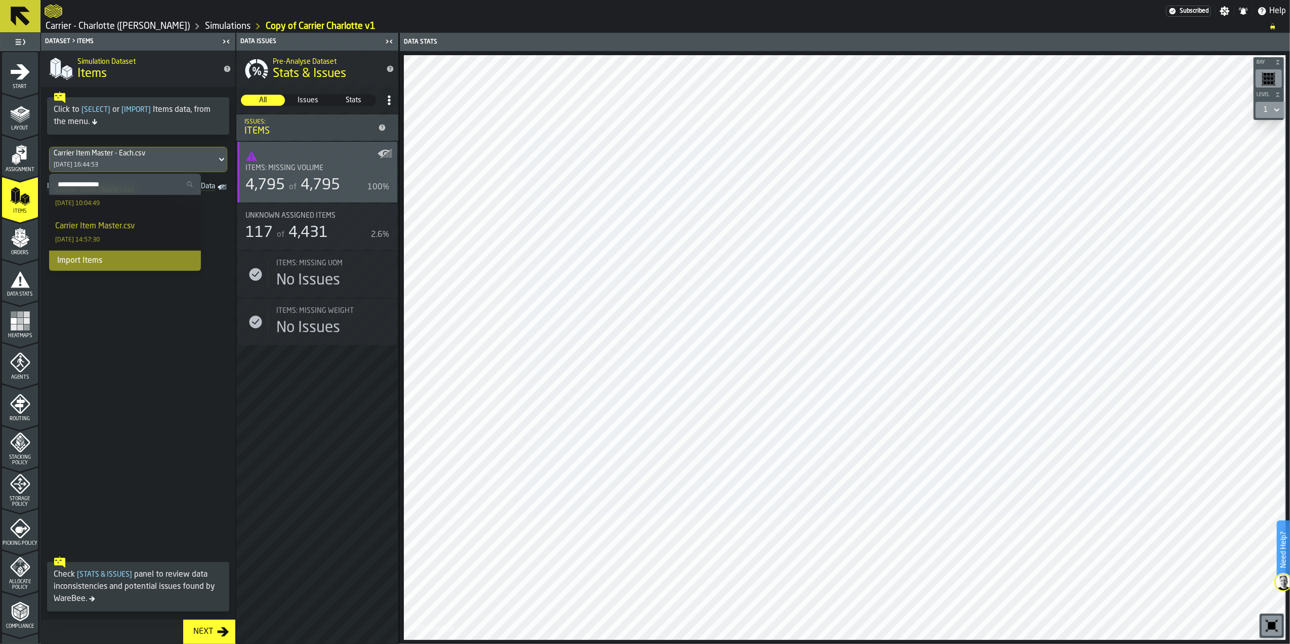
click at [115, 260] on div "Import Items" at bounding box center [125, 261] width 152 height 20
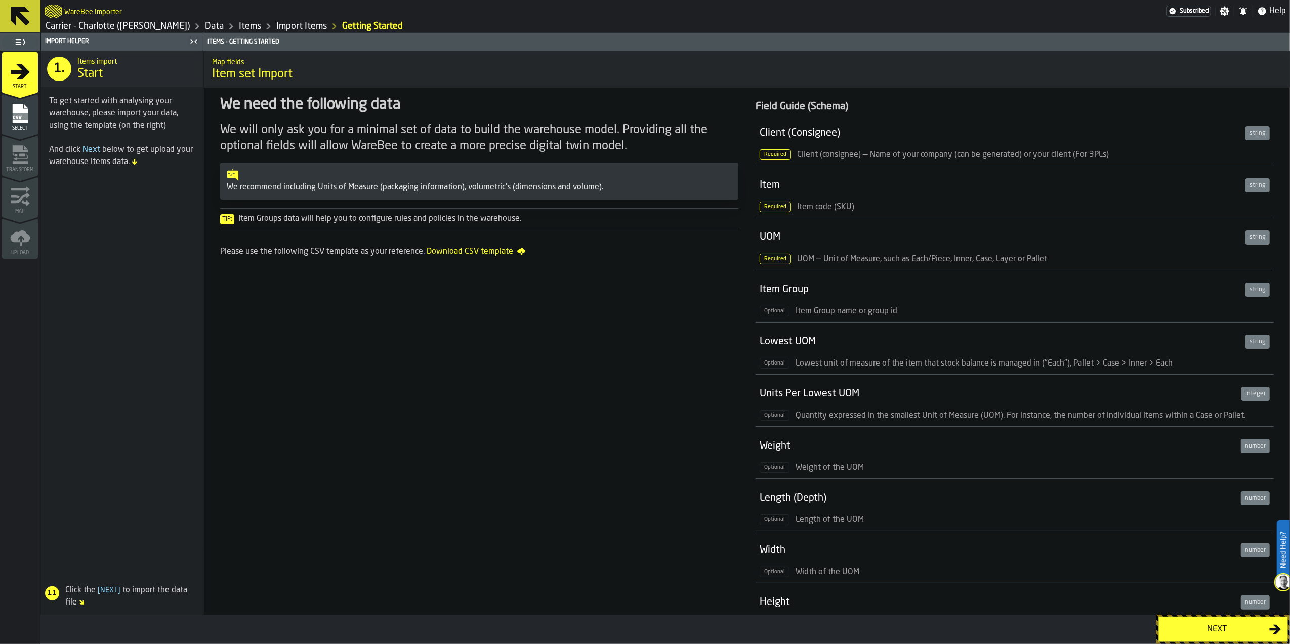
click at [1187, 629] on div "Next" at bounding box center [1217, 629] width 104 height 12
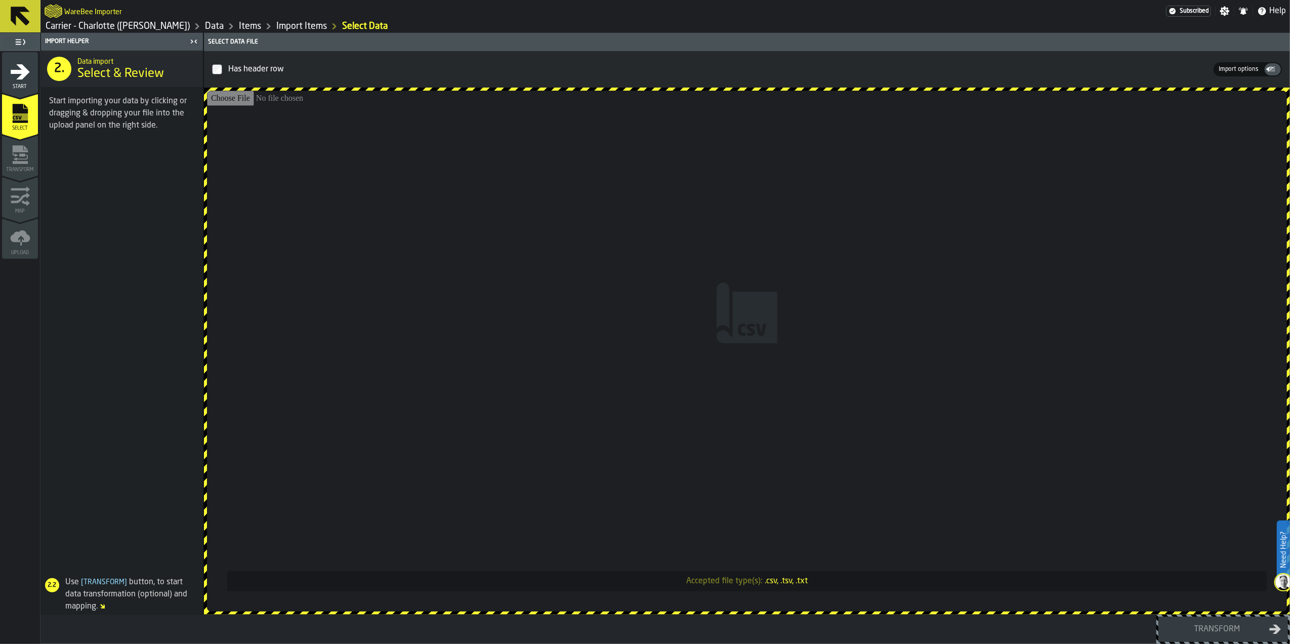
click at [773, 319] on input "Accepted file type(s): .csv, .tsv, .txt" at bounding box center [747, 351] width 1080 height 521
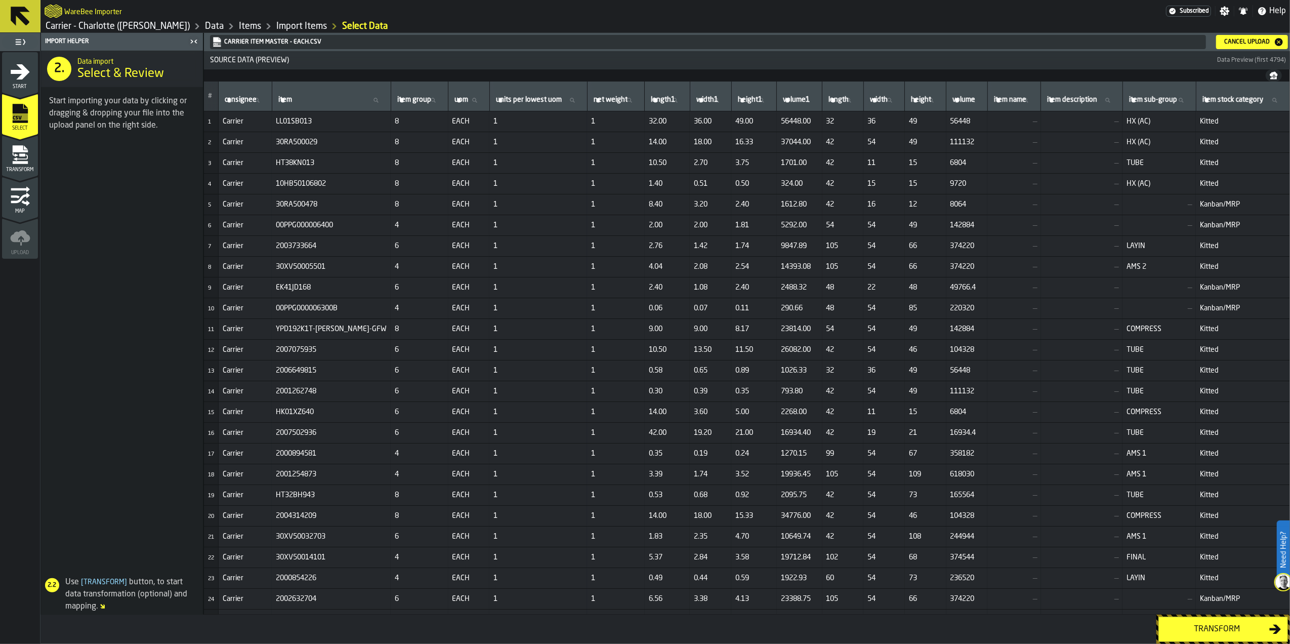
click at [1240, 634] on div "Transform" at bounding box center [1217, 629] width 104 height 12
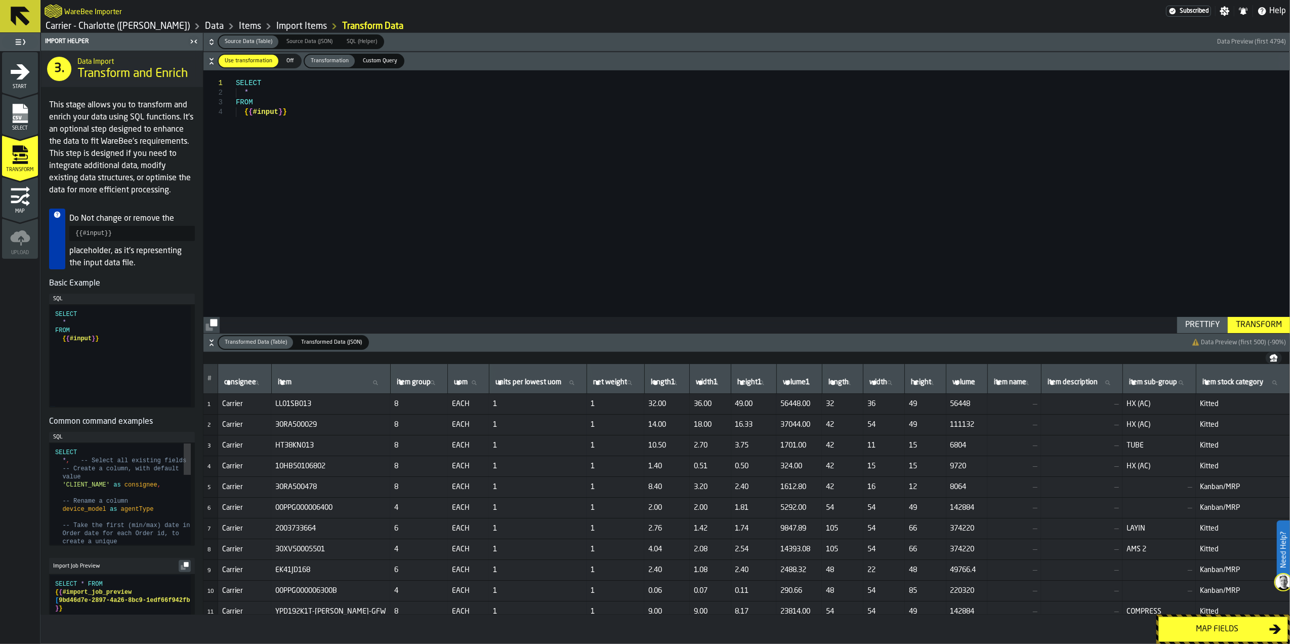
click at [1238, 637] on button "Map fields" at bounding box center [1224, 629] width 130 height 25
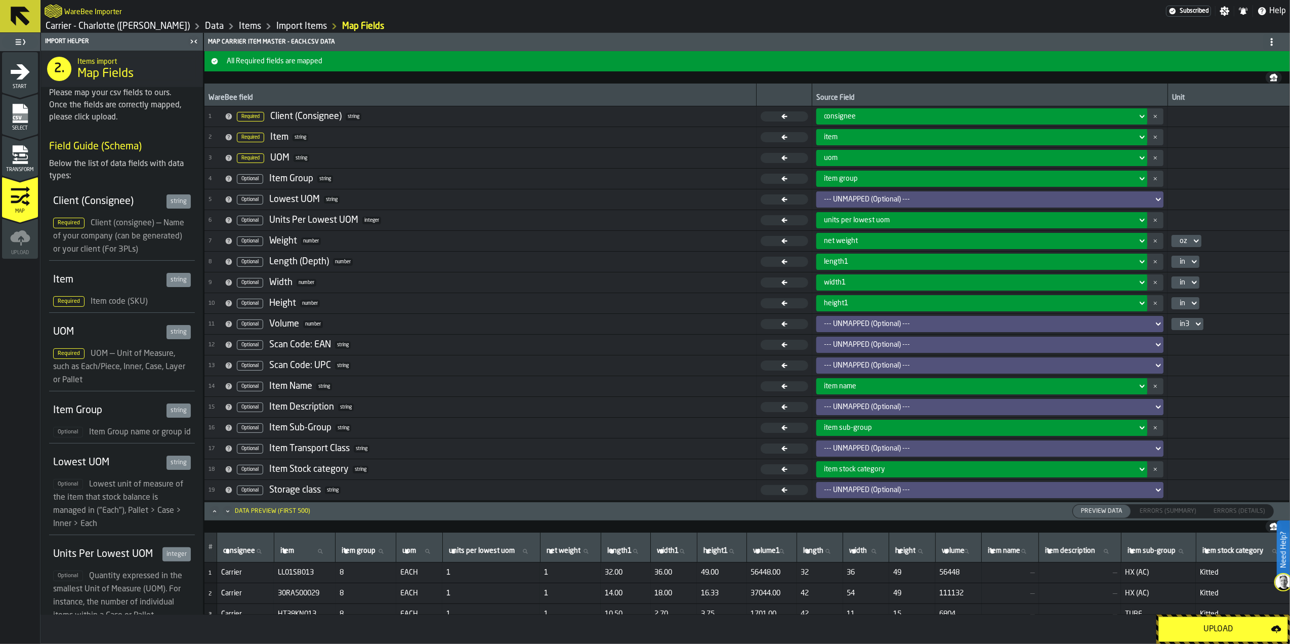
click at [872, 325] on div "--- UNMAPPED (Optional) ---" at bounding box center [987, 324] width 325 height 8
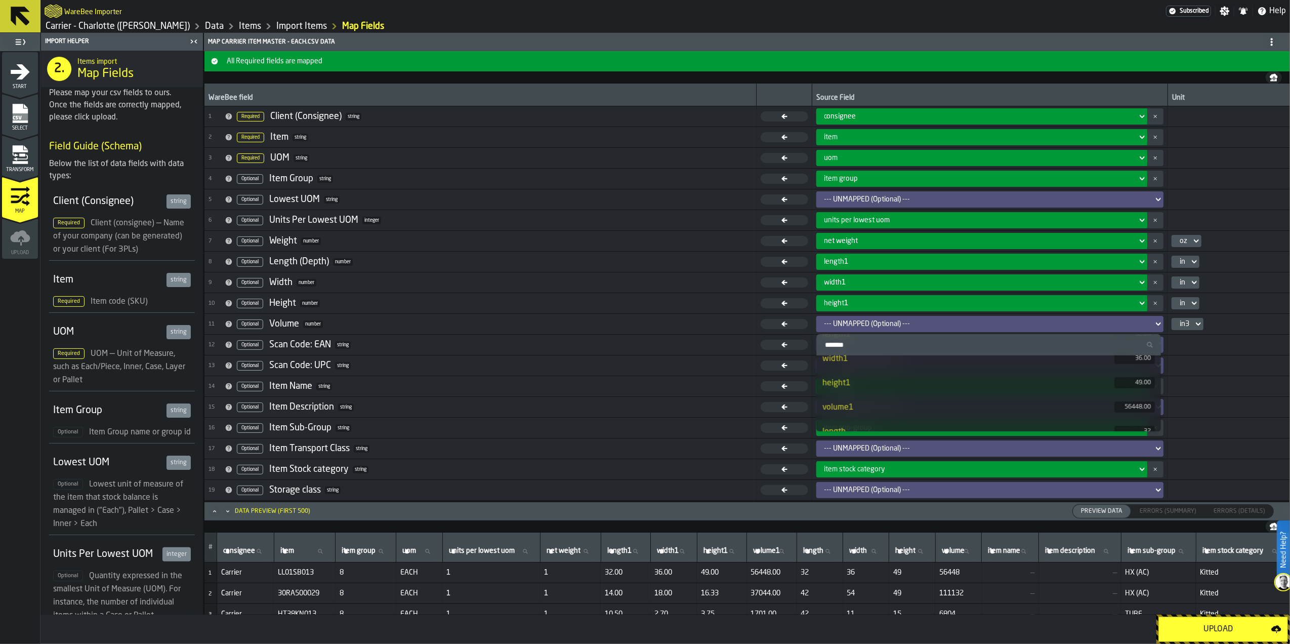
scroll to position [202, 0]
click at [866, 391] on li "volume1 56448.00" at bounding box center [988, 384] width 344 height 24
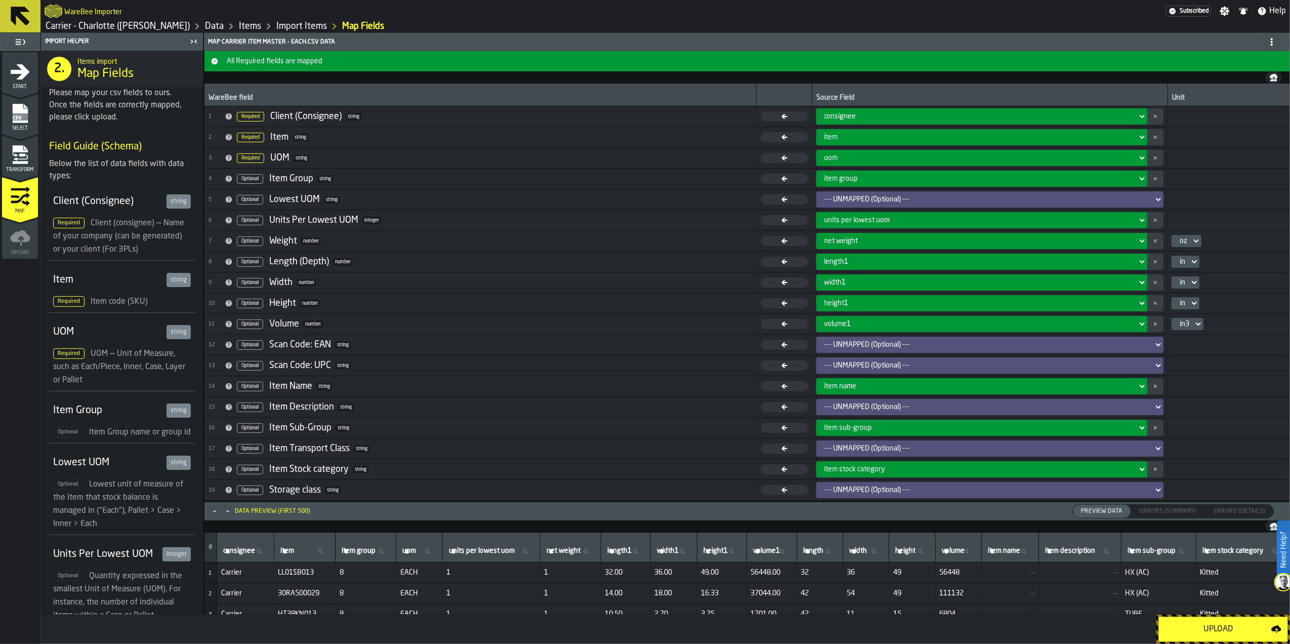
click at [2, 112] on div "Select" at bounding box center [20, 117] width 36 height 28
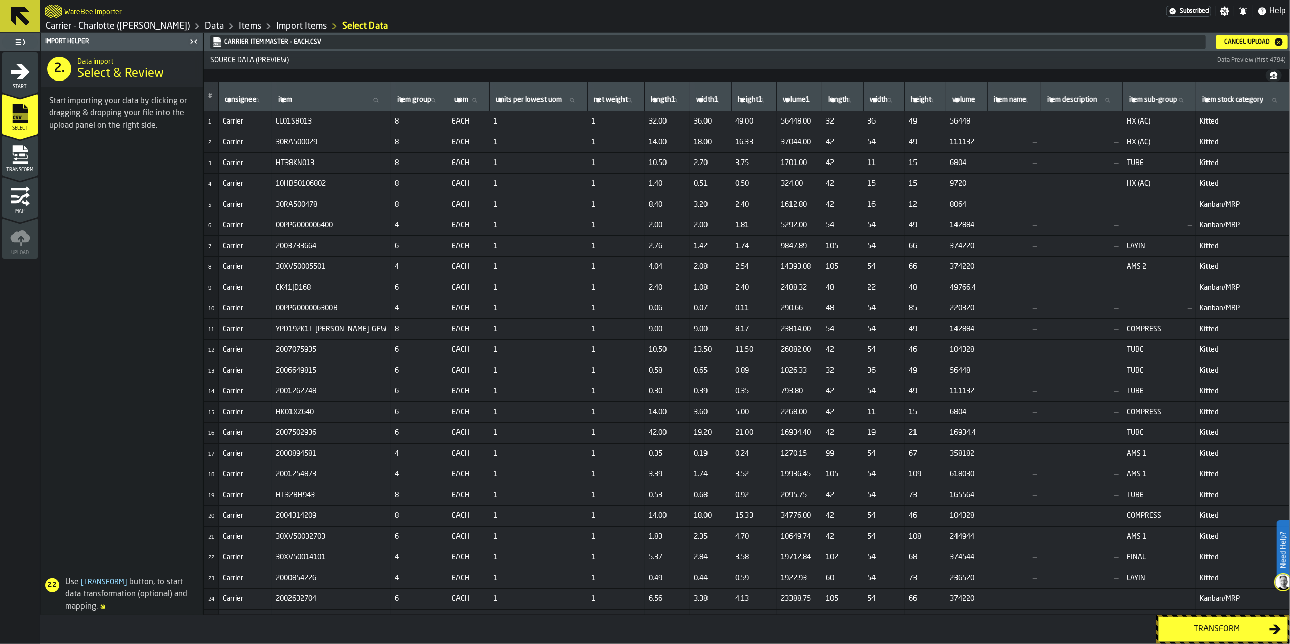
click at [1227, 43] on div "Cancel Upload" at bounding box center [1247, 41] width 54 height 7
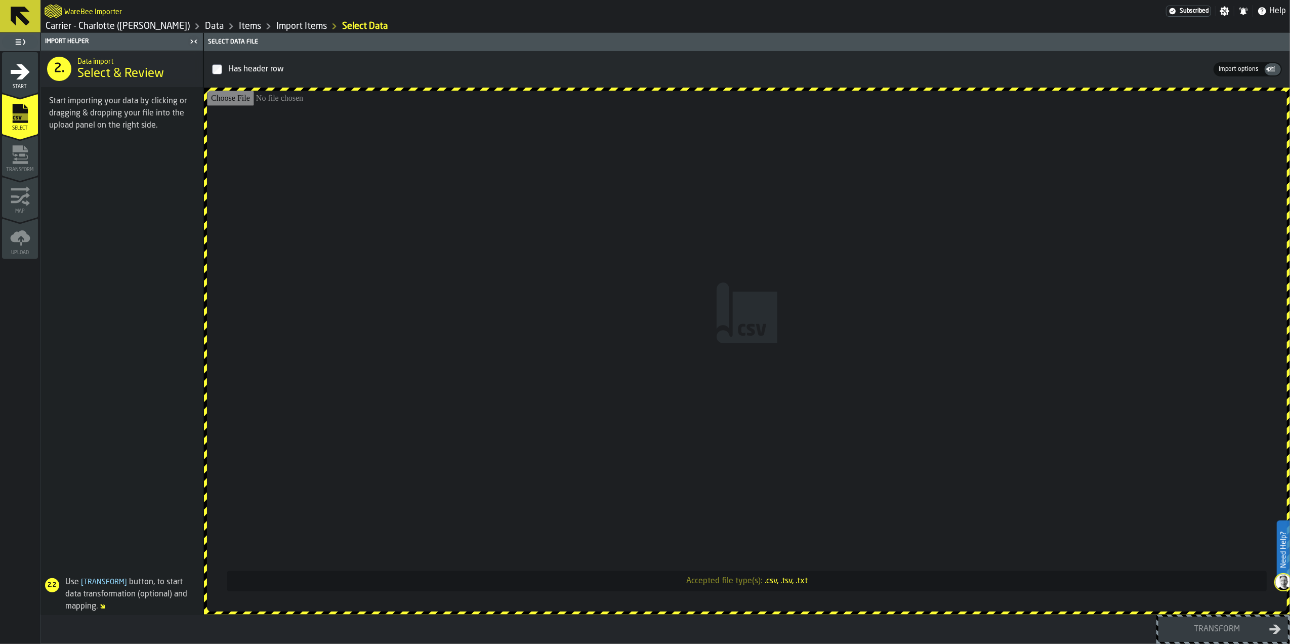
click at [650, 450] on input "Accepted file type(s): .csv, .tsv, .txt" at bounding box center [747, 351] width 1080 height 521
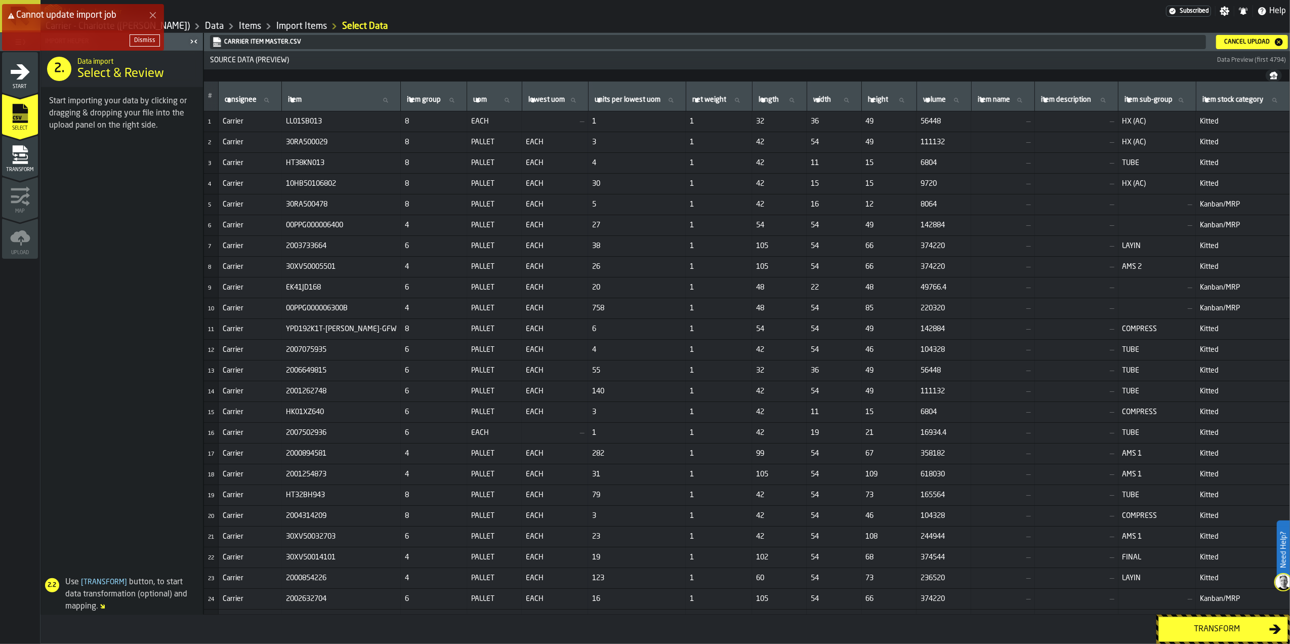
click at [1206, 631] on div "Transform" at bounding box center [1217, 629] width 104 height 12
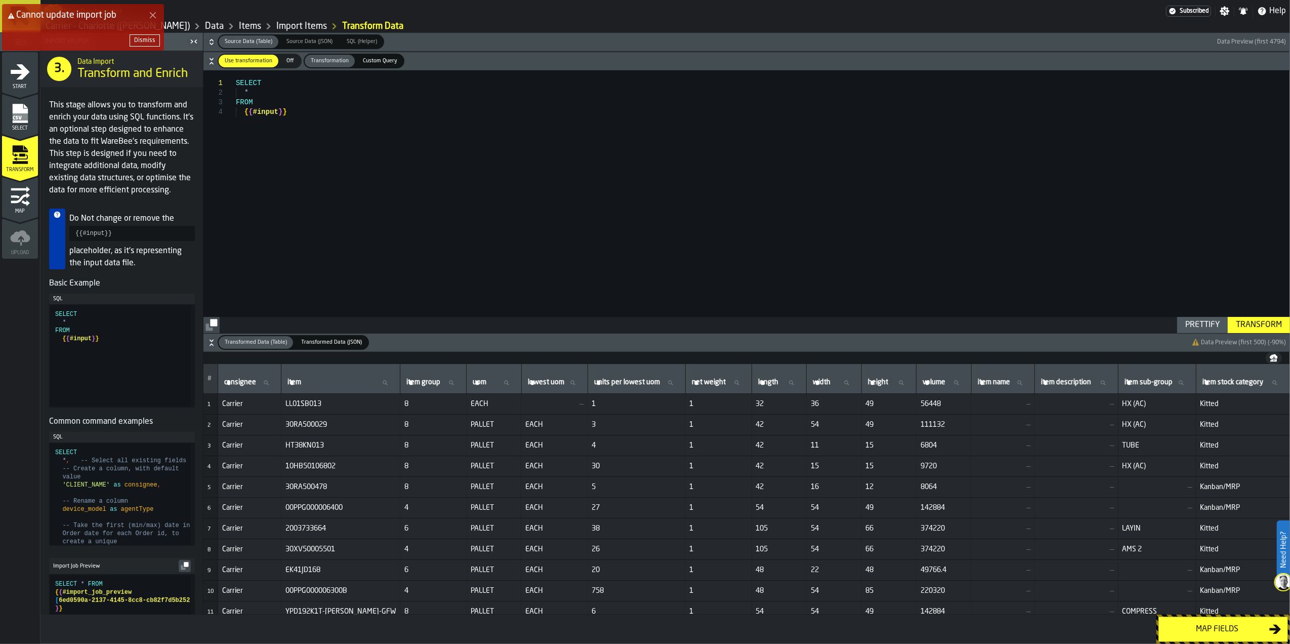
click at [1206, 631] on div "Map fields" at bounding box center [1217, 629] width 104 height 12
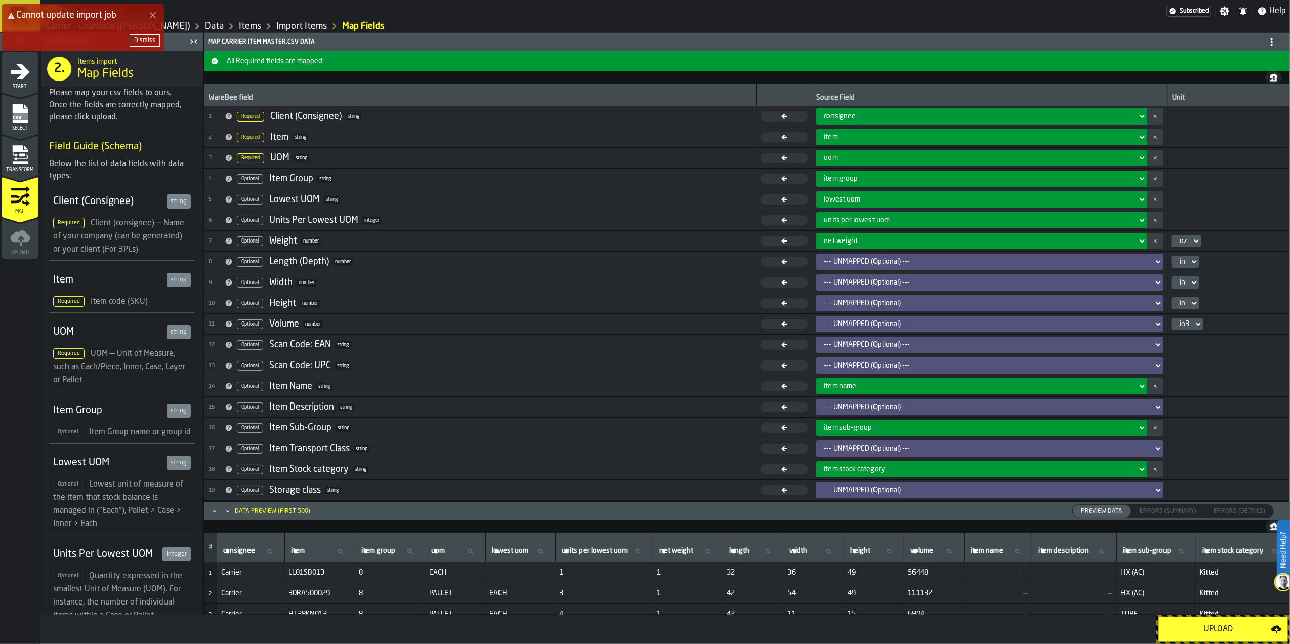
click at [897, 262] on div "--- UNMAPPED (Optional) ---" at bounding box center [987, 262] width 325 height 8
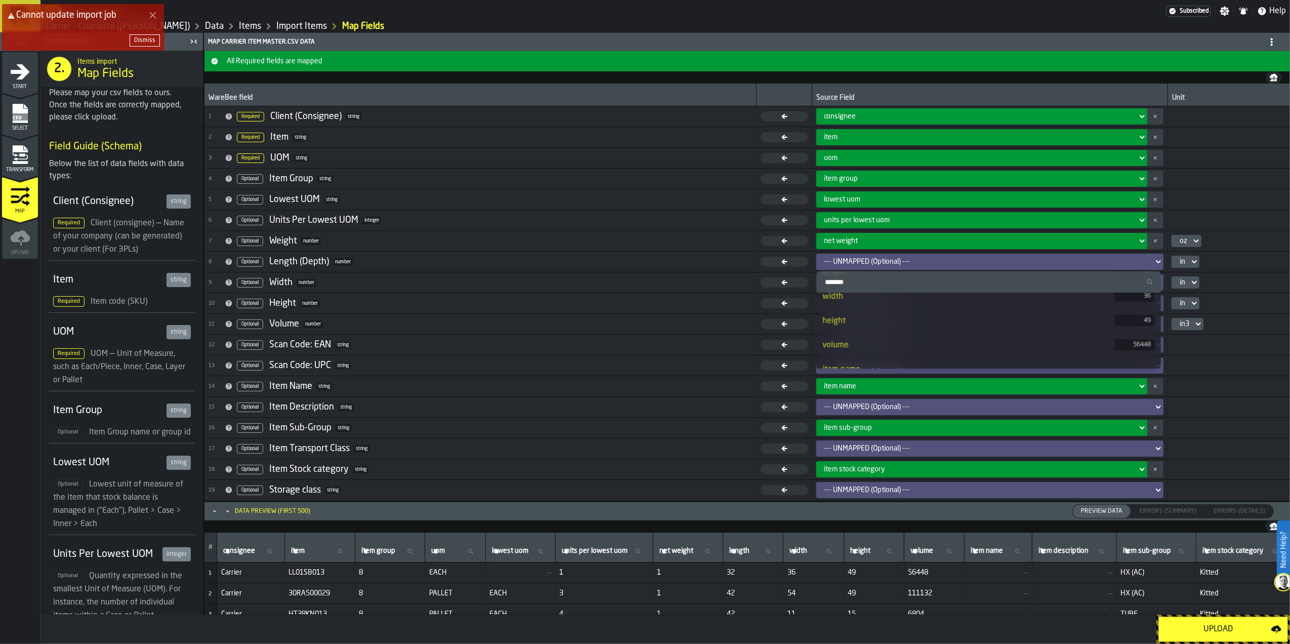
click at [911, 298] on div "width" at bounding box center [969, 297] width 292 height 12
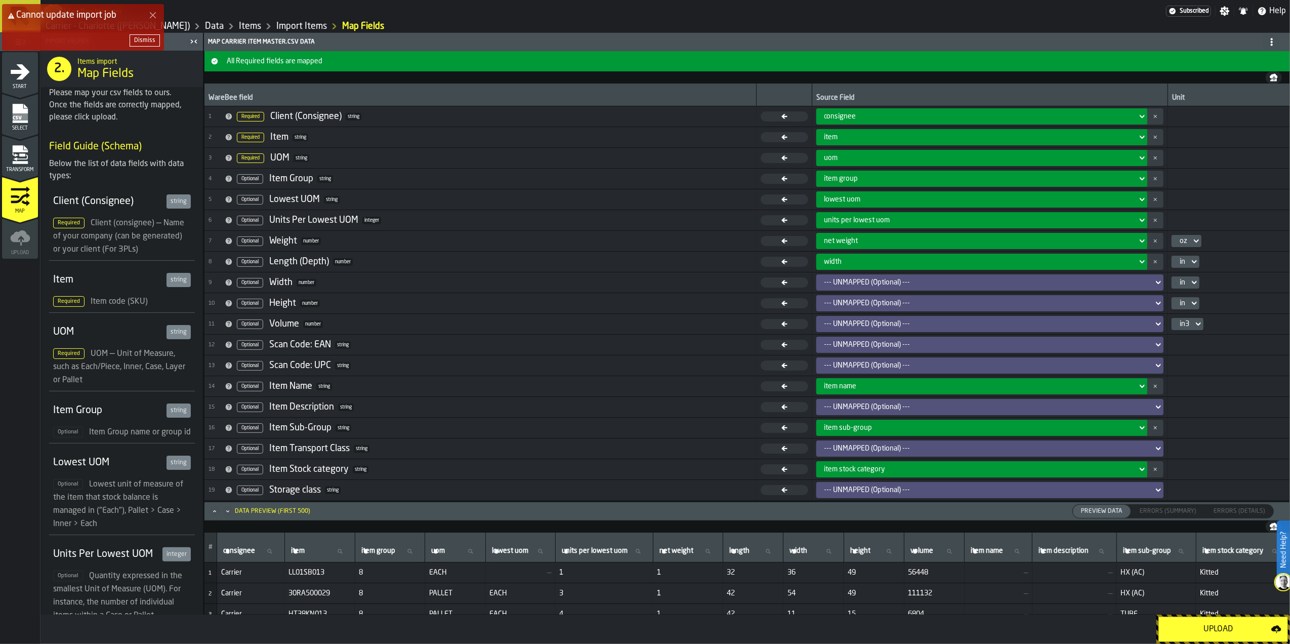
click at [891, 288] on div "--- UNMAPPED (Optional) ---" at bounding box center [987, 282] width 334 height 12
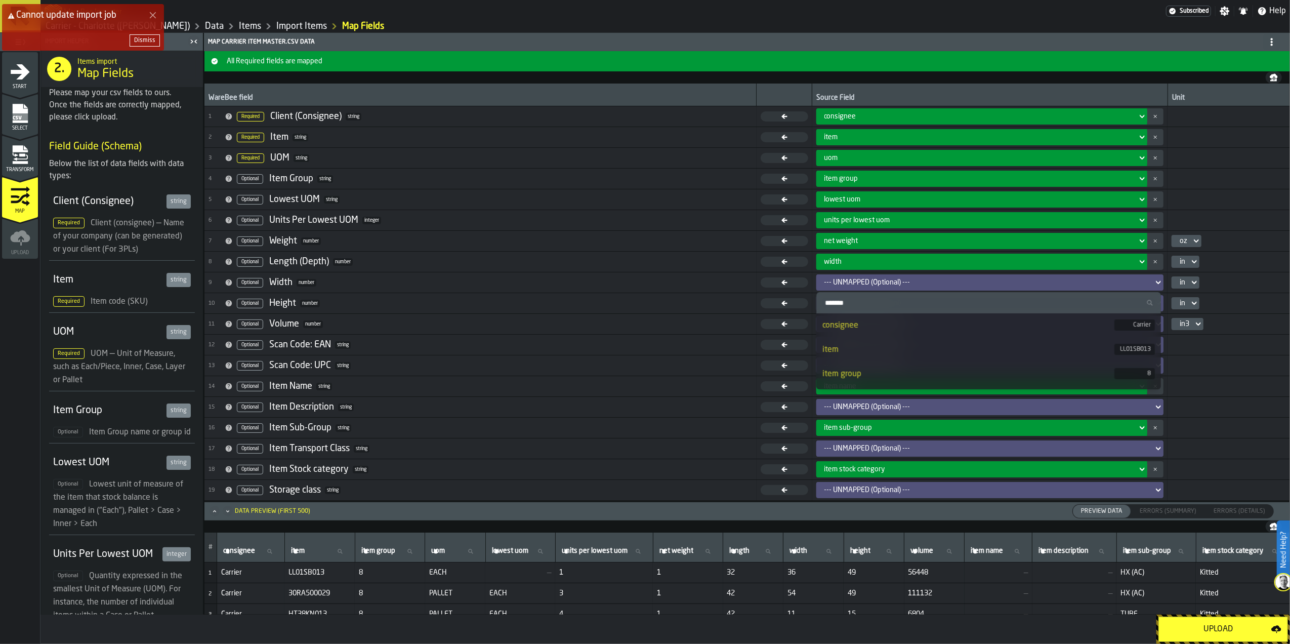
click at [878, 263] on div "width" at bounding box center [979, 262] width 309 height 8
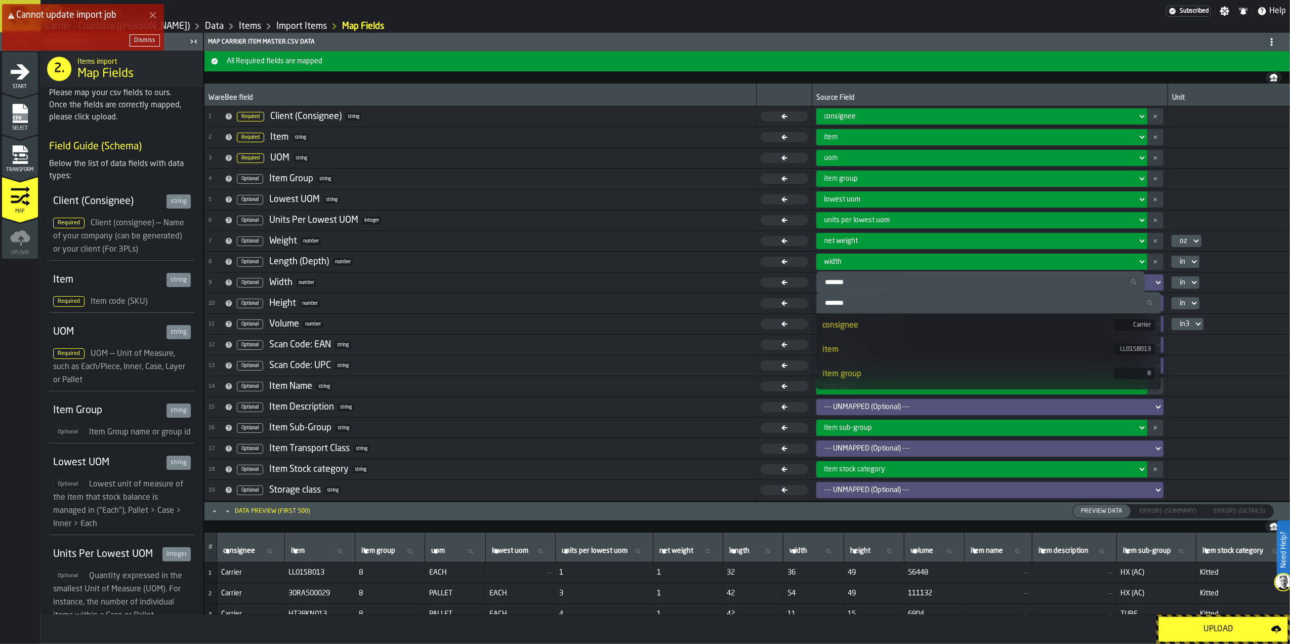
click at [878, 263] on div "width" at bounding box center [979, 262] width 309 height 8
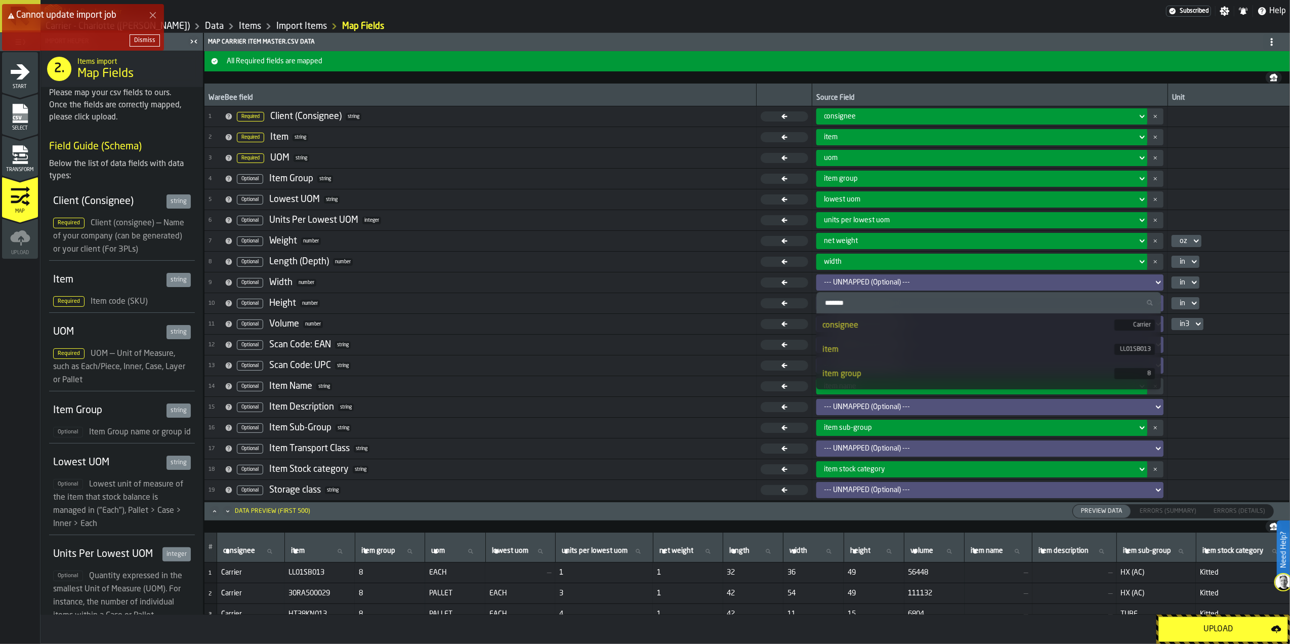
click at [878, 263] on div "width" at bounding box center [979, 262] width 309 height 8
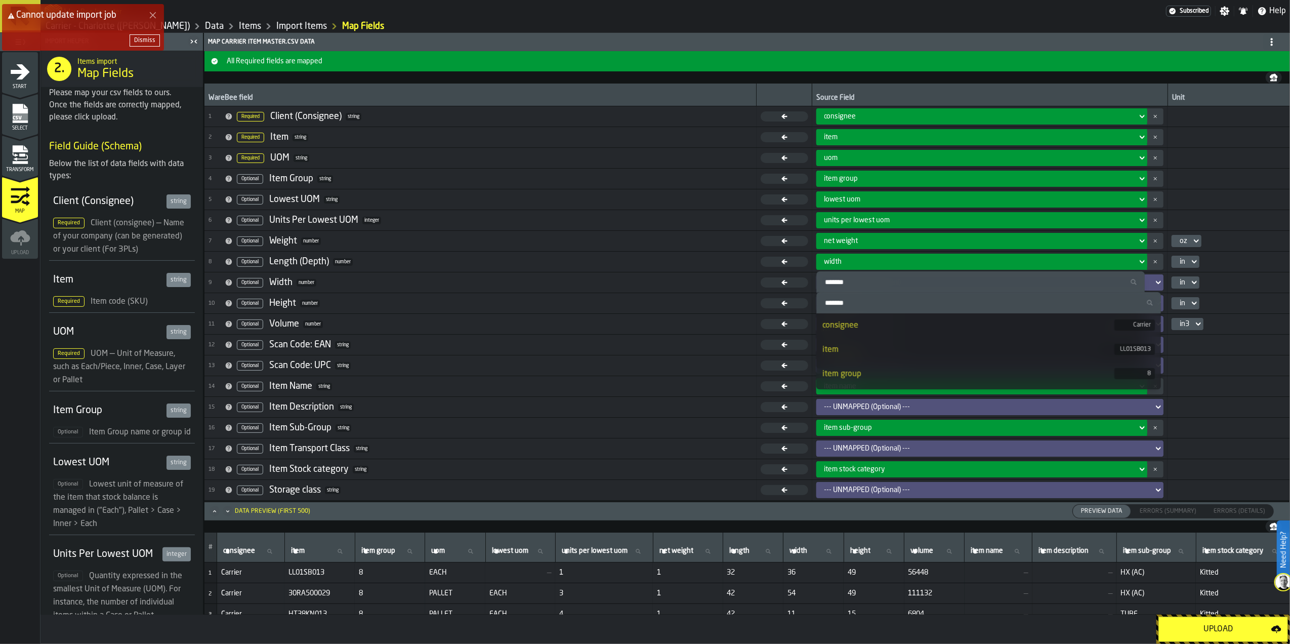
click at [1153, 260] on button "button-" at bounding box center [1155, 262] width 16 height 16
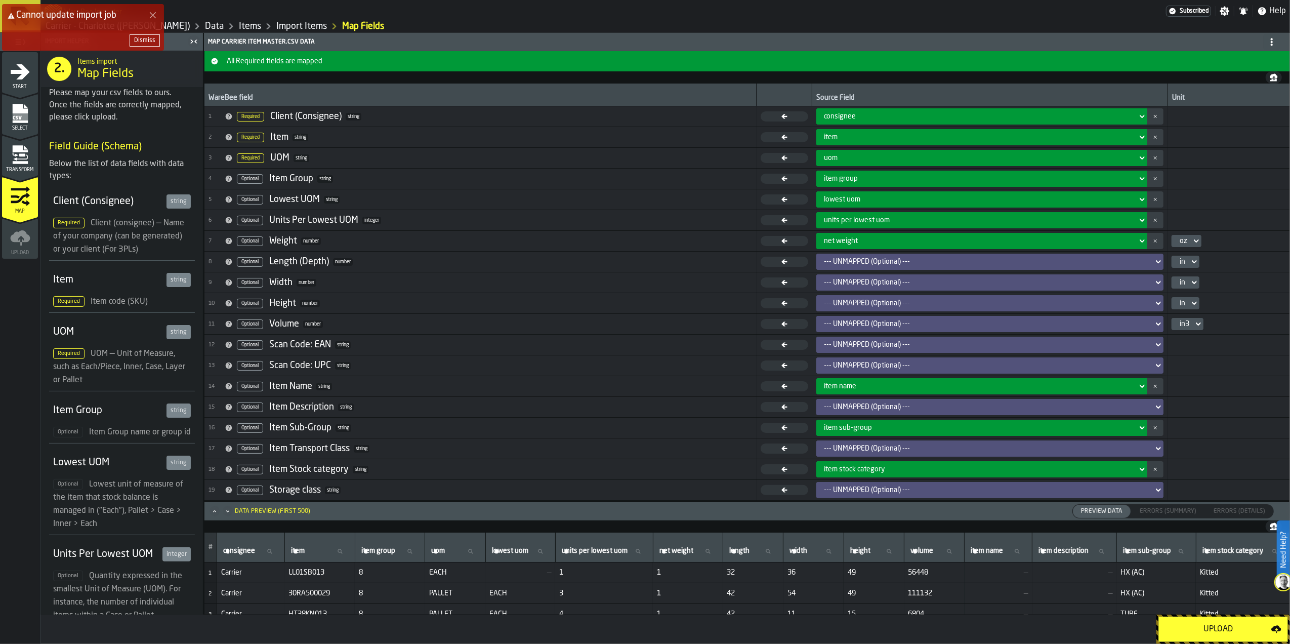
click at [970, 260] on div "--- UNMAPPED (Optional) ---" at bounding box center [987, 262] width 325 height 8
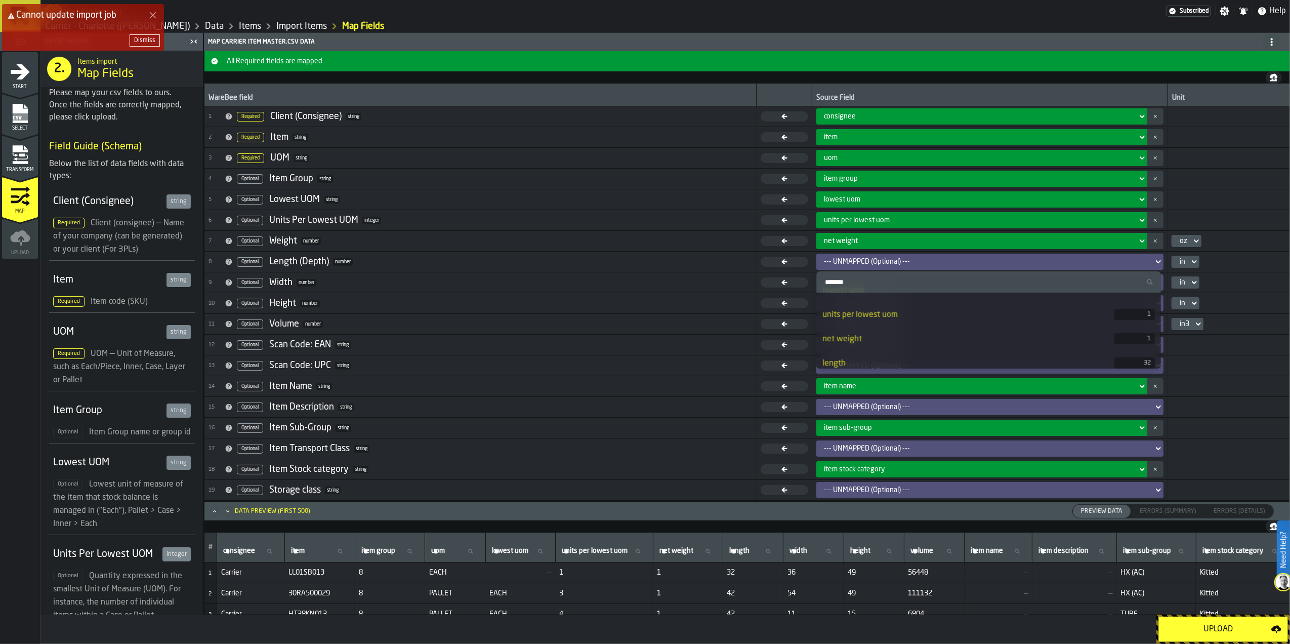
scroll to position [135, 0]
click at [904, 339] on div "length" at bounding box center [969, 340] width 292 height 12
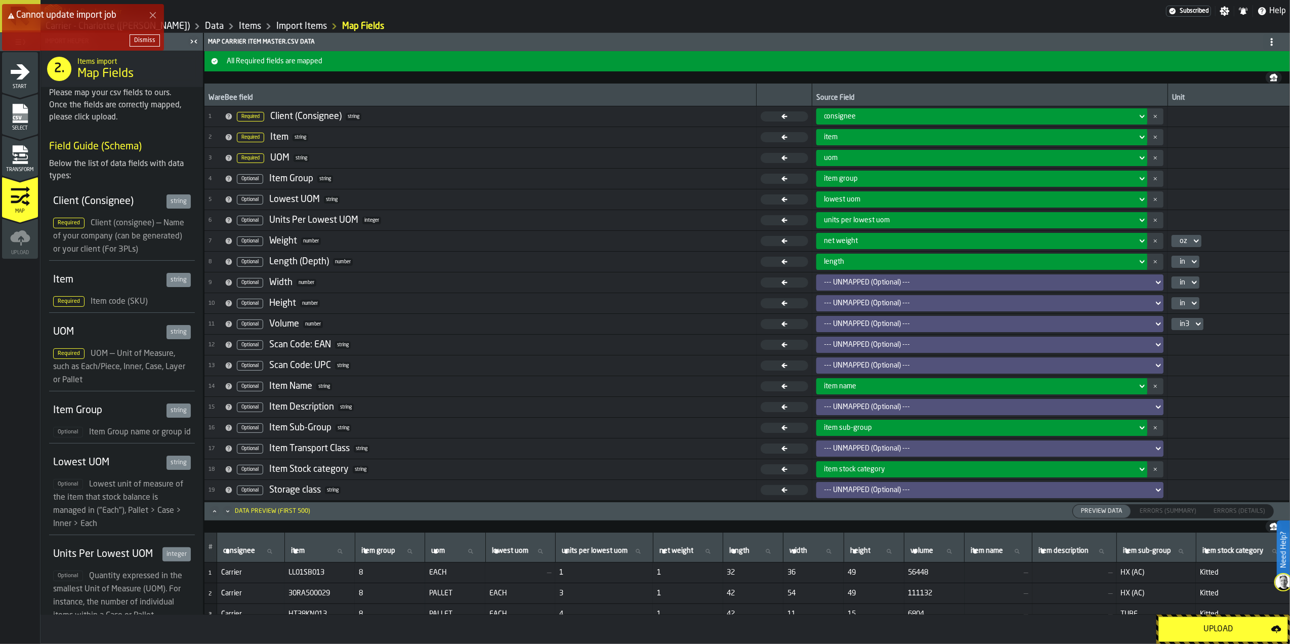
click at [863, 282] on div "--- UNMAPPED (Optional) ---" at bounding box center [987, 282] width 325 height 8
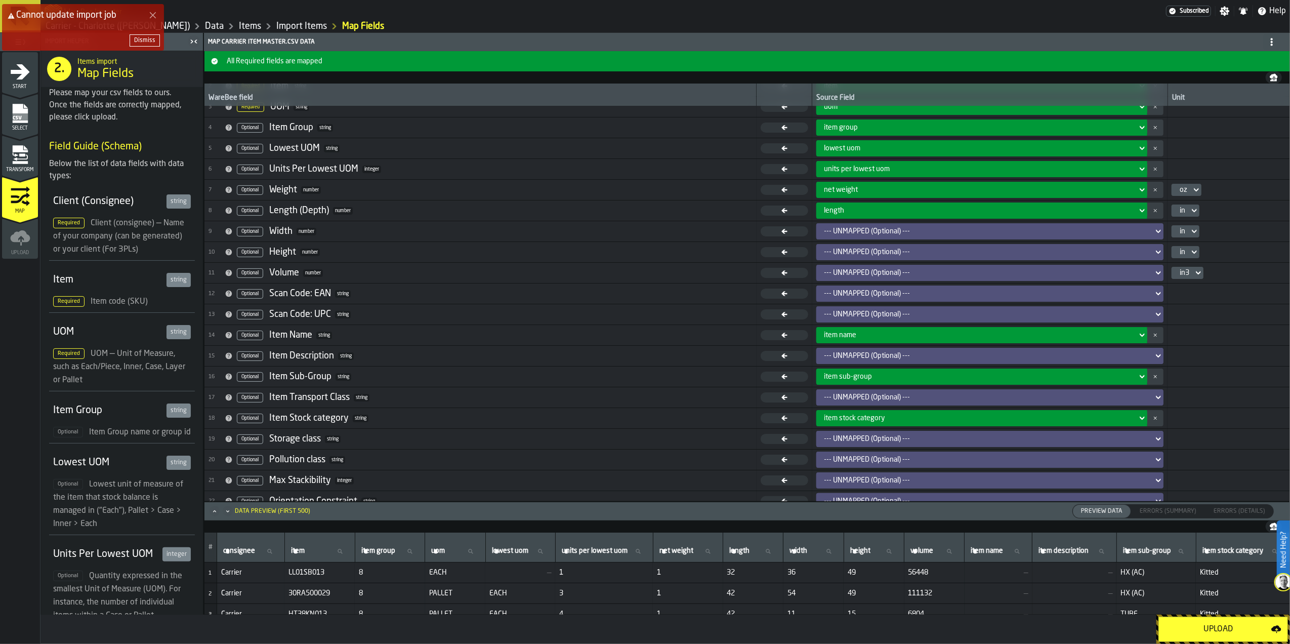
scroll to position [66, 0]
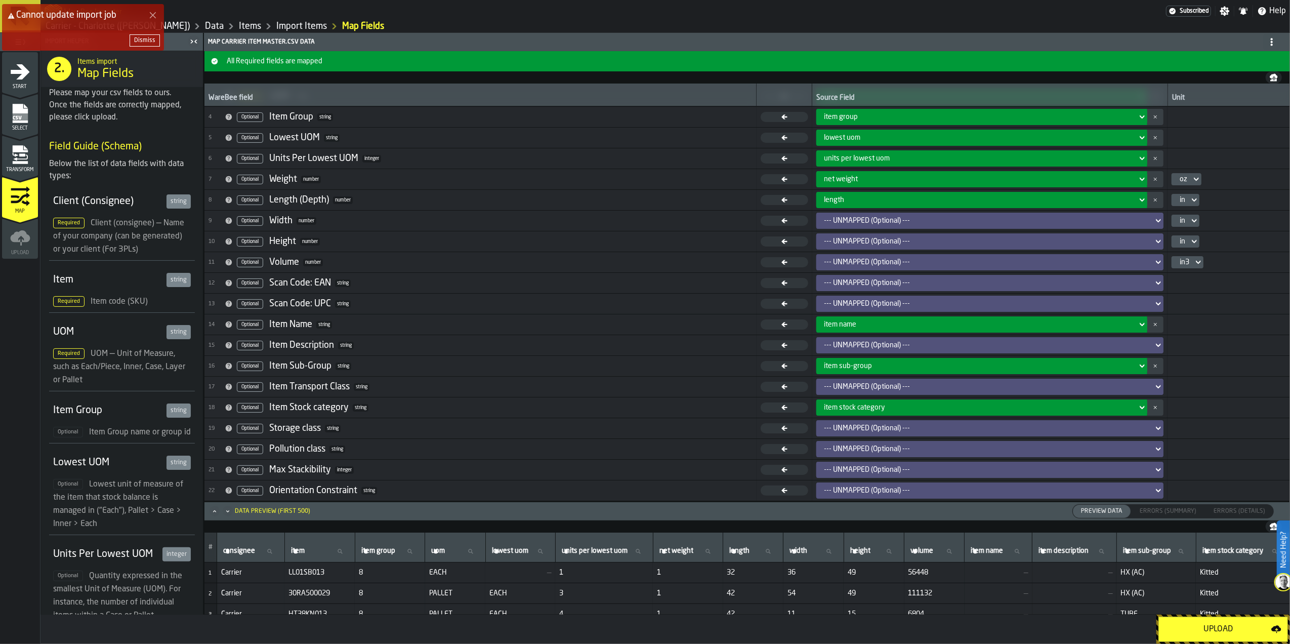
click at [859, 219] on div "--- UNMAPPED (Optional) ---" at bounding box center [987, 221] width 325 height 8
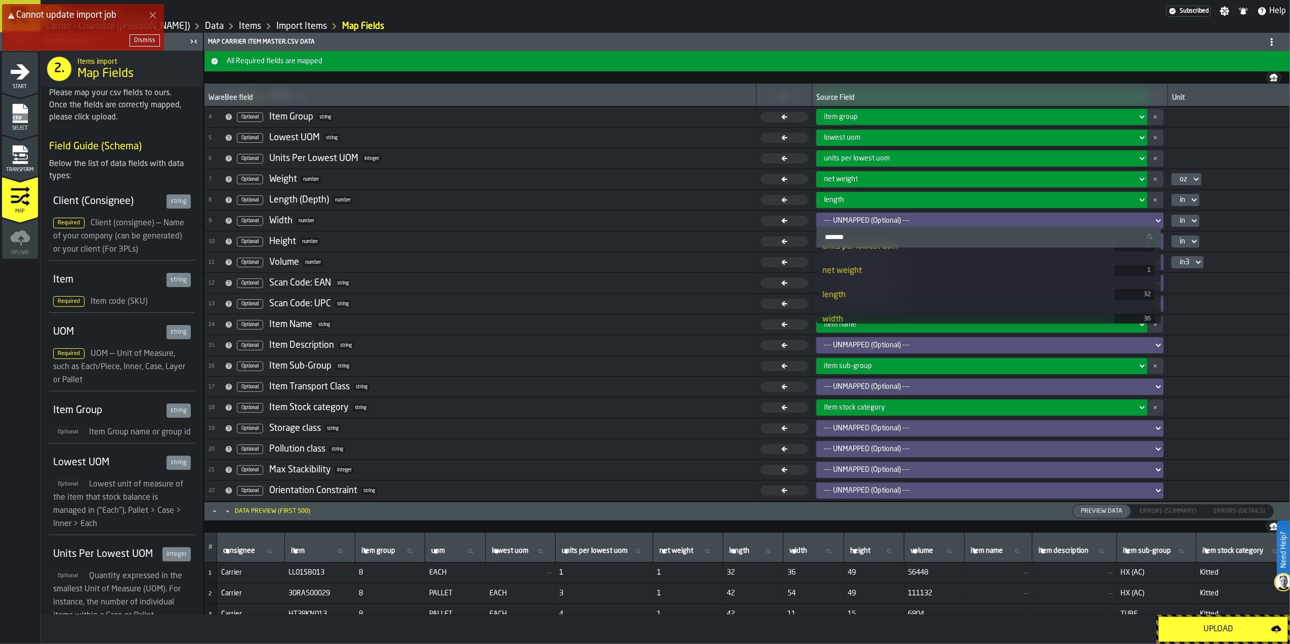
scroll to position [202, 0]
click at [866, 255] on div "width" at bounding box center [969, 251] width 292 height 12
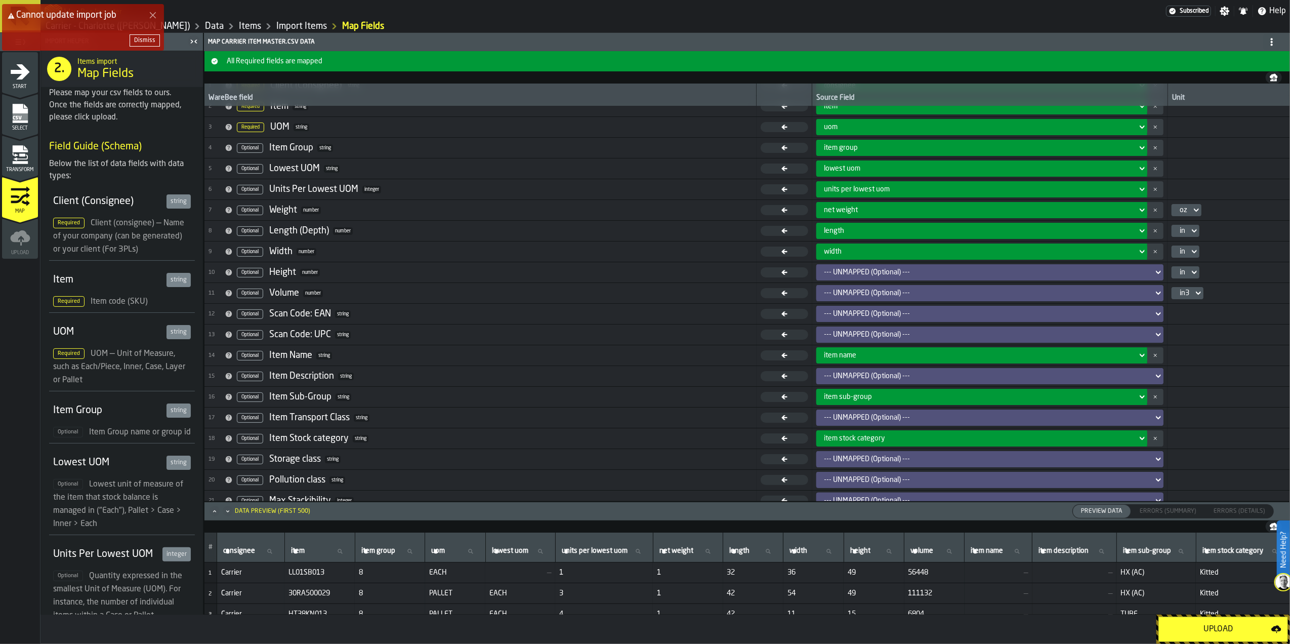
scroll to position [0, 0]
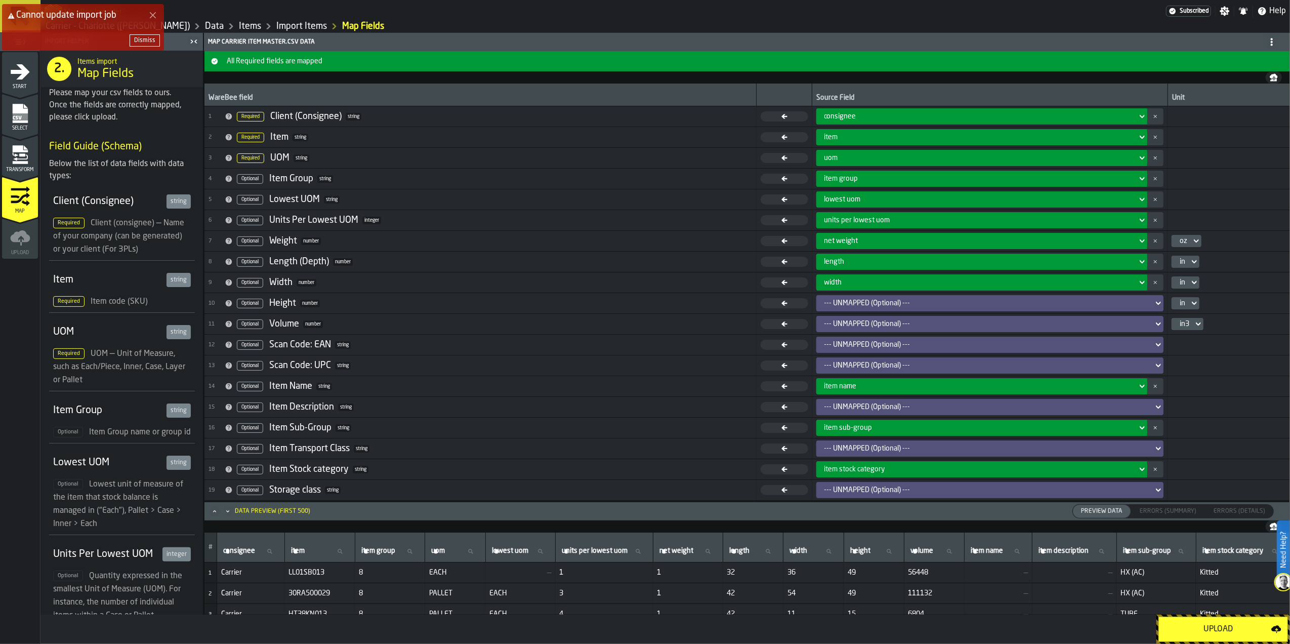
click at [861, 307] on div "--- UNMAPPED (Optional) ---" at bounding box center [987, 303] width 325 height 8
click at [861, 296] on td "--- UNMAPPED (Optional) ---" at bounding box center [990, 303] width 356 height 21
click at [861, 302] on div "--- UNMAPPED (Optional) ---" at bounding box center [987, 303] width 325 height 8
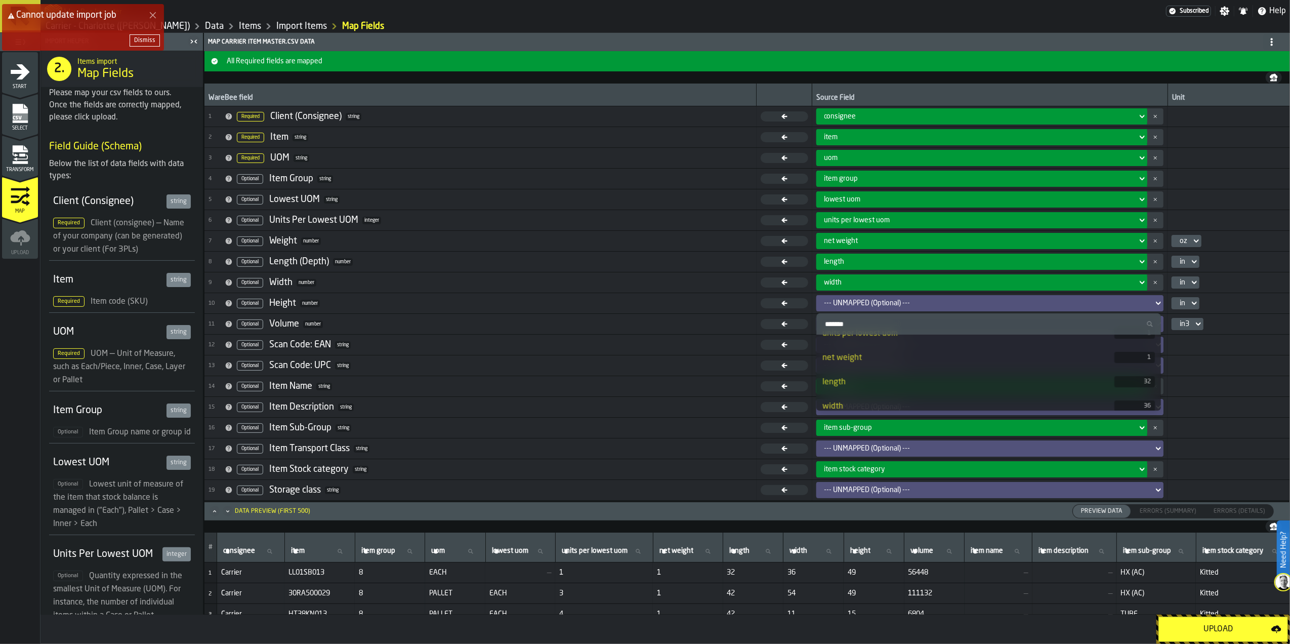
scroll to position [202, 0]
click at [867, 359] on div "height" at bounding box center [969, 363] width 292 height 12
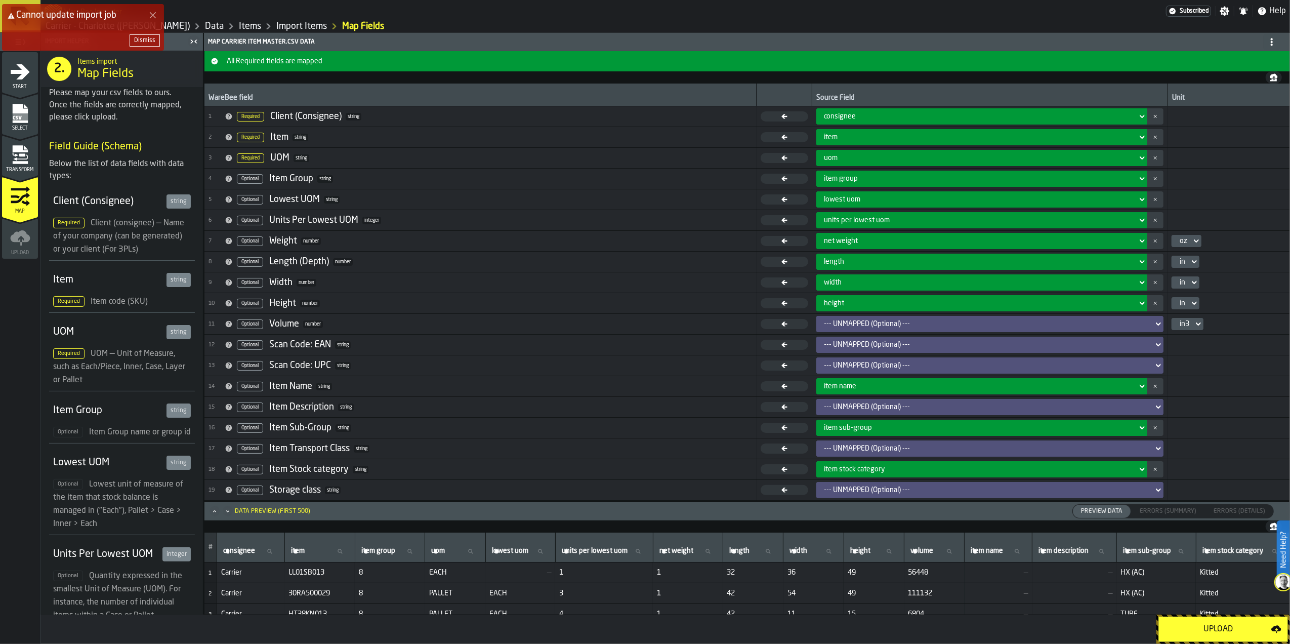
click at [859, 324] on div "--- UNMAPPED (Optional) ---" at bounding box center [987, 324] width 325 height 8
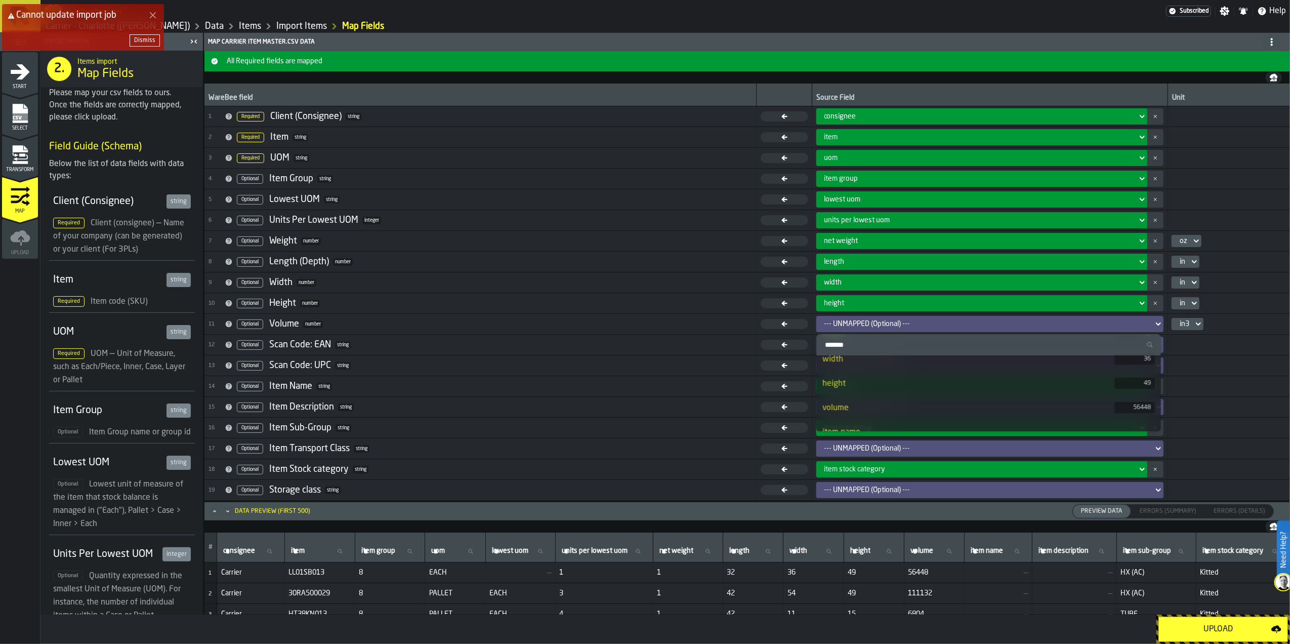
click at [861, 410] on div "volume" at bounding box center [969, 408] width 292 height 12
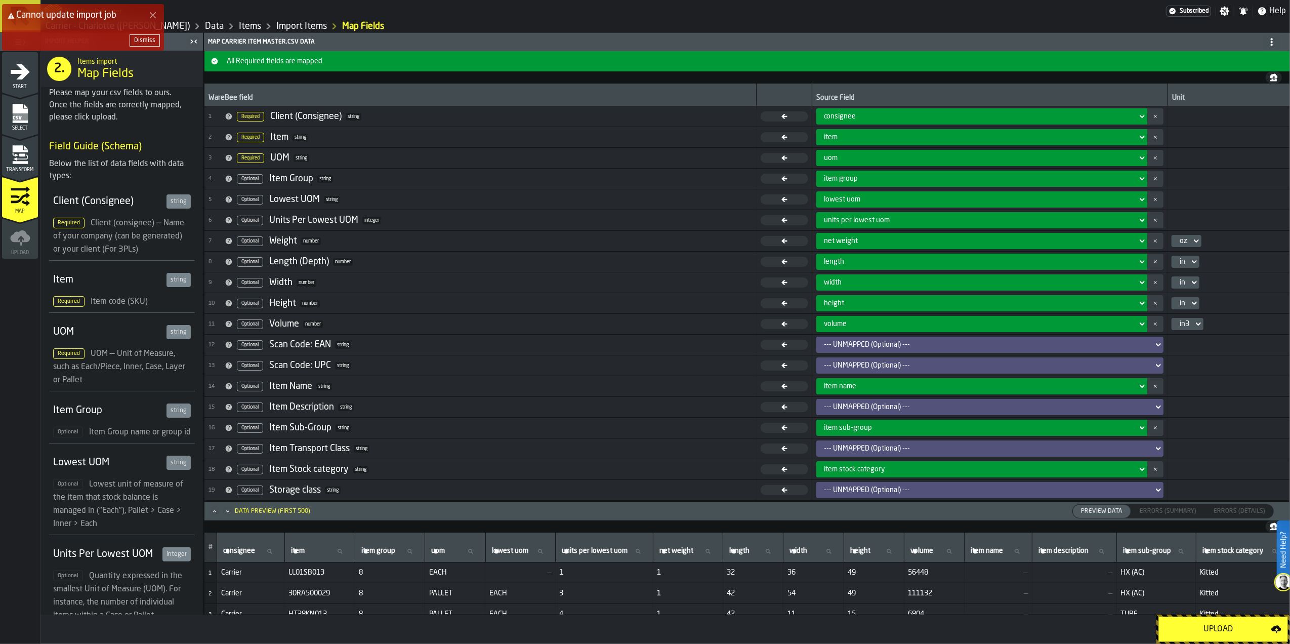
click at [1233, 633] on div "Upload" at bounding box center [1218, 629] width 106 height 12
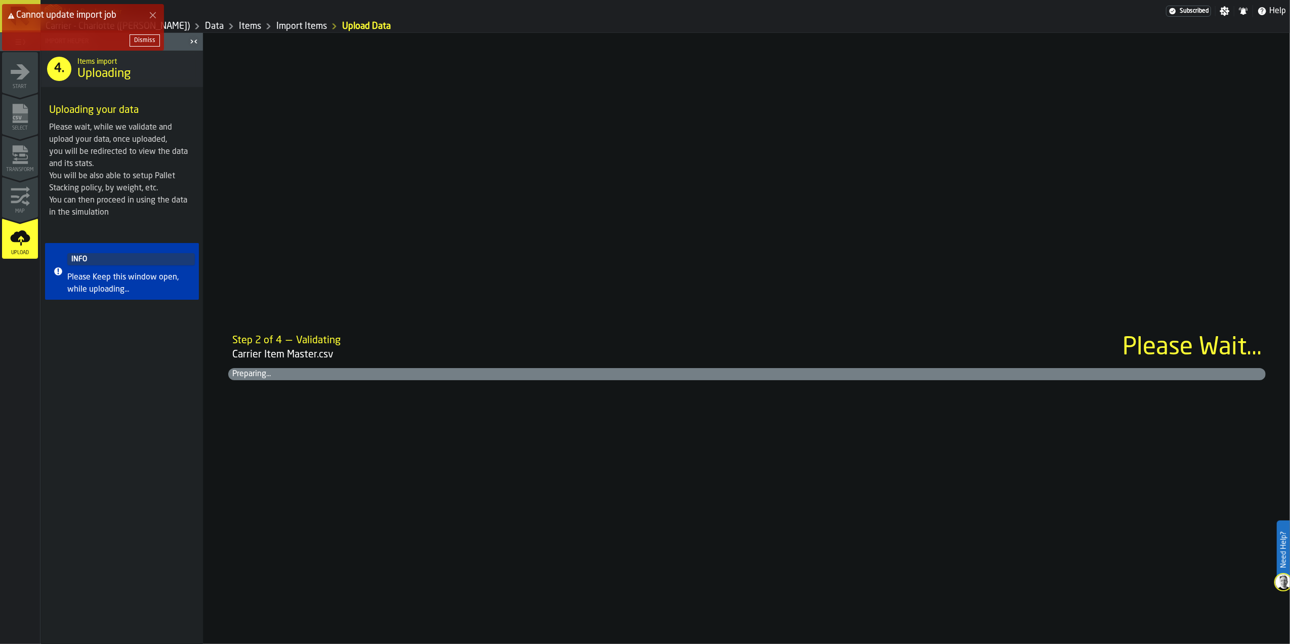
click at [152, 16] on polygon "Close Error" at bounding box center [153, 15] width 7 height 7
click at [628, 130] on div "Step 2 of 4 — Validating Carrier Item Master.csv Please Wait... Preparing..." at bounding box center [747, 338] width 1086 height 611
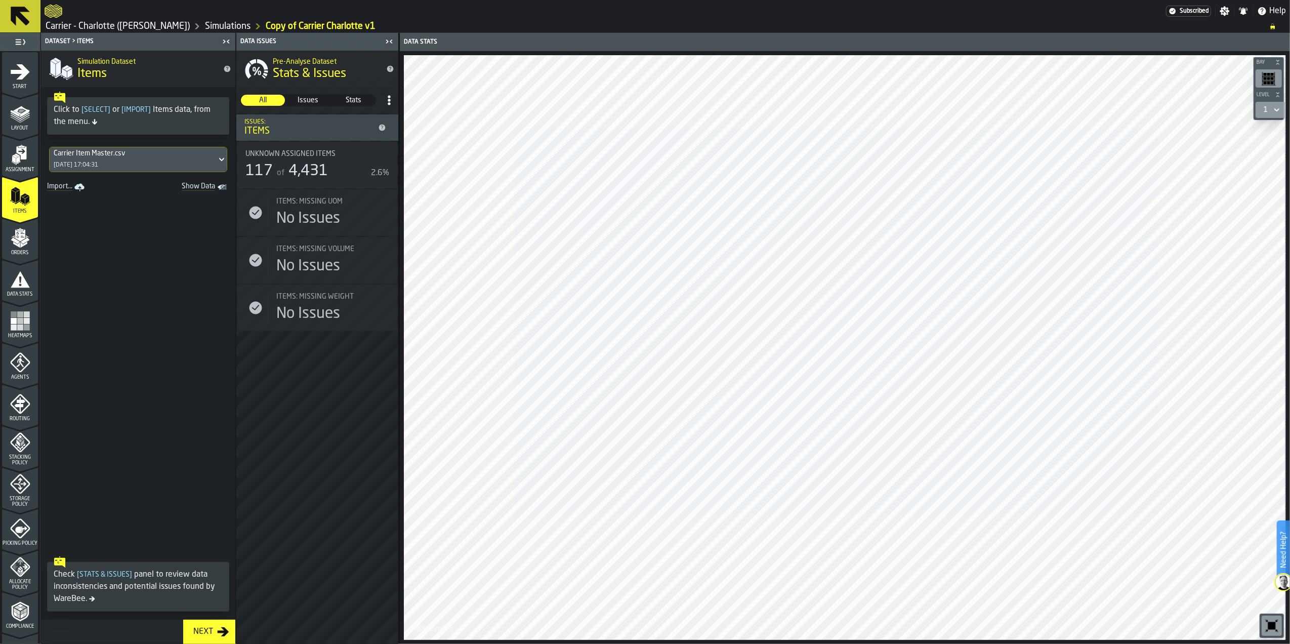
click at [24, 615] on icon "menu Compliance" at bounding box center [25, 613] width 3 height 5
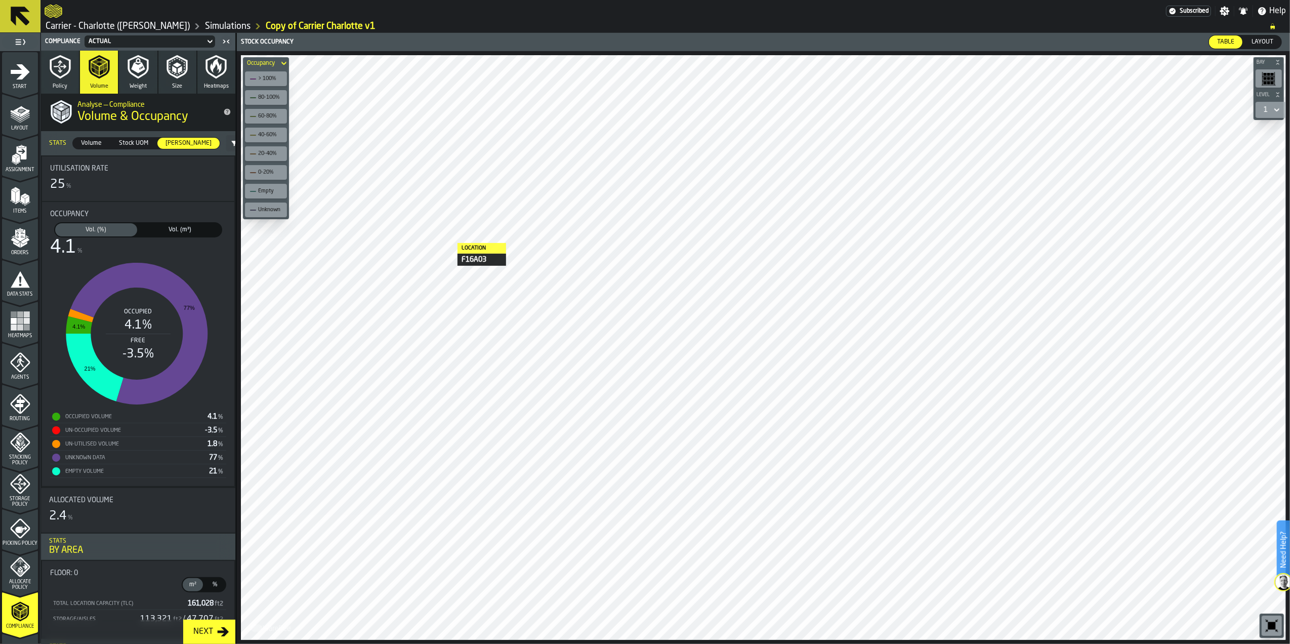
drag, startPoint x: 20, startPoint y: 241, endPoint x: 26, endPoint y: 243, distance: 6.3
click at [21, 241] on polygon "menu Orders" at bounding box center [25, 240] width 9 height 6
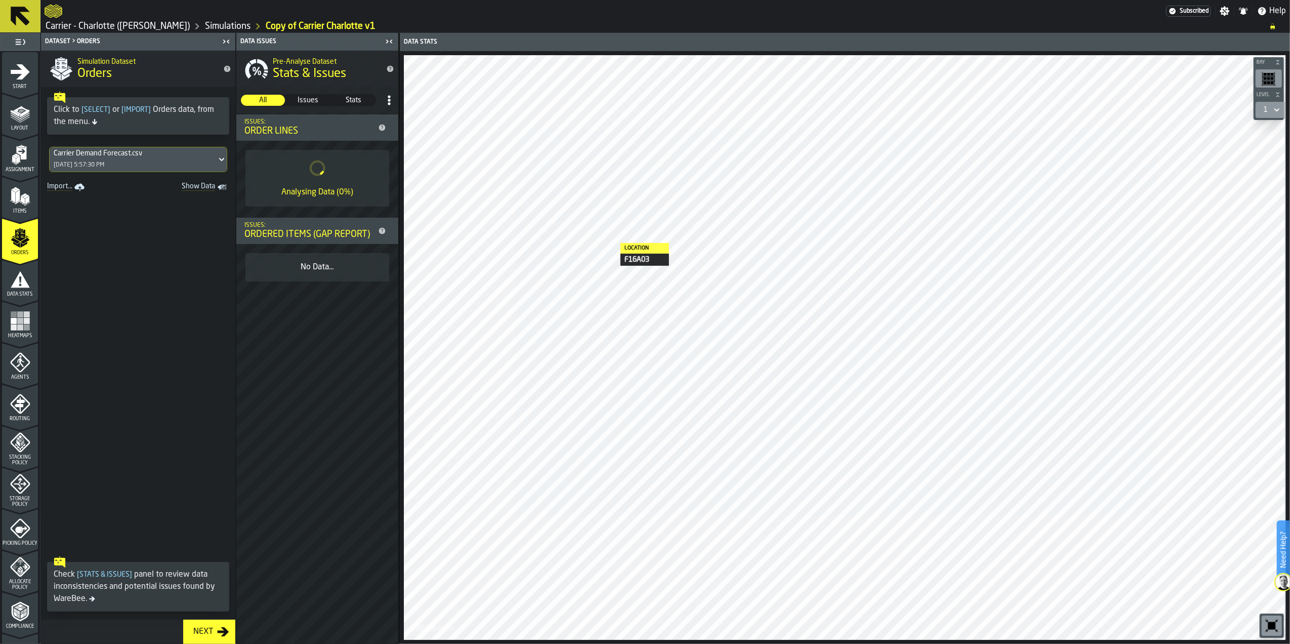
click at [16, 169] on span "Assignment" at bounding box center [20, 170] width 36 height 6
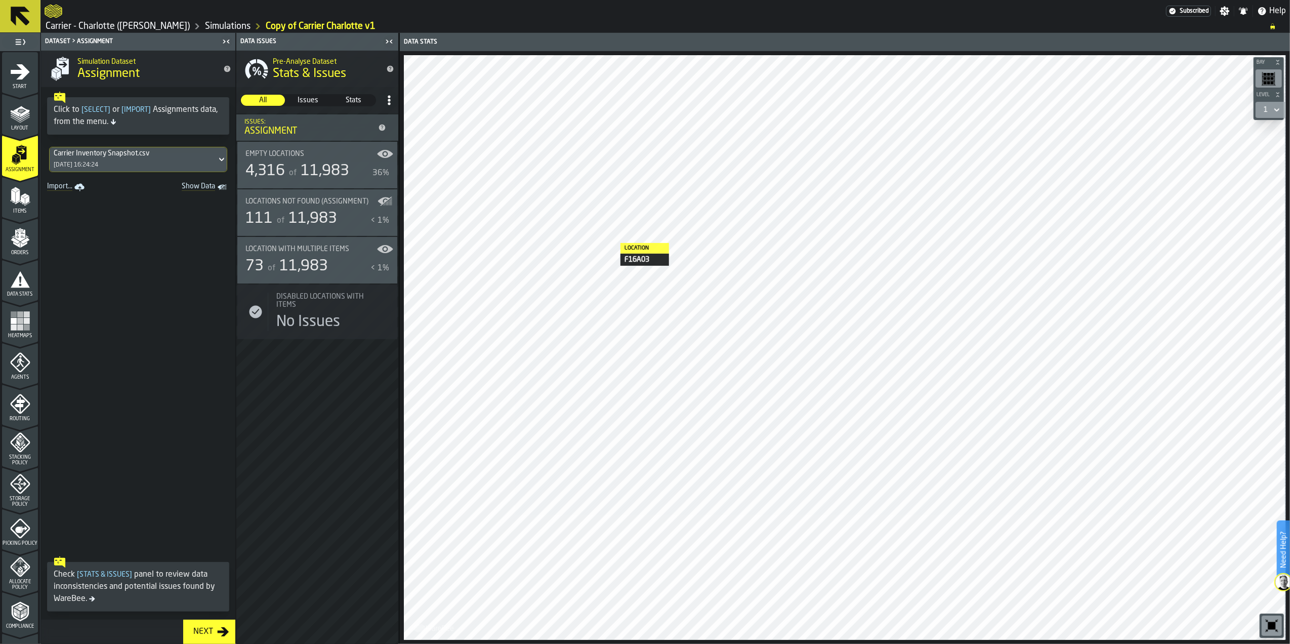
click at [112, 154] on div "Carrier Inventory Snapshot.csv" at bounding box center [102, 153] width 96 height 8
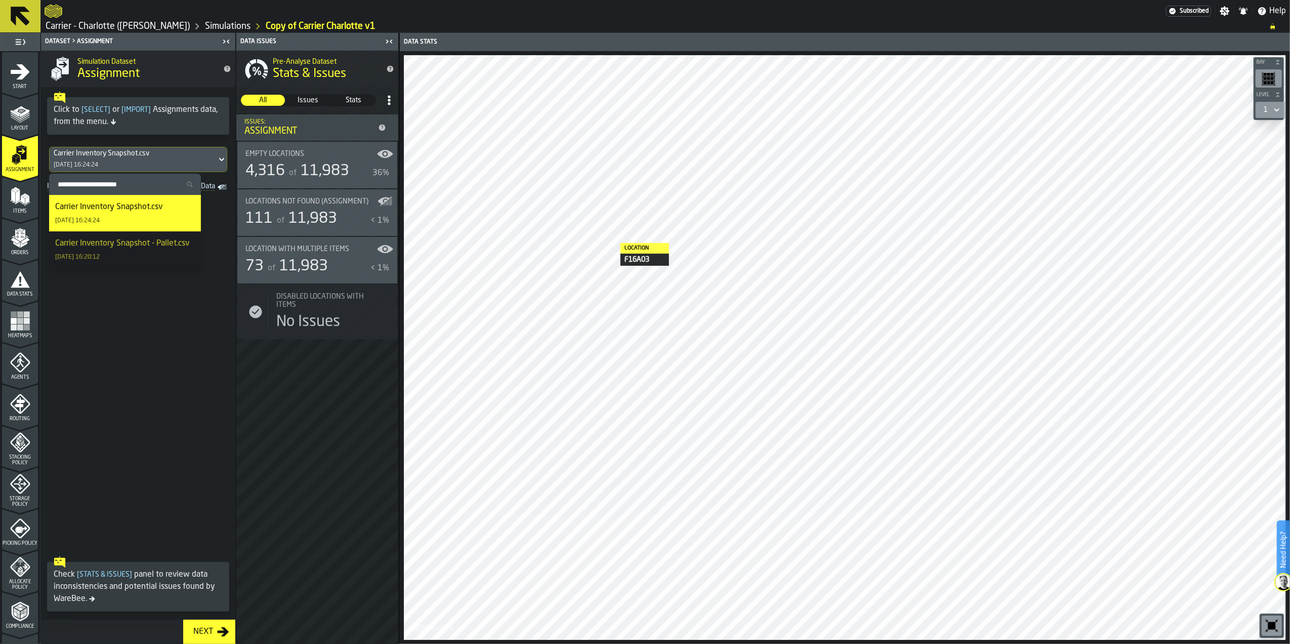
click at [117, 249] on div "Carrier Inventory Snapshot - Pallet.csv" at bounding box center [122, 243] width 134 height 12
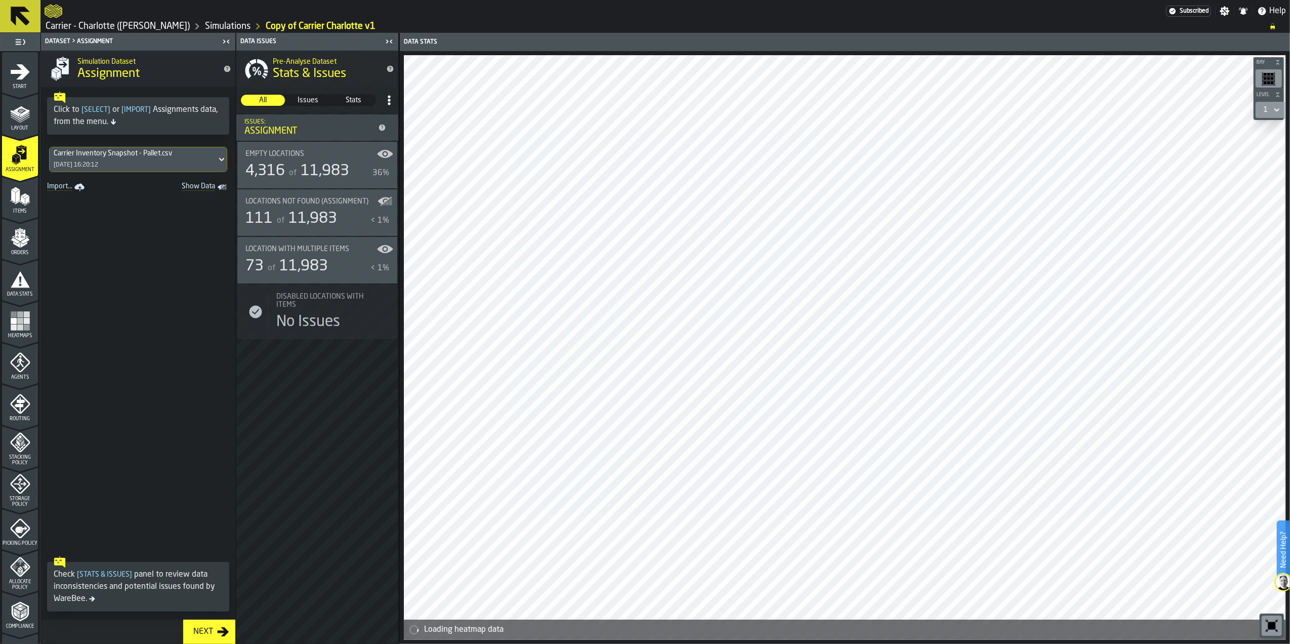
click at [207, 635] on div "Next" at bounding box center [203, 632] width 28 height 12
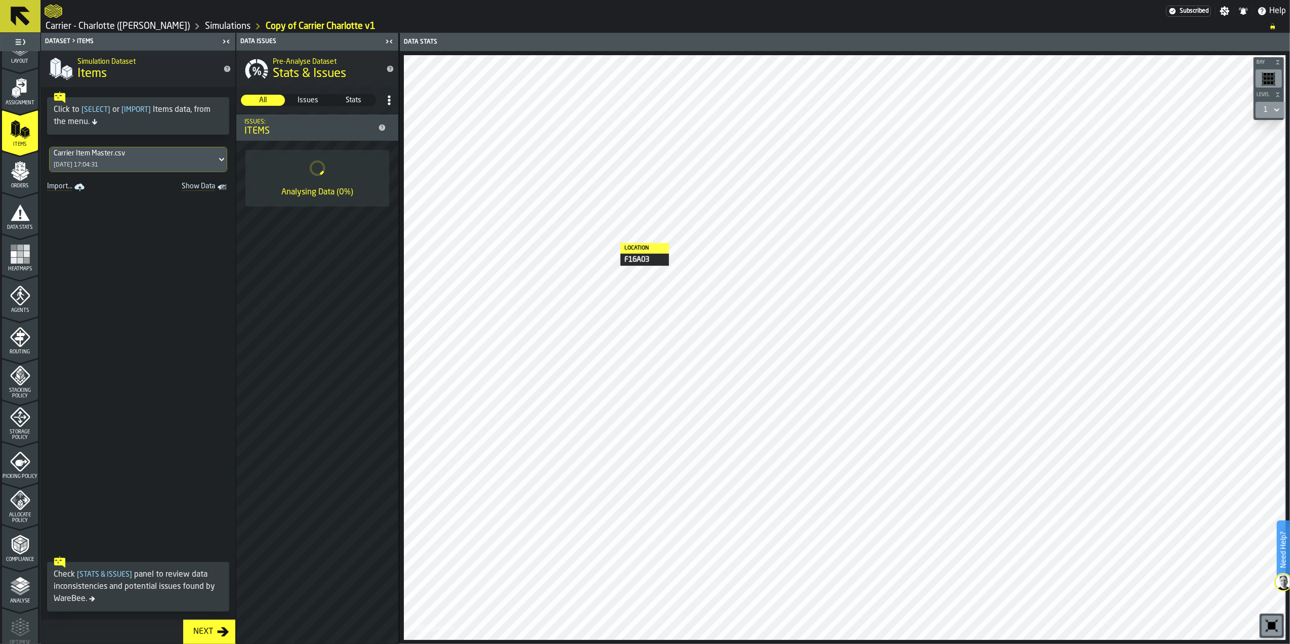
scroll to position [154, 0]
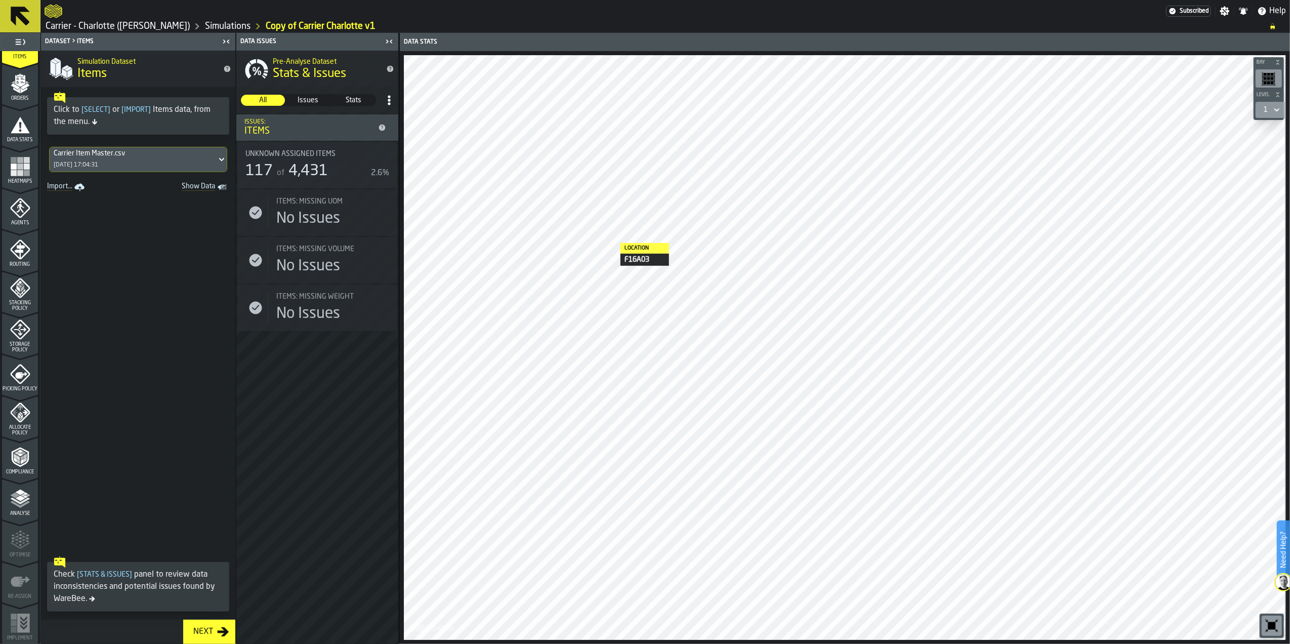
click at [21, 461] on polyline "menu Compliance" at bounding box center [21, 461] width 3 height 5
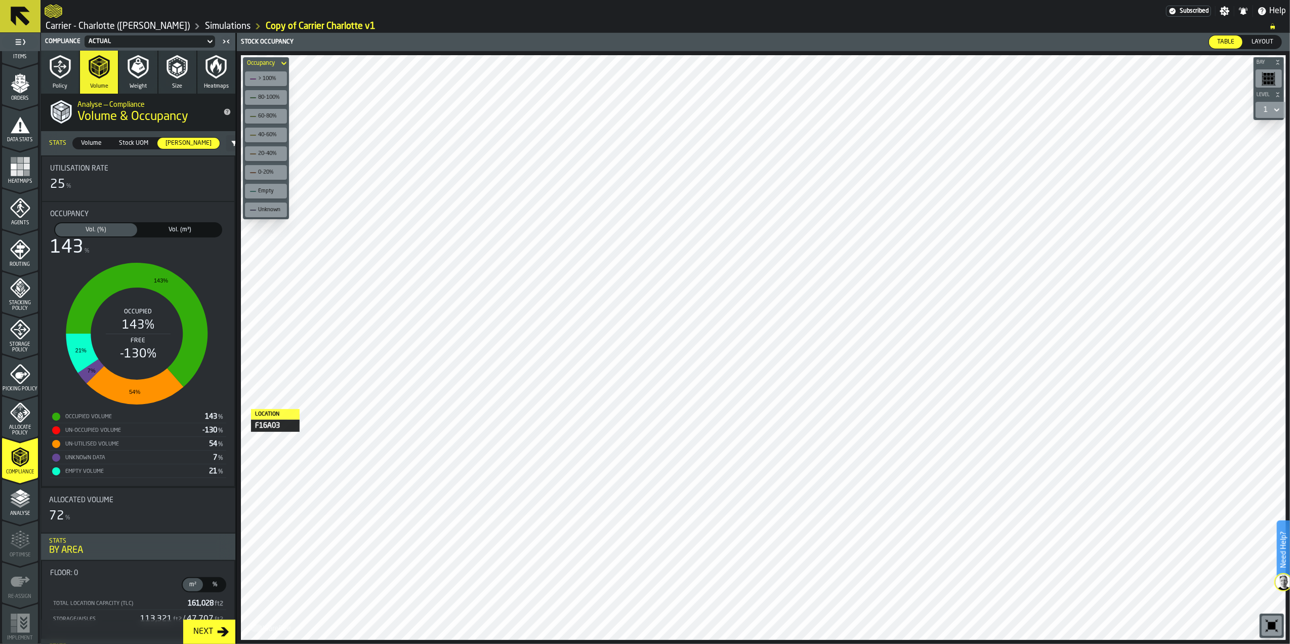
click at [180, 225] on div "Vol. (m³)" at bounding box center [180, 229] width 82 height 13
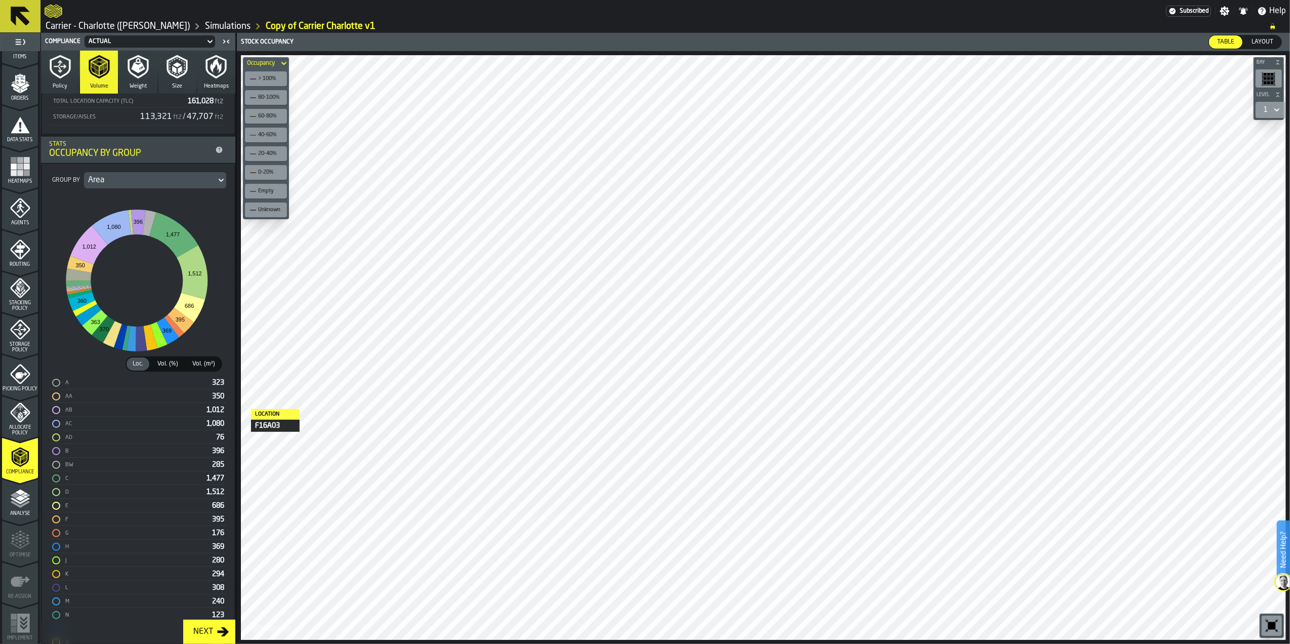
scroll to position [472, 0]
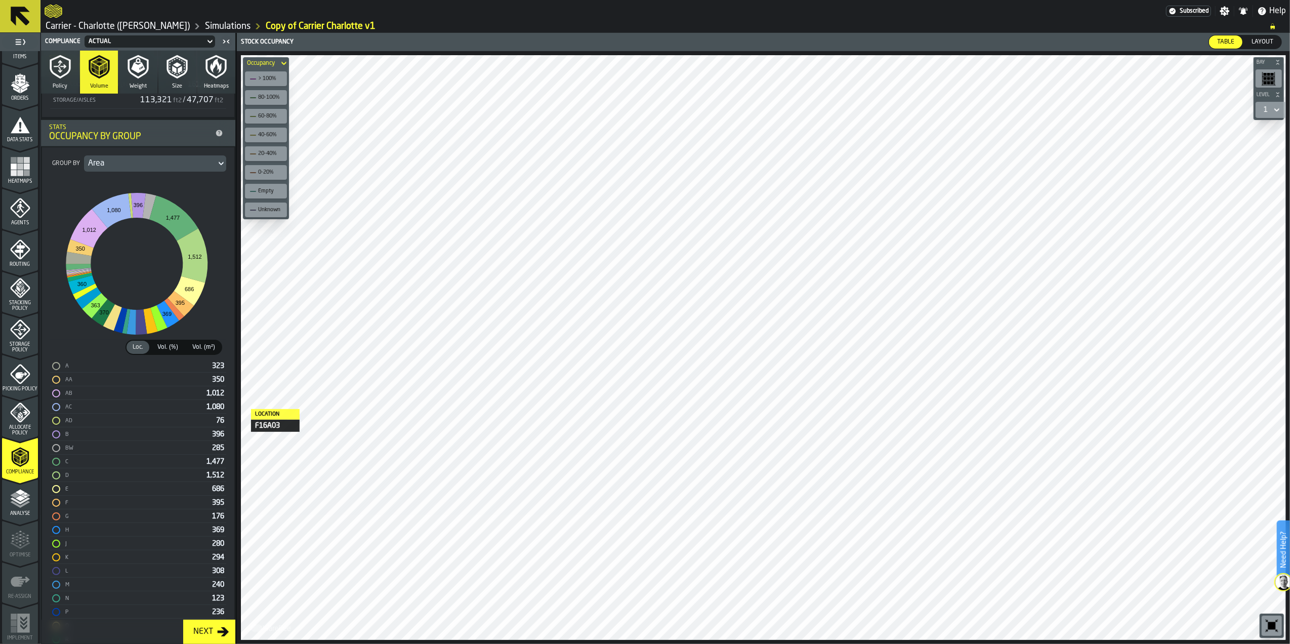
click at [169, 348] on span "Vol. (%)" at bounding box center [167, 347] width 29 height 9
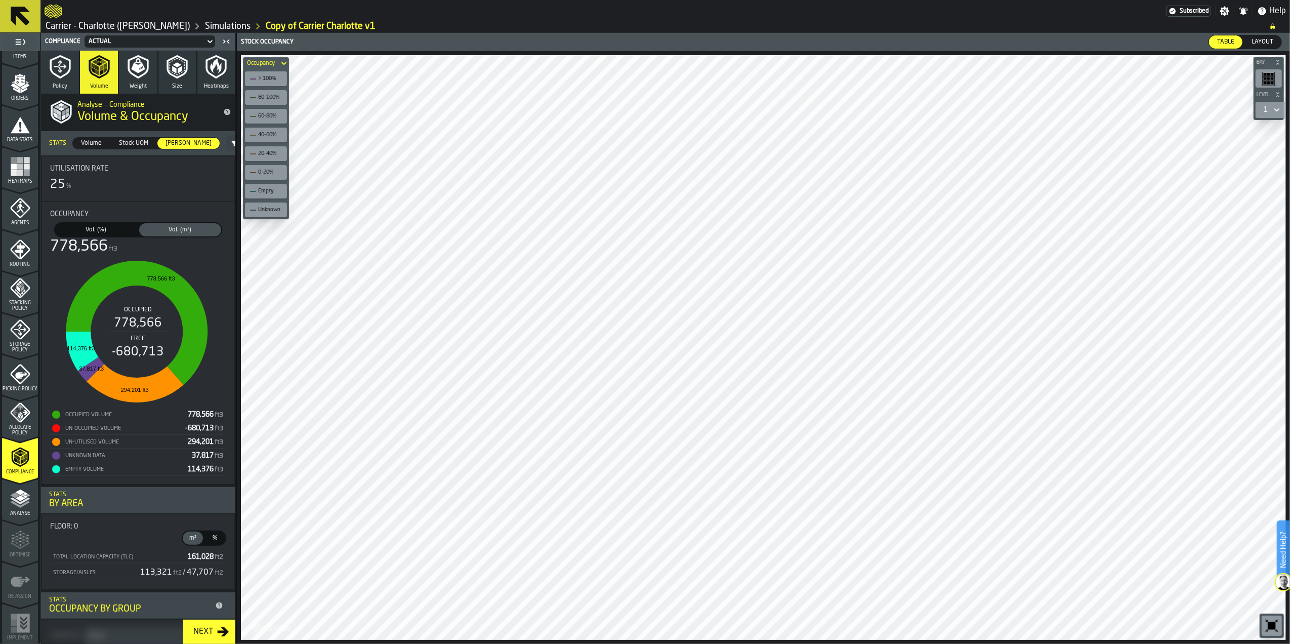
scroll to position [0, 0]
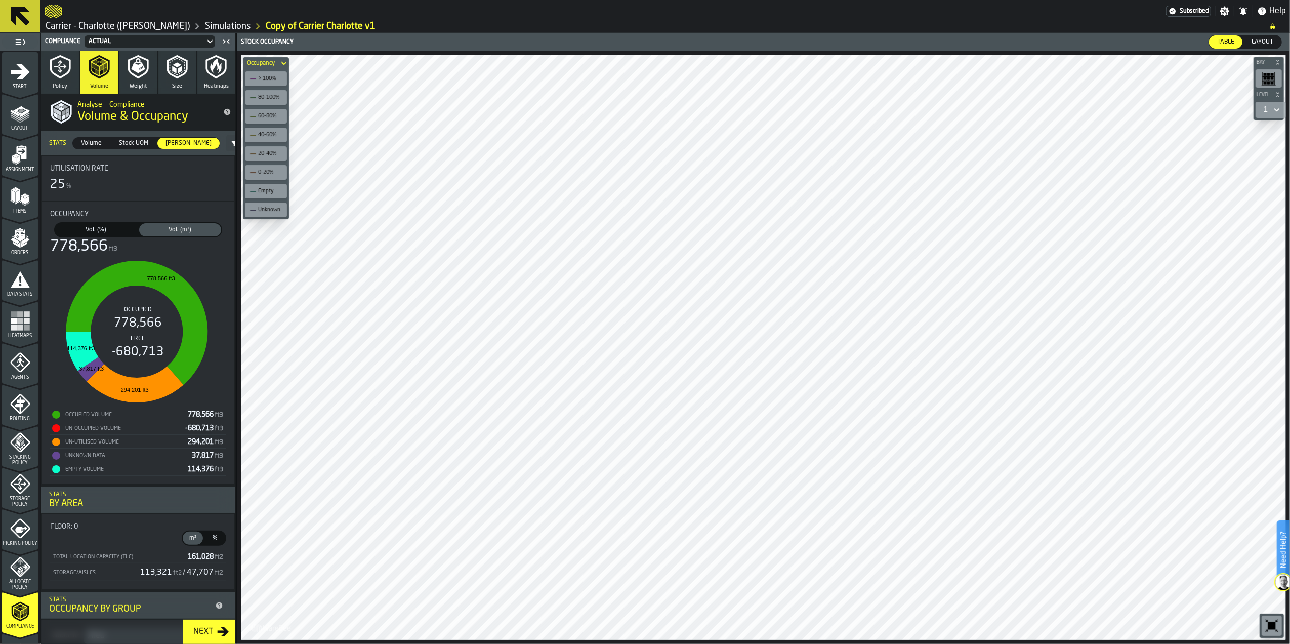
click at [15, 168] on span "Assignment" at bounding box center [20, 170] width 36 height 6
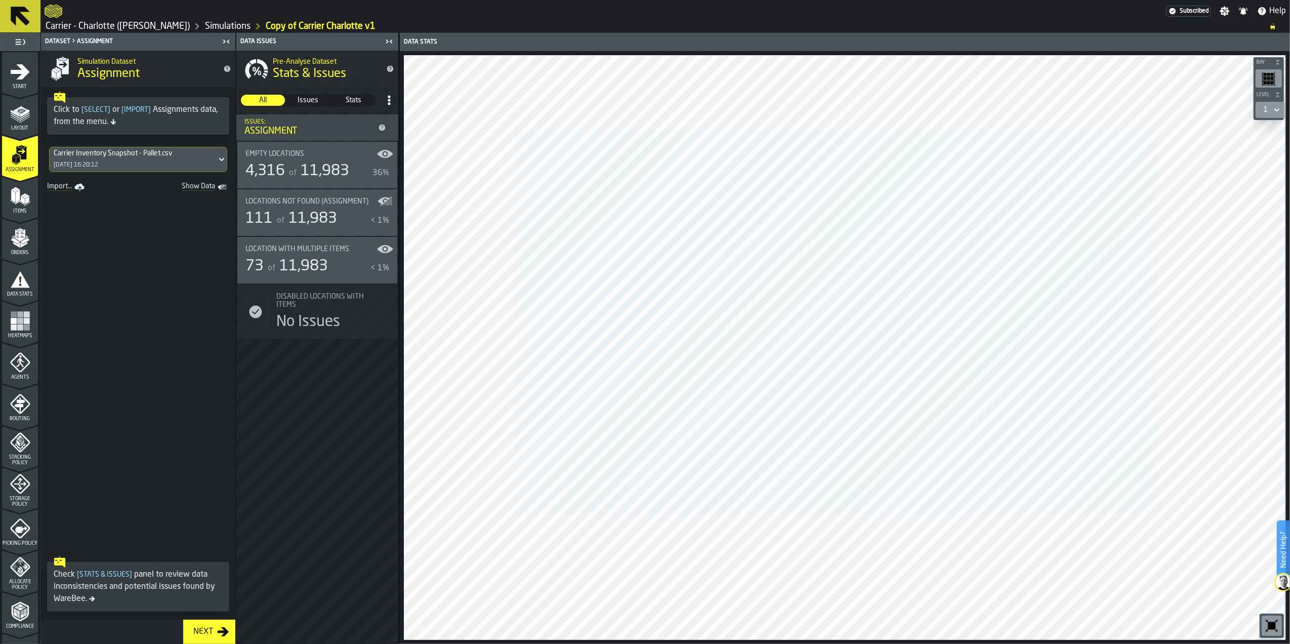
click at [114, 156] on div "Carrier Inventory Snapshot - Pallet.csv" at bounding box center [113, 153] width 118 height 8
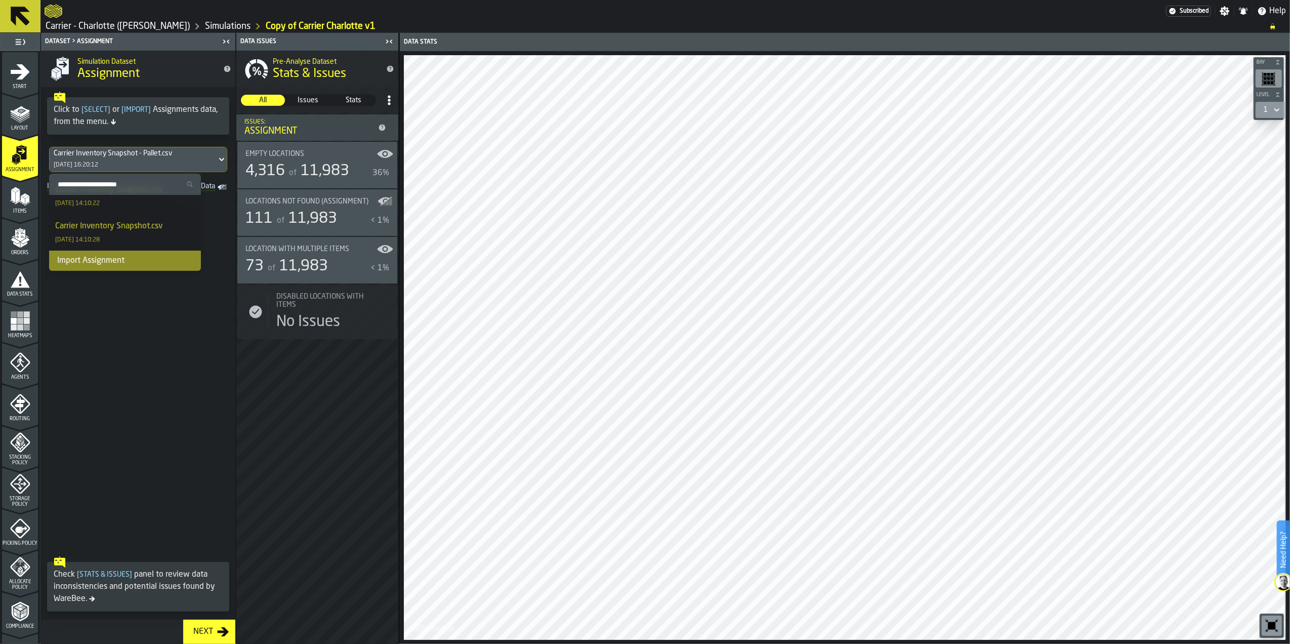
click at [106, 265] on div "Import Assignment" at bounding box center [125, 261] width 152 height 20
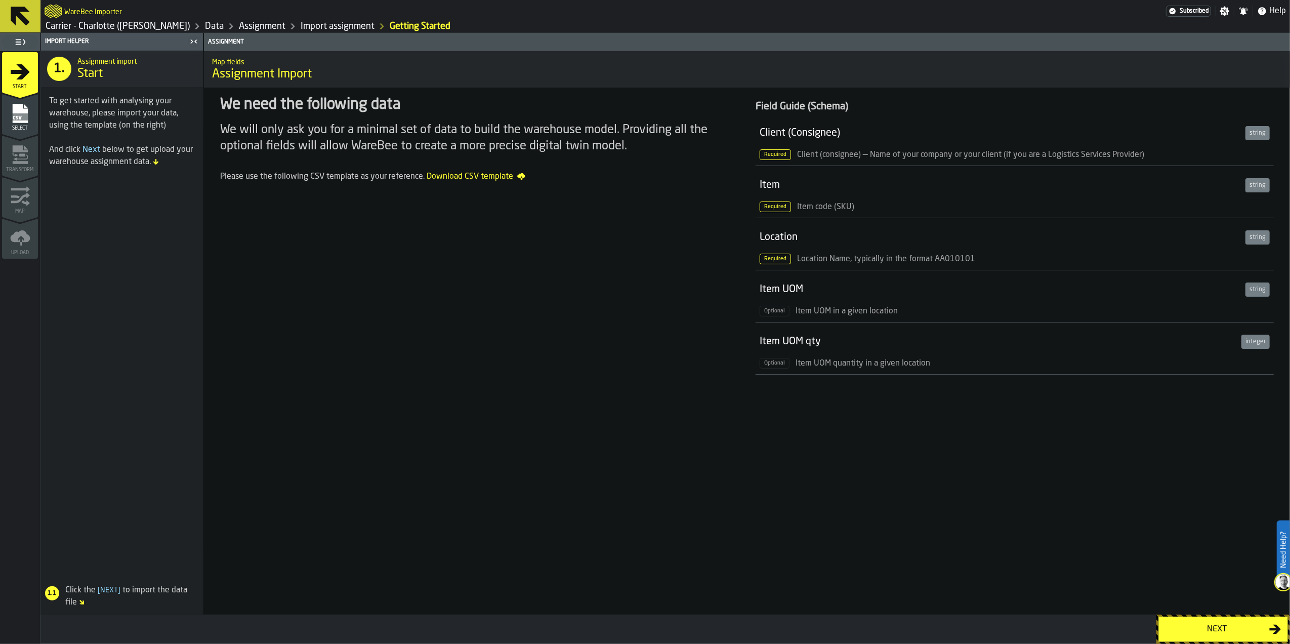
click at [1188, 620] on button "Next" at bounding box center [1224, 629] width 130 height 25
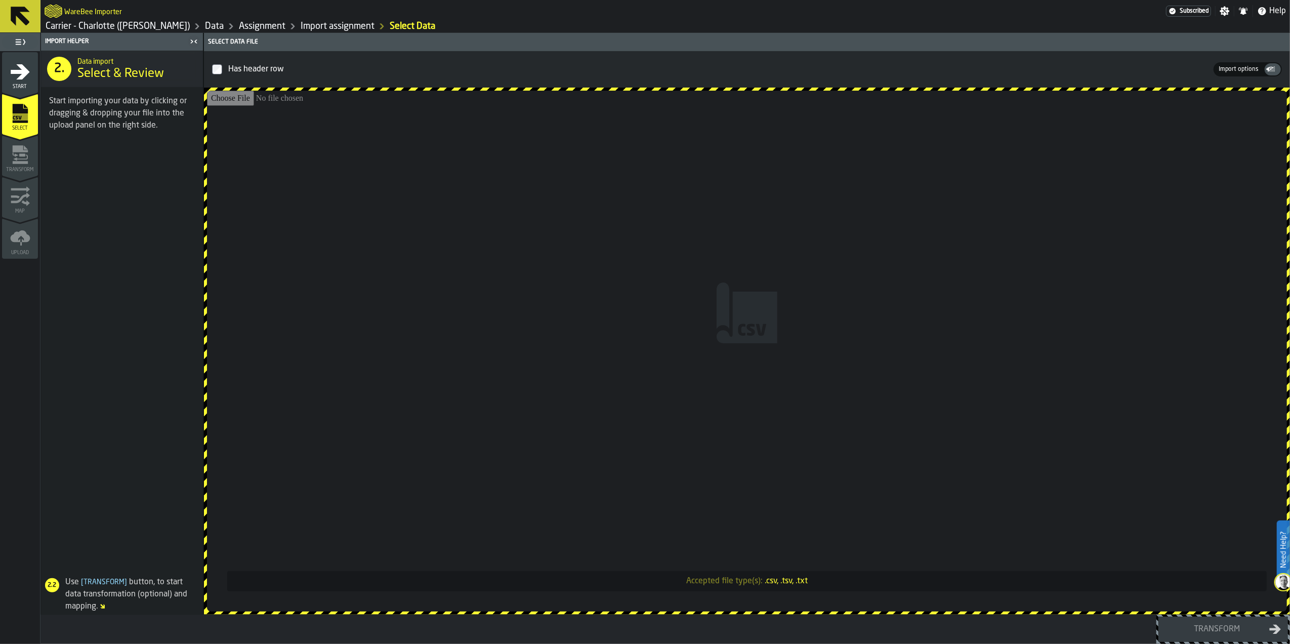
click at [686, 272] on input "Accepted file type(s): .csv, .tsv, .txt" at bounding box center [747, 351] width 1080 height 521
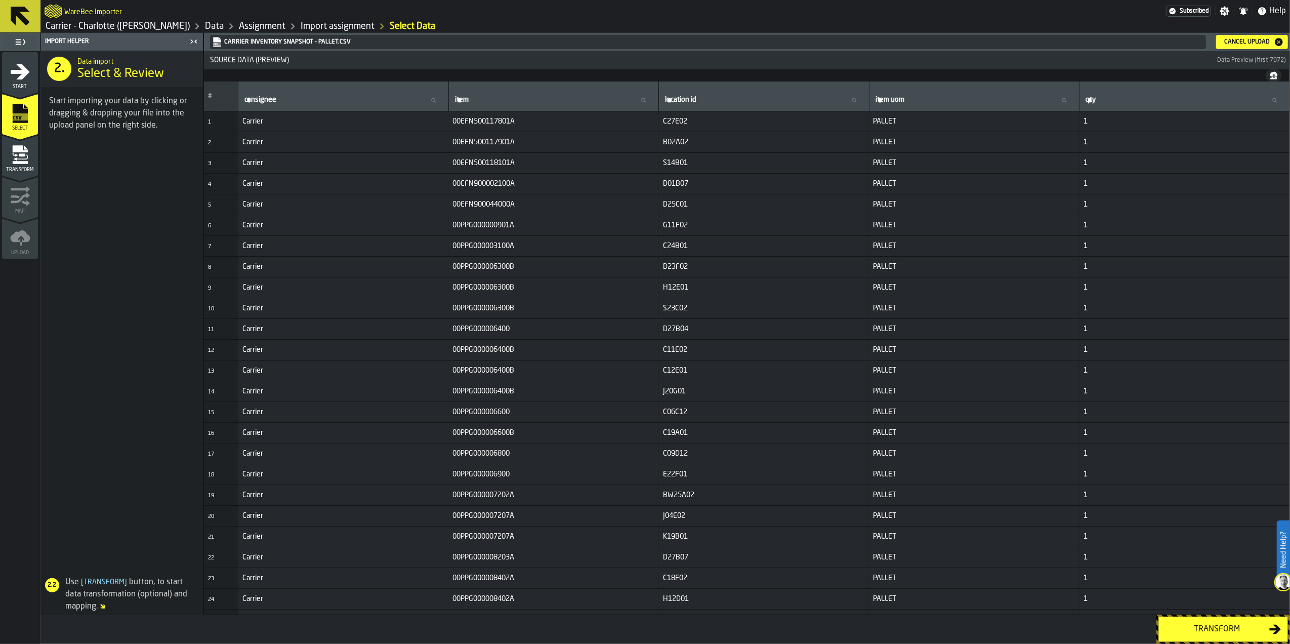
click at [1197, 630] on div "Transform" at bounding box center [1217, 629] width 104 height 12
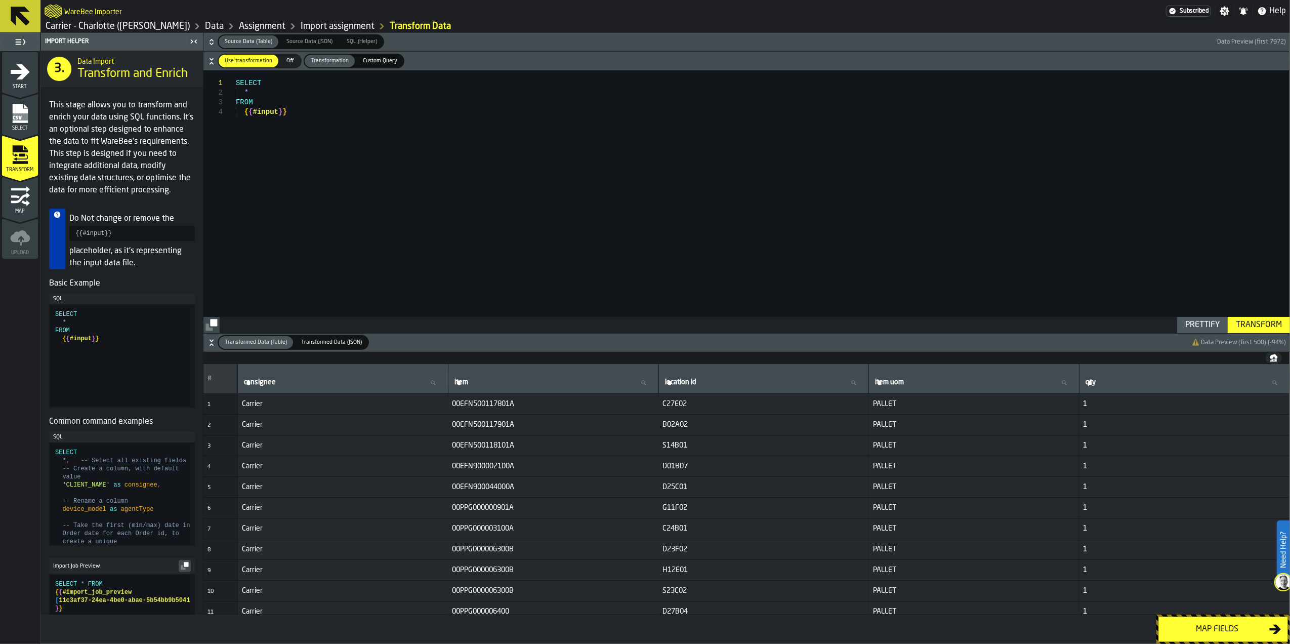
click at [1198, 630] on div "Map fields" at bounding box center [1217, 629] width 104 height 12
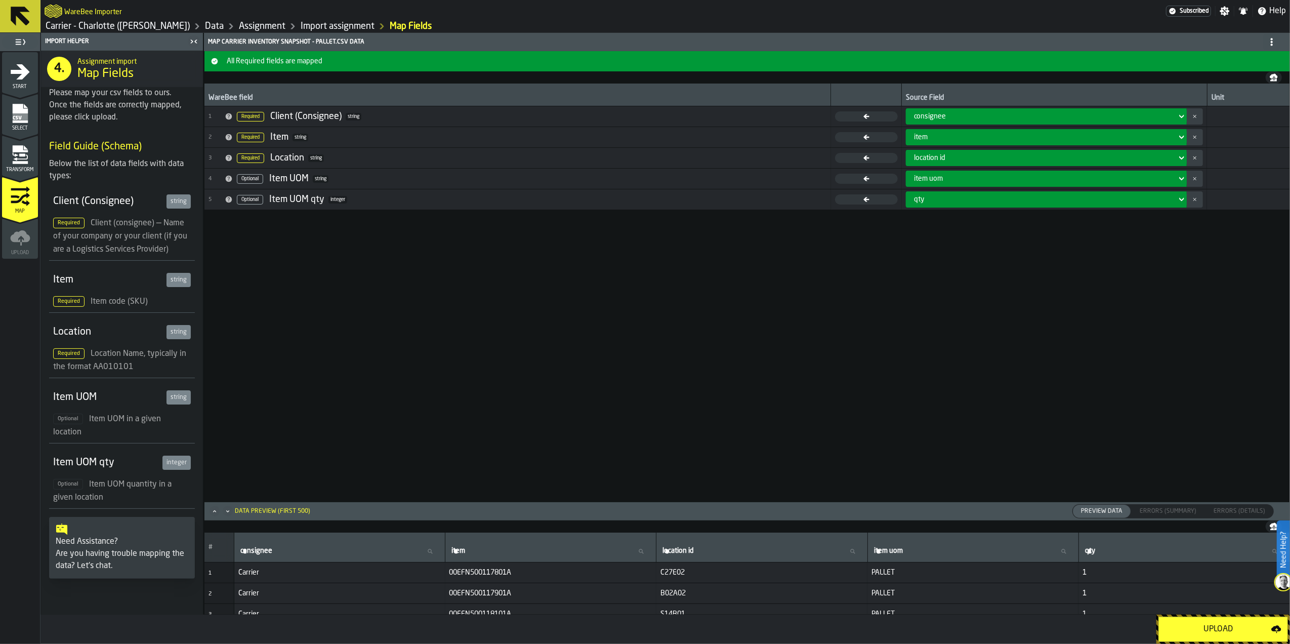
click at [1197, 627] on div "Upload" at bounding box center [1218, 629] width 106 height 12
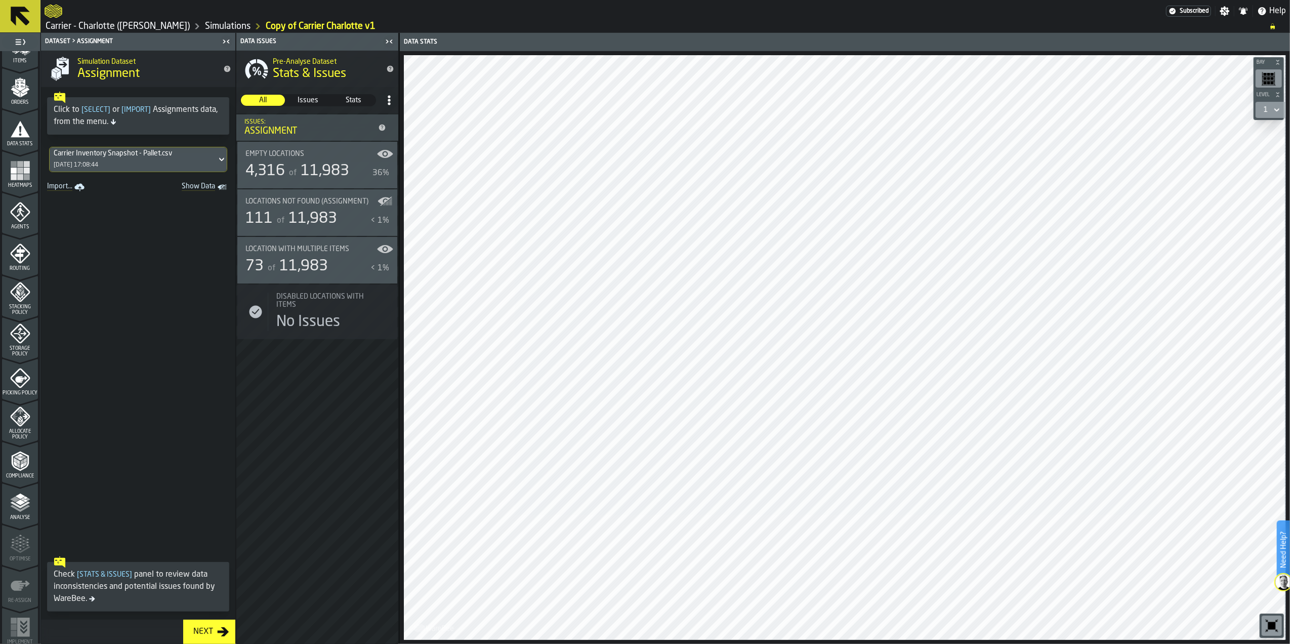
scroll to position [154, 0]
click at [13, 466] on icon "menu Compliance" at bounding box center [20, 457] width 20 height 20
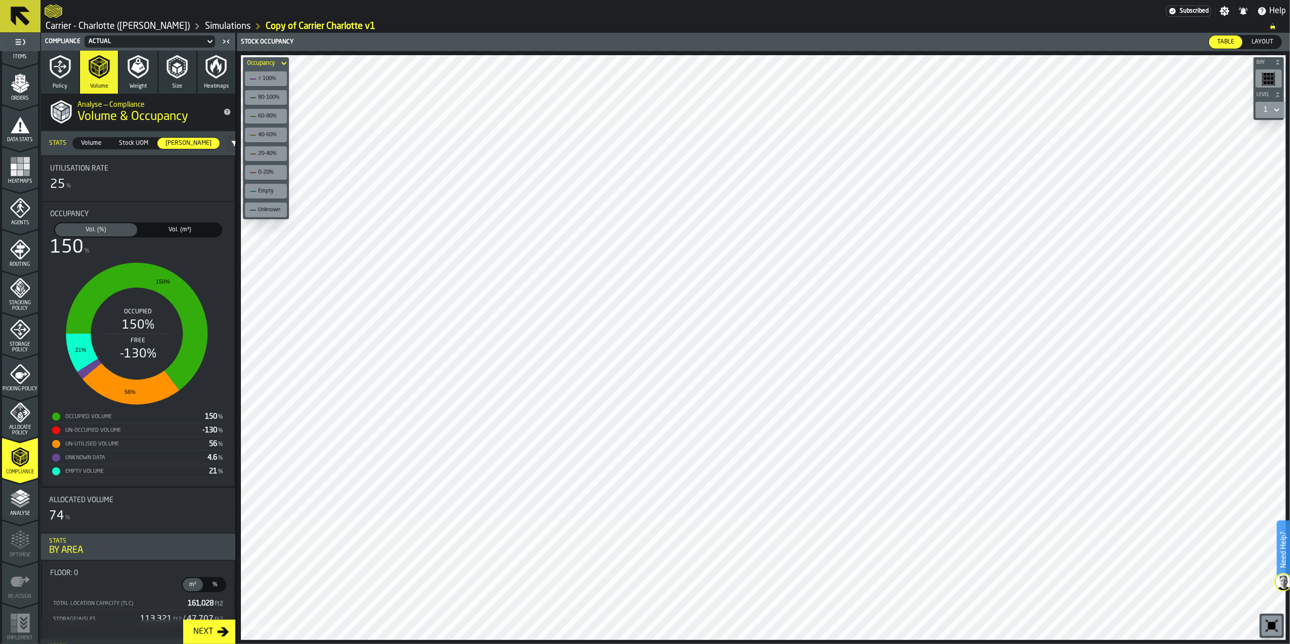
click at [179, 229] on span "Vol. (m³)" at bounding box center [180, 229] width 78 height 9
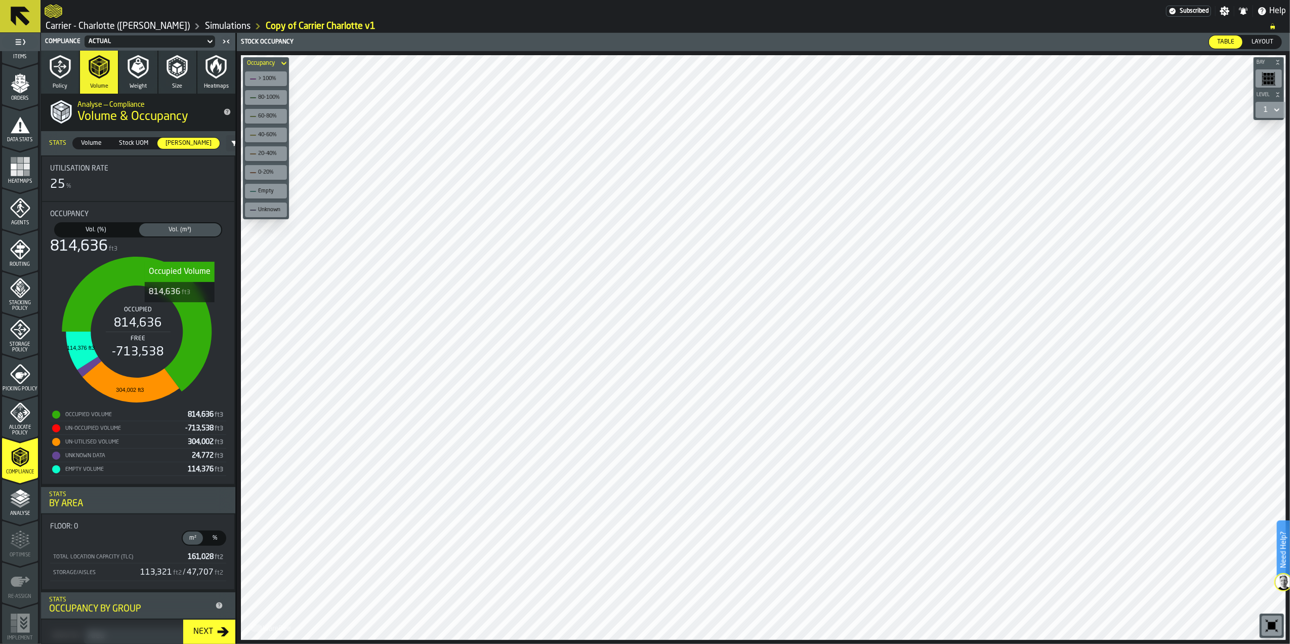
click at [179, 310] on icon "stat-Occupancy" at bounding box center [137, 324] width 150 height 135
click at [1230, 40] on span "Table" at bounding box center [1225, 41] width 25 height 9
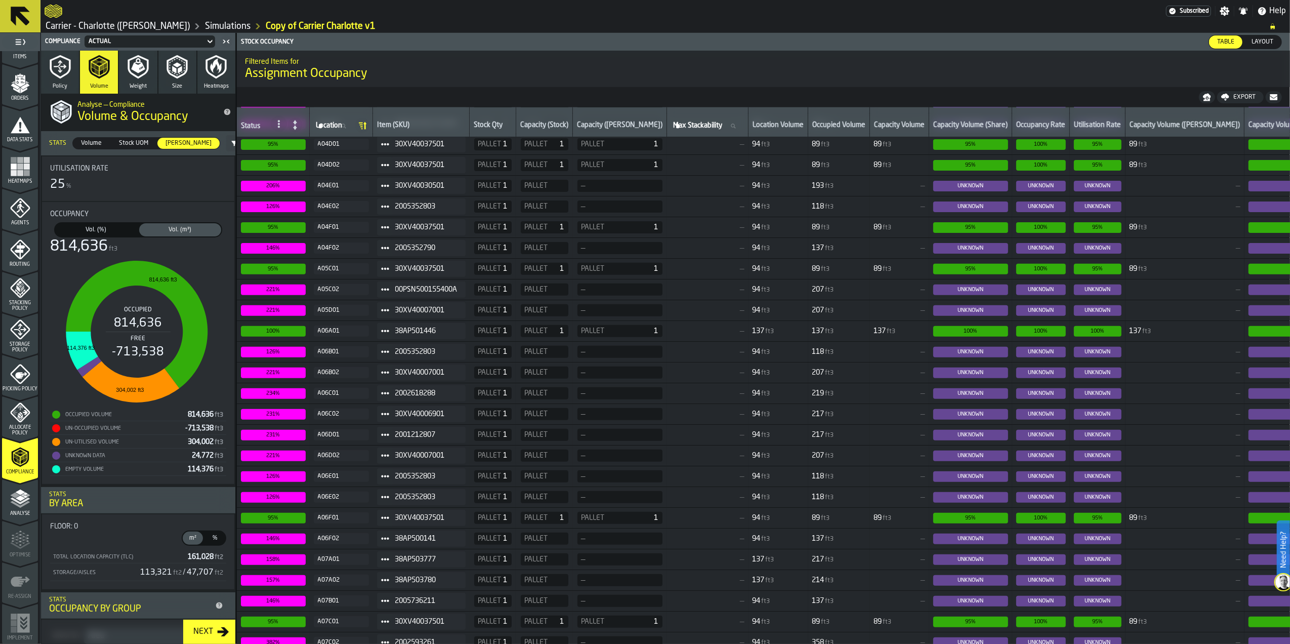
scroll to position [401, 0]
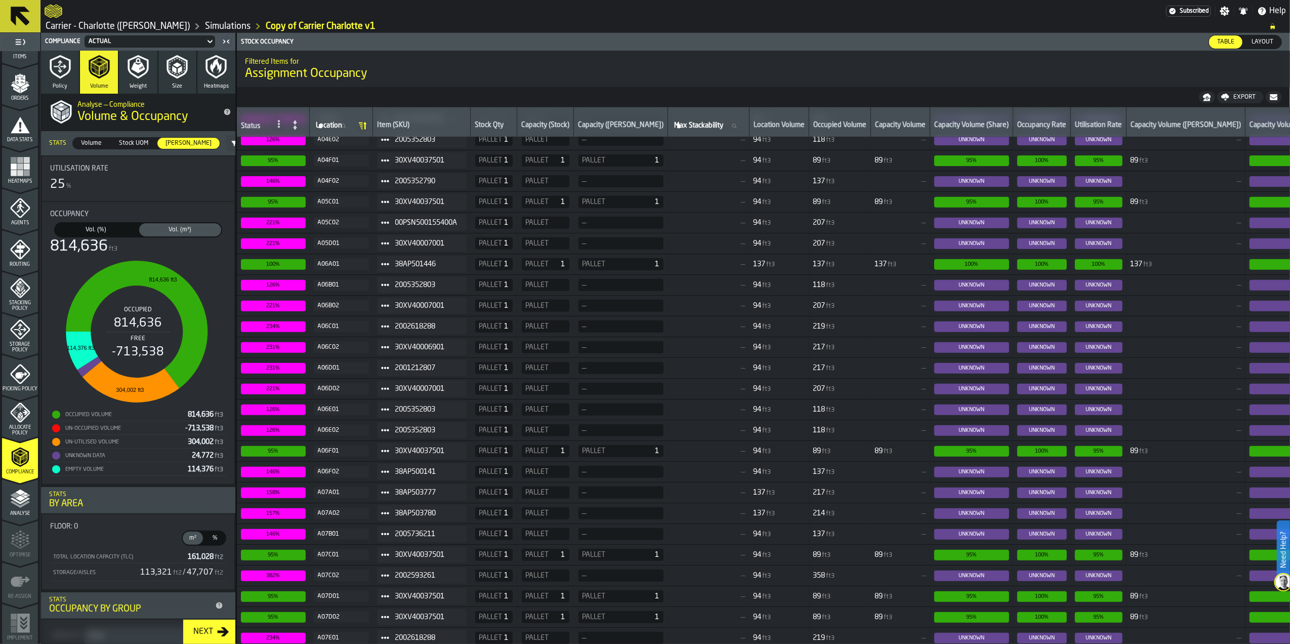
click at [272, 330] on span "234%" at bounding box center [273, 326] width 65 height 11
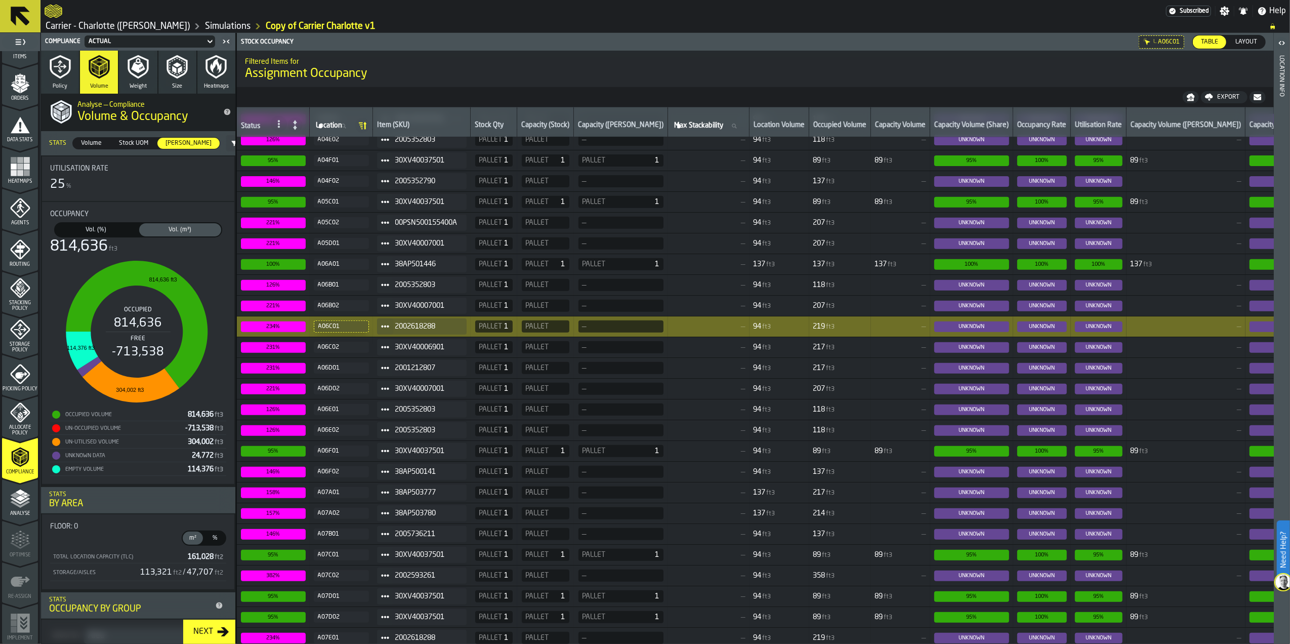
click at [1283, 41] on icon "button-toggle-Open" at bounding box center [1282, 43] width 12 height 12
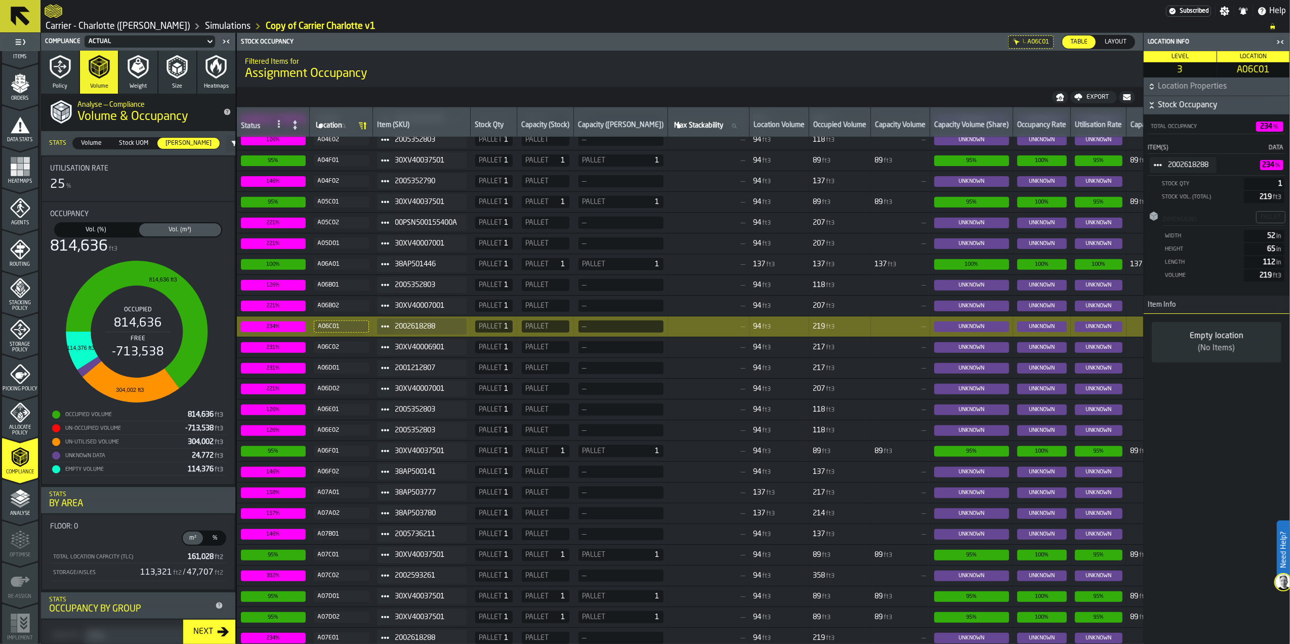
click at [1155, 167] on circle "StatList-item-2002618288" at bounding box center [1155, 164] width 3 height 3
click at [1222, 155] on div "2002618288 234 %" at bounding box center [1217, 165] width 138 height 22
click at [1163, 99] on span "Stock Occupancy" at bounding box center [1223, 105] width 130 height 12
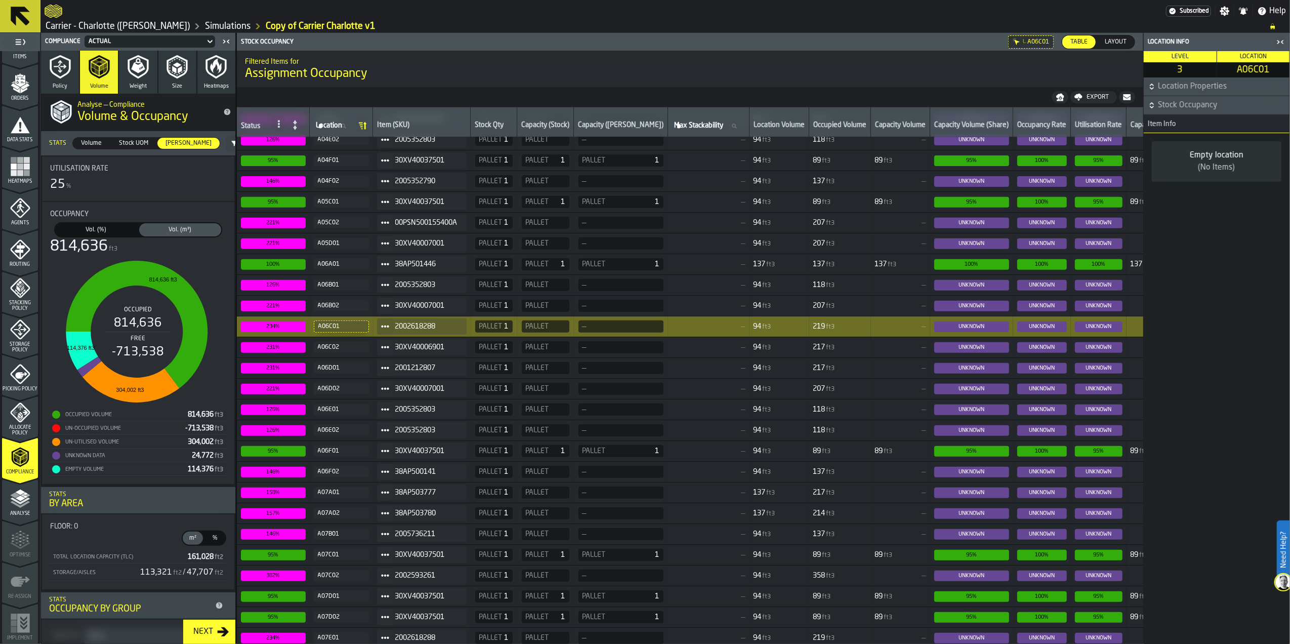
click at [1163, 99] on span "Stock Occupancy" at bounding box center [1223, 105] width 130 height 12
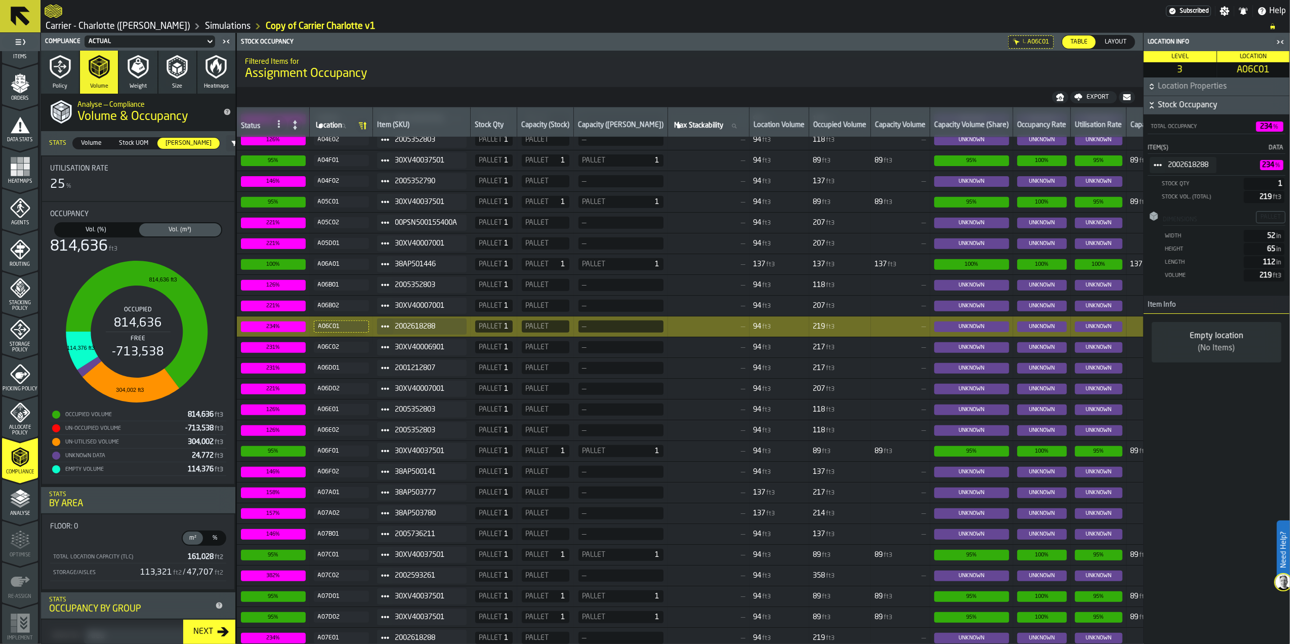
click at [1163, 89] on span "Location Properties" at bounding box center [1223, 86] width 130 height 12
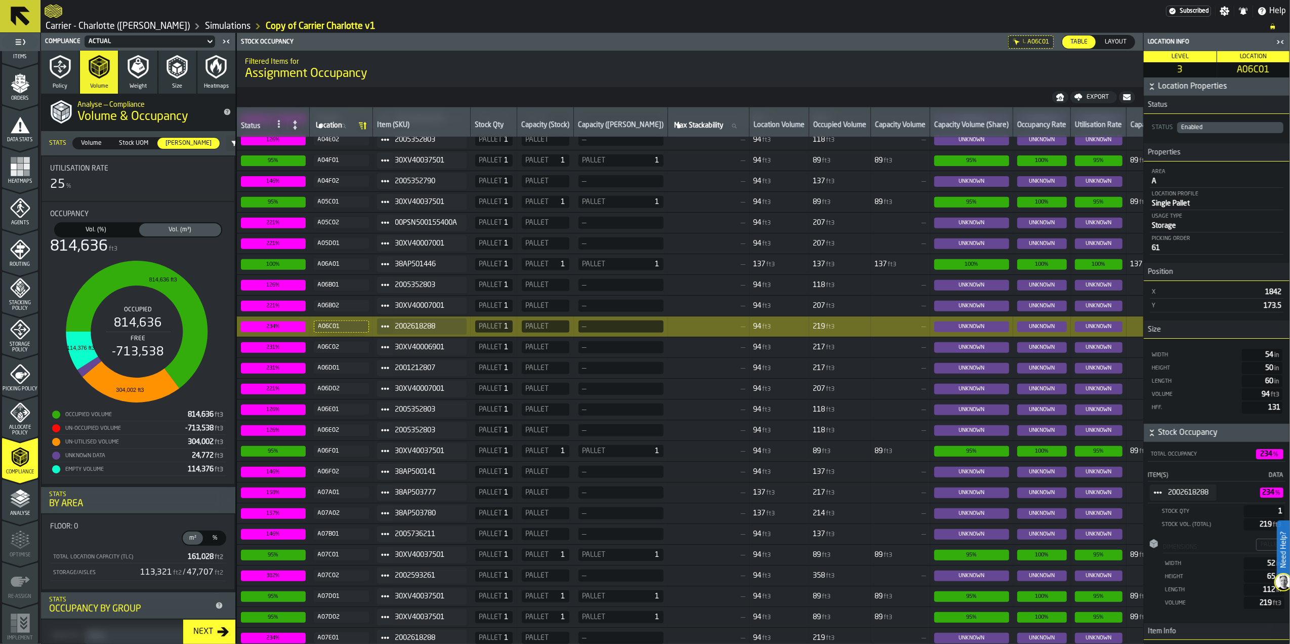
click at [1171, 85] on span "Location Properties" at bounding box center [1223, 86] width 130 height 12
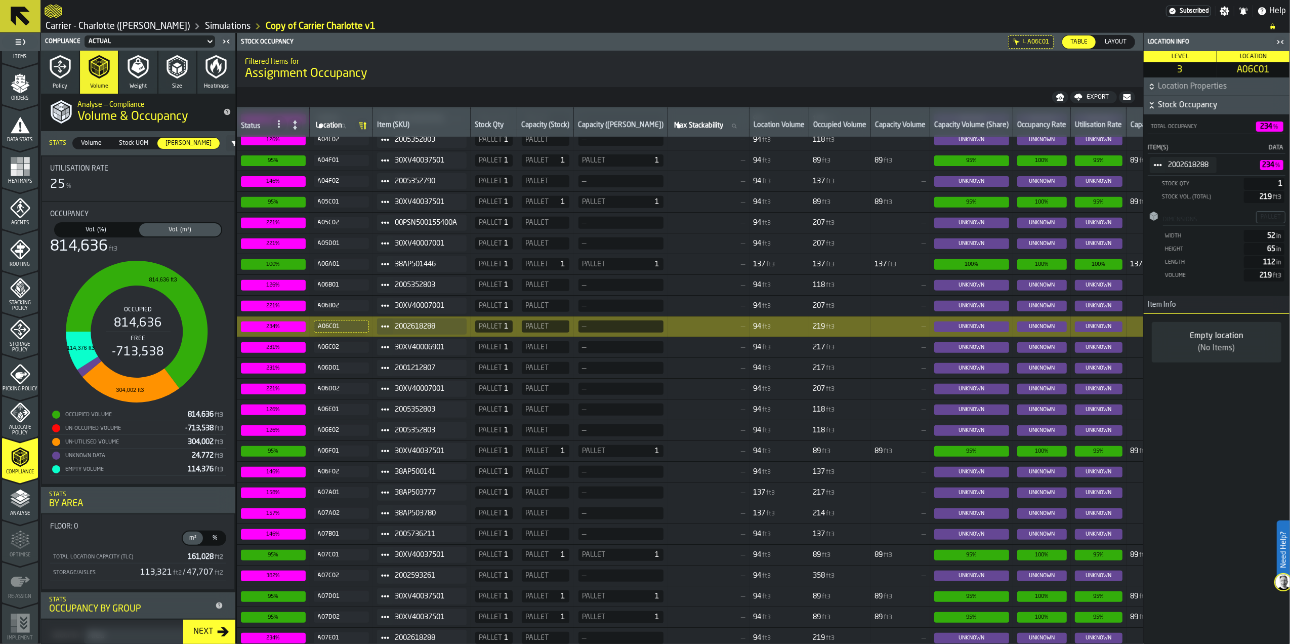
click at [441, 329] on span "2002618288" at bounding box center [426, 326] width 63 height 8
drag, startPoint x: 444, startPoint y: 328, endPoint x: 399, endPoint y: 333, distance: 45.3
click at [399, 331] on span "2002618288" at bounding box center [426, 326] width 63 height 8
copy span "2002618288"
click at [106, 224] on div "Vol. (%)" at bounding box center [96, 229] width 82 height 13
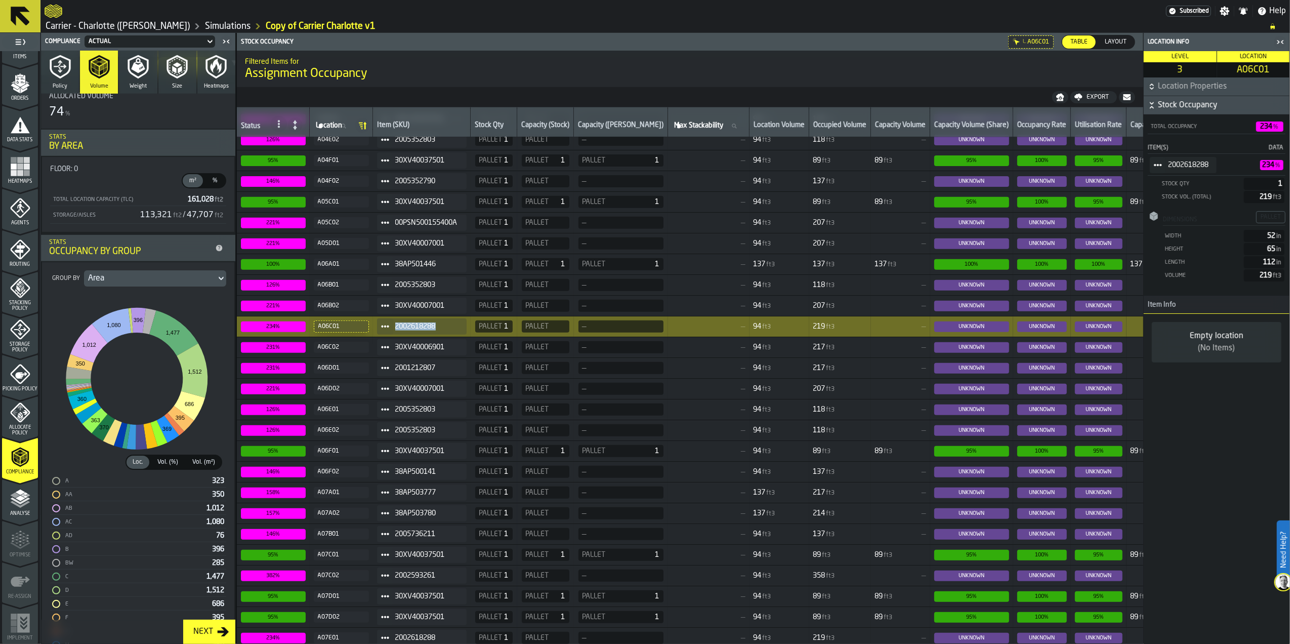
scroll to position [405, 0]
click at [152, 279] on div "Area" at bounding box center [150, 277] width 124 height 12
click at [191, 353] on div "Location Type" at bounding box center [191, 357] width 53 height 12
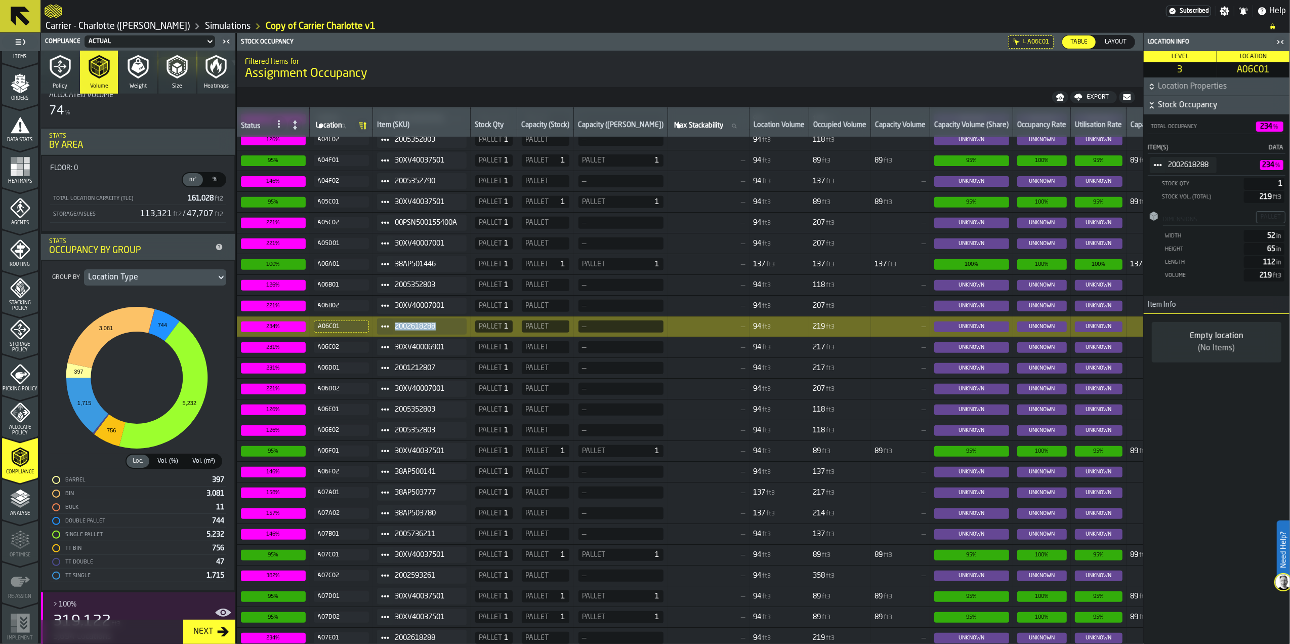
click at [148, 280] on div "Location Type" at bounding box center [150, 277] width 124 height 12
click at [191, 375] on div "Usage Type" at bounding box center [191, 381] width 53 height 12
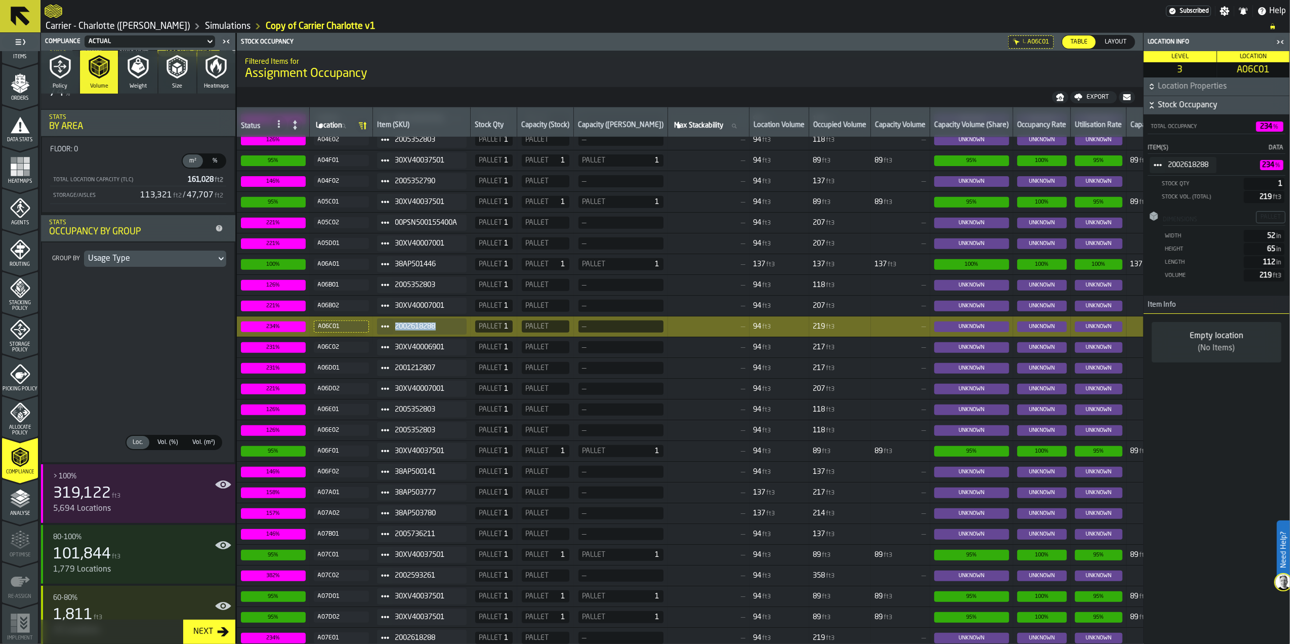
scroll to position [337, 0]
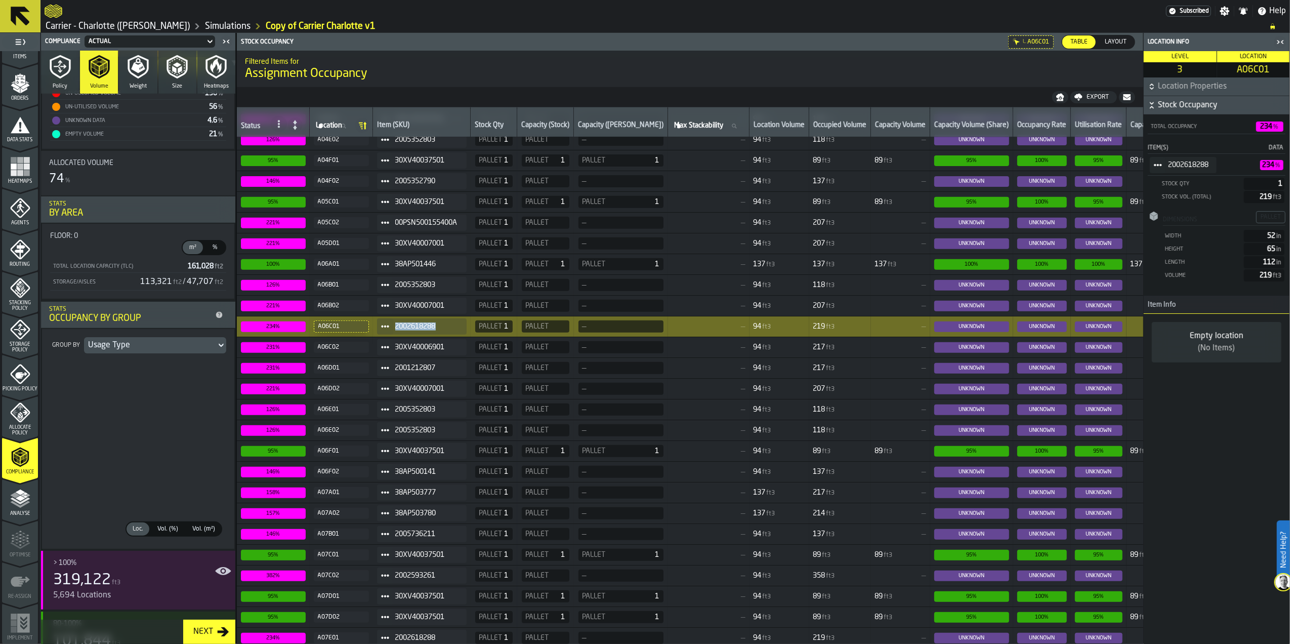
click at [175, 533] on span "Vol. (%)" at bounding box center [167, 528] width 29 height 9
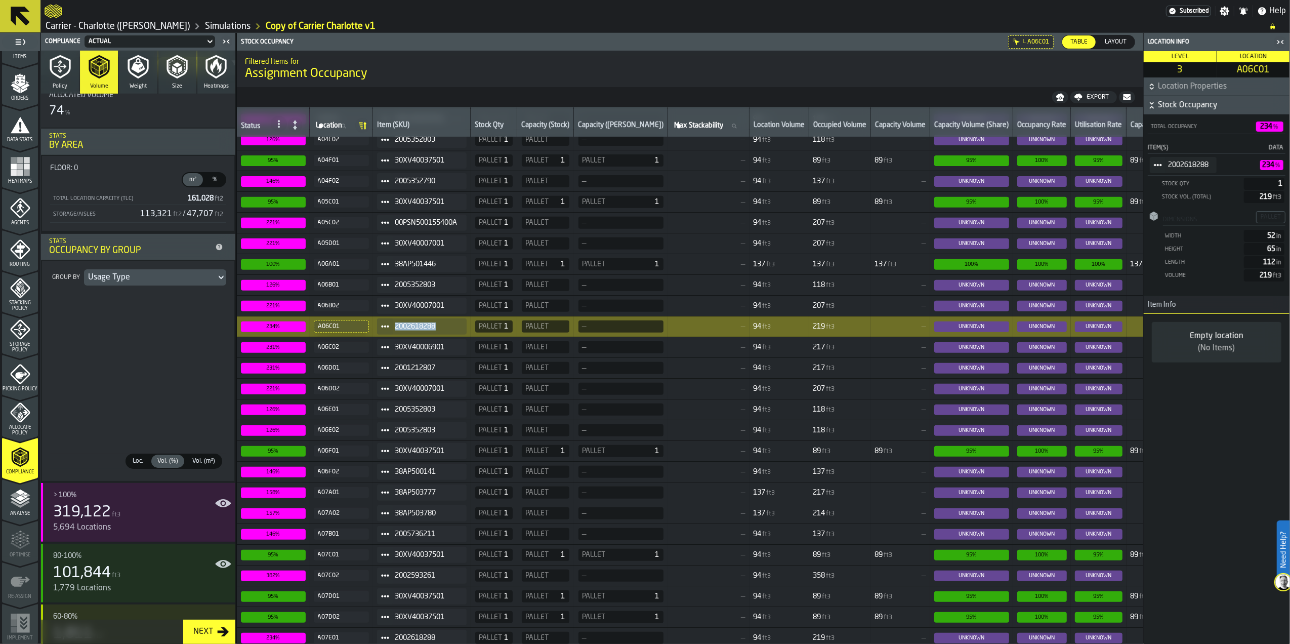
click at [201, 460] on span "Vol. (m²)" at bounding box center [203, 461] width 31 height 9
click at [140, 463] on span "Loc." at bounding box center [138, 461] width 19 height 9
click at [136, 285] on div "Usage Type" at bounding box center [150, 277] width 132 height 16
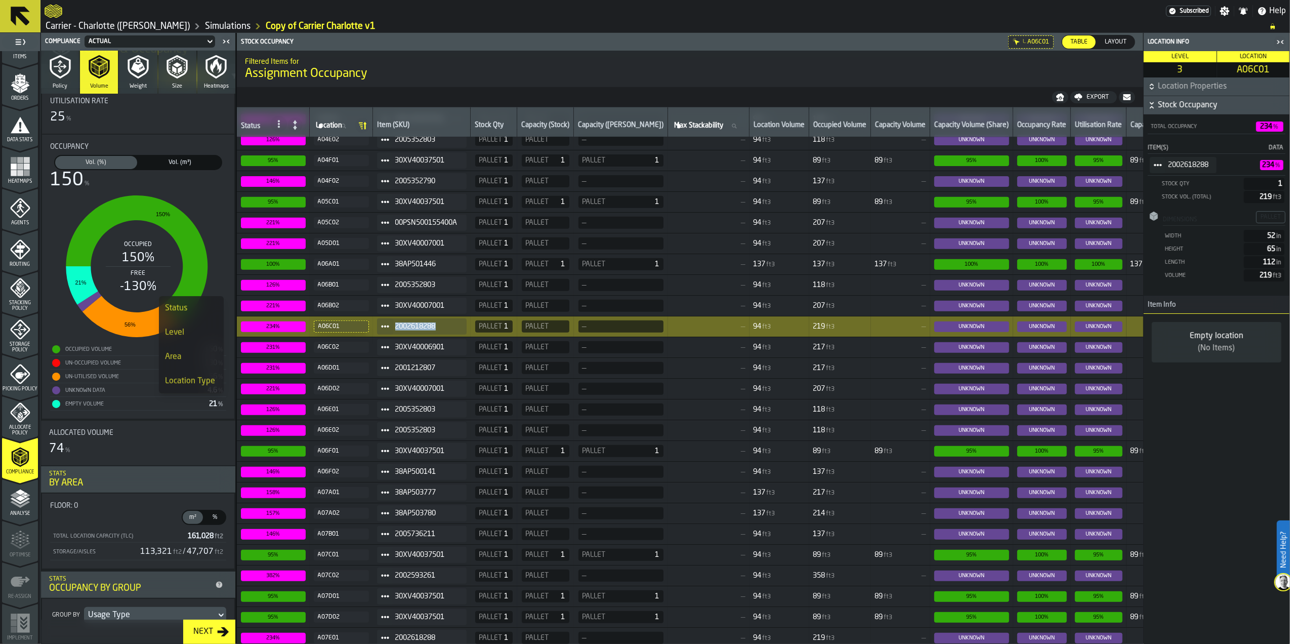
click at [193, 308] on div "Status" at bounding box center [191, 308] width 53 height 12
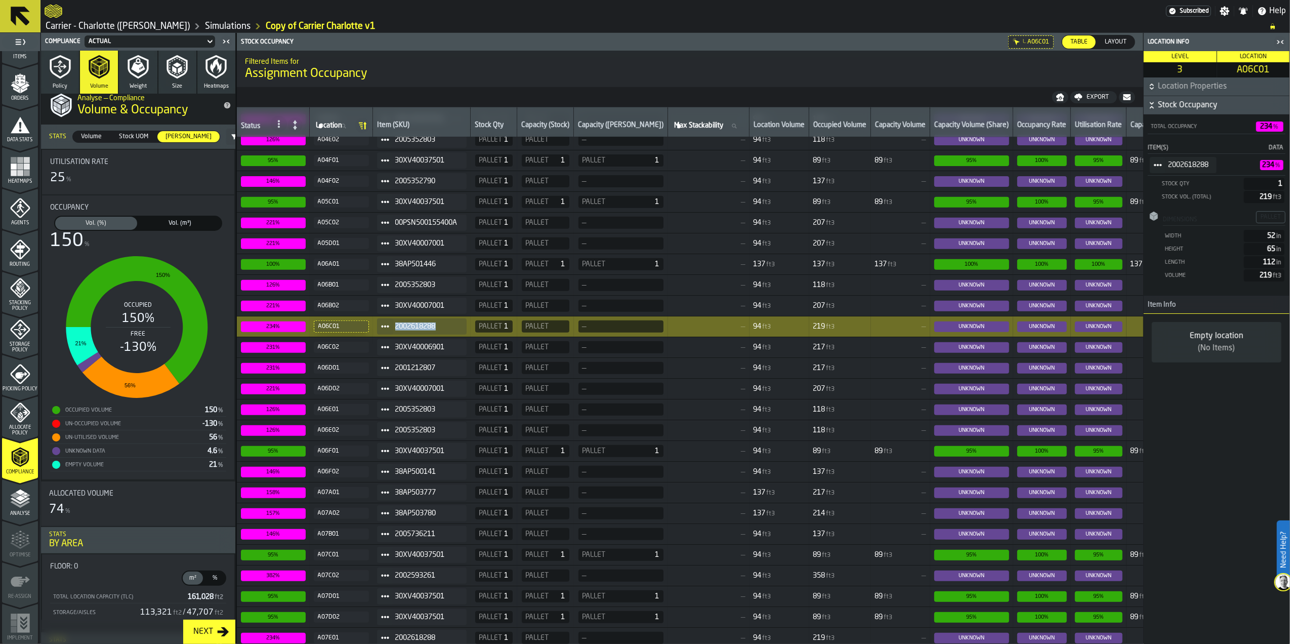
scroll to position [0, 0]
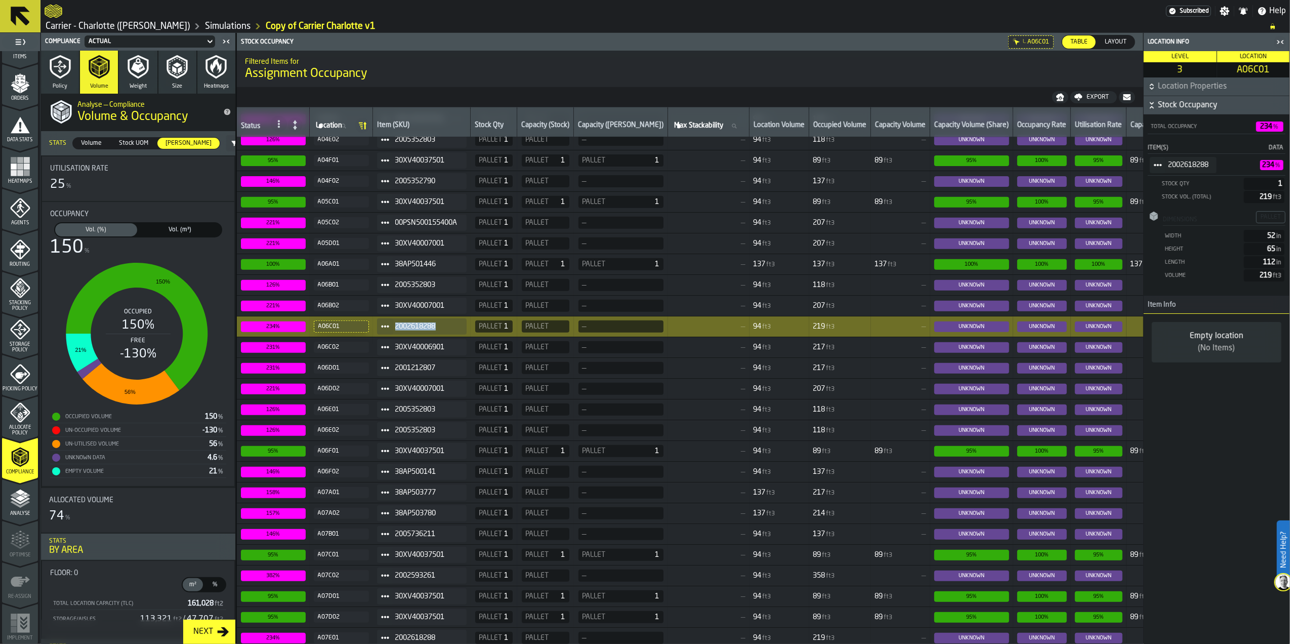
click at [449, 326] on span "2002618288" at bounding box center [426, 326] width 63 height 8
drag, startPoint x: 436, startPoint y: 327, endPoint x: 399, endPoint y: 326, distance: 37.0
click at [399, 326] on span "2002618288" at bounding box center [426, 326] width 63 height 8
